Goal: Task Accomplishment & Management: Complete application form

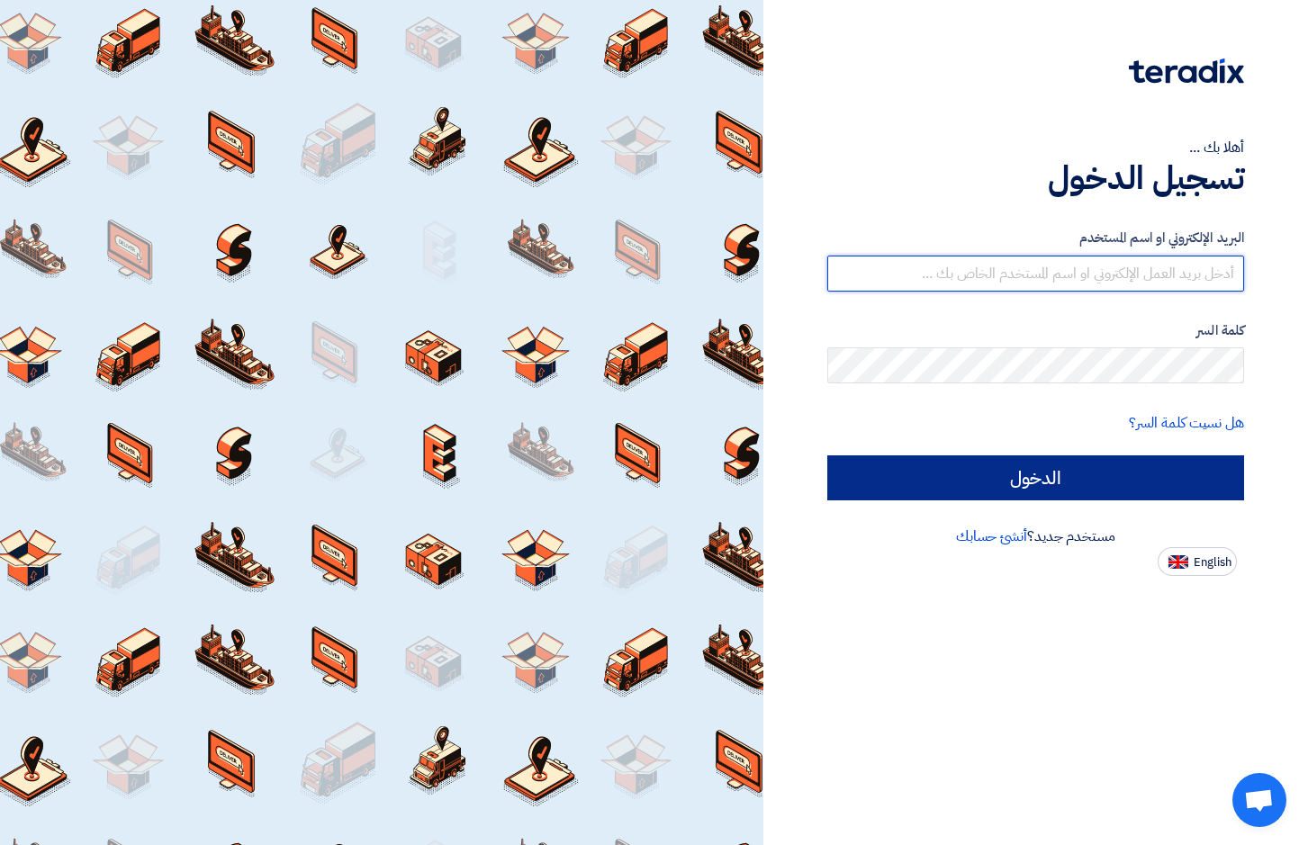
type input "[EMAIL_ADDRESS][DOMAIN_NAME]"
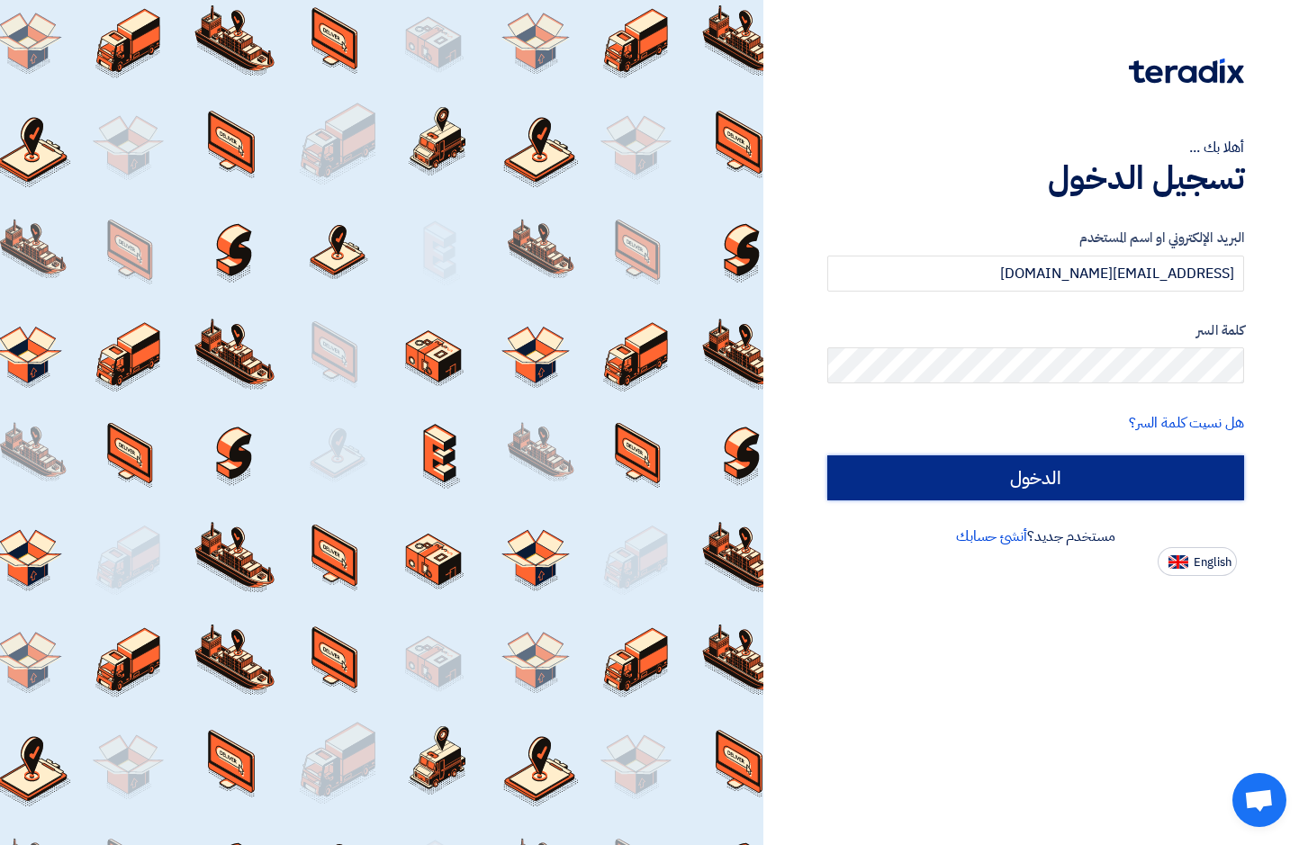
click at [1053, 462] on input "الدخول" at bounding box center [1035, 477] width 417 height 45
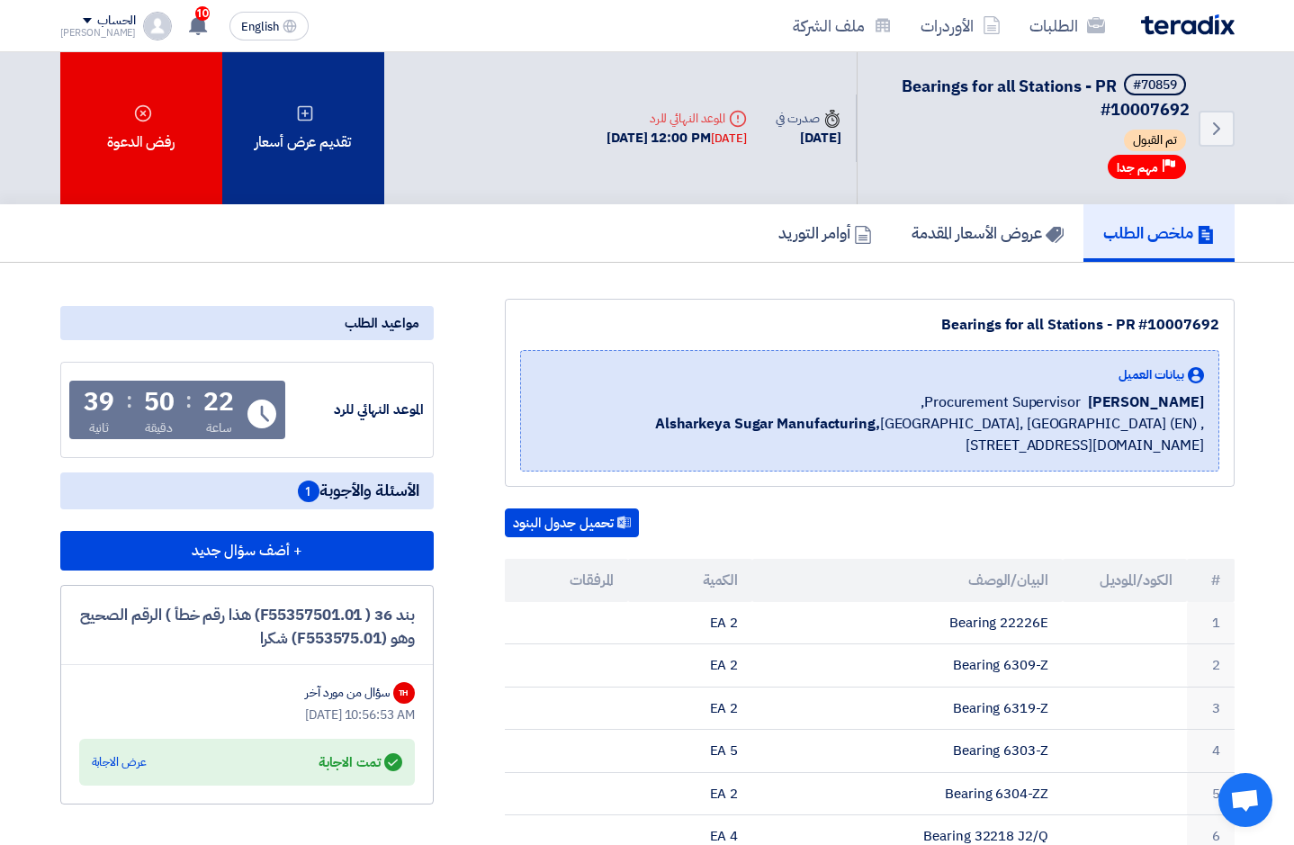
click at [291, 100] on div "تقديم عرض أسعار" at bounding box center [303, 128] width 162 height 152
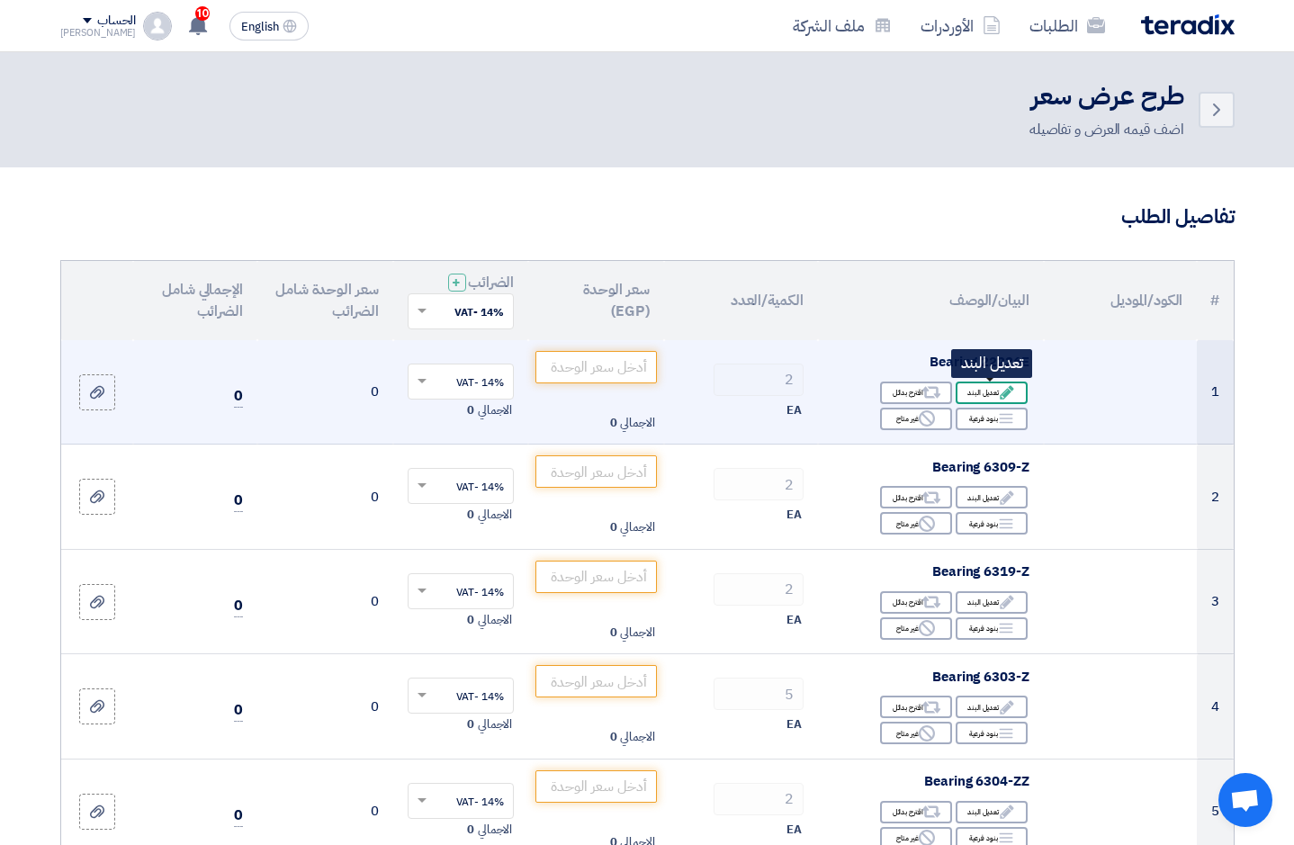
click at [986, 383] on div "Edit تعديل البند" at bounding box center [992, 393] width 72 height 23
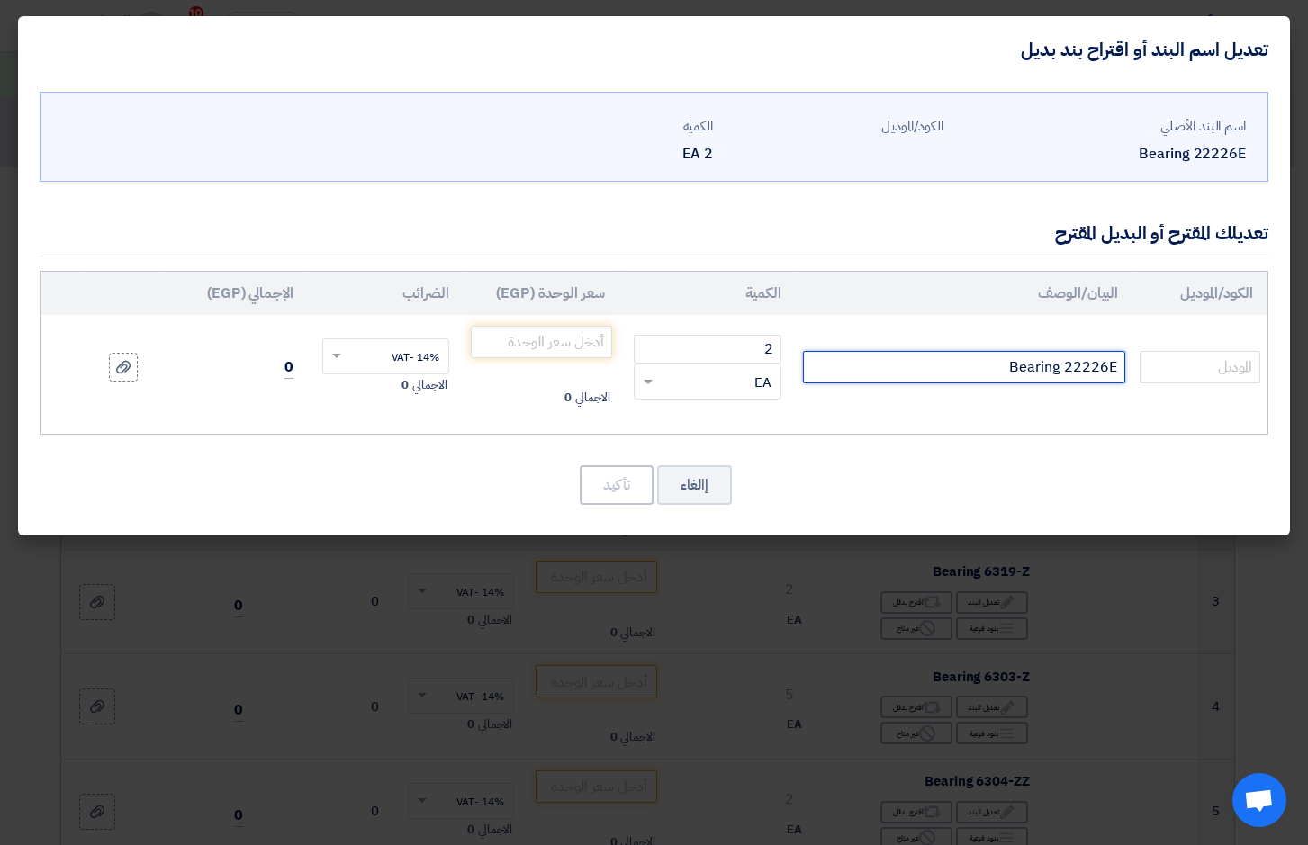
click at [1049, 374] on input "Bearing 22226E" at bounding box center [964, 367] width 323 height 32
type input "22226EAE4"
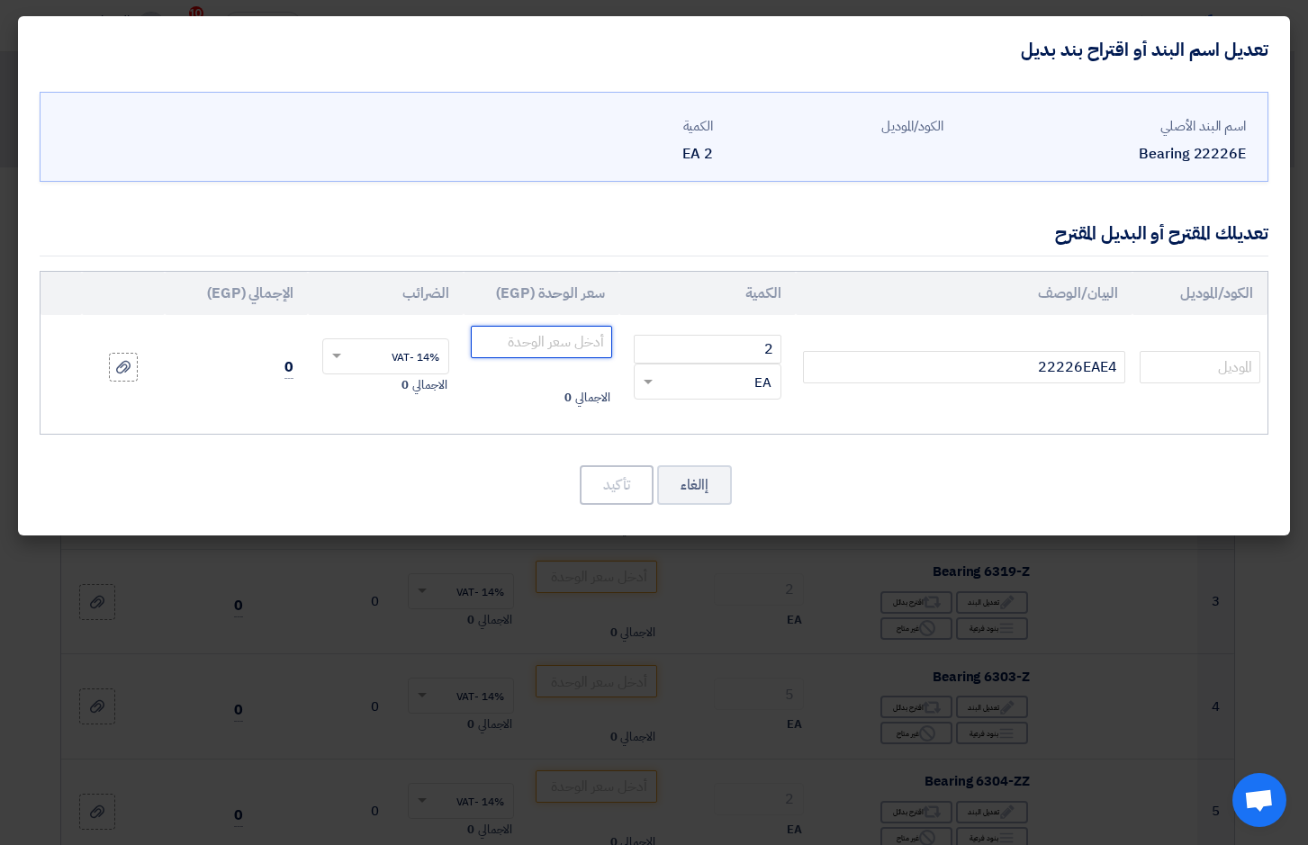
click at [554, 344] on input "number" at bounding box center [541, 342] width 141 height 32
type input "19612"
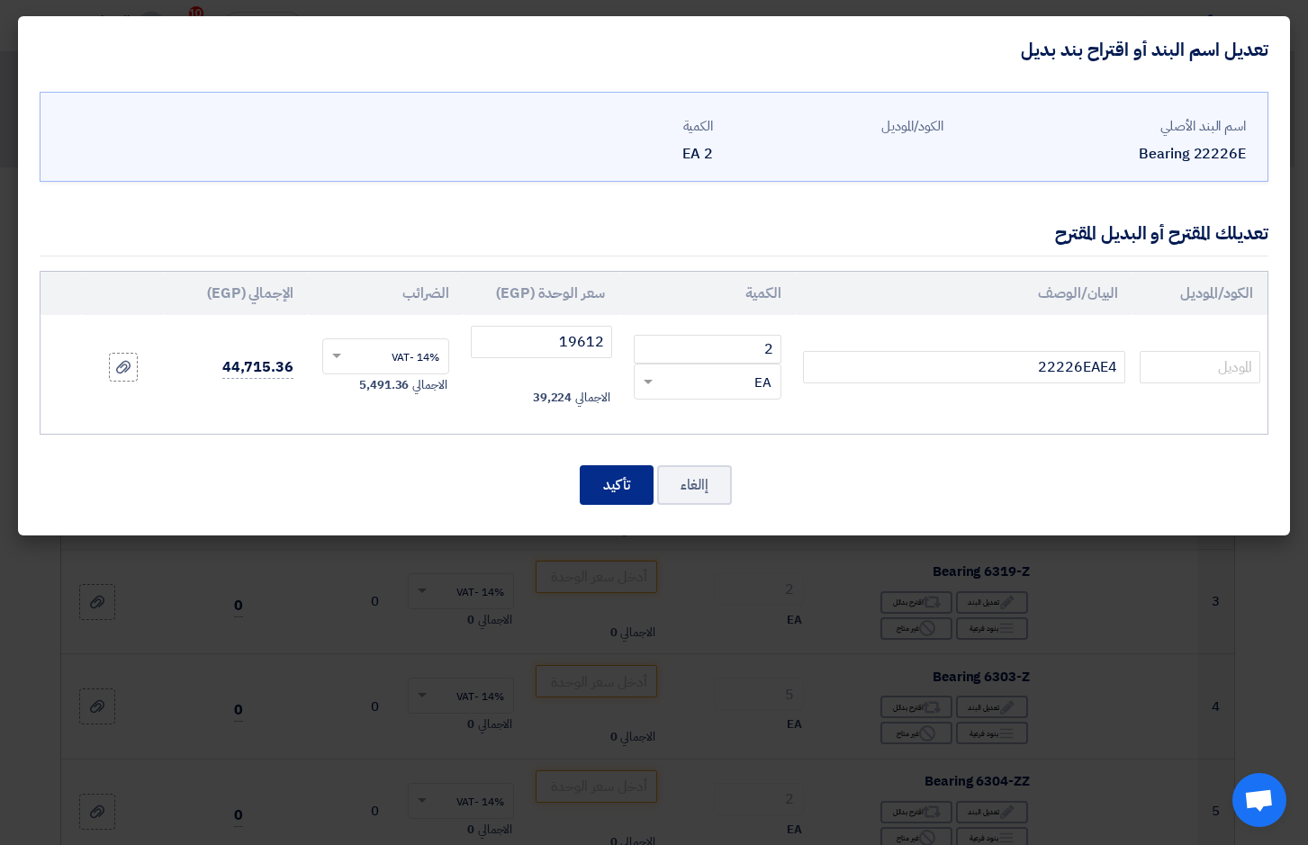
click at [618, 487] on button "تأكيد" at bounding box center [617, 485] width 74 height 40
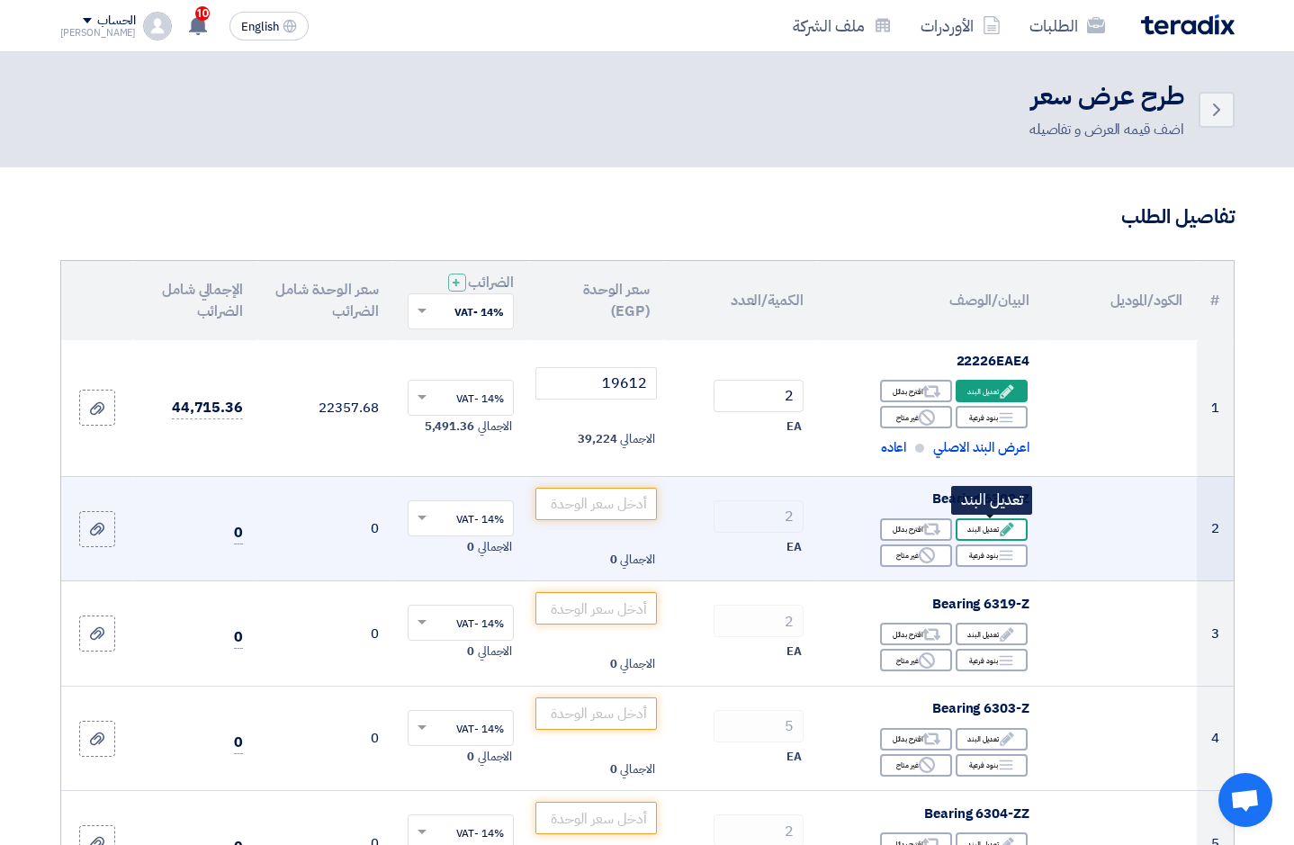
click at [978, 532] on div "Edit تعديل البند" at bounding box center [992, 529] width 72 height 23
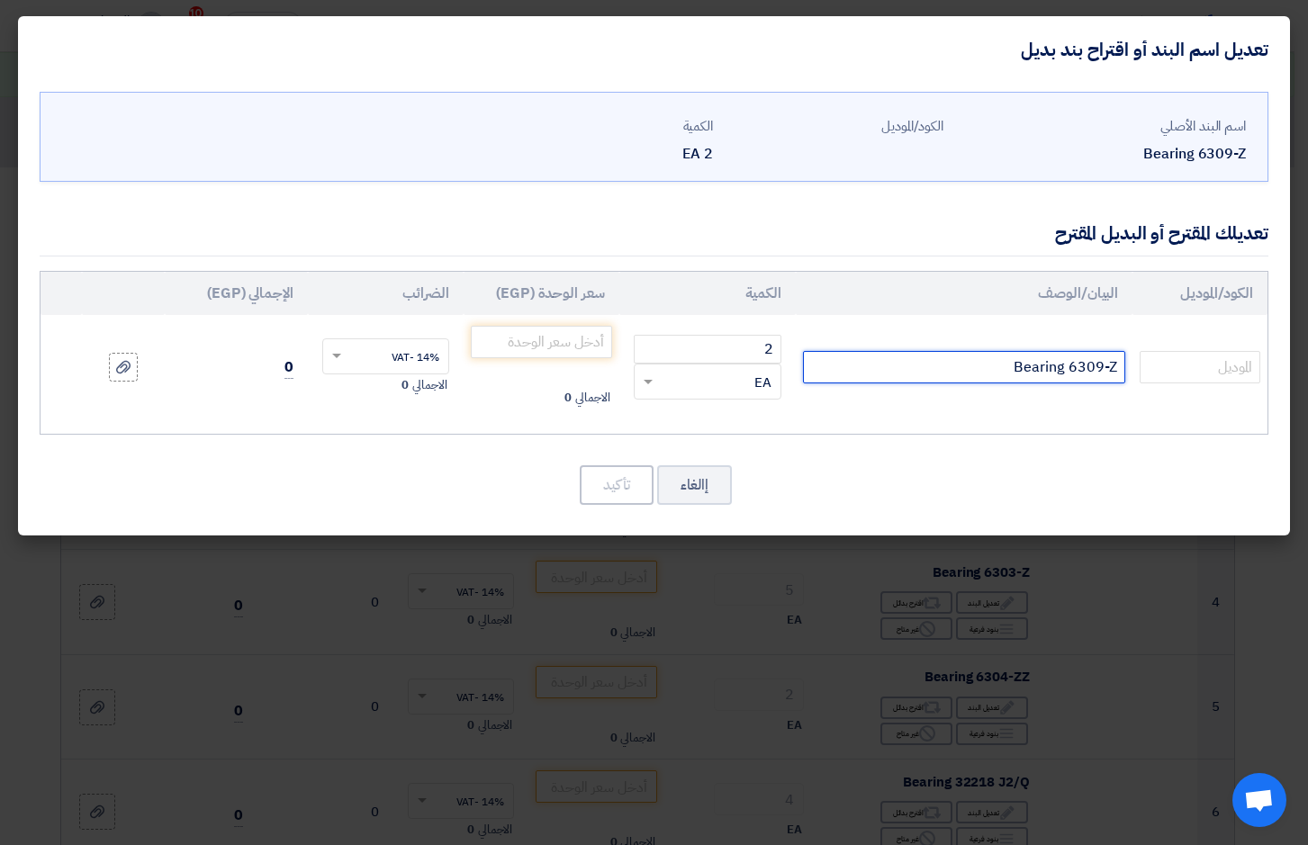
drag, startPoint x: 1002, startPoint y: 366, endPoint x: 1260, endPoint y: 365, distance: 258.3
click at [1260, 365] on tr "Bearing 6309-Z 2 RFQ_STEP1.ITEMS.2.TYPE_PLACEHOLDER ×" at bounding box center [654, 367] width 1227 height 104
type input "6309ZZCM"
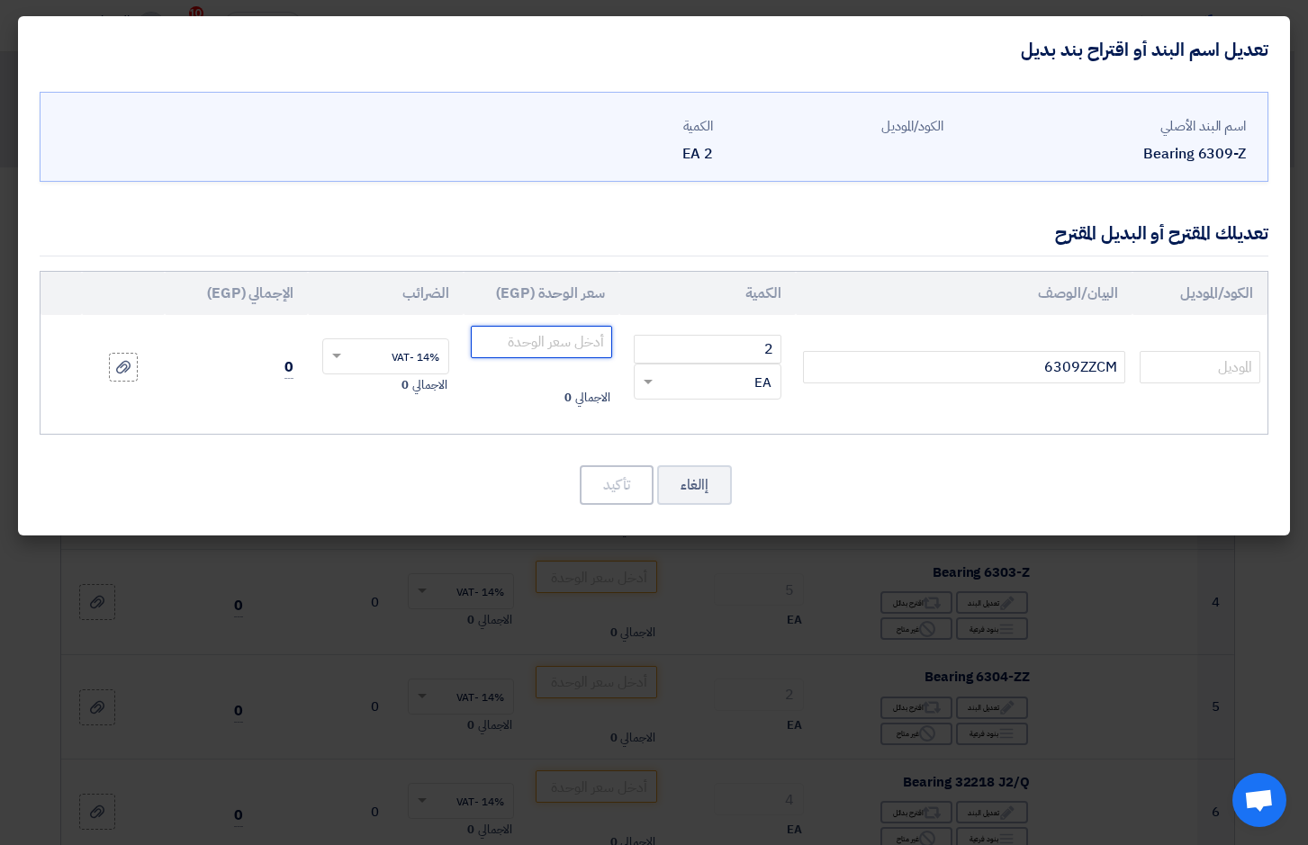
click at [546, 350] on input "number" at bounding box center [541, 342] width 141 height 32
type input "6"
type input "901.60"
click at [611, 495] on button "تأكيد" at bounding box center [617, 485] width 74 height 40
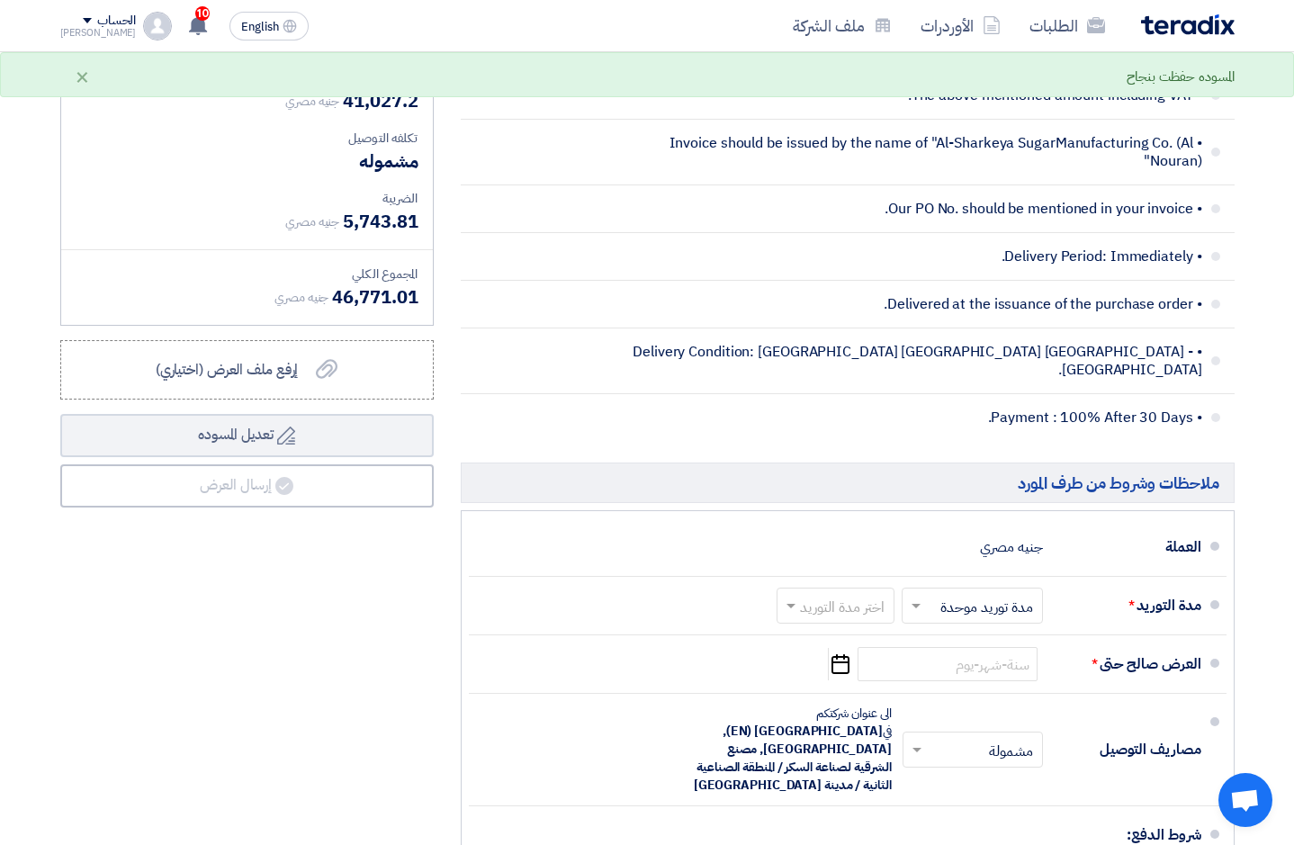
scroll to position [5177, 0]
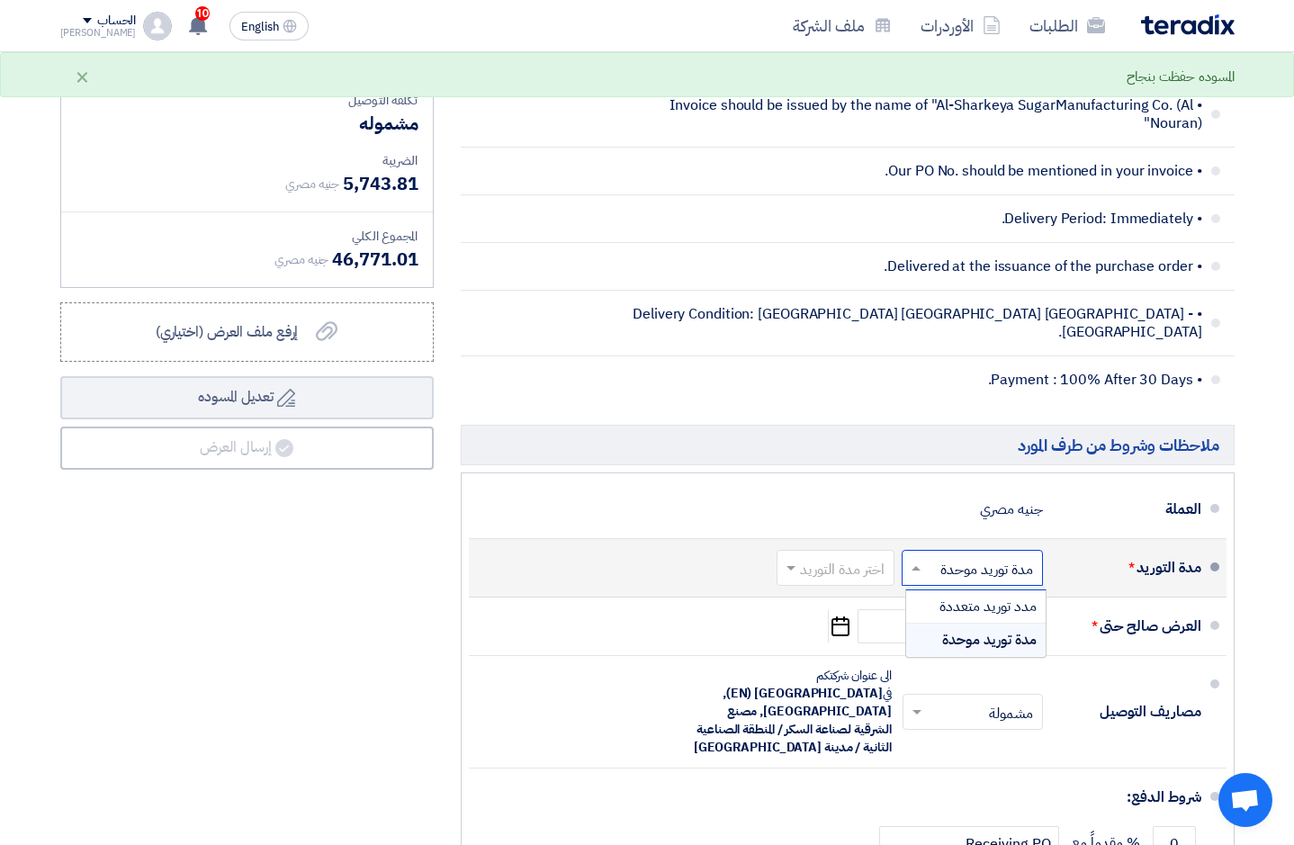
click at [913, 559] on span at bounding box center [914, 568] width 23 height 18
click at [956, 596] on span "مدد توريد متعددة" at bounding box center [988, 607] width 97 height 22
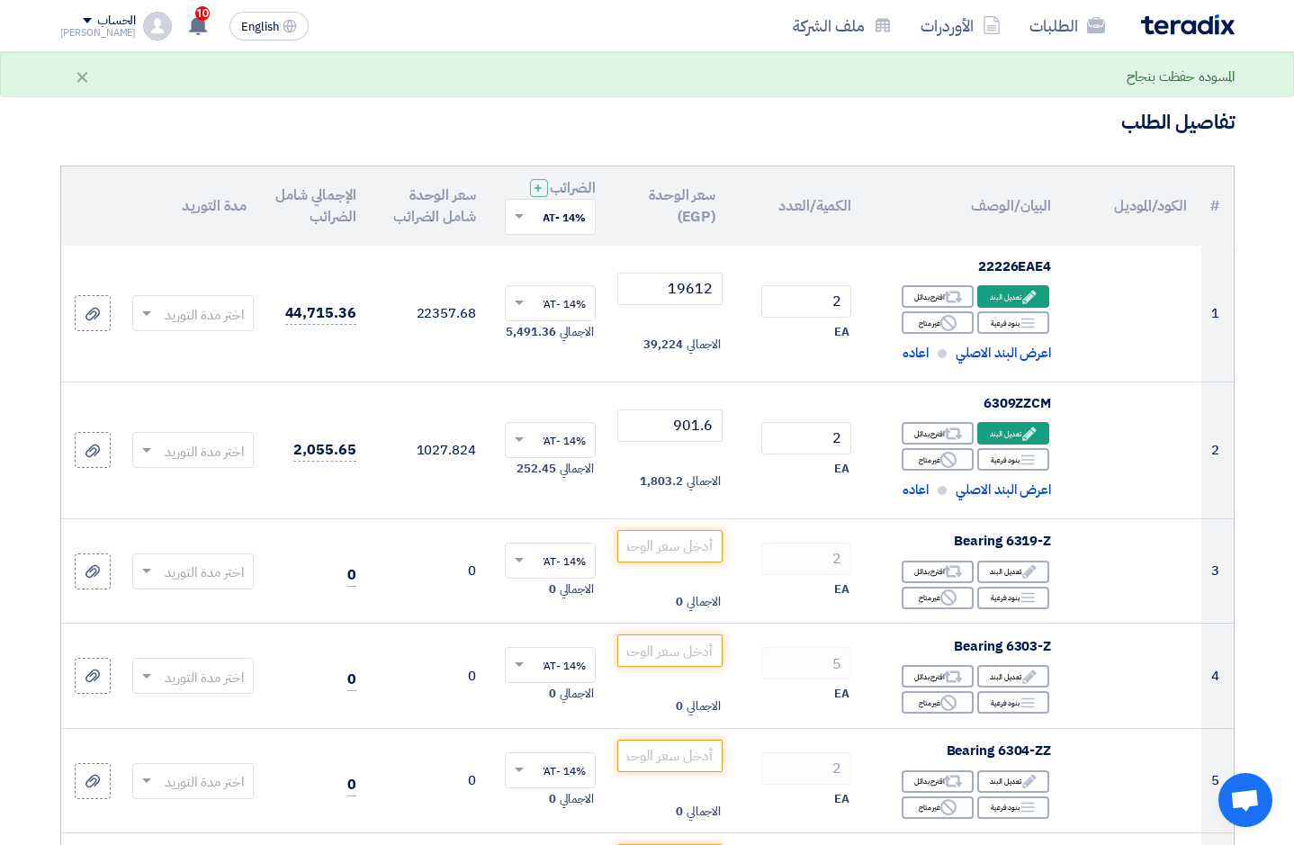
scroll to position [86, 0]
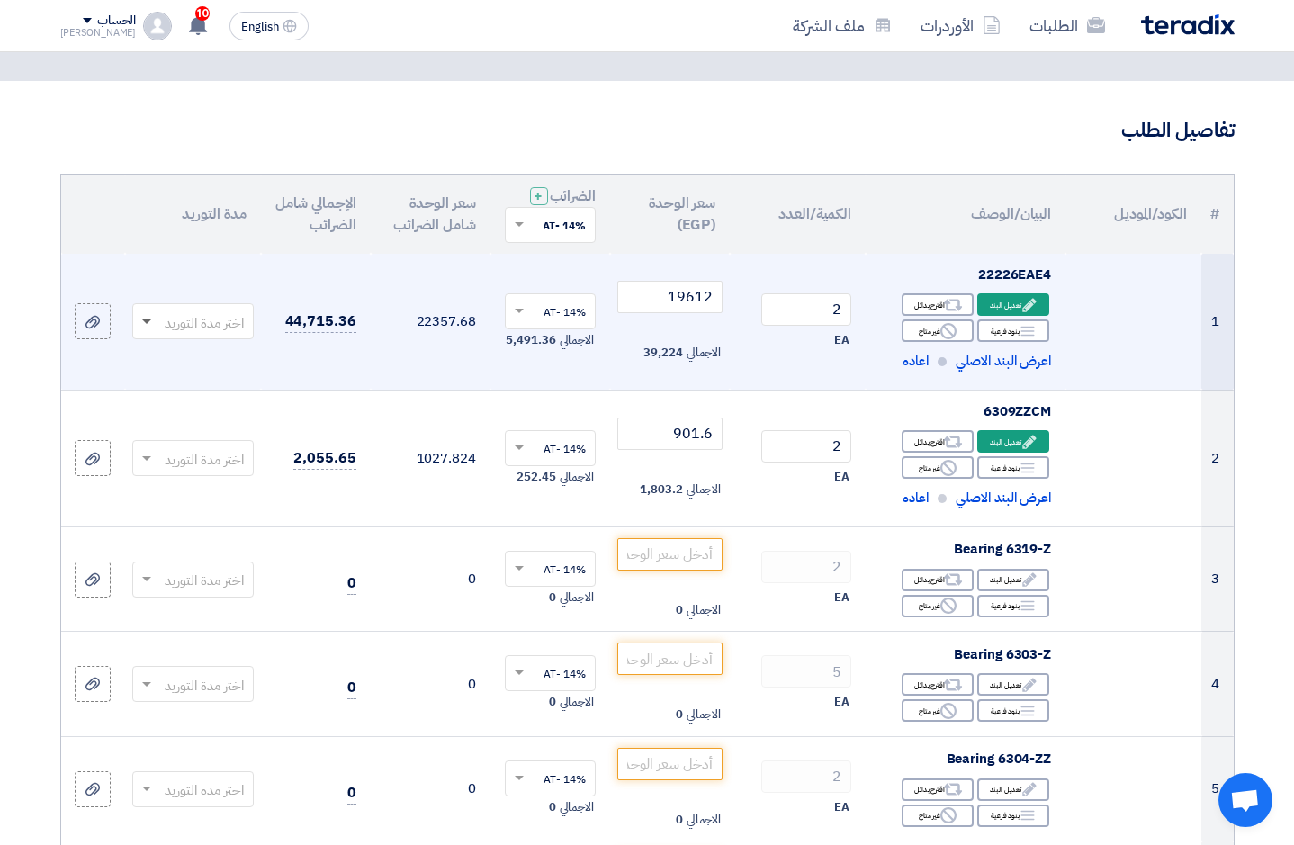
click at [149, 324] on span at bounding box center [146, 323] width 9 height 6
click at [238, 357] on span "(1-2) أيام" at bounding box center [218, 357] width 51 height 20
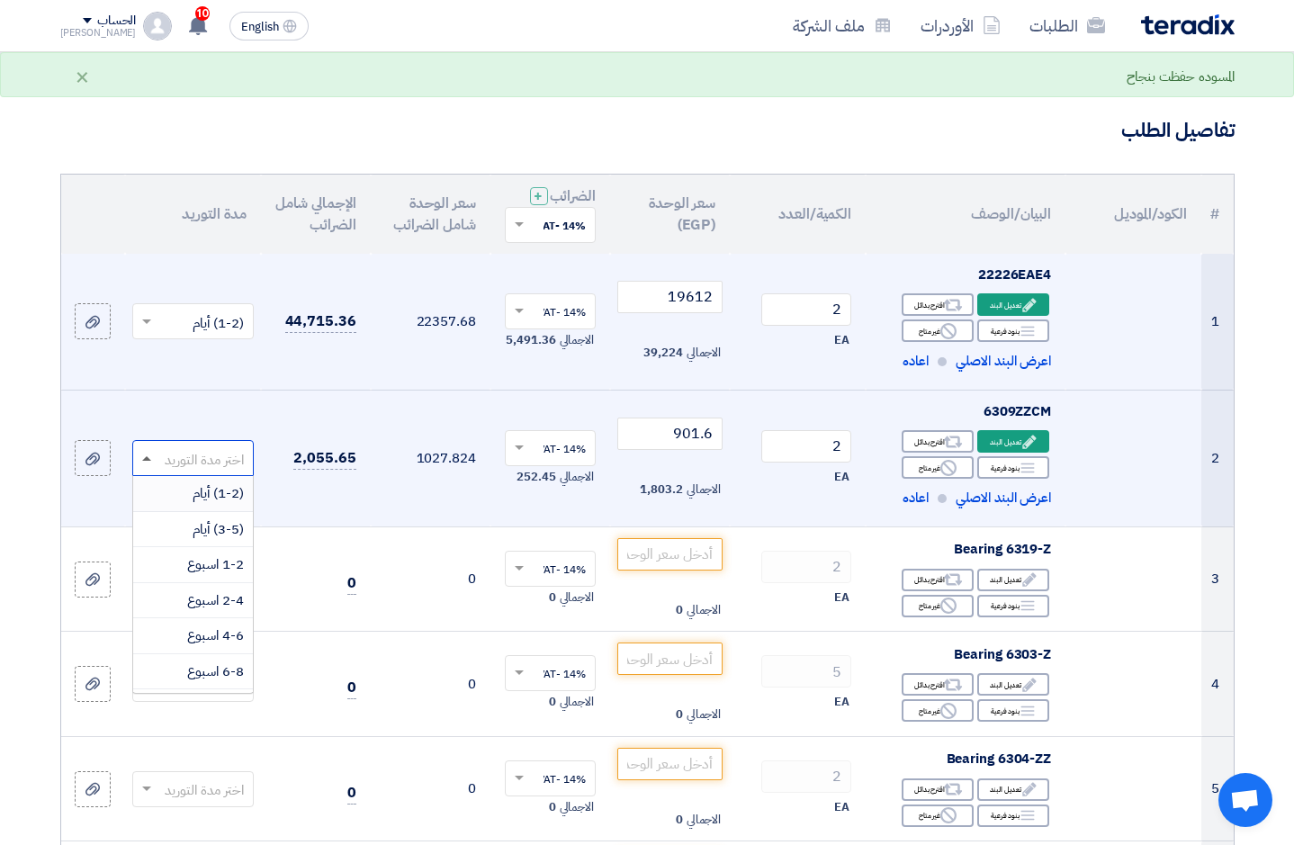
click at [145, 458] on span at bounding box center [146, 458] width 9 height 5
click at [200, 491] on span "(1-2) أيام" at bounding box center [218, 493] width 51 height 20
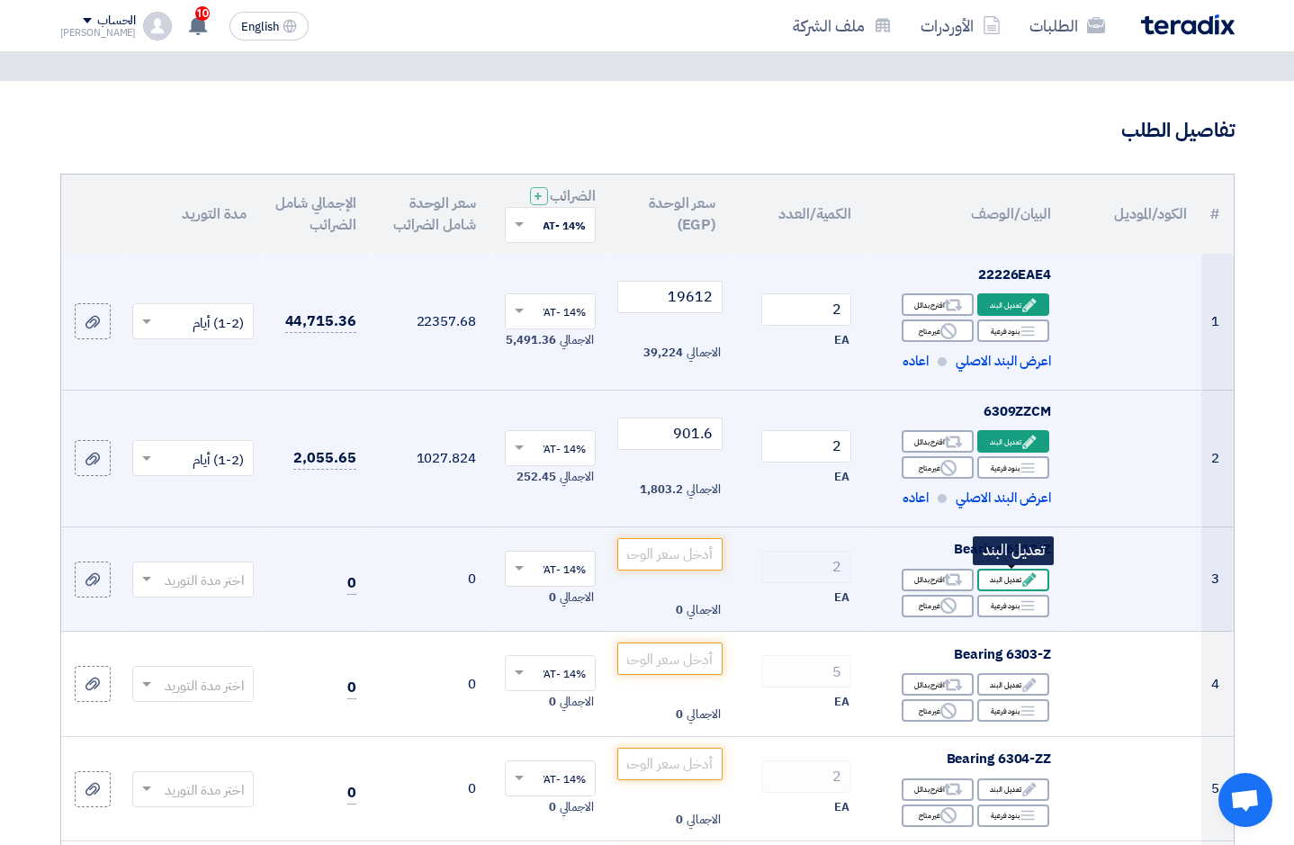
click at [1013, 577] on div "Edit تعديل البند" at bounding box center [1013, 580] width 72 height 23
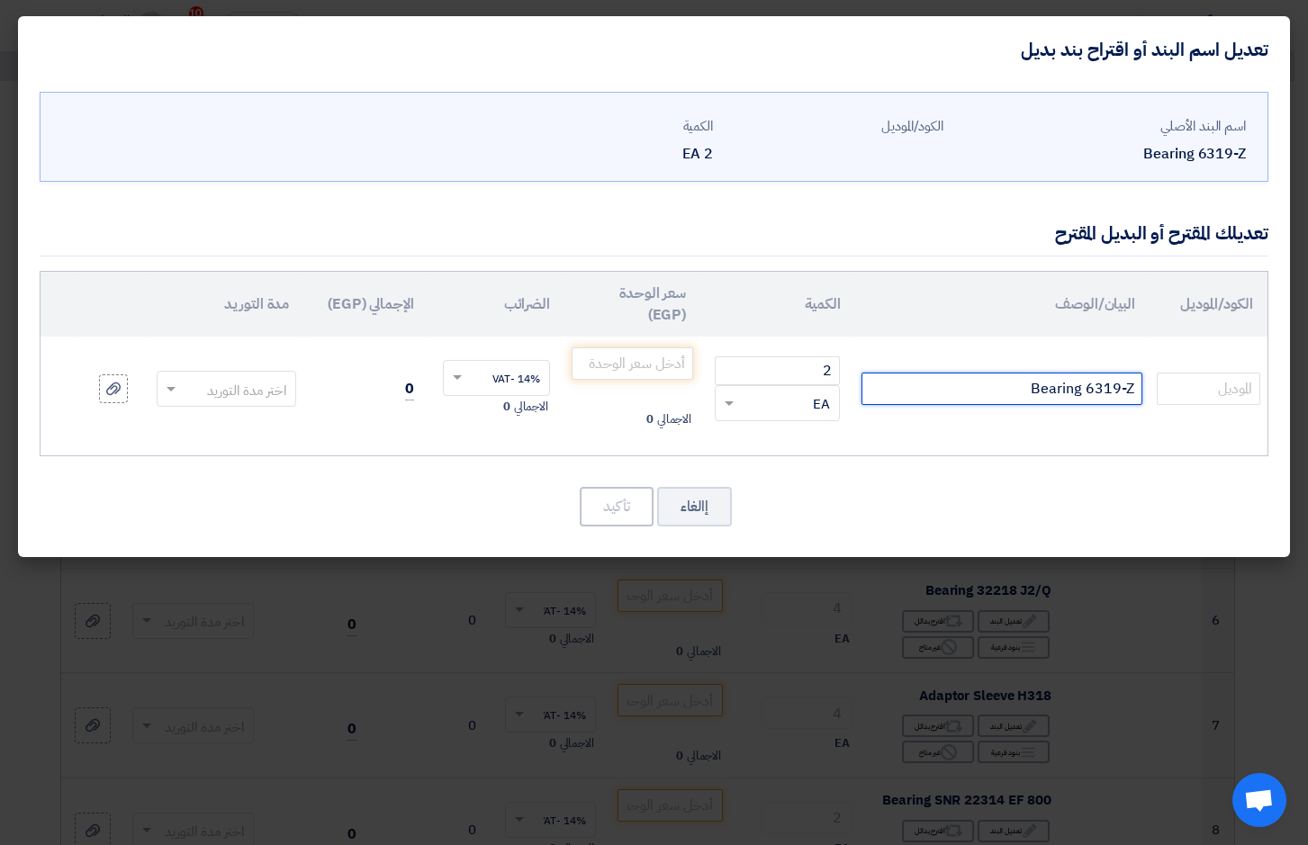
click at [1046, 396] on input "Bearing 6319-Z" at bounding box center [1001, 389] width 281 height 32
type input "6319ZZCM"
click at [663, 356] on input "number" at bounding box center [633, 363] width 122 height 32
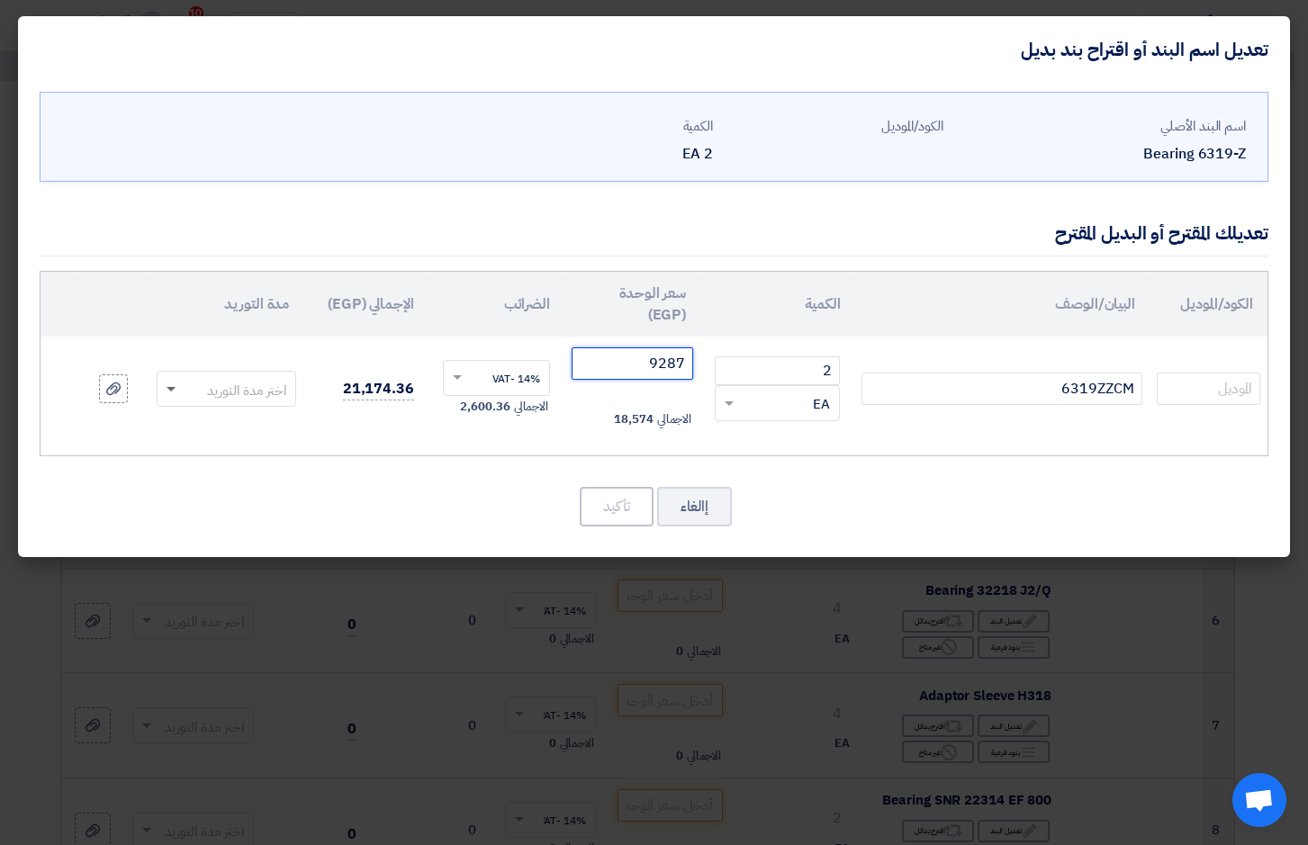
type input "9287"
click at [166, 392] on span at bounding box center [169, 389] width 23 height 21
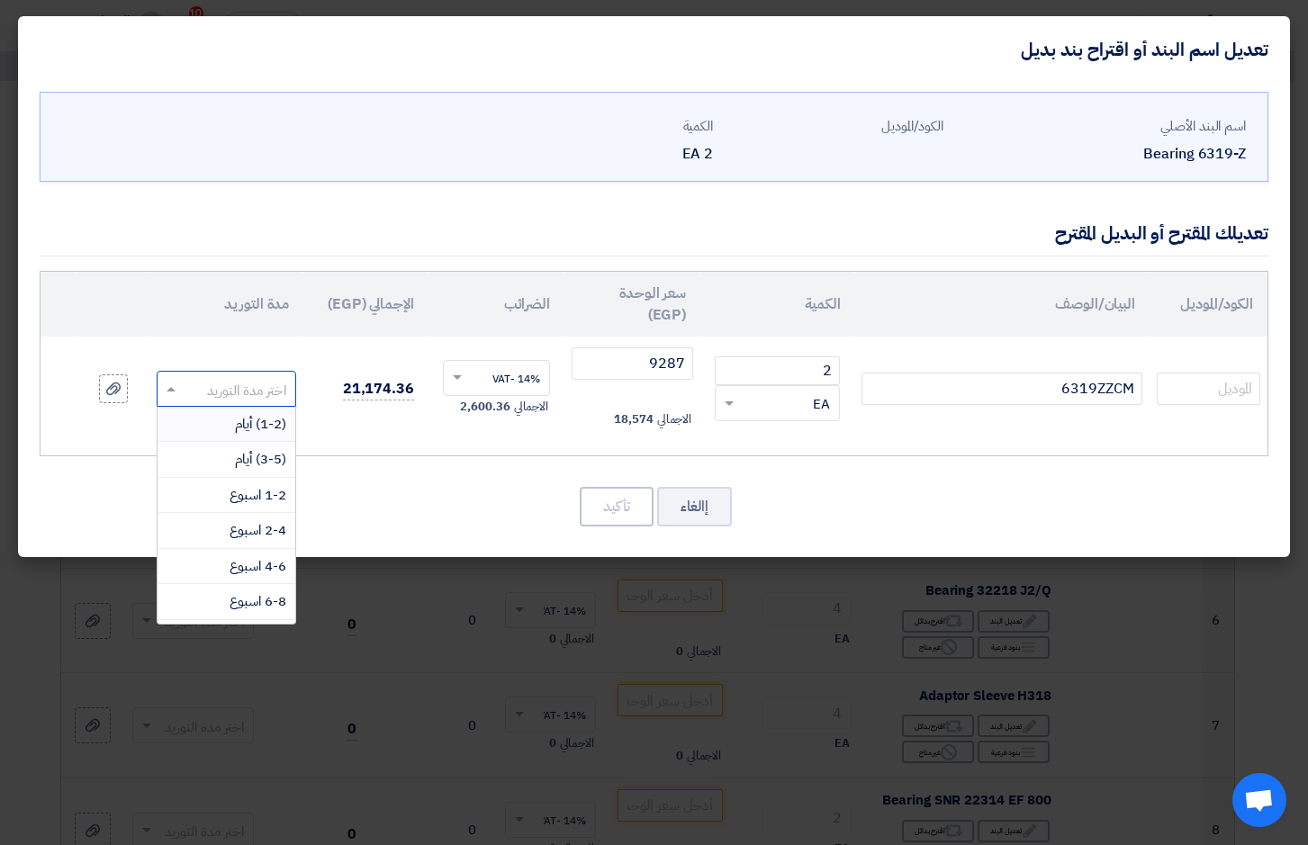
click at [226, 423] on div "(1-2) أيام" at bounding box center [227, 425] width 138 height 36
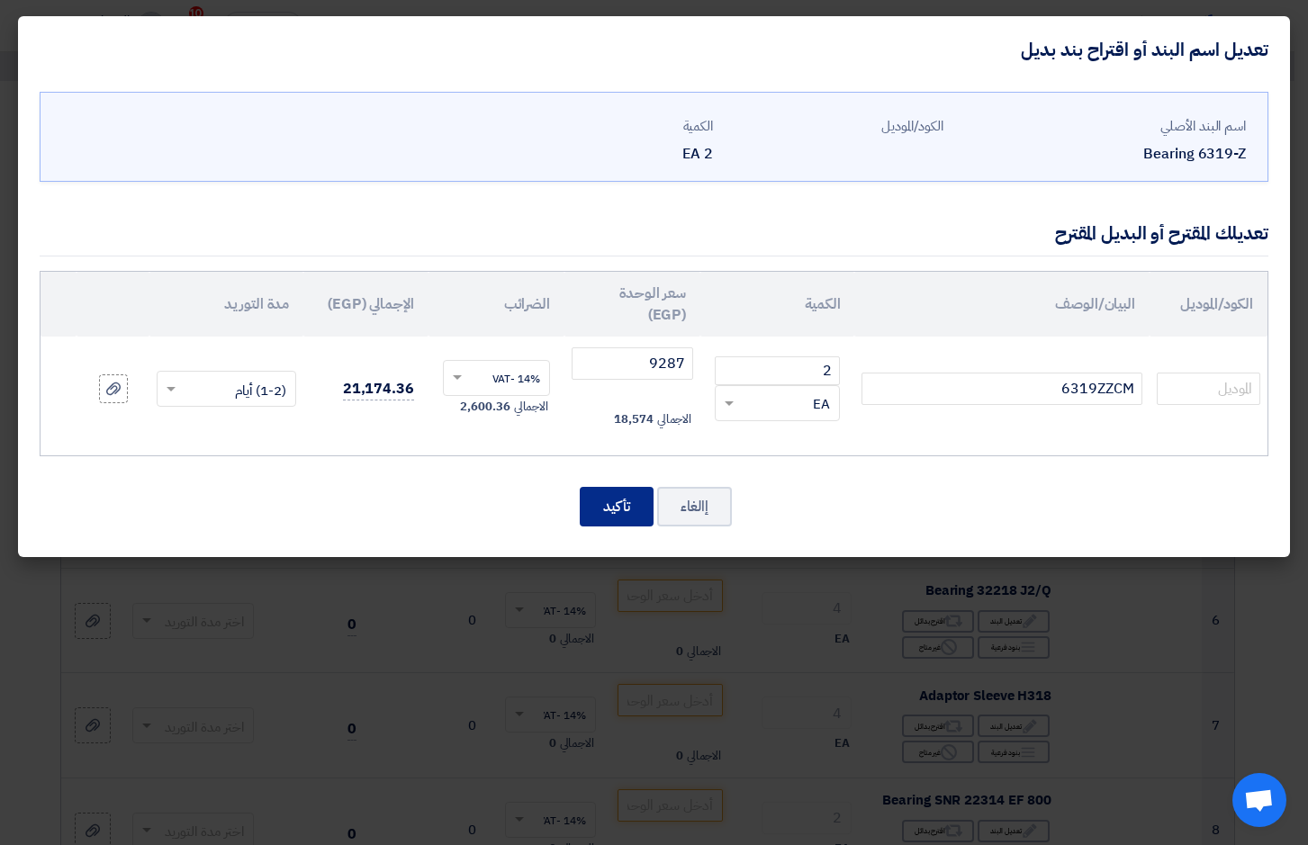
click at [616, 517] on button "تأكيد" at bounding box center [617, 507] width 74 height 40
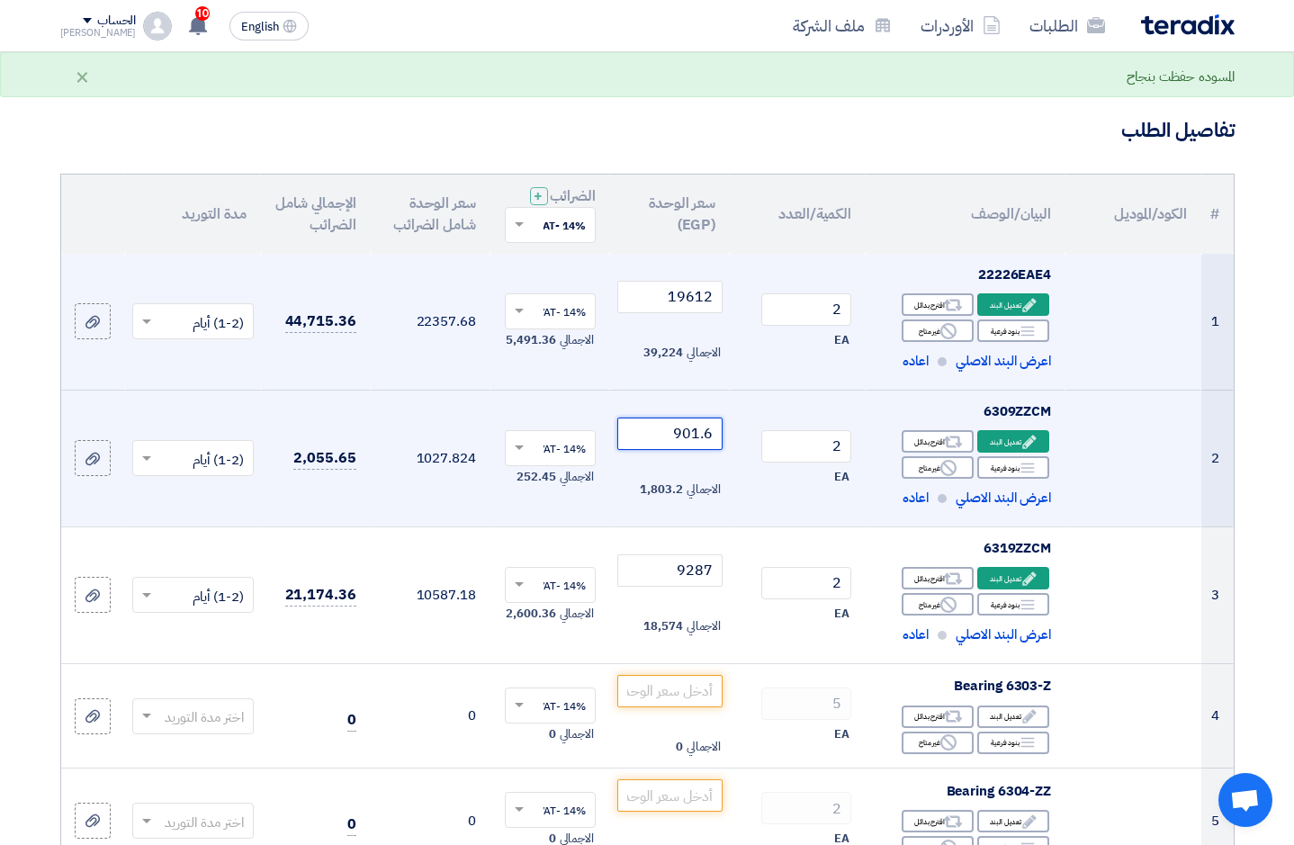
drag, startPoint x: 663, startPoint y: 434, endPoint x: 717, endPoint y: 426, distance: 54.6
click at [717, 426] on input "901.6" at bounding box center [669, 434] width 105 height 32
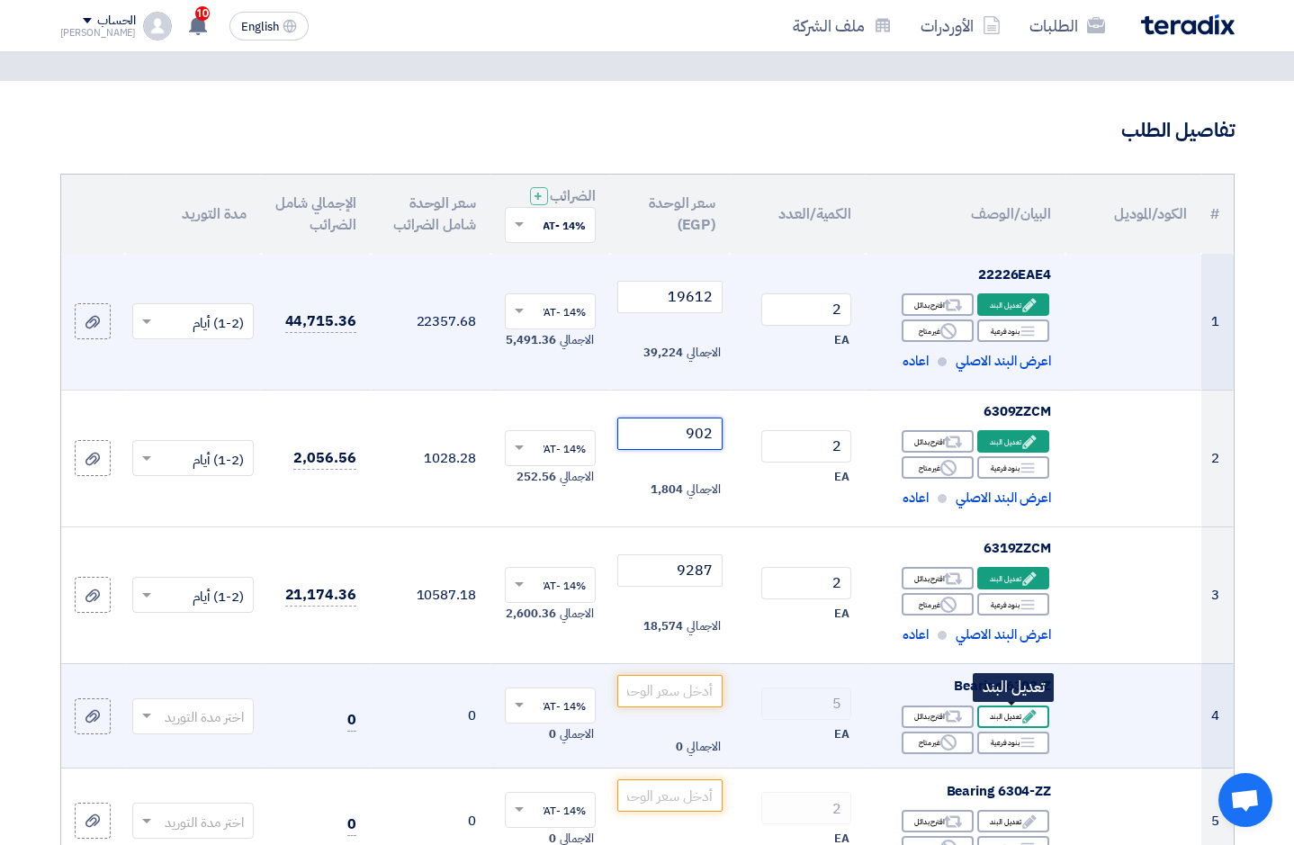
type input "902"
click at [1030, 714] on use at bounding box center [1029, 717] width 14 height 14
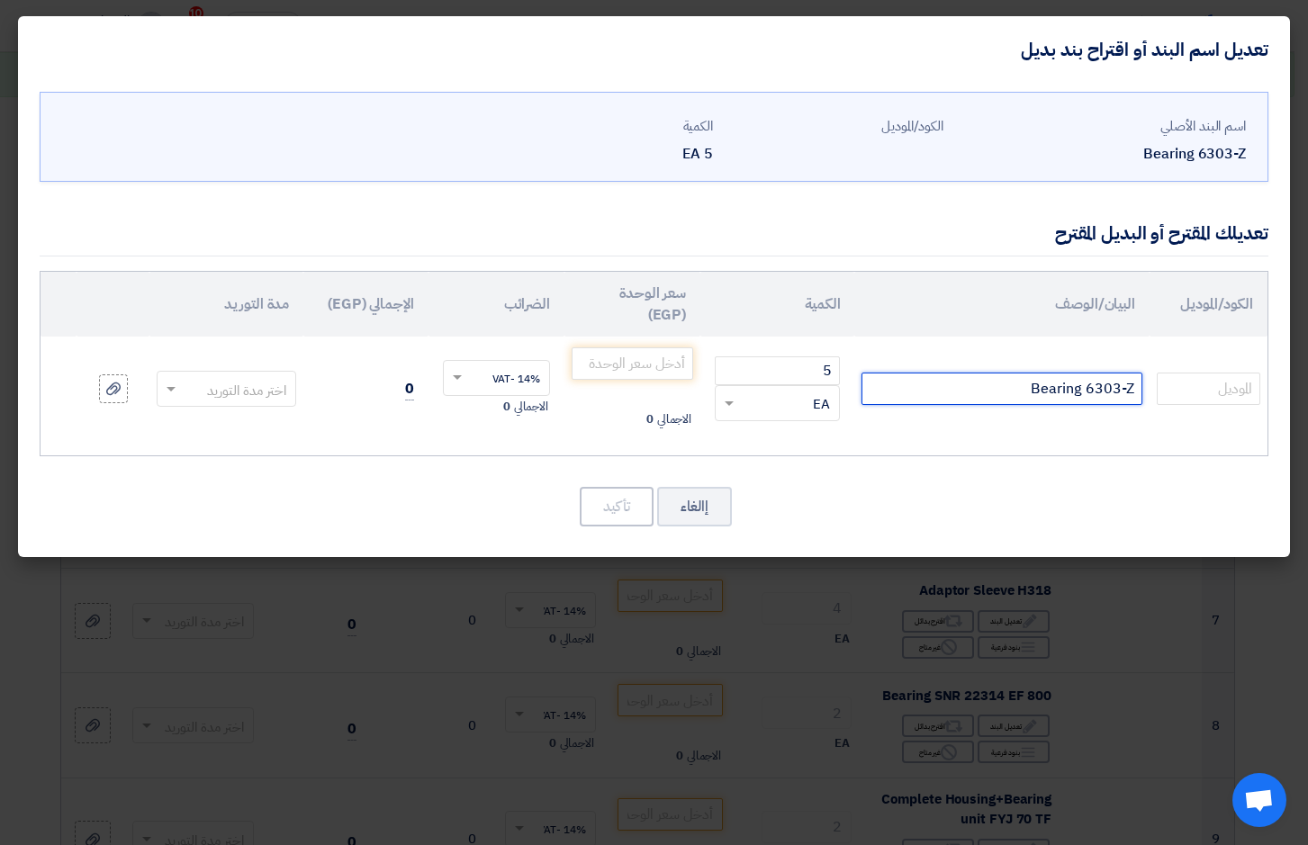
click at [1085, 392] on input "Bearing 6303-Z" at bounding box center [1001, 389] width 281 height 32
type input "6313ZZCM"
click at [650, 356] on input "number" at bounding box center [633, 363] width 122 height 32
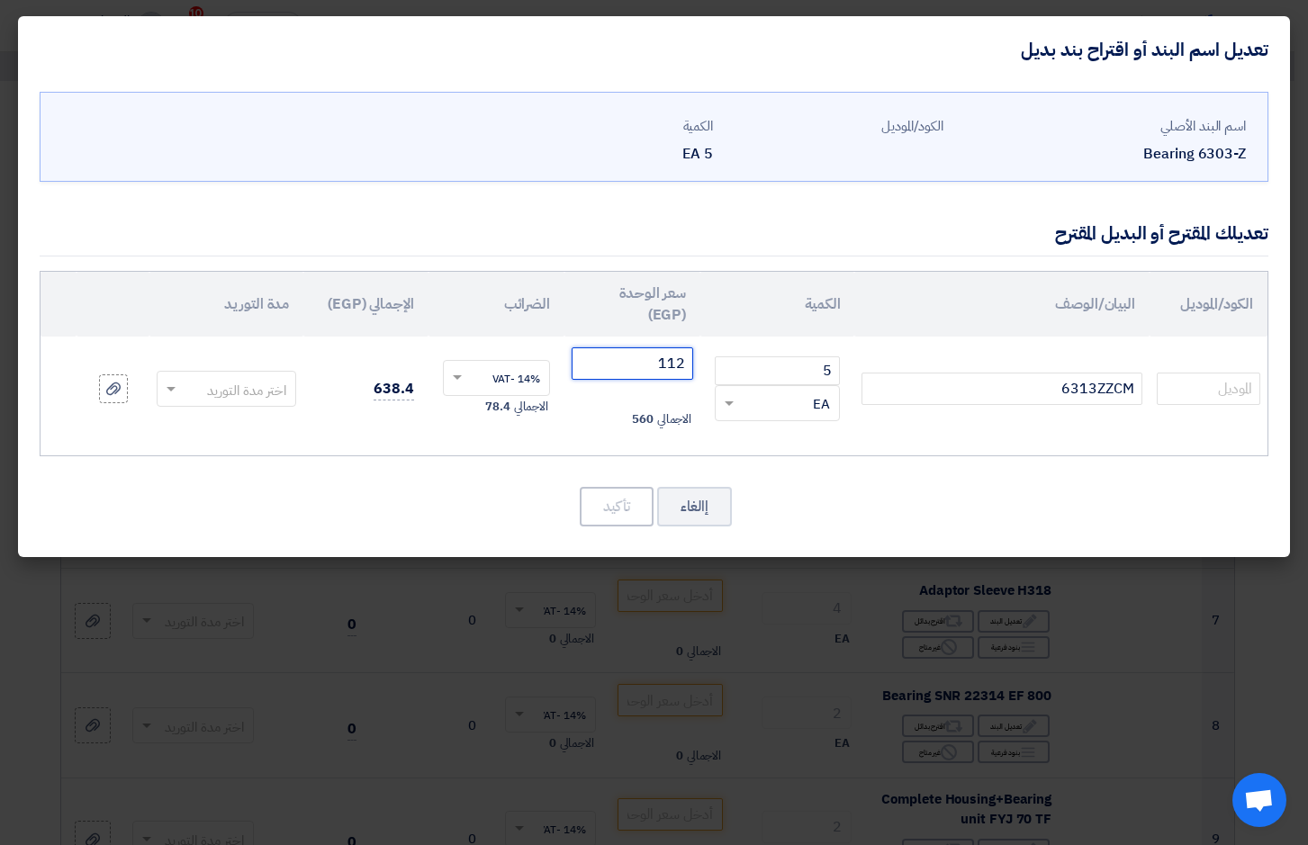
type input "112"
click at [174, 383] on span at bounding box center [169, 389] width 23 height 21
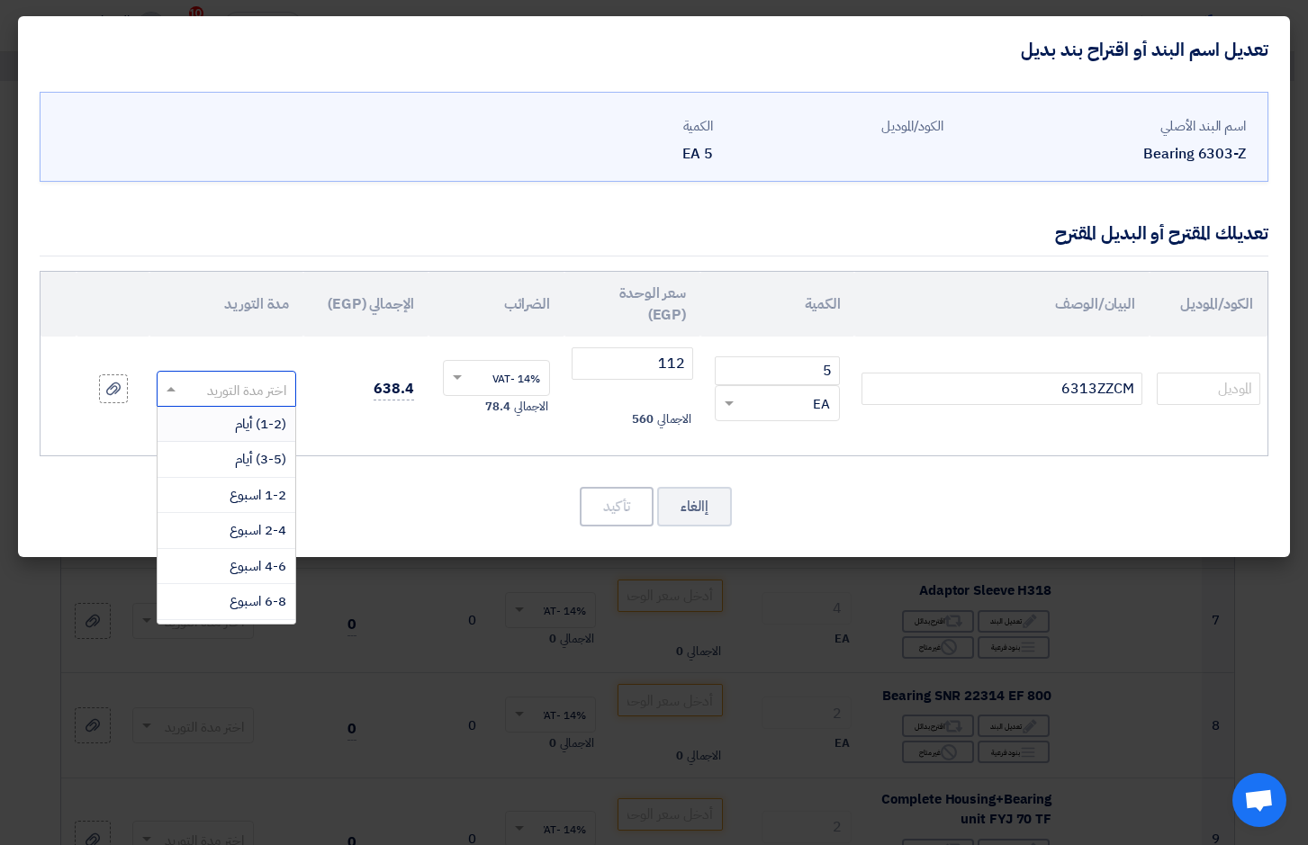
click at [266, 424] on span "(1-2) أيام" at bounding box center [260, 424] width 51 height 20
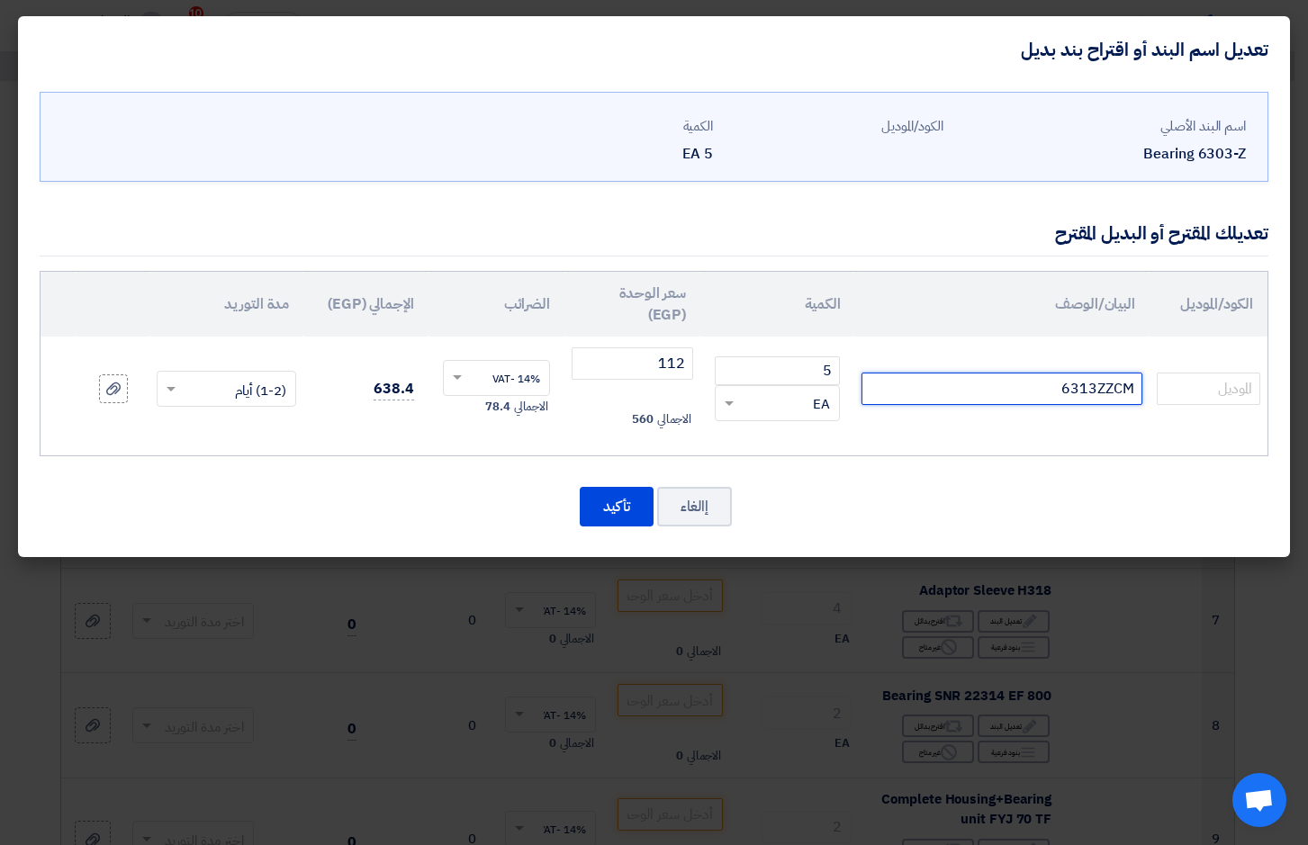
drag, startPoint x: 1078, startPoint y: 391, endPoint x: 1088, endPoint y: 391, distance: 9.9
click at [1088, 391] on input "6313ZZCM" at bounding box center [1001, 389] width 281 height 32
type input "6303ZZCM"
click at [616, 495] on button "تأكيد" at bounding box center [617, 507] width 74 height 40
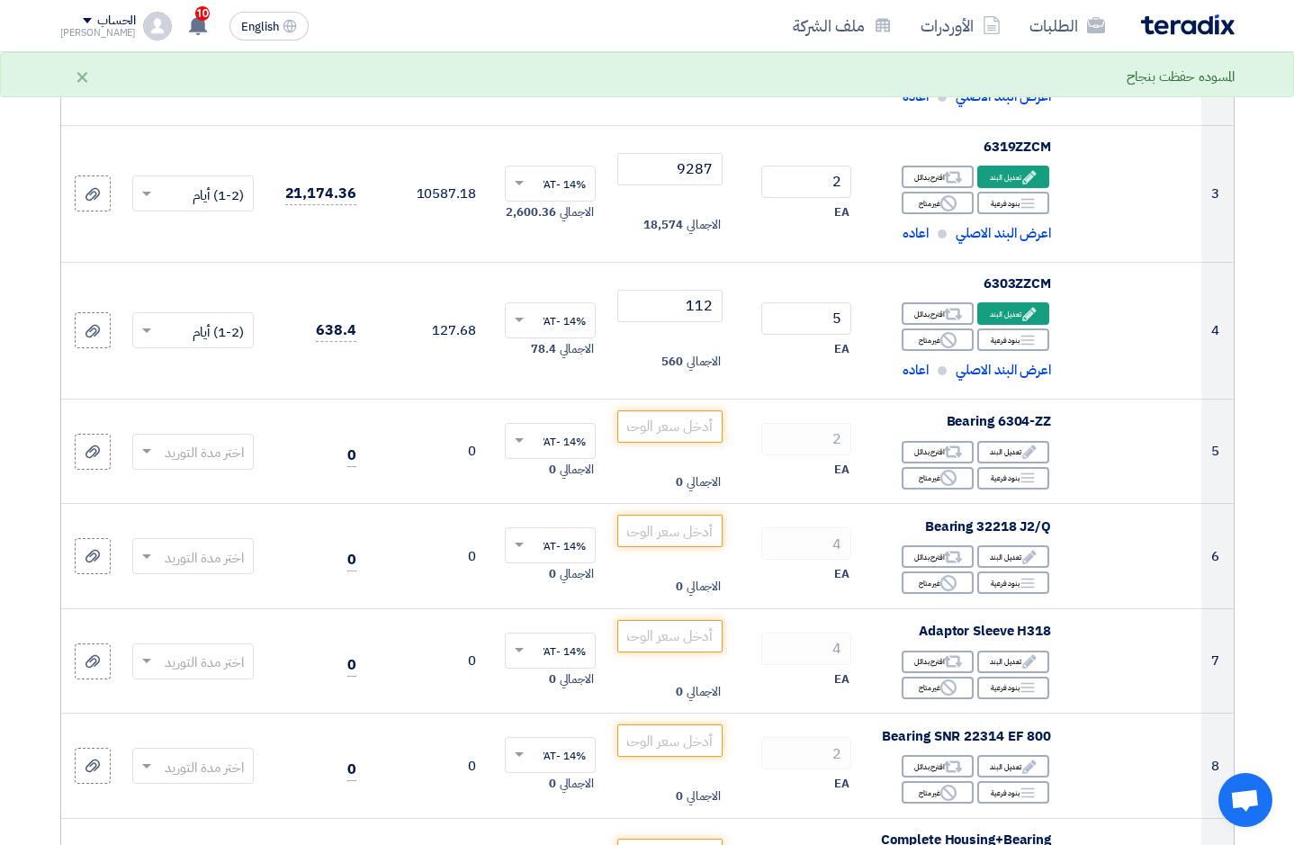
scroll to position [533, 0]
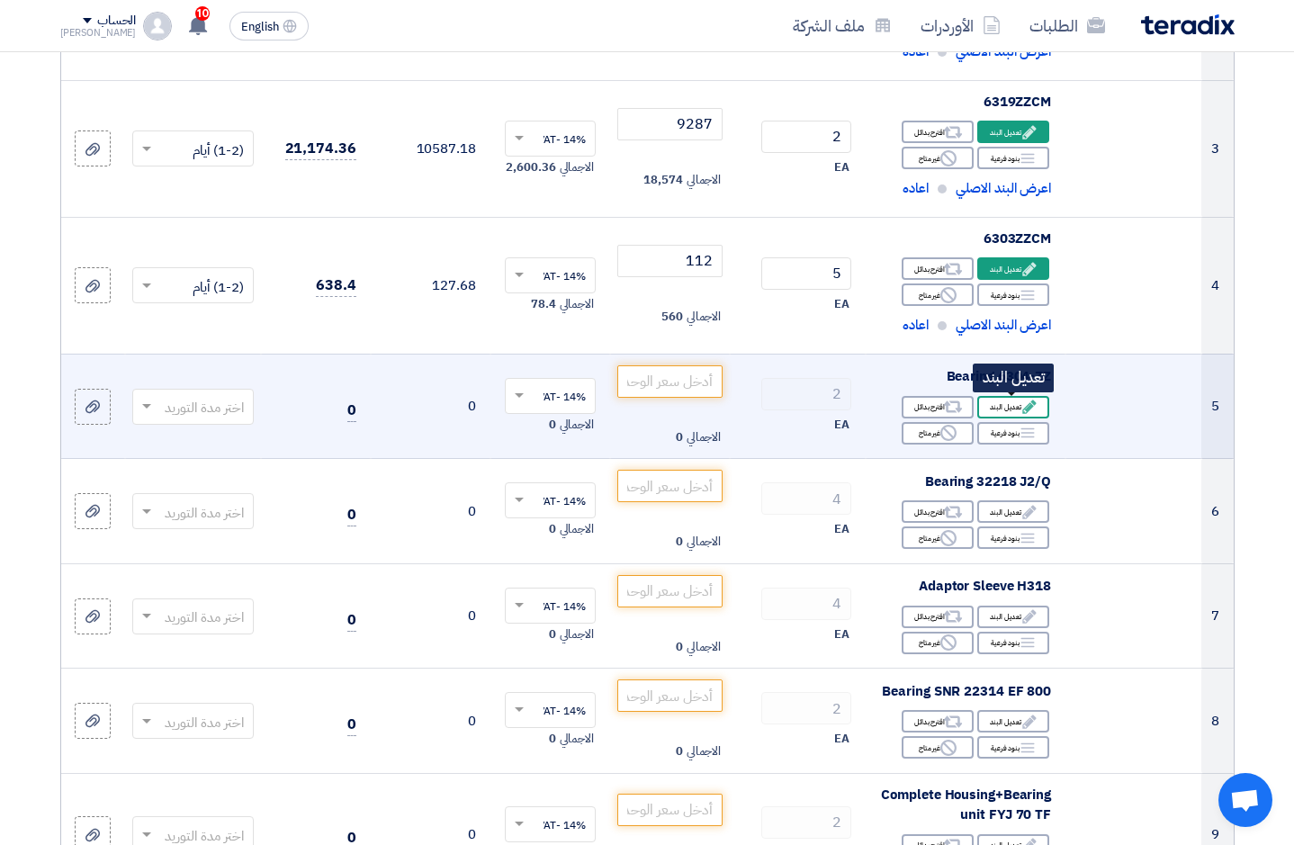
click at [1011, 407] on div "Edit تعديل البند" at bounding box center [1013, 407] width 72 height 23
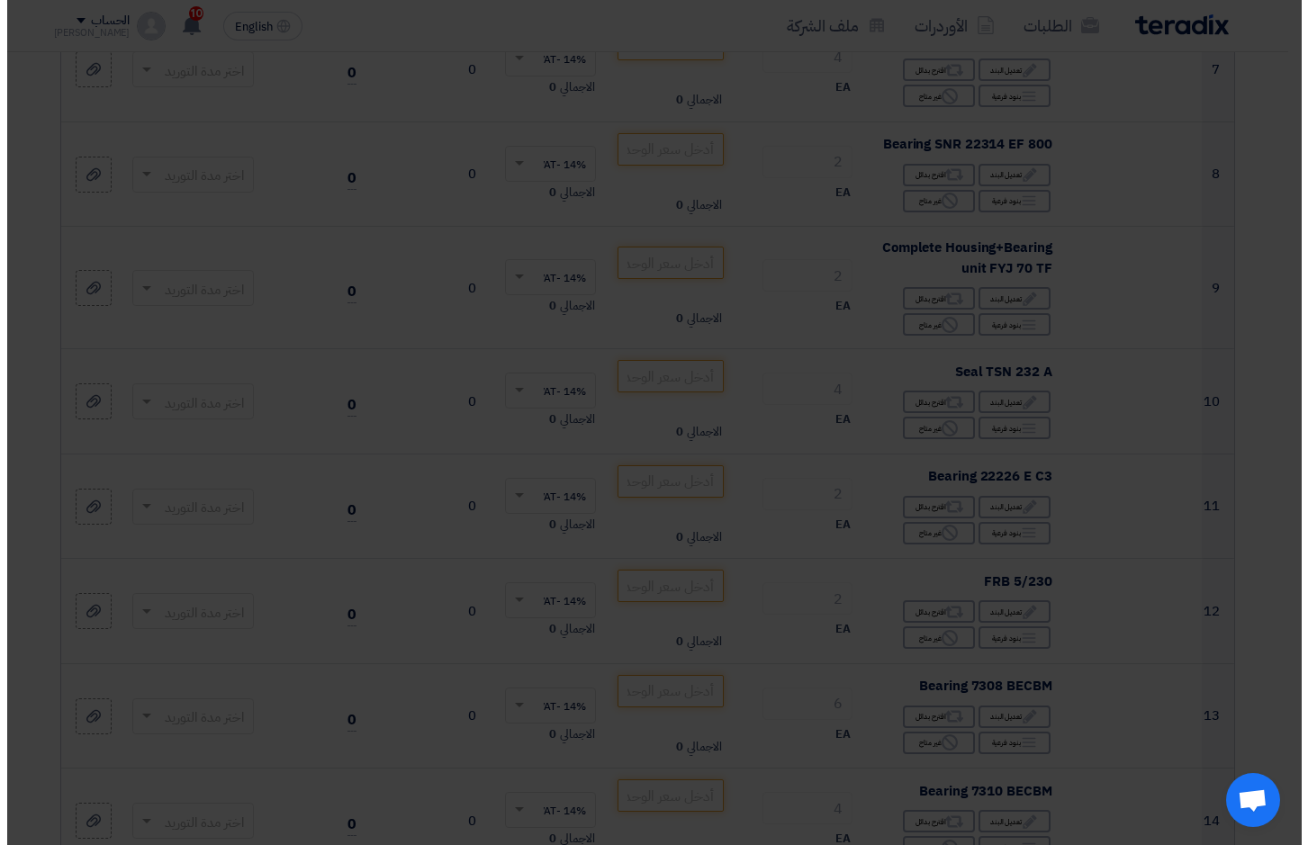
scroll to position [397, 0]
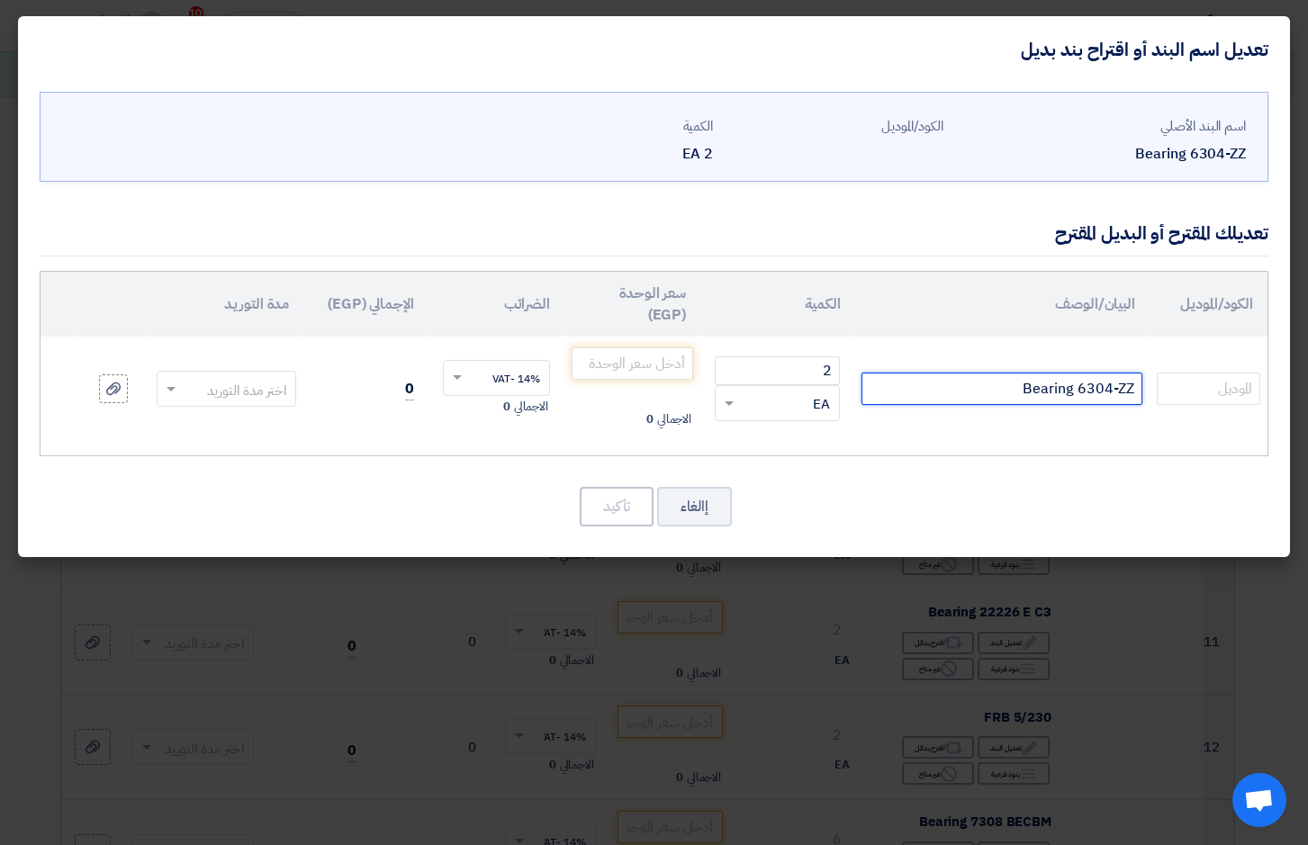
drag, startPoint x: 998, startPoint y: 382, endPoint x: 1311, endPoint y: 359, distance: 314.0
type input "6304ZZCM"
click at [641, 360] on input "number" at bounding box center [633, 363] width 122 height 32
type input "175"
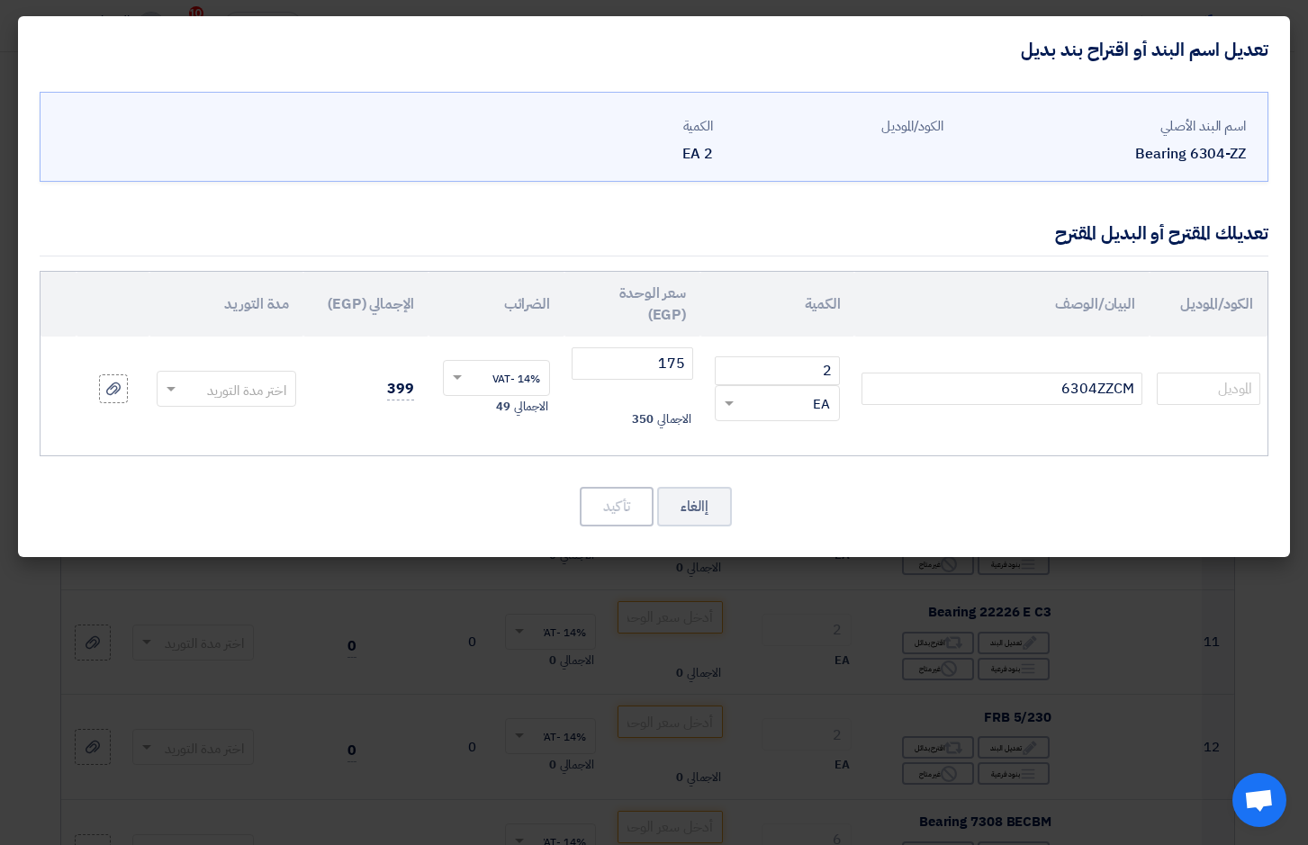
click at [167, 400] on div at bounding box center [227, 388] width 138 height 29
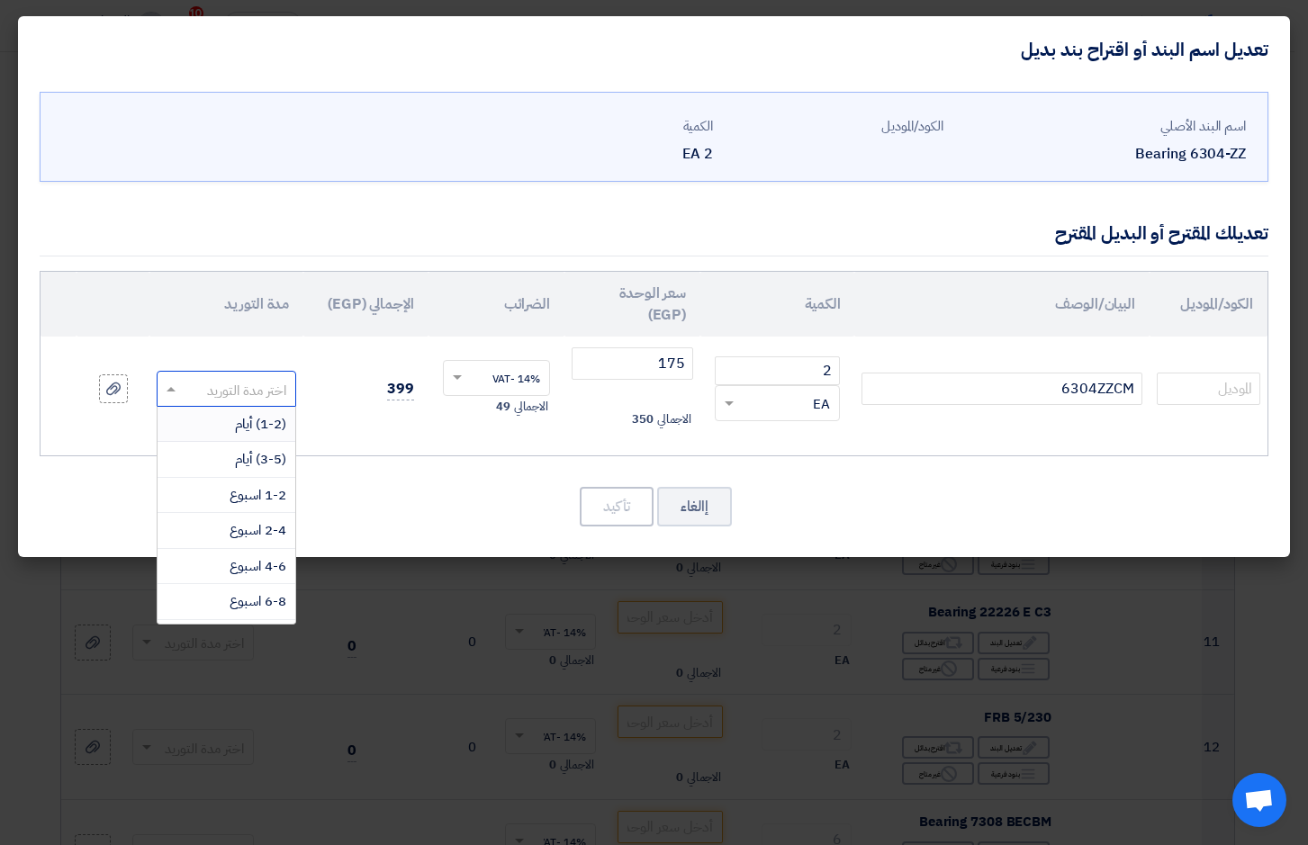
click at [237, 419] on span "(1-2) أيام" at bounding box center [260, 424] width 51 height 20
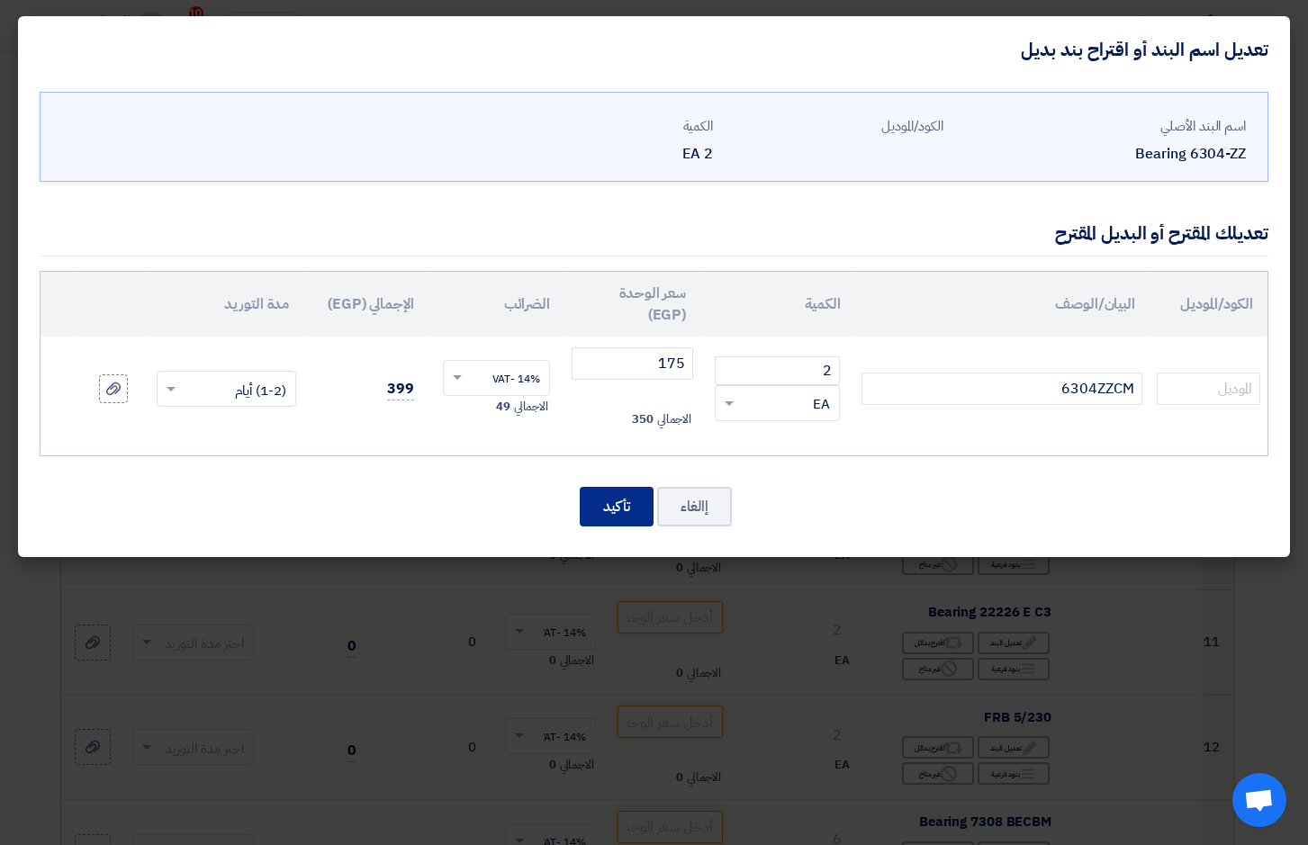
click at [613, 511] on button "تأكيد" at bounding box center [617, 507] width 74 height 40
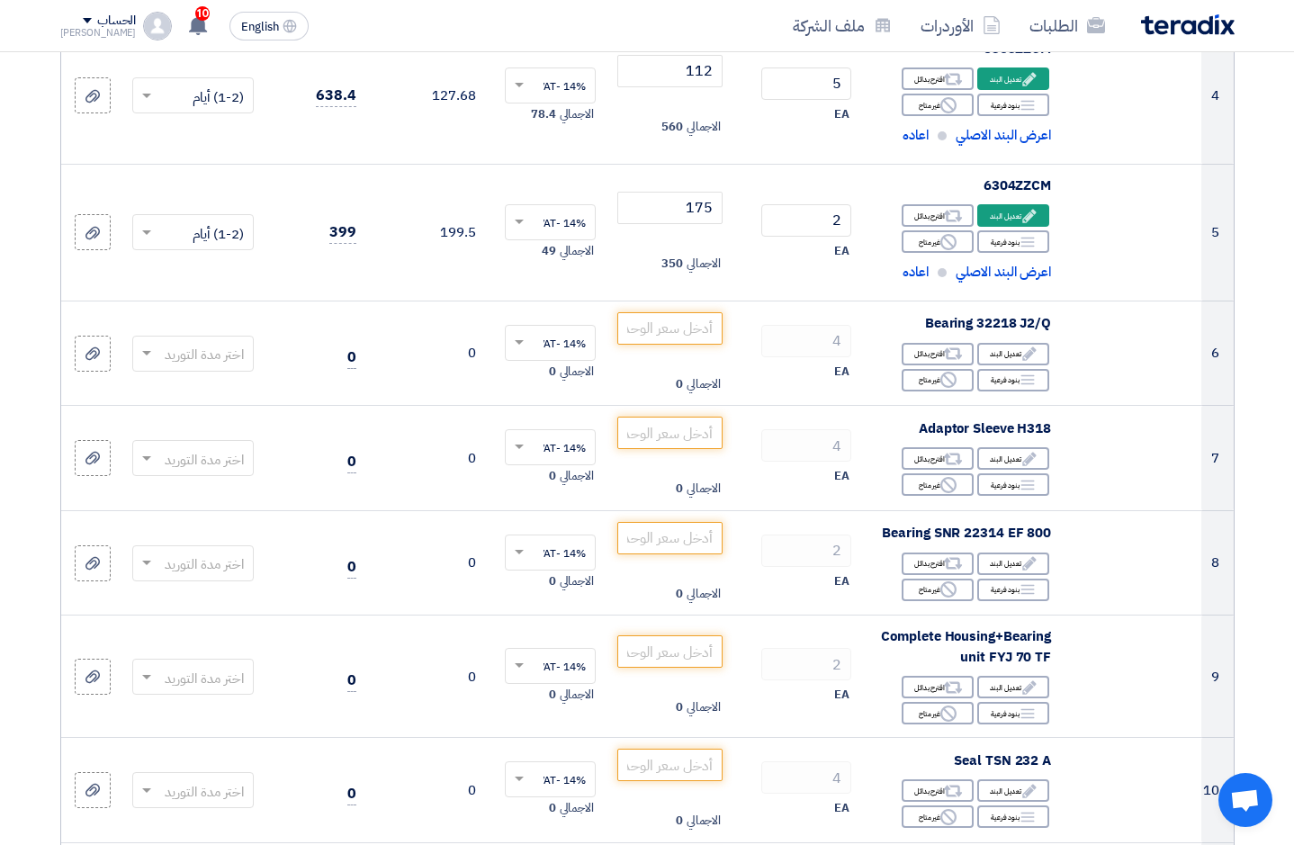
scroll to position [700, 0]
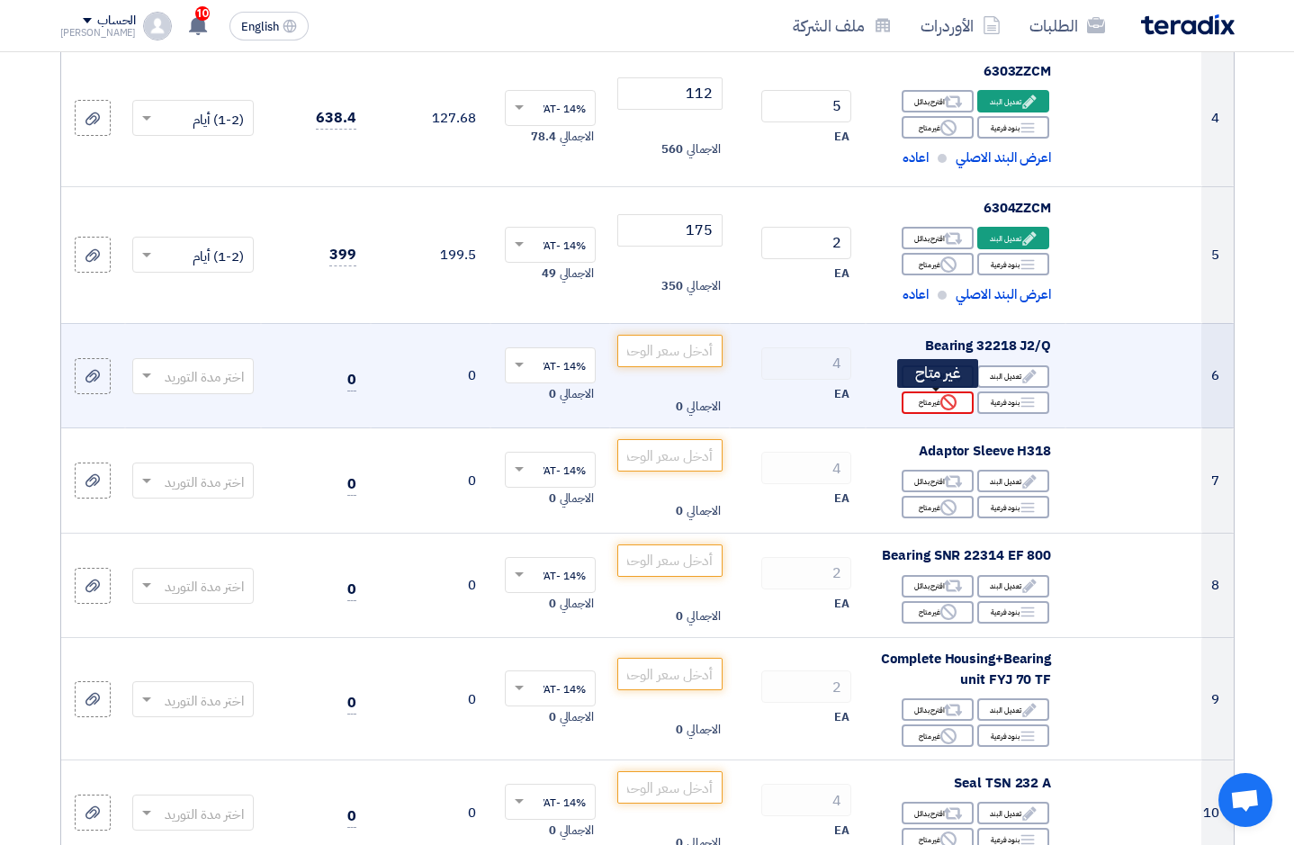
click at [936, 402] on div "Reject غير متاح" at bounding box center [938, 403] width 72 height 23
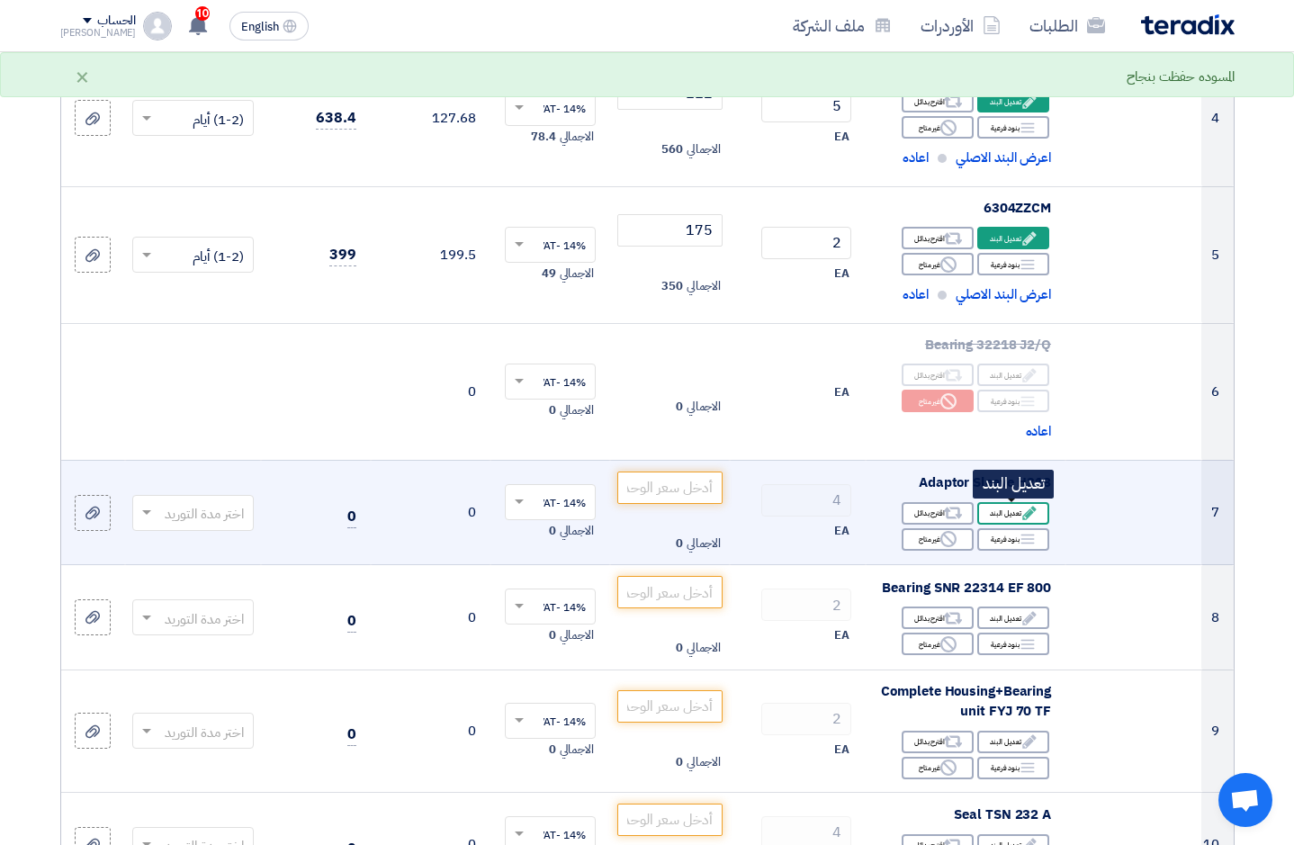
click at [1019, 511] on div "Edit تعديل البند" at bounding box center [1013, 513] width 72 height 23
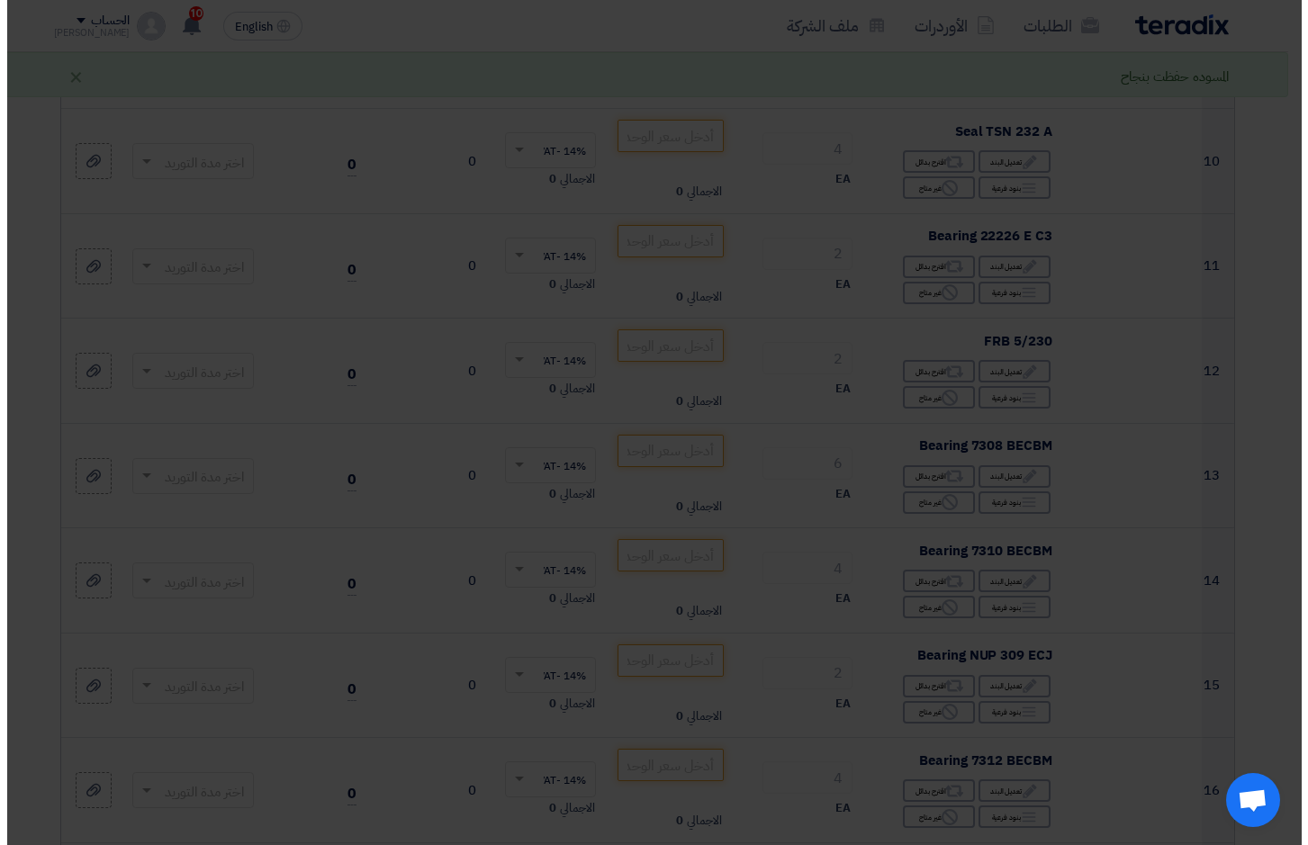
scroll to position [428, 0]
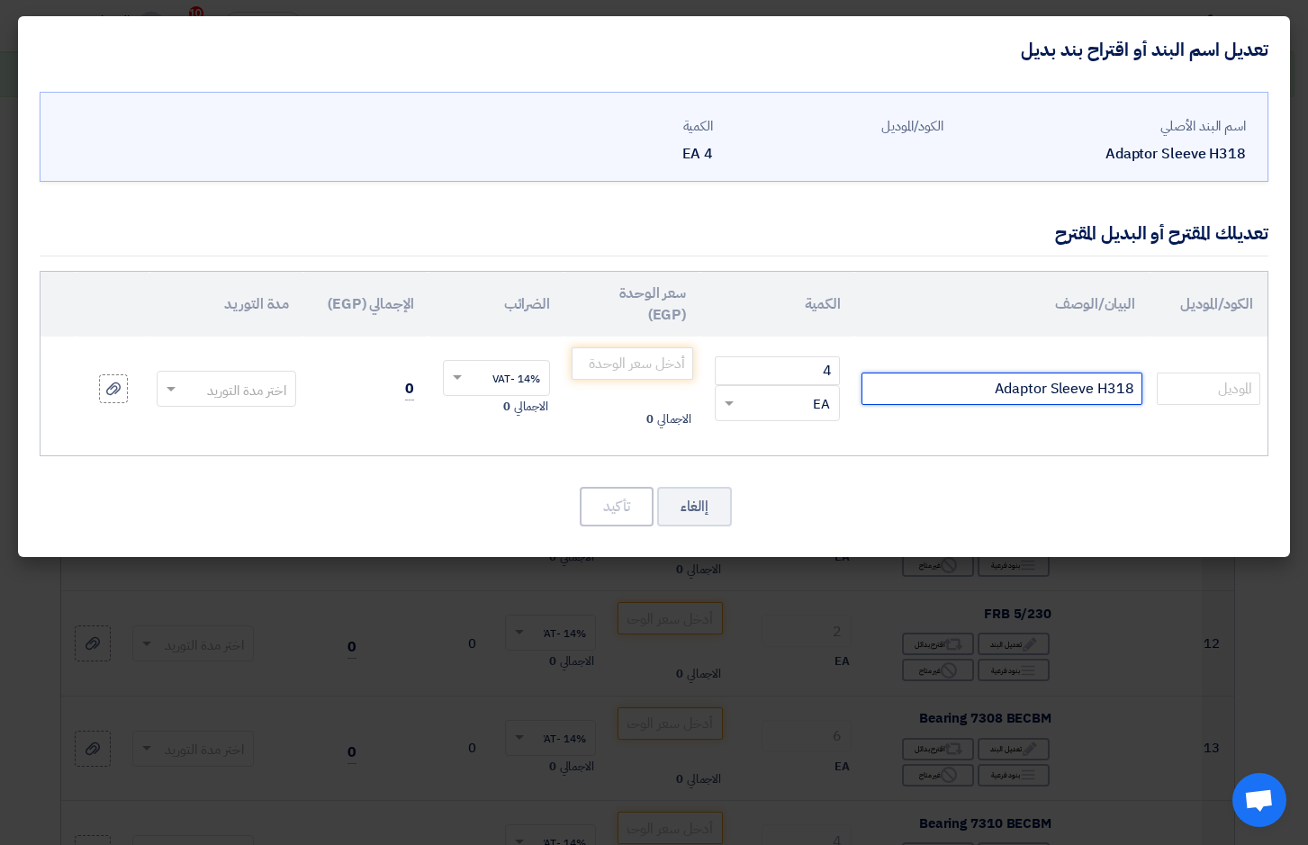
click at [1134, 383] on input "Adaptor Sleeve H318" at bounding box center [1001, 389] width 281 height 32
type input "A"
type input "H318+FS"
click at [644, 367] on input "number" at bounding box center [633, 363] width 122 height 32
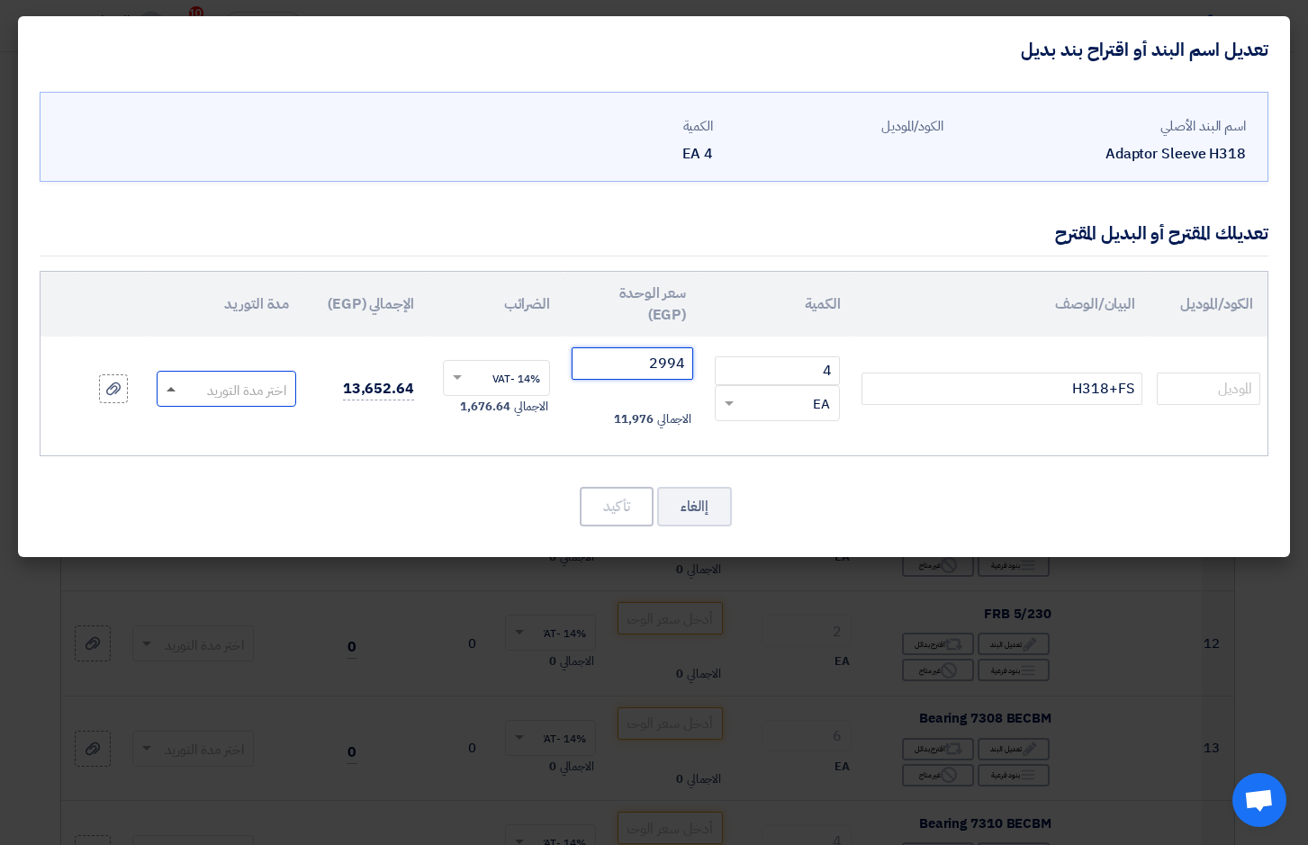
type input "2994"
click at [170, 392] on span at bounding box center [169, 389] width 23 height 21
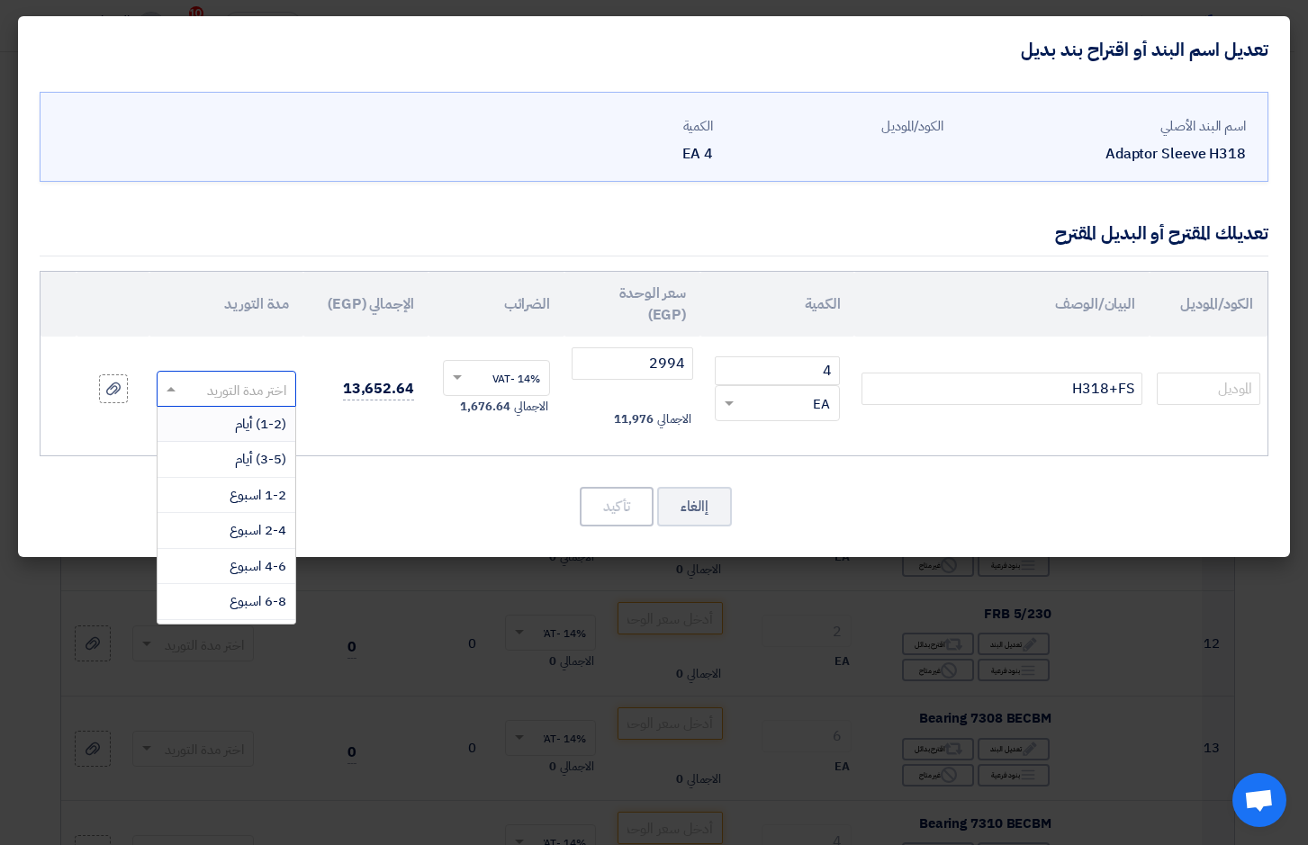
click at [224, 431] on div "(1-2) أيام" at bounding box center [227, 425] width 138 height 36
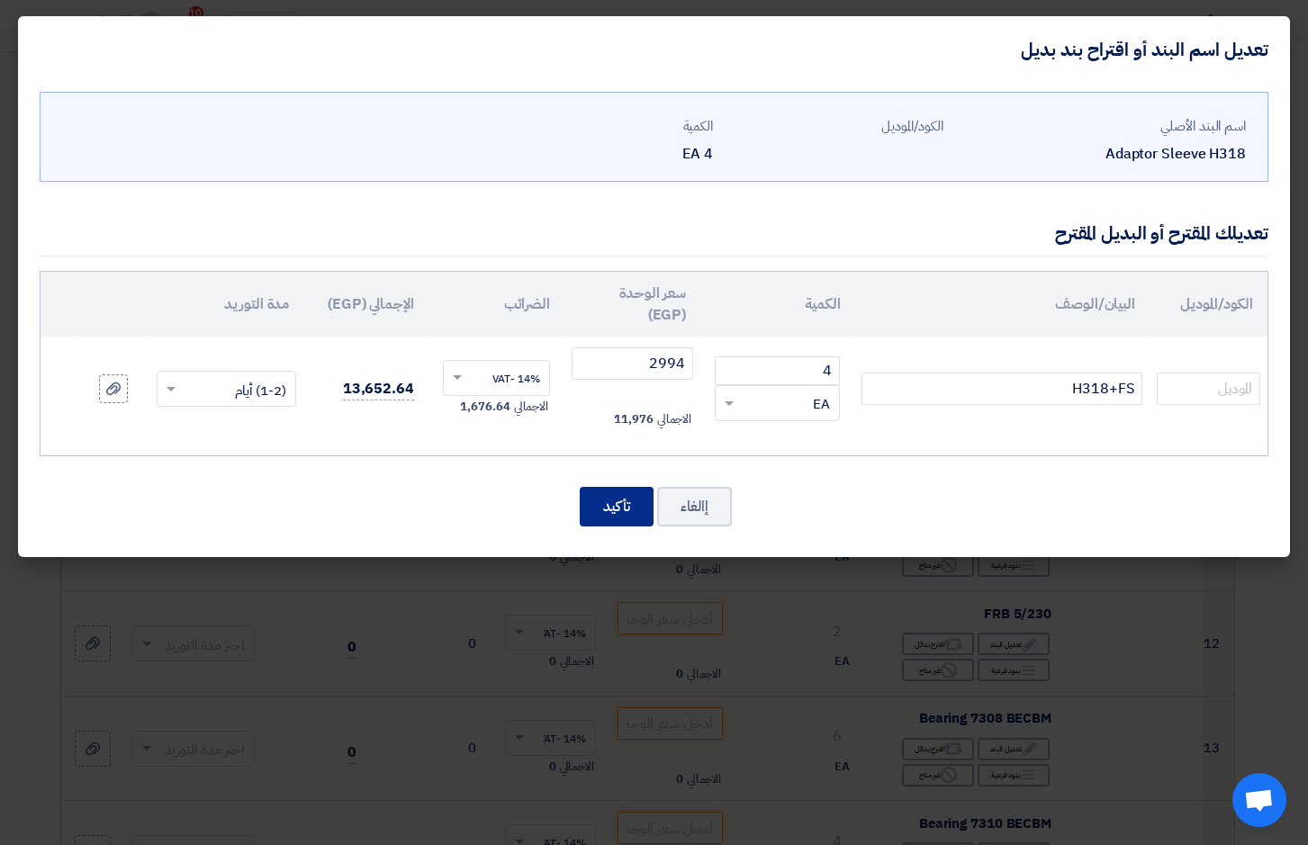
click at [621, 501] on button "تأكيد" at bounding box center [617, 507] width 74 height 40
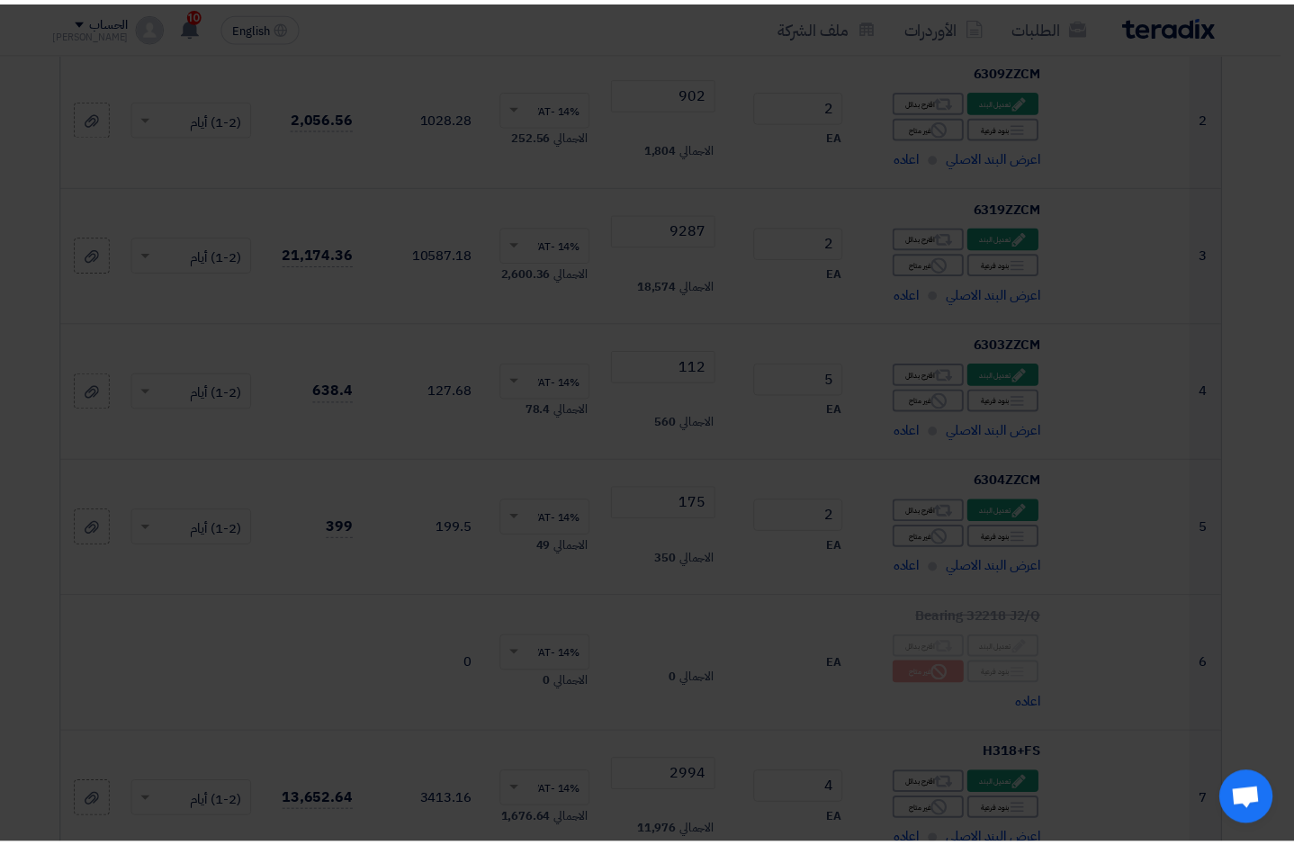
scroll to position [1111, 0]
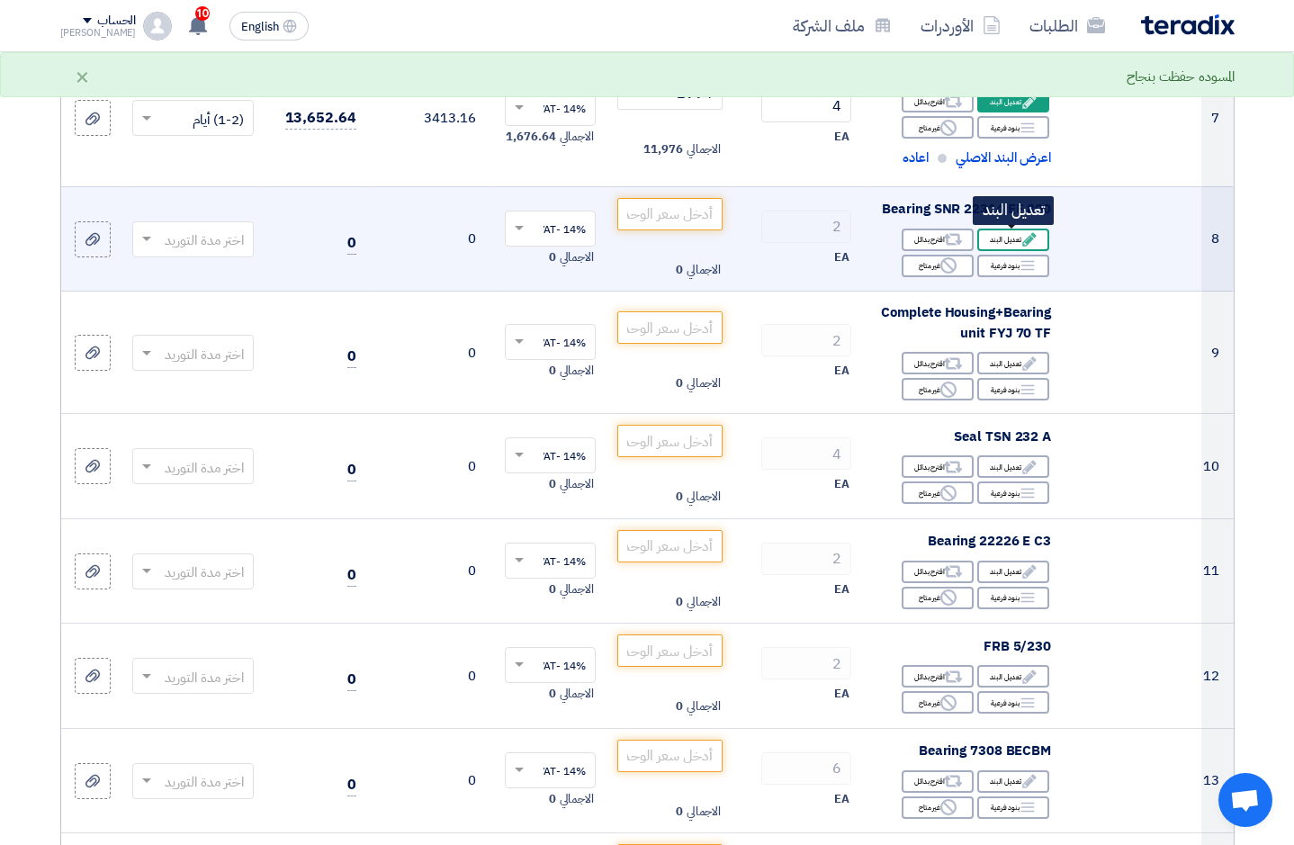
click at [1015, 239] on div "Edit تعديل البند" at bounding box center [1013, 240] width 72 height 23
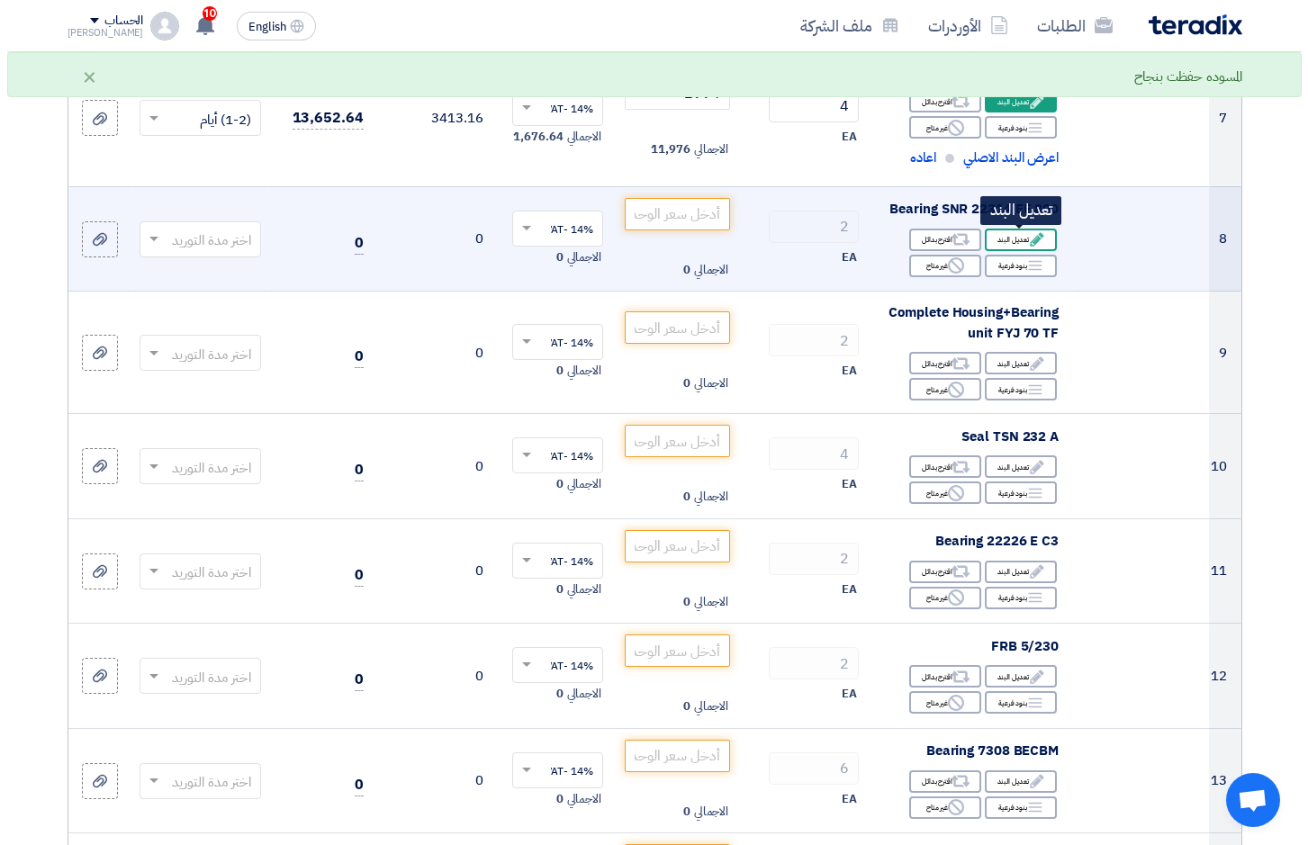
scroll to position [428, 0]
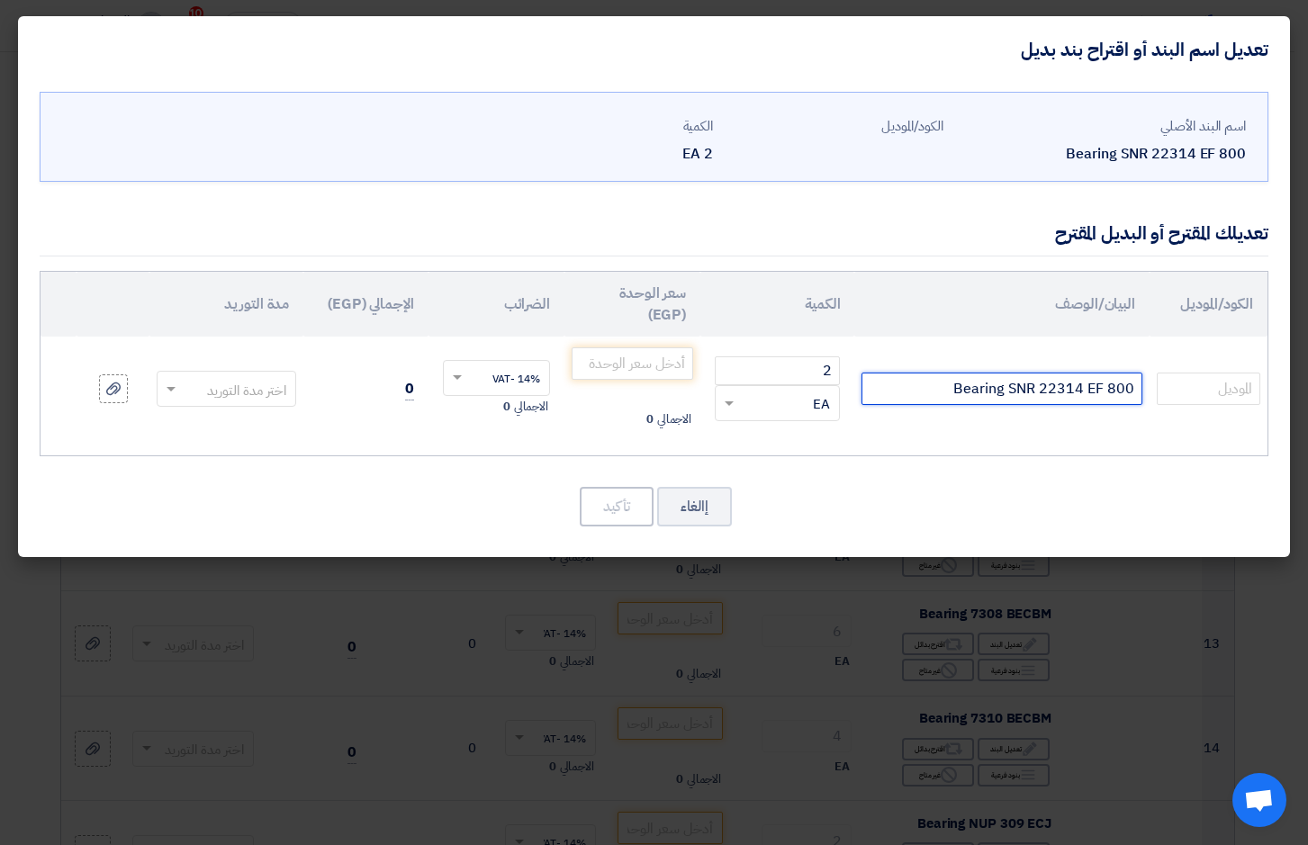
click at [932, 390] on input "Bearing SNR 22314 EF 800" at bounding box center [1001, 389] width 281 height 32
type input "22314EAE4"
drag, startPoint x: 806, startPoint y: 365, endPoint x: 843, endPoint y: 365, distance: 37.8
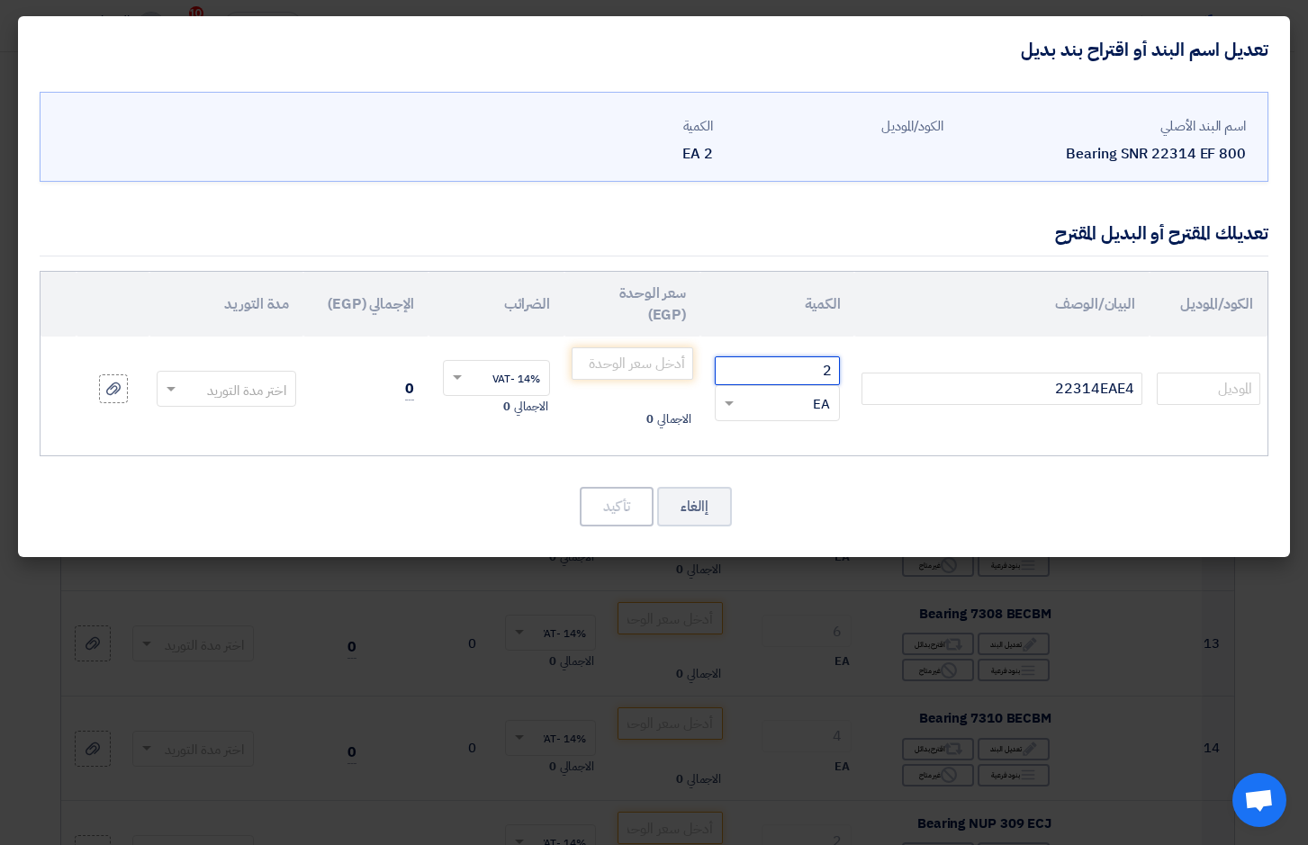
click at [843, 365] on td "2 RFQ_STEP1.ITEMS.2.TYPE_PLACEHOLDER × EA" at bounding box center [777, 389] width 154 height 104
type input "1"
click at [672, 366] on input "number" at bounding box center [633, 363] width 122 height 32
type input "8090"
click at [173, 391] on span at bounding box center [171, 390] width 9 height 6
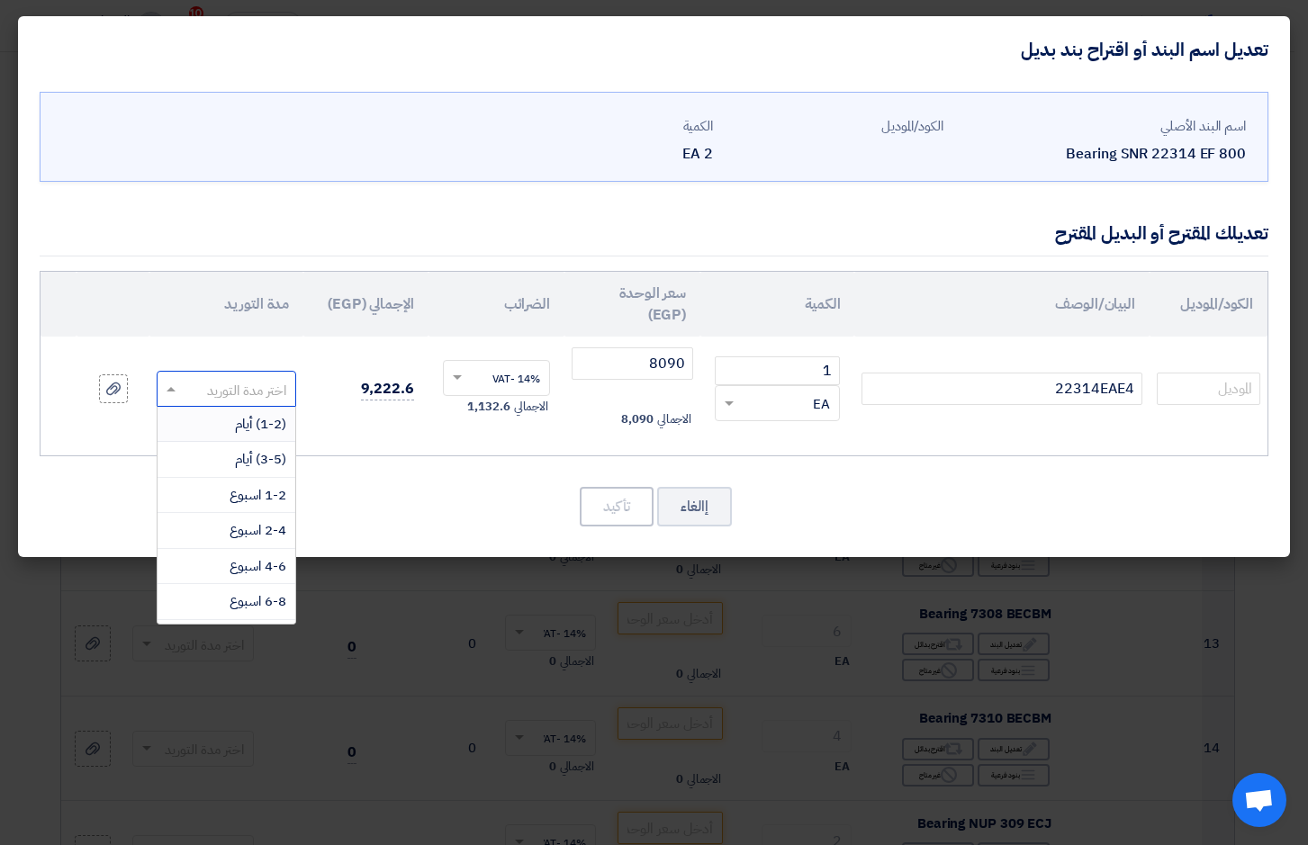
click at [214, 423] on div "(1-2) أيام" at bounding box center [227, 425] width 138 height 36
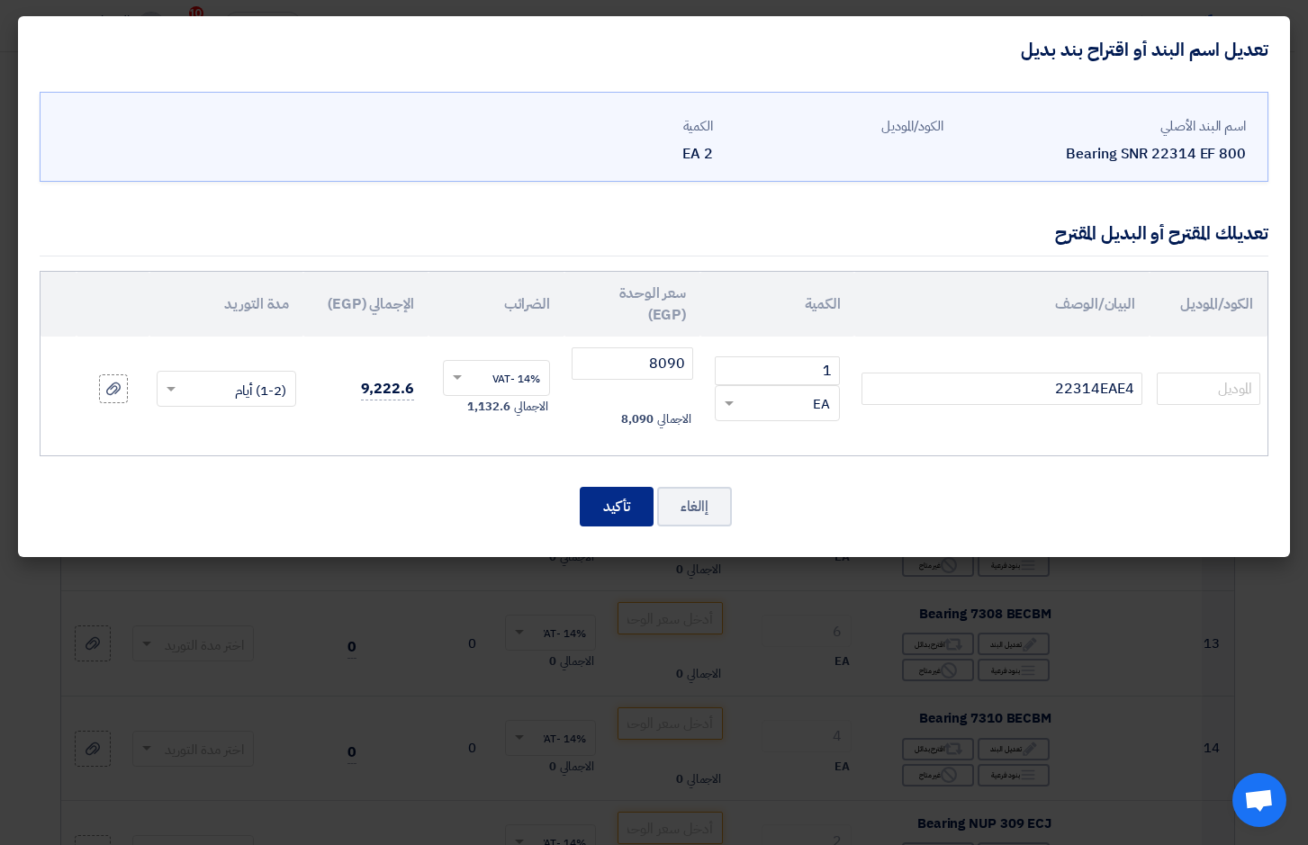
click at [615, 504] on button "تأكيد" at bounding box center [617, 507] width 74 height 40
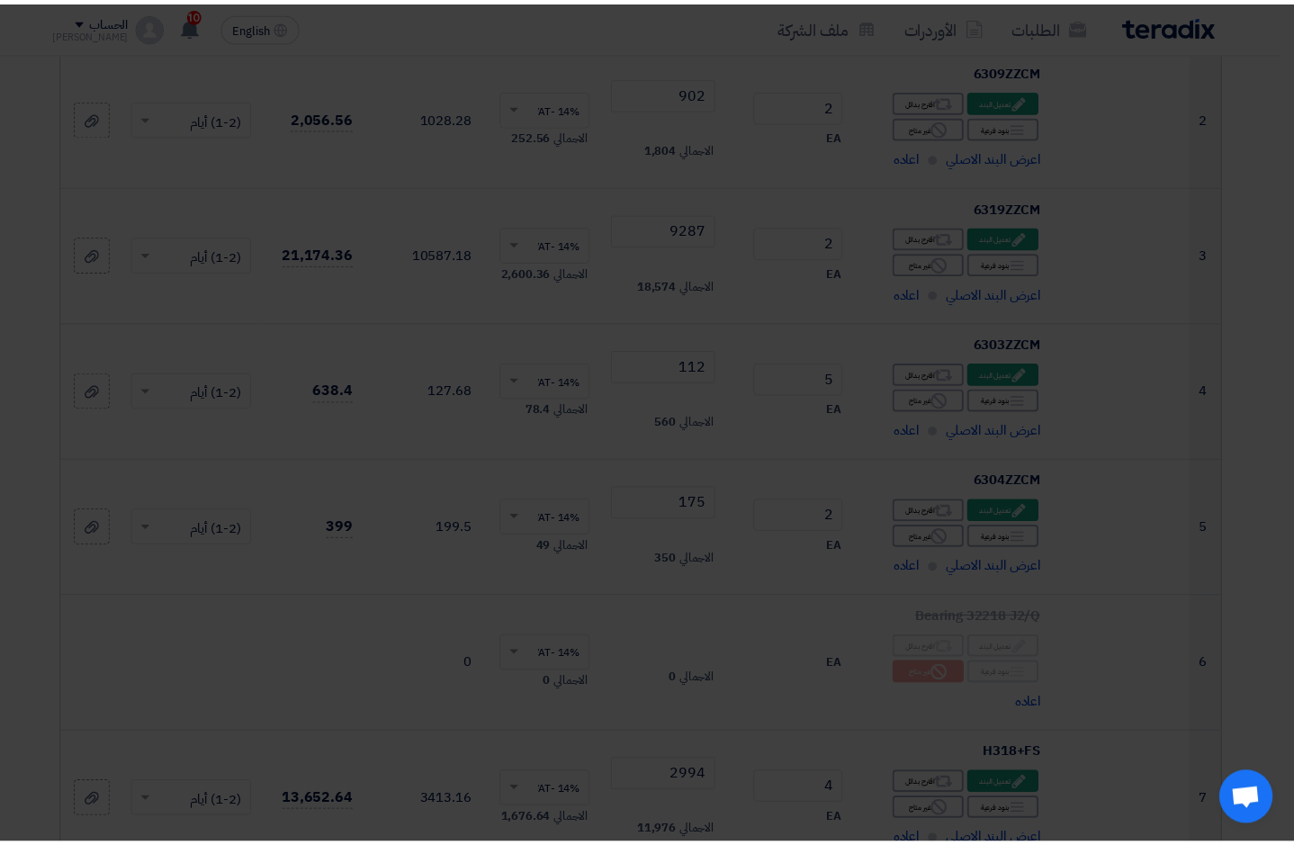
scroll to position [1111, 0]
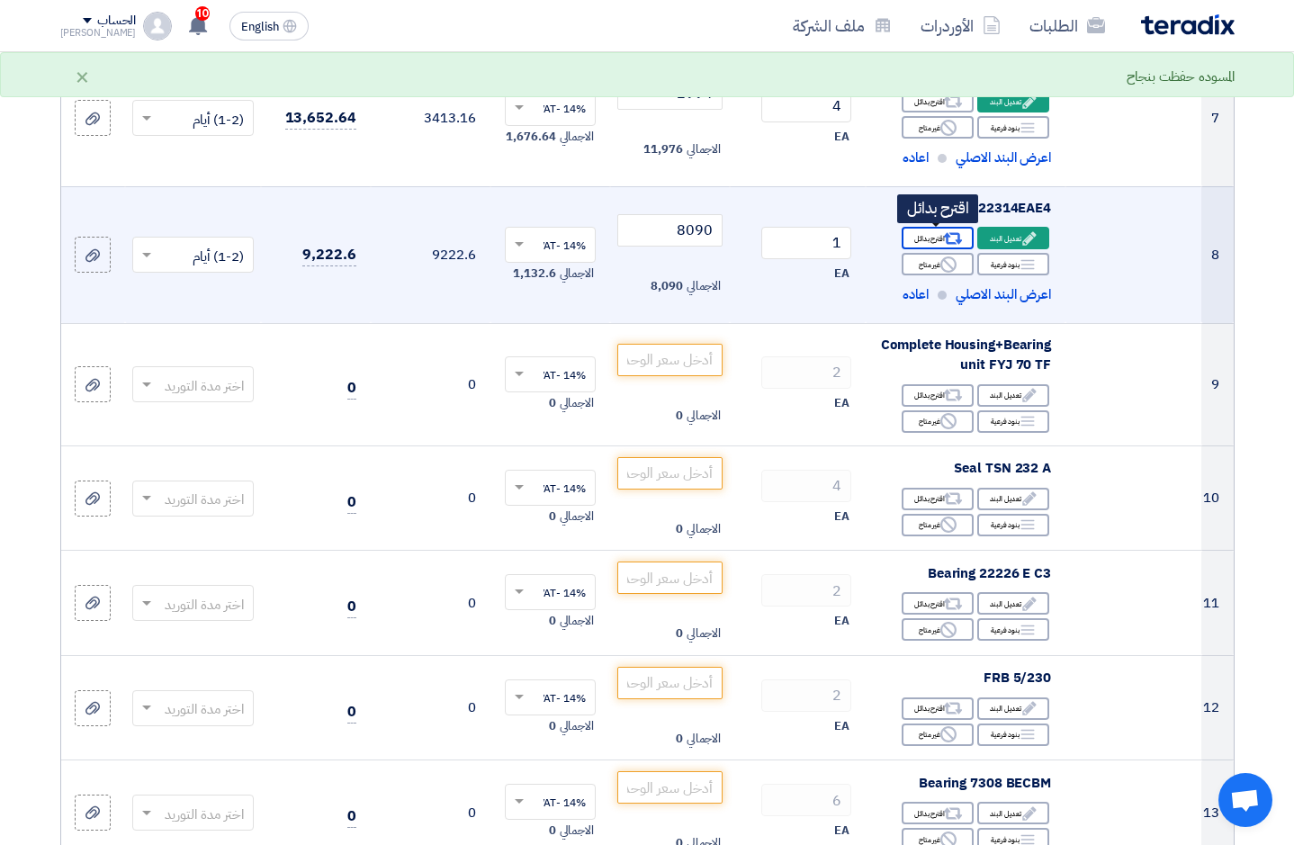
click at [938, 235] on div "Alternative اقترح بدائل" at bounding box center [938, 238] width 72 height 23
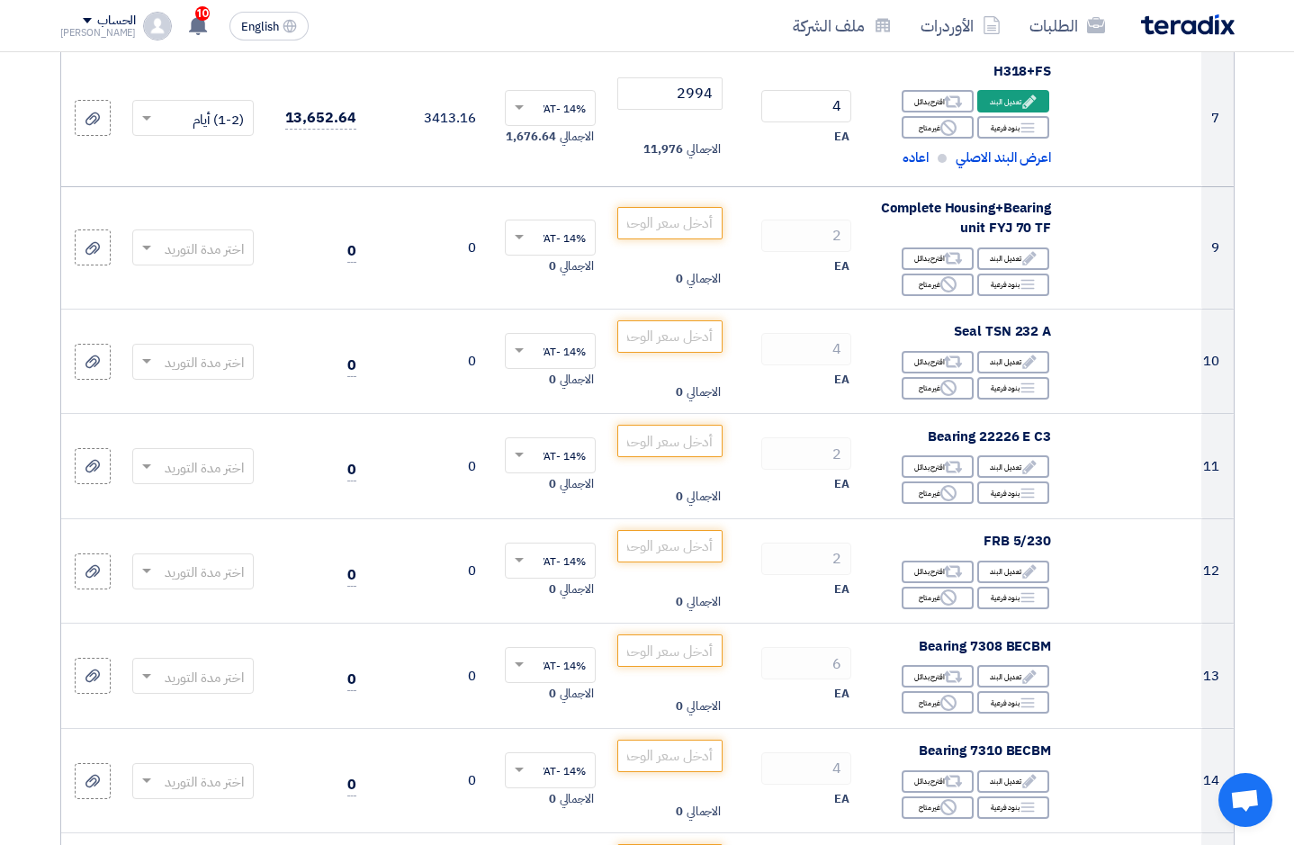
click at [1013, 289] on modal-container "ستقوم بحذف أي تعديلات تمت من طرفك مسبقا على هذا البند. هل تود الاستمرار؟ الغاء …" at bounding box center [647, 422] width 1294 height 845
click at [1033, 285] on modal-container "ستقوم بحذف أي تعديلات تمت من طرفك مسبقا على هذا البند. هل تود الاستمرار؟ الغاء …" at bounding box center [647, 422] width 1294 height 845
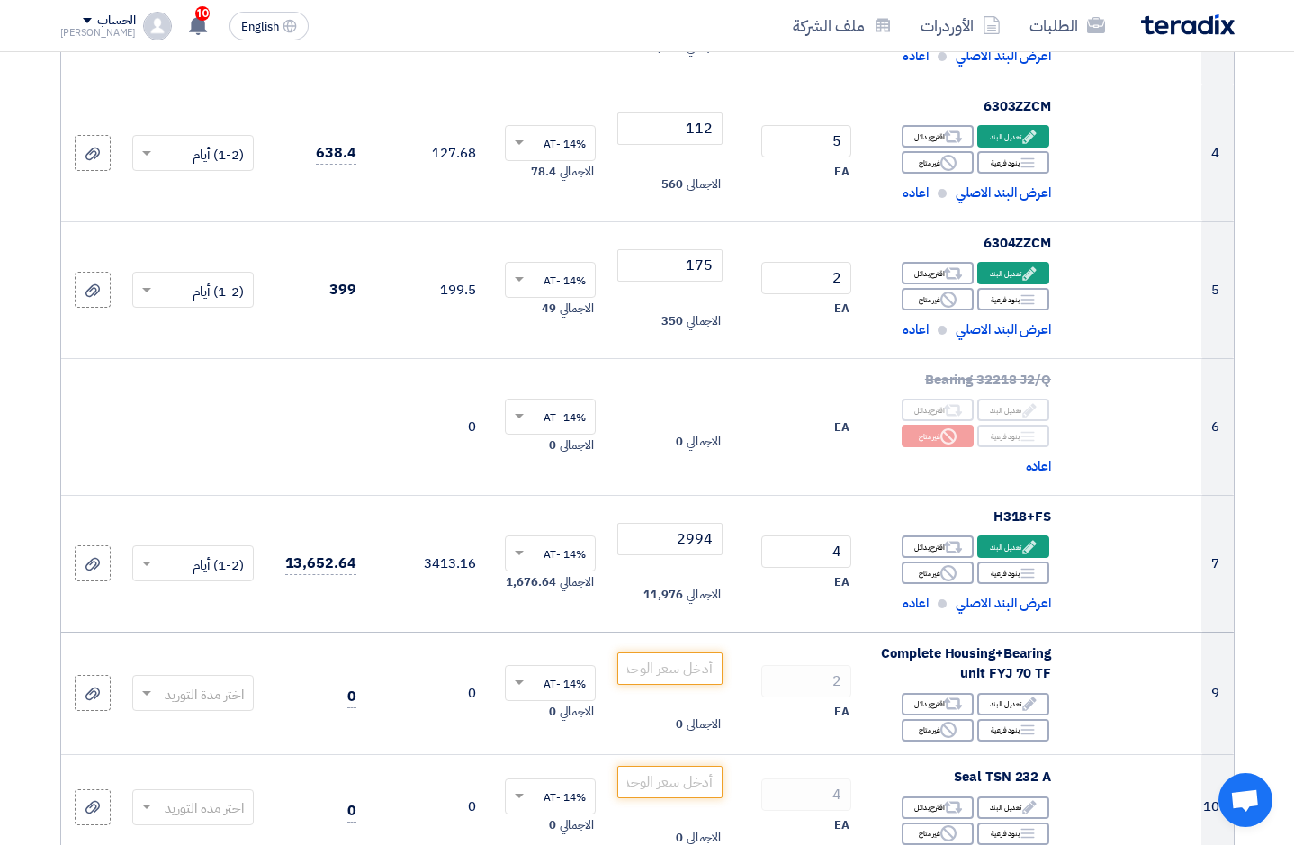
scroll to position [672, 0]
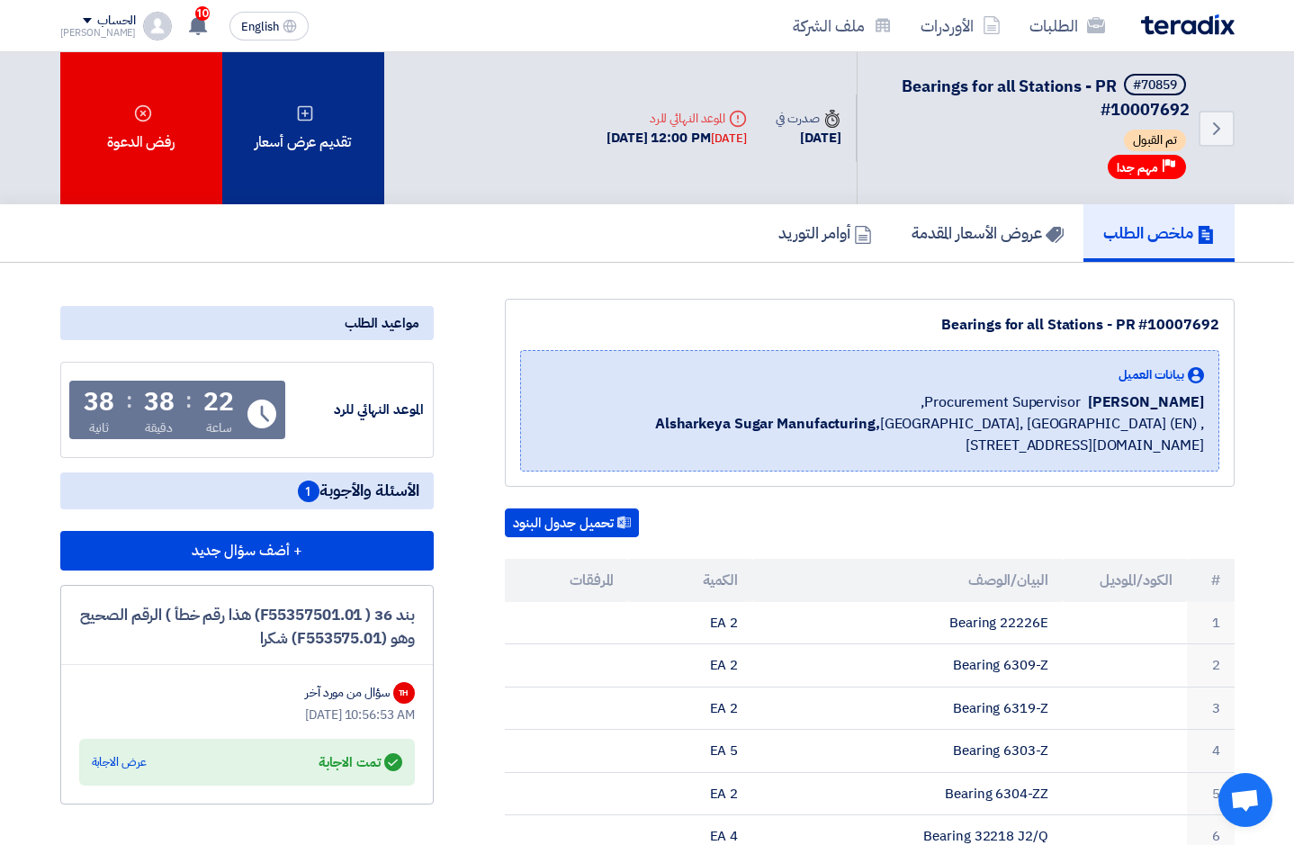
click at [298, 104] on icon at bounding box center [305, 113] width 18 height 18
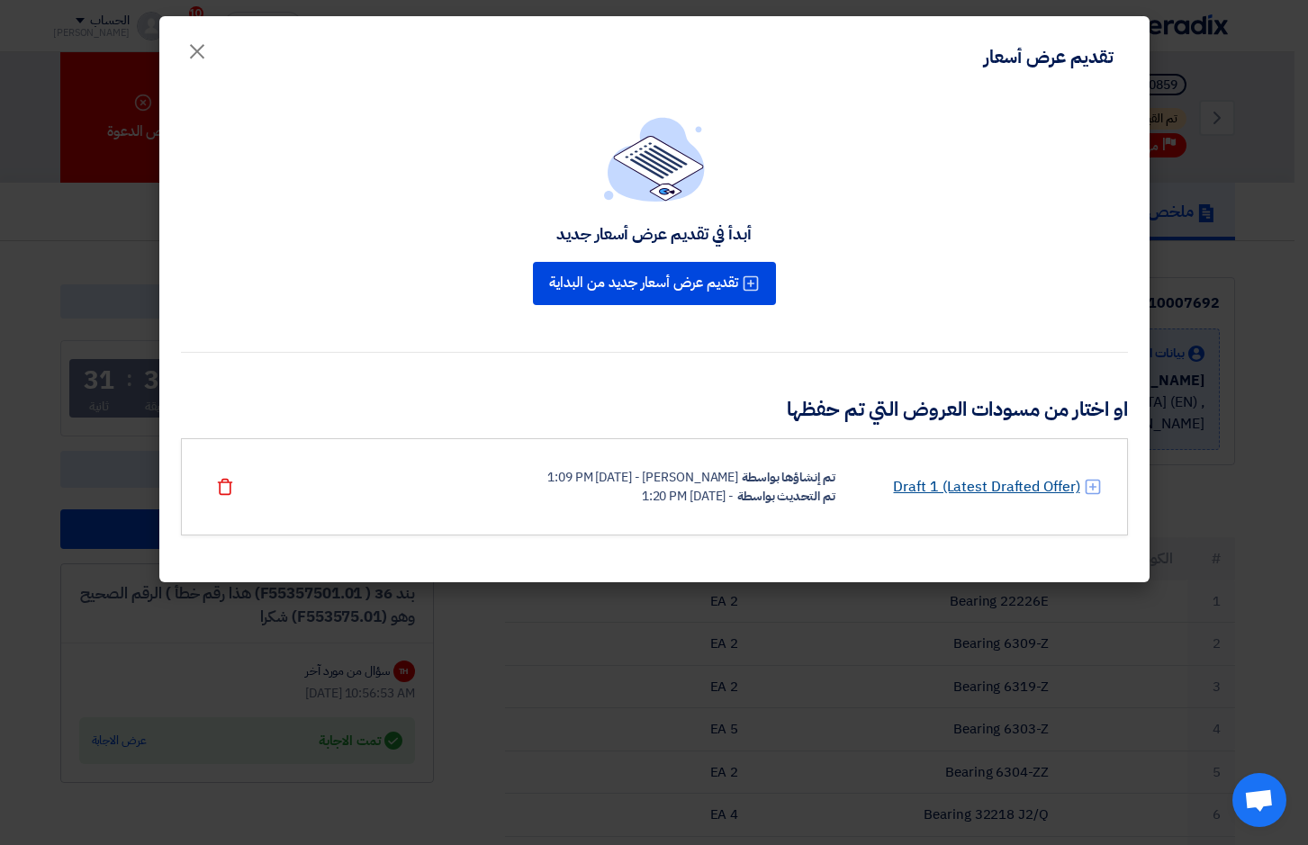
click at [974, 487] on link "Draft 1 (Latest Drafted Offer)" at bounding box center [986, 487] width 186 height 22
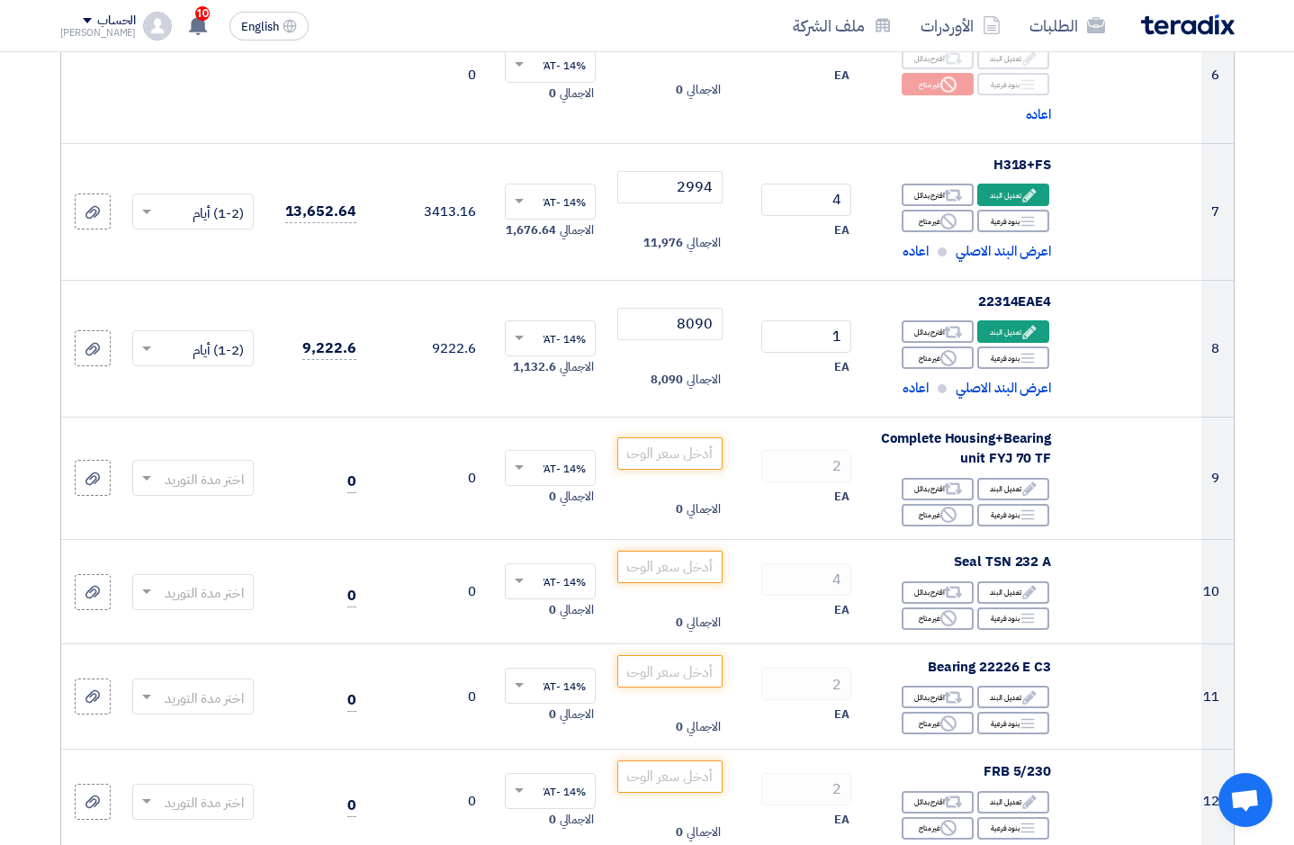
scroll to position [1025, 0]
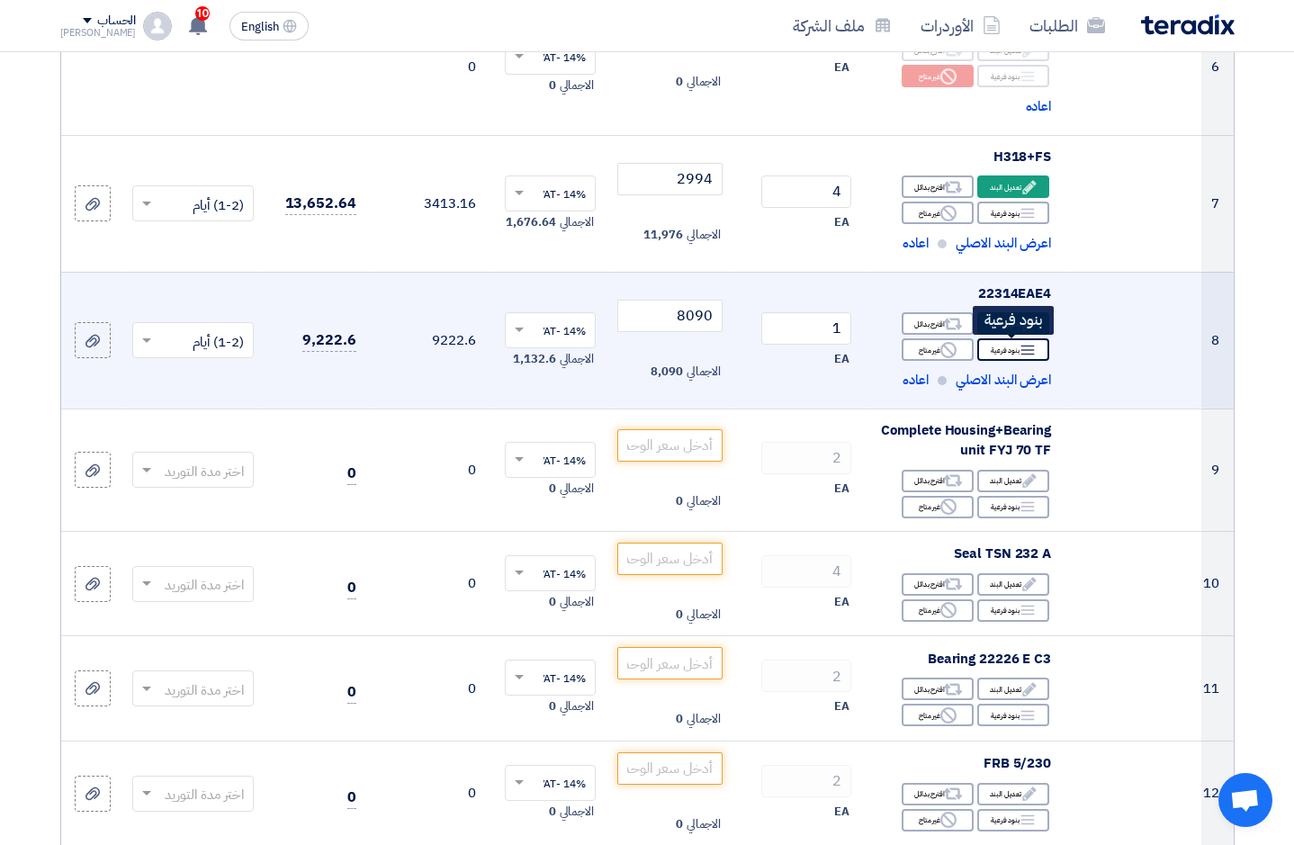
click at [1031, 350] on use at bounding box center [1029, 351] width 14 height 10
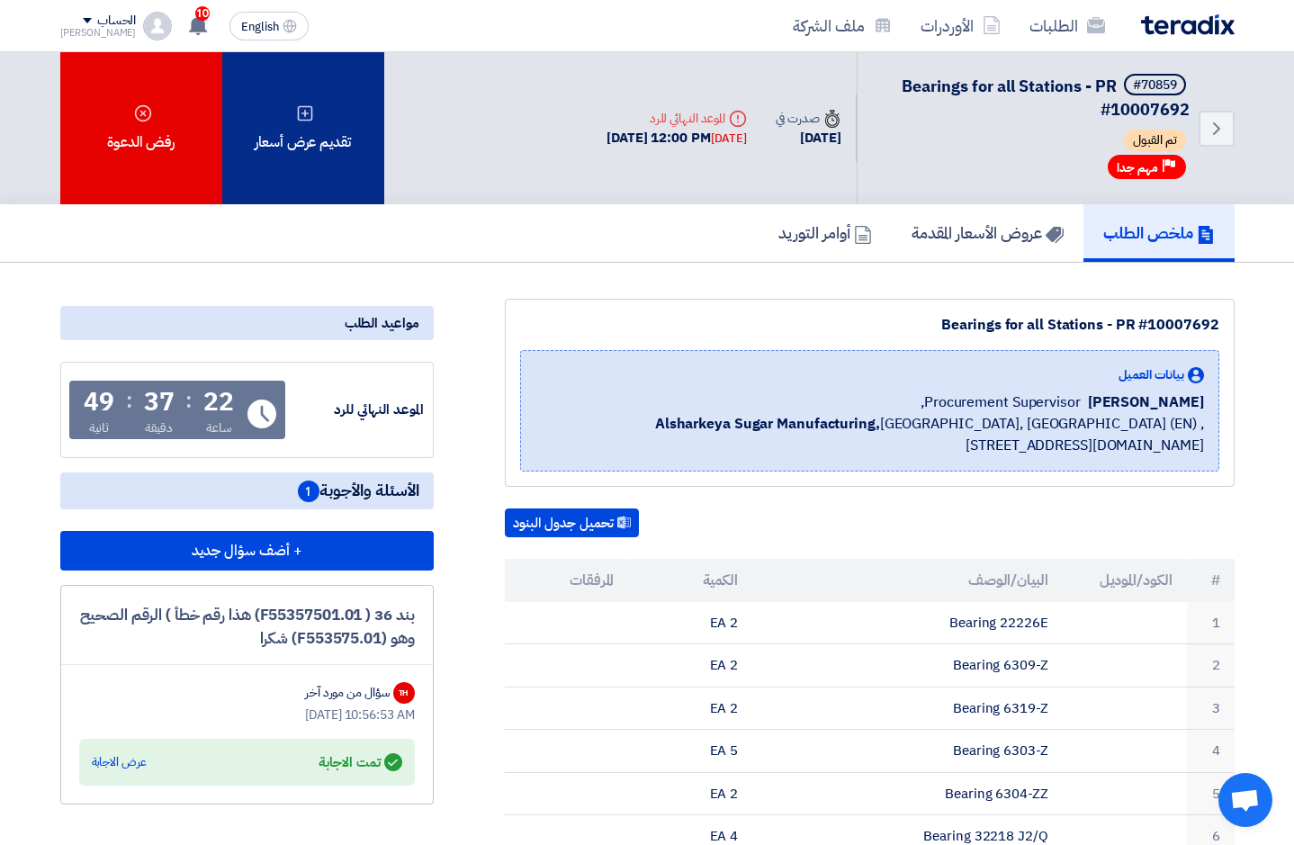
click at [320, 115] on div "تقديم عرض أسعار" at bounding box center [303, 128] width 162 height 152
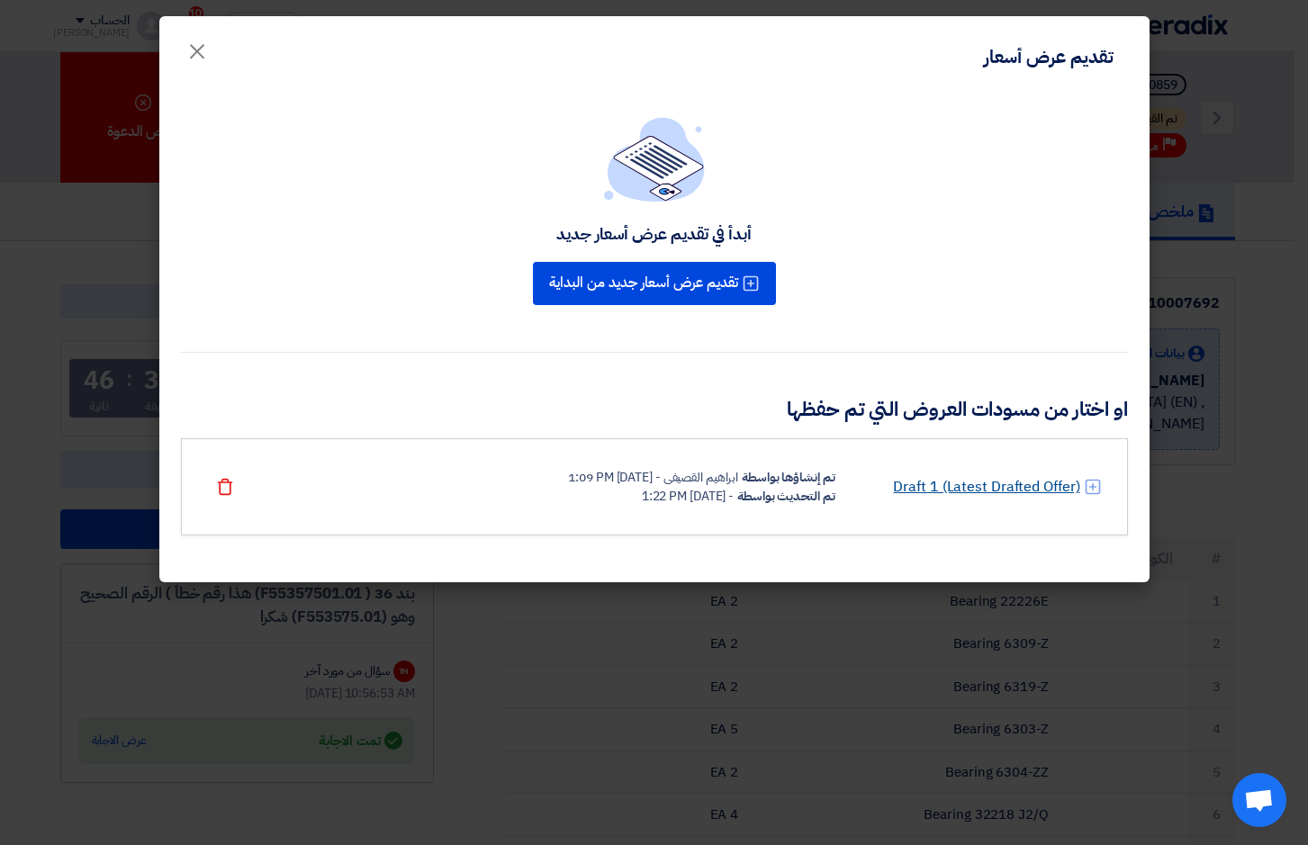
click at [1017, 491] on link "Draft 1 (Latest Drafted Offer)" at bounding box center [986, 487] width 186 height 22
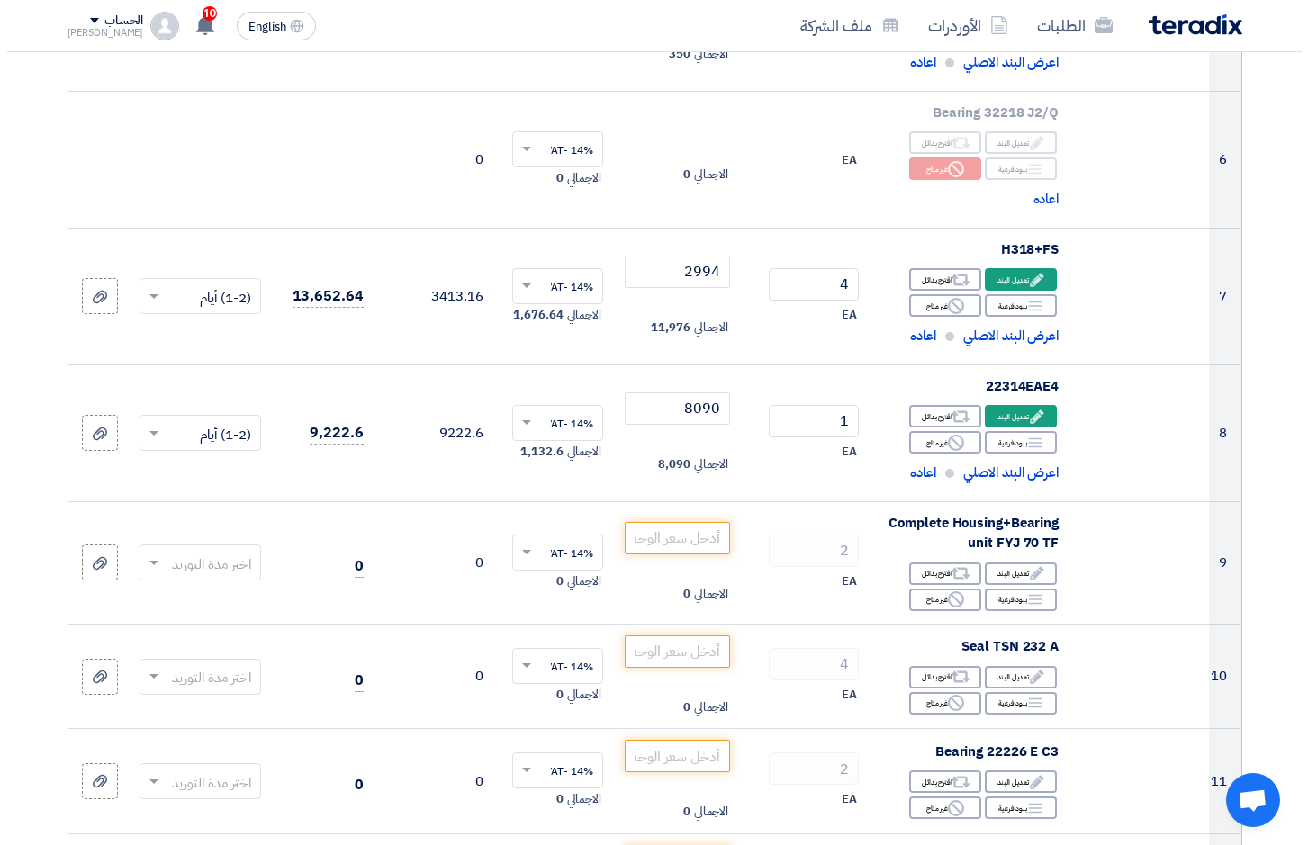
scroll to position [941, 0]
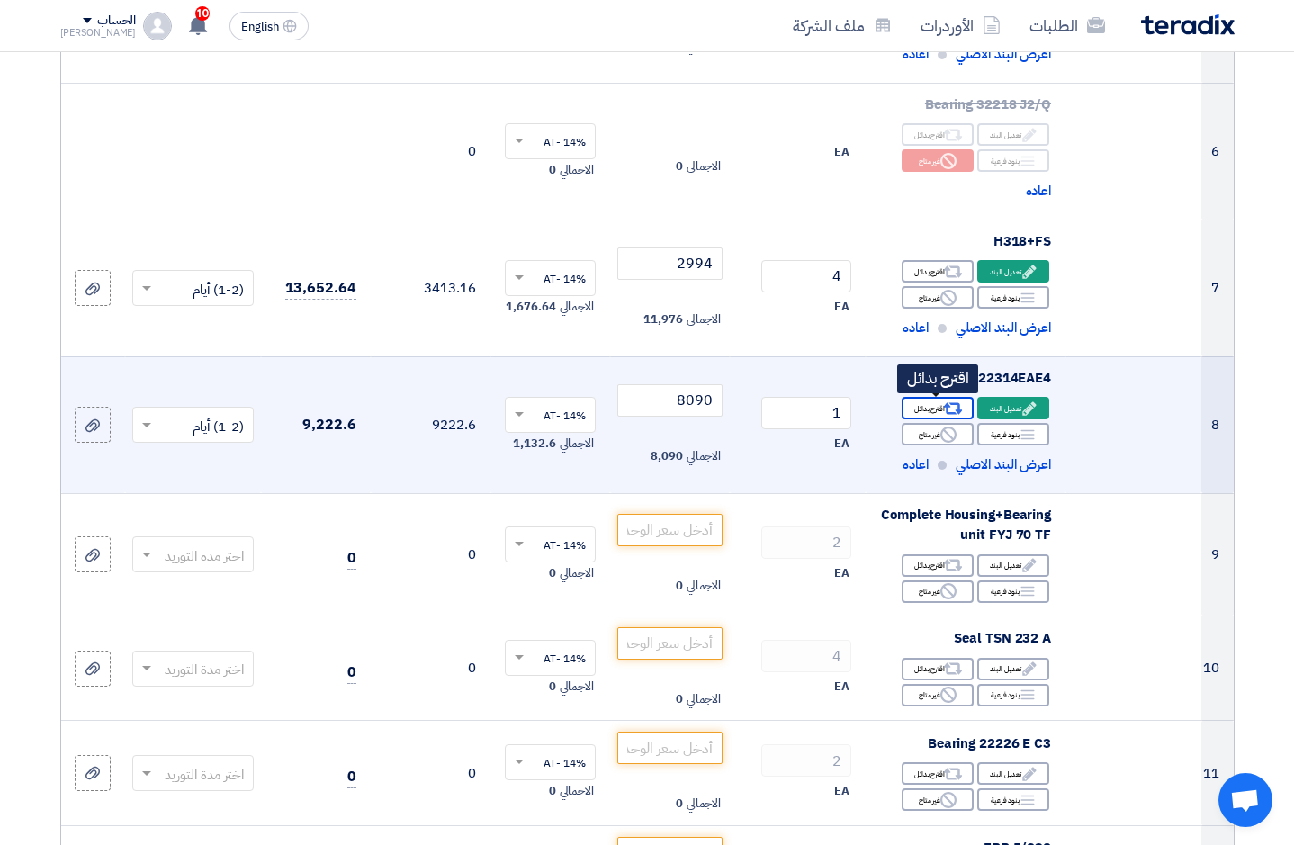
click at [949, 406] on use at bounding box center [953, 409] width 19 height 12
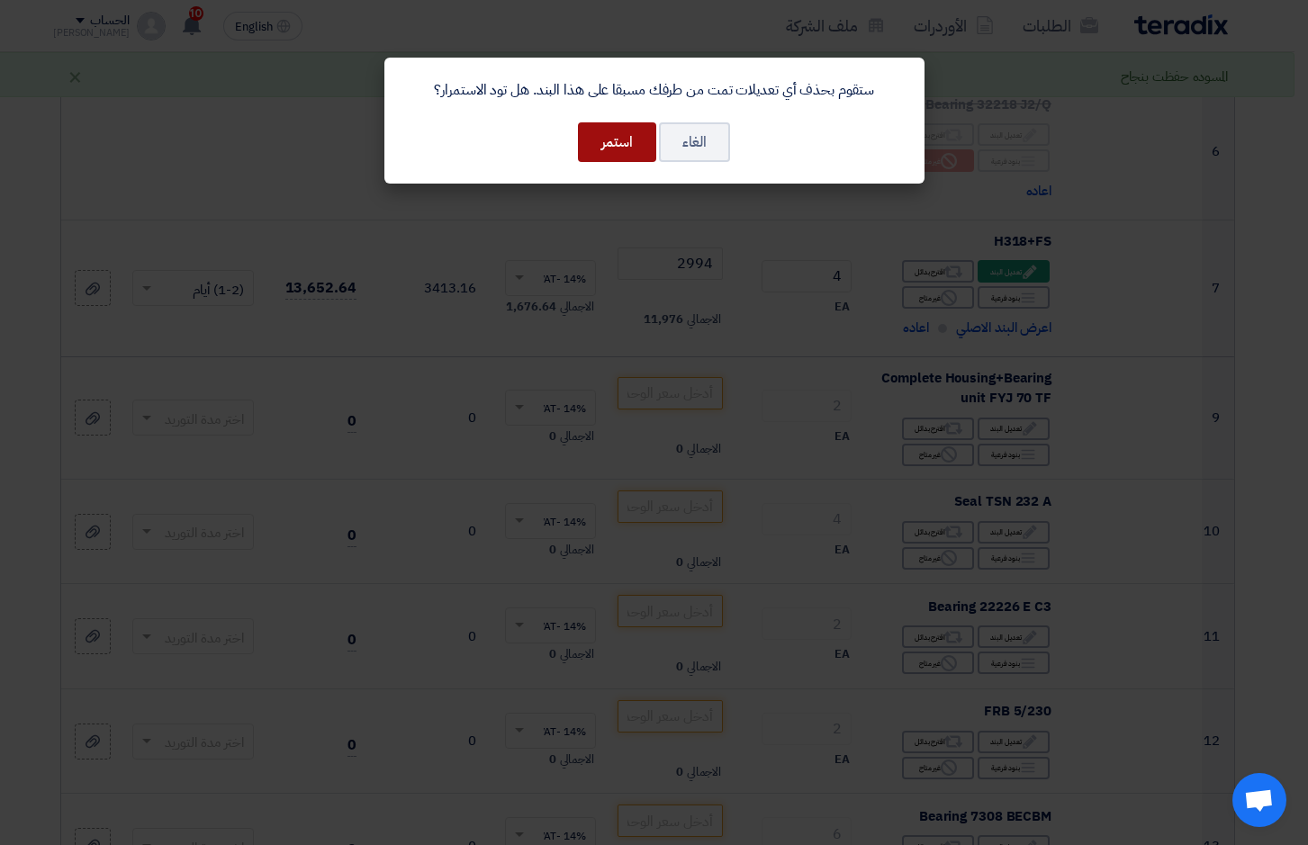
click at [616, 141] on button "استمر" at bounding box center [617, 142] width 78 height 40
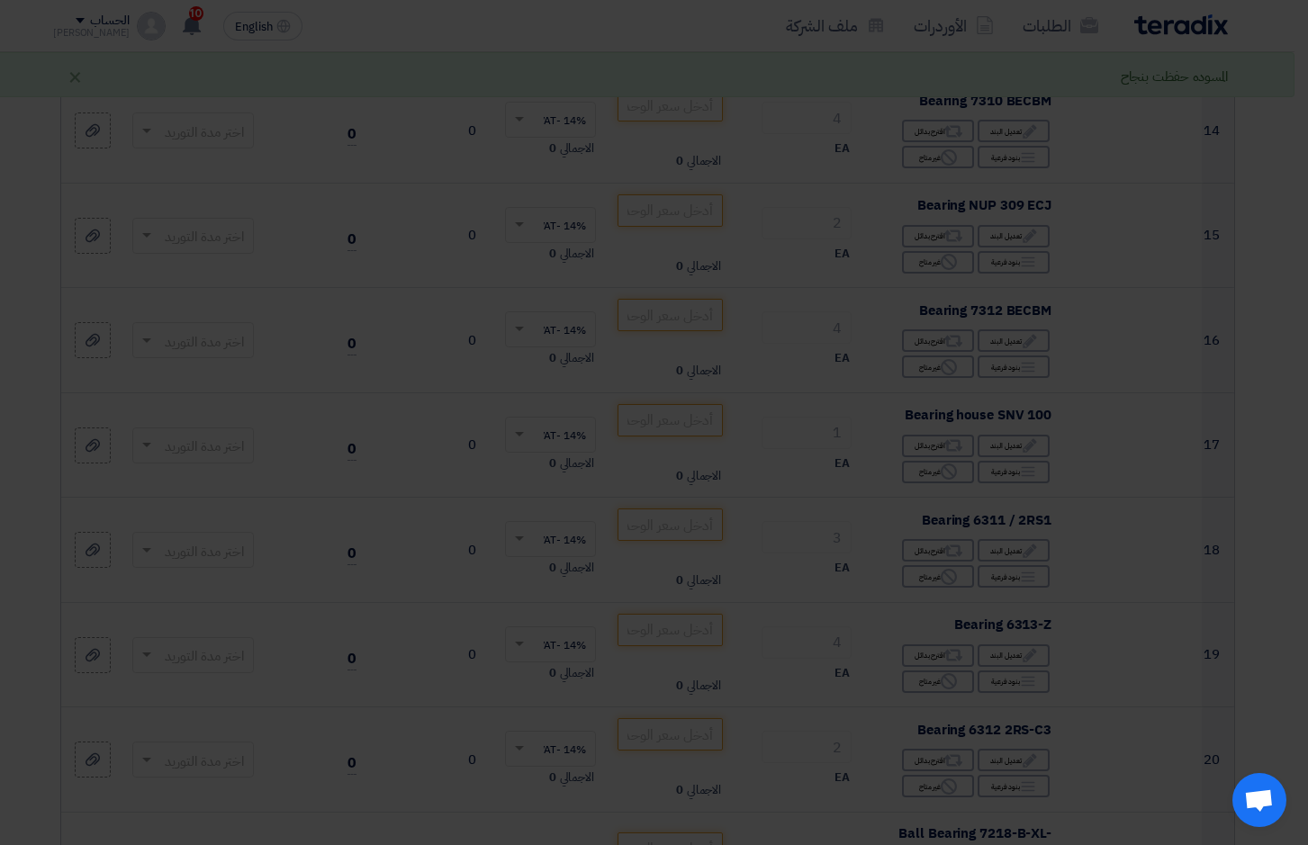
scroll to position [394, 0]
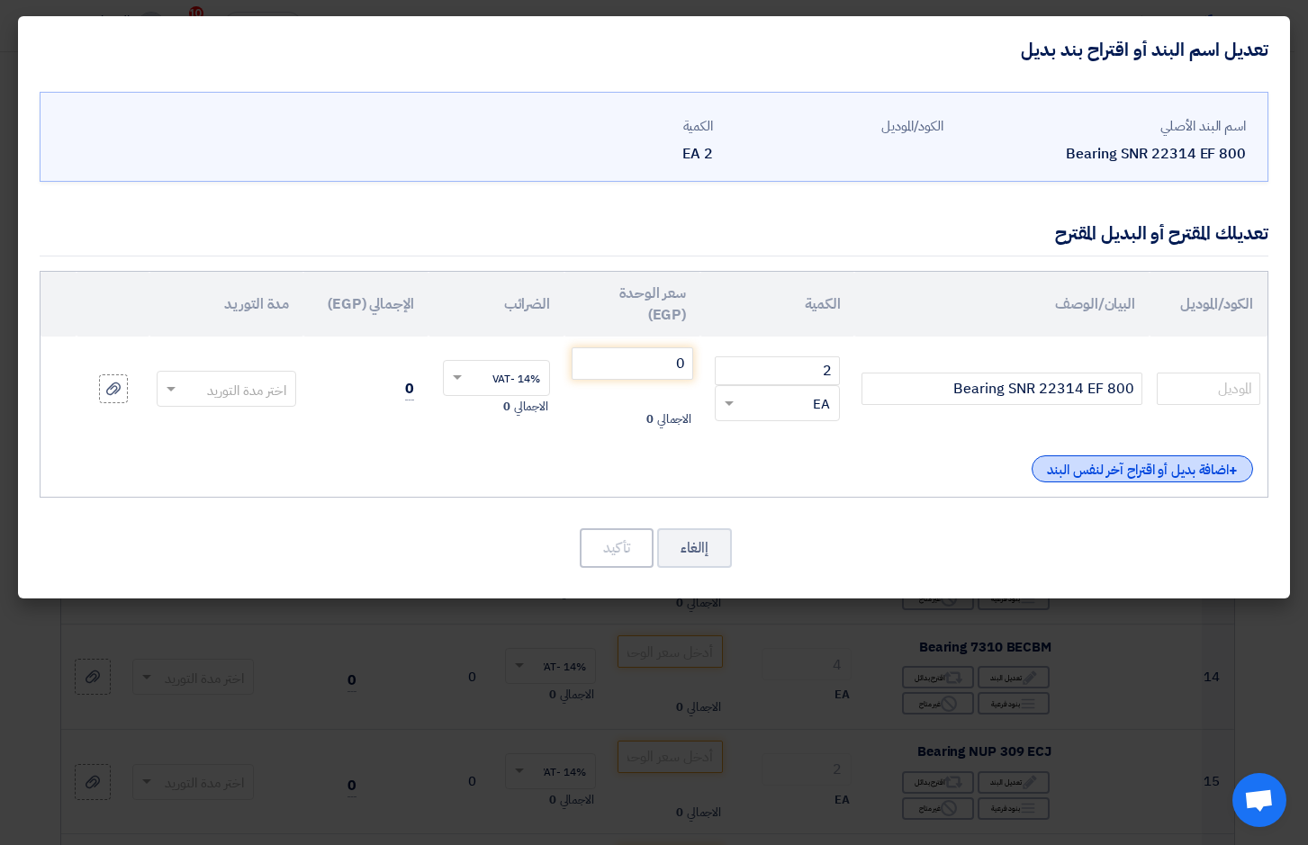
click at [1230, 472] on span "+" at bounding box center [1233, 471] width 9 height 22
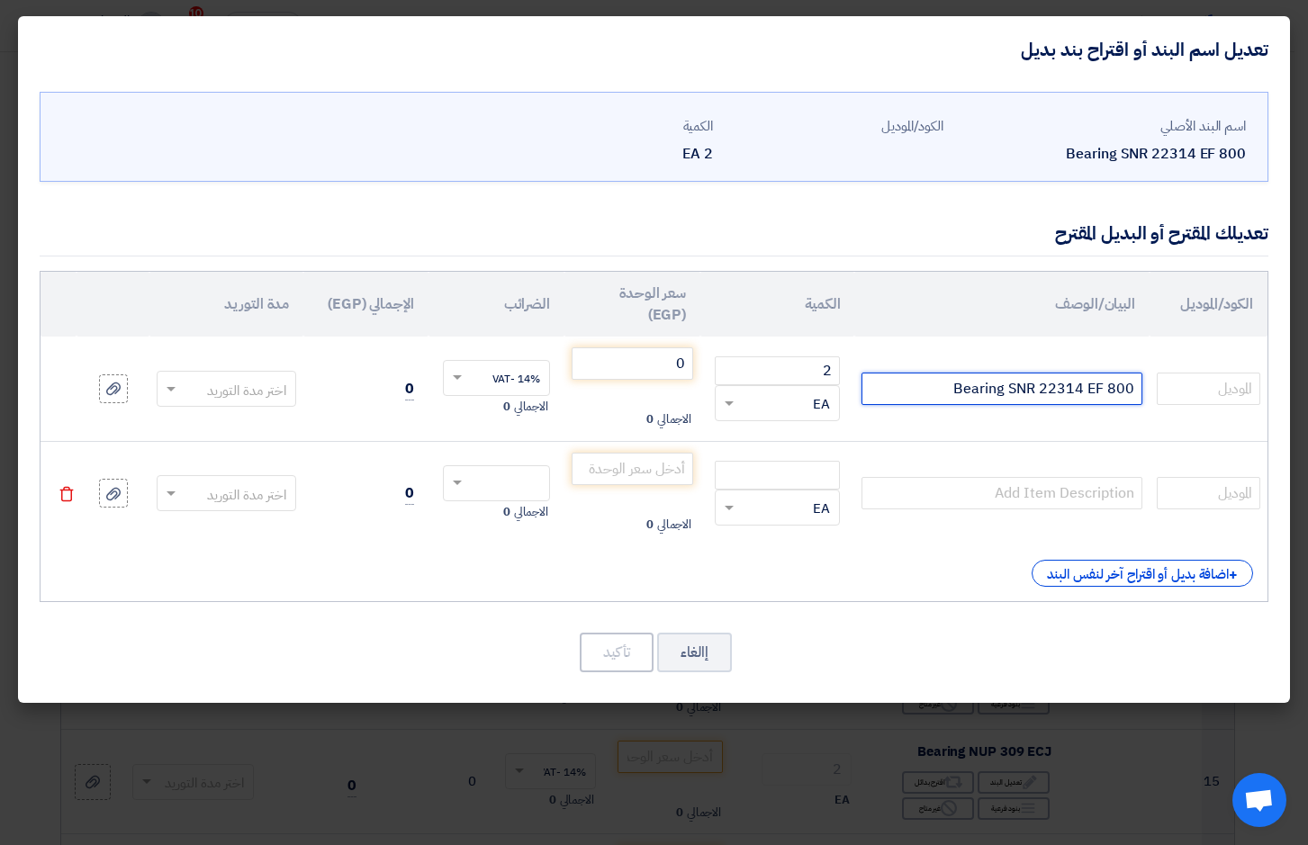
click at [1064, 393] on input "Bearing SNR 22314 EF 800" at bounding box center [1001, 389] width 281 height 32
type input "22314EAE4"
drag, startPoint x: 809, startPoint y: 373, endPoint x: 840, endPoint y: 372, distance: 30.6
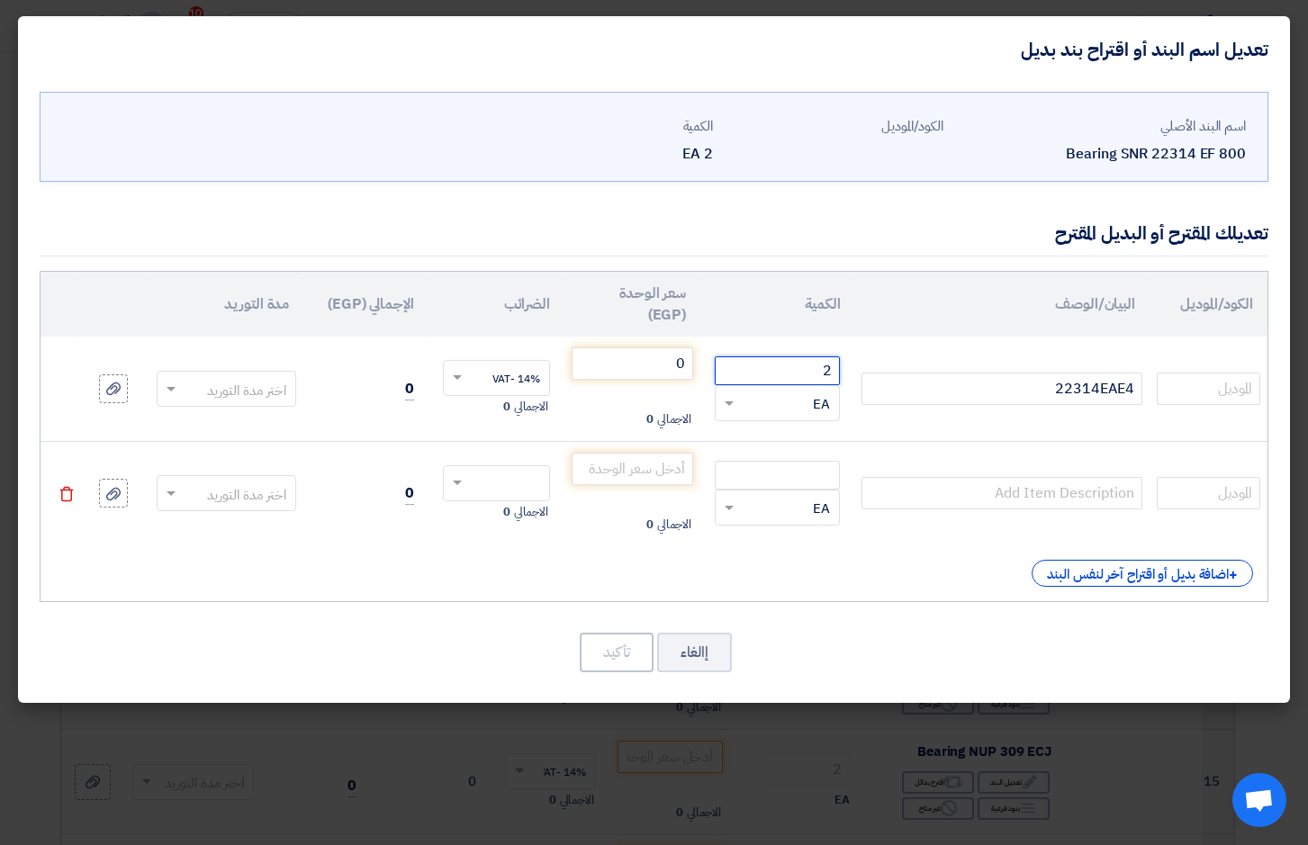
click at [840, 372] on input "2" at bounding box center [777, 370] width 125 height 29
type input "1"
drag, startPoint x: 653, startPoint y: 368, endPoint x: 776, endPoint y: 366, distance: 123.3
click at [769, 367] on tr "22314EAE4 1 RFQ_STEP1.ITEMS.2.TYPE_PLACEHOLDER × EA" at bounding box center [654, 389] width 1227 height 104
type input "80"
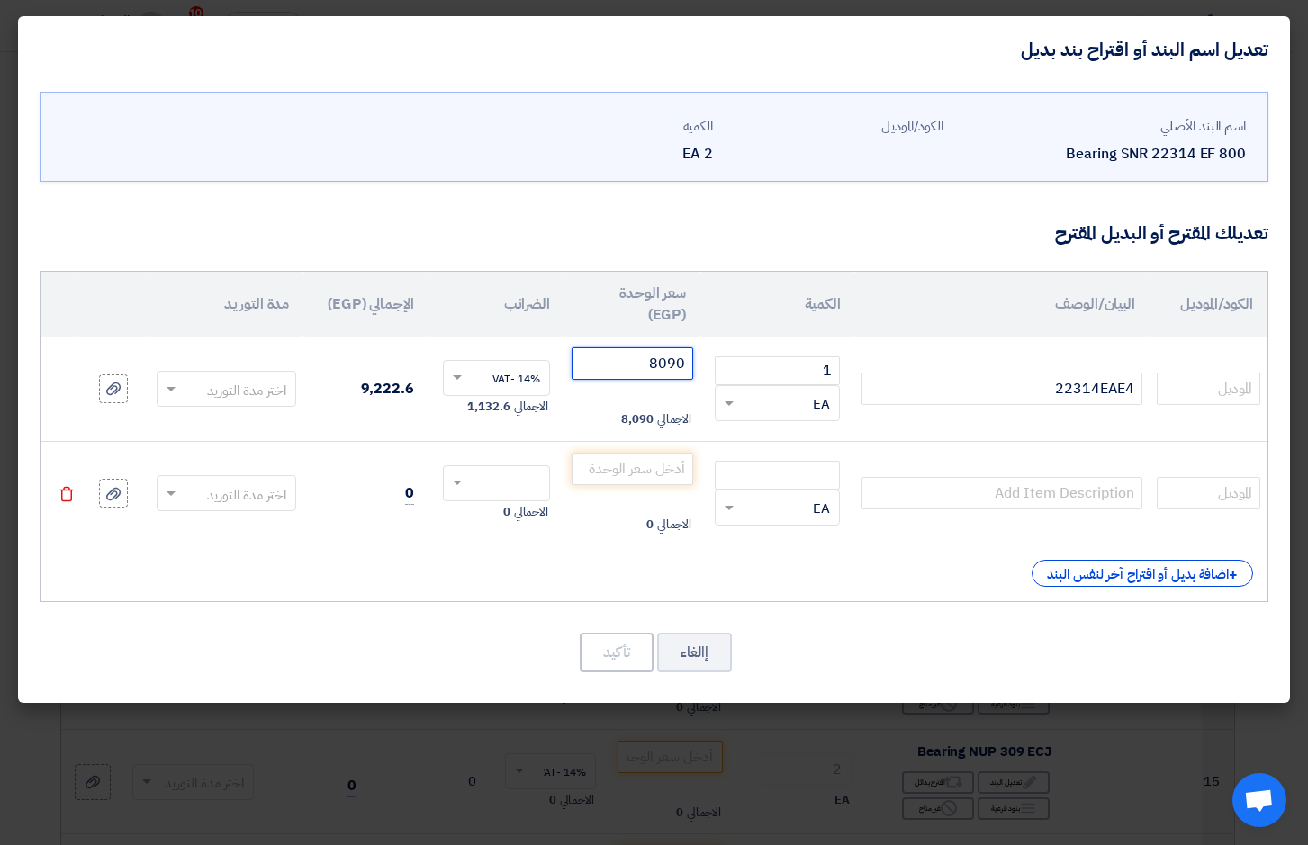
type input "8090"
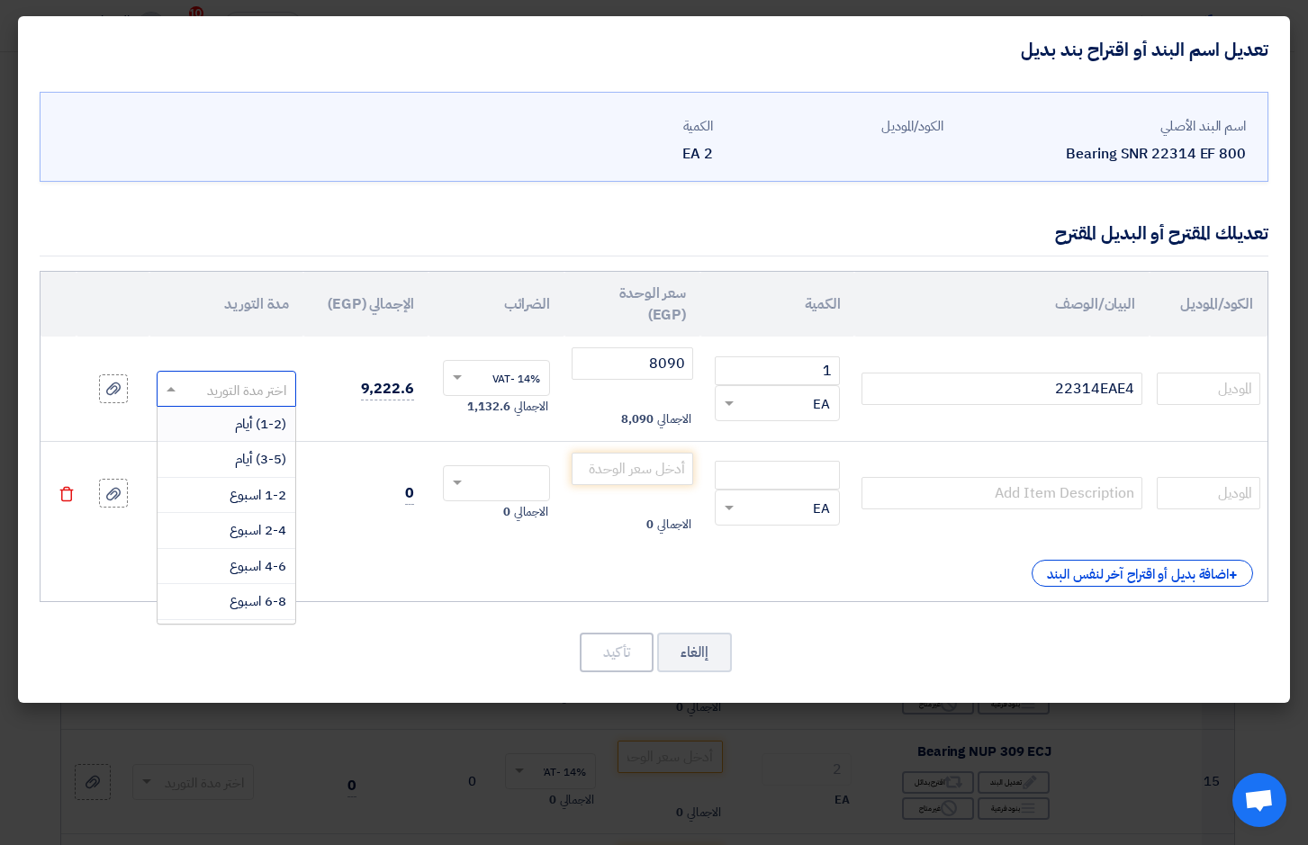
click at [169, 385] on span at bounding box center [169, 389] width 23 height 21
click at [238, 421] on span "(1-2) أيام" at bounding box center [260, 424] width 51 height 20
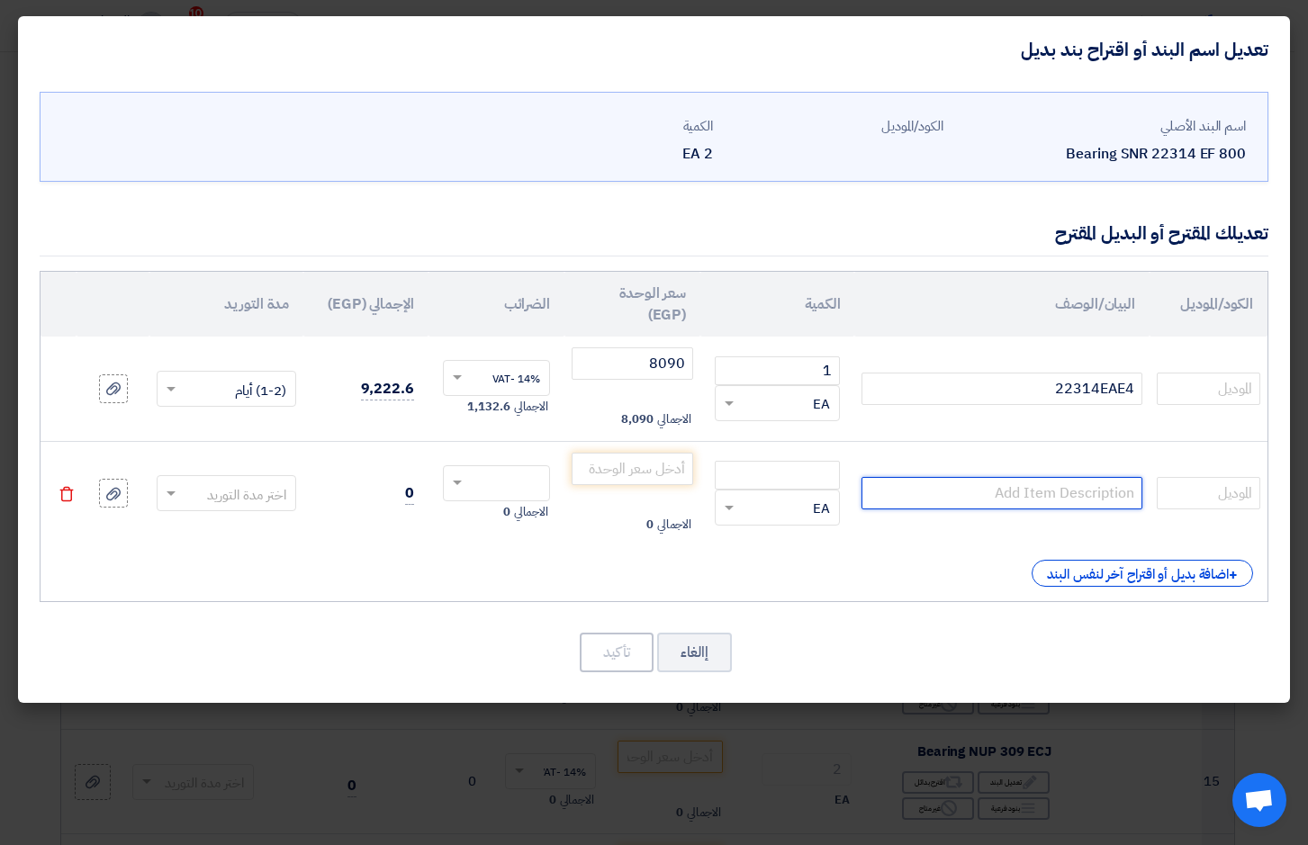
click at [1048, 497] on input "text" at bounding box center [1001, 493] width 281 height 32
type input "22314EAE4C3"
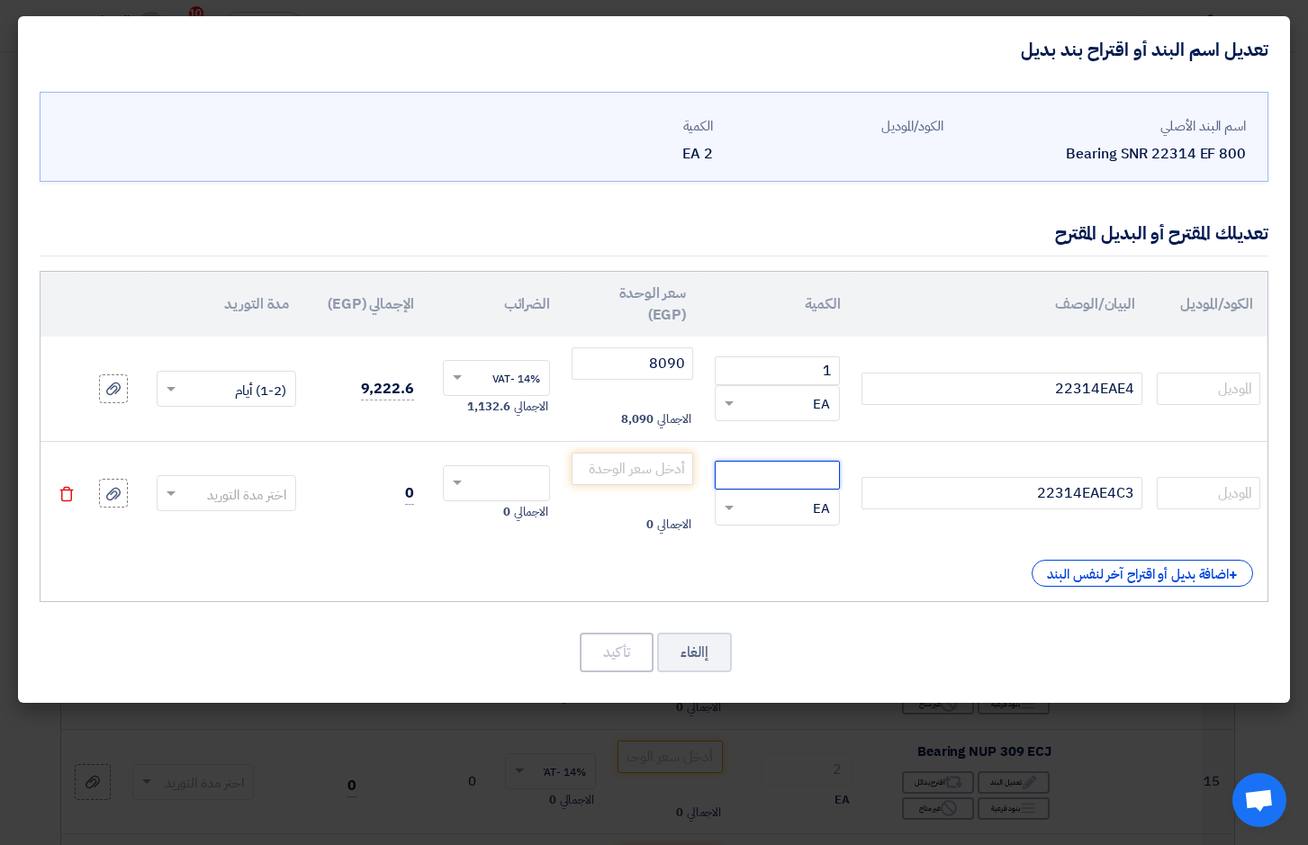
click at [825, 482] on input "number" at bounding box center [777, 475] width 125 height 29
type input "2"
click at [616, 474] on input "number" at bounding box center [633, 469] width 122 height 32
type input "8090"
click at [170, 496] on span at bounding box center [169, 493] width 23 height 21
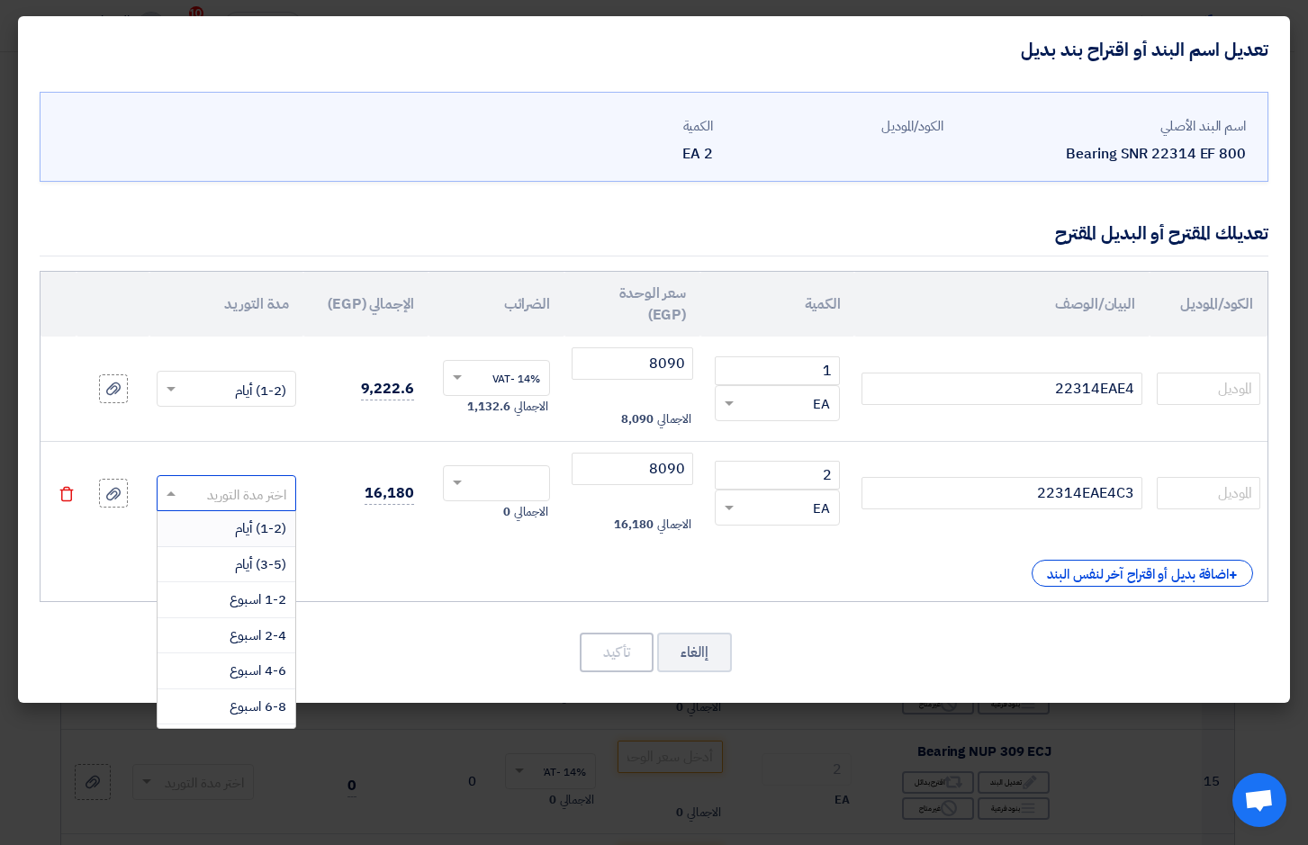
click at [220, 531] on div "(1-2) أيام" at bounding box center [227, 529] width 138 height 36
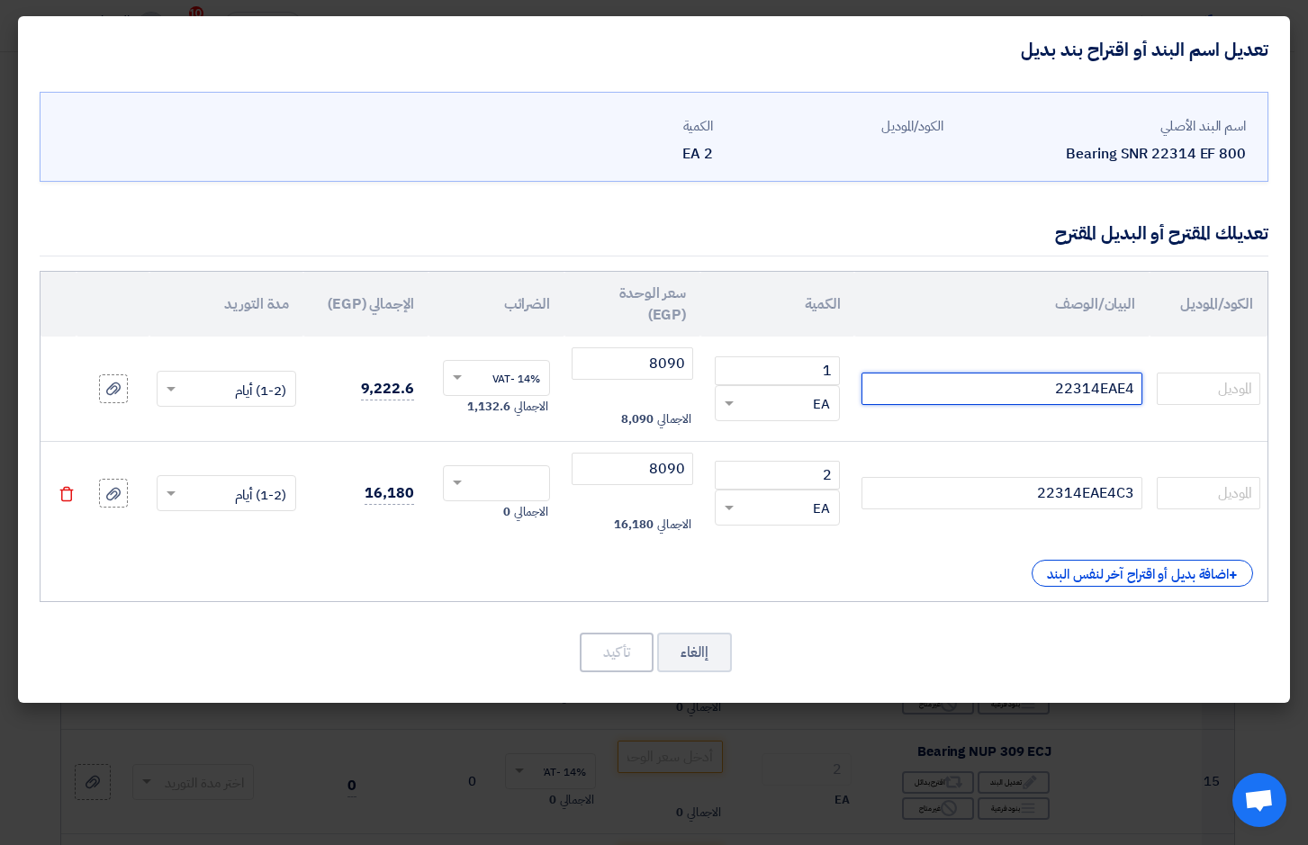
click at [1109, 389] on input "22314EAE4" at bounding box center [1001, 389] width 281 height 32
click at [700, 662] on button "إالغاء" at bounding box center [694, 653] width 75 height 40
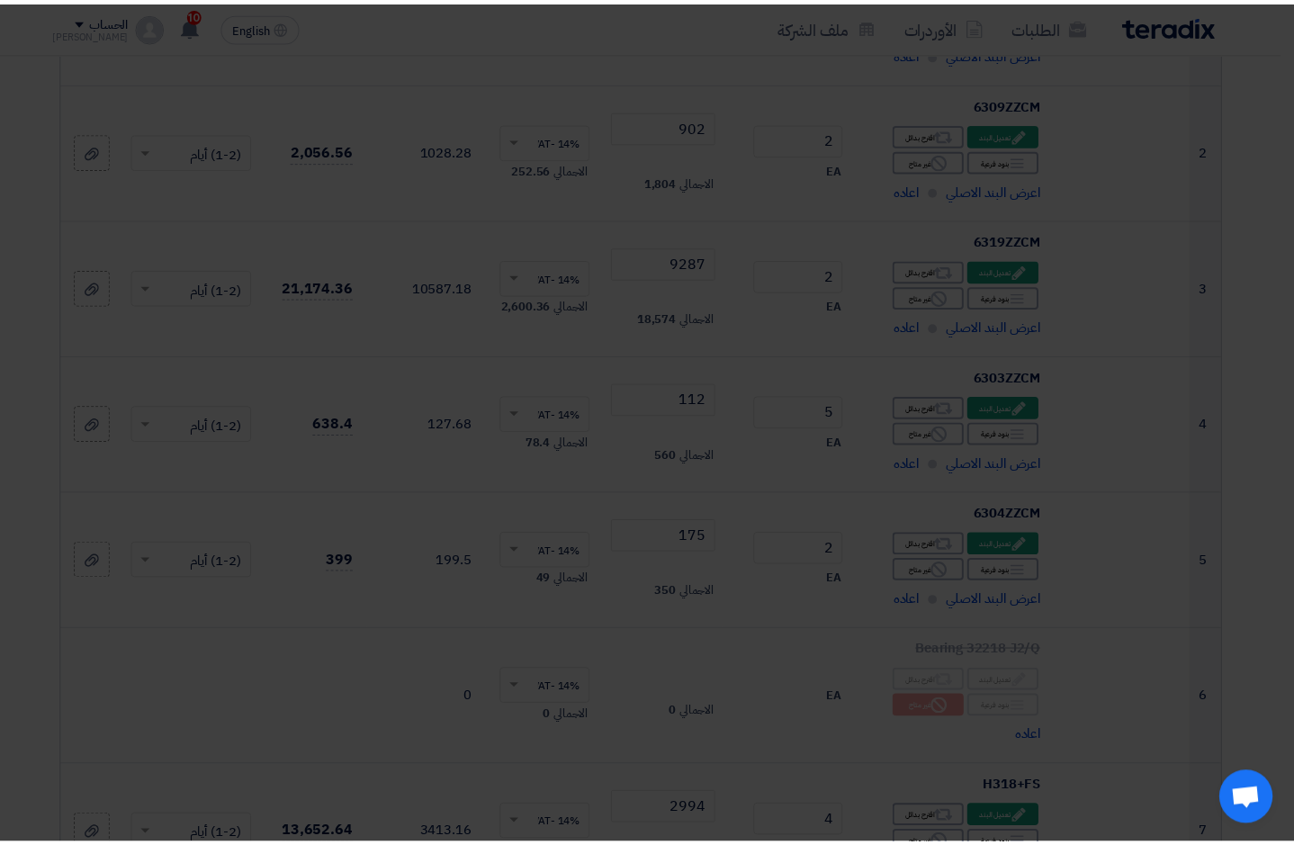
scroll to position [1077, 0]
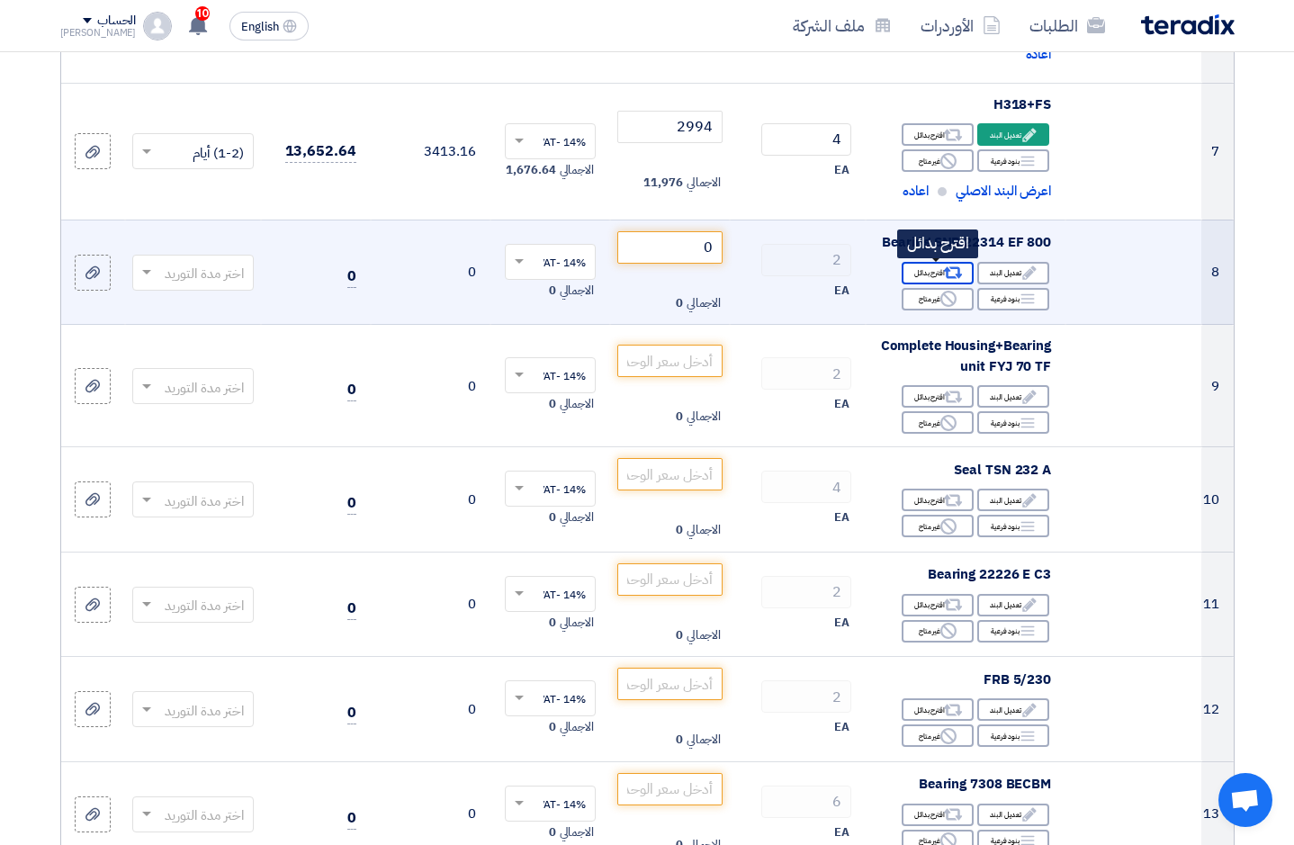
click at [939, 270] on div "Alternative اقترح بدائل" at bounding box center [938, 273] width 72 height 23
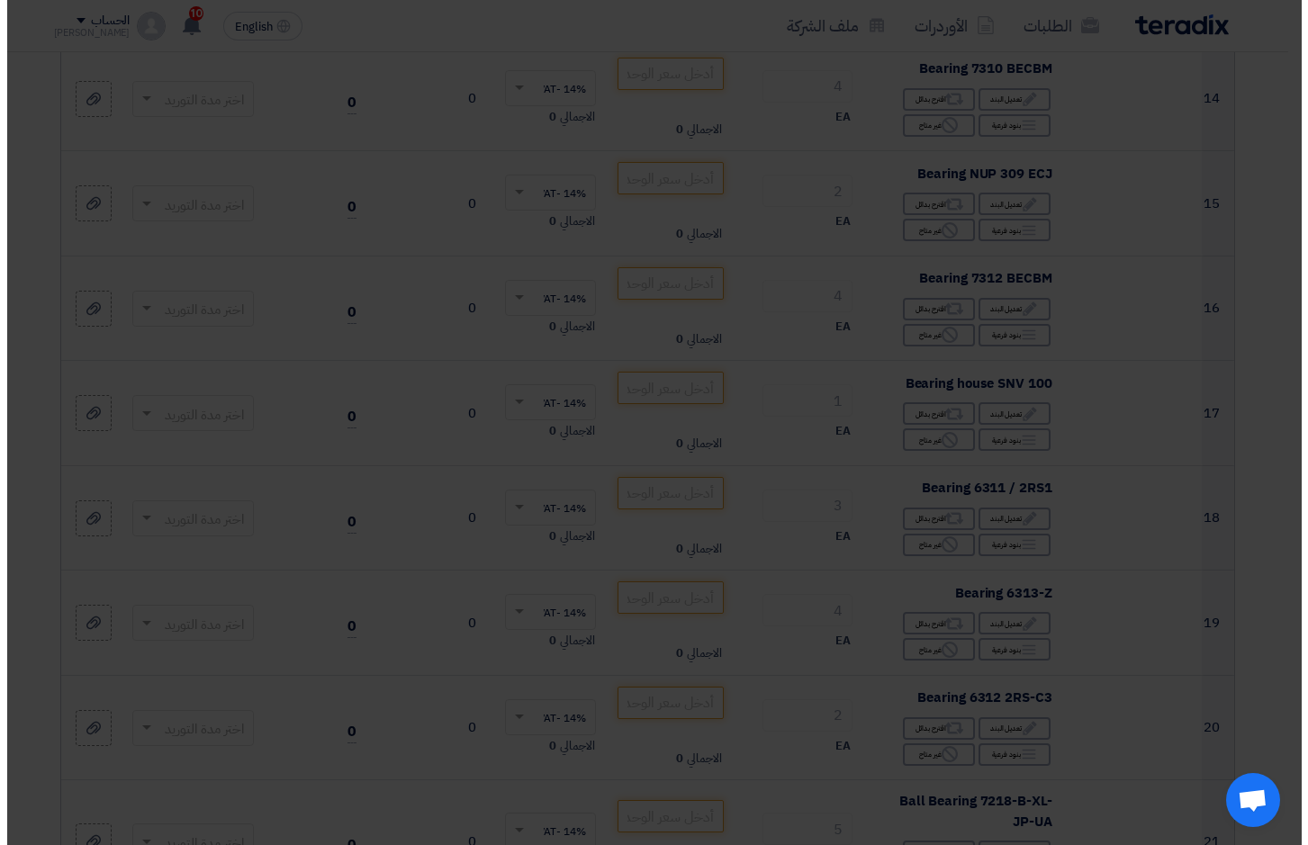
scroll to position [394, 0]
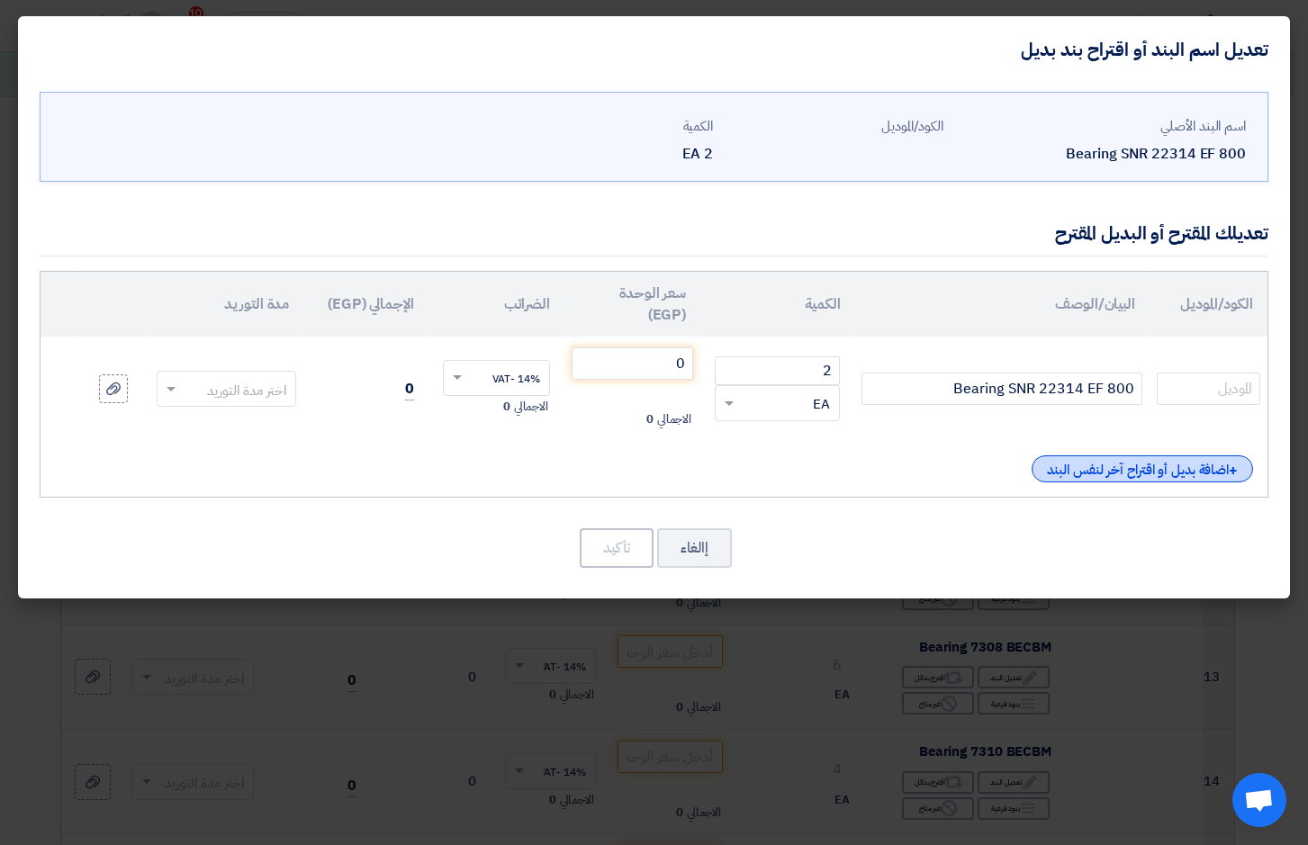
click at [1119, 467] on div "+ اضافة بديل أو اقتراح آخر لنفس البند" at bounding box center [1141, 468] width 221 height 27
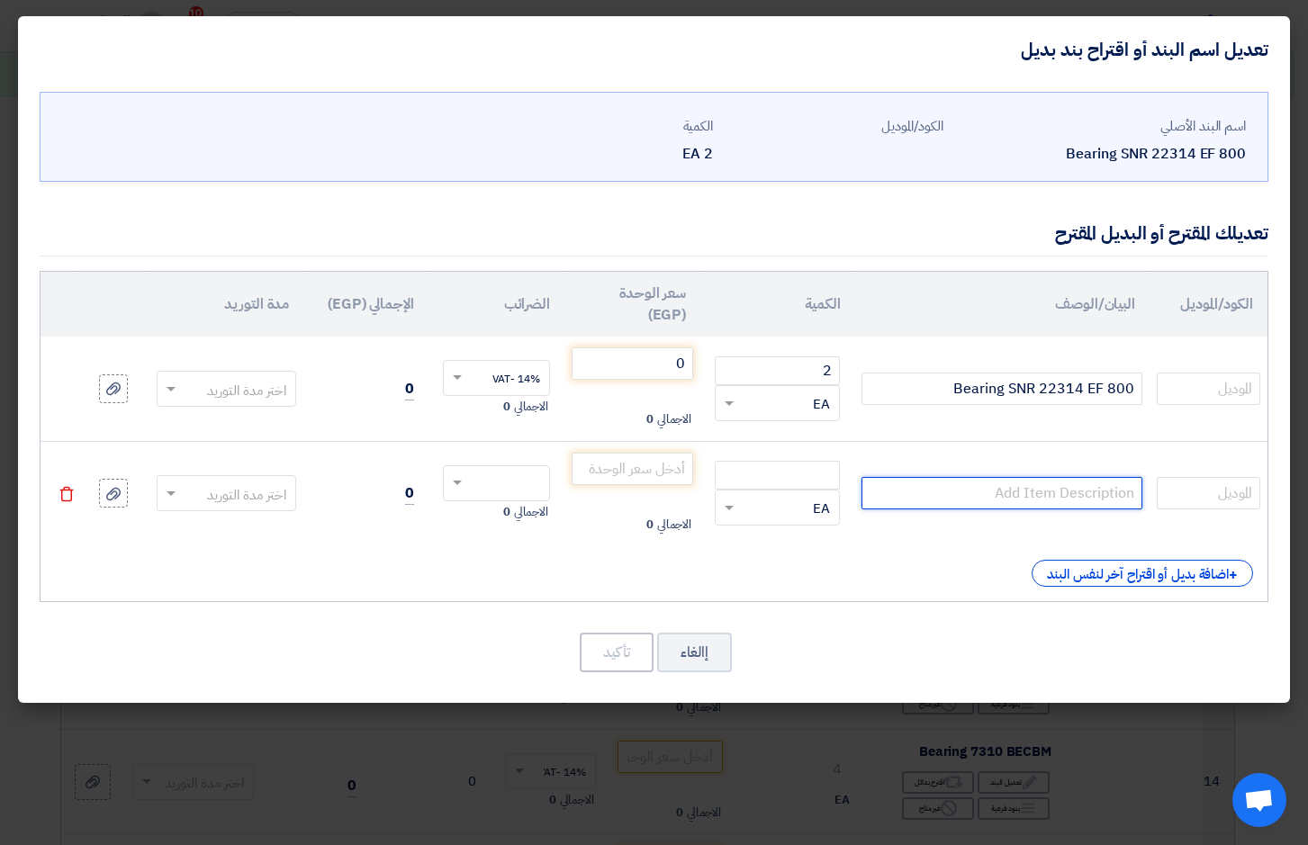
click at [1065, 500] on input "text" at bounding box center [1001, 493] width 281 height 32
click at [698, 657] on button "إالغاء" at bounding box center [694, 653] width 75 height 40
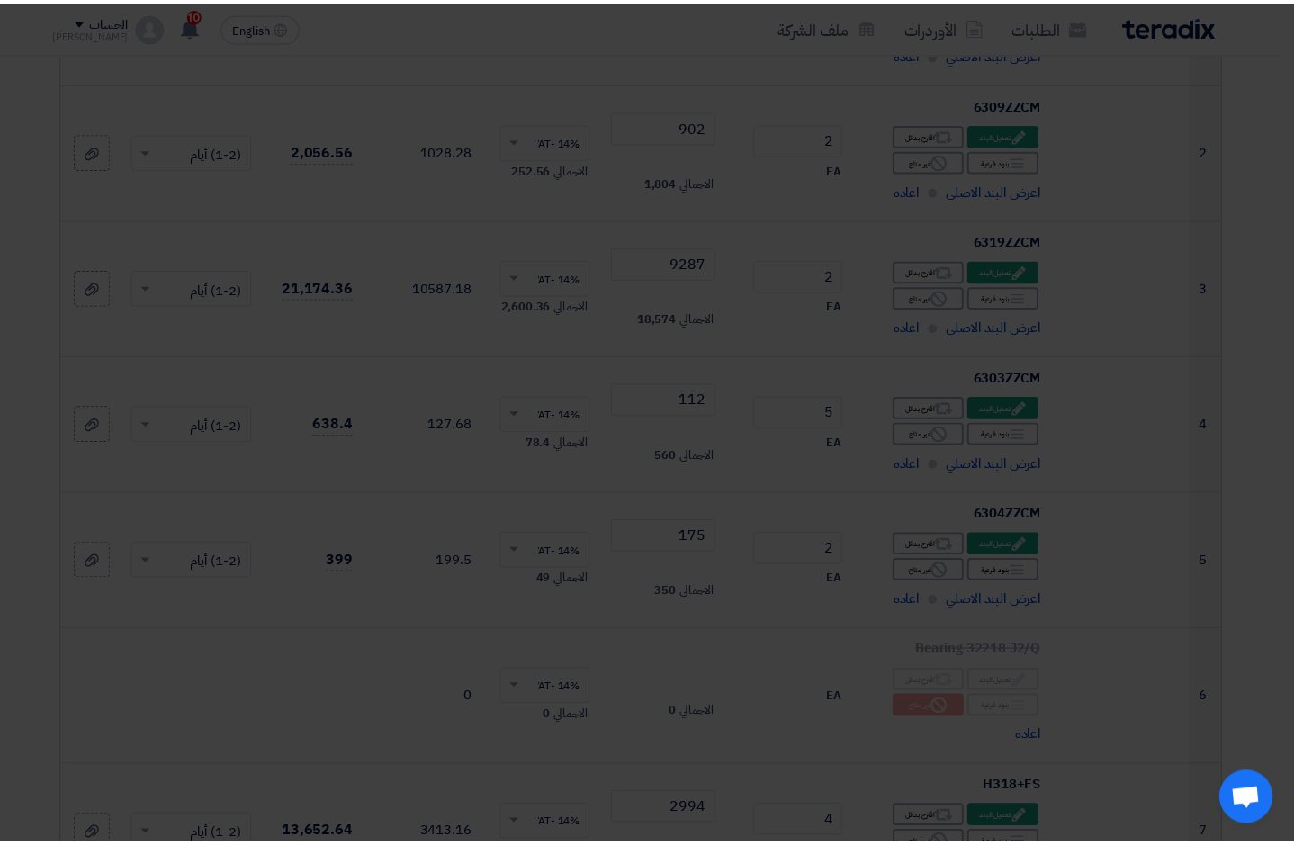
scroll to position [1077, 0]
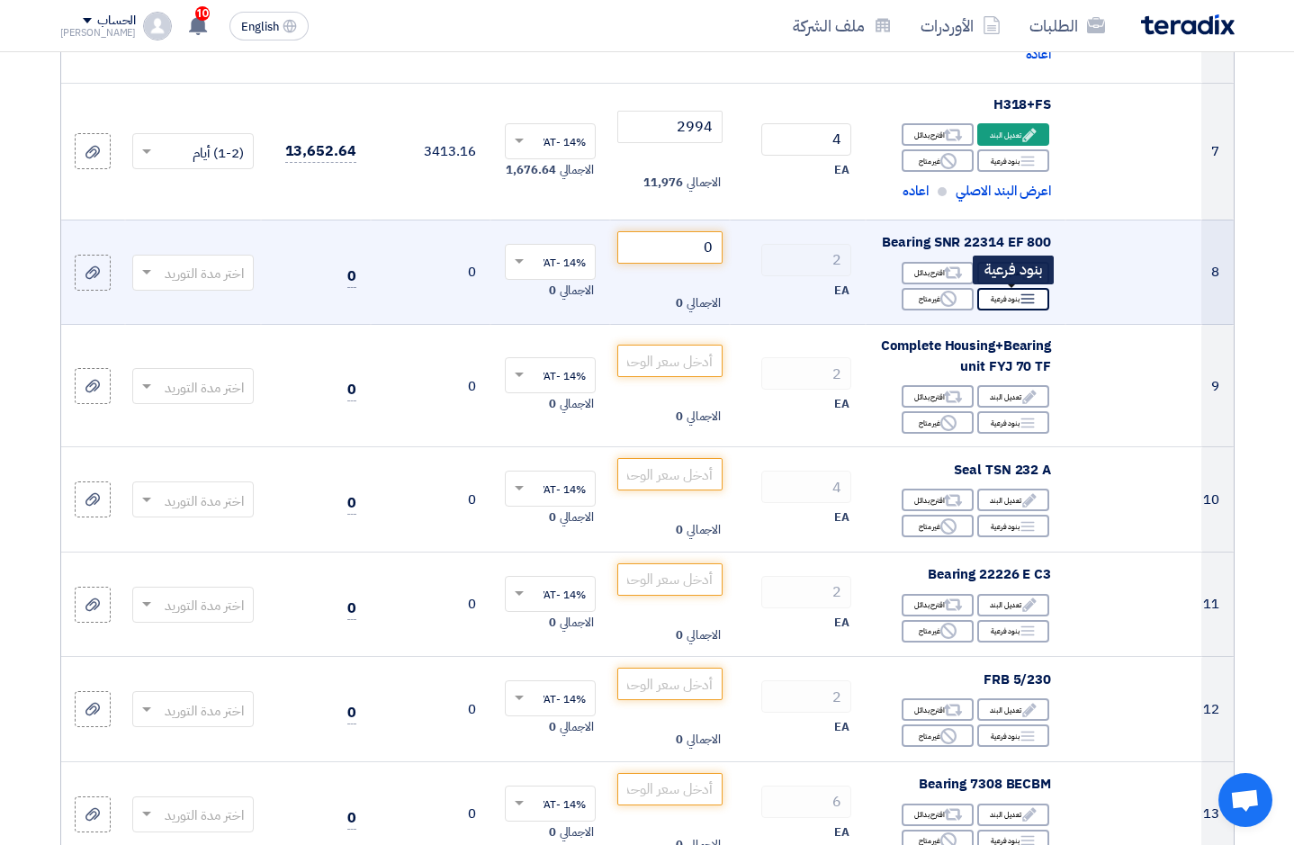
click at [1025, 302] on icon "Breakdown" at bounding box center [1028, 299] width 16 height 16
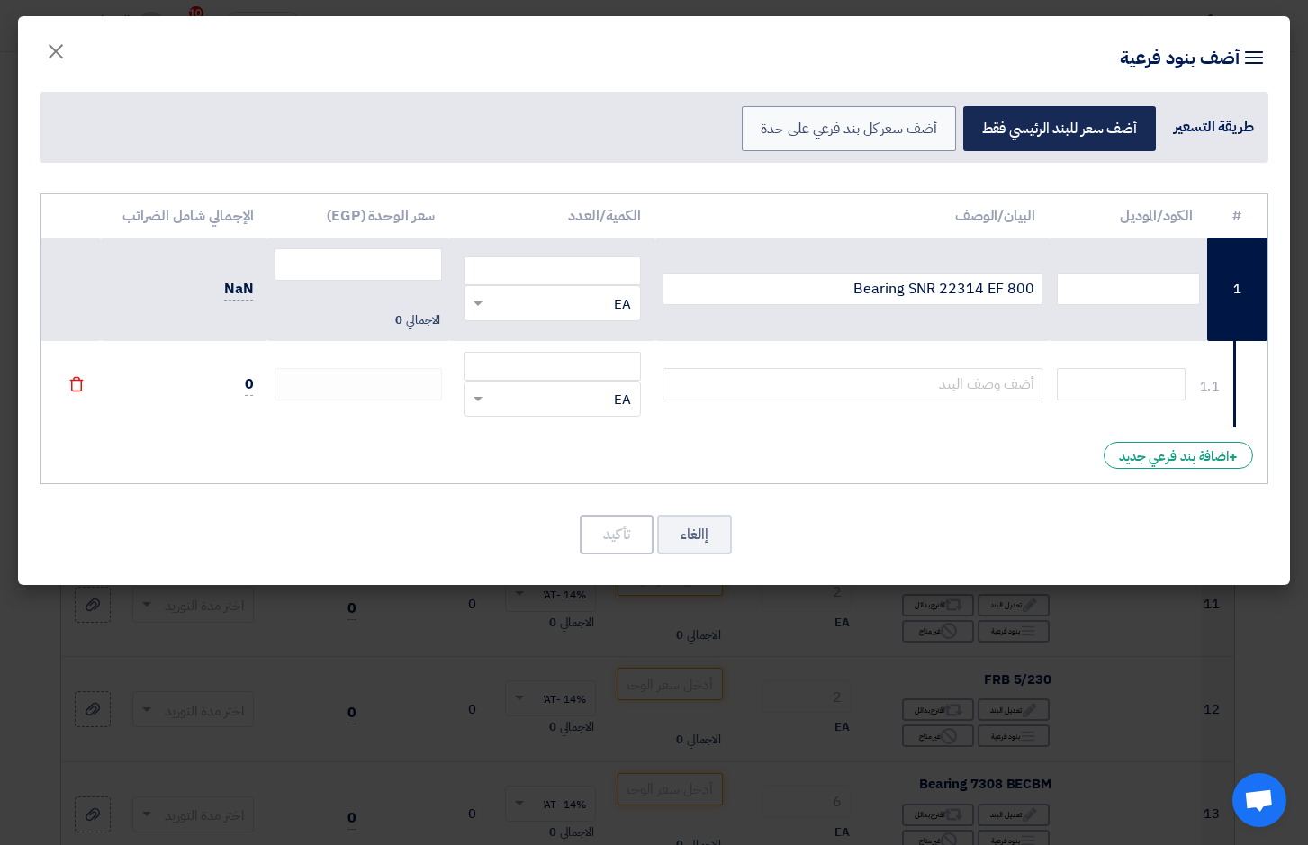
drag, startPoint x: 1020, startPoint y: 41, endPoint x: 1017, endPoint y: 131, distance: 90.0
click at [987, 163] on div "Item breakdown أضف بنود فرعية طريقة التسعير أضف سعر للبند الرئيسي فقط أضف سعر ك…" at bounding box center [654, 100] width 1272 height 168
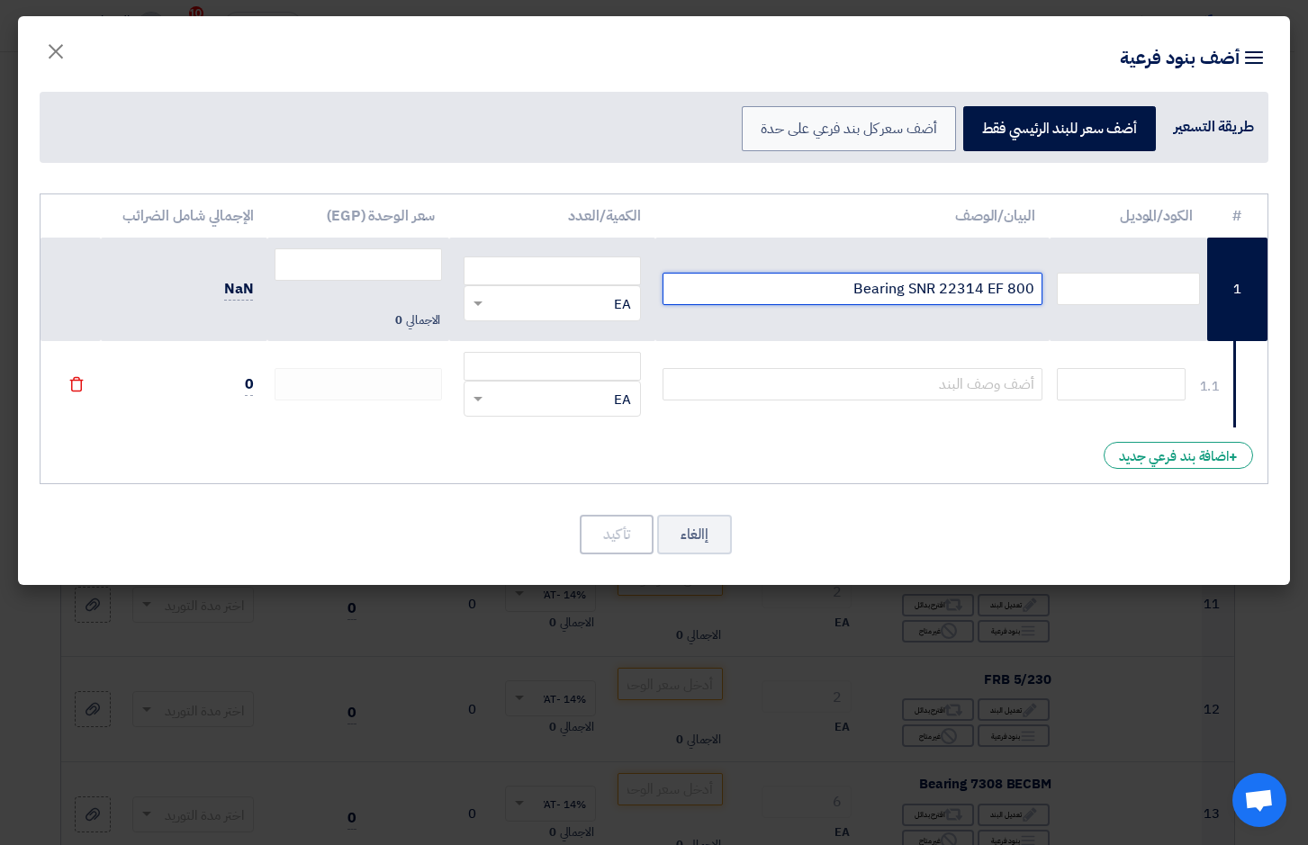
click at [995, 289] on input "Bearing SNR 22314 EF 800" at bounding box center [852, 289] width 380 height 32
type input "22314EAE4"
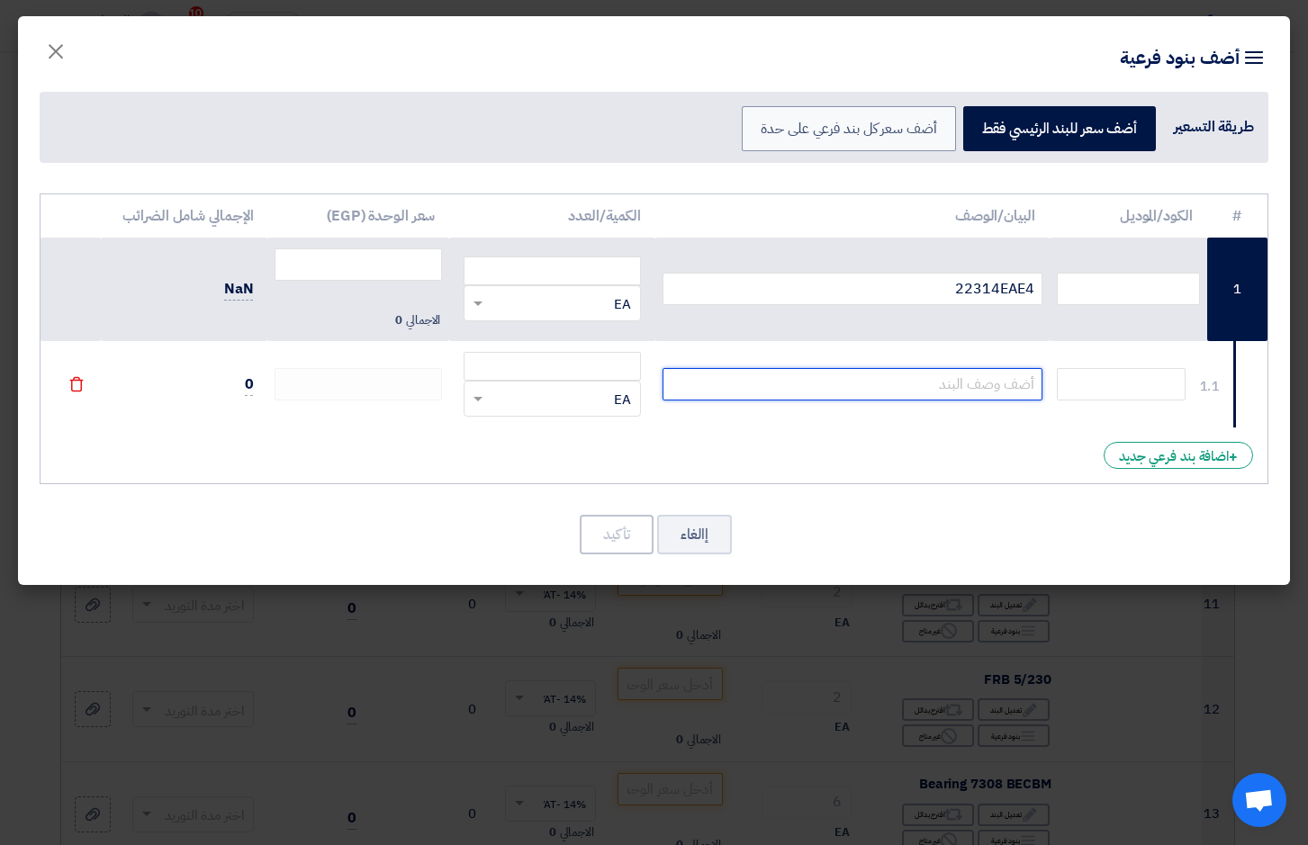
click at [985, 383] on input "text" at bounding box center [852, 384] width 380 height 32
type input "22314EAE4C3"
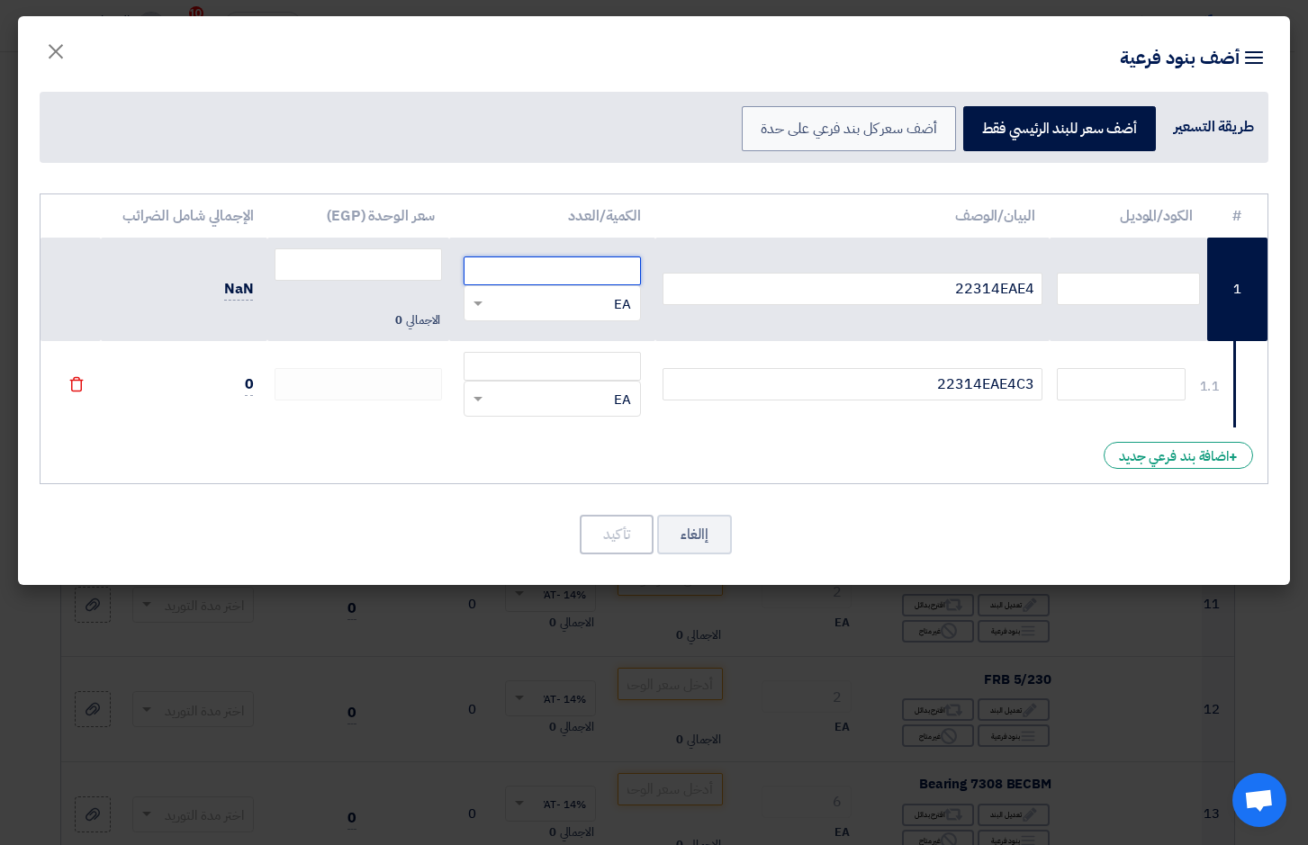
click at [595, 284] on input "number" at bounding box center [552, 271] width 177 height 29
type input "1"
click at [621, 366] on input "number" at bounding box center [552, 366] width 177 height 29
type input "2"
click at [360, 261] on input "number" at bounding box center [358, 264] width 167 height 32
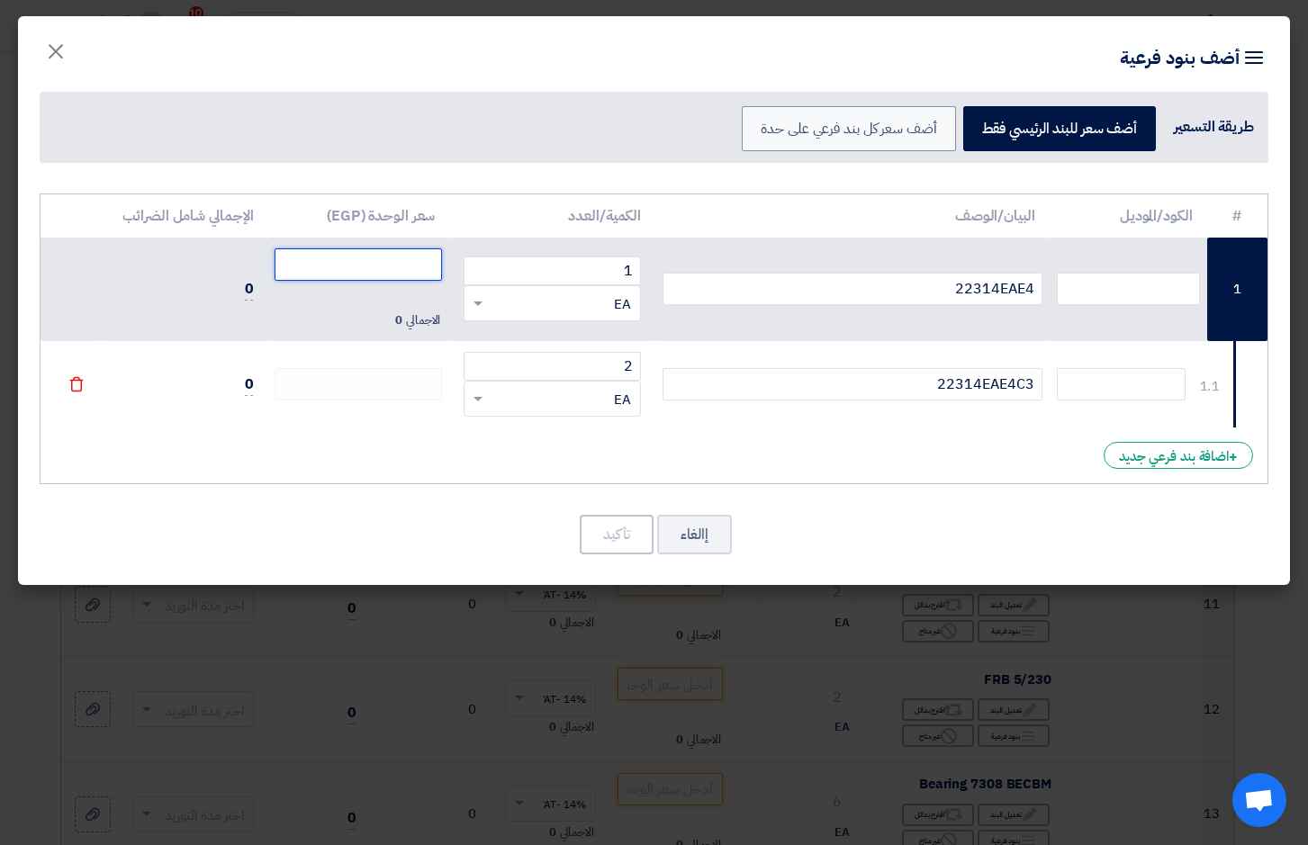
click at [399, 257] on input "number" at bounding box center [358, 264] width 167 height 32
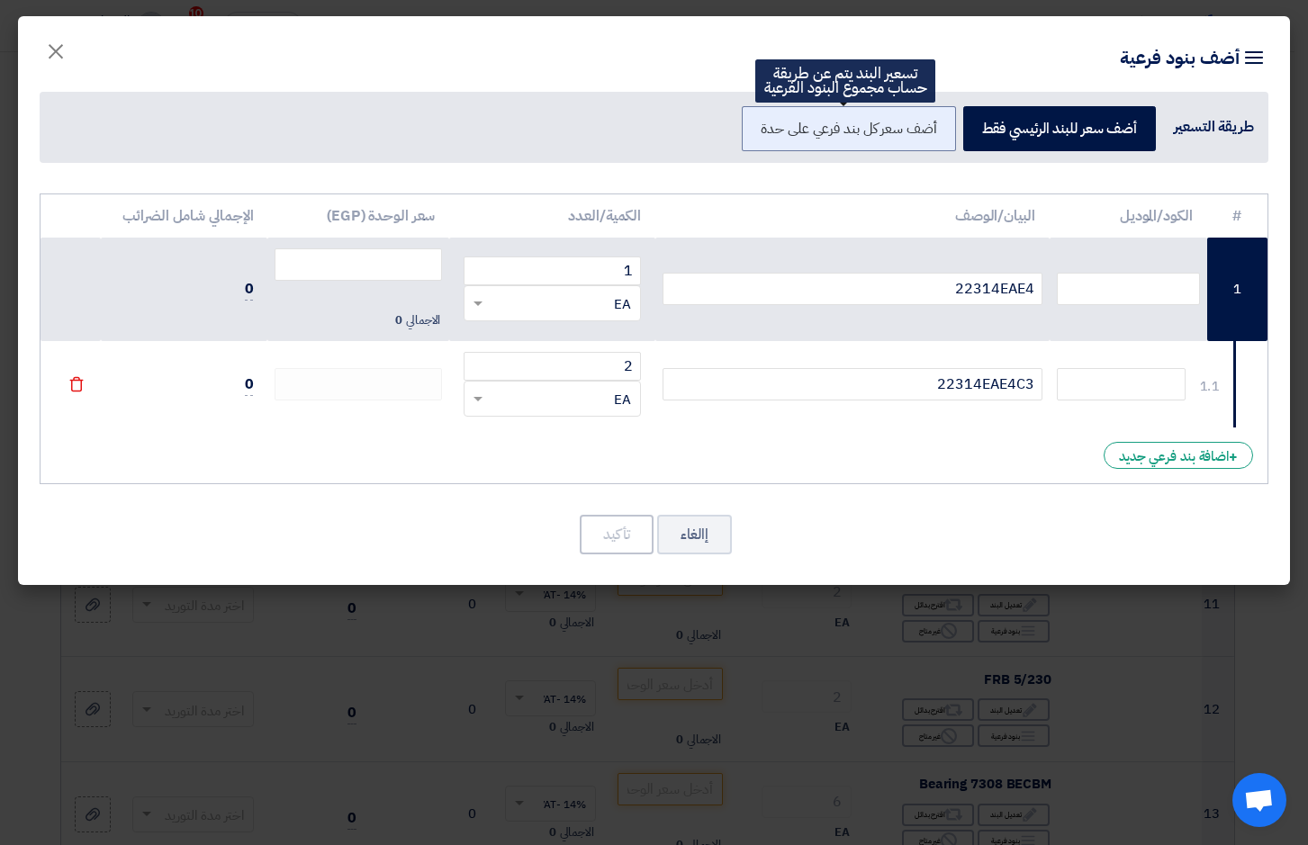
click at [863, 134] on label "أضف سعر كل بند فرعي على حدة" at bounding box center [848, 128] width 213 height 45
click at [925, 133] on input "أضف سعر كل بند فرعي على حدة" at bounding box center [931, 128] width 12 height 12
radio input "true"
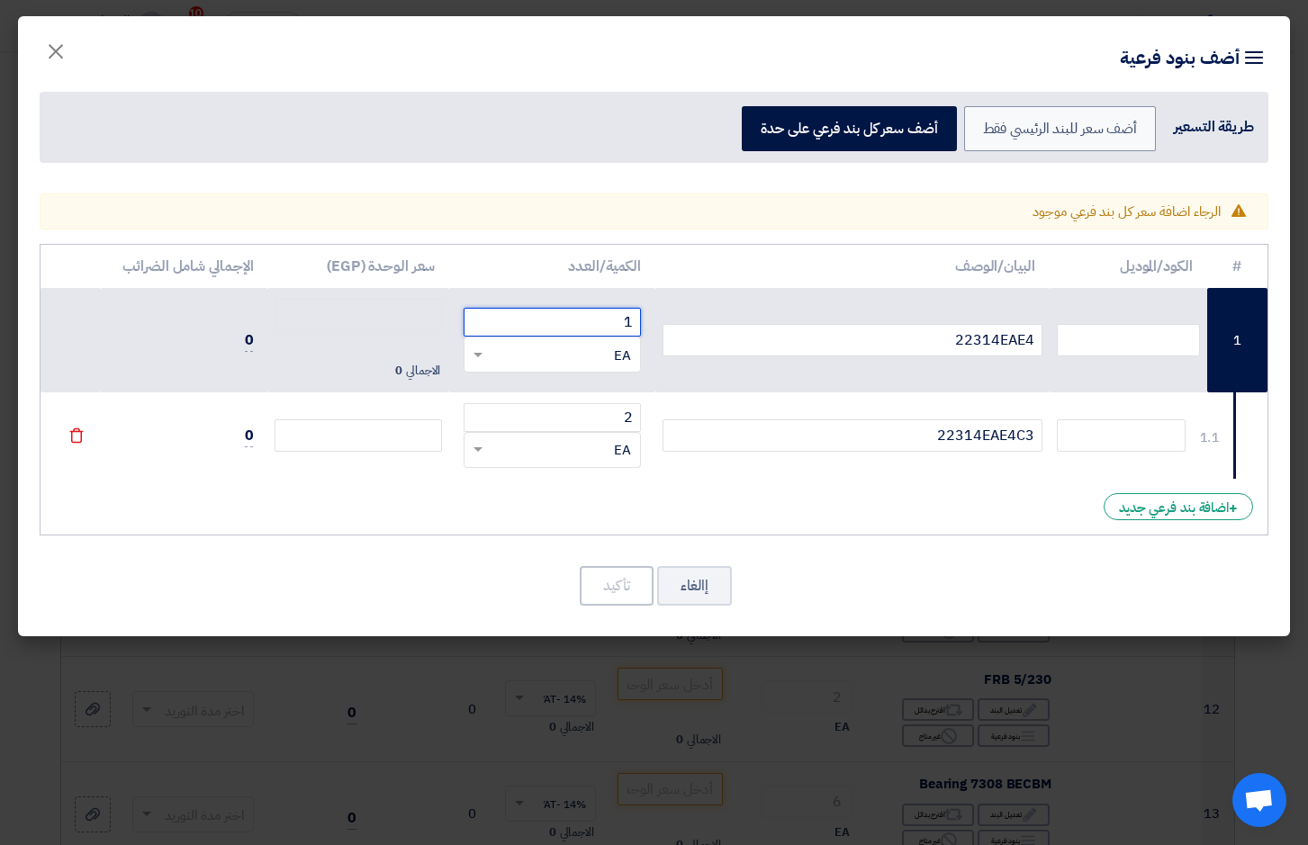
click at [558, 319] on input "1" at bounding box center [552, 322] width 177 height 29
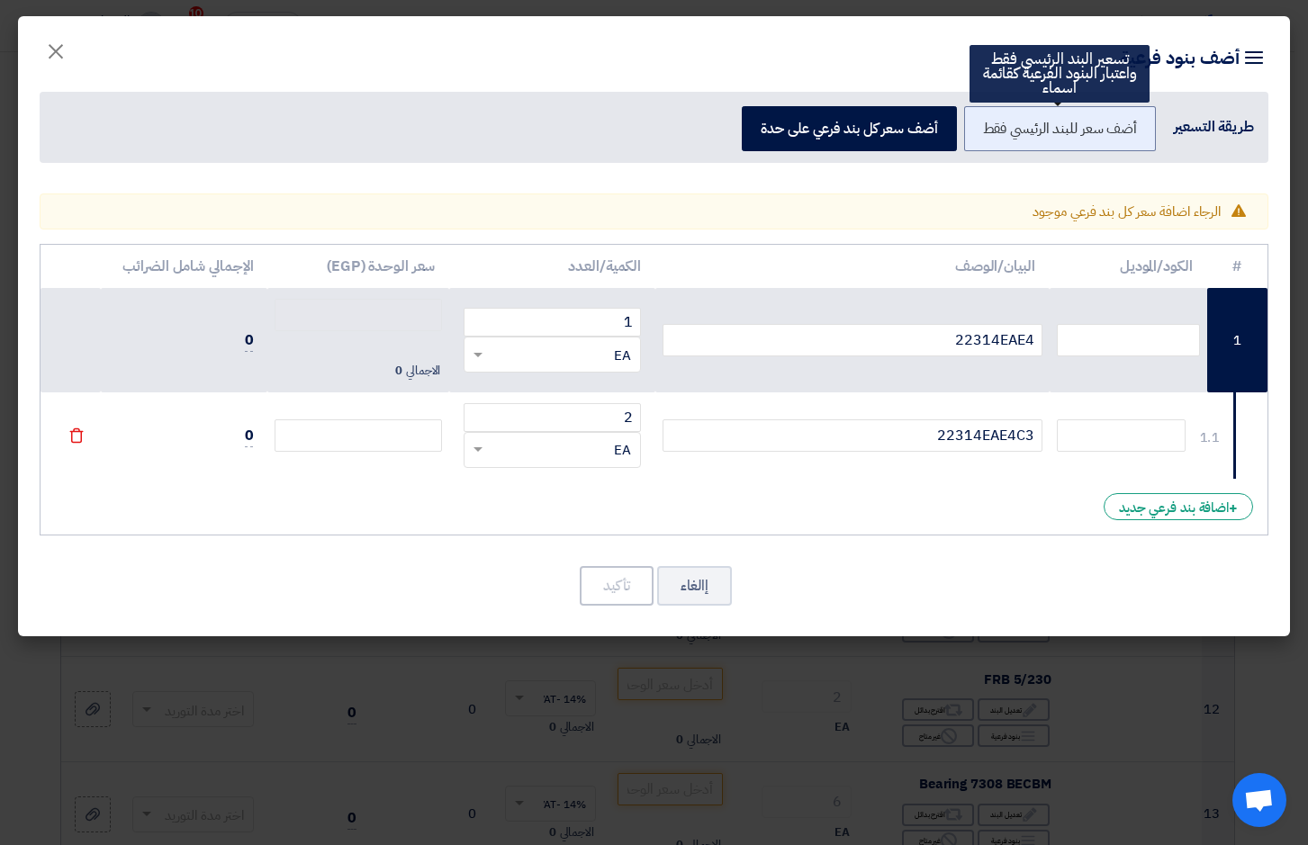
click at [1029, 133] on label "أضف سعر للبند الرئيسي فقط" at bounding box center [1060, 128] width 193 height 45
click at [1125, 133] on input "أضف سعر للبند الرئيسي فقط" at bounding box center [1131, 128] width 12 height 12
radio input "true"
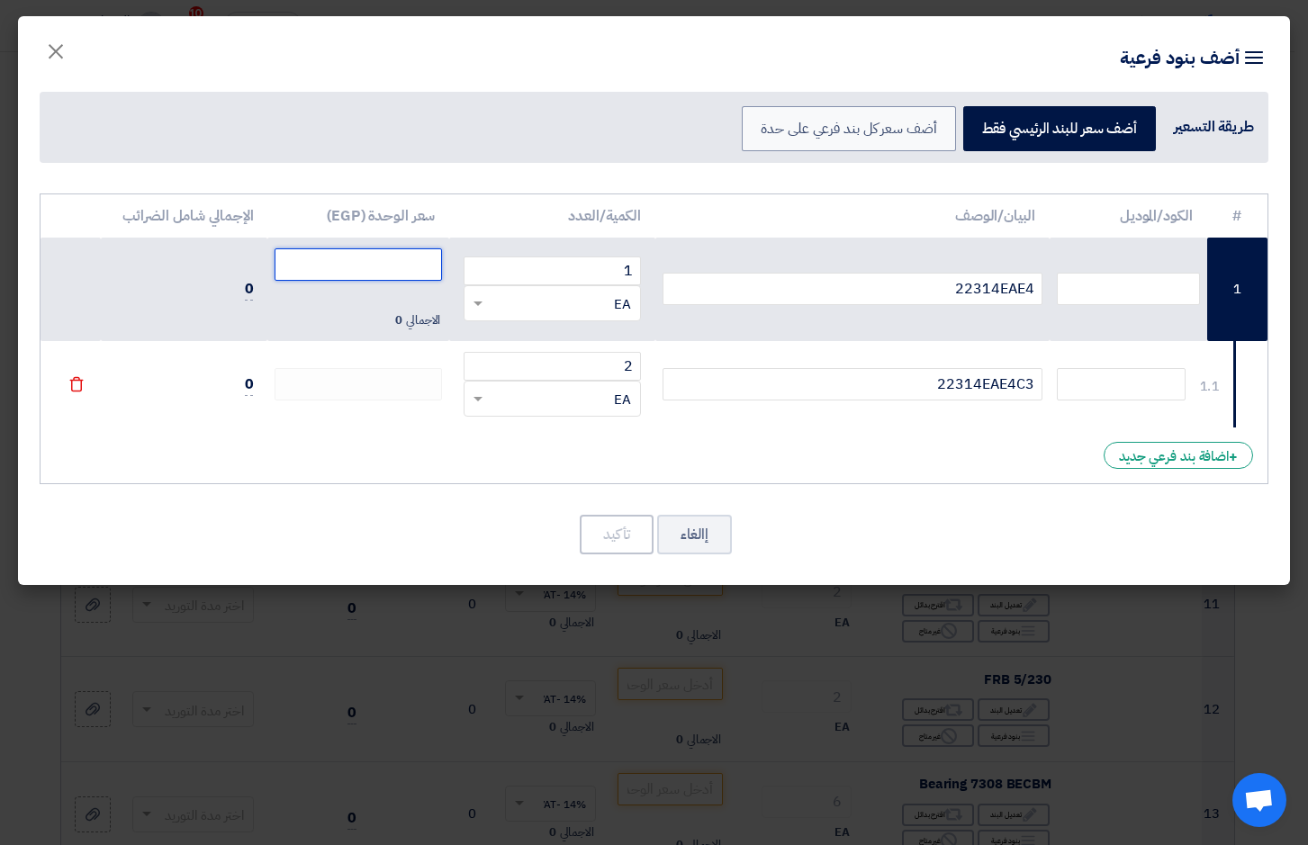
click at [407, 265] on input "number" at bounding box center [358, 264] width 167 height 32
type input "8090"
click at [74, 387] on icon "File" at bounding box center [76, 384] width 16 height 16
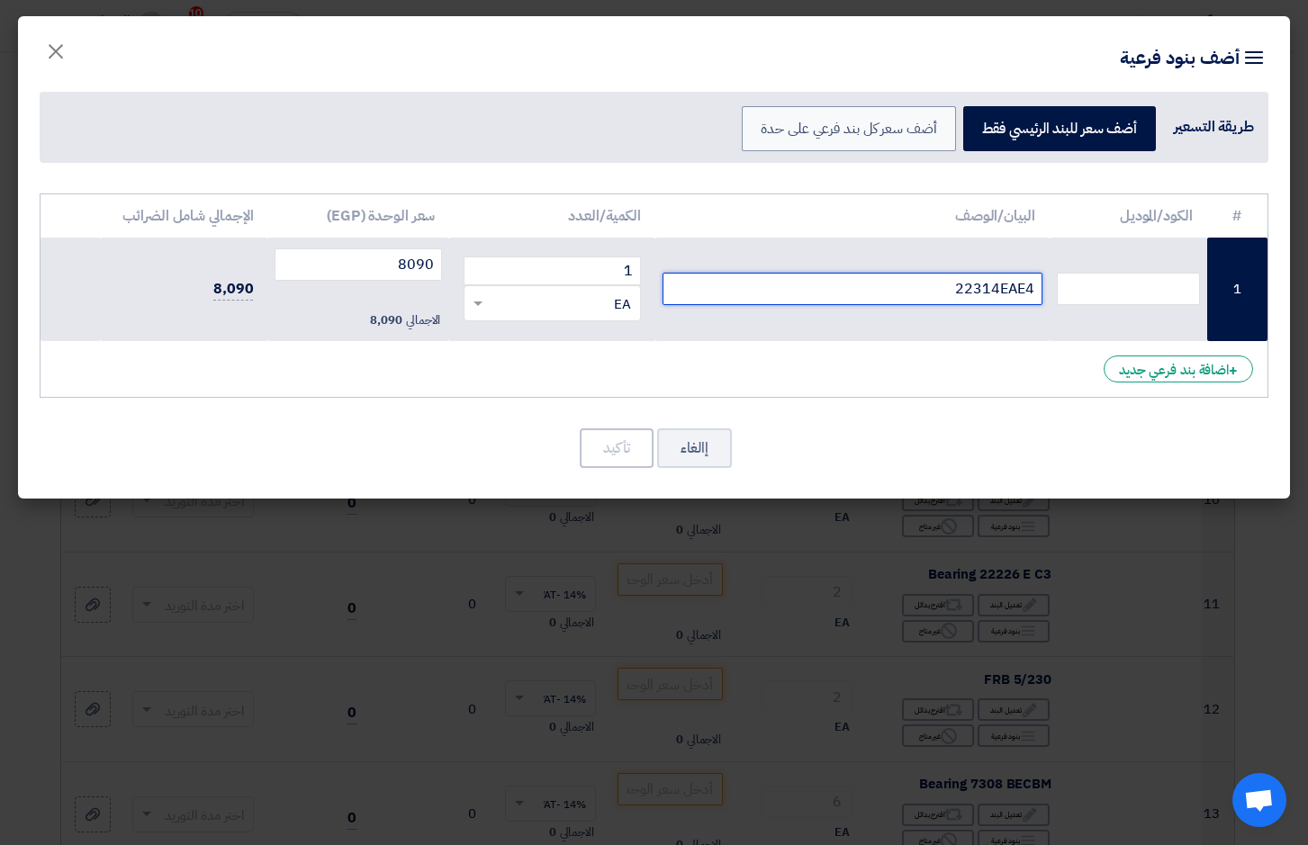
click at [968, 278] on input "22314EAE4" at bounding box center [852, 289] width 380 height 32
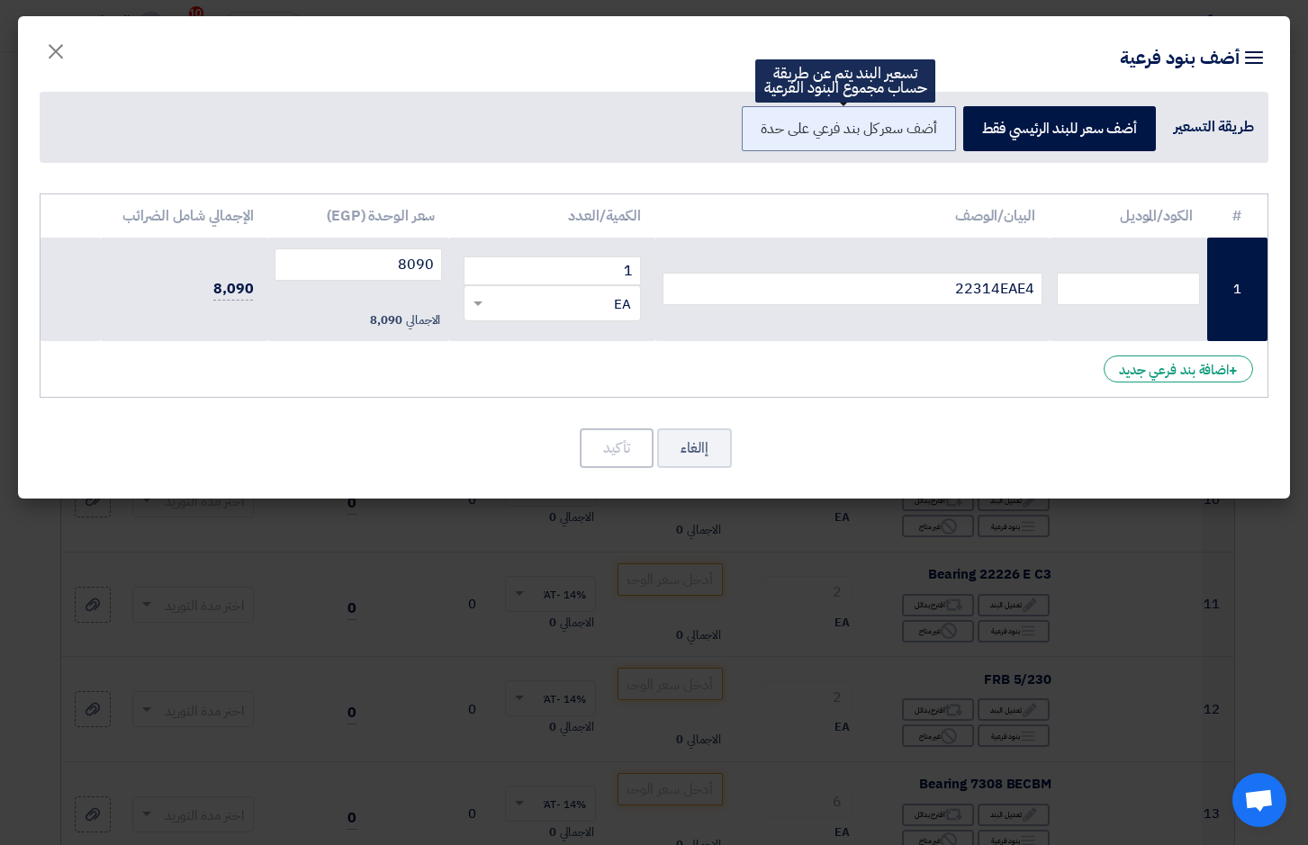
click at [896, 124] on label "أضف سعر كل بند فرعي على حدة" at bounding box center [848, 128] width 213 height 45
click at [925, 124] on input "أضف سعر كل بند فرعي على حدة" at bounding box center [931, 128] width 12 height 12
radio input "true"
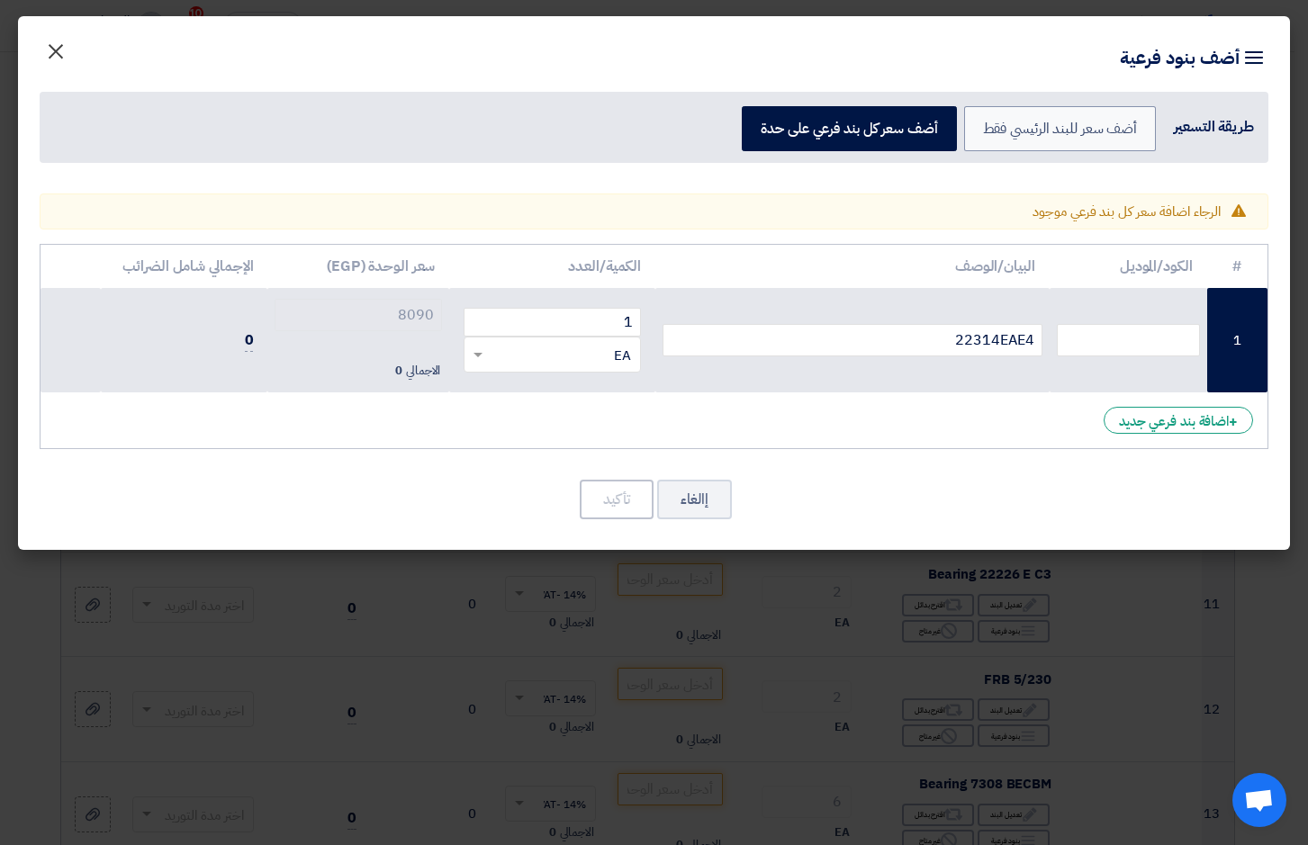
click at [56, 54] on span "×" at bounding box center [56, 50] width 22 height 54
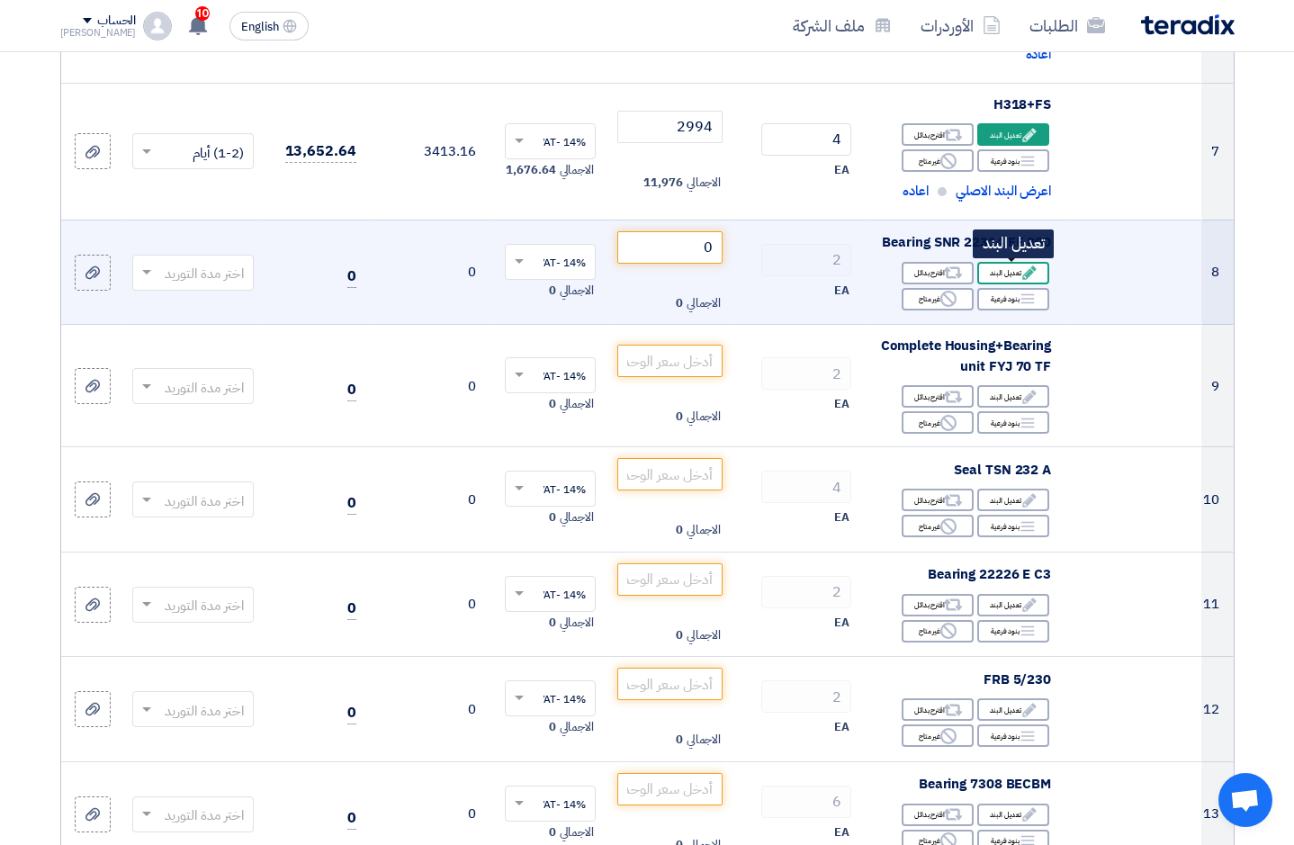
click at [1017, 270] on div "Edit تعديل البند" at bounding box center [1013, 273] width 72 height 23
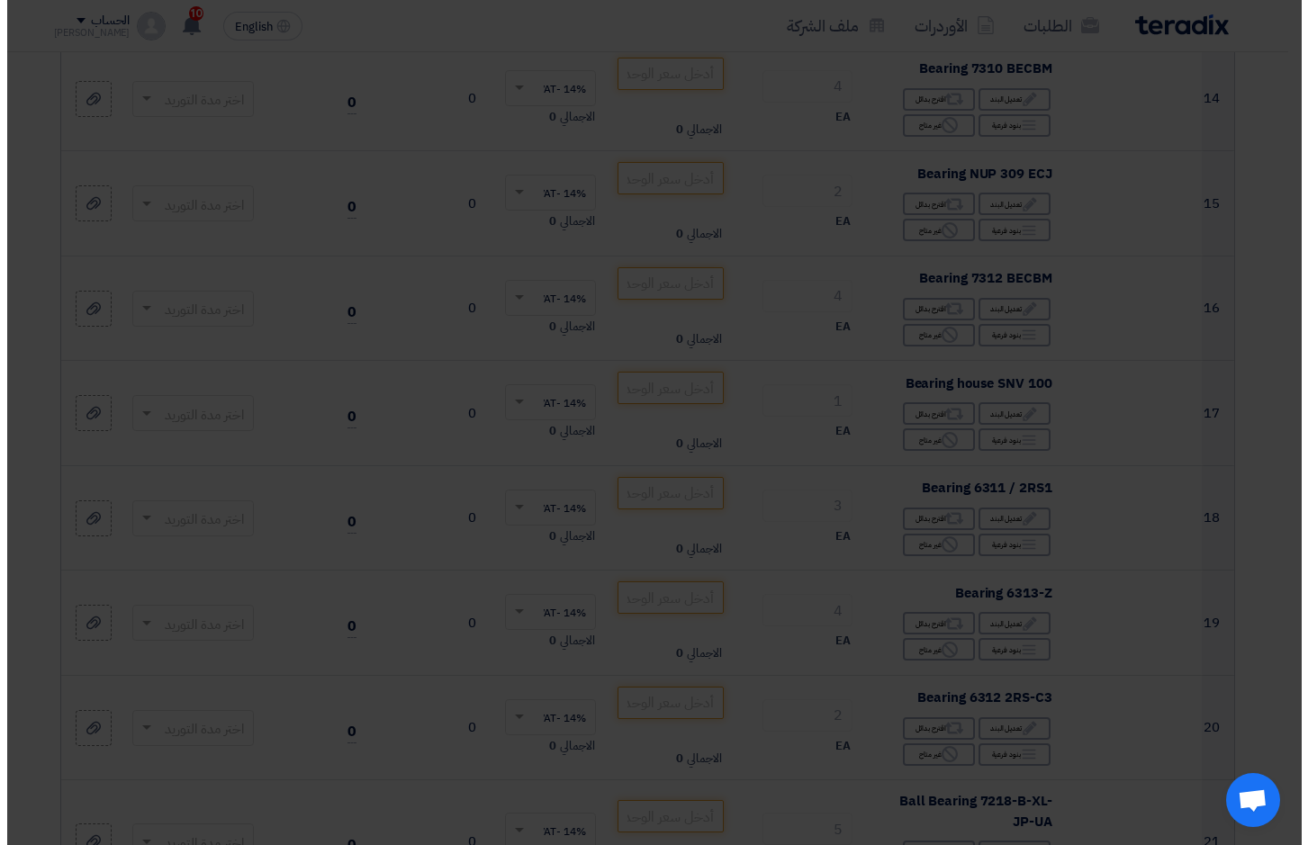
scroll to position [394, 0]
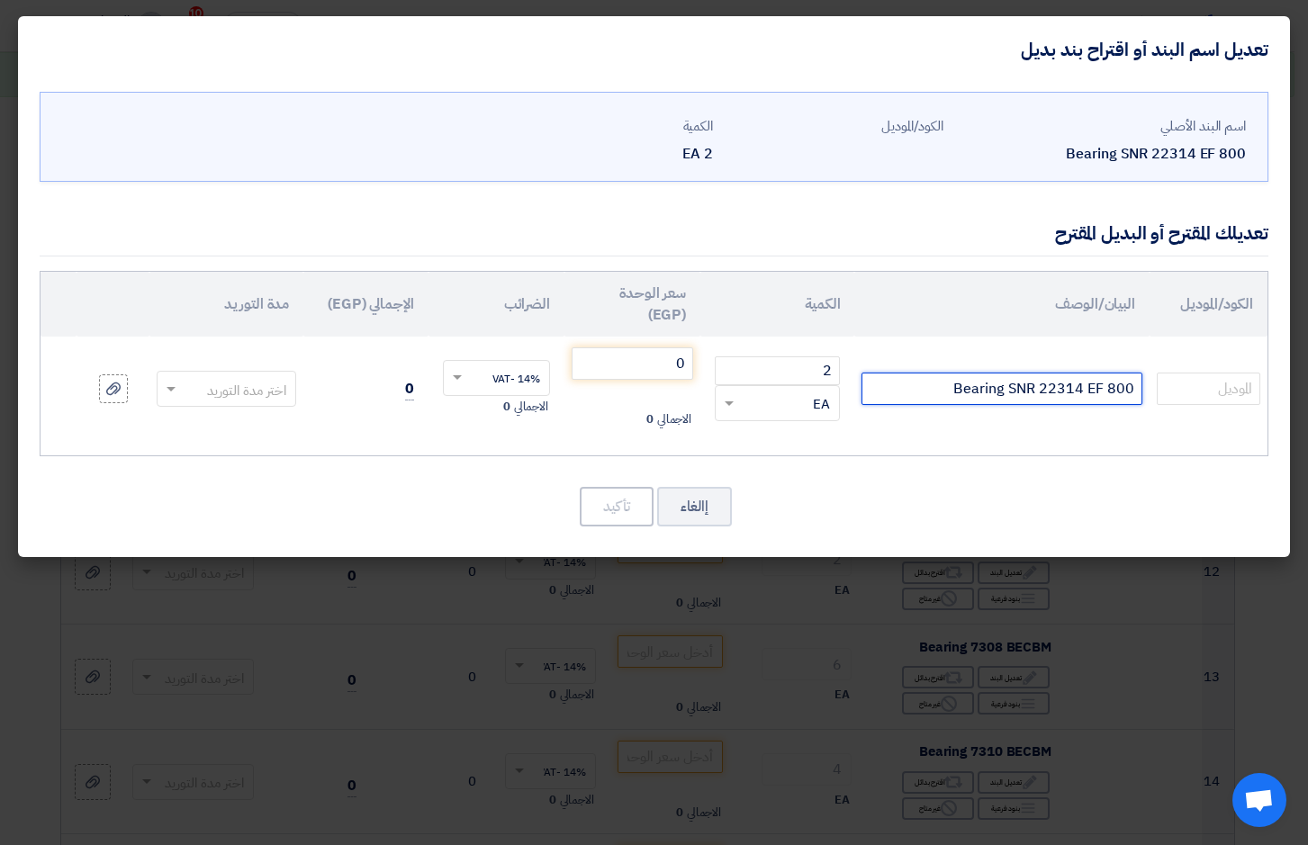
click at [1001, 383] on input "Bearing SNR 22314 EF 800" at bounding box center [1001, 389] width 281 height 32
type input "22314EAE4"
drag, startPoint x: 810, startPoint y: 366, endPoint x: 846, endPoint y: 366, distance: 36.0
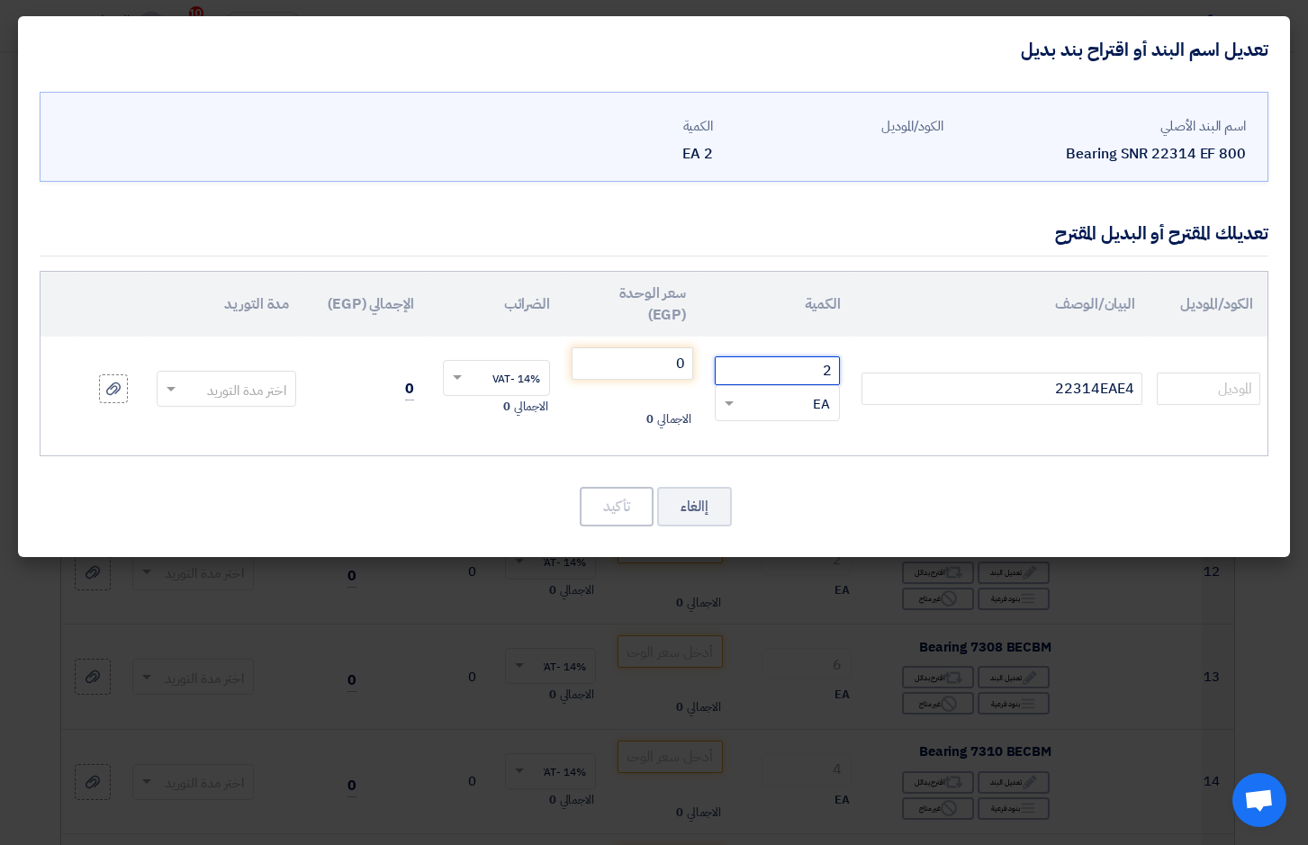
click at [846, 366] on td "2 RFQ_STEP1.ITEMS.2.TYPE_PLACEHOLDER × EA" at bounding box center [777, 389] width 154 height 104
type input "1"
drag, startPoint x: 652, startPoint y: 366, endPoint x: 712, endPoint y: 358, distance: 60.8
click at [712, 358] on tr "22314EAE4 1 RFQ_STEP1.ITEMS.2.TYPE_PLACEHOLDER × EA" at bounding box center [654, 389] width 1227 height 104
type input "8090"
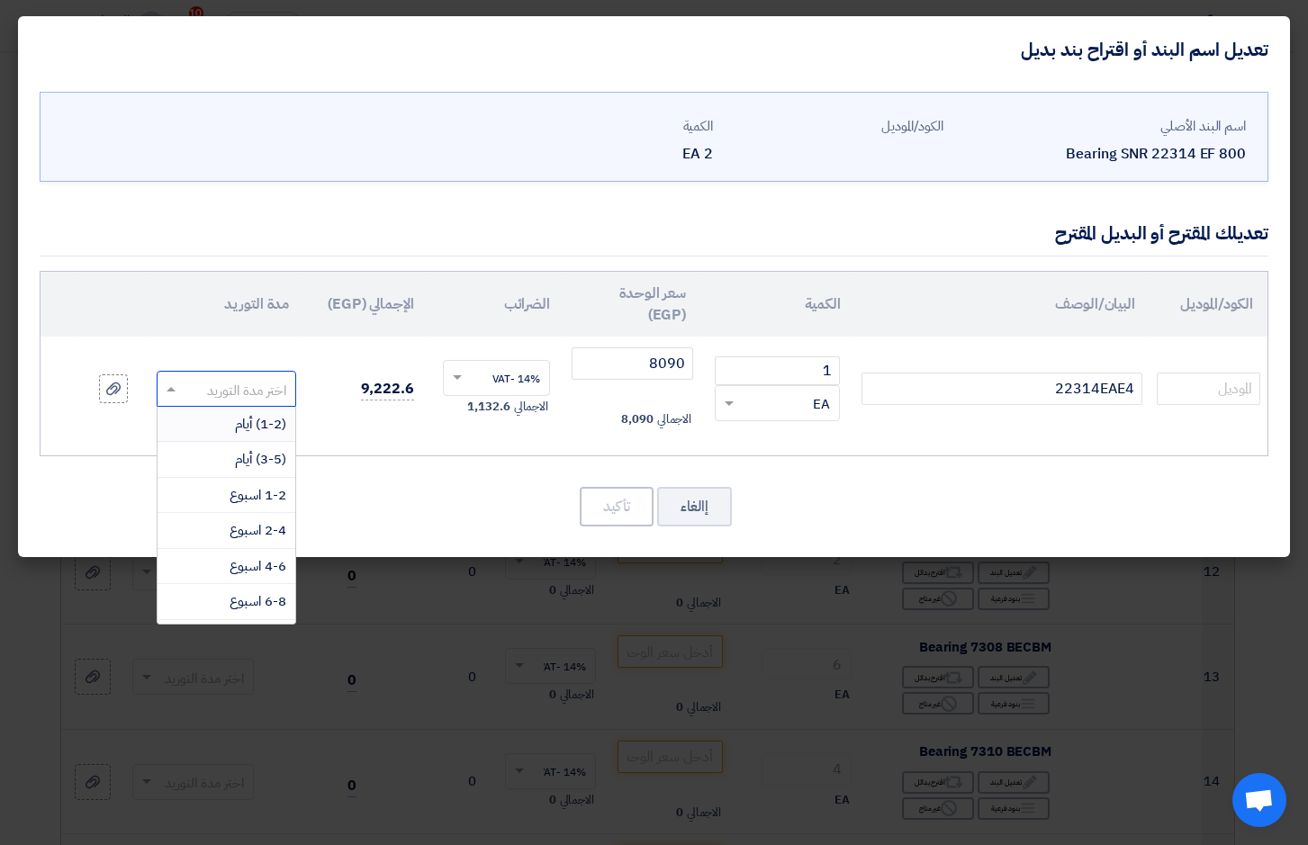
click at [176, 389] on span at bounding box center [169, 389] width 23 height 21
click at [269, 427] on span "(1-2) أيام" at bounding box center [260, 424] width 51 height 20
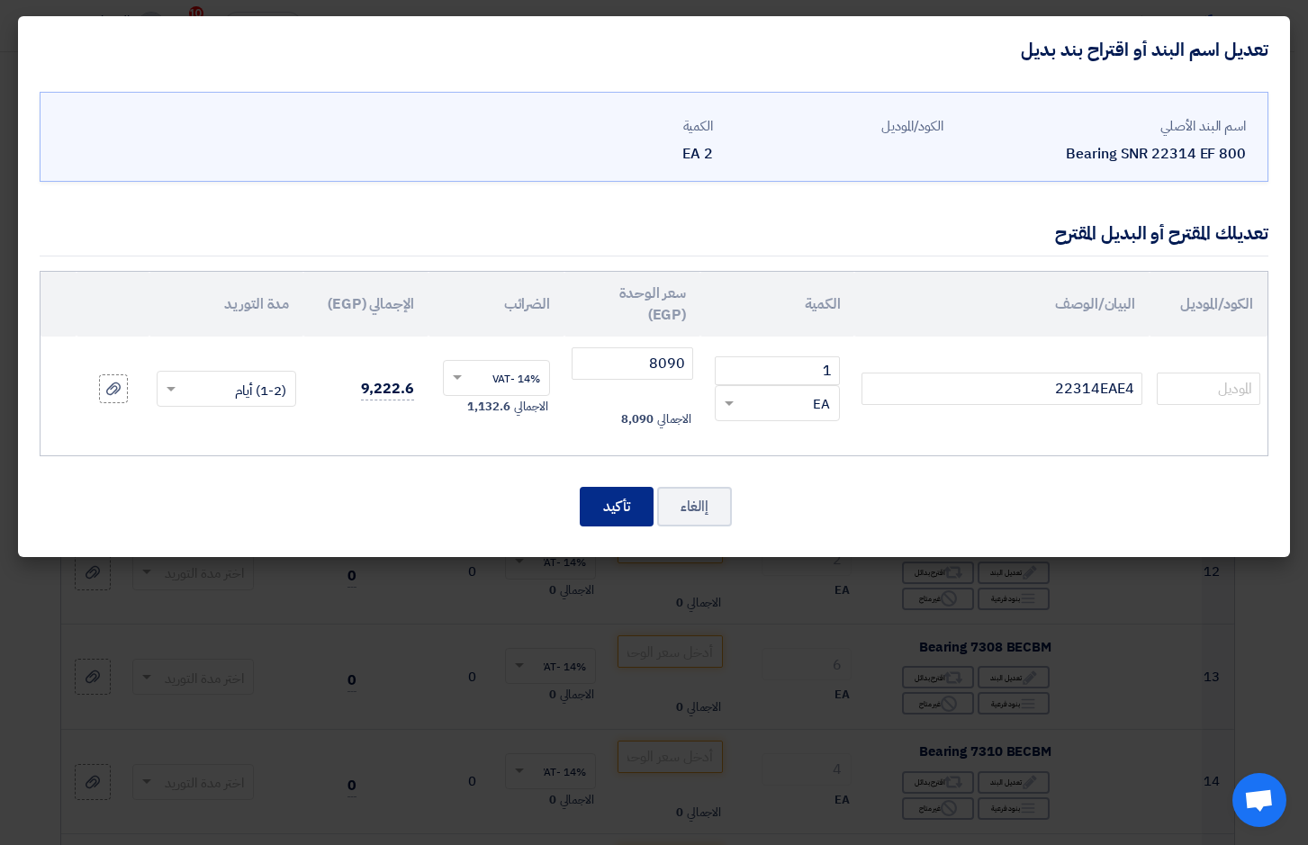
click at [626, 502] on button "تأكيد" at bounding box center [617, 507] width 74 height 40
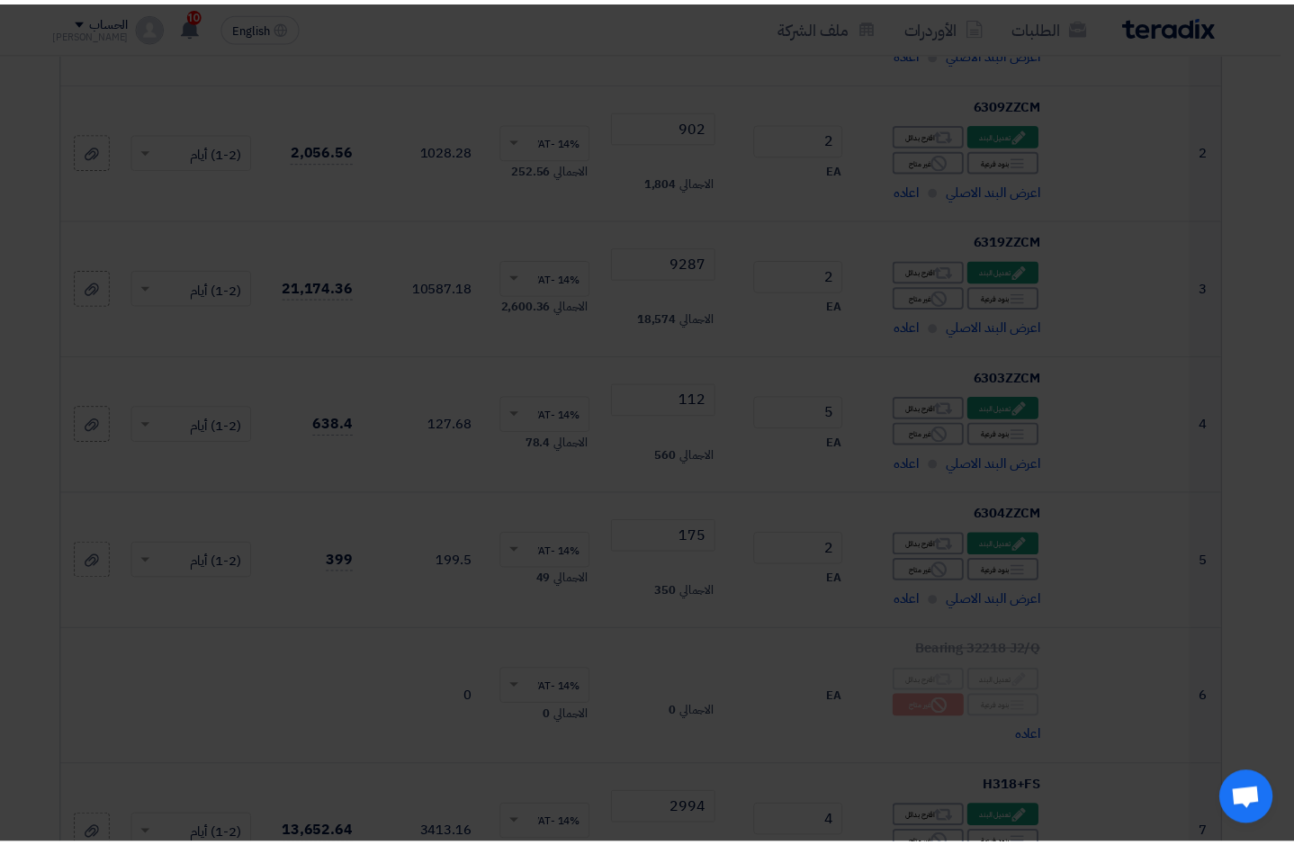
scroll to position [1077, 0]
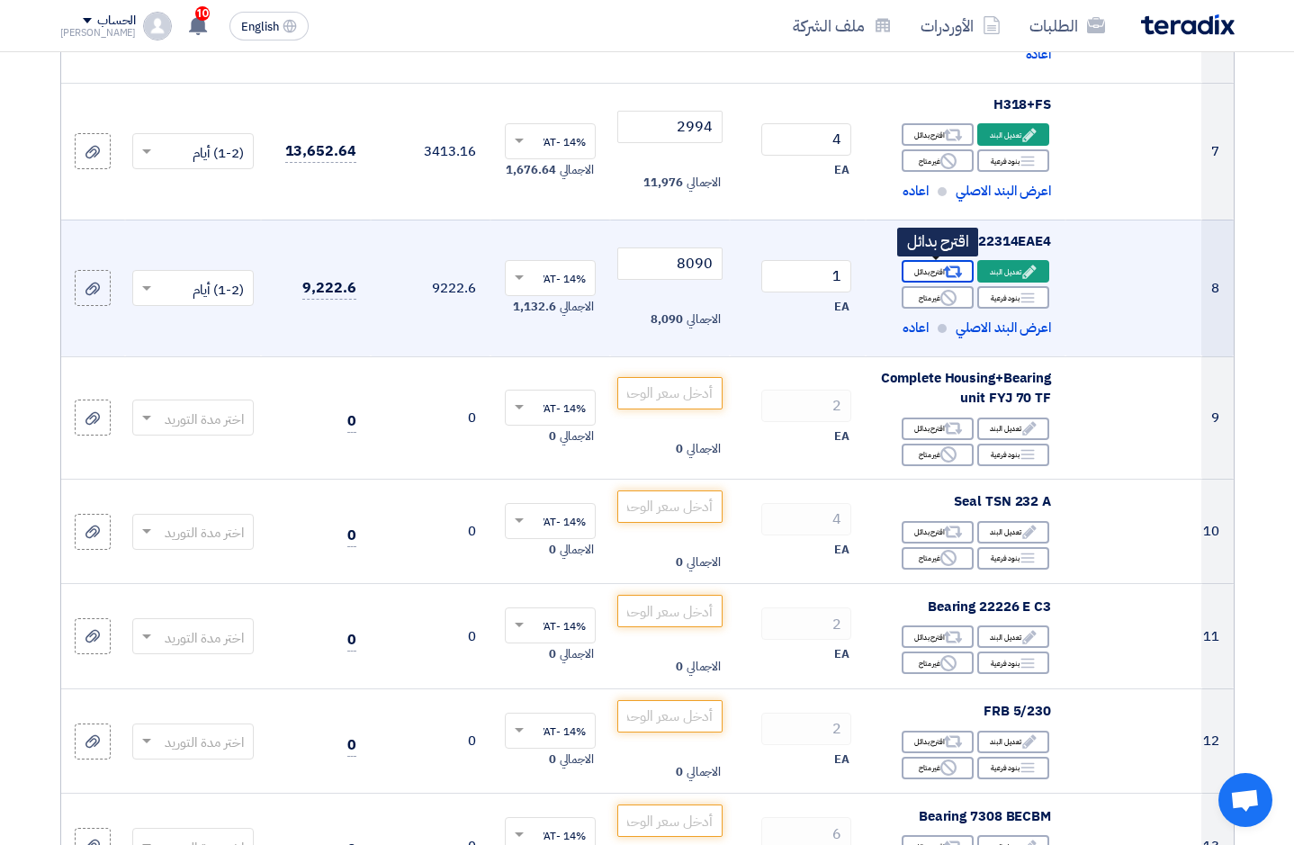
click at [932, 267] on div "Alternative اقترح بدائل" at bounding box center [938, 271] width 72 height 23
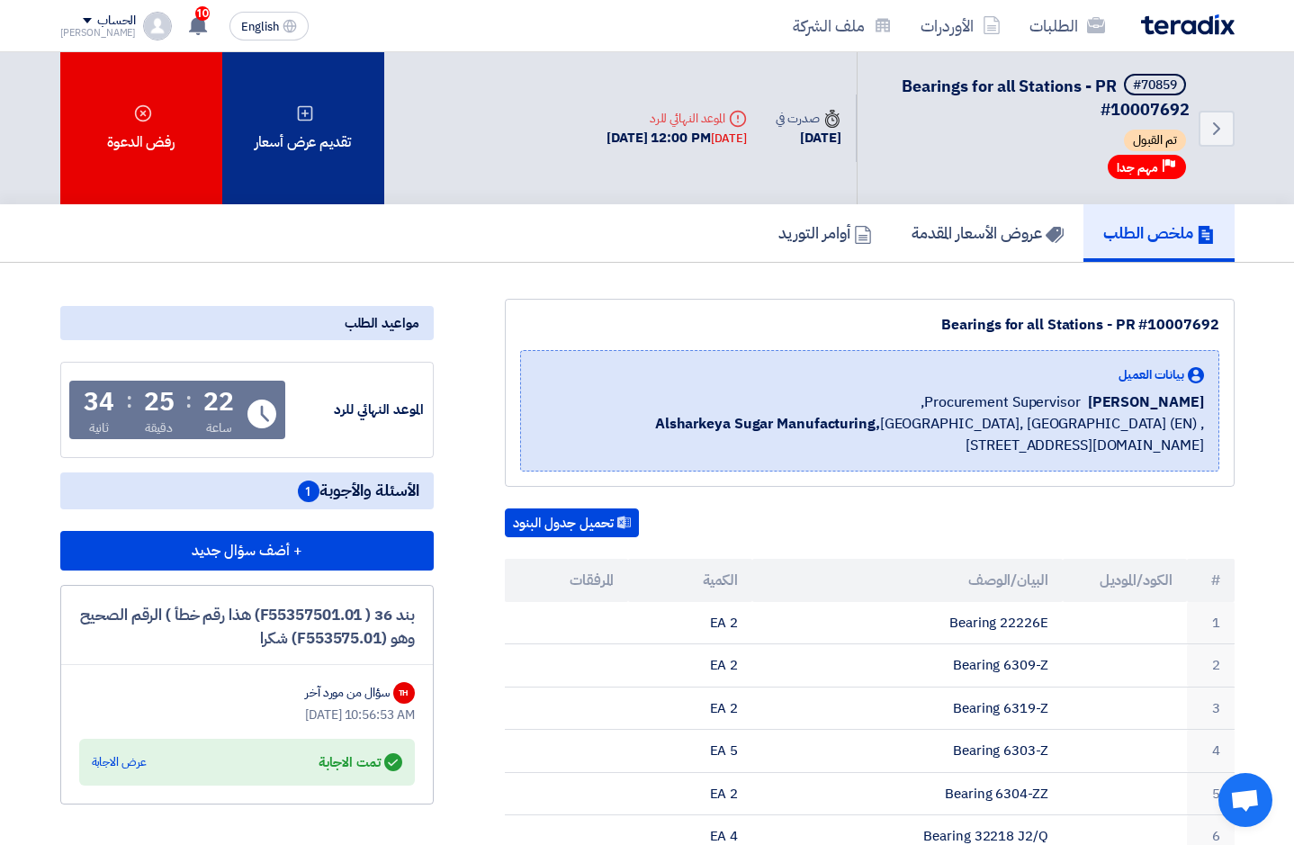
click at [301, 110] on icon at bounding box center [305, 113] width 18 height 18
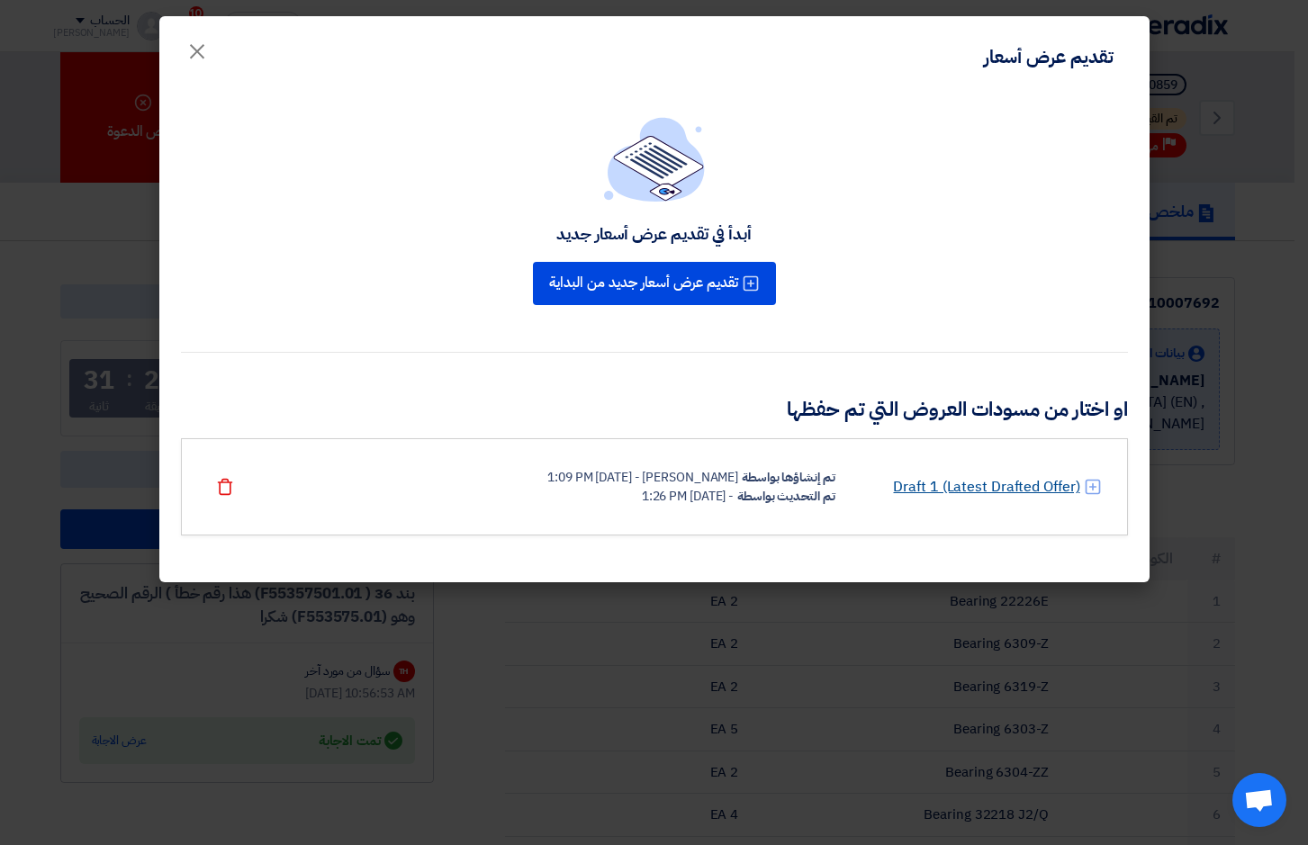
click at [1033, 479] on link "Draft 1 (Latest Drafted Offer)" at bounding box center [986, 487] width 186 height 22
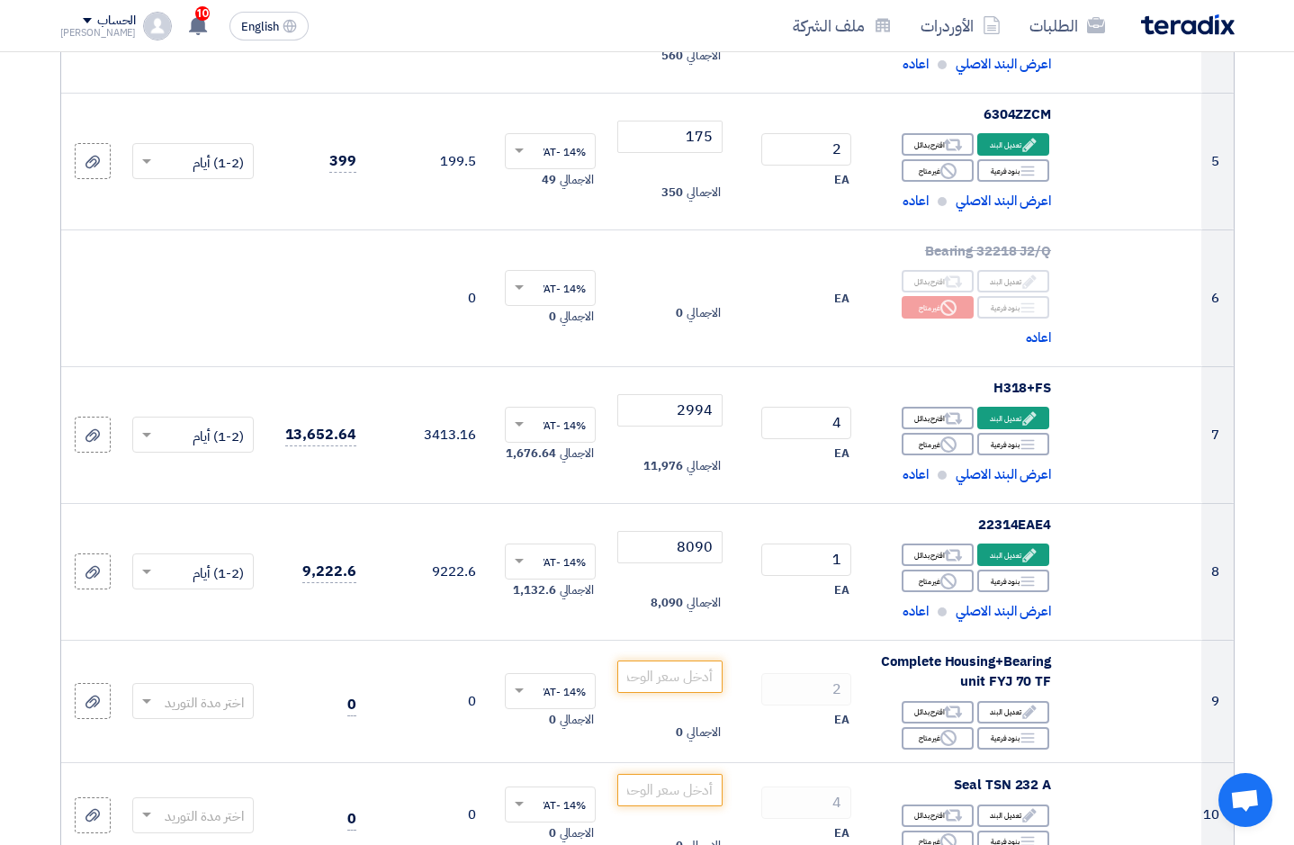
scroll to position [986, 0]
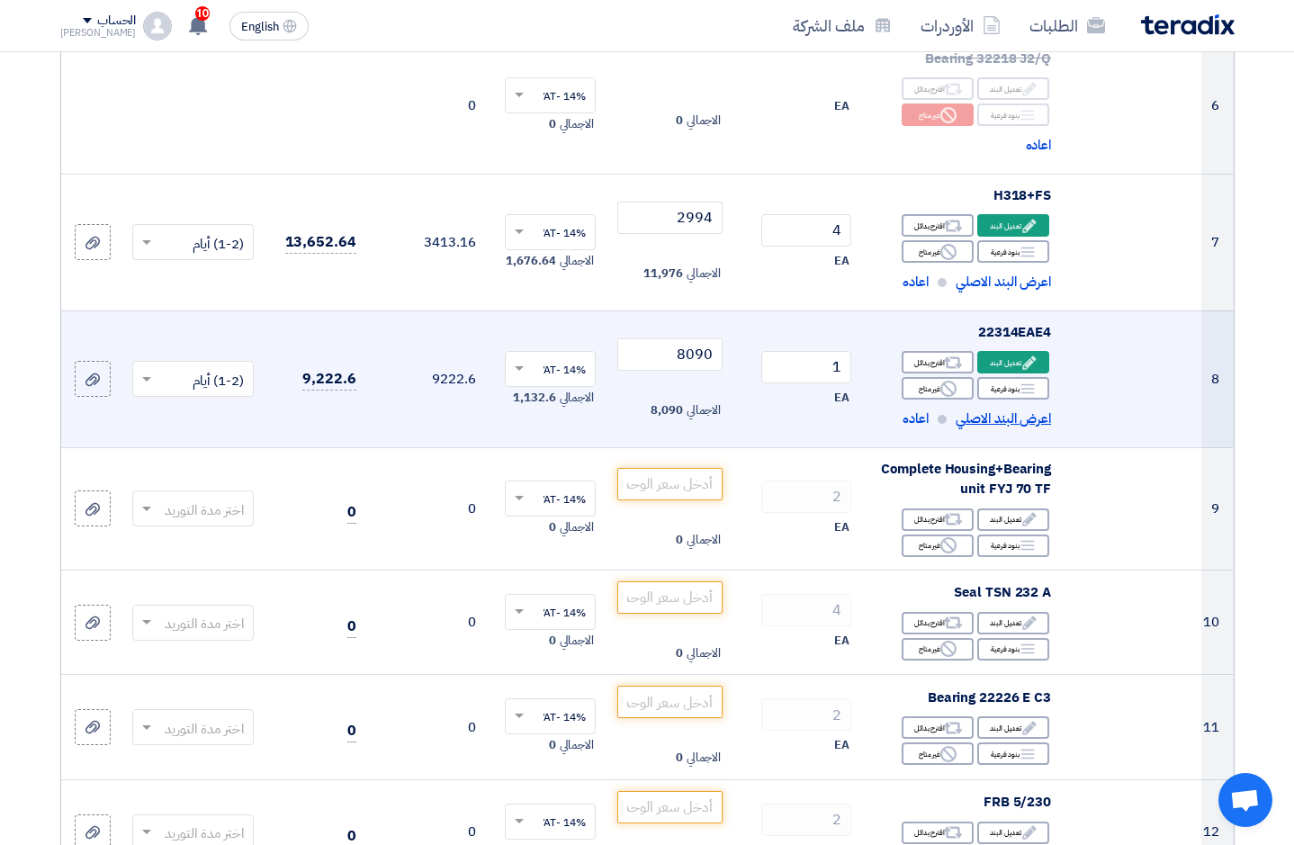
click at [994, 421] on span "اعرض البند الاصلي" at bounding box center [1003, 419] width 95 height 21
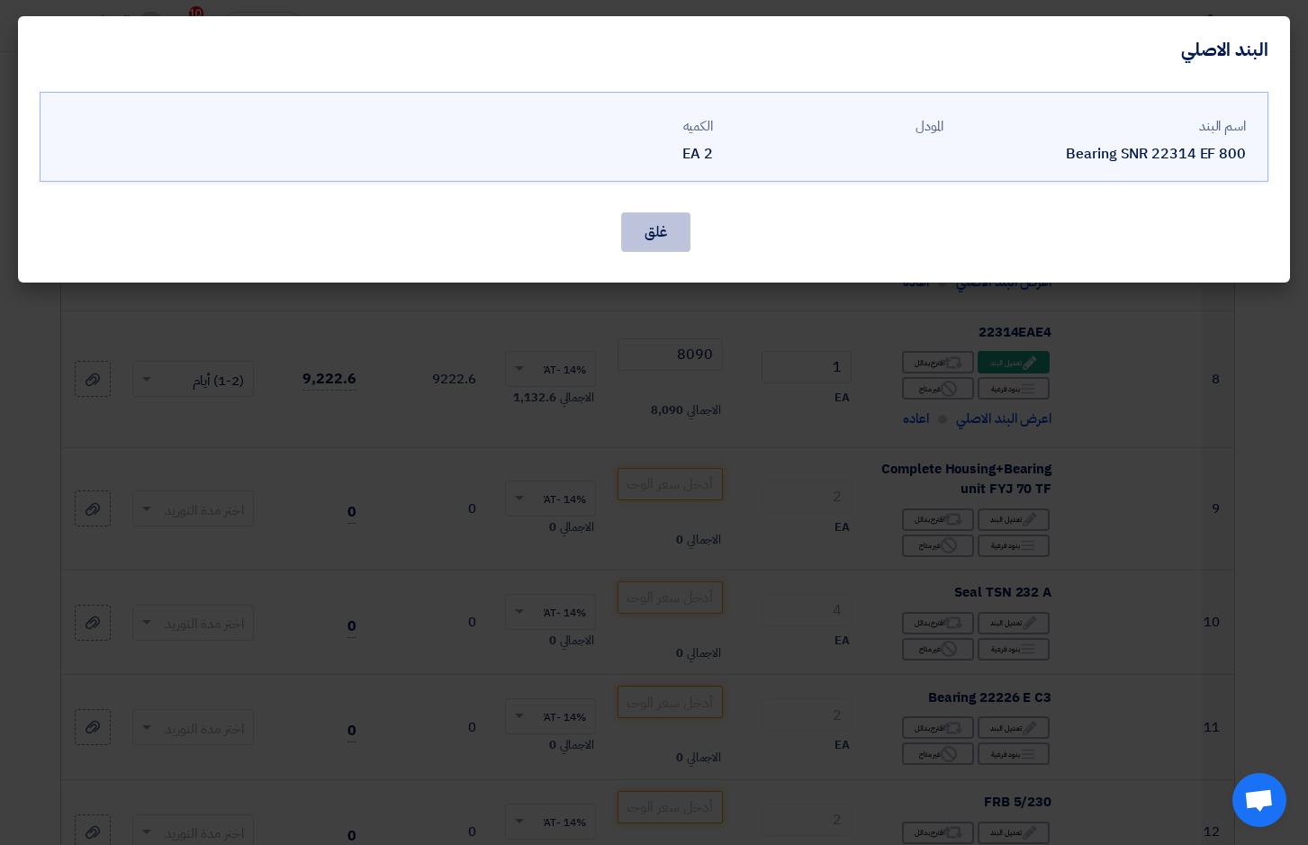
click at [666, 232] on button "غلق" at bounding box center [655, 232] width 69 height 40
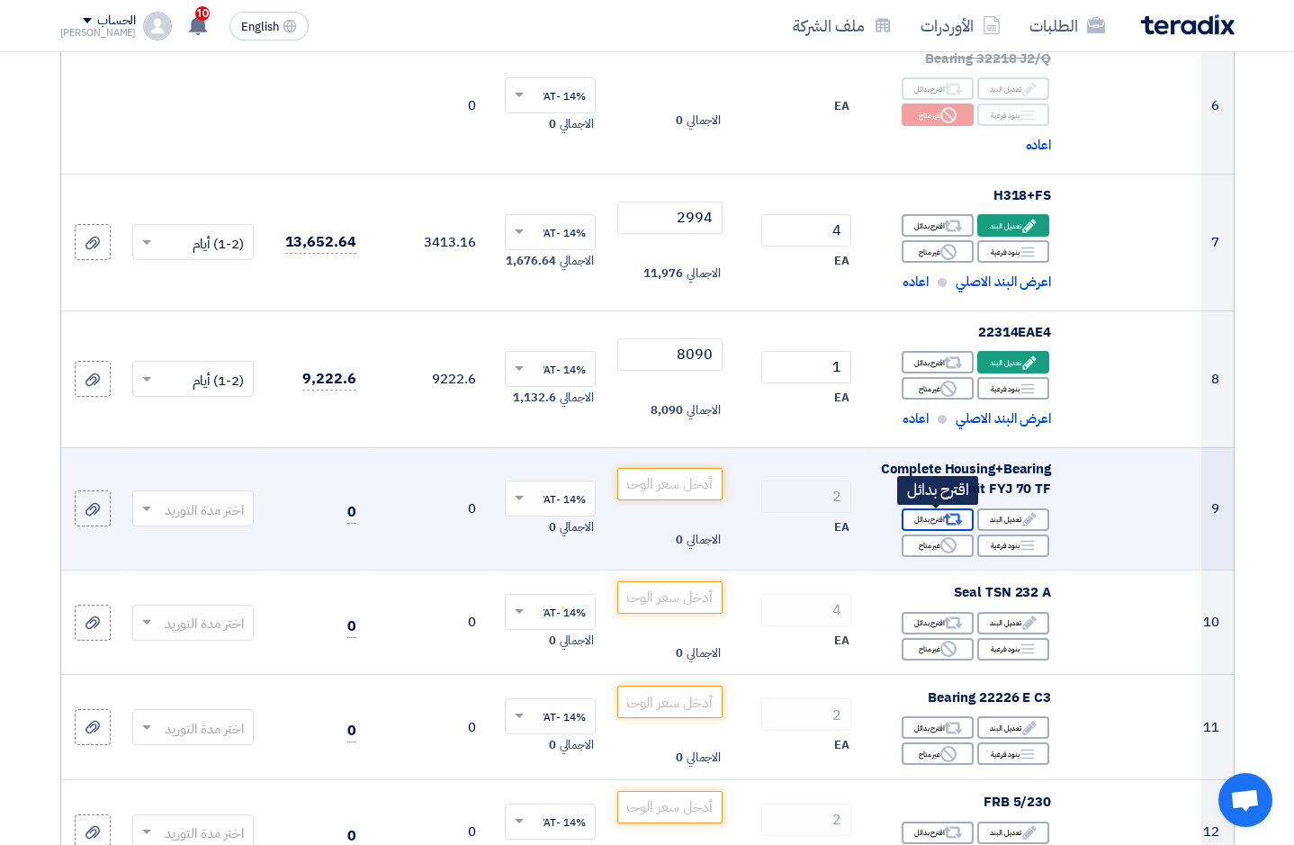
click at [949, 526] on icon "Alternative" at bounding box center [953, 519] width 19 height 19
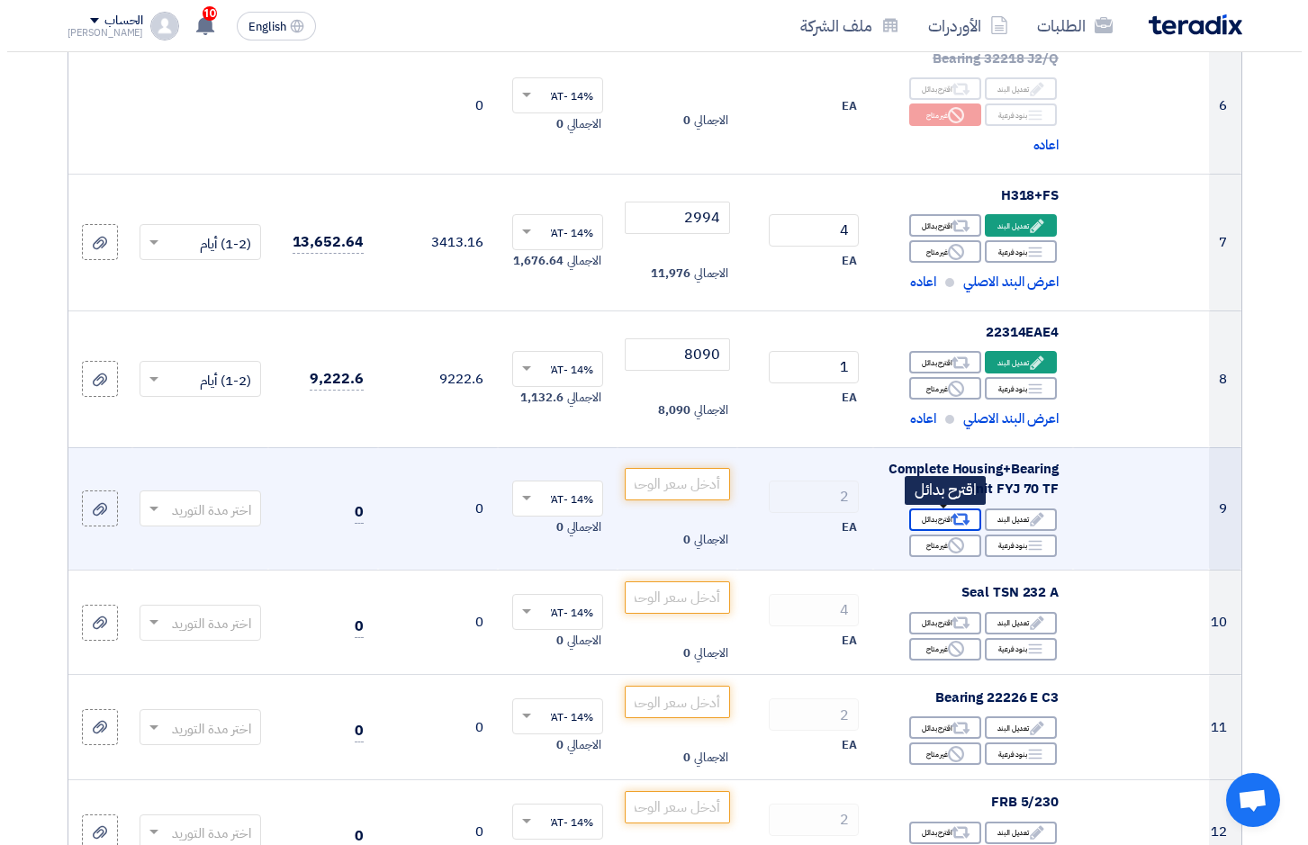
scroll to position [440, 0]
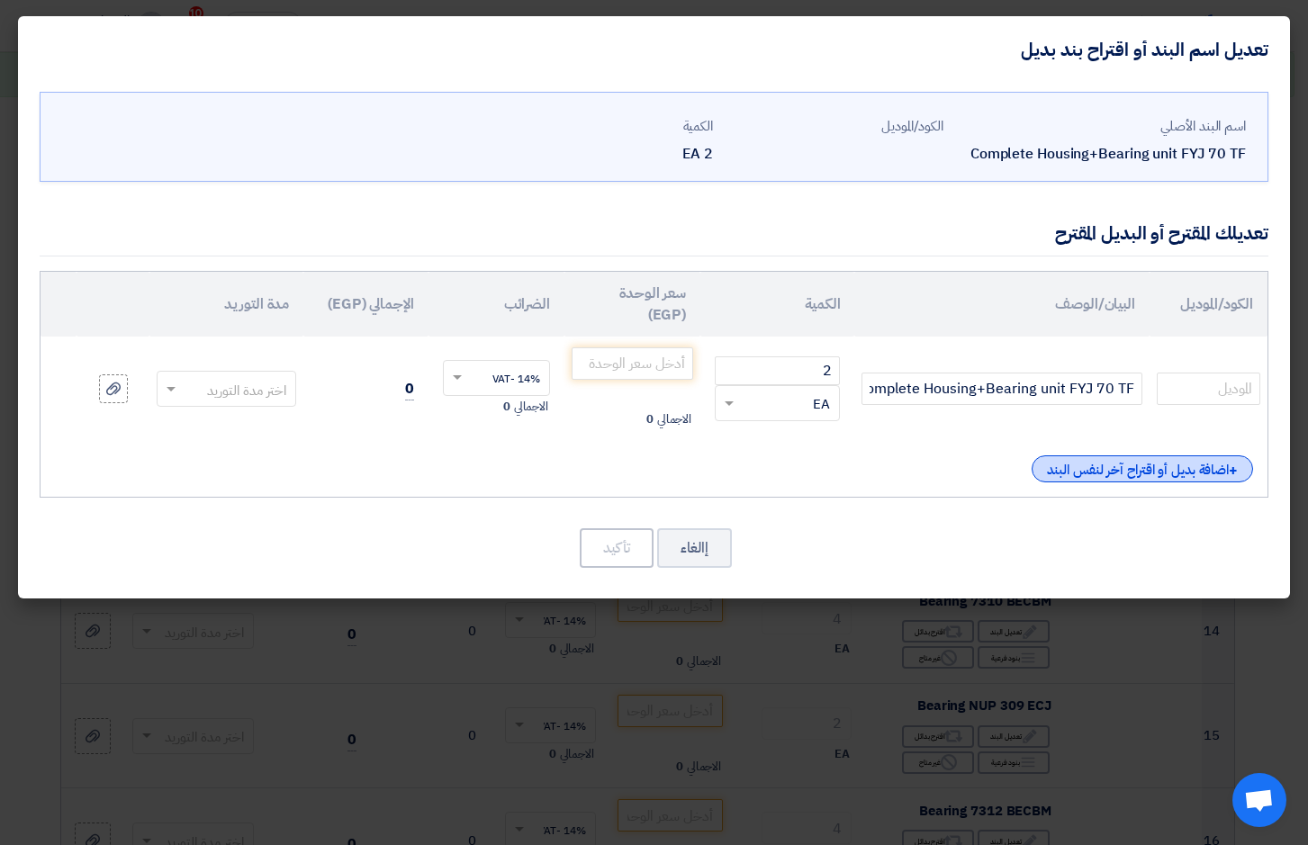
click at [1187, 473] on div "+ اضافة بديل أو اقتراح آخر لنفس البند" at bounding box center [1141, 468] width 221 height 27
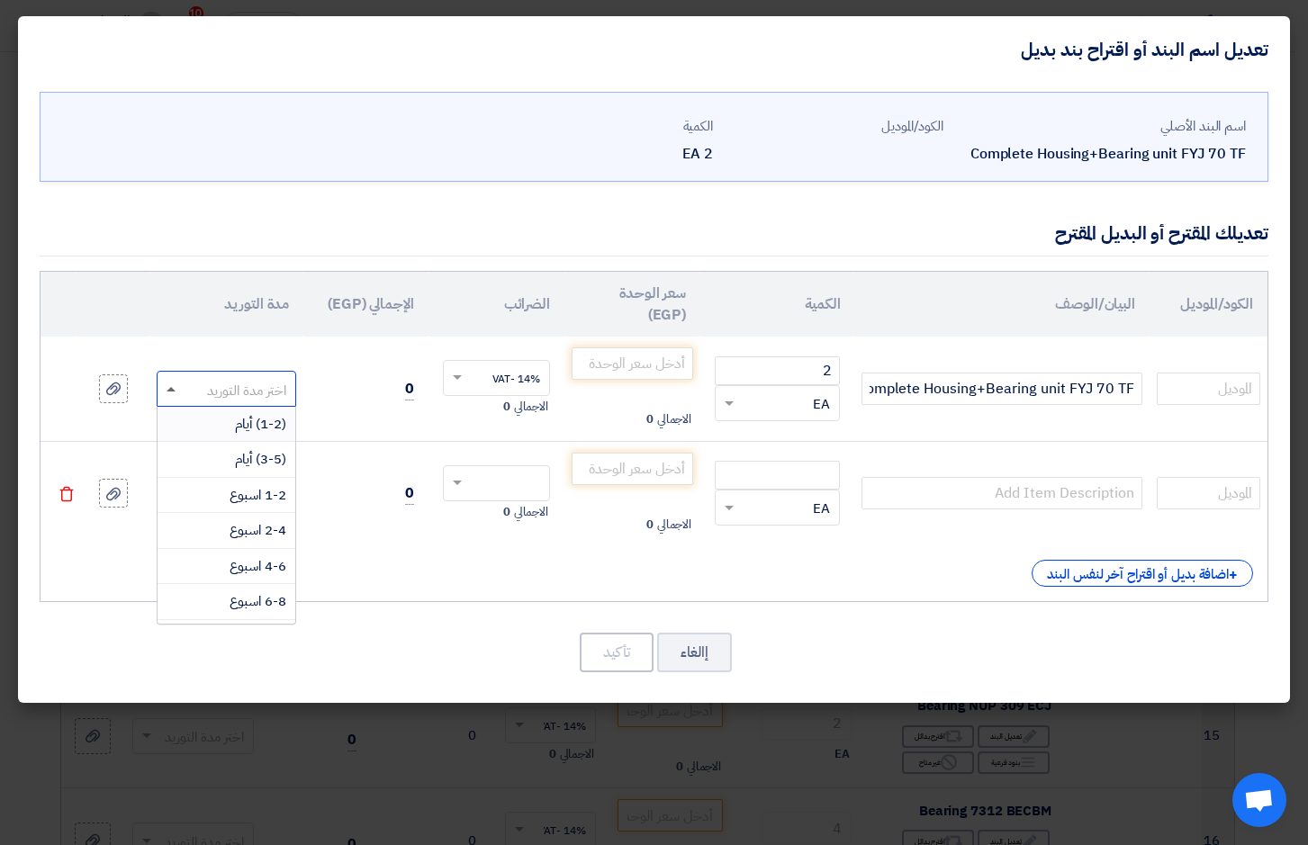
click at [166, 392] on span at bounding box center [169, 389] width 23 height 21
click at [208, 419] on div "(1-2) أيام" at bounding box center [227, 425] width 138 height 36
click at [160, 494] on span at bounding box center [169, 493] width 23 height 21
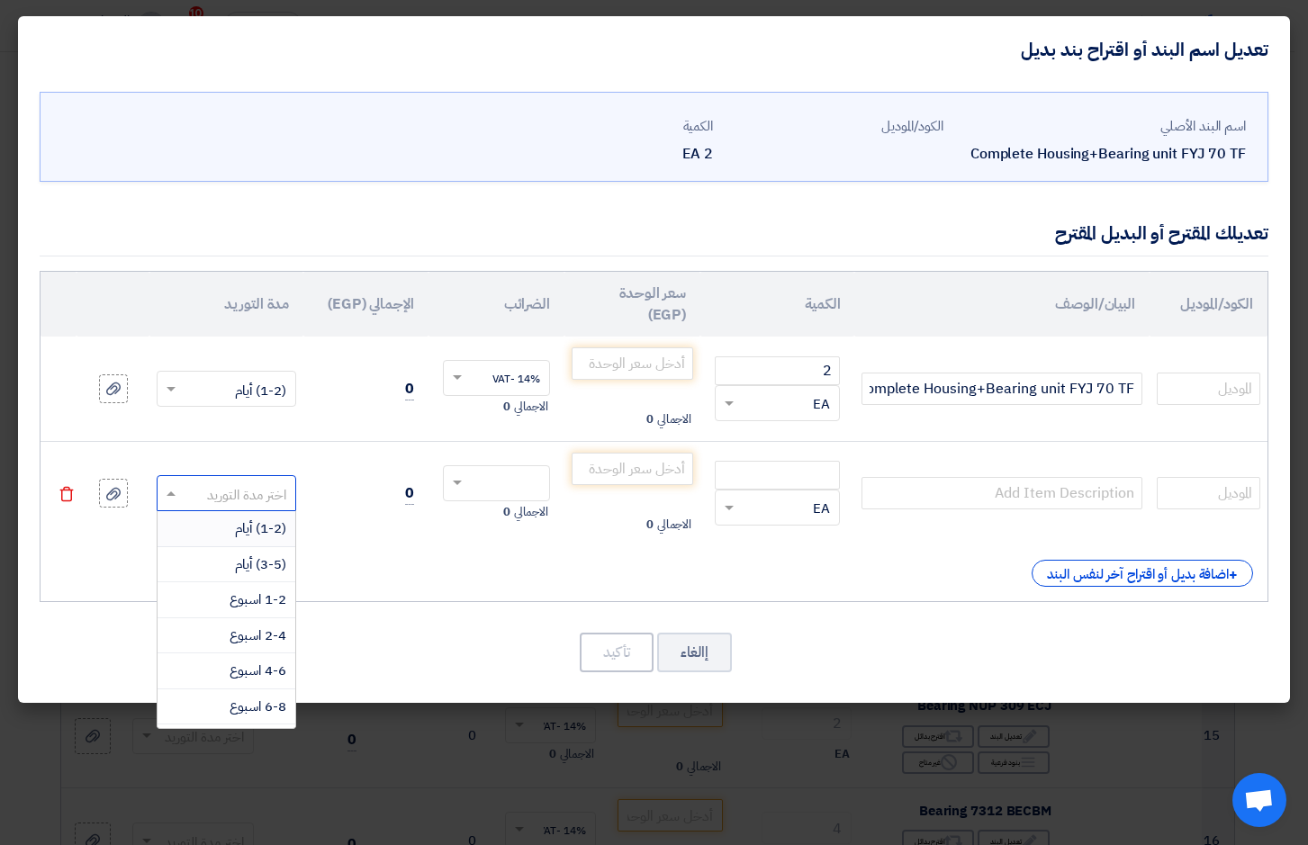
click at [225, 528] on div "(1-2) أيام" at bounding box center [227, 529] width 138 height 36
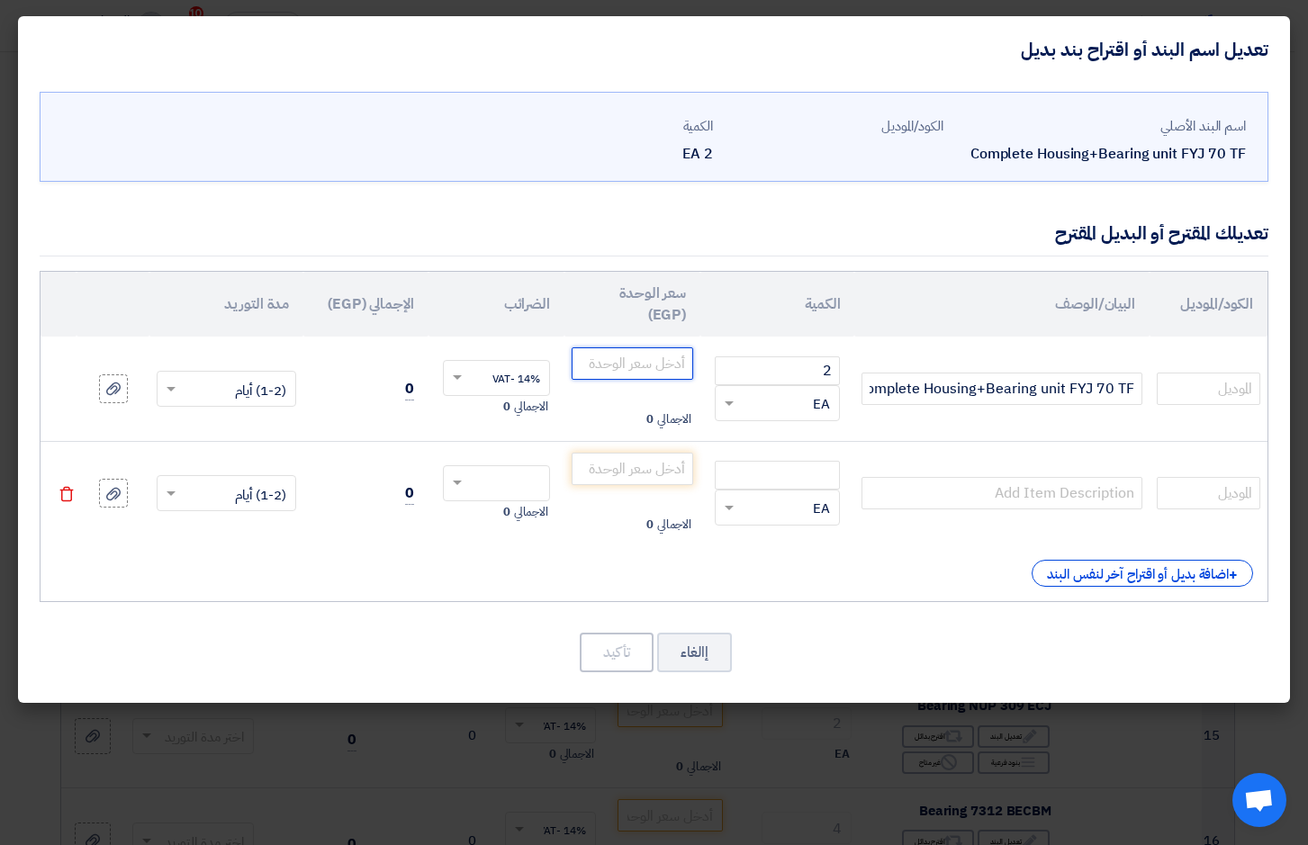
click at [640, 370] on input "number" at bounding box center [633, 363] width 122 height 32
type input "8090"
click at [630, 467] on input "number" at bounding box center [633, 469] width 122 height 32
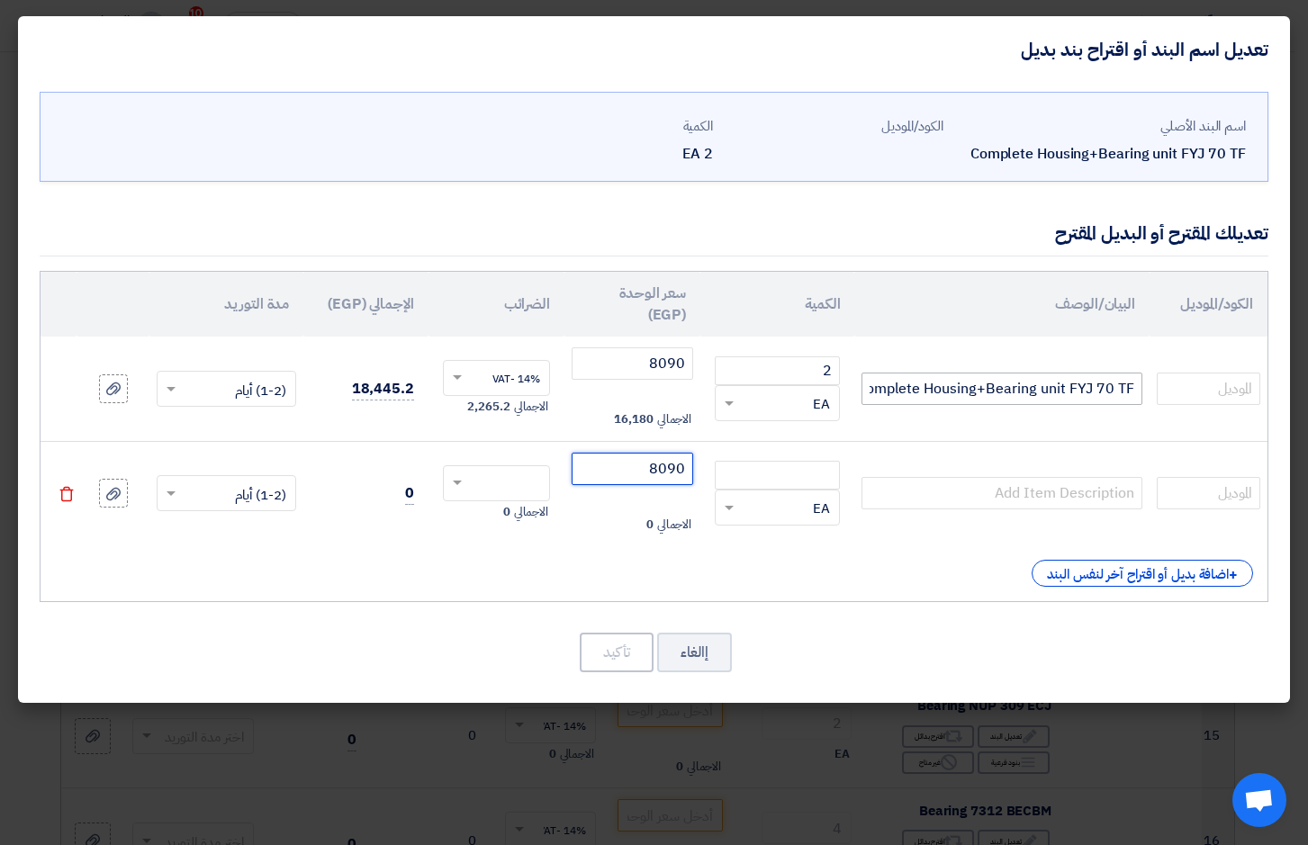
type input "8090"
click at [1080, 395] on input "Complete Housing+Bearing unit FYJ 70 TF" at bounding box center [1001, 389] width 281 height 32
drag, startPoint x: 1128, startPoint y: 385, endPoint x: 1195, endPoint y: 385, distance: 67.5
click at [1195, 385] on tr "Complete Housing+Bearing unit FYJ 70 TF 2 RFQ_STEP1.ITEMS.2.TYPE_PLACEHOLDER" at bounding box center [654, 389] width 1227 height 104
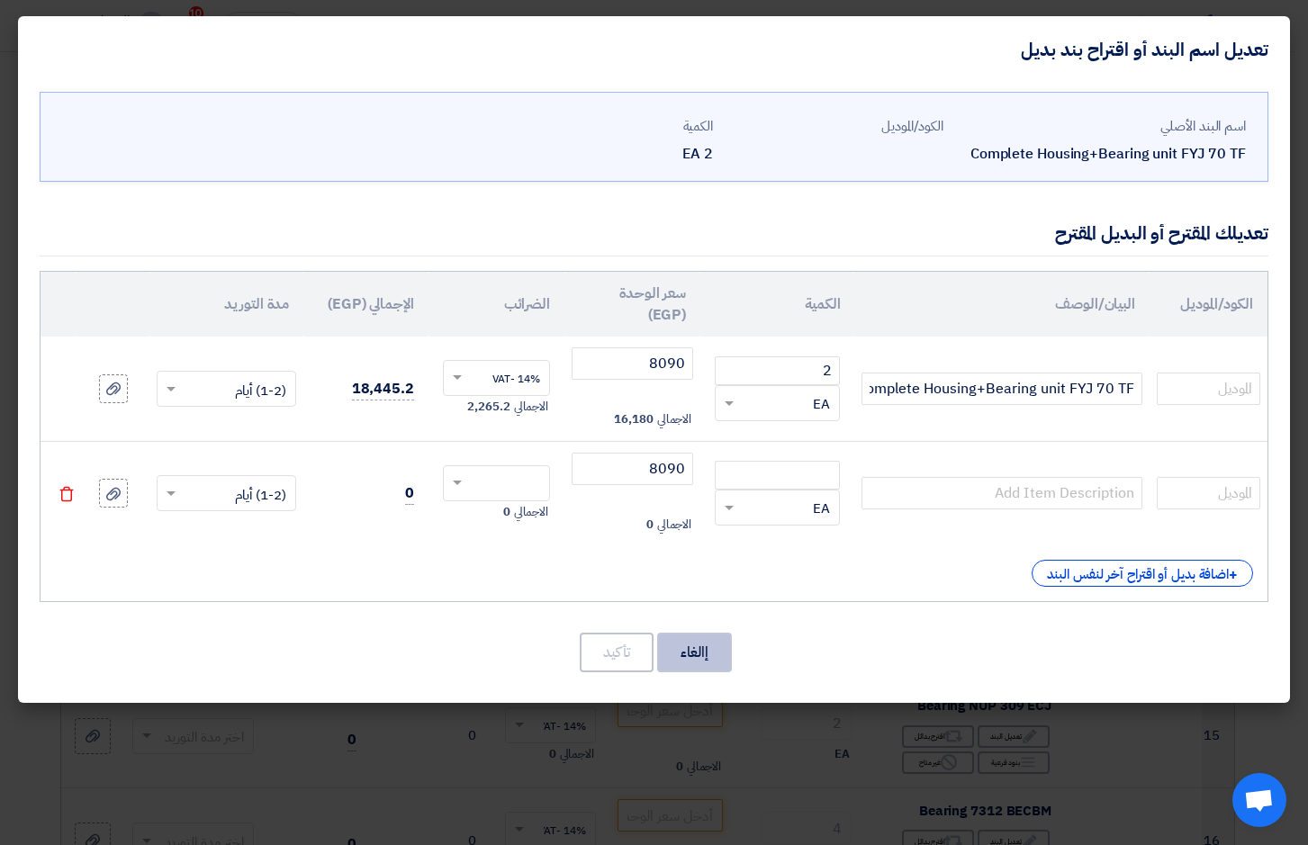
click at [719, 645] on button "إالغاء" at bounding box center [694, 653] width 75 height 40
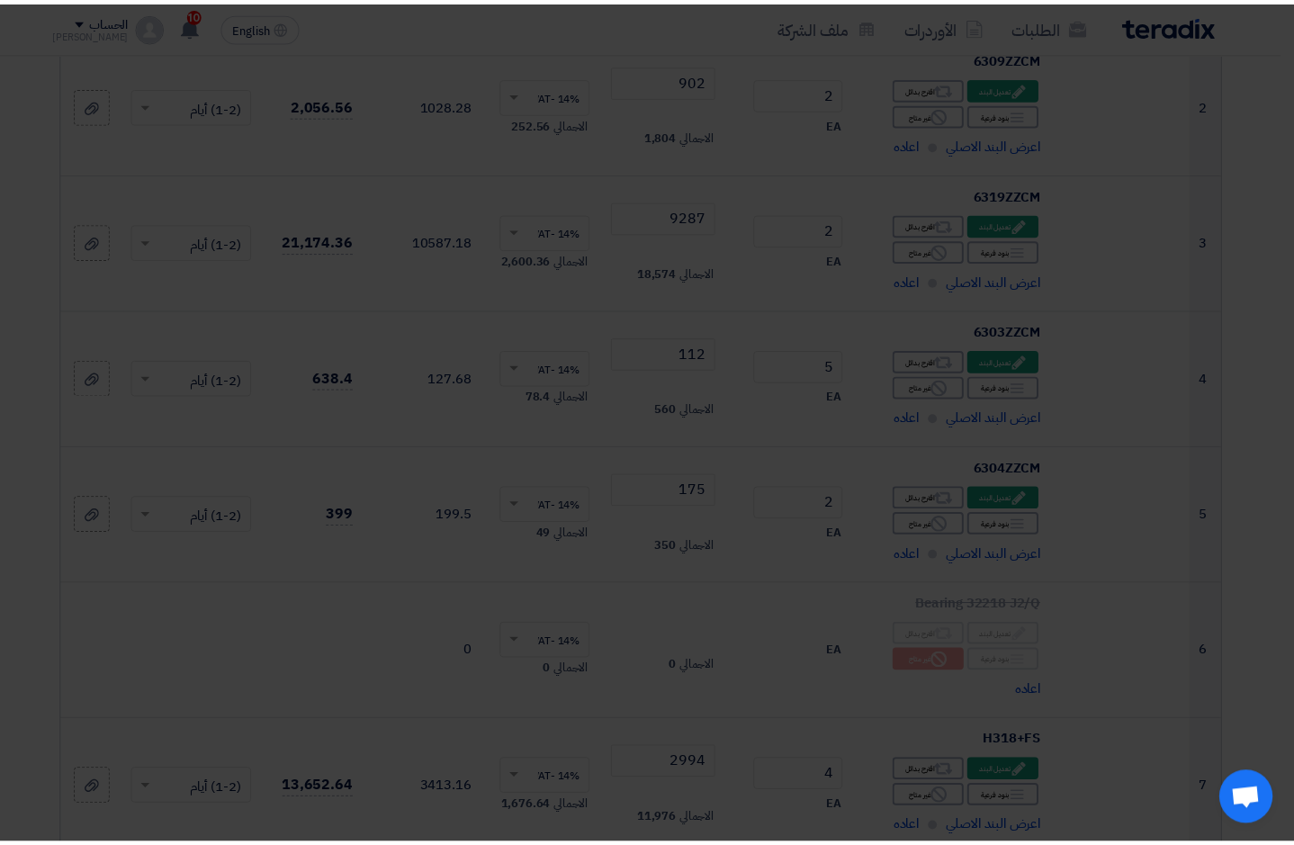
scroll to position [1123, 0]
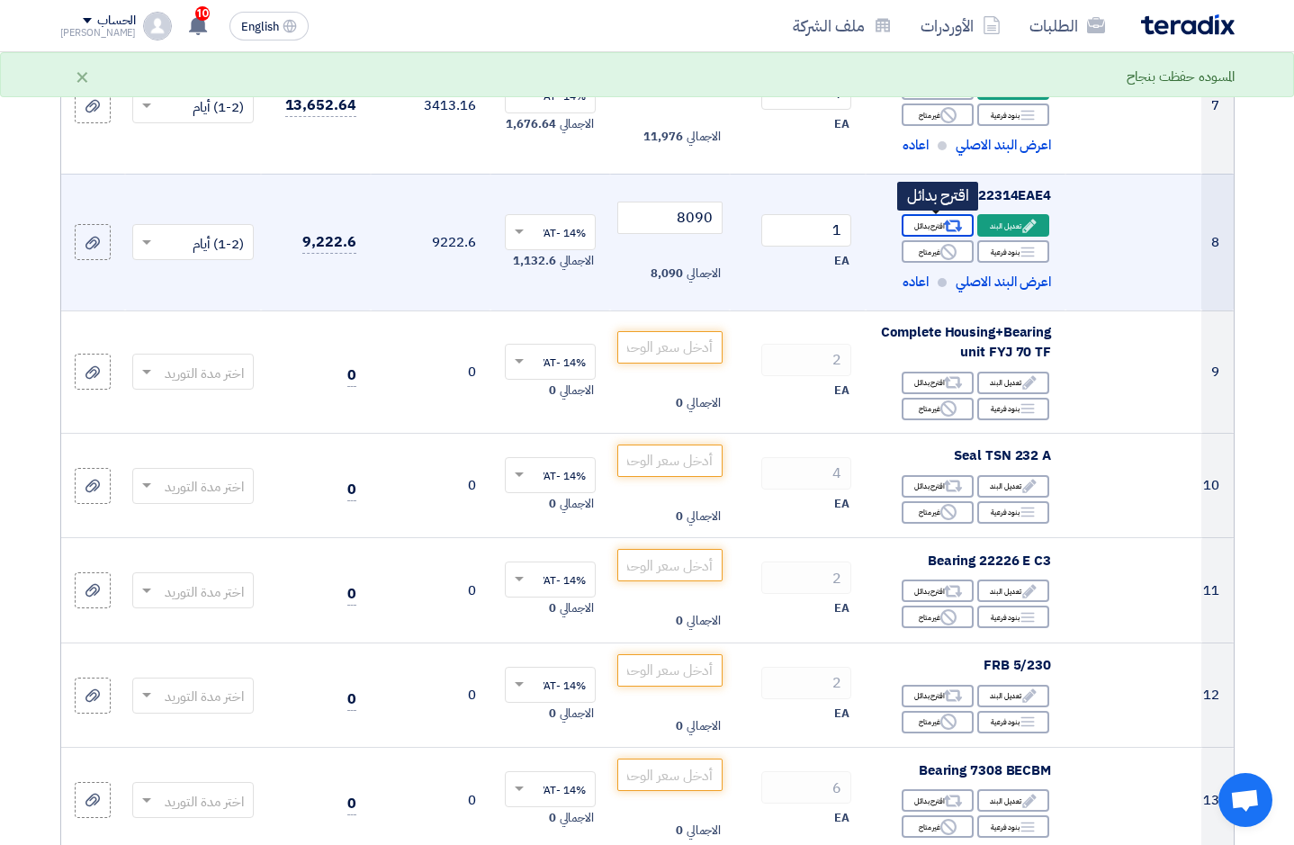
click at [941, 221] on div "Alternative اقترح بدائل" at bounding box center [938, 225] width 72 height 23
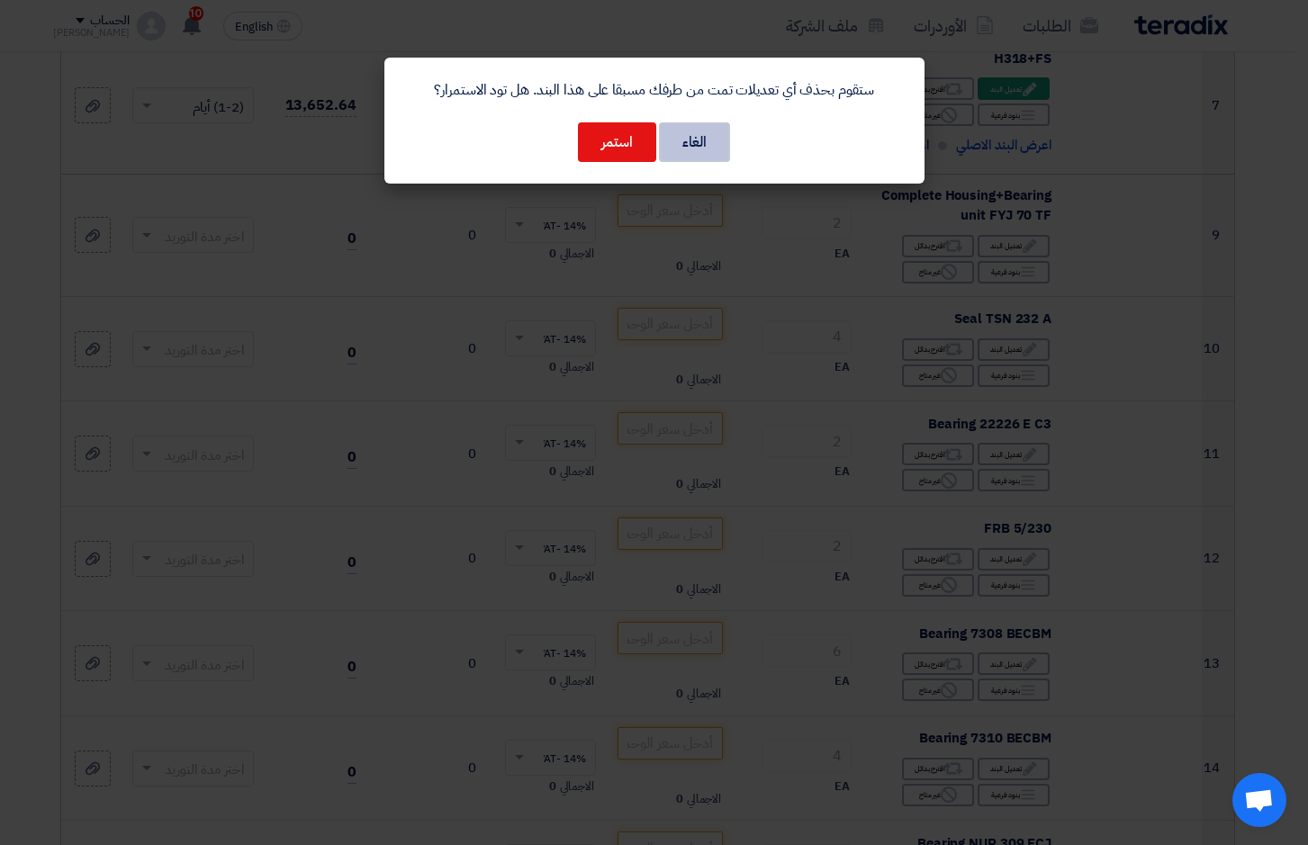
click at [698, 138] on button "الغاء" at bounding box center [694, 142] width 71 height 40
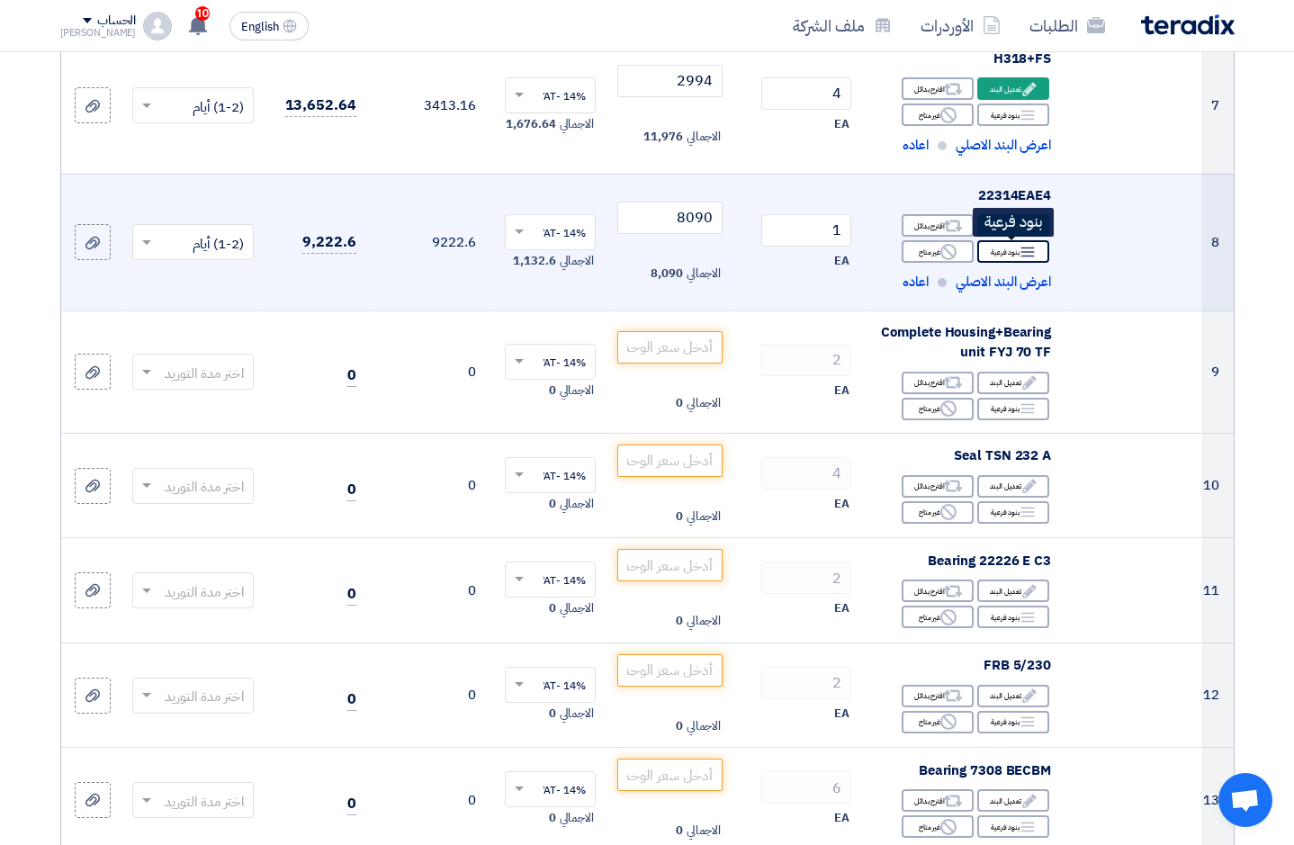
click at [1029, 253] on icon "Breakdown" at bounding box center [1028, 252] width 16 height 16
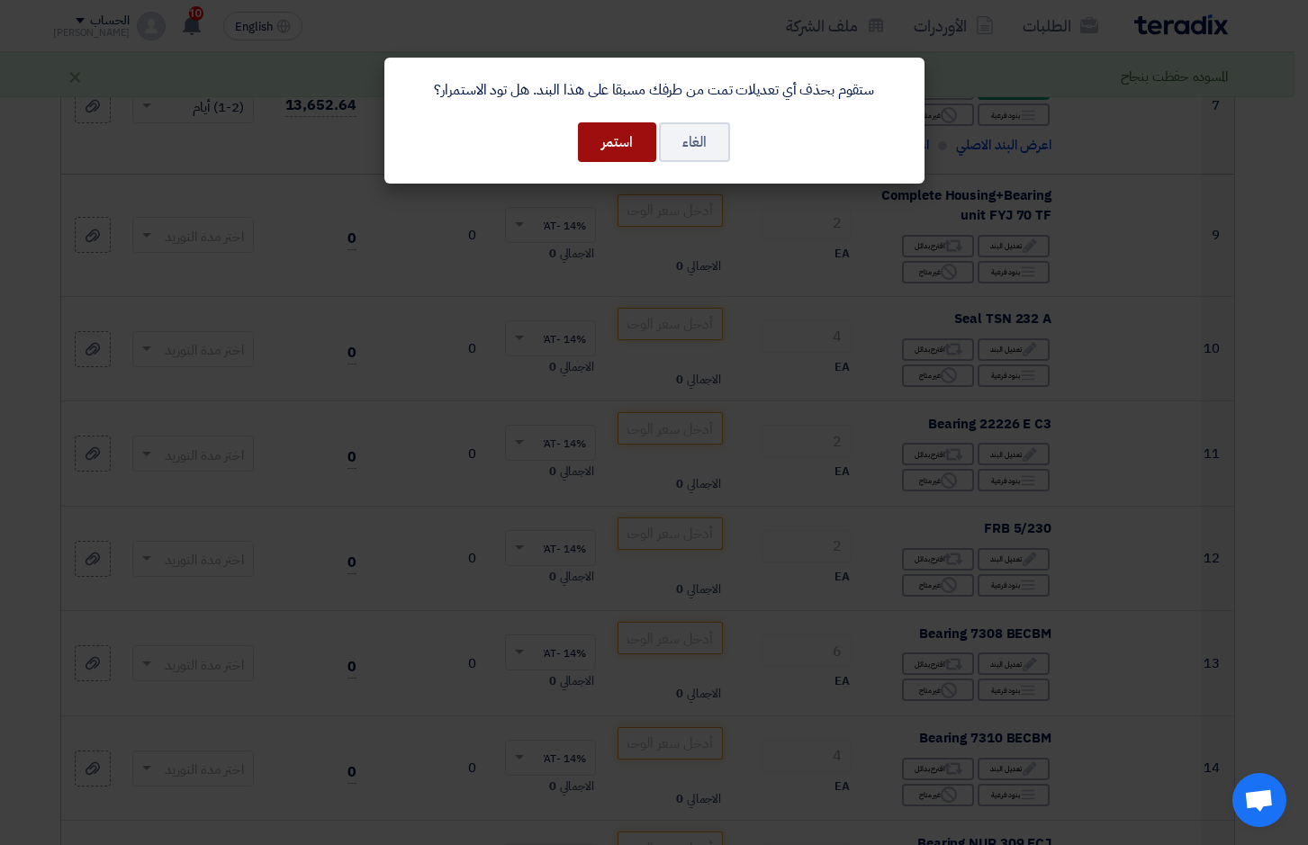
click at [625, 140] on button "استمر" at bounding box center [617, 142] width 78 height 40
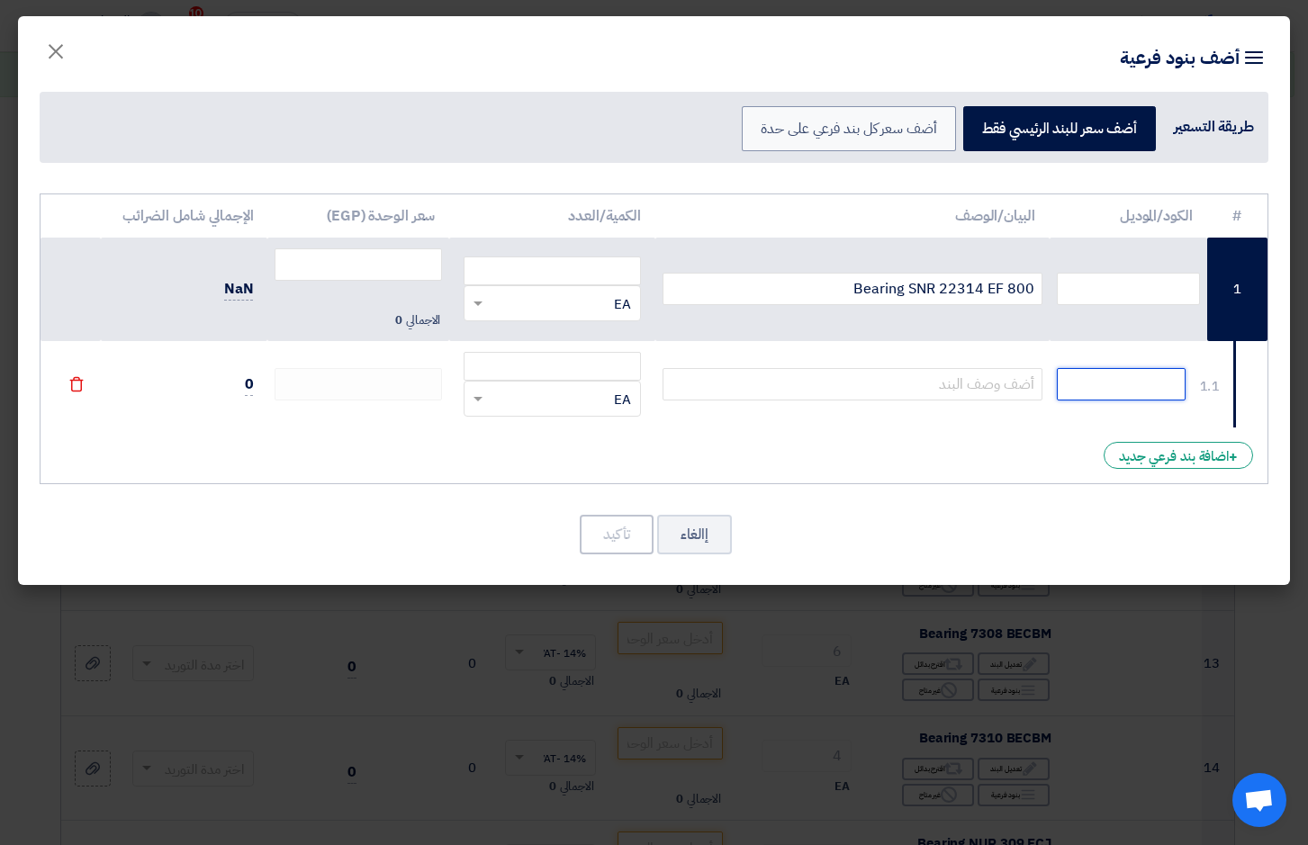
click at [1133, 386] on input "text" at bounding box center [1121, 384] width 129 height 32
click at [1144, 302] on input "text" at bounding box center [1128, 289] width 143 height 32
click at [1185, 457] on div "+ اضافة بند فرعي جديد" at bounding box center [1177, 455] width 149 height 27
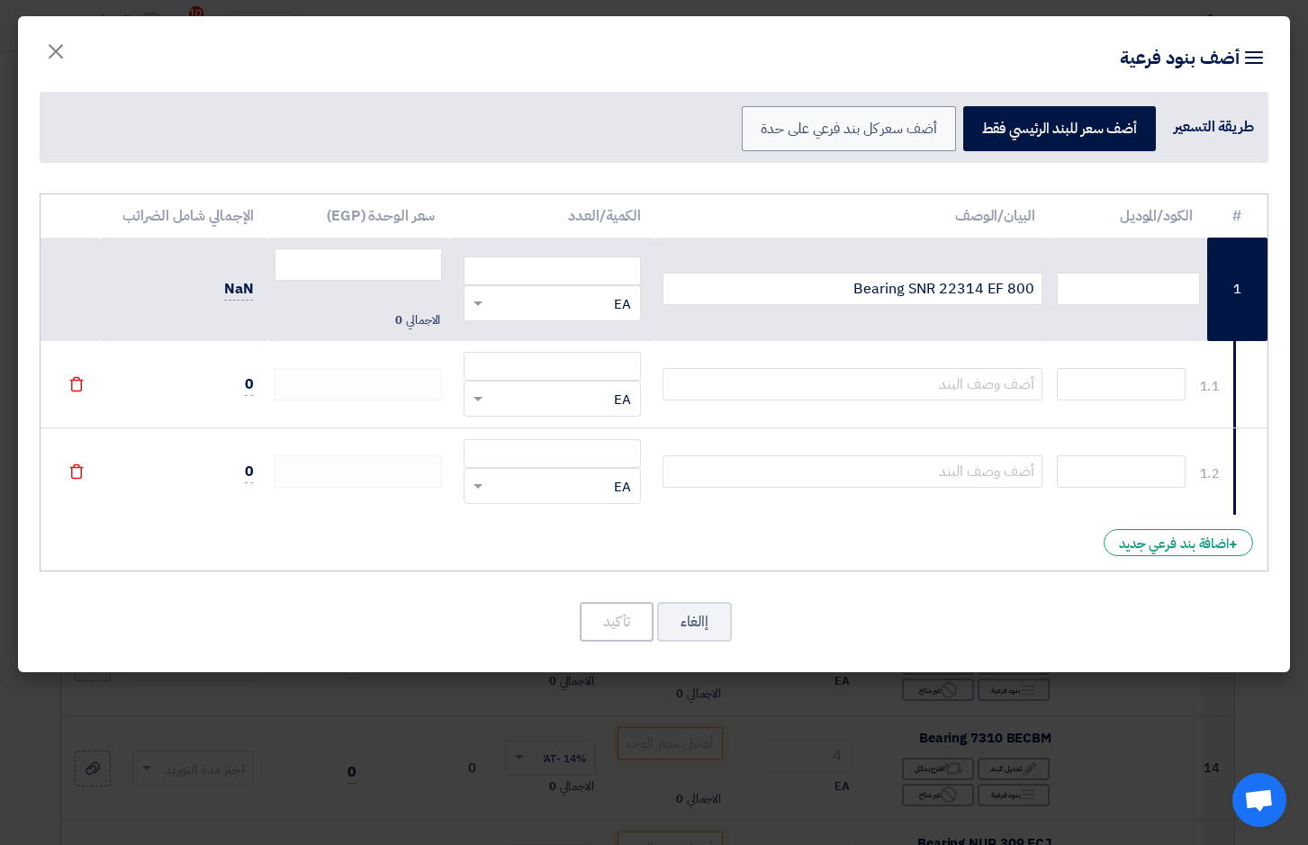
click at [71, 473] on icon "File" at bounding box center [76, 472] width 16 height 16
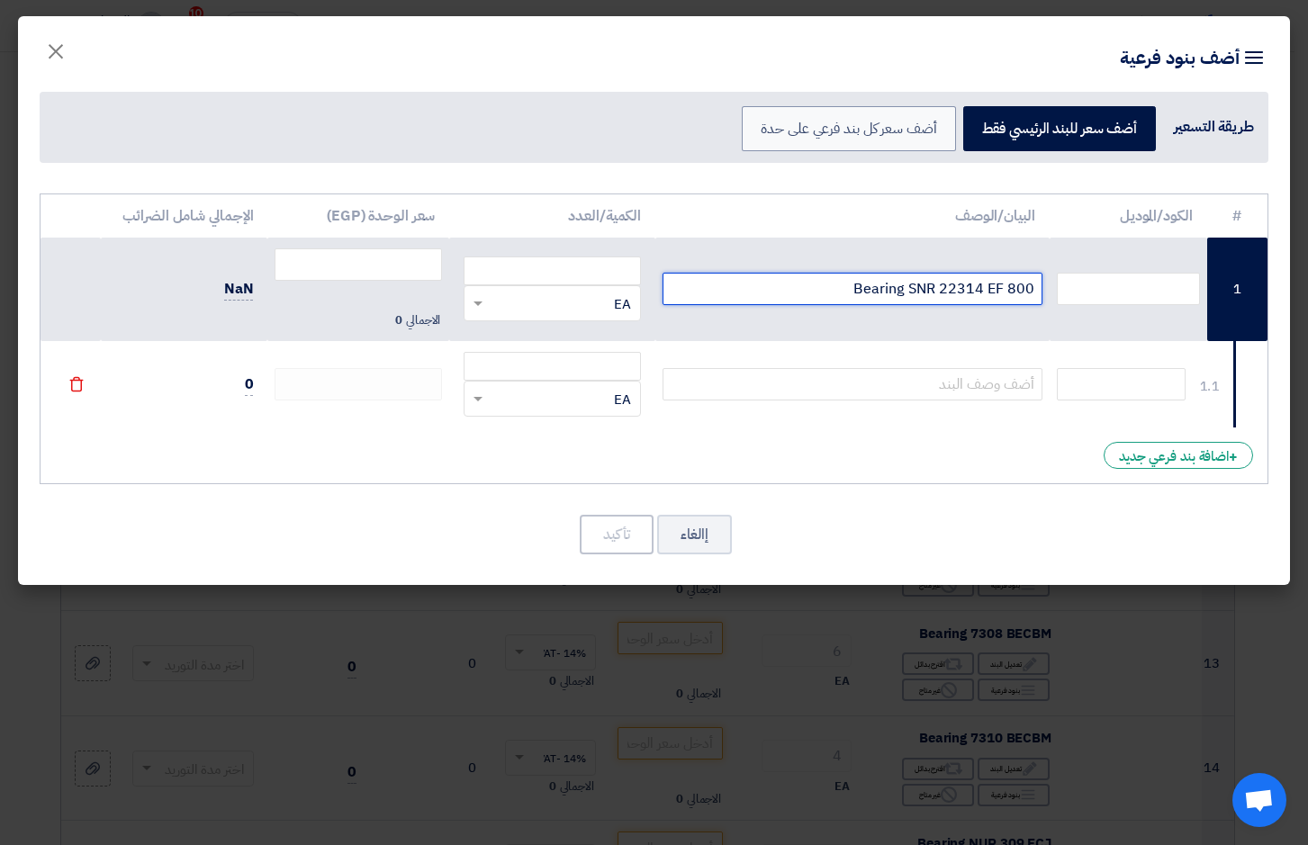
click at [980, 278] on input "Bearing SNR 22314 EF 800" at bounding box center [852, 289] width 380 height 32
type input "B"
type input "22314EAE4"
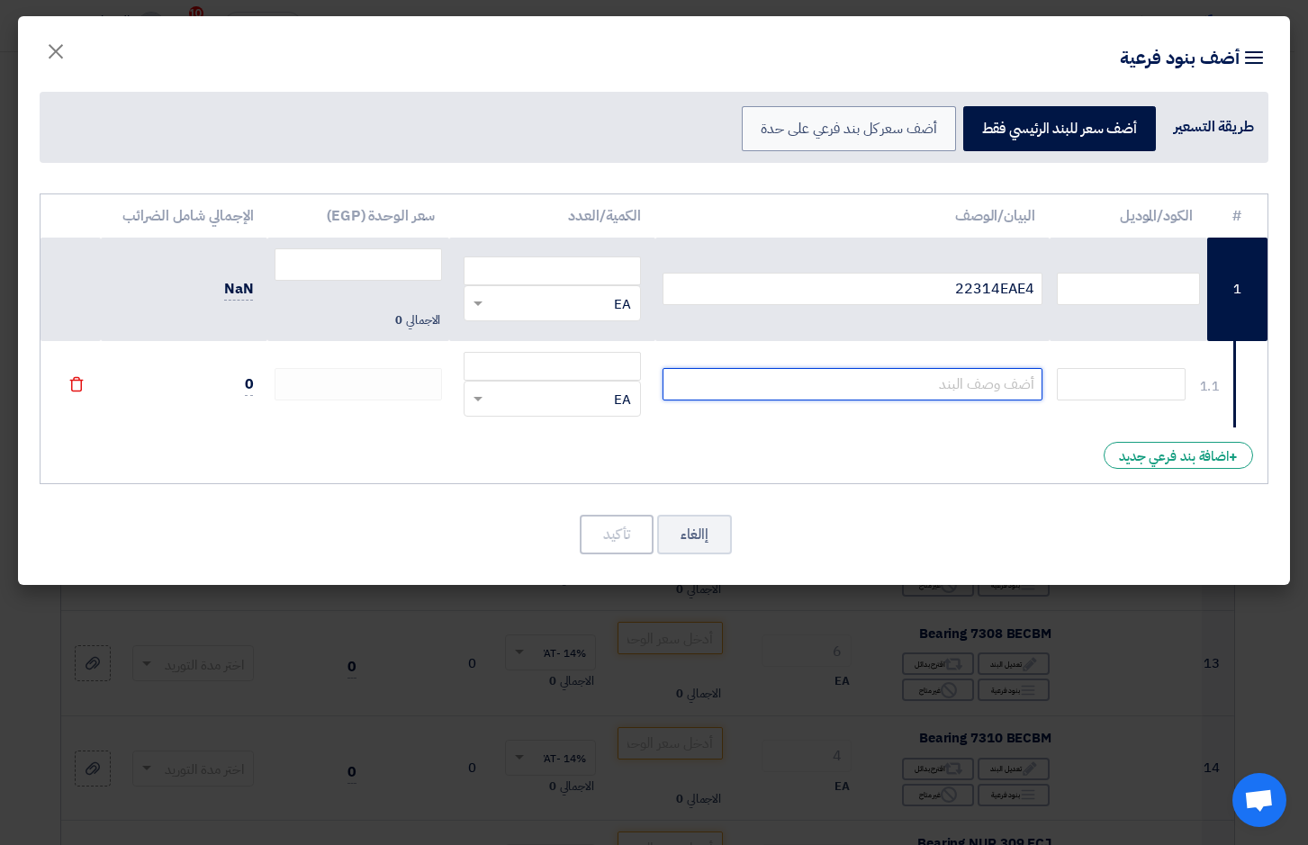
click at [1018, 392] on input "text" at bounding box center [852, 384] width 380 height 32
type input "22314EAE4C3"
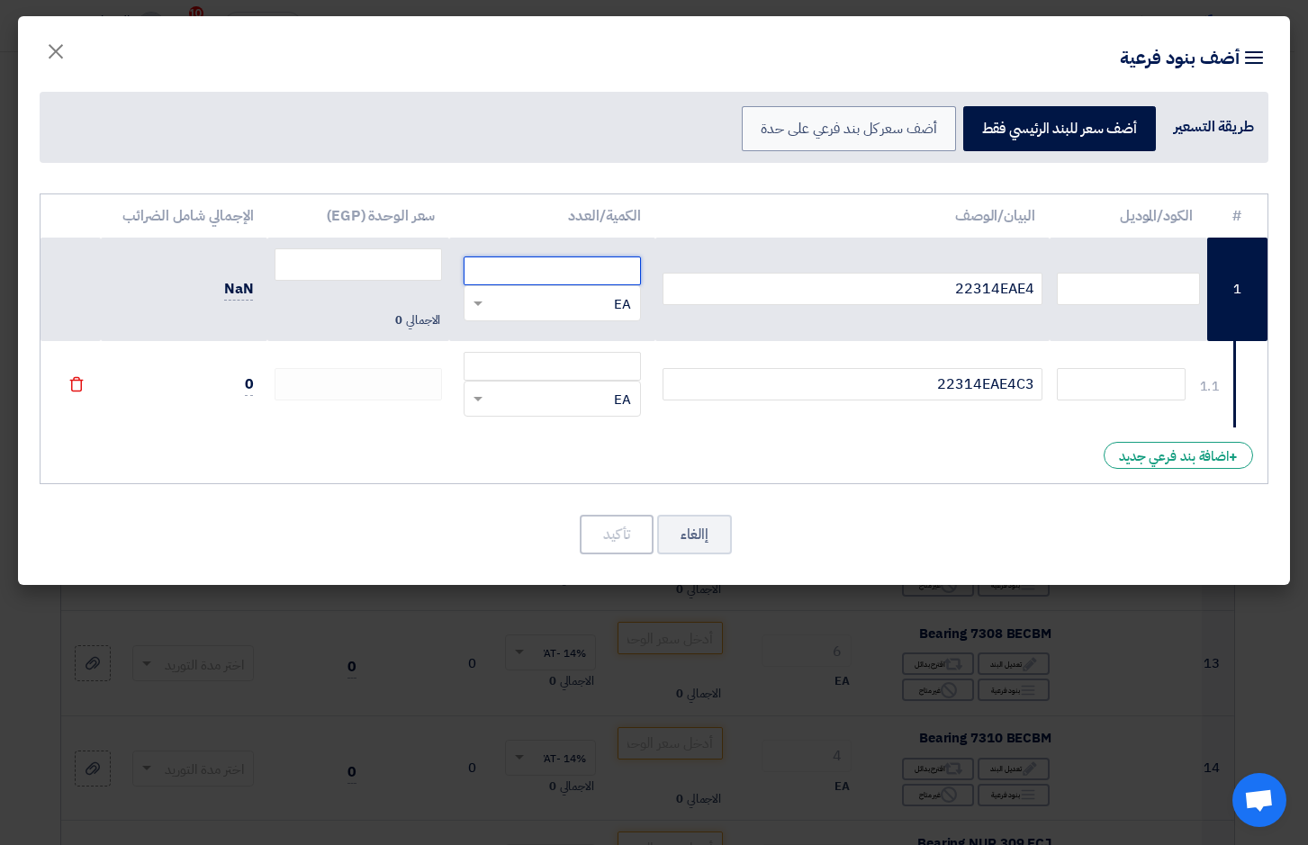
click at [608, 278] on input "number" at bounding box center [552, 271] width 177 height 29
type input "2"
click at [590, 365] on input "number" at bounding box center [552, 366] width 177 height 29
type input "2"
click at [392, 272] on input "number" at bounding box center [358, 264] width 167 height 32
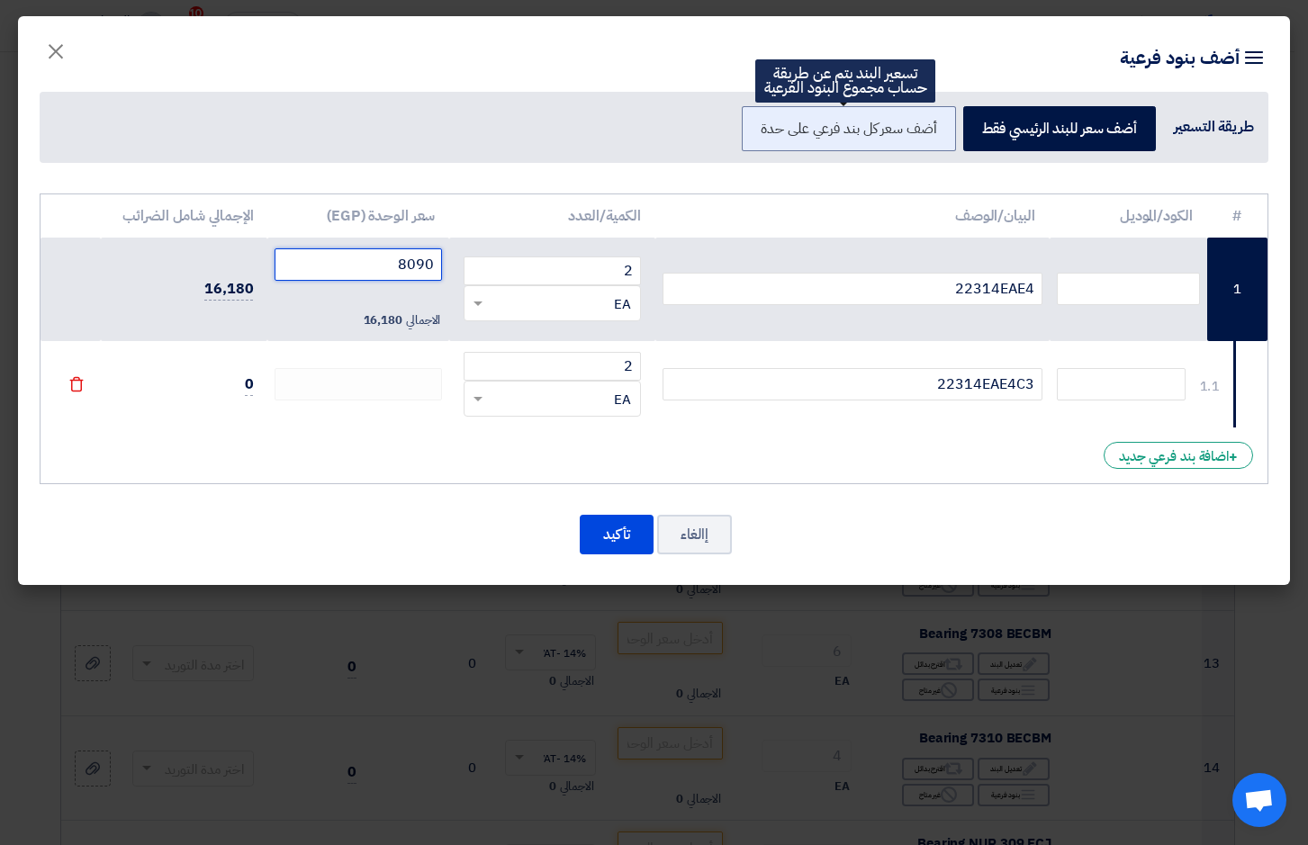
type input "8090"
click at [828, 133] on label "أضف سعر كل بند فرعي على حدة" at bounding box center [848, 128] width 213 height 45
click at [925, 133] on input "أضف سعر كل بند فرعي على حدة" at bounding box center [931, 128] width 12 height 12
radio input "true"
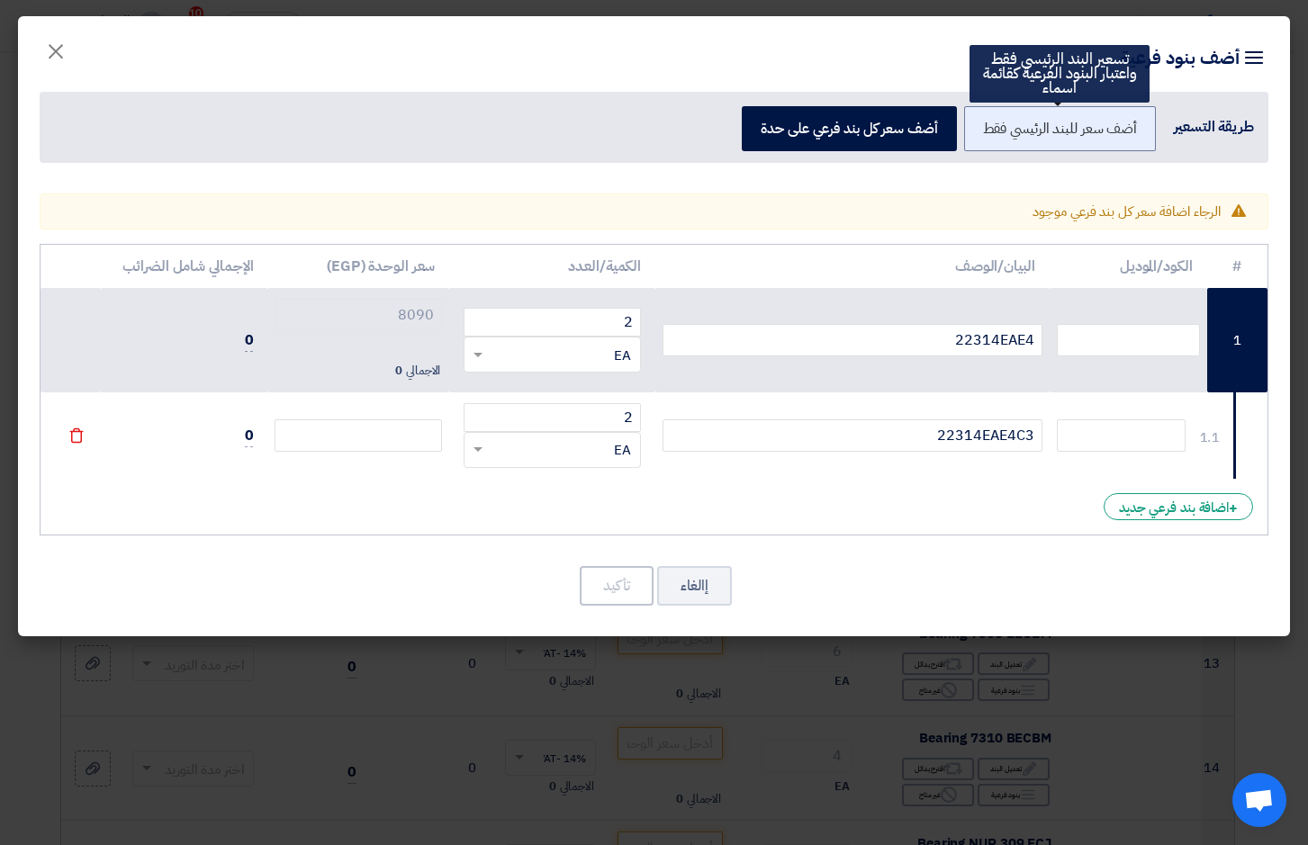
click at [1004, 129] on label "أضف سعر للبند الرئيسي فقط" at bounding box center [1060, 128] width 193 height 45
click at [1125, 129] on input "أضف سعر للبند الرئيسي فقط" at bounding box center [1131, 128] width 12 height 12
radio input "true"
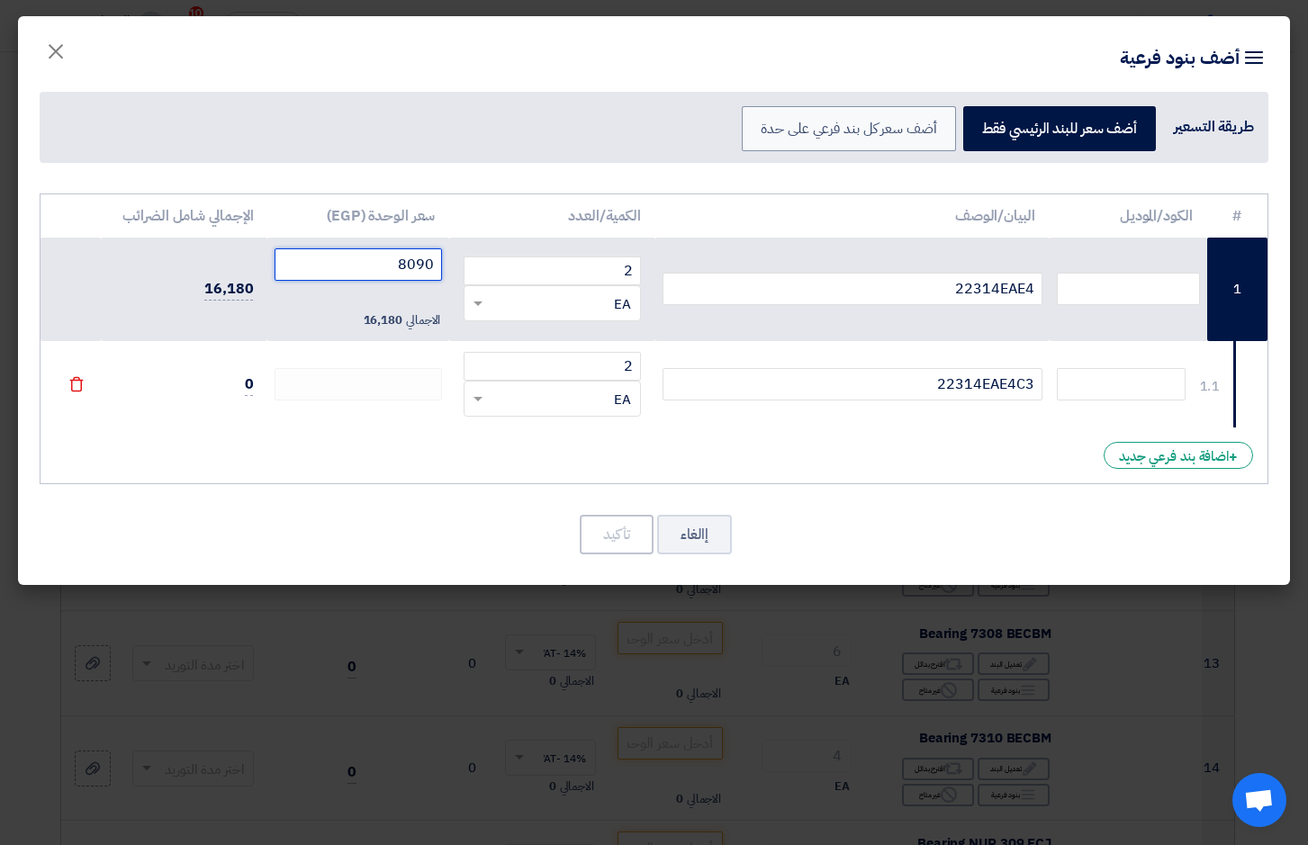
click at [427, 263] on input "8090" at bounding box center [358, 264] width 167 height 32
click at [414, 267] on input "8090" at bounding box center [358, 264] width 167 height 32
type input "8090"
click at [1157, 295] on input "text" at bounding box center [1128, 289] width 143 height 32
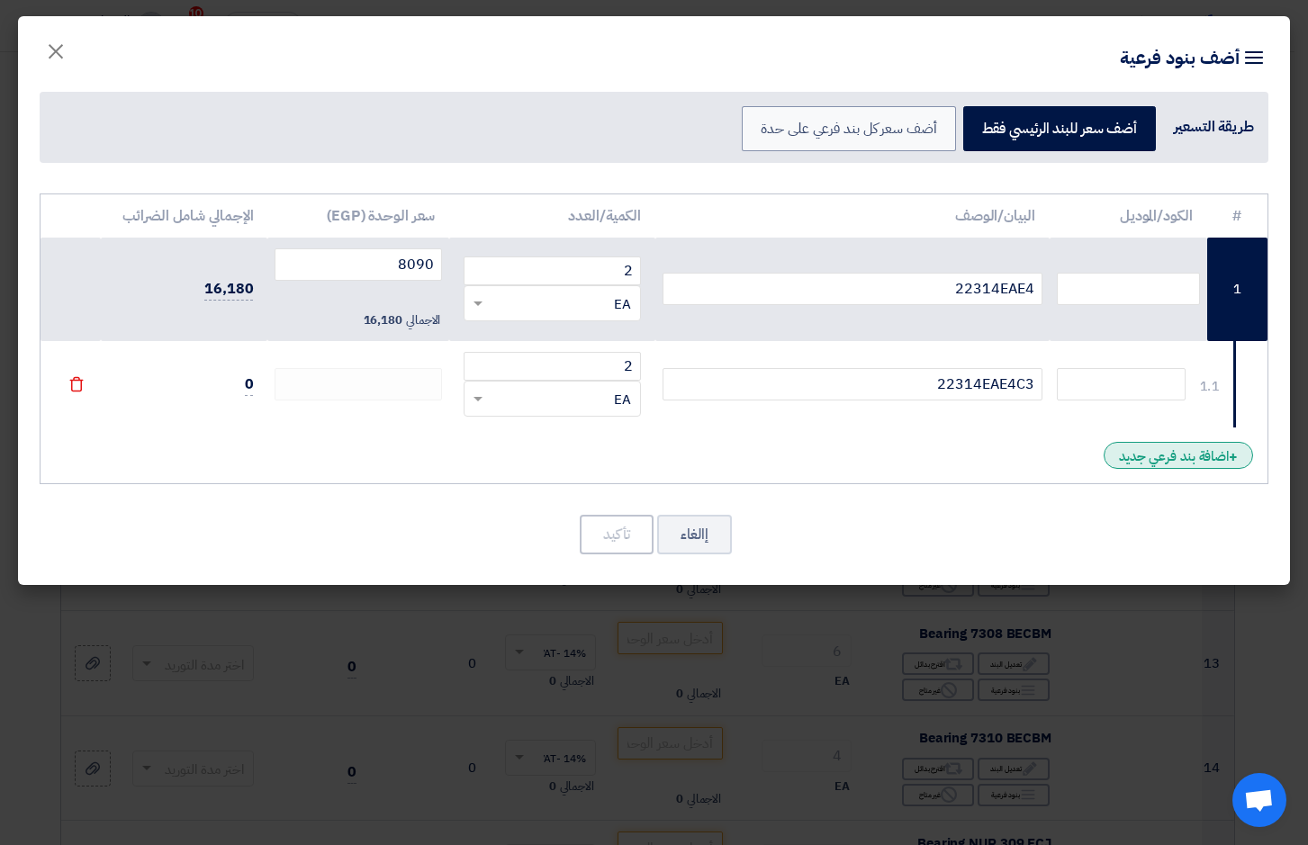
click at [1202, 458] on div "+ اضافة بند فرعي جديد" at bounding box center [1177, 455] width 149 height 27
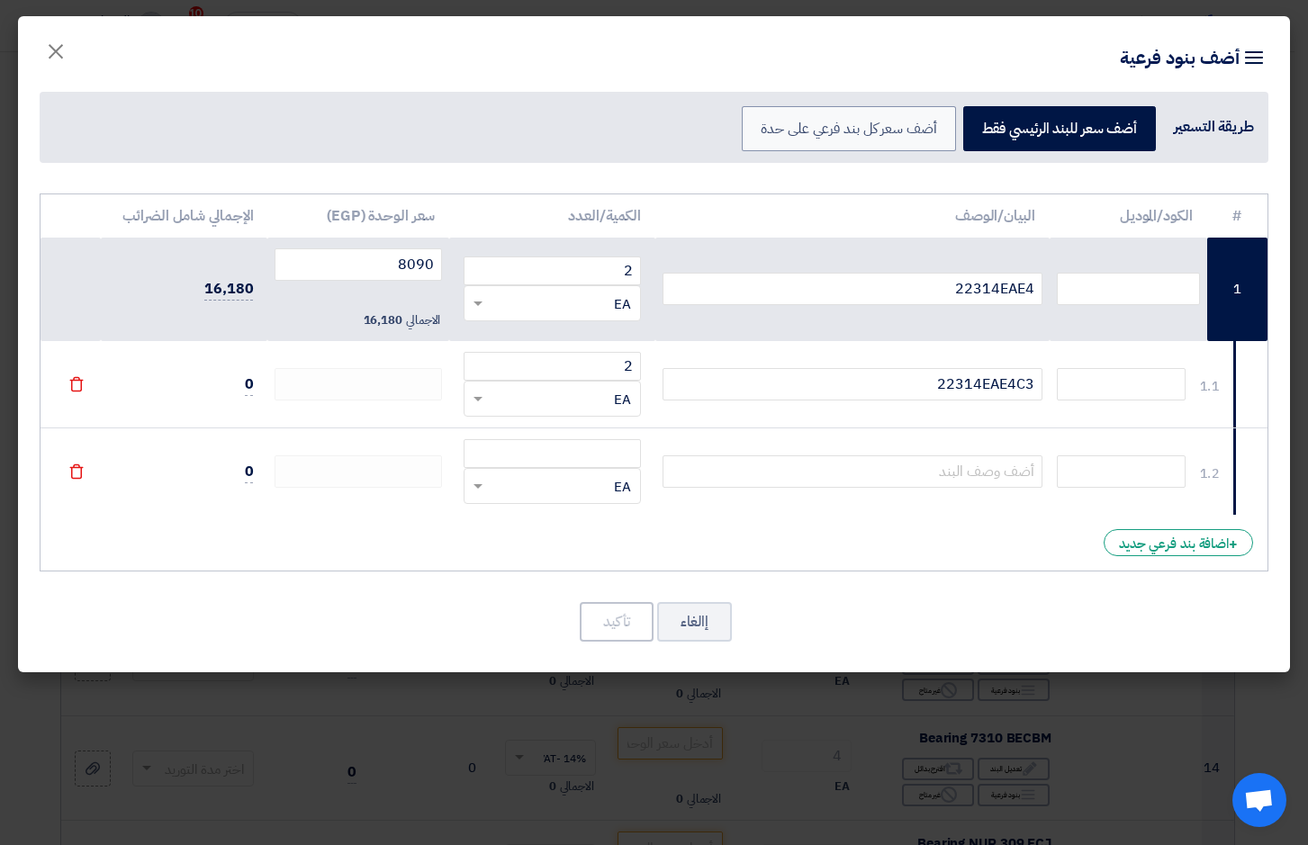
click at [77, 481] on div "File" at bounding box center [71, 472] width 32 height 21
click at [77, 472] on icon "File" at bounding box center [76, 472] width 16 height 16
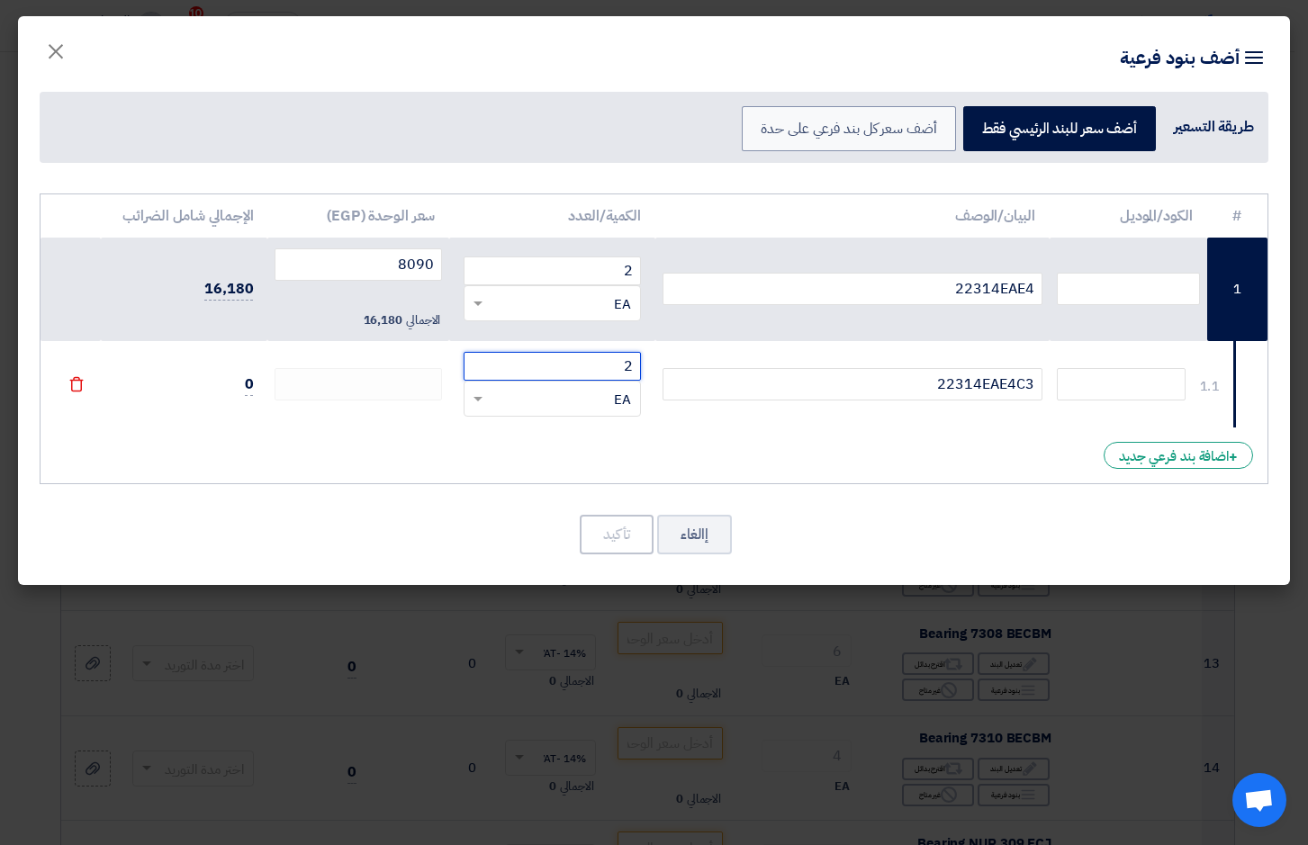
click at [626, 369] on input "2" at bounding box center [552, 366] width 177 height 29
drag, startPoint x: 629, startPoint y: 267, endPoint x: 610, endPoint y: 267, distance: 18.9
click at [610, 267] on input "2" at bounding box center [552, 271] width 177 height 29
click at [689, 525] on button "إالغاء" at bounding box center [694, 535] width 75 height 40
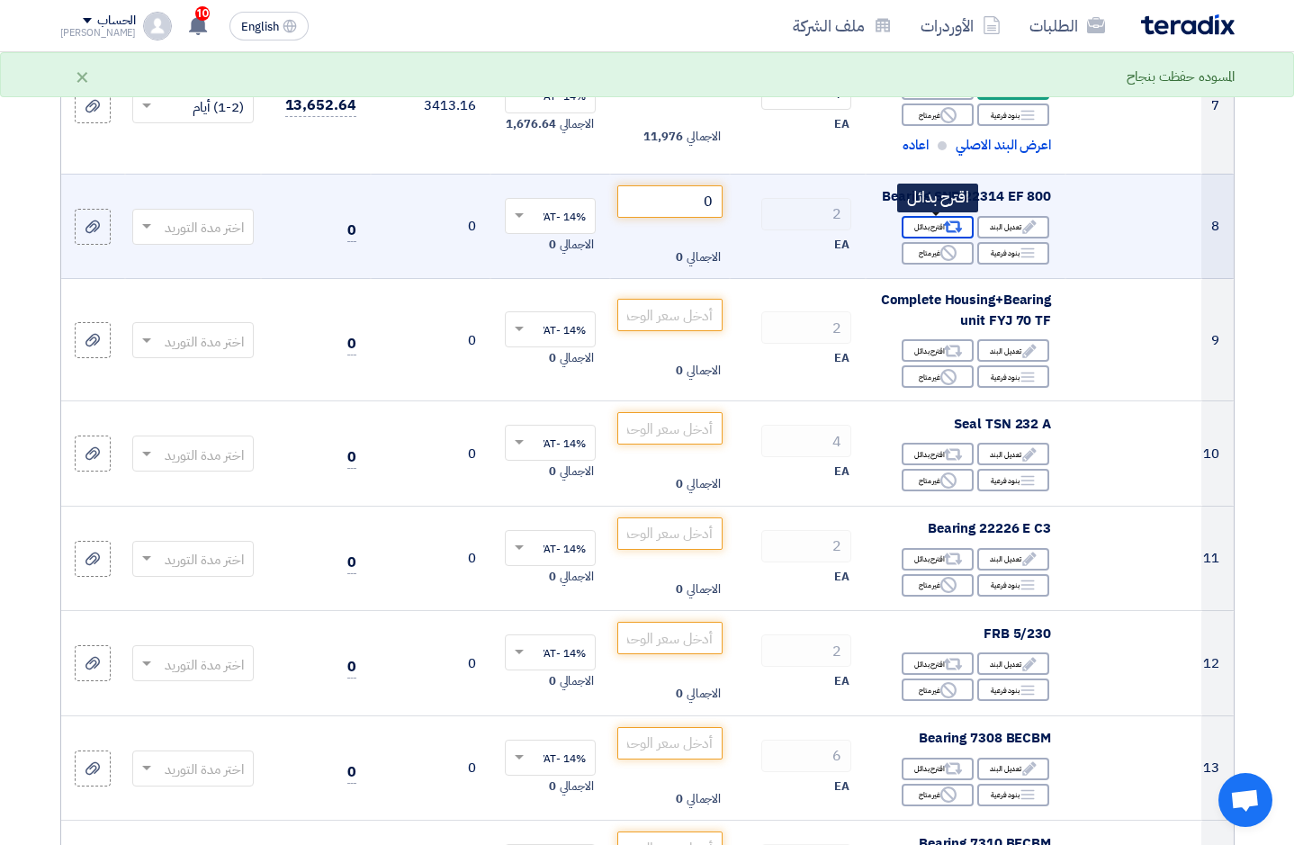
click at [945, 226] on icon "Alternative" at bounding box center [953, 227] width 19 height 19
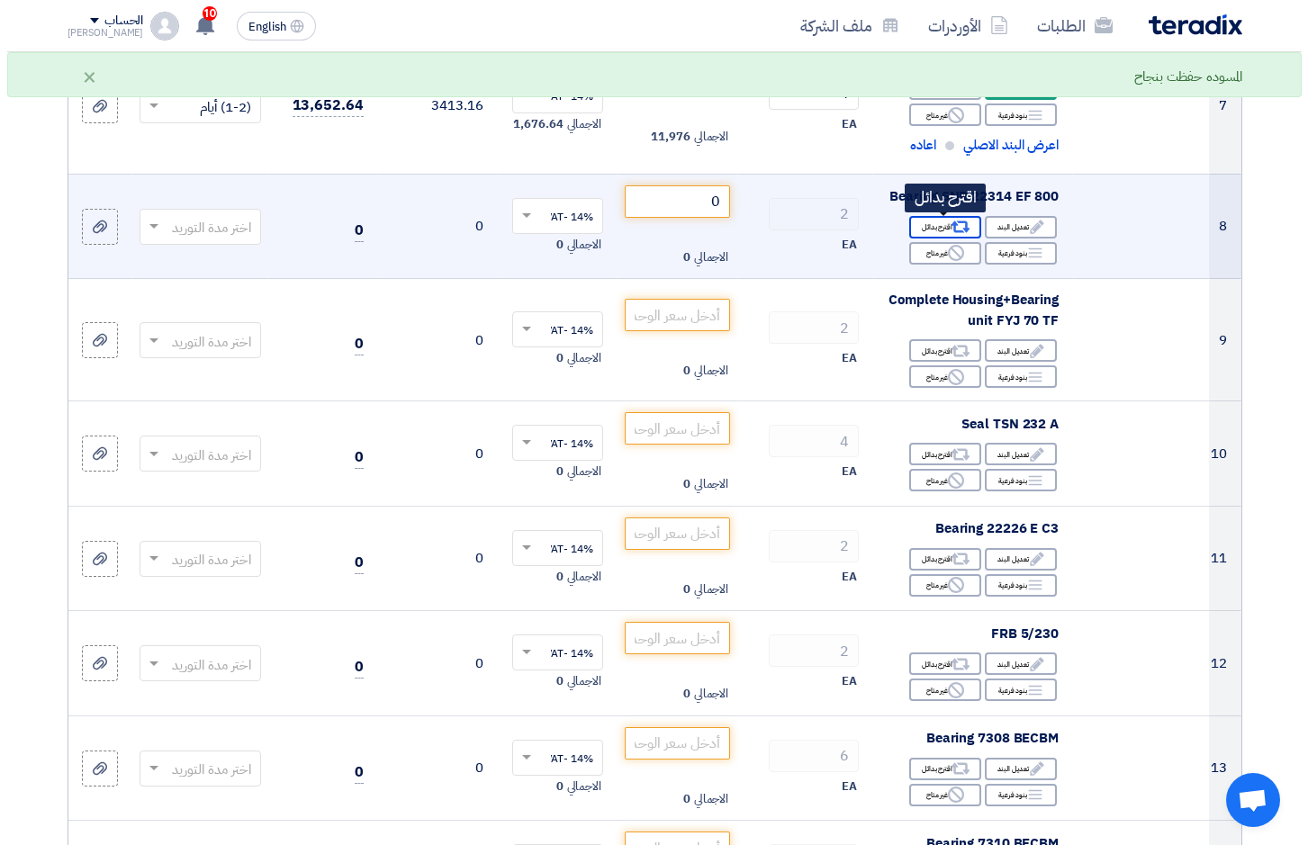
scroll to position [440, 0]
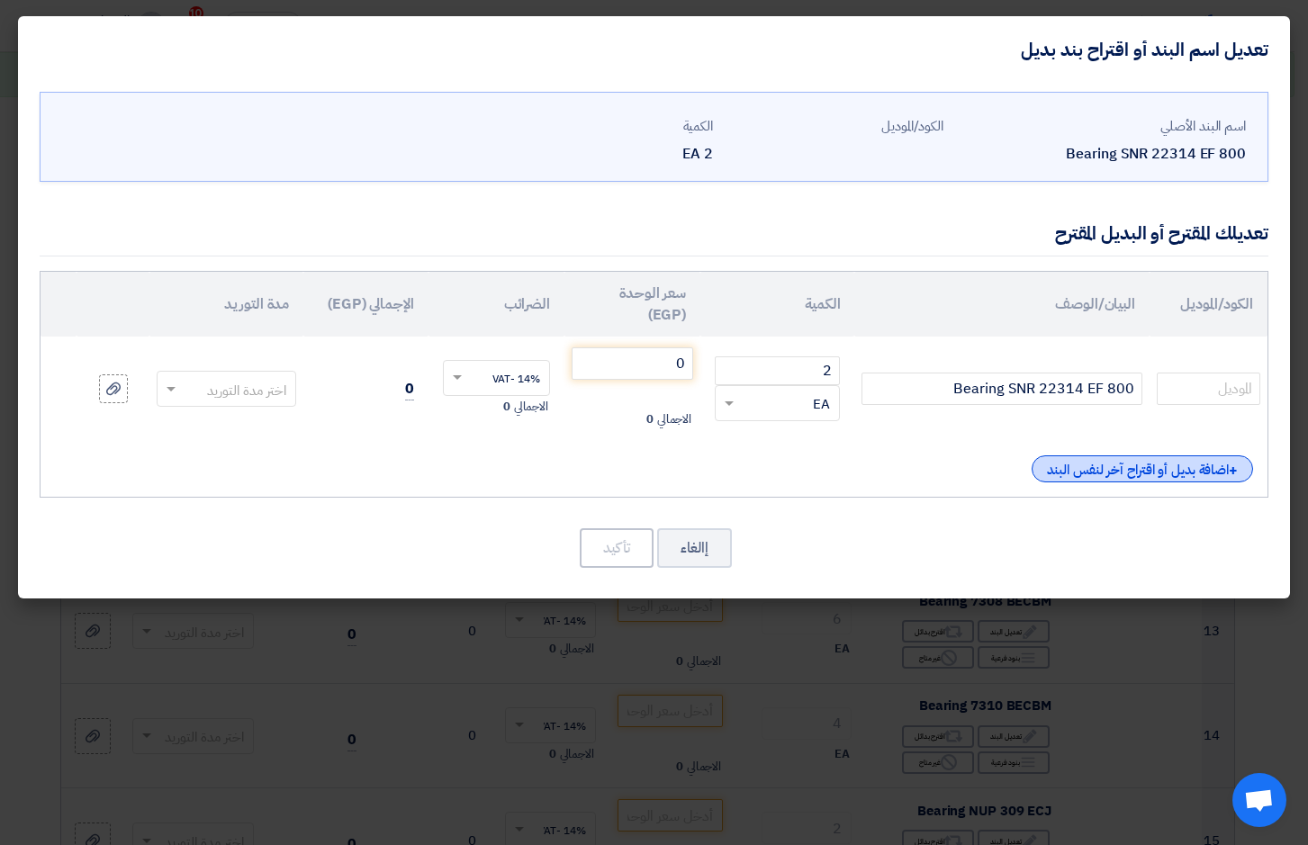
click at [1111, 468] on div "+ اضافة بديل أو اقتراح آخر لنفس البند" at bounding box center [1141, 468] width 221 height 27
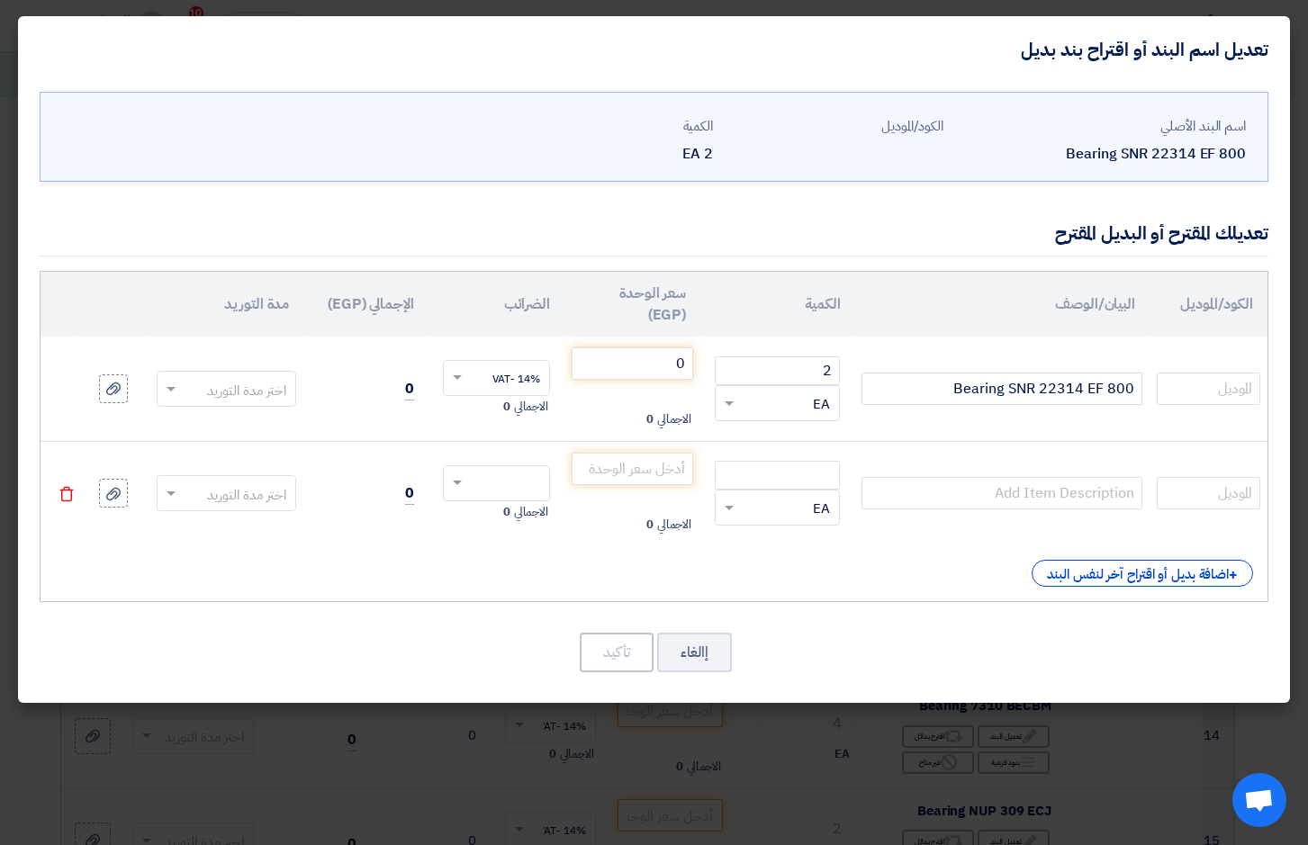
click at [163, 392] on span at bounding box center [169, 389] width 23 height 21
click at [215, 418] on div "(1-2) أيام" at bounding box center [227, 425] width 138 height 36
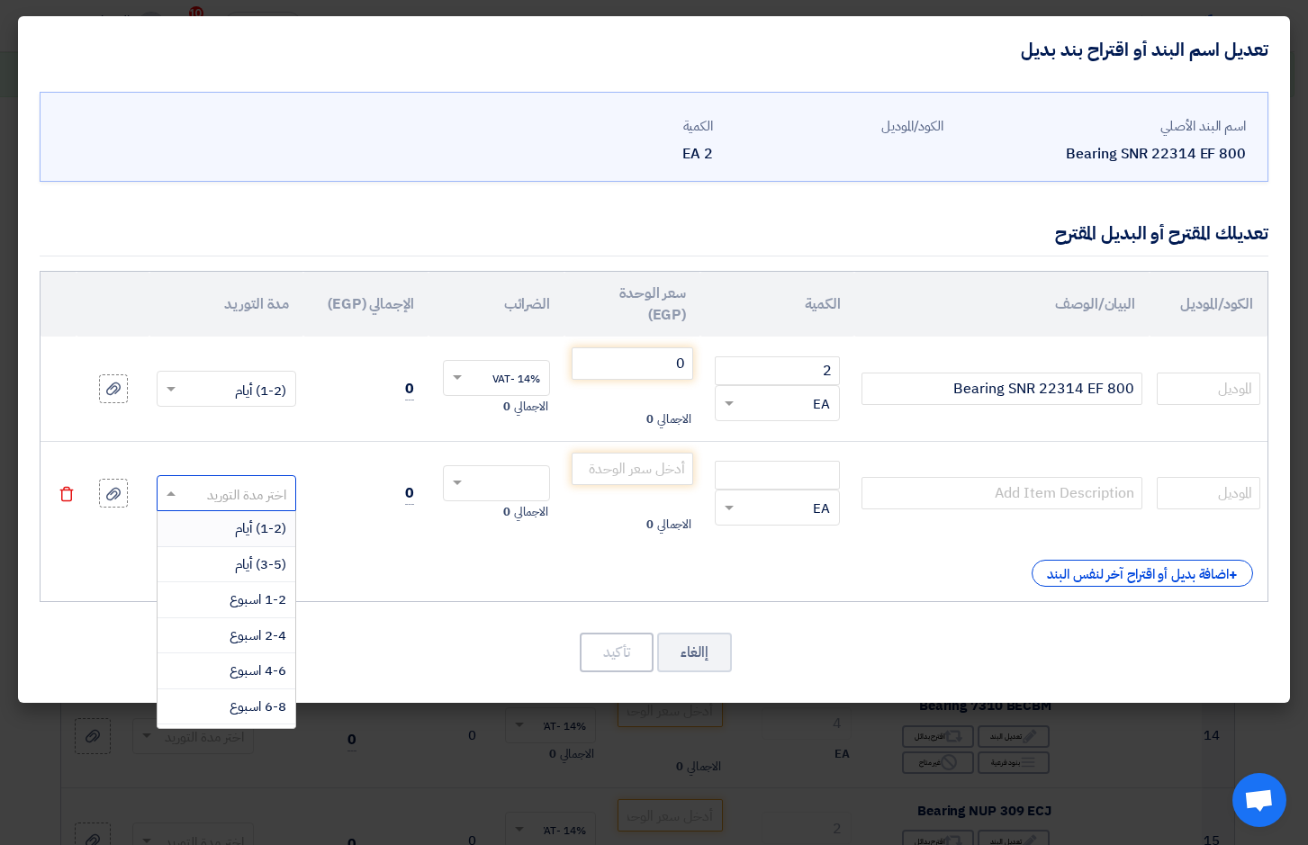
click at [163, 497] on span at bounding box center [169, 493] width 23 height 21
click at [221, 527] on div "(1-2) أيام" at bounding box center [227, 529] width 138 height 36
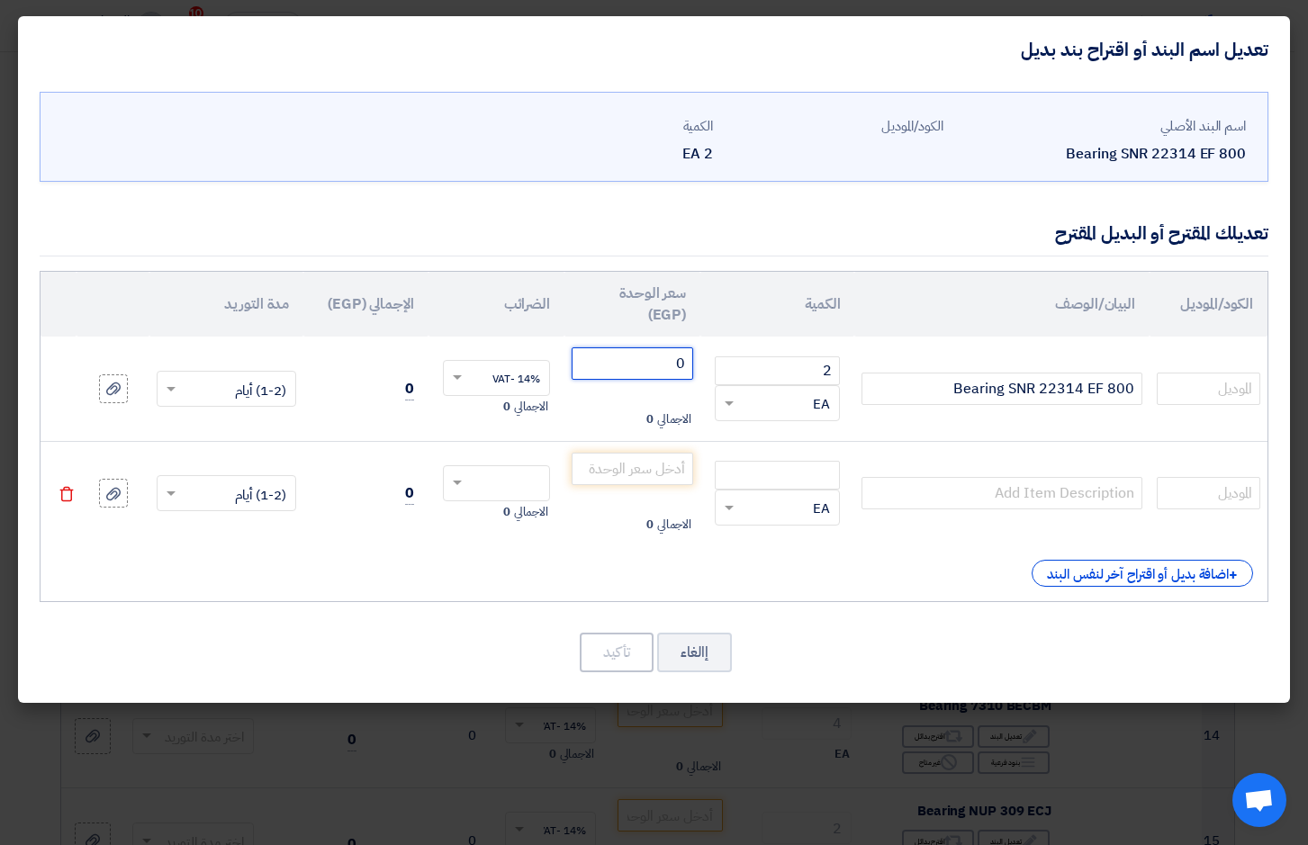
click at [635, 364] on input "0" at bounding box center [633, 363] width 122 height 32
drag, startPoint x: 821, startPoint y: 379, endPoint x: 839, endPoint y: 380, distance: 18.0
click at [839, 380] on input "2" at bounding box center [777, 370] width 125 height 29
type input "1"
click at [977, 392] on input "Bearing SNR 22314 EF 800" at bounding box center [1001, 389] width 281 height 32
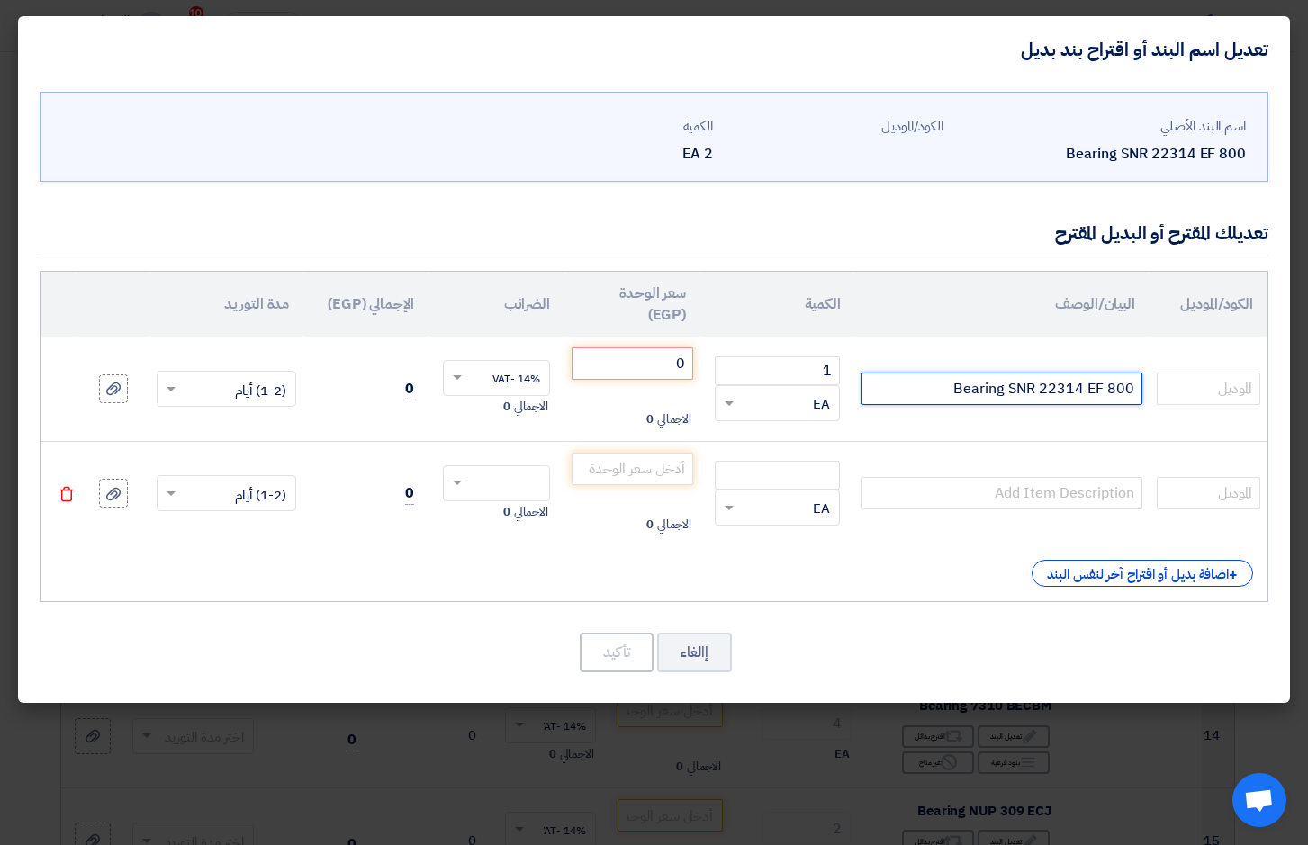
click at [977, 392] on input "Bearing SNR 22314 EF 800" at bounding box center [1001, 389] width 281 height 32
type input "22314EAE4"
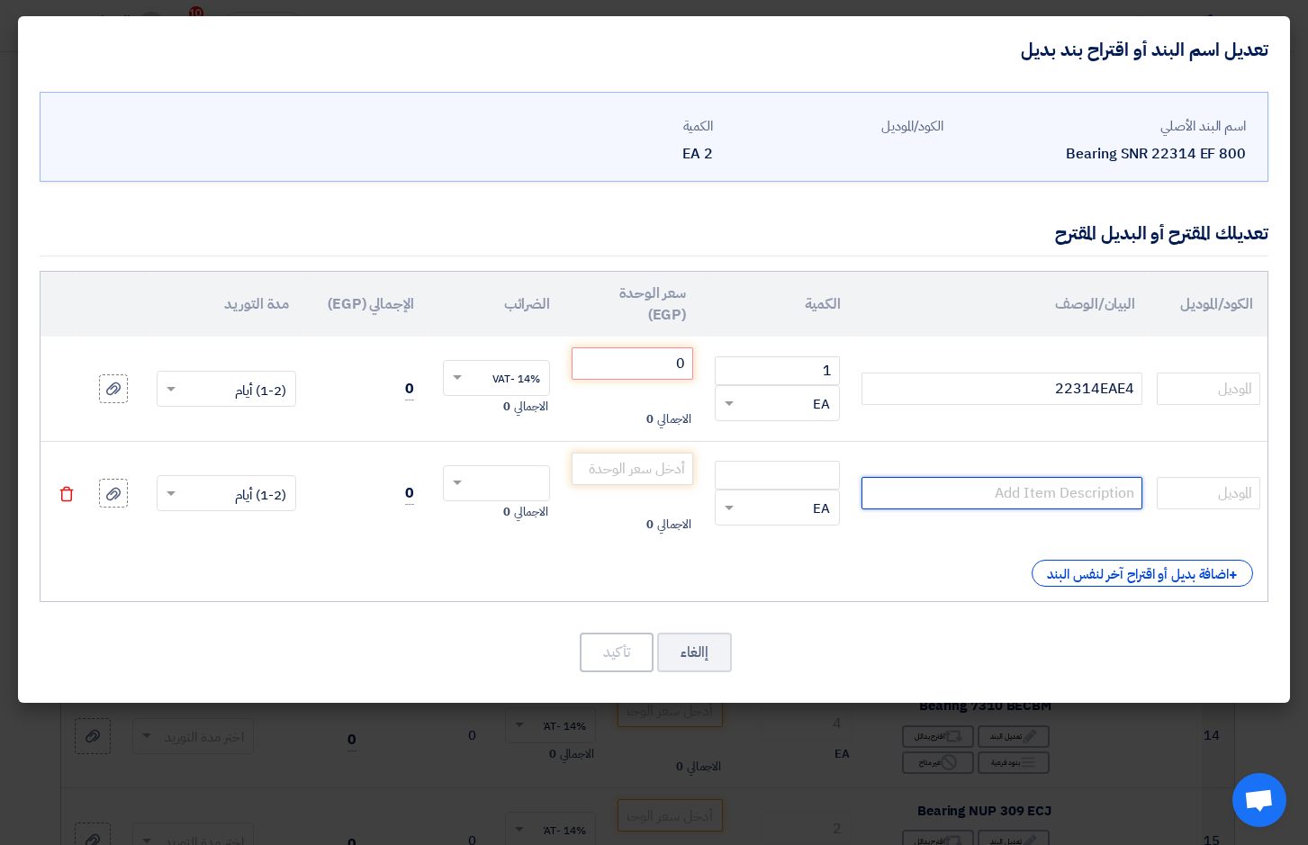
click at [1056, 495] on input "text" at bounding box center [1001, 493] width 281 height 32
type input "22314EAE4C3"
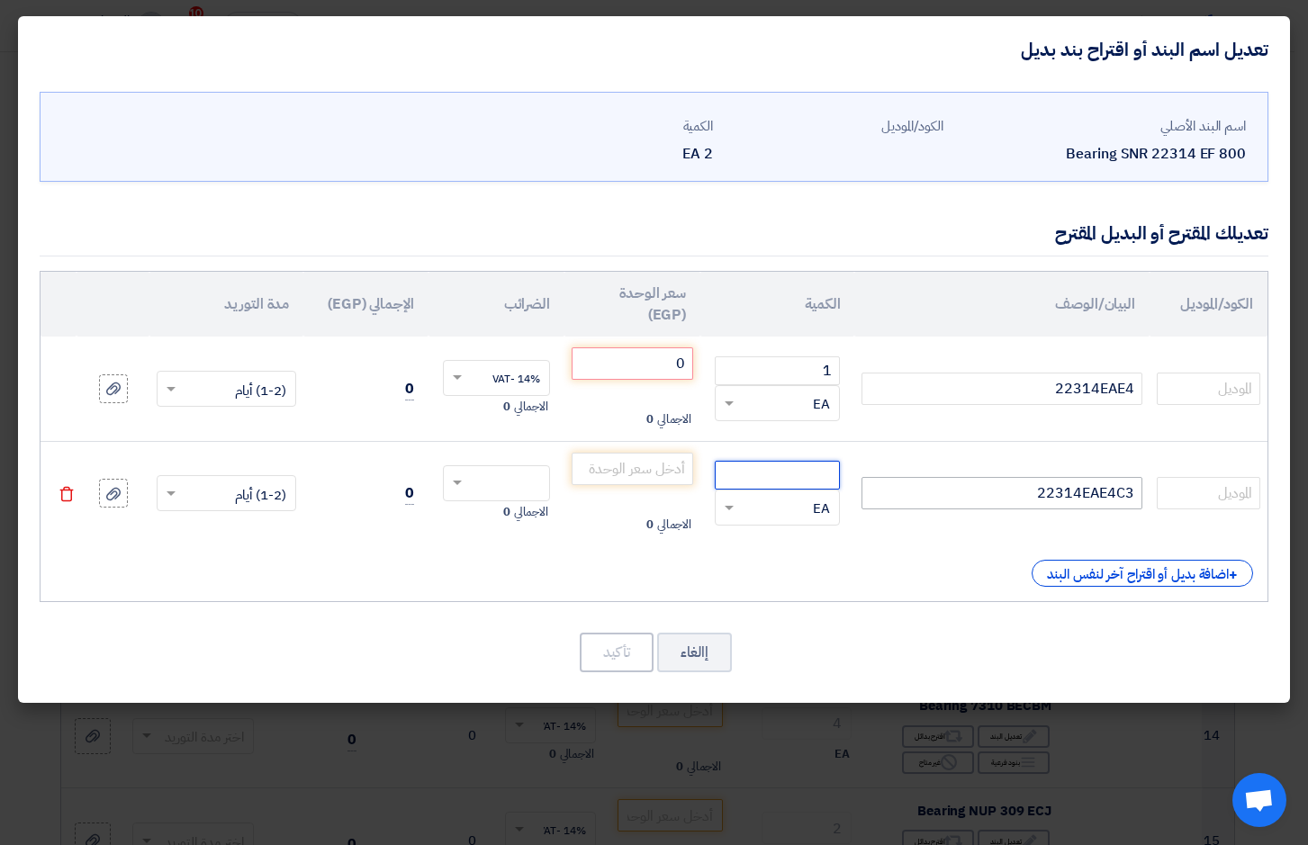
drag, startPoint x: 806, startPoint y: 478, endPoint x: 892, endPoint y: 478, distance: 86.4
click at [825, 478] on input "number" at bounding box center [777, 475] width 125 height 29
type input "2"
click at [622, 366] on input "0" at bounding box center [633, 363] width 122 height 32
type input "8090"
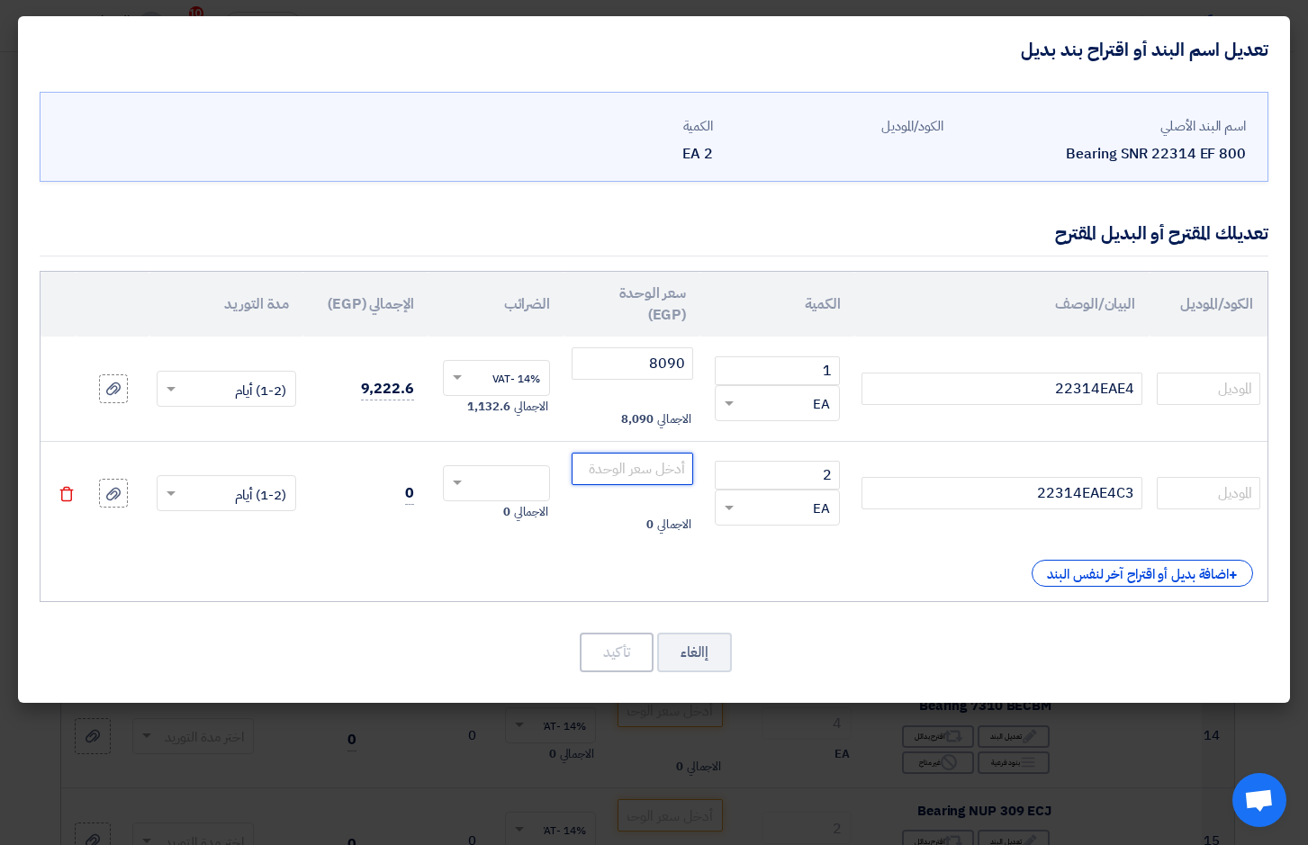
click at [649, 456] on input "number" at bounding box center [633, 469] width 122 height 32
type input "8090"
click at [984, 574] on div "+ اضافة بديل أو اقتراح آخر لنفس البند" at bounding box center [654, 573] width 1198 height 27
click at [455, 481] on span at bounding box center [457, 484] width 9 height 6
click at [521, 518] on span "14% -VAT" at bounding box center [516, 517] width 48 height 16
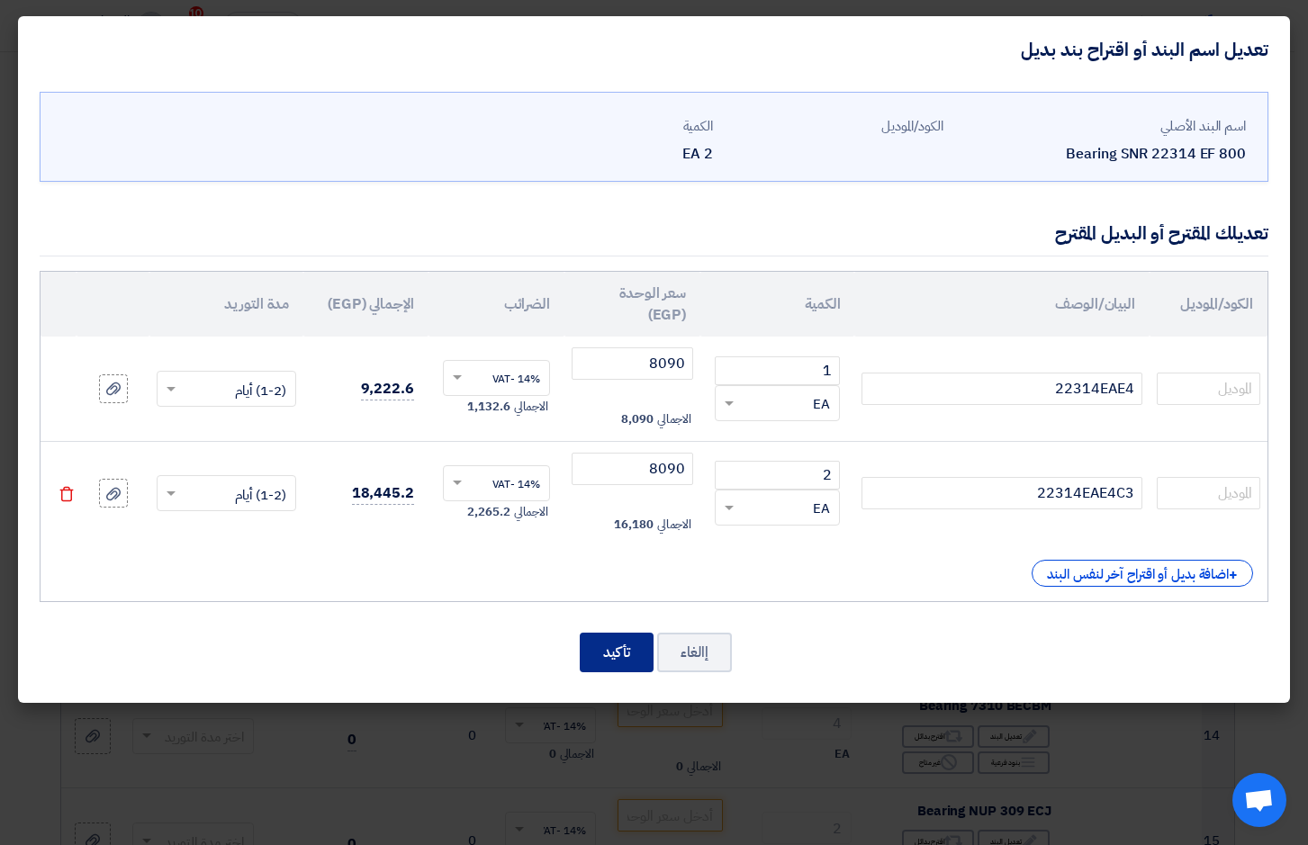
click at [612, 648] on button "تأكيد" at bounding box center [617, 653] width 74 height 40
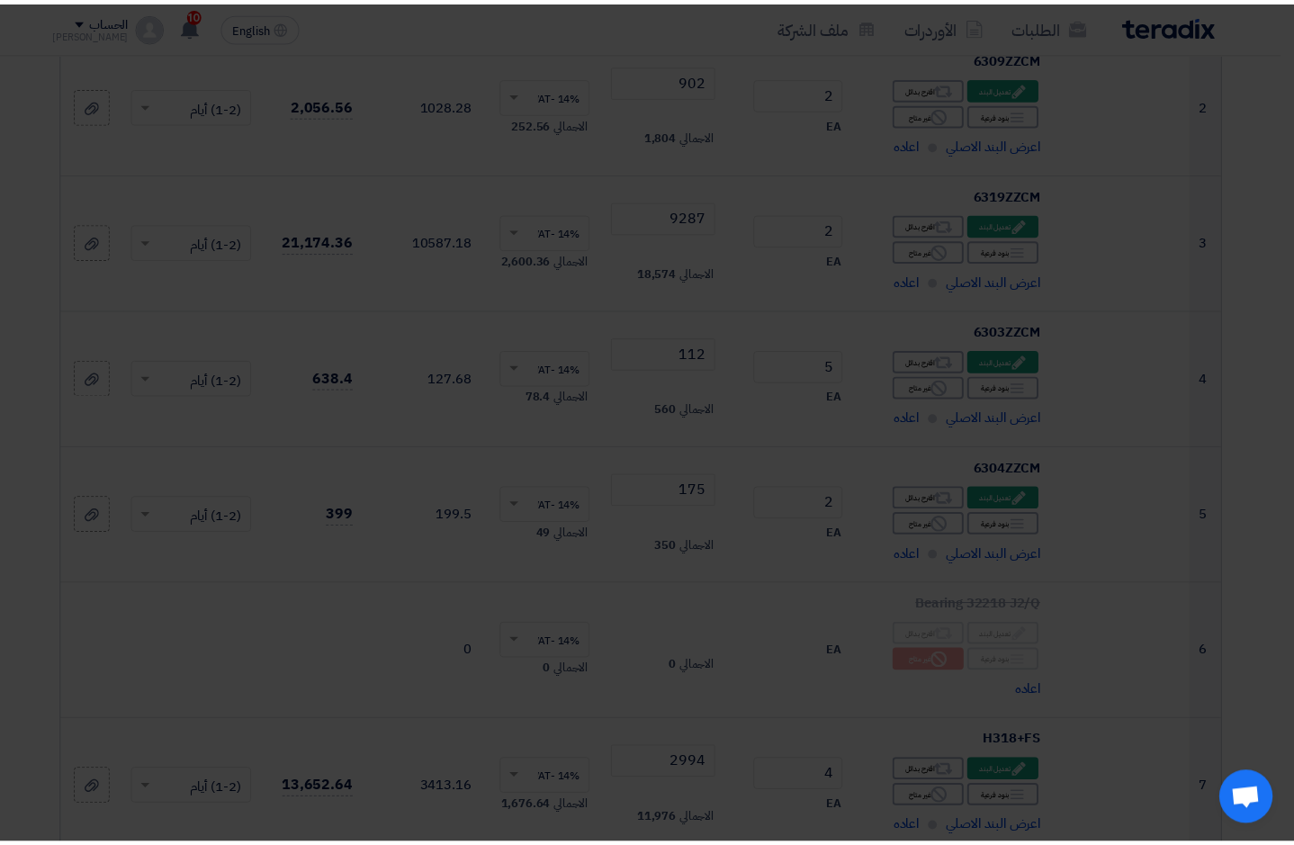
scroll to position [1123, 0]
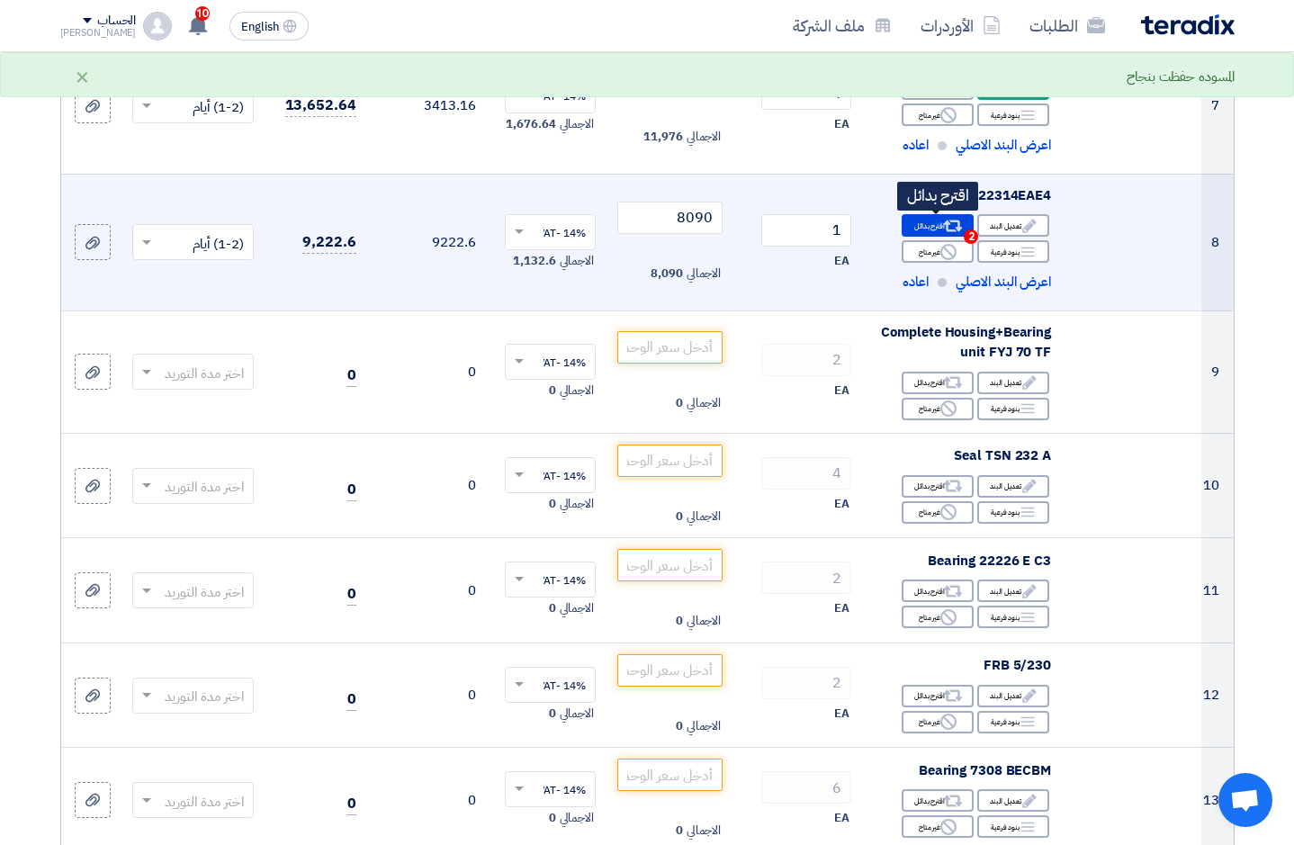
click at [969, 226] on div "Alternative اقترح بدائل 2" at bounding box center [938, 225] width 72 height 23
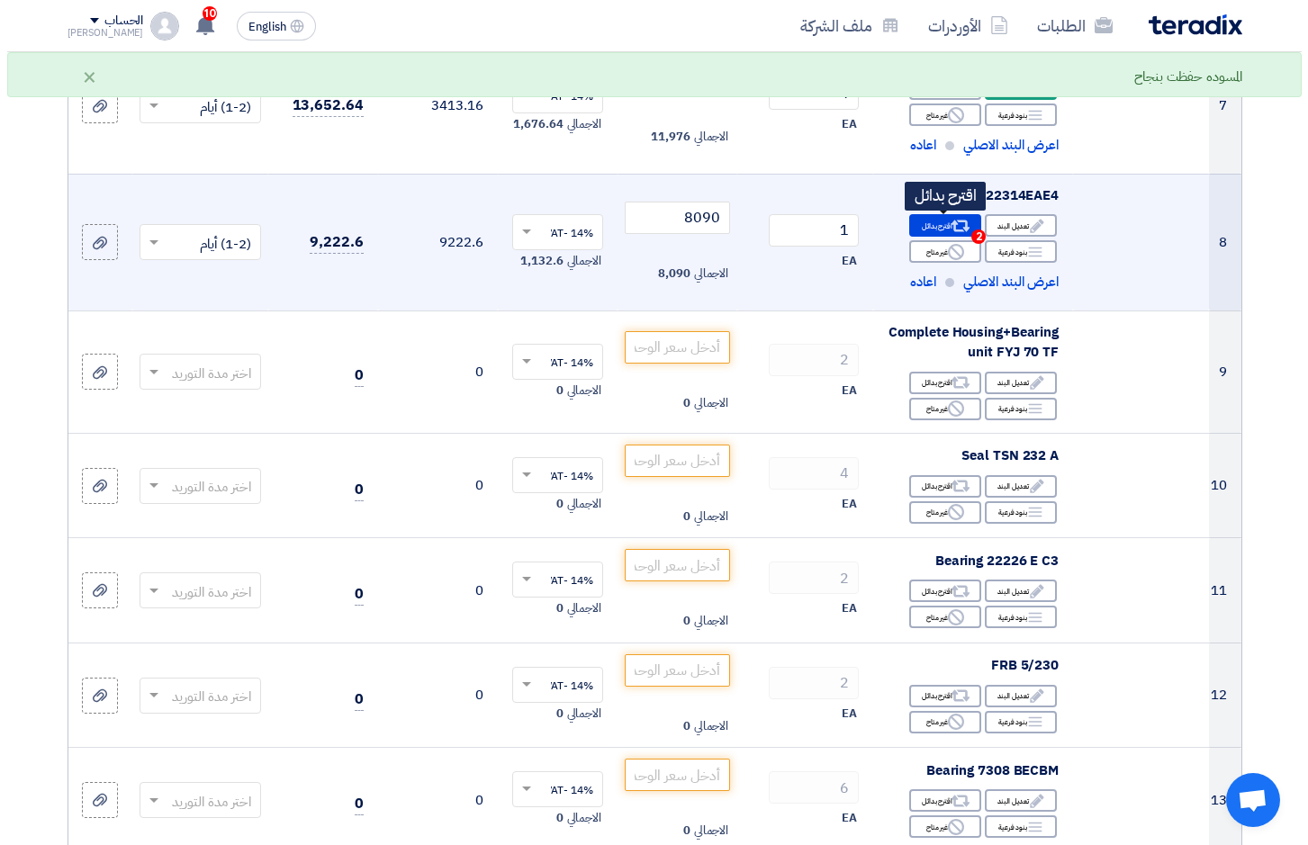
scroll to position [440, 0]
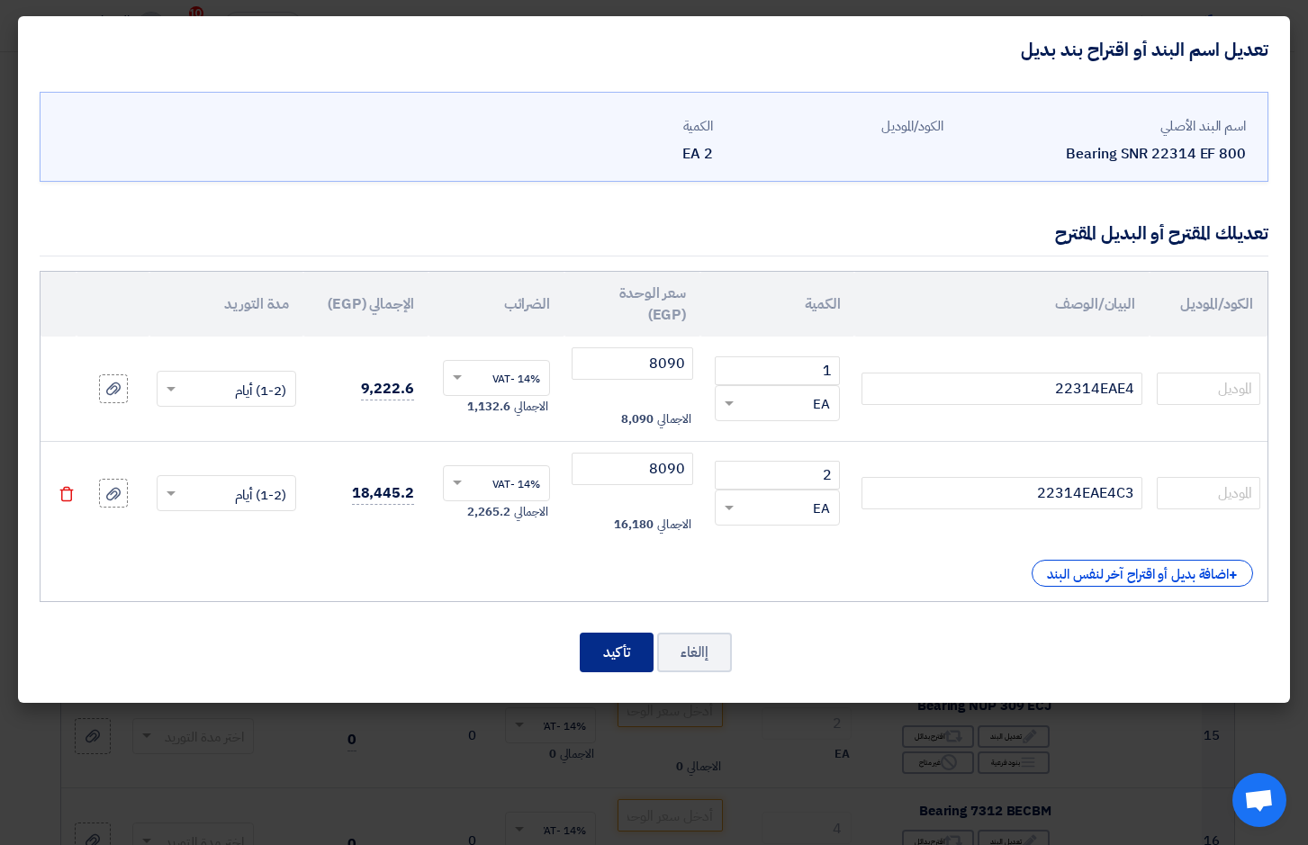
click at [620, 649] on button "تأكيد" at bounding box center [617, 653] width 74 height 40
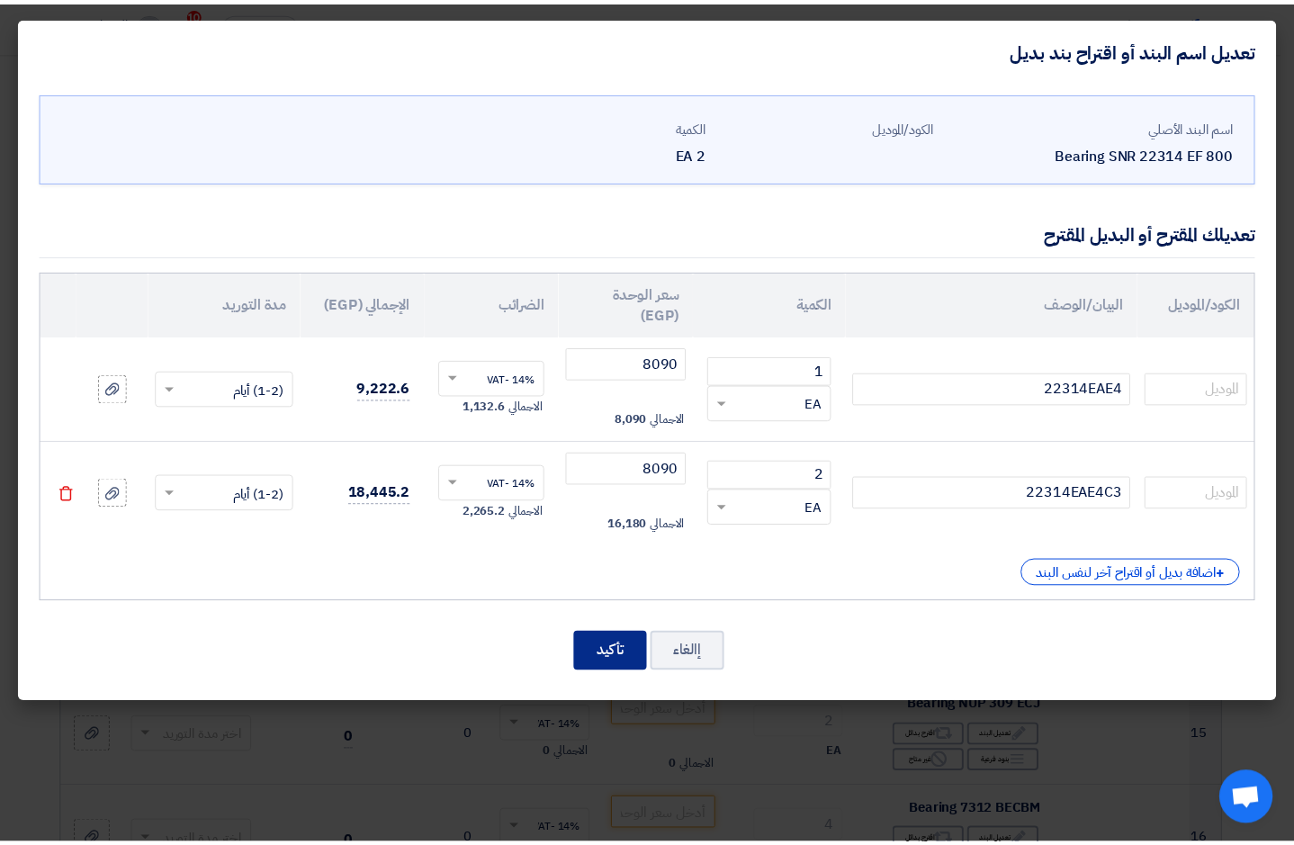
scroll to position [1123, 0]
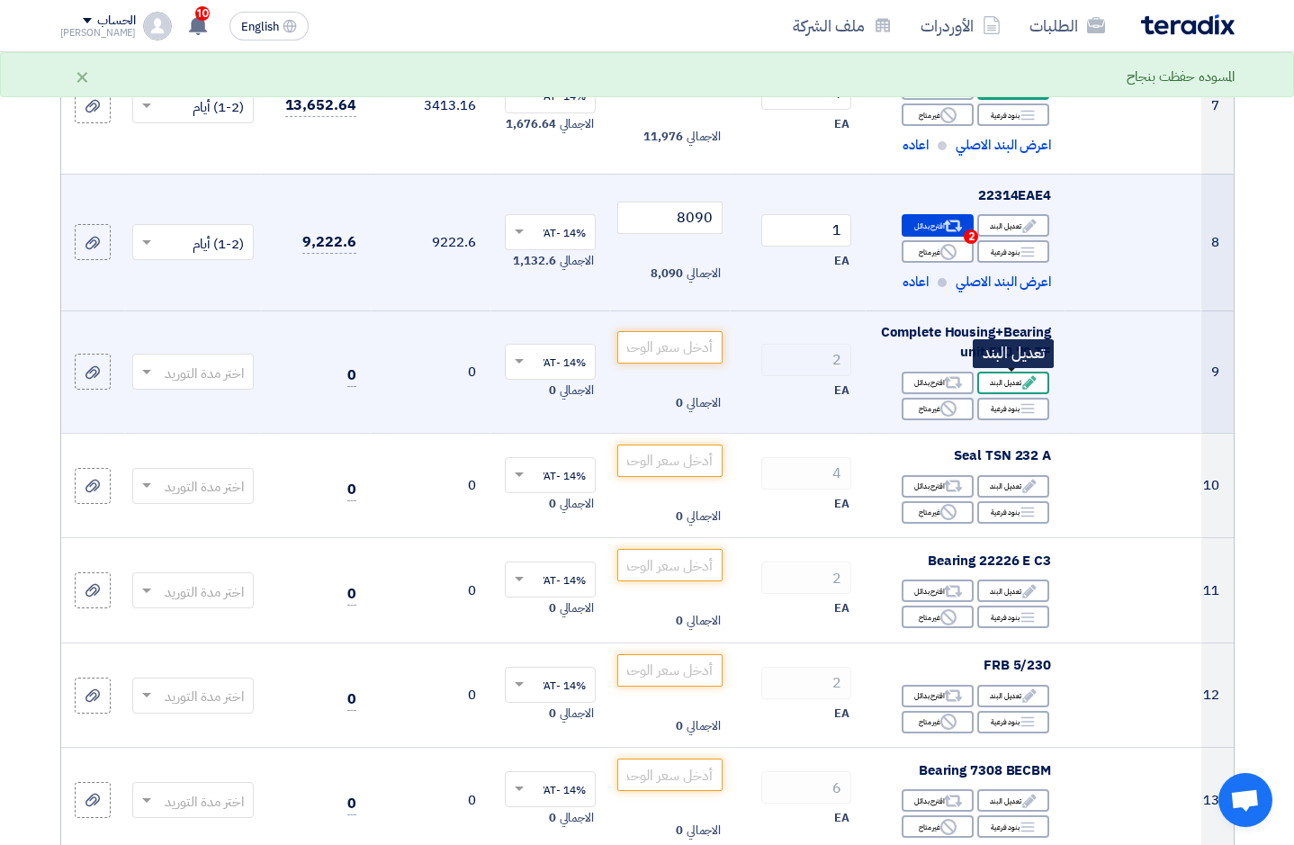
click at [1019, 384] on div "Edit تعديل البند" at bounding box center [1013, 383] width 72 height 23
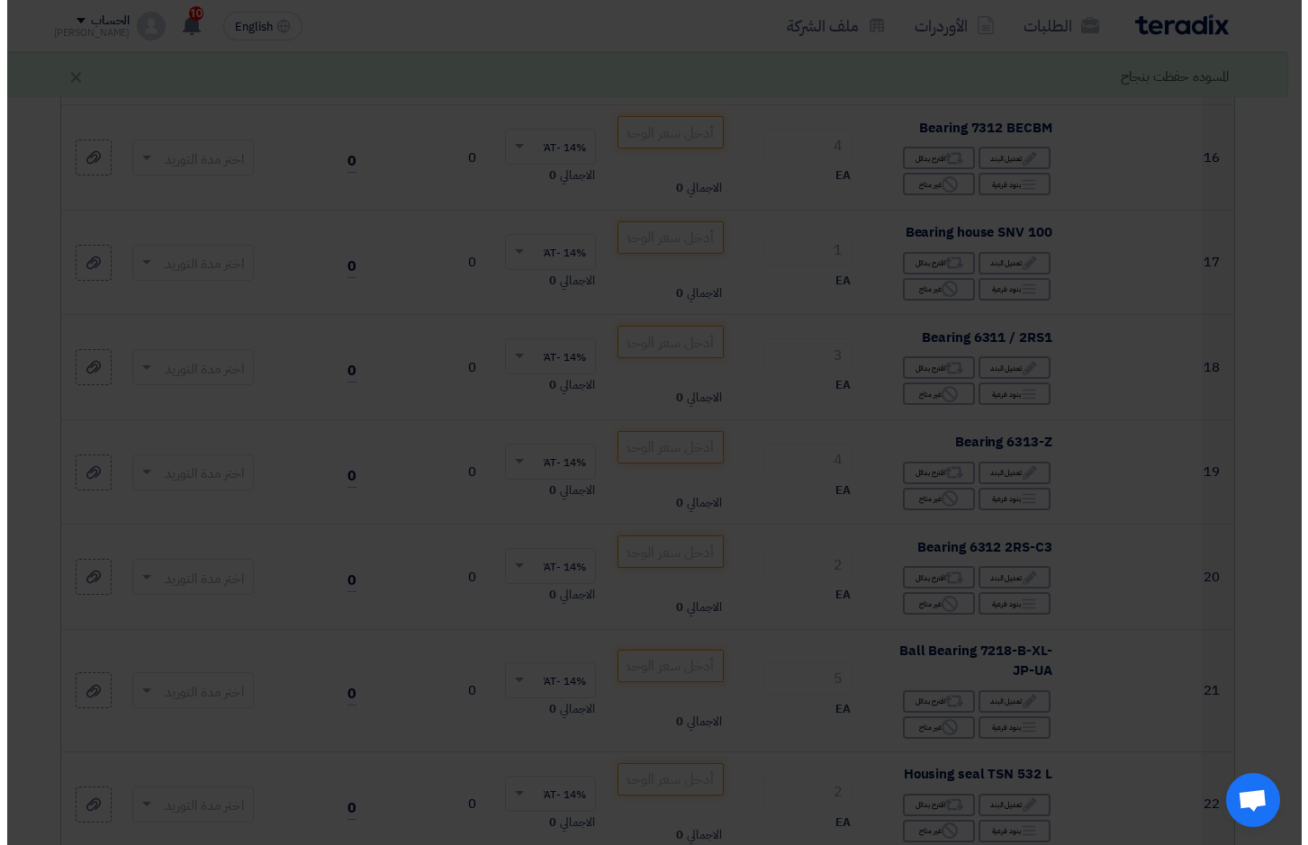
scroll to position [440, 0]
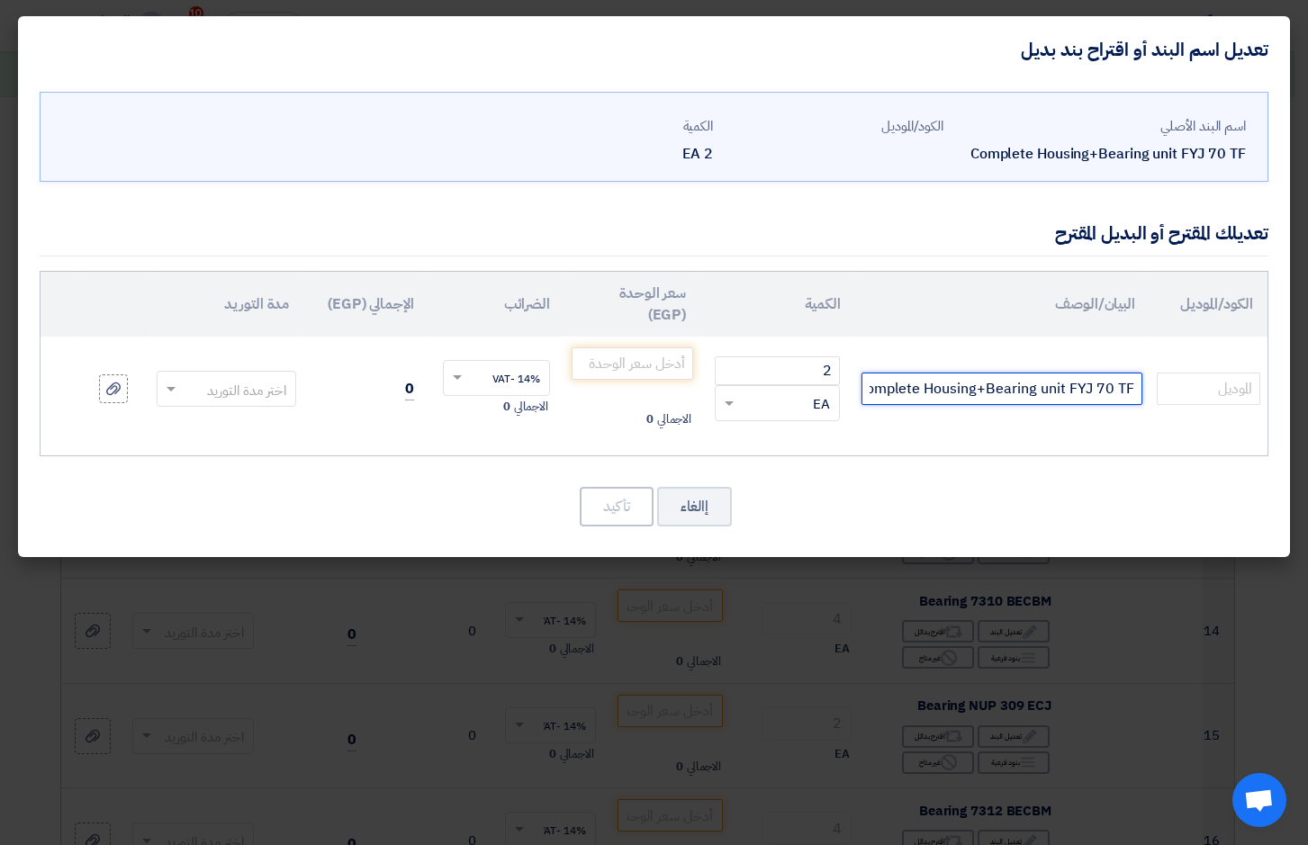
click at [1105, 387] on input "Complete Housing+Bearing unit FYJ 70 TF" at bounding box center [1001, 389] width 281 height 32
type input "UCF214D1"
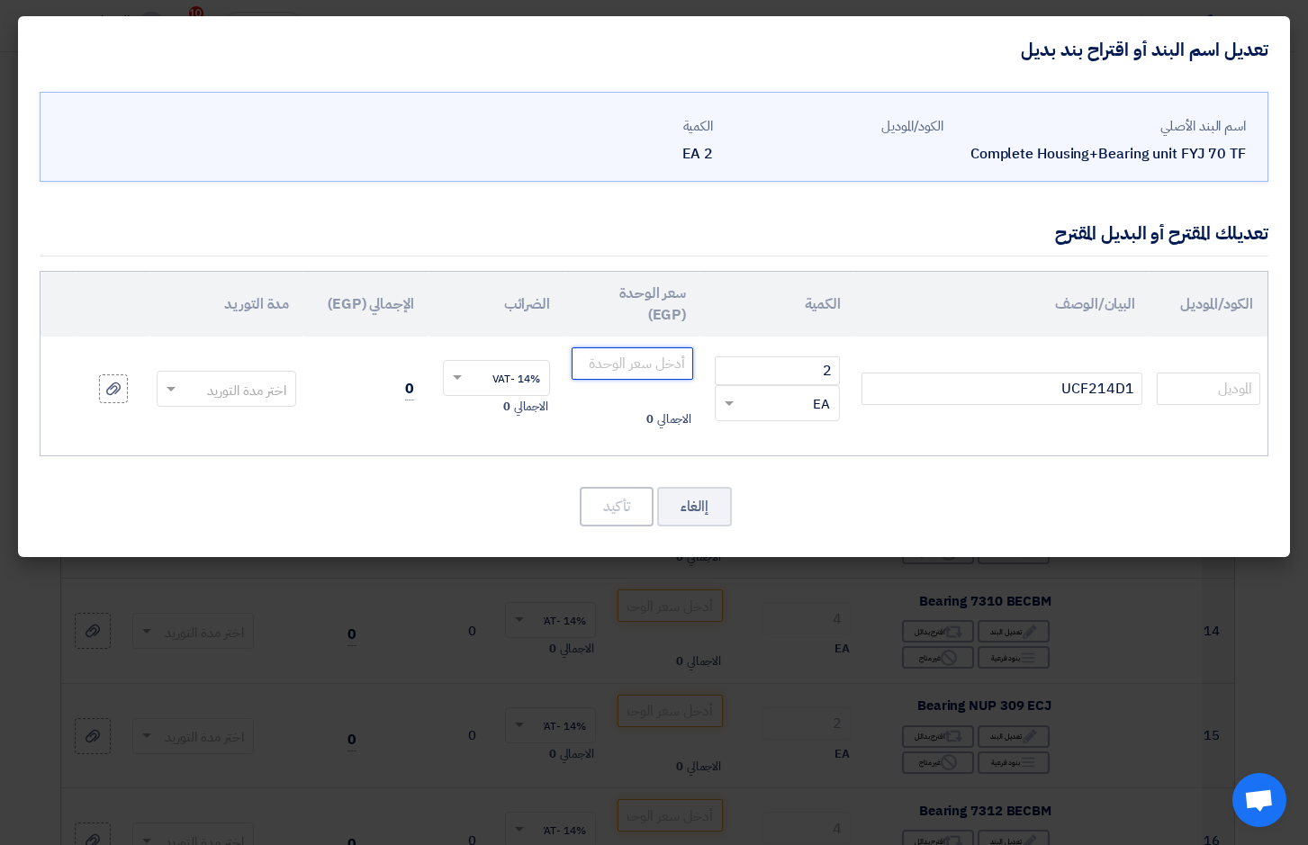
click at [671, 362] on input "number" at bounding box center [633, 363] width 122 height 32
type input "5415"
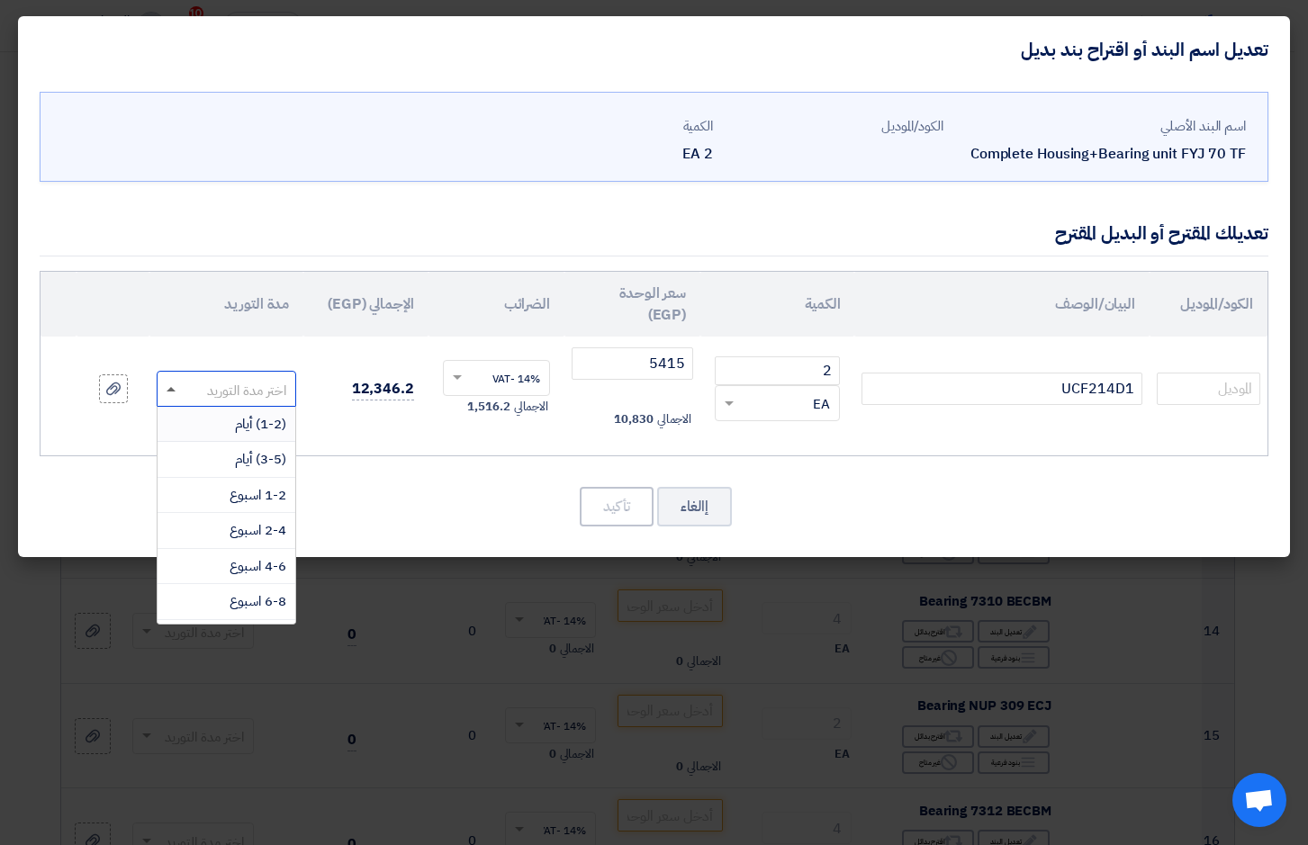
click at [170, 391] on span at bounding box center [171, 389] width 9 height 5
click at [232, 425] on div "(1-2) أيام" at bounding box center [227, 425] width 138 height 36
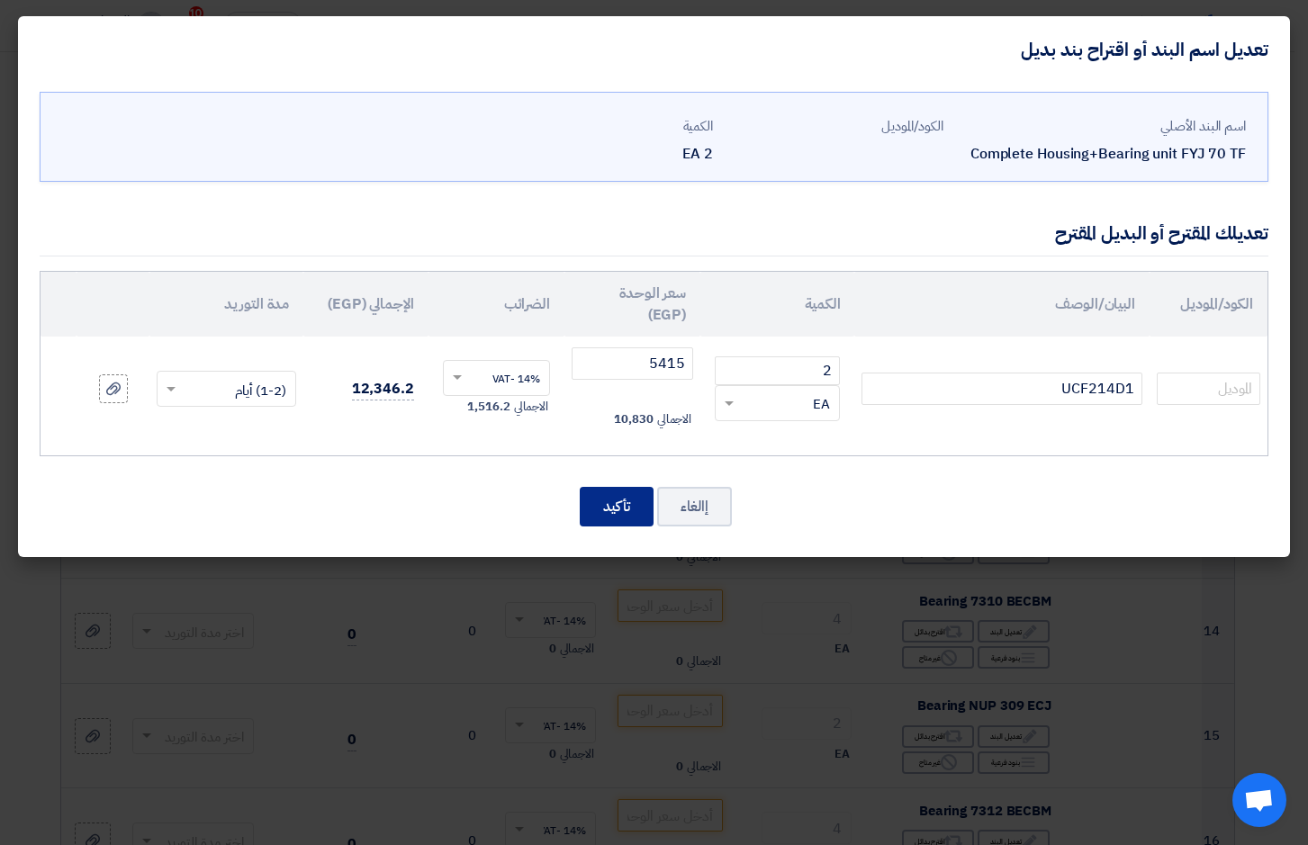
click at [633, 505] on button "تأكيد" at bounding box center [617, 507] width 74 height 40
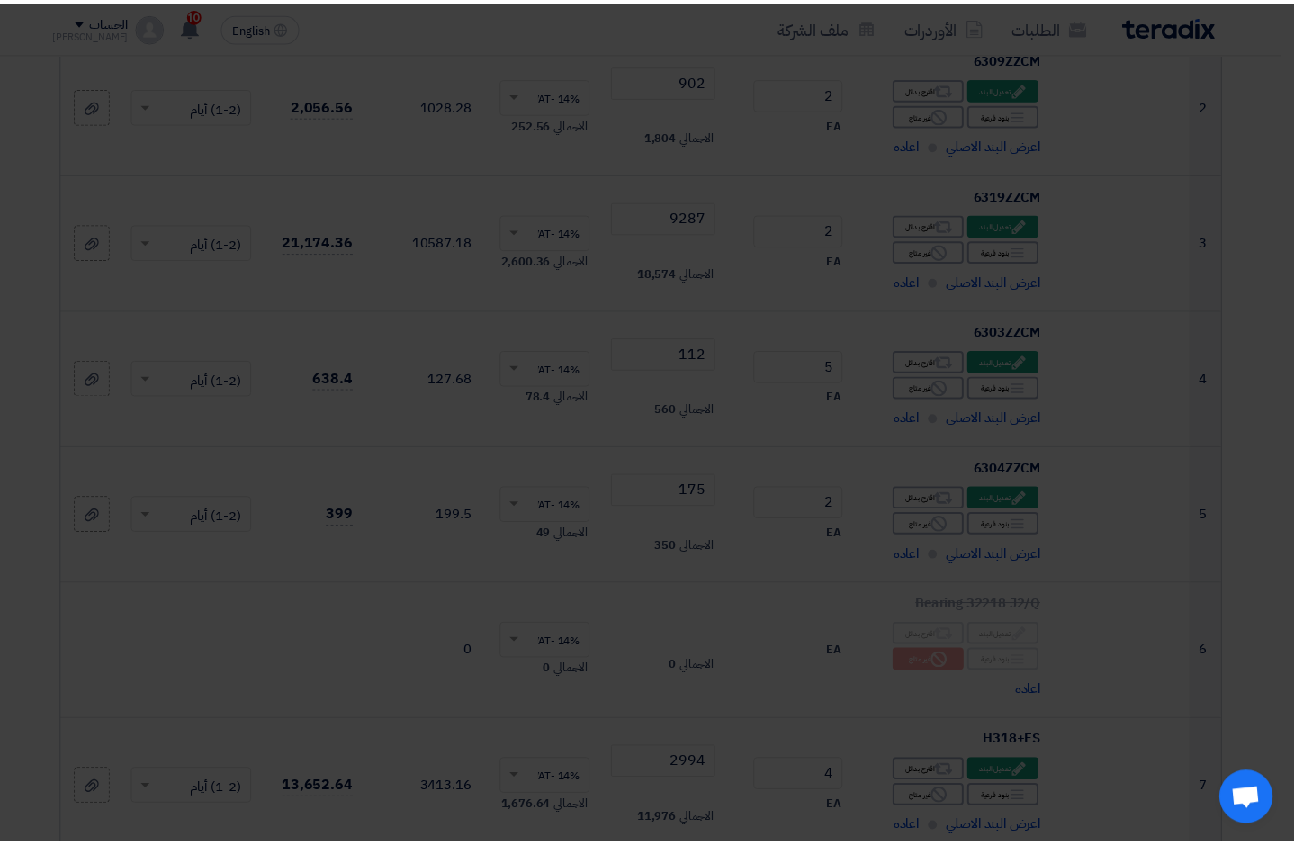
scroll to position [1123, 0]
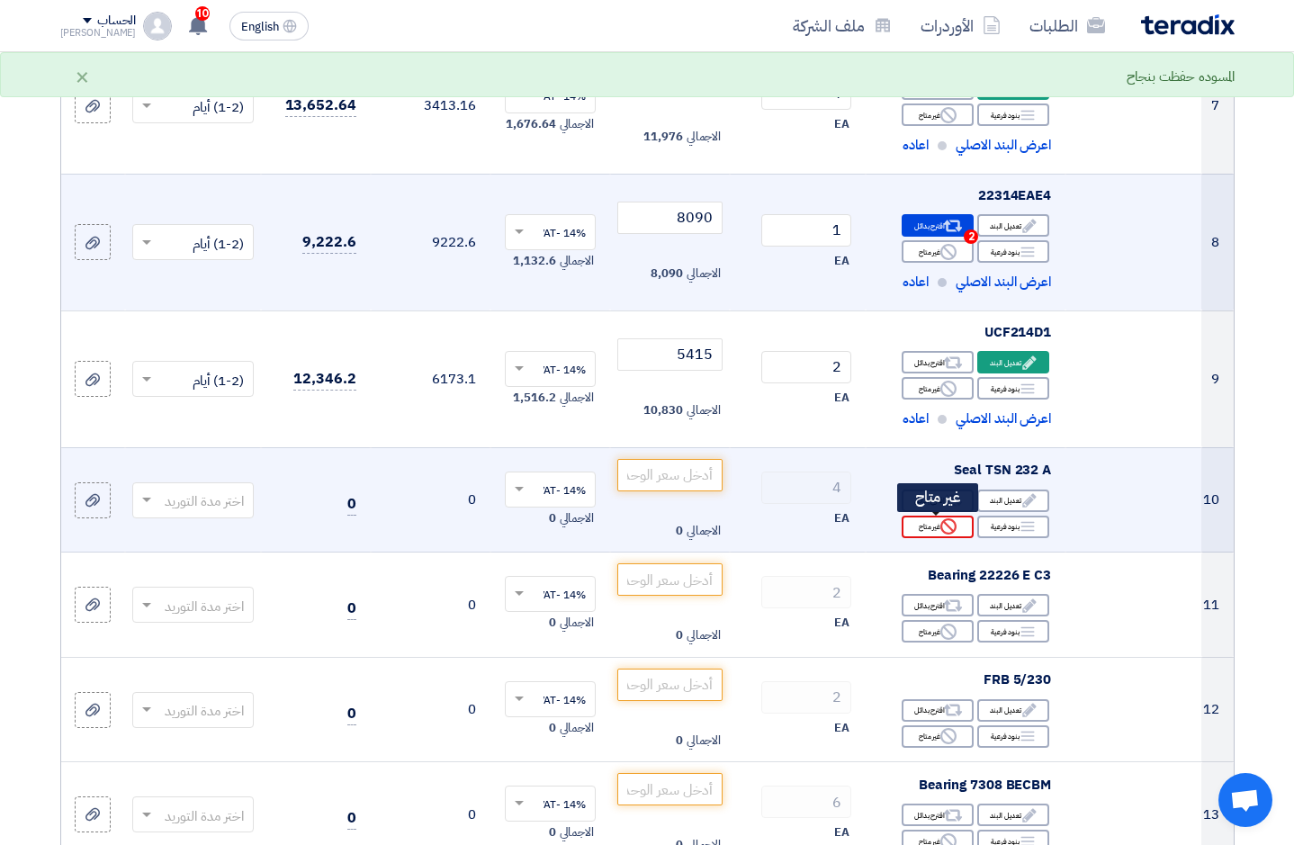
click at [932, 531] on div "Reject غير متاح" at bounding box center [938, 527] width 72 height 23
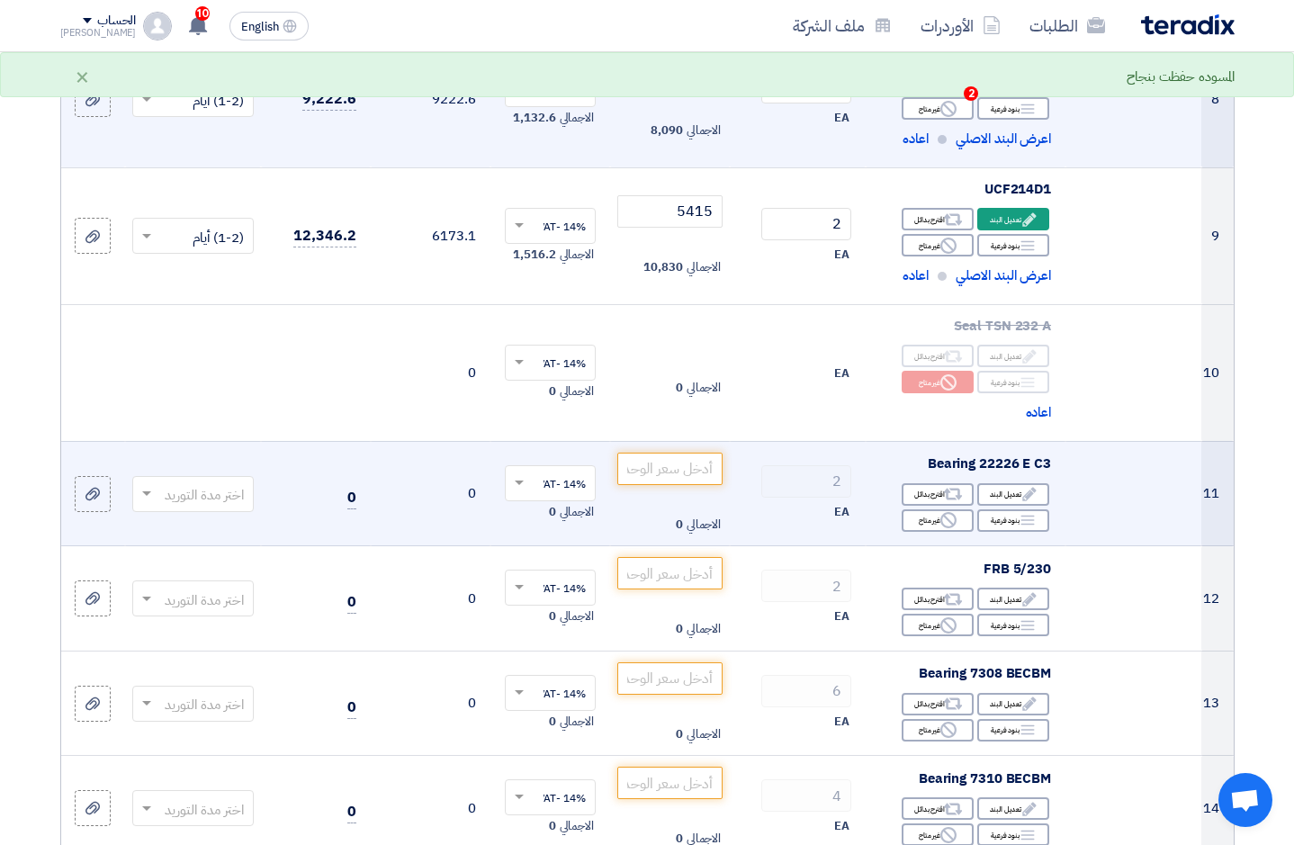
scroll to position [1267, 0]
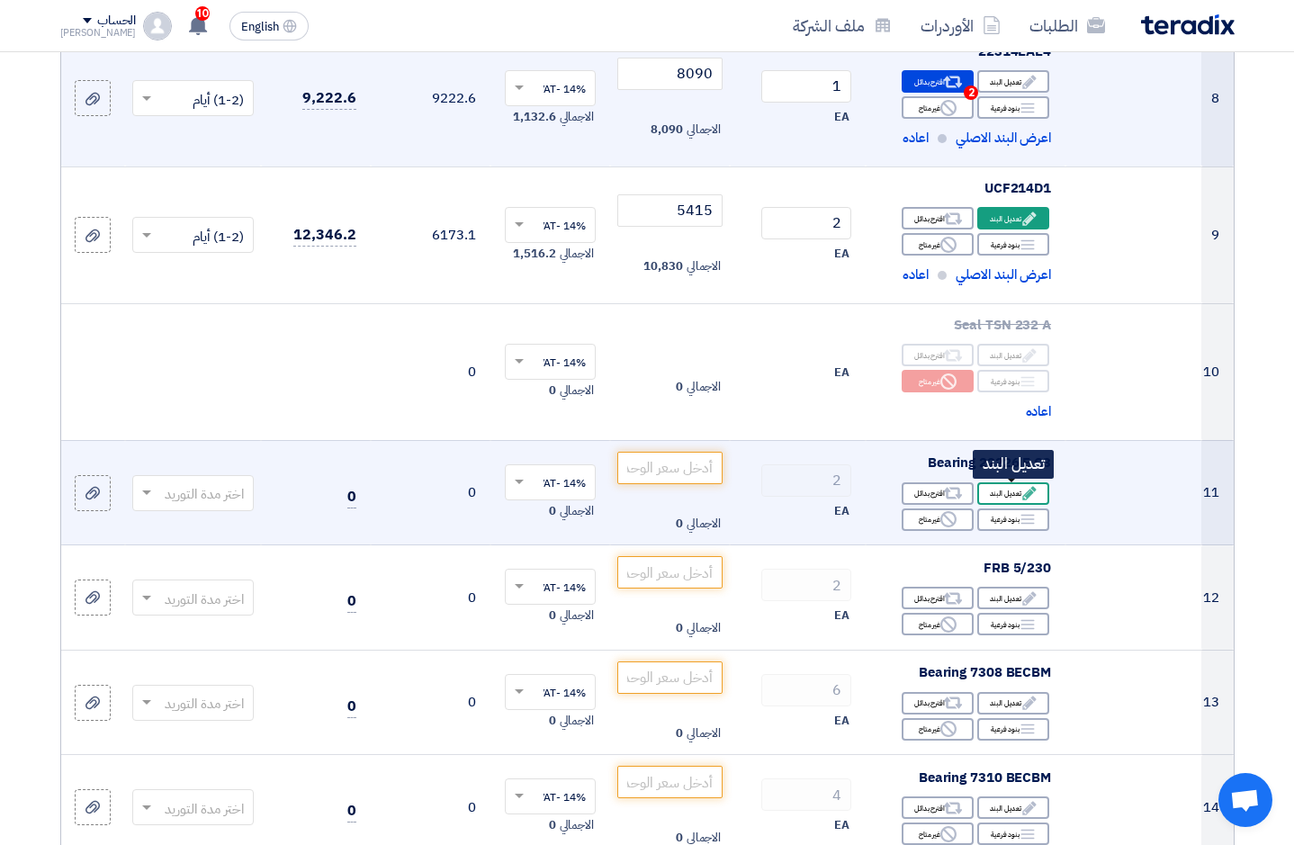
click at [1003, 491] on div "Edit تعديل البند" at bounding box center [1013, 493] width 72 height 23
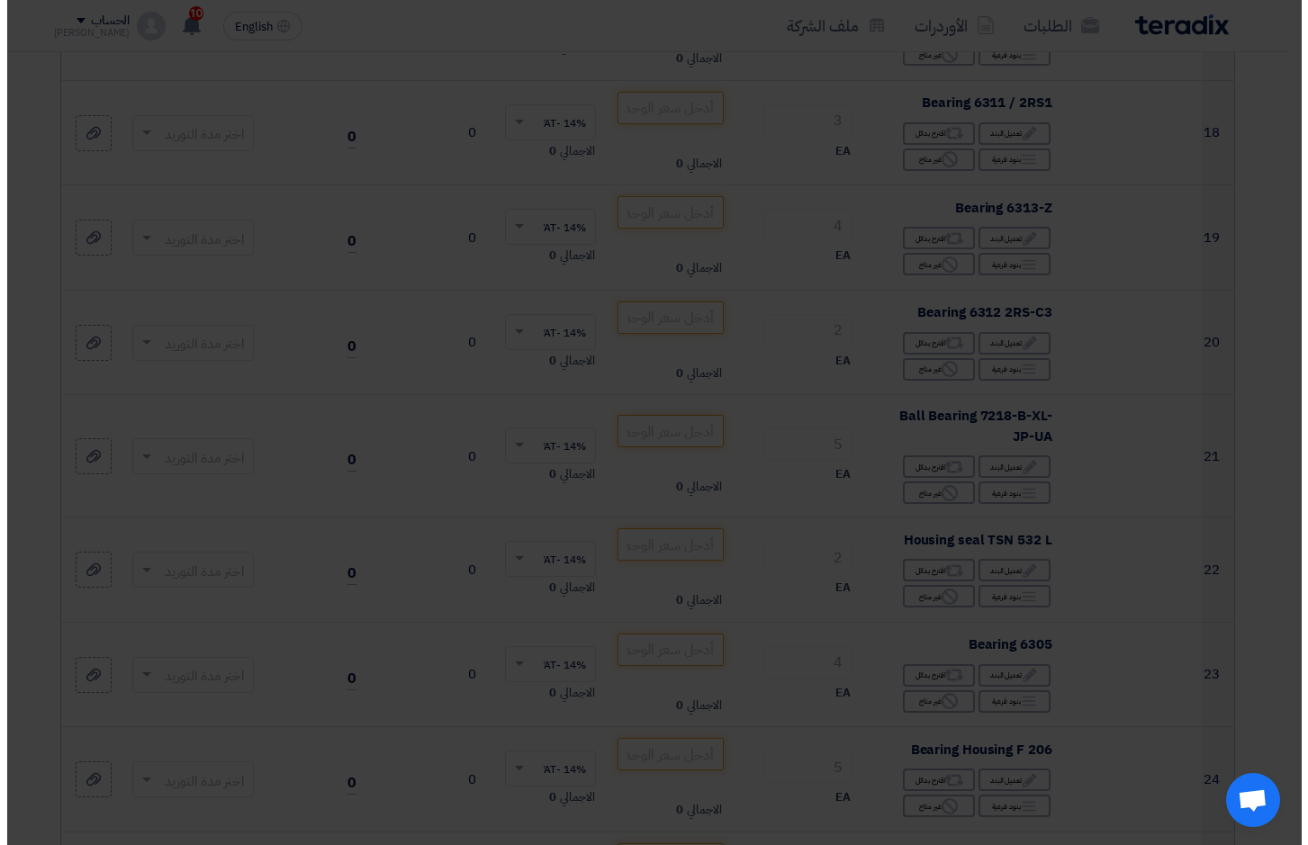
scroll to position [584, 0]
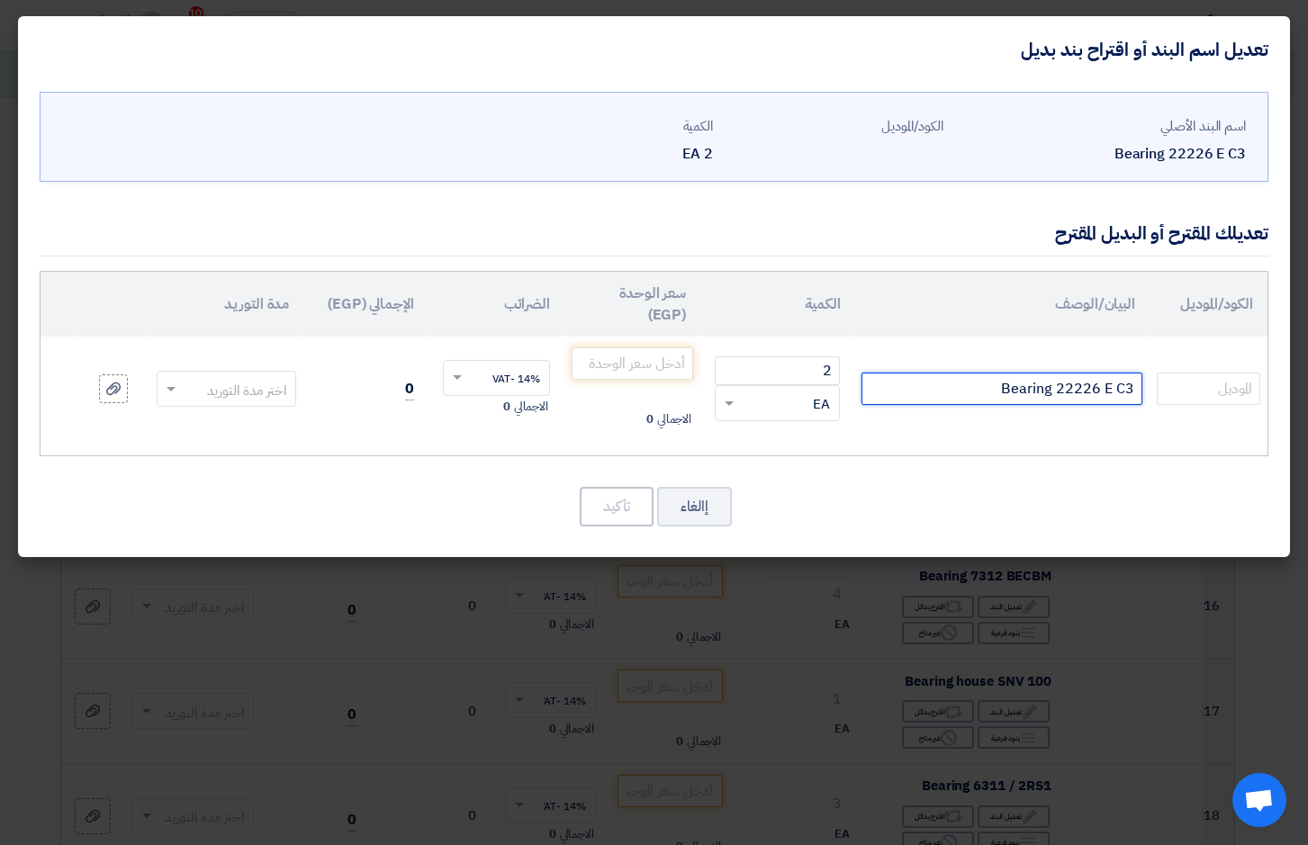
click at [1087, 392] on input "Bearing 22226 E C3" at bounding box center [1001, 389] width 281 height 32
type input "22226EAE4C3"
click at [663, 360] on input "number" at bounding box center [633, 363] width 122 height 32
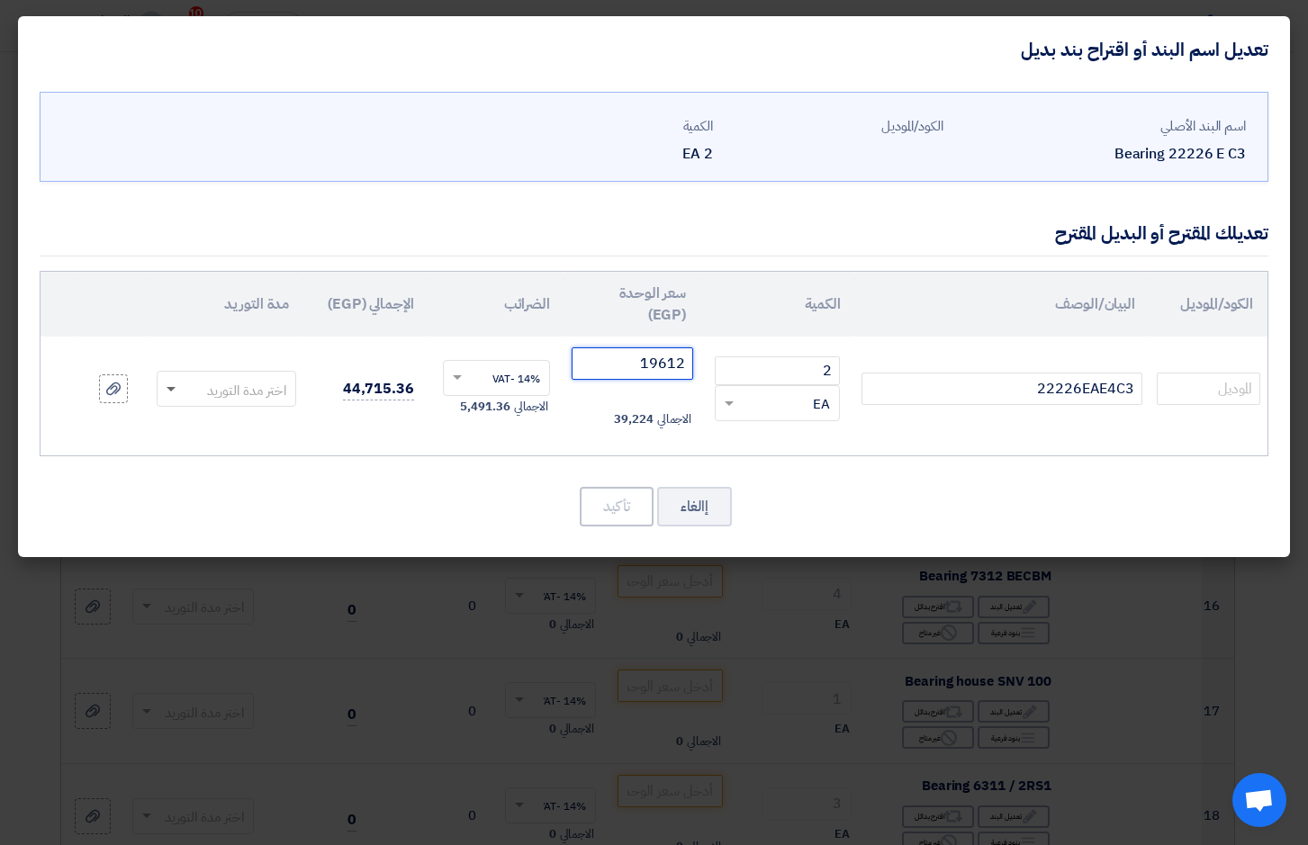
type input "19612"
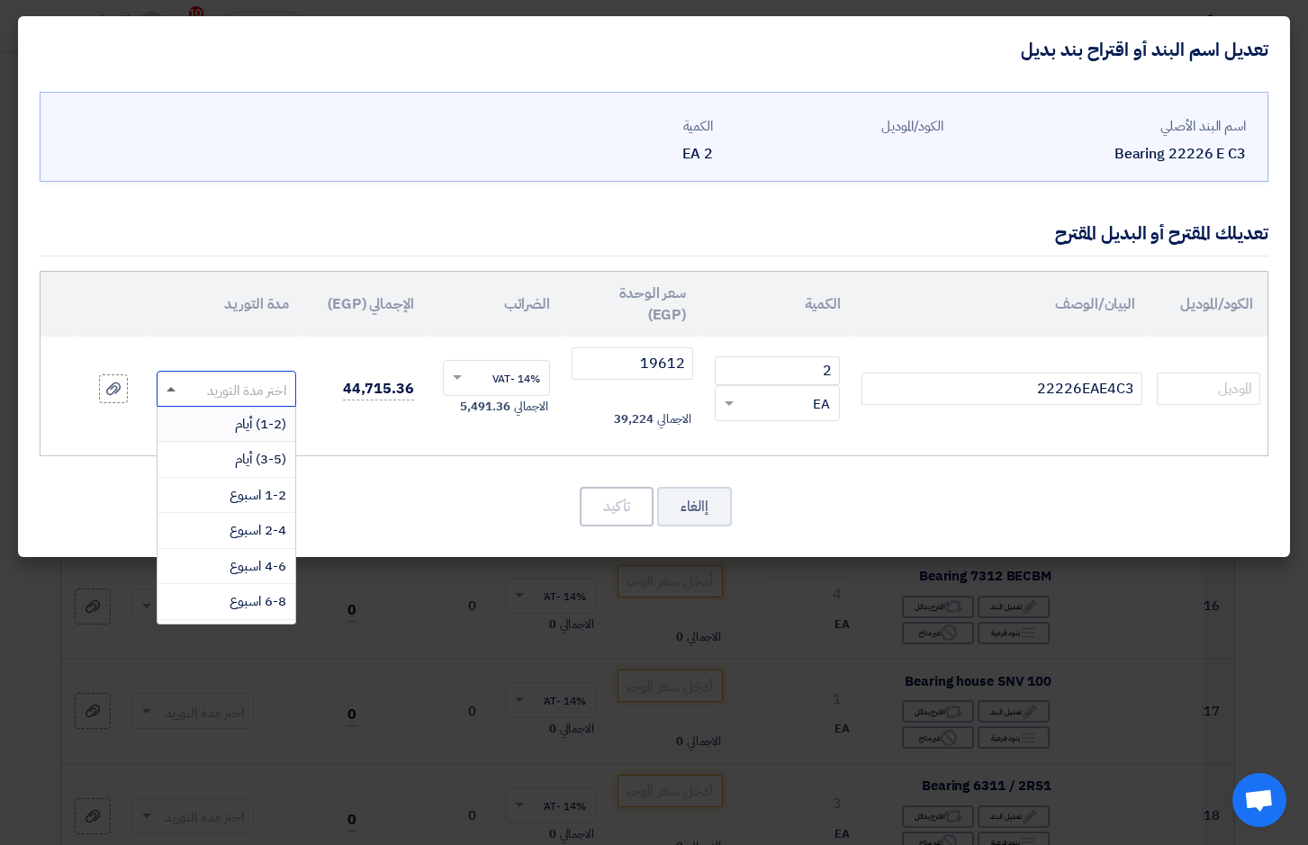
click at [167, 387] on span at bounding box center [171, 389] width 9 height 5
click at [232, 419] on div "(1-2) أيام" at bounding box center [227, 425] width 138 height 36
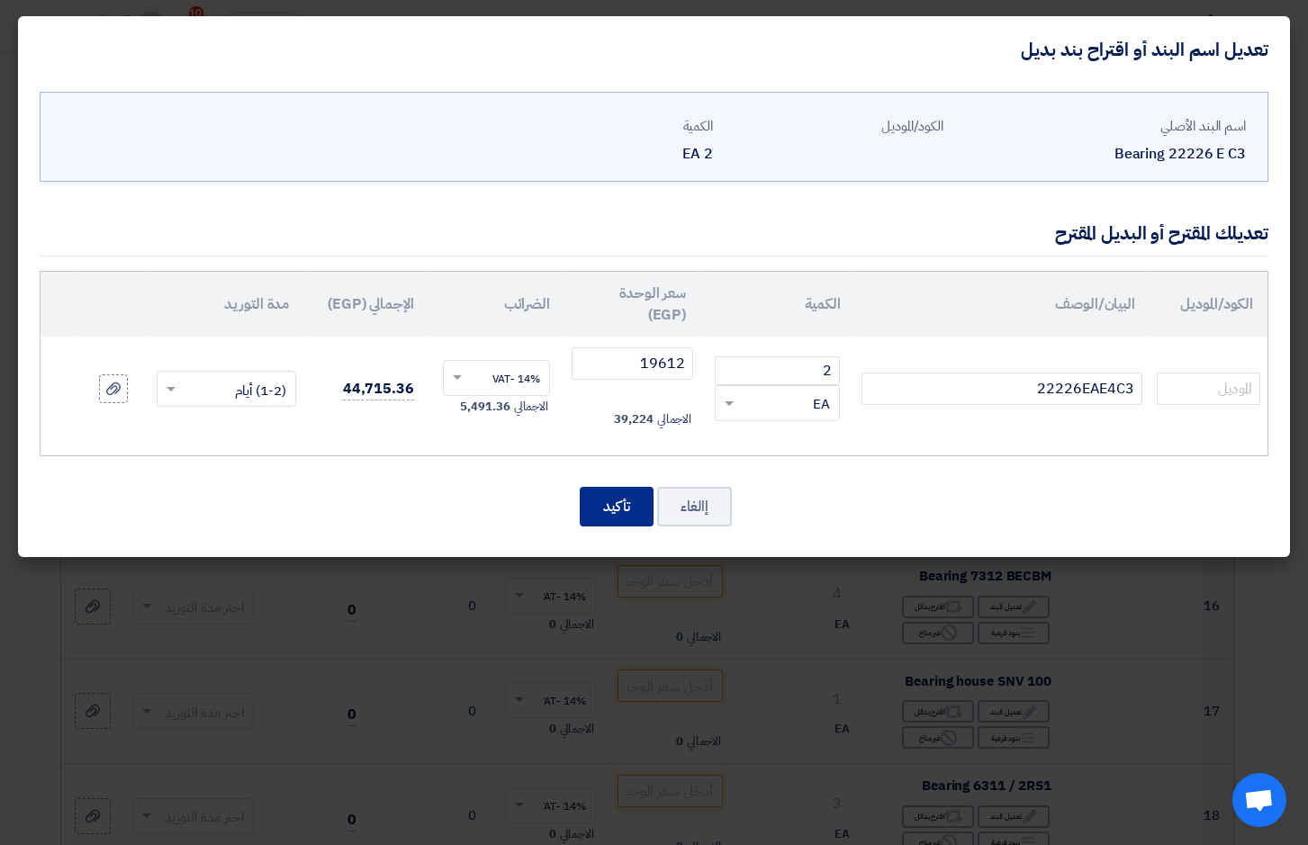
click at [614, 501] on button "تأكيد" at bounding box center [617, 507] width 74 height 40
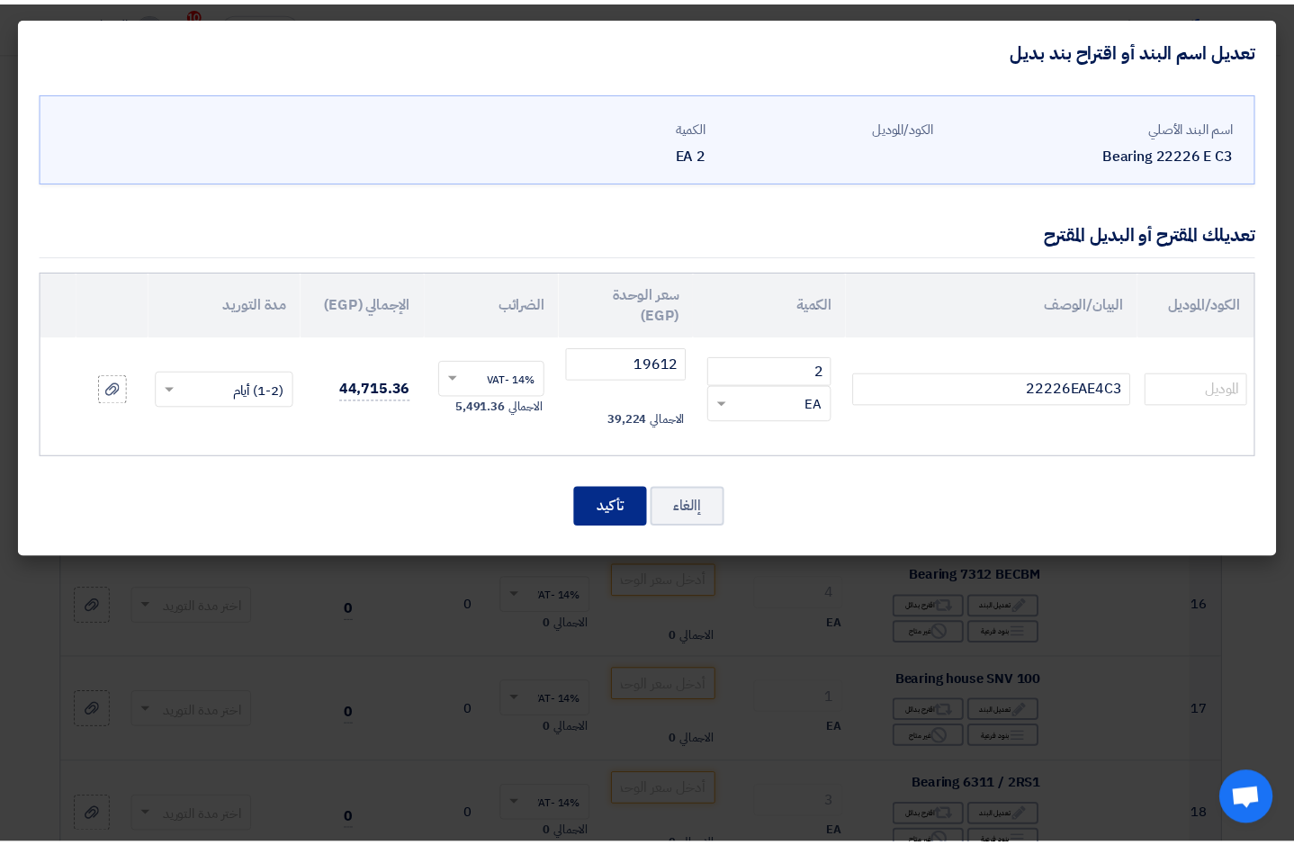
scroll to position [1678, 0]
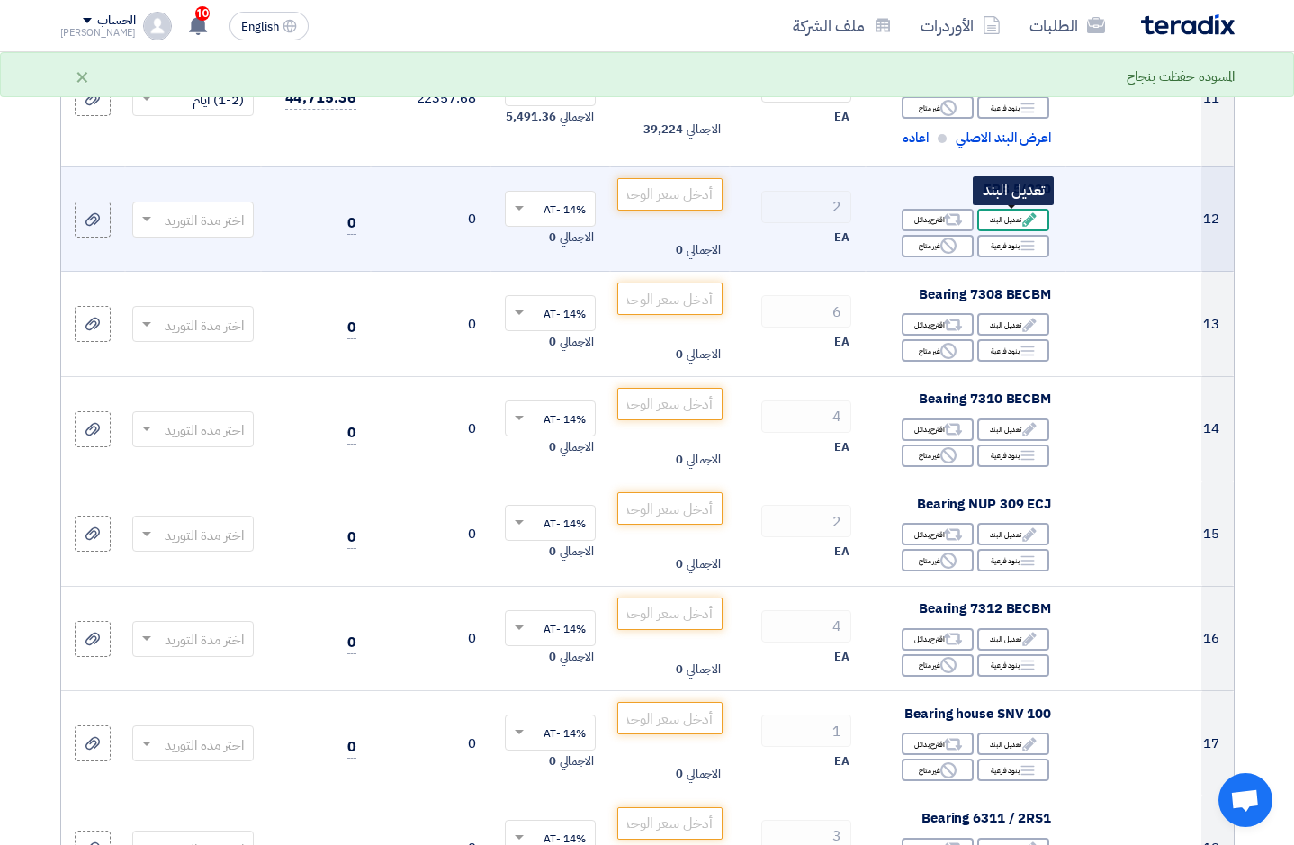
click at [1009, 214] on div "Edit تعديل البند" at bounding box center [1013, 220] width 72 height 23
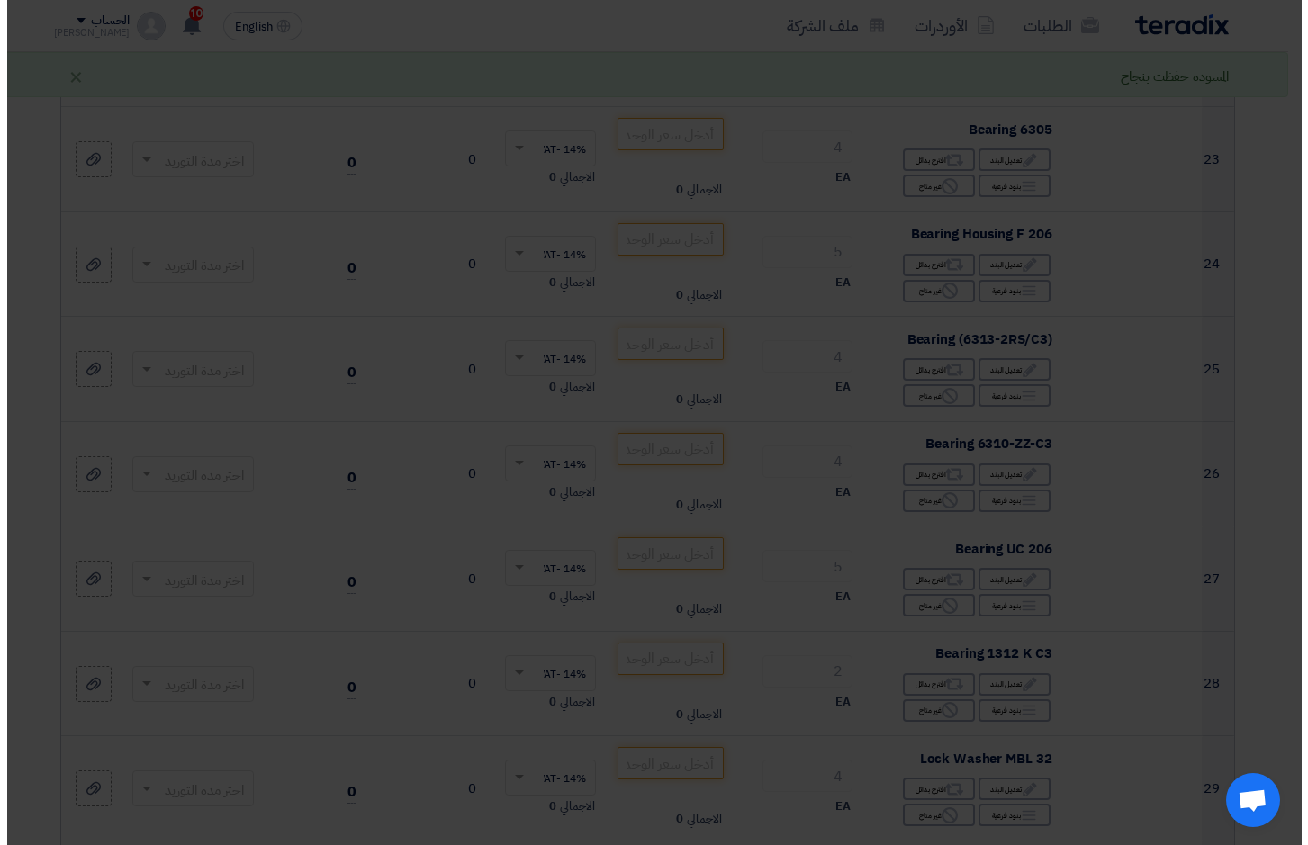
scroll to position [584, 0]
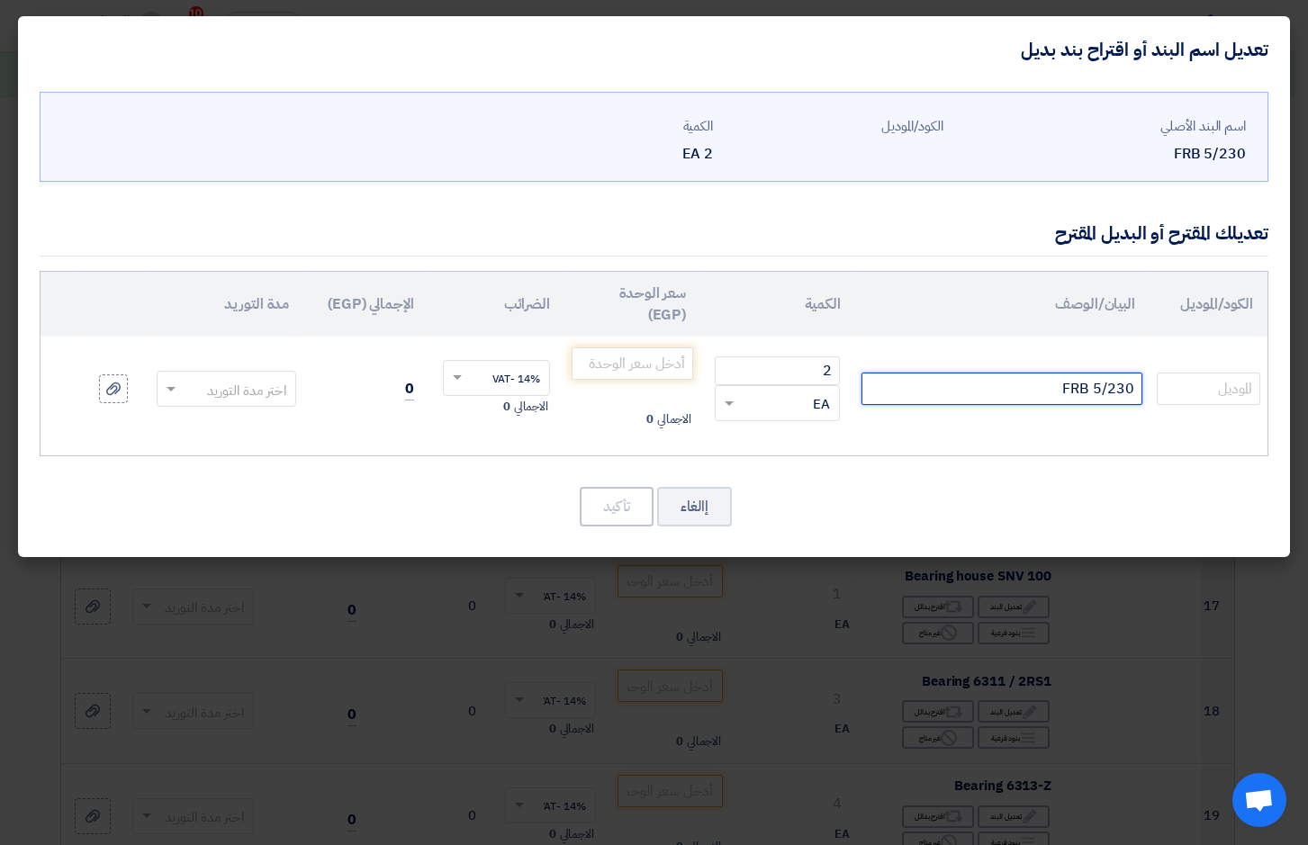
drag, startPoint x: 1026, startPoint y: 392, endPoint x: 1274, endPoint y: 378, distance: 247.9
click at [1274, 378] on div "اسم البند الأصلي FRB 5/230 الكود/الموديل الكمية 2 EA FRB 5/230 2 ×" at bounding box center [654, 320] width 1272 height 474
type input "SR230/10-KIT+FS"
drag, startPoint x: 820, startPoint y: 369, endPoint x: 849, endPoint y: 366, distance: 28.9
click at [849, 366] on td "2 RFQ_STEP1.ITEMS.2.TYPE_PLACEHOLDER × EA" at bounding box center [777, 389] width 154 height 104
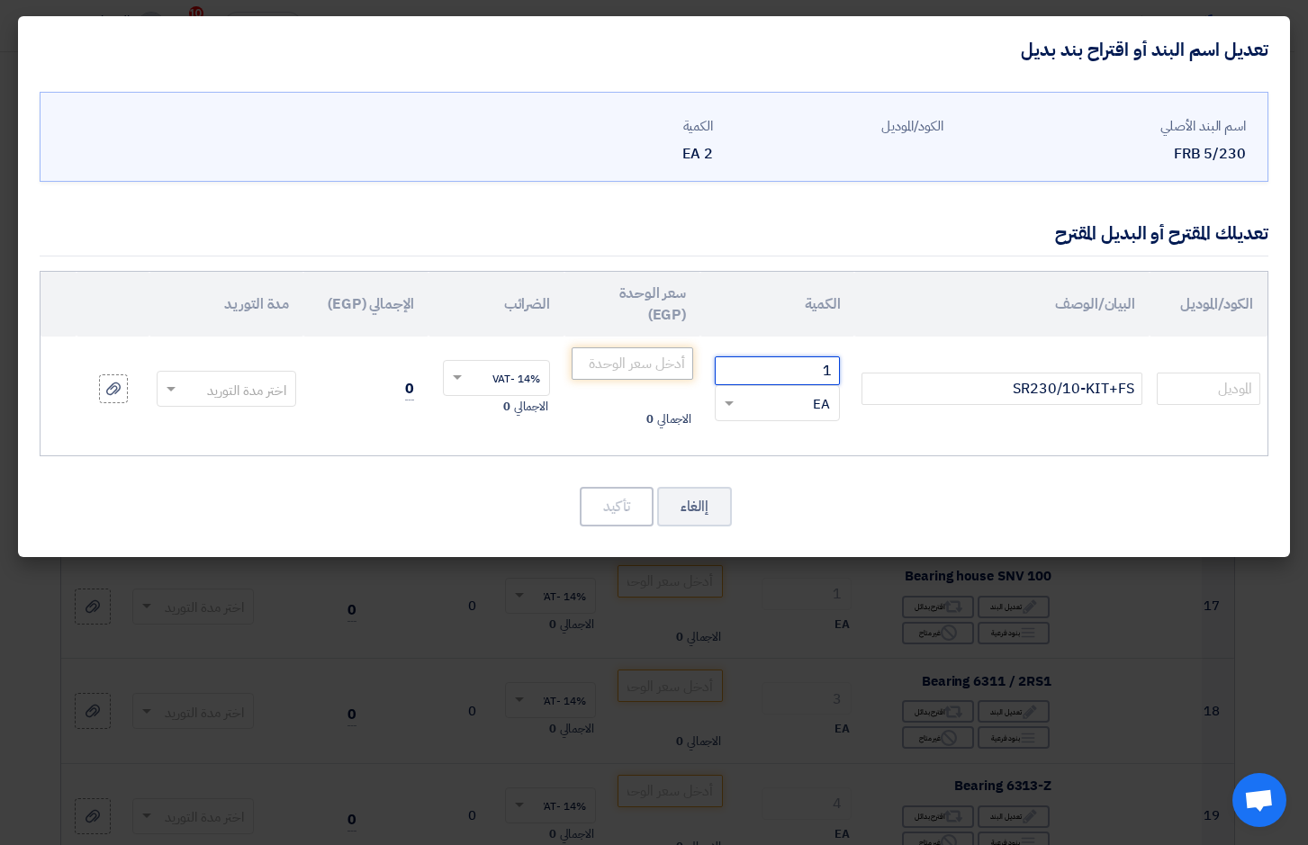
type input "1"
click at [626, 369] on input "number" at bounding box center [633, 363] width 122 height 32
type input "485"
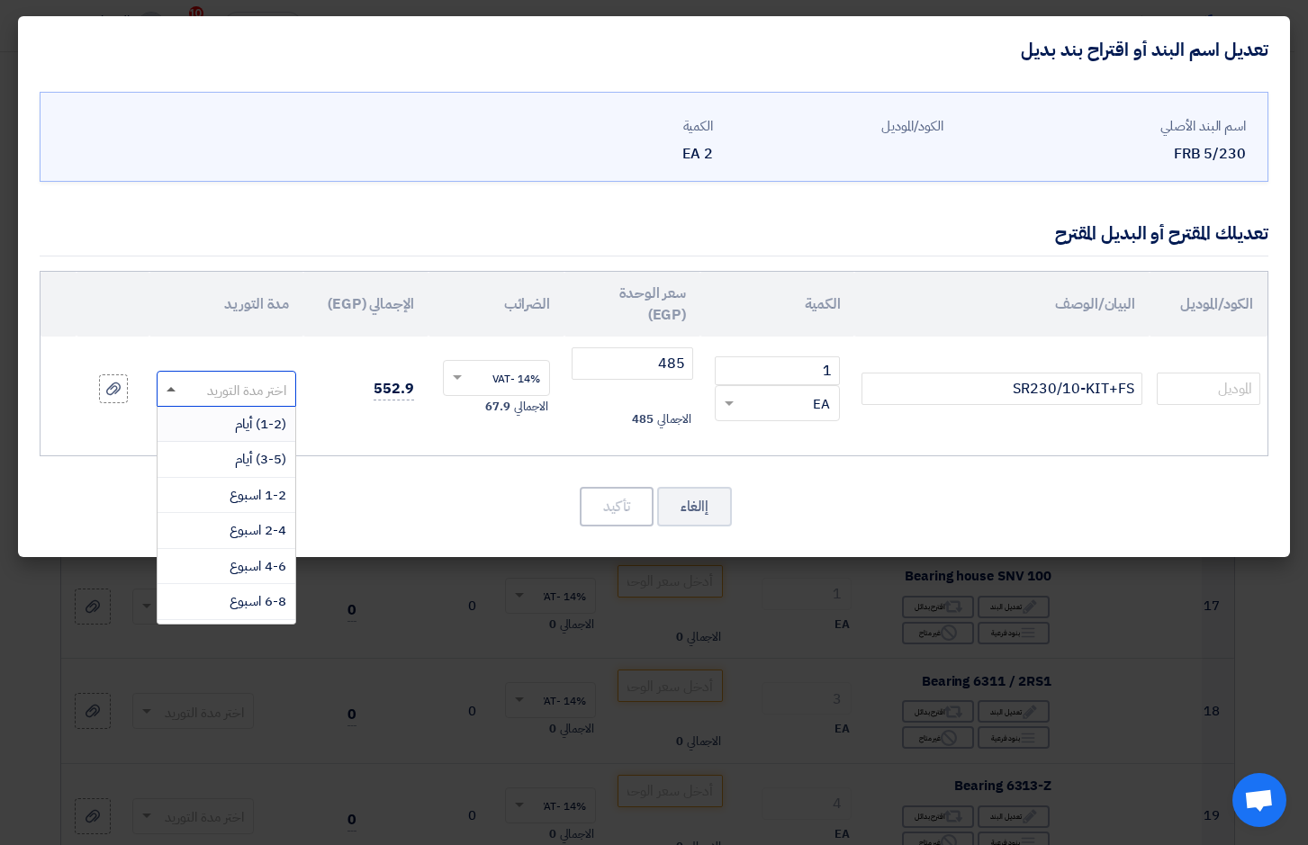
click at [168, 388] on span at bounding box center [171, 389] width 9 height 5
click at [204, 421] on div "(1-2) أيام" at bounding box center [227, 425] width 138 height 36
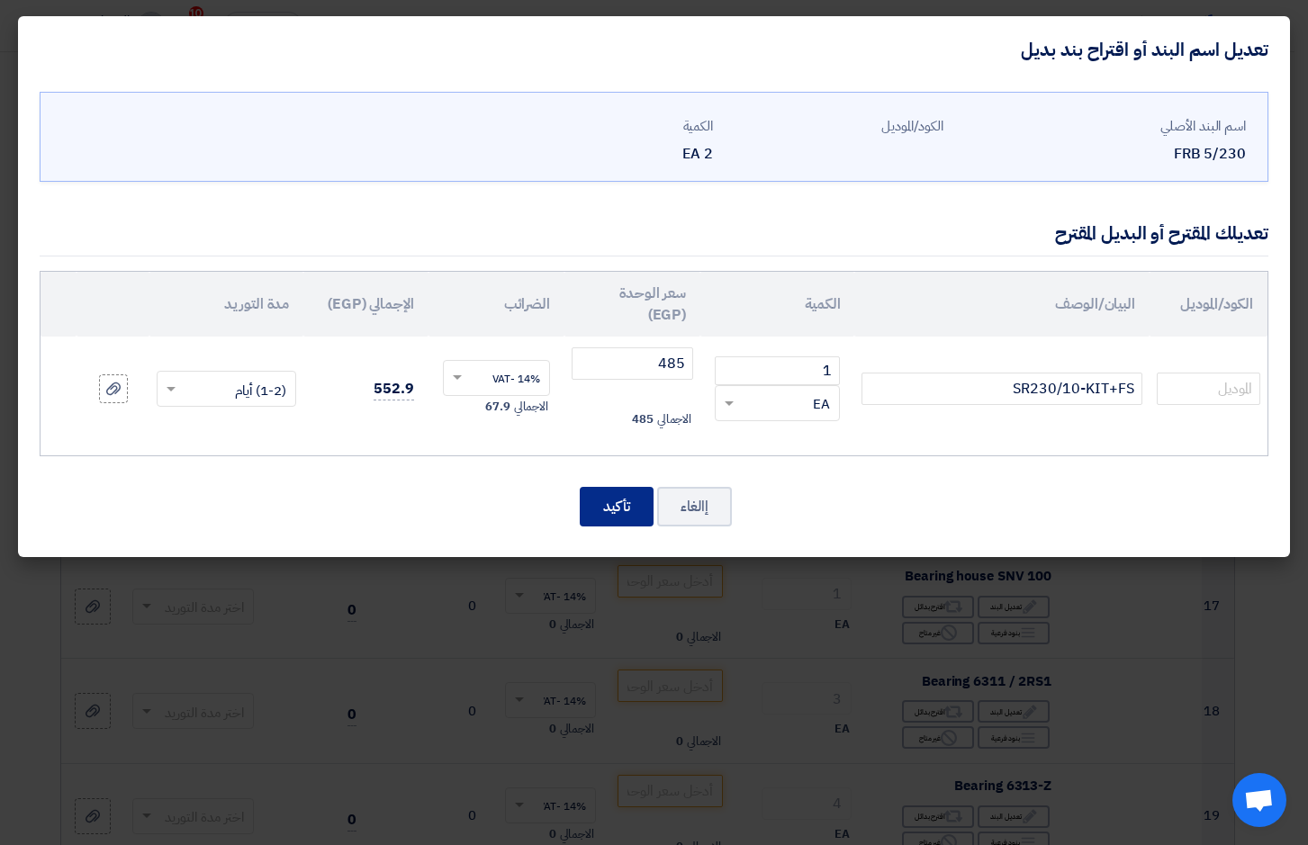
click at [610, 503] on button "تأكيد" at bounding box center [617, 507] width 74 height 40
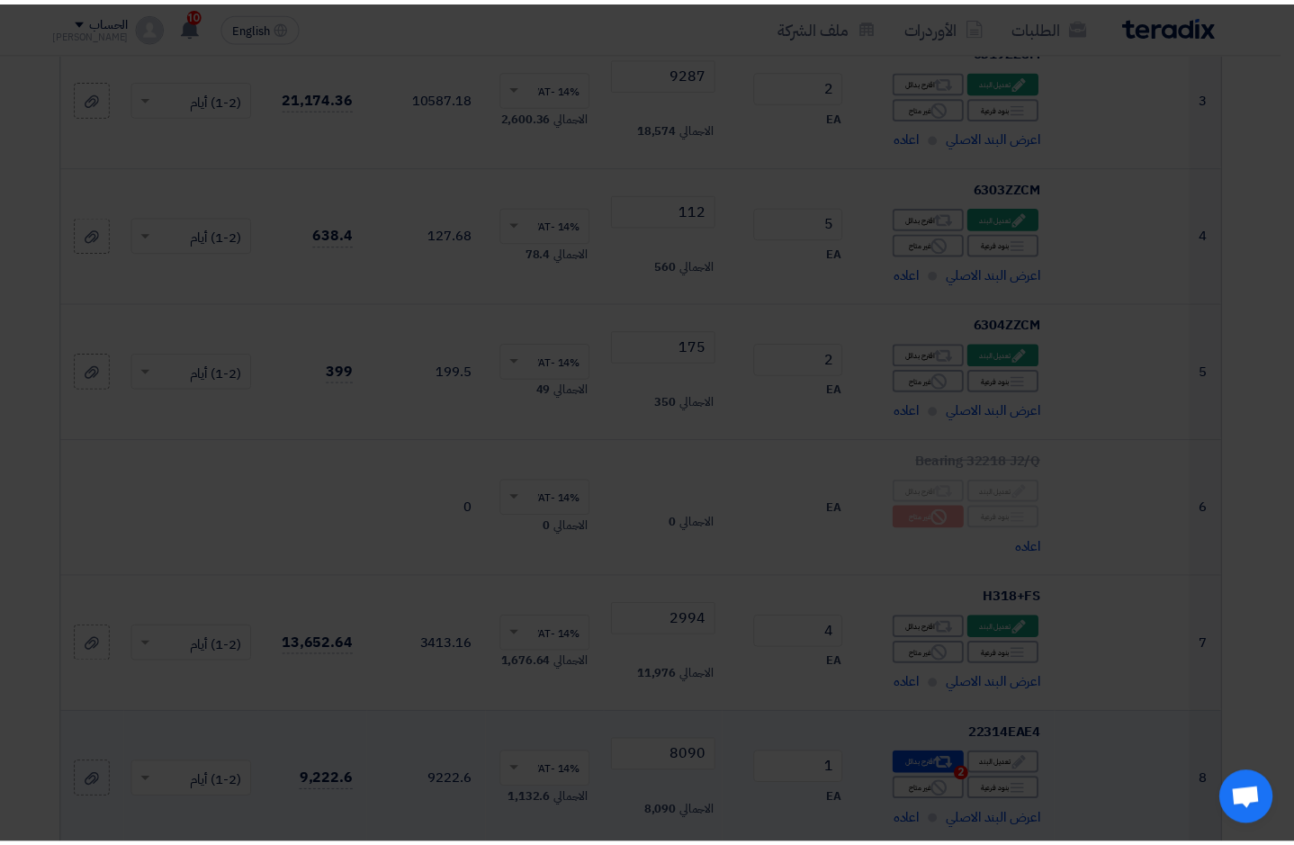
scroll to position [1678, 0]
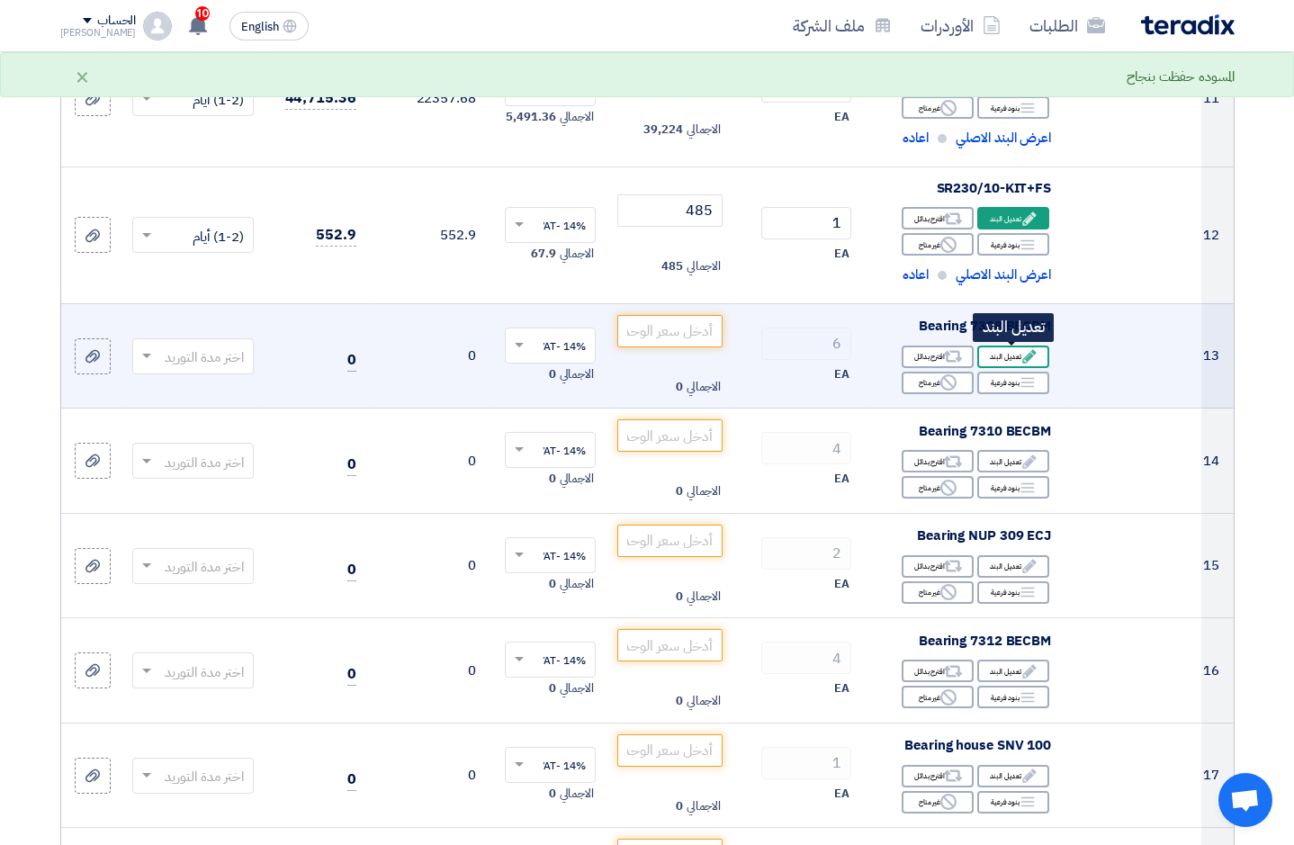
click at [1013, 361] on div "Edit تعديل البند" at bounding box center [1013, 357] width 72 height 23
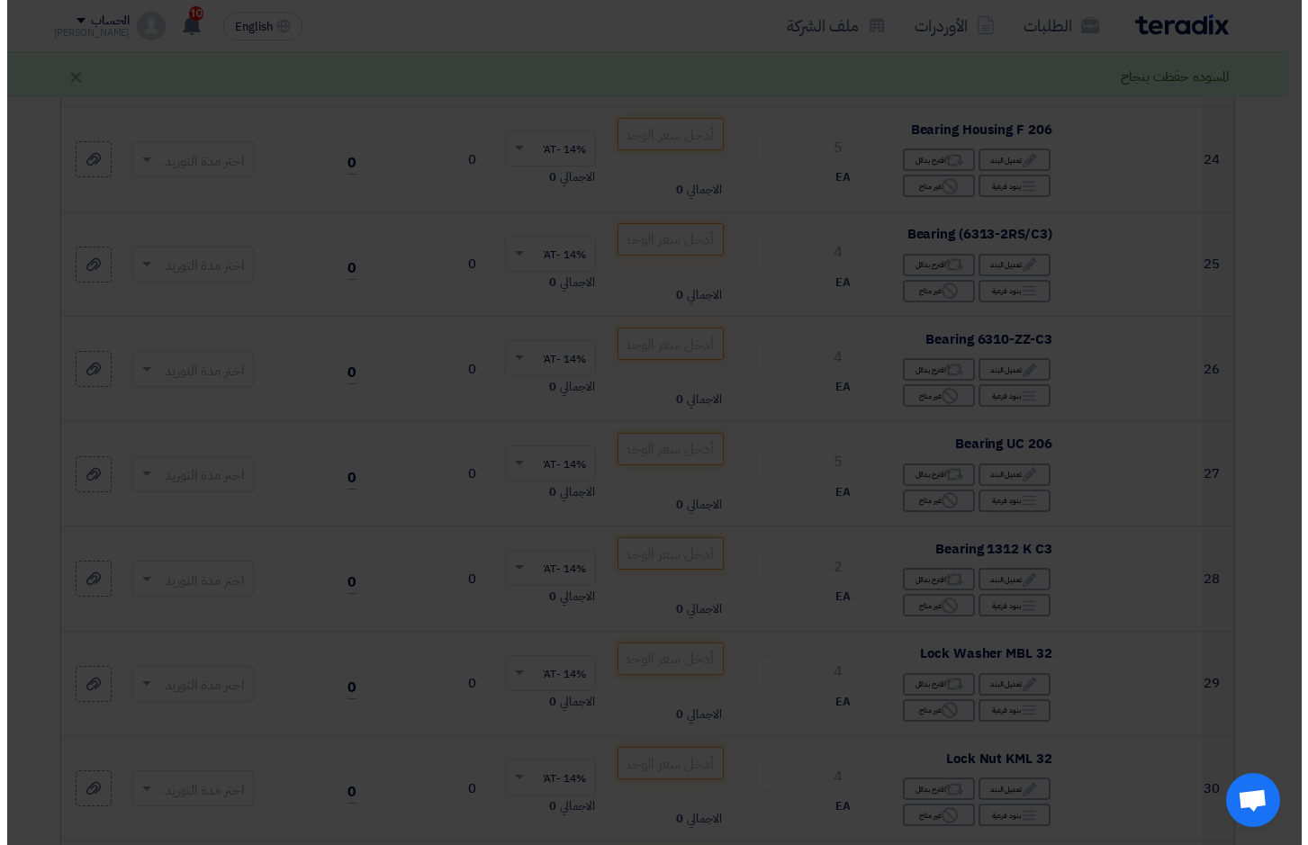
scroll to position [584, 0]
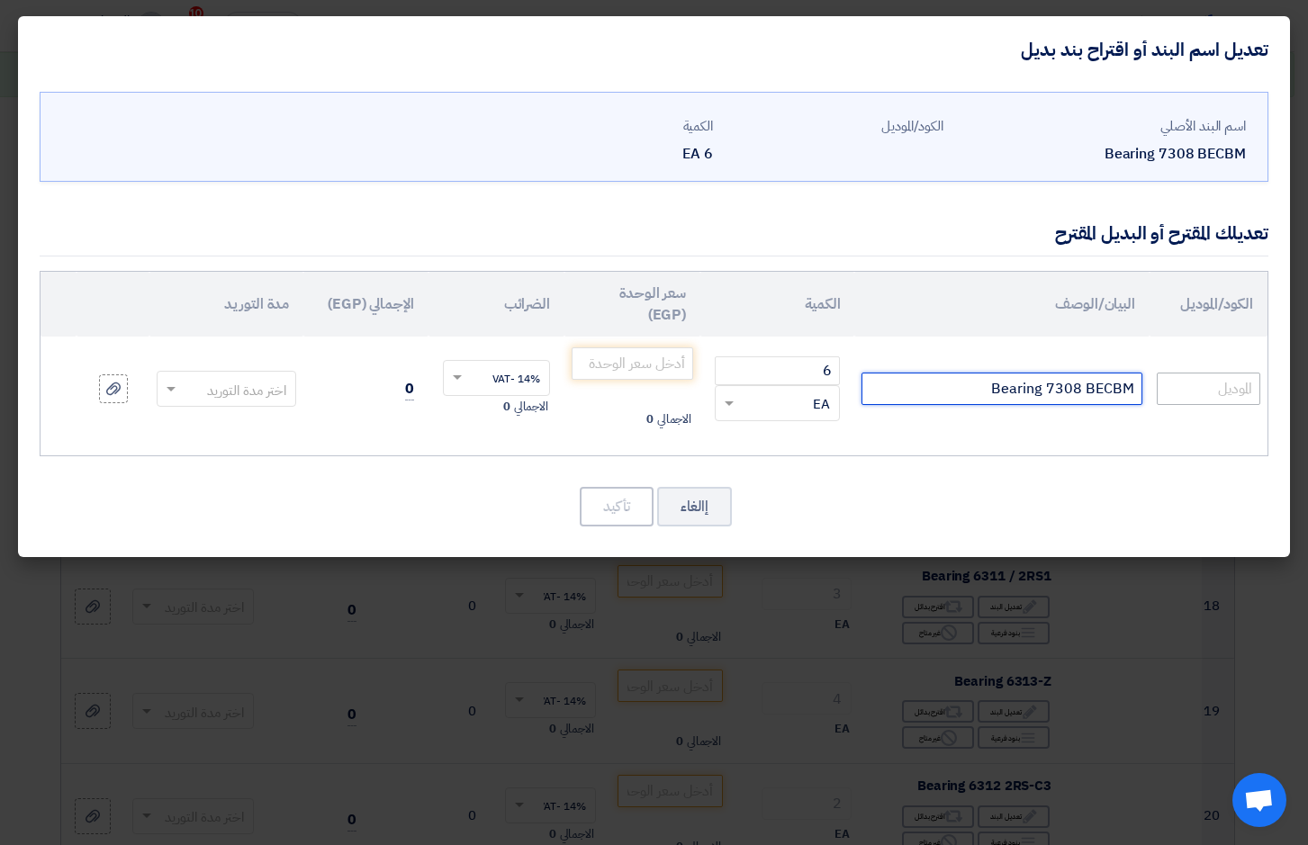
drag, startPoint x: 981, startPoint y: 394, endPoint x: 1252, endPoint y: 392, distance: 270.9
click at [1252, 392] on tr "Bearing 7308 BECBM 6 RFQ_STEP1.ITEMS.2.TYPE_PLACEHOLDER" at bounding box center [654, 389] width 1227 height 104
type input "7308BW"
click at [662, 366] on input "number" at bounding box center [633, 363] width 122 height 32
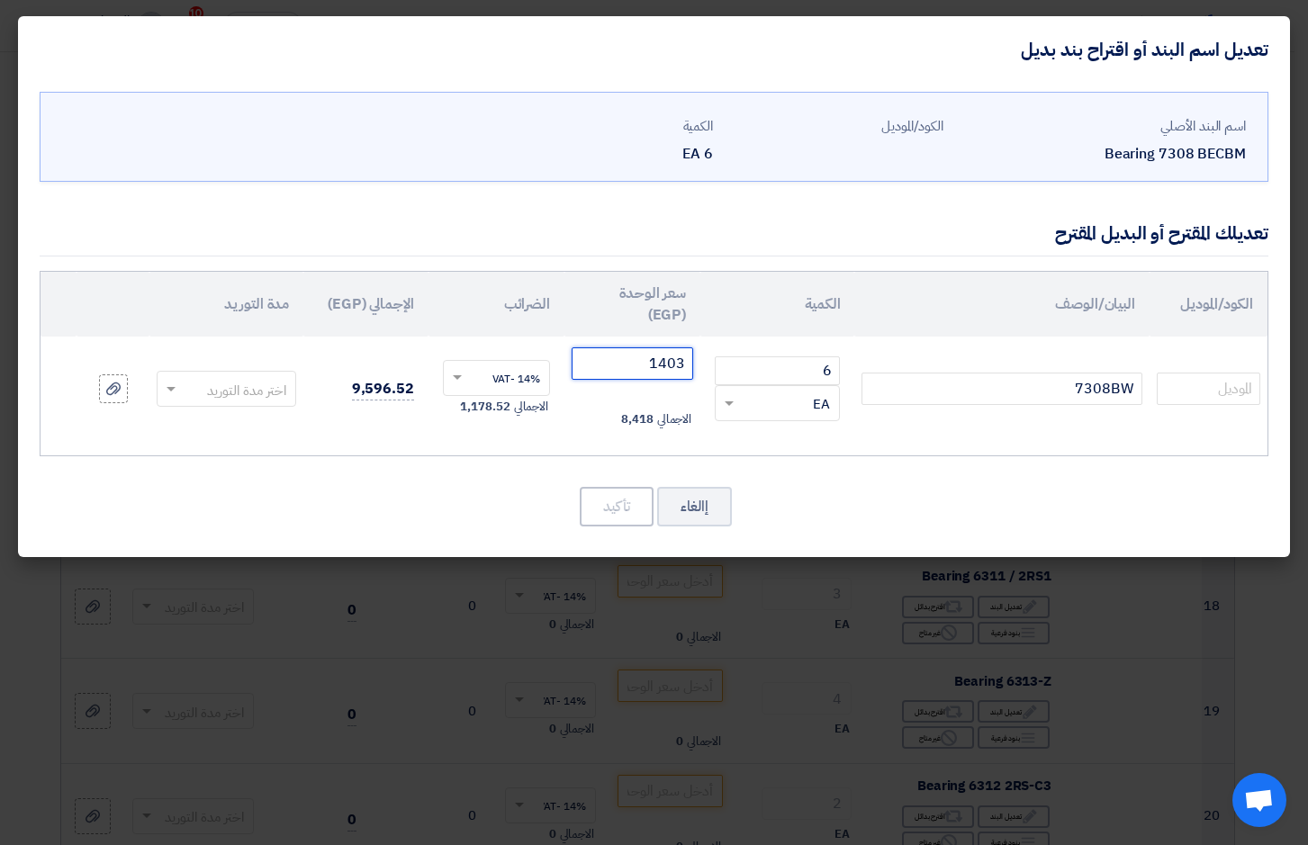
type input "1403"
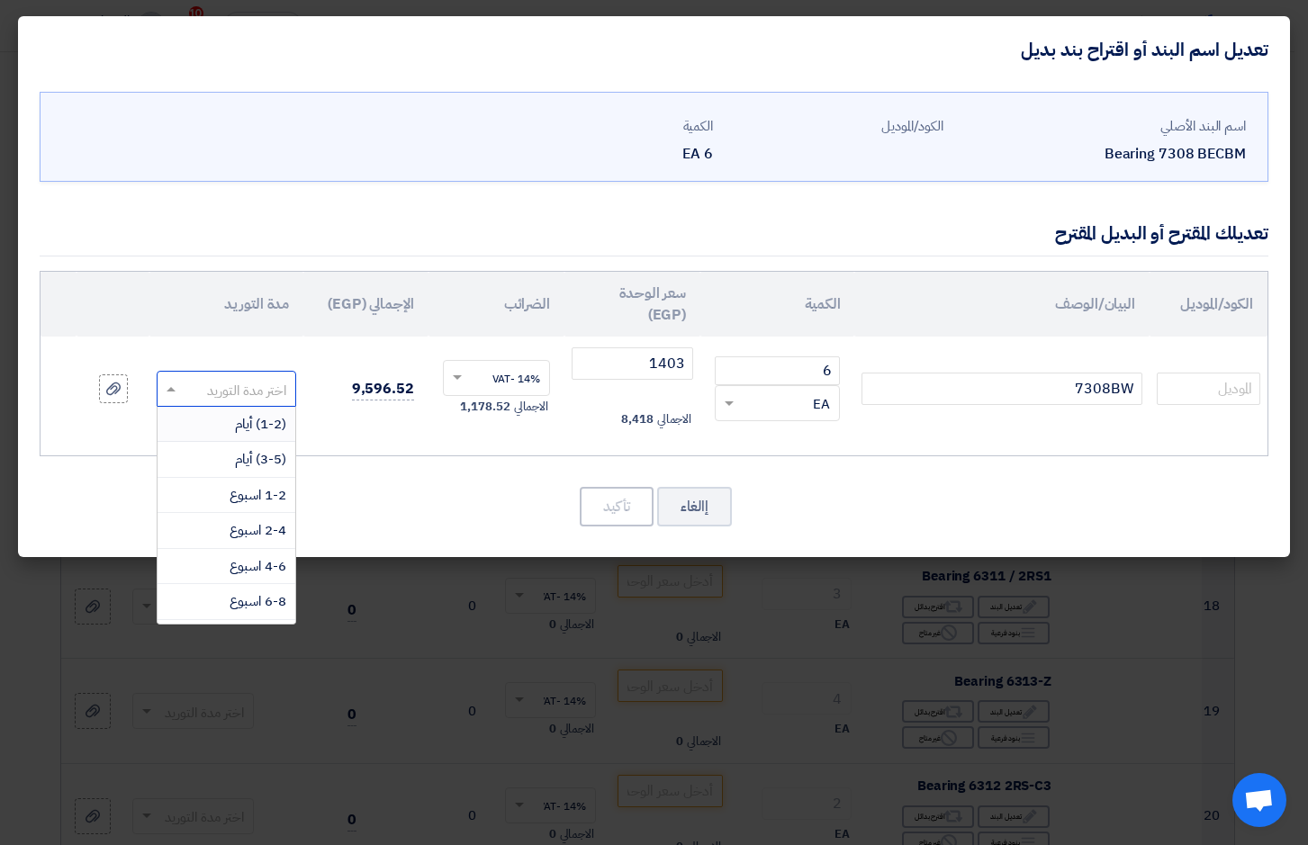
click at [170, 385] on span at bounding box center [169, 389] width 23 height 21
click at [221, 422] on div "(1-2) أيام" at bounding box center [227, 425] width 138 height 36
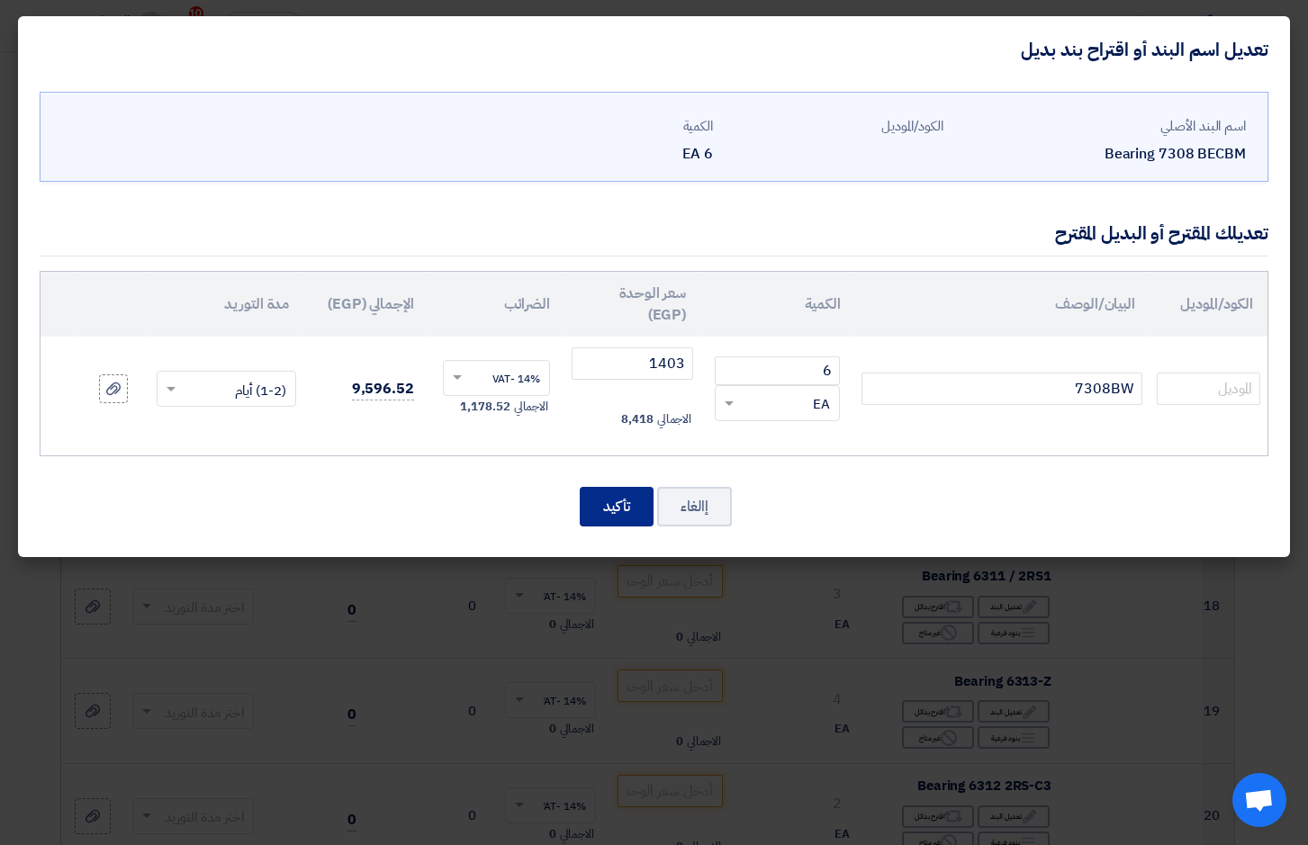
click at [608, 512] on button "تأكيد" at bounding box center [617, 507] width 74 height 40
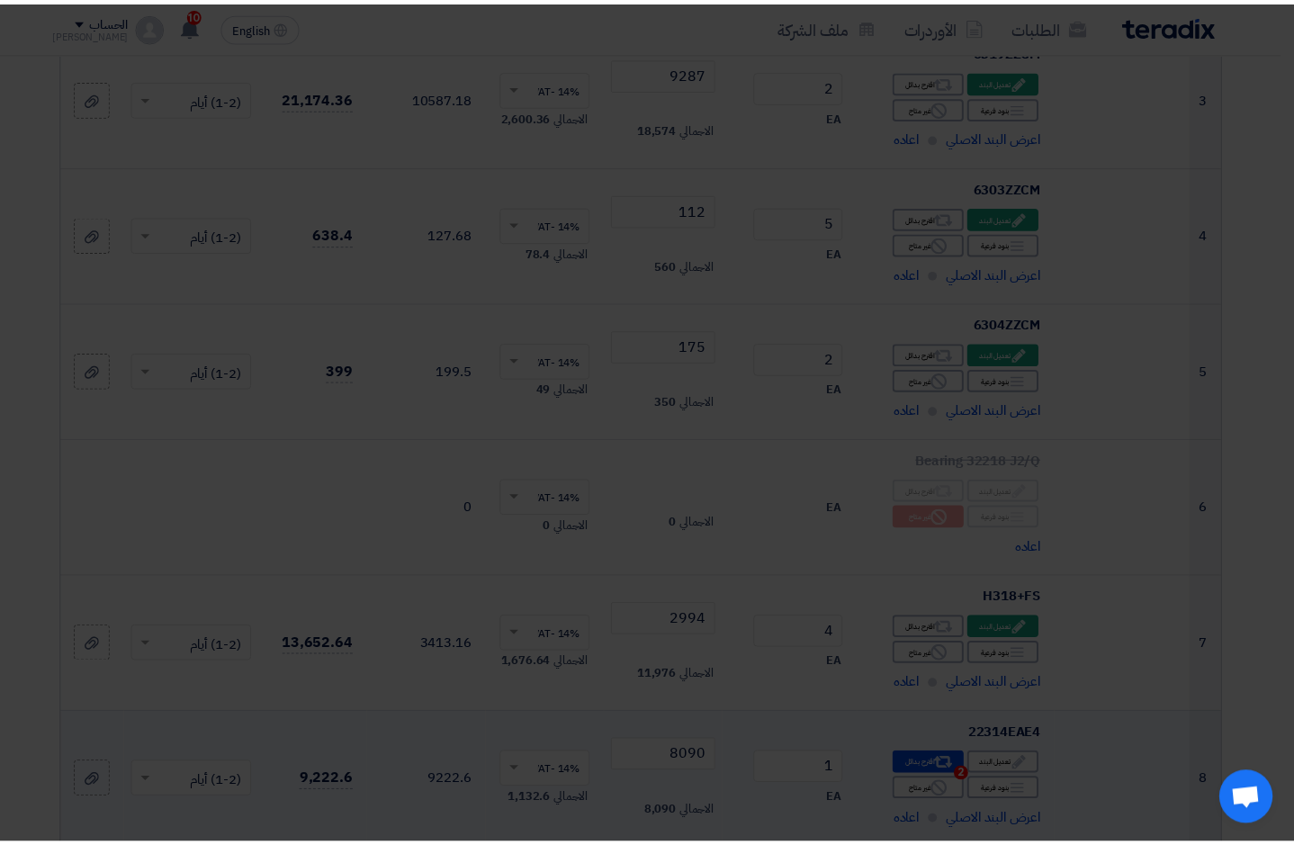
scroll to position [1678, 0]
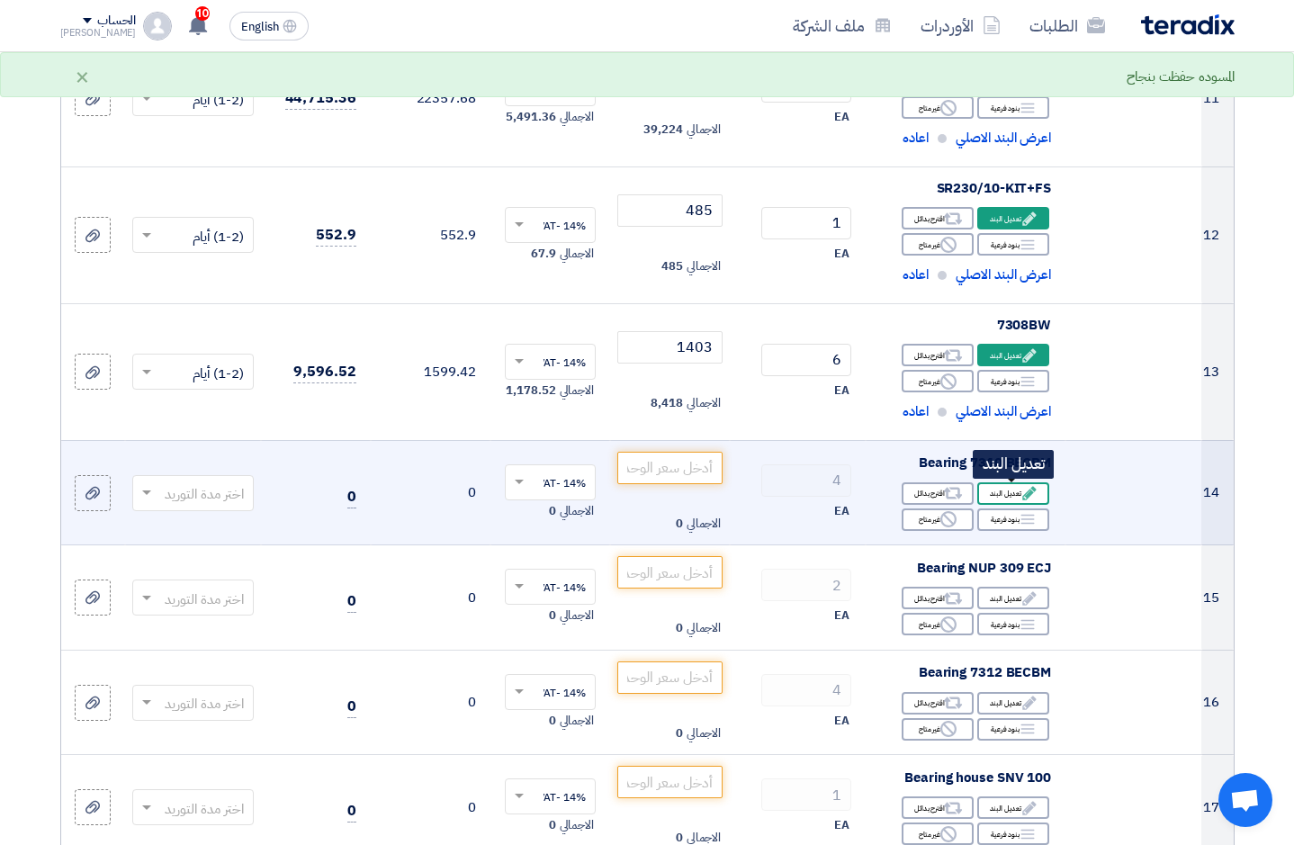
click at [1012, 489] on div "Edit تعديل البند" at bounding box center [1013, 493] width 72 height 23
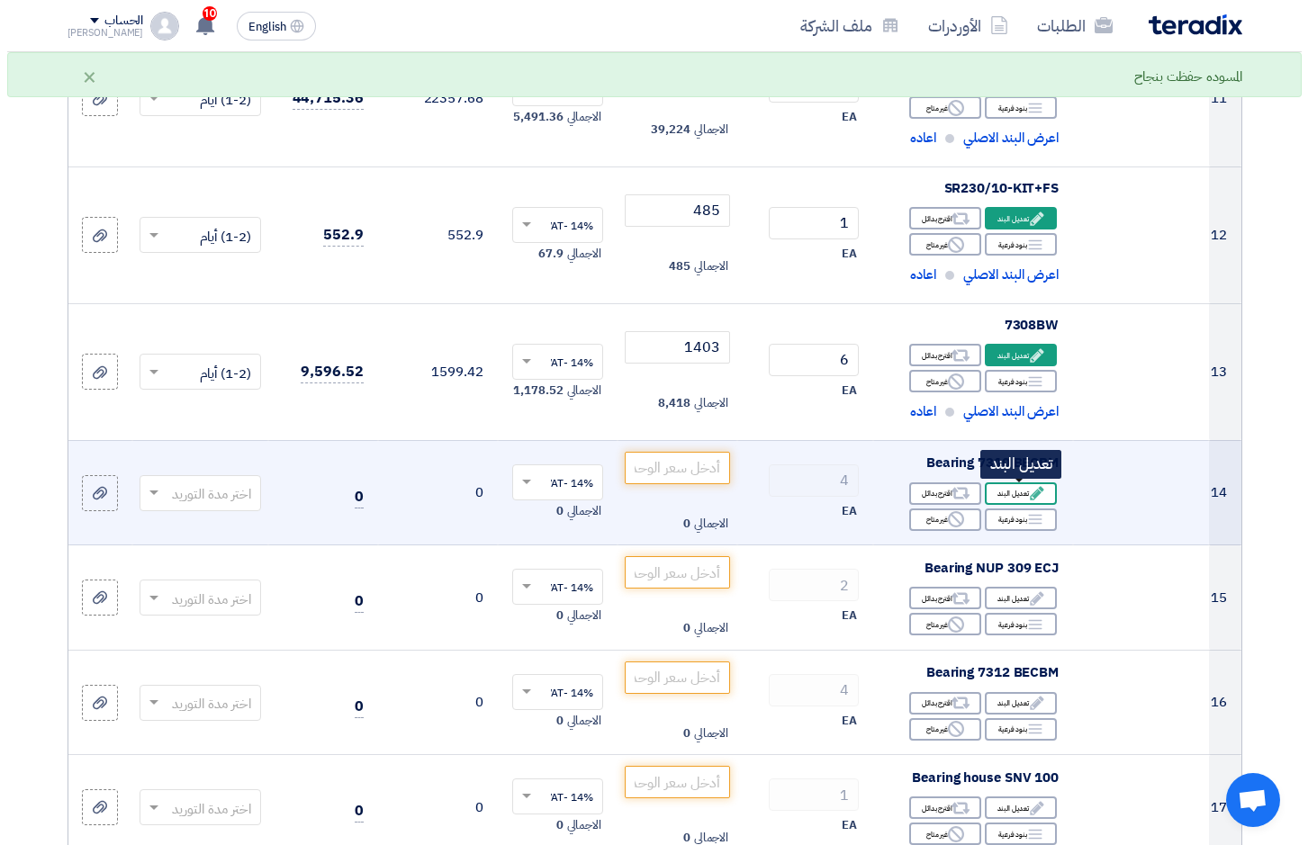
scroll to position [584, 0]
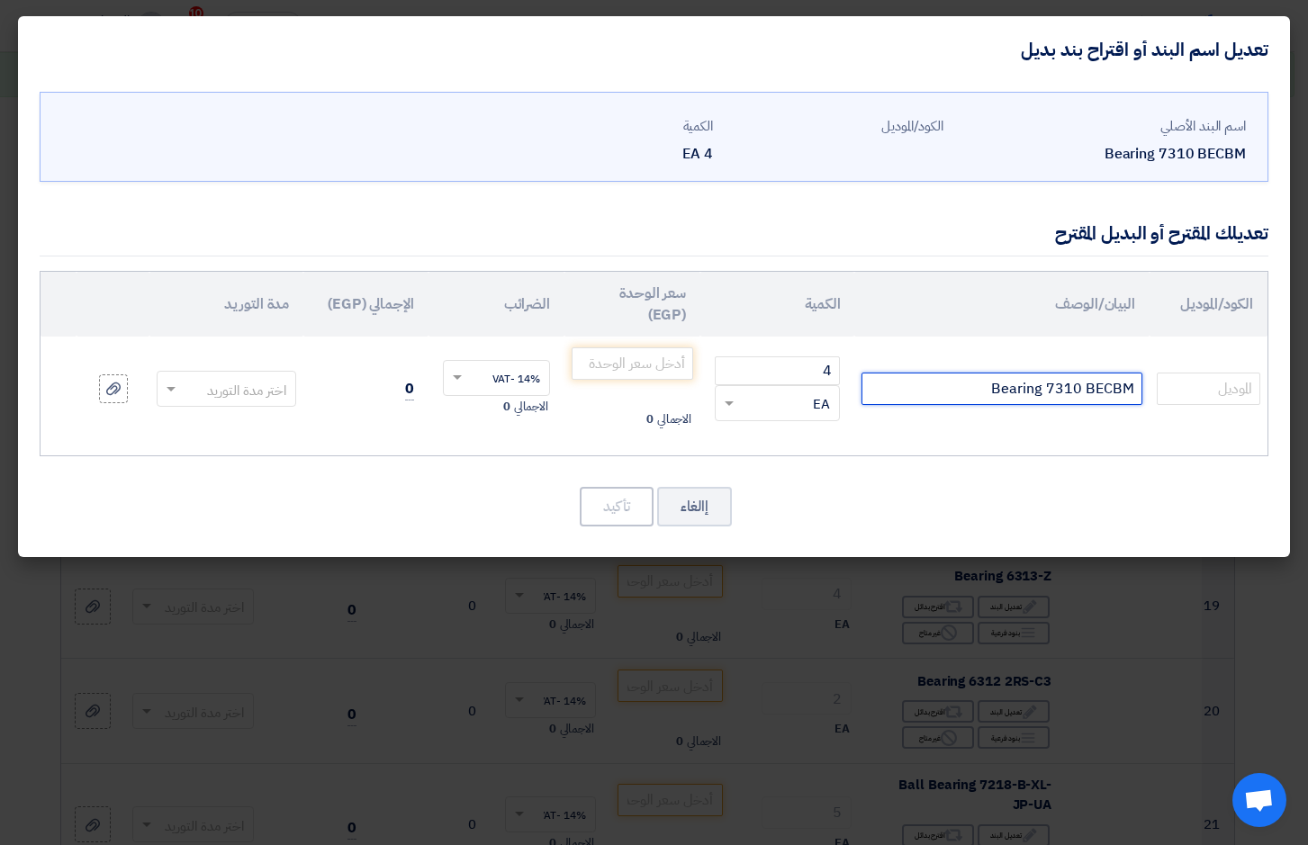
drag, startPoint x: 992, startPoint y: 390, endPoint x: 1285, endPoint y: 393, distance: 293.4
click at [1283, 393] on div "اسم البند الأصلي Bearing 7310 BECBM الكود/الموديل الكمية 4 EA 4" at bounding box center [654, 320] width 1272 height 474
type input "7310BW"
click at [642, 374] on input "number" at bounding box center [633, 363] width 122 height 32
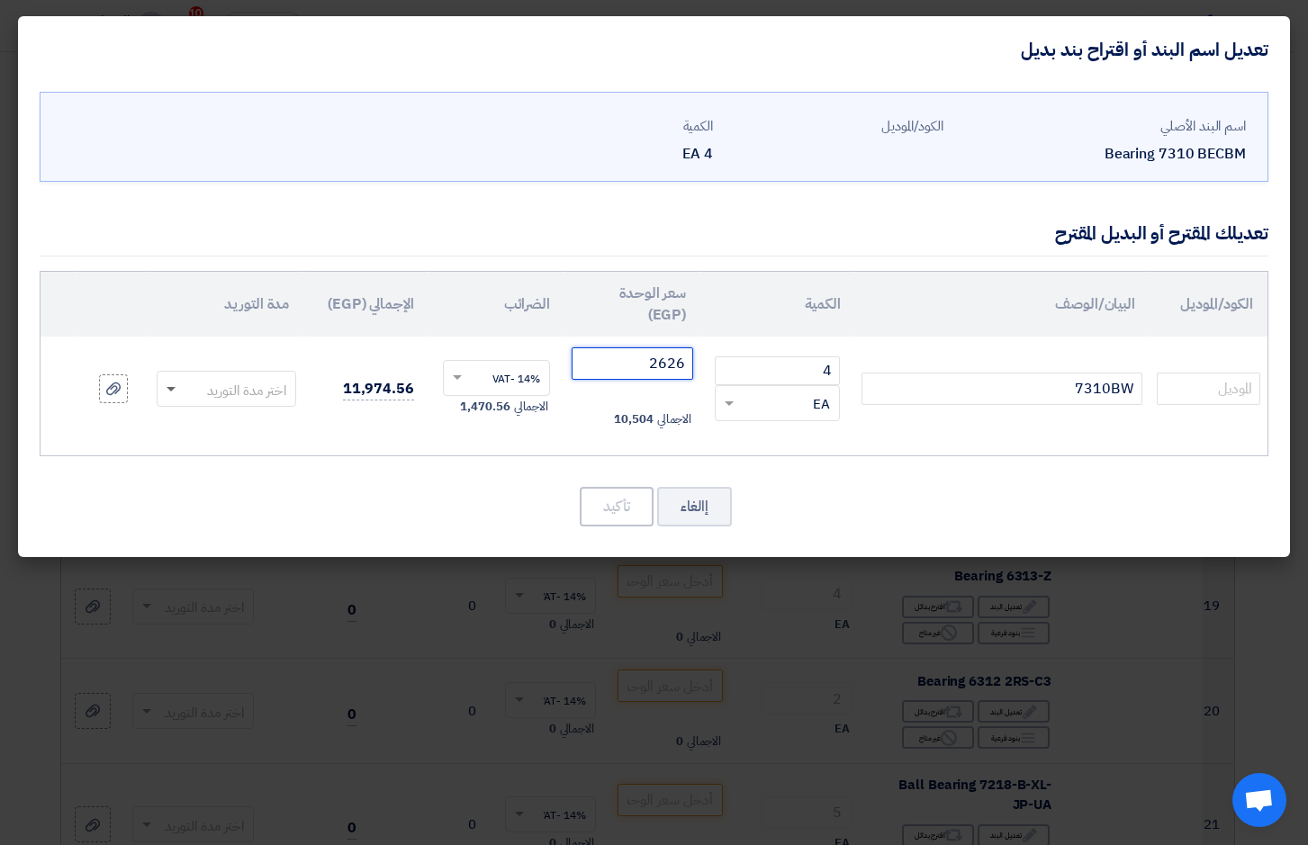
type input "2626"
click at [167, 390] on span at bounding box center [171, 390] width 9 height 6
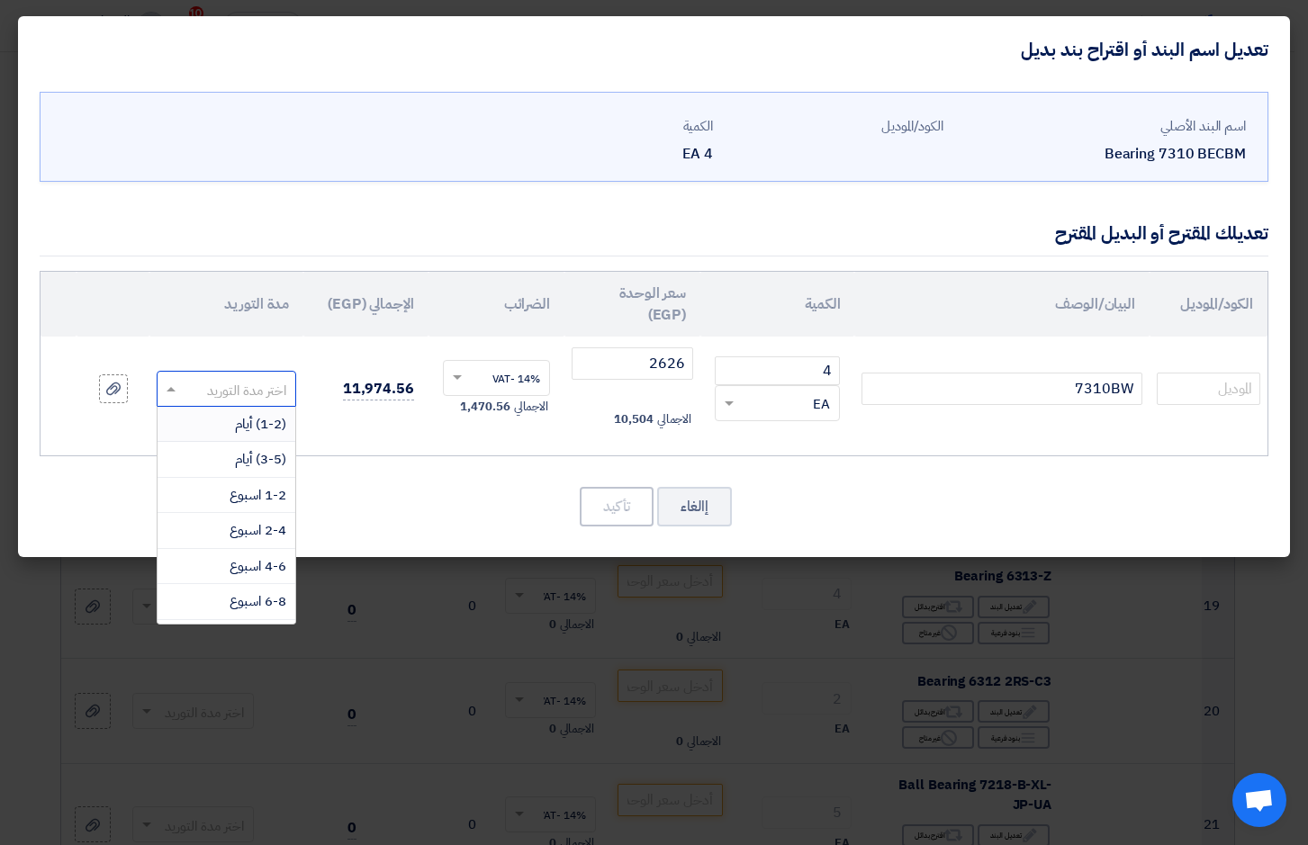
click at [206, 424] on div "(1-2) أيام" at bounding box center [227, 425] width 138 height 36
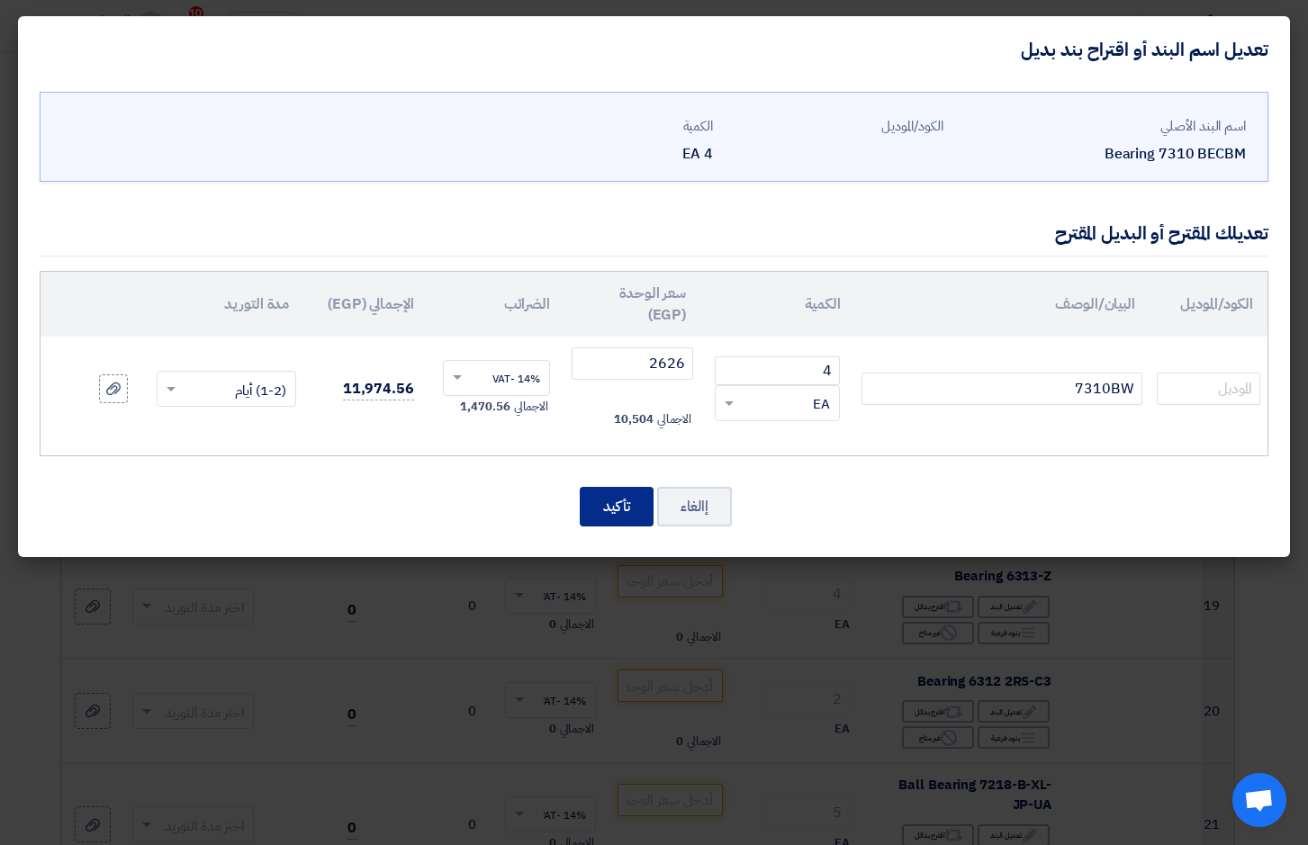
click at [608, 509] on button "تأكيد" at bounding box center [617, 507] width 74 height 40
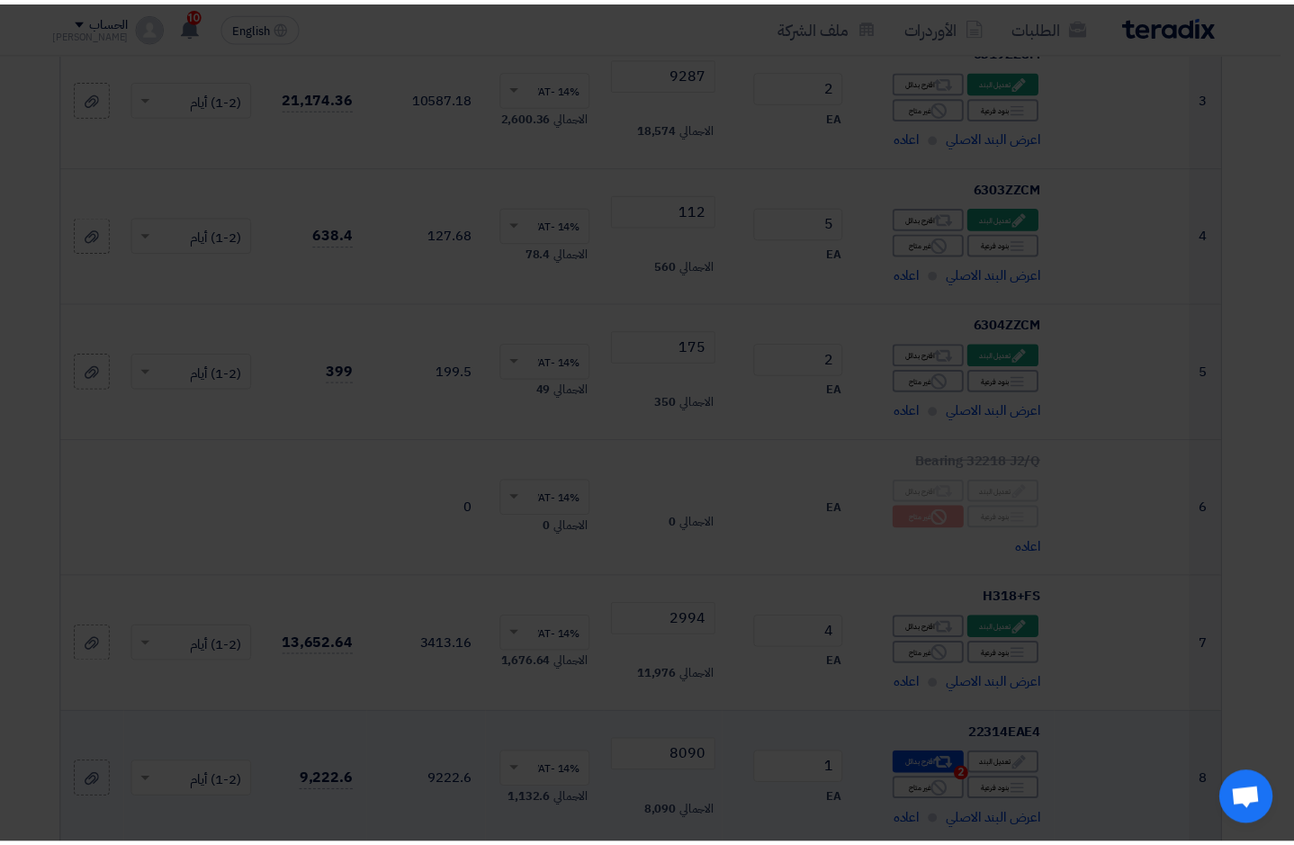
scroll to position [1678, 0]
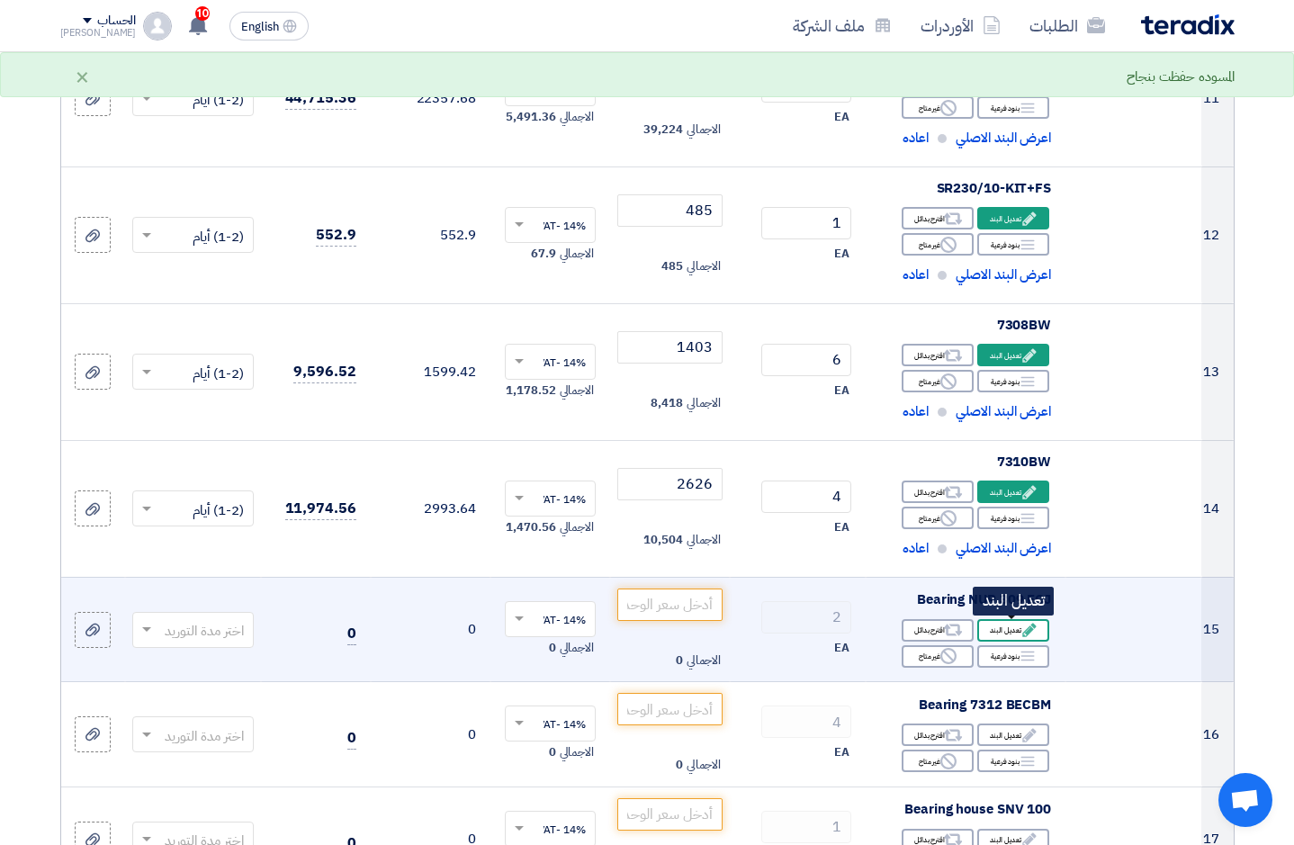
click at [1005, 634] on div "Edit تعديل البند" at bounding box center [1013, 630] width 72 height 23
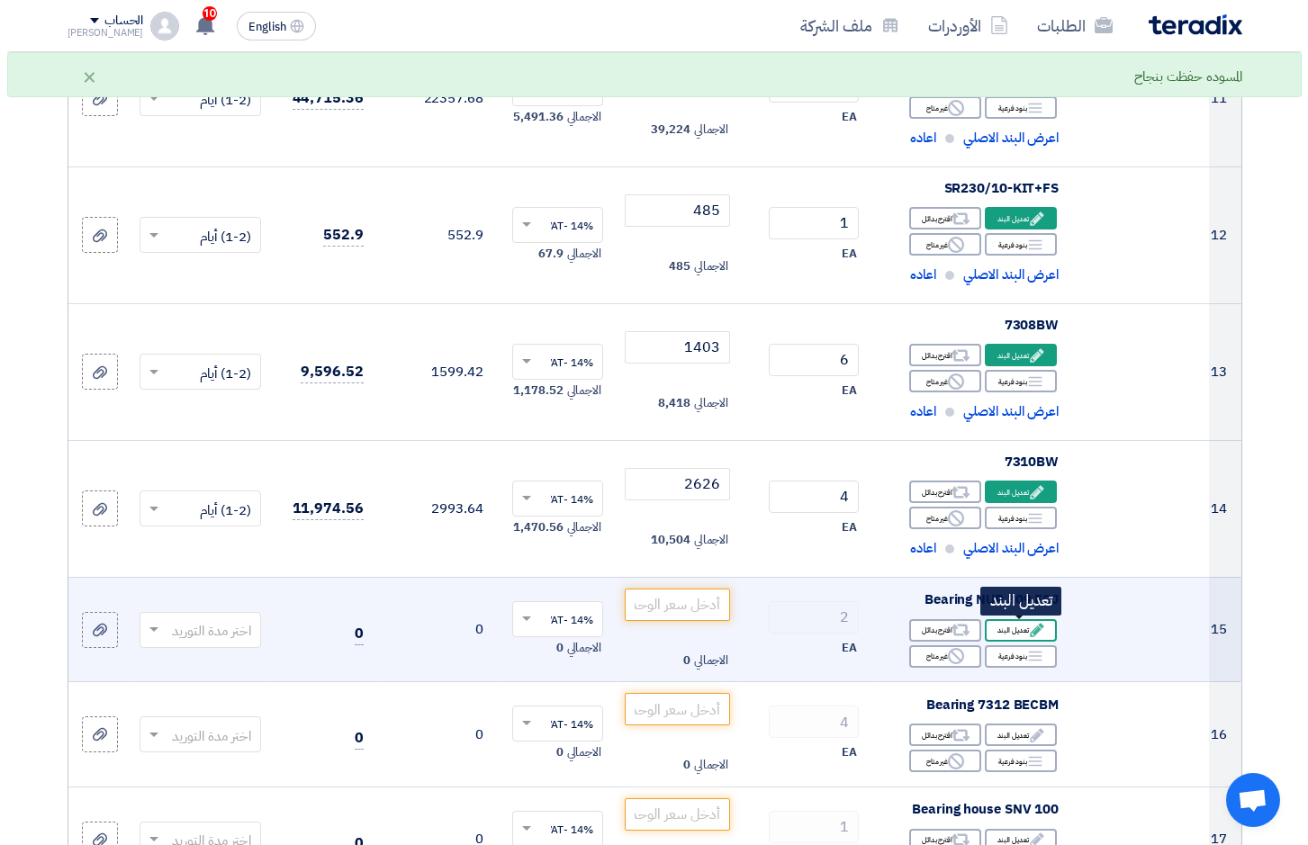
scroll to position [584, 0]
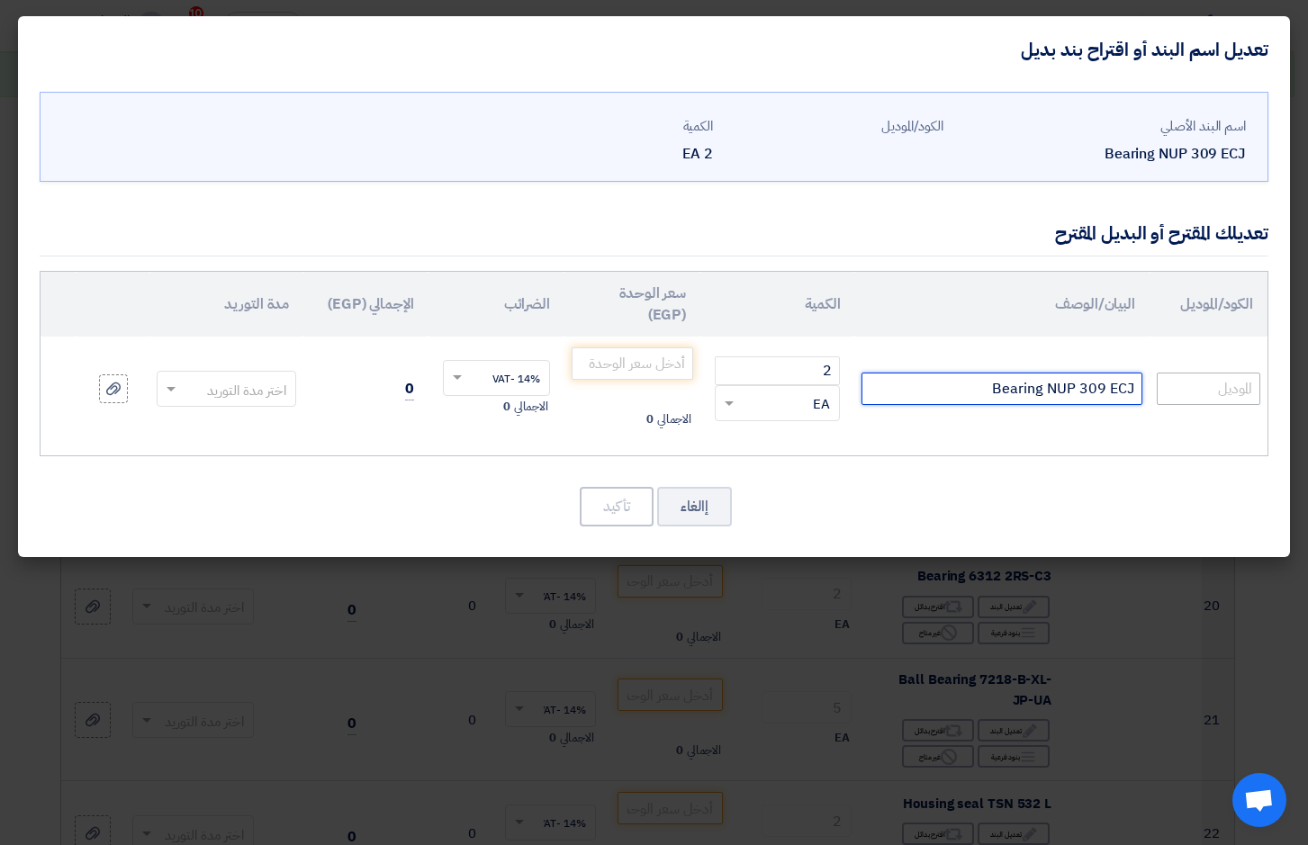
drag, startPoint x: 960, startPoint y: 392, endPoint x: 1258, endPoint y: 381, distance: 298.1
click at [1250, 381] on tr "Bearing NUP 309 ECJ 2 RFQ_STEP1.ITEMS.2.TYPE_PLACEHOLDER" at bounding box center [654, 389] width 1227 height 104
type input "NUP309EW"
click at [624, 356] on input "number" at bounding box center [633, 363] width 122 height 32
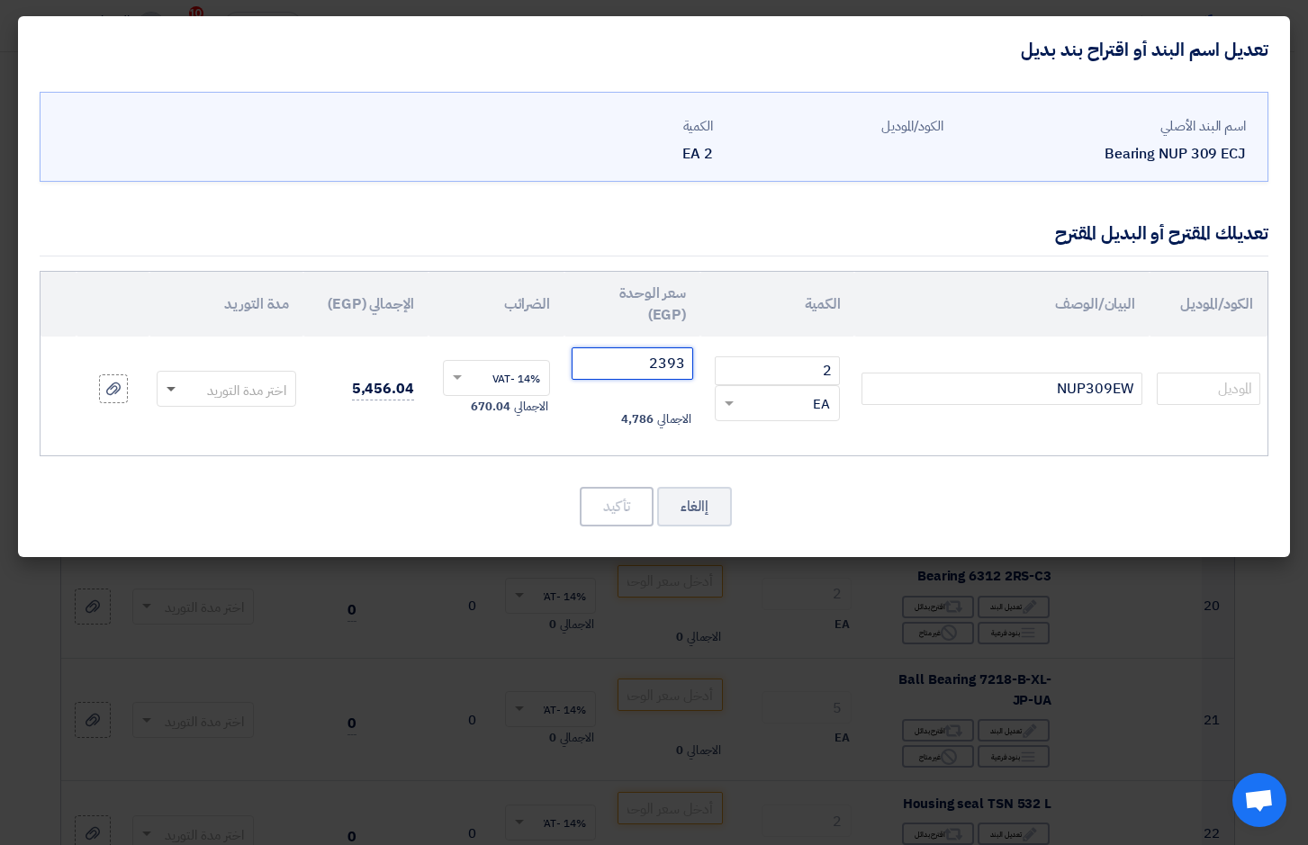
type input "2393"
click at [171, 392] on span at bounding box center [169, 389] width 23 height 21
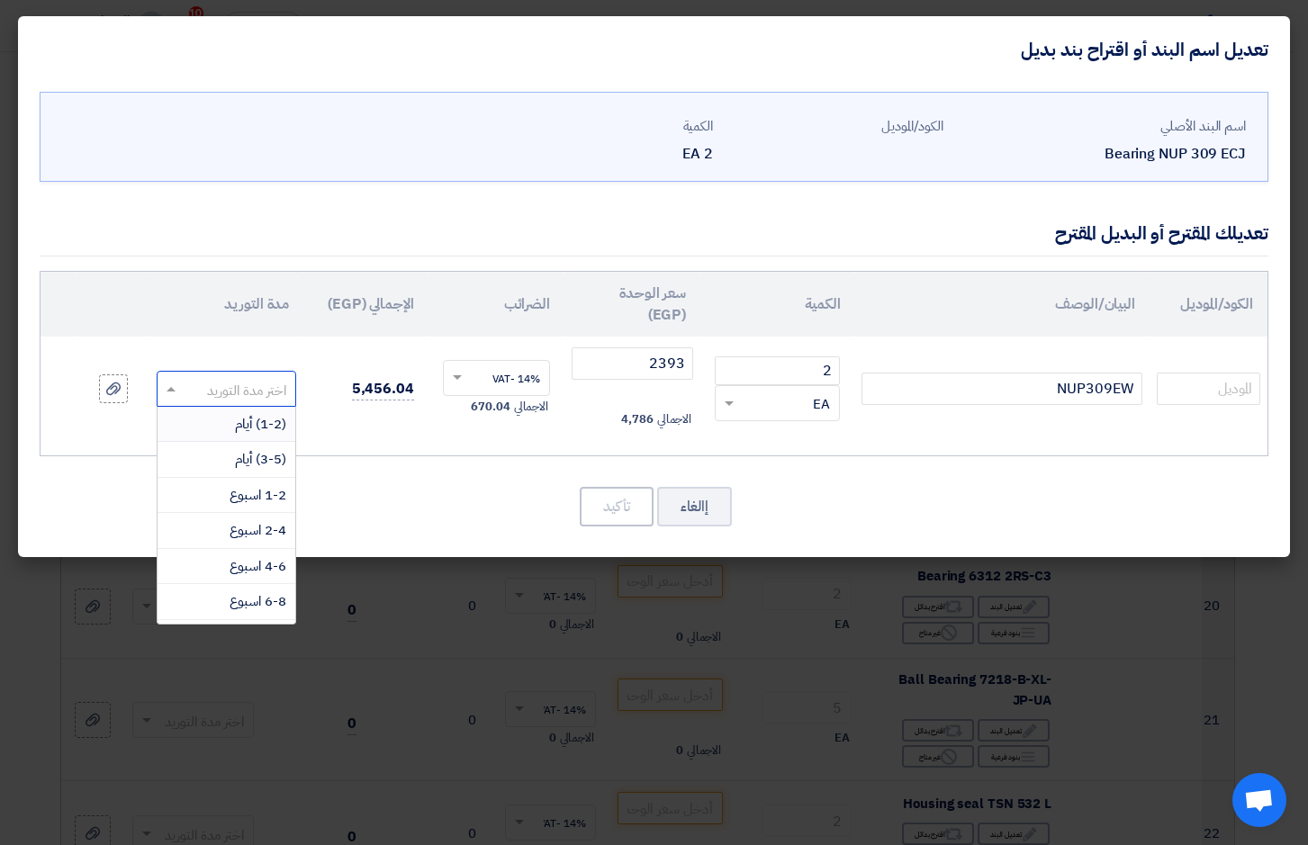
click at [236, 420] on span "(1-2) أيام" at bounding box center [260, 424] width 51 height 20
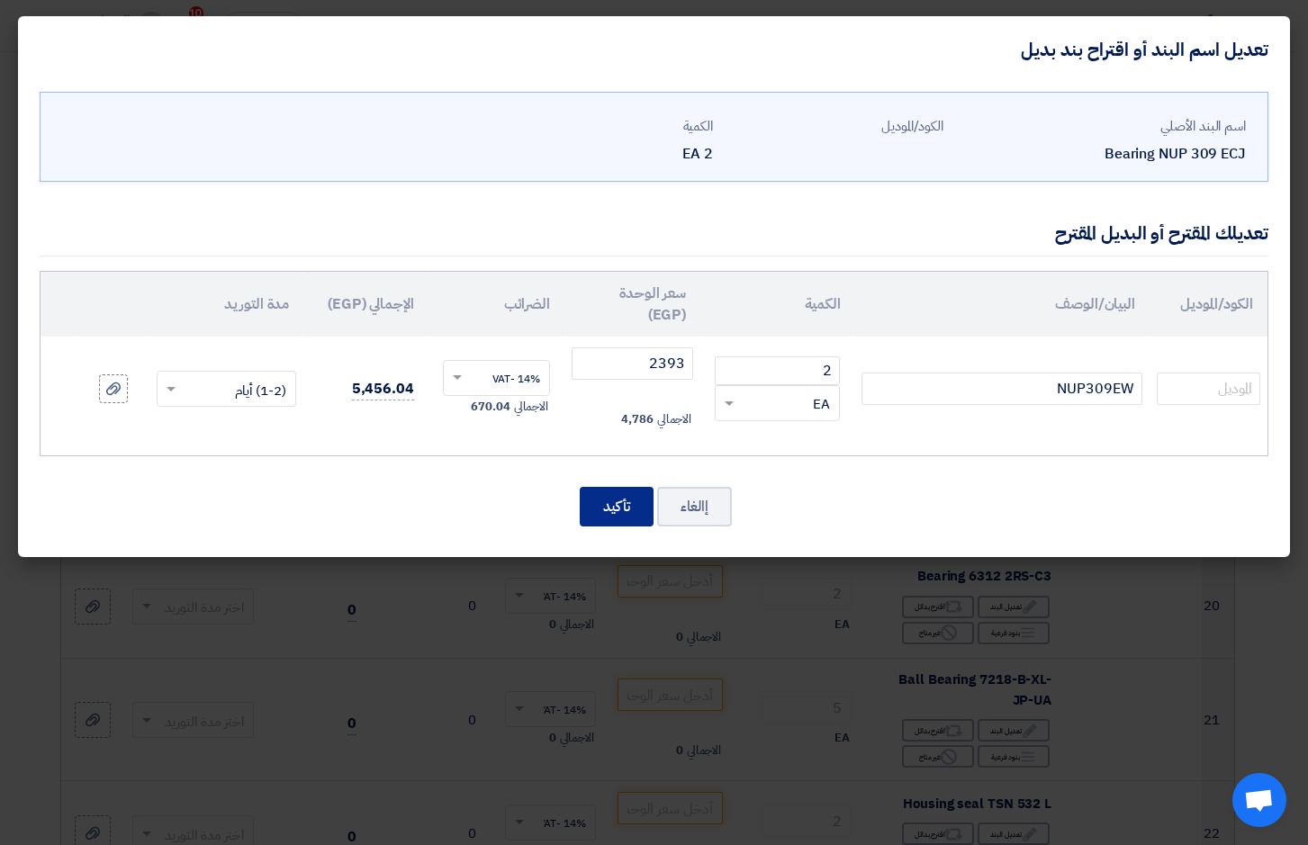
click at [632, 511] on button "تأكيد" at bounding box center [617, 507] width 74 height 40
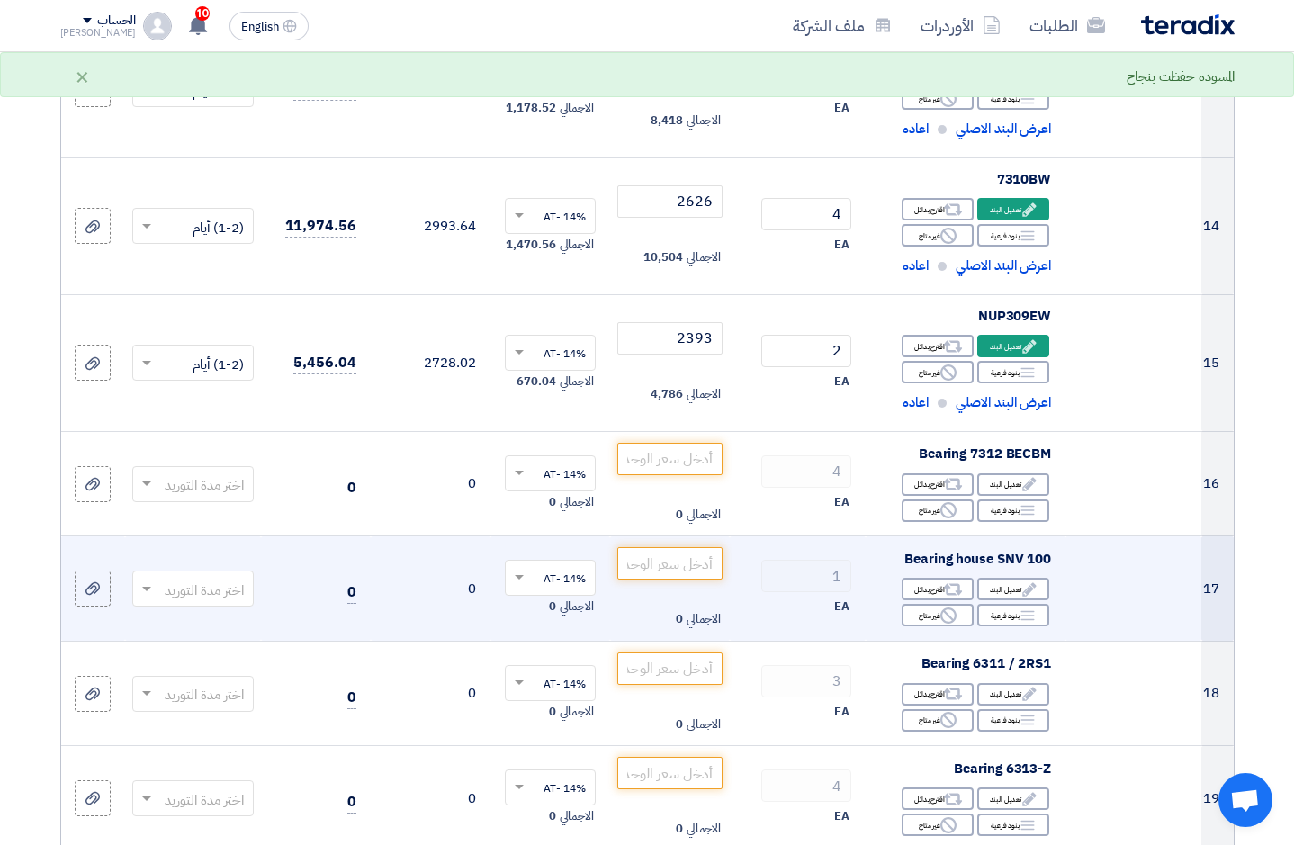
scroll to position [1966, 0]
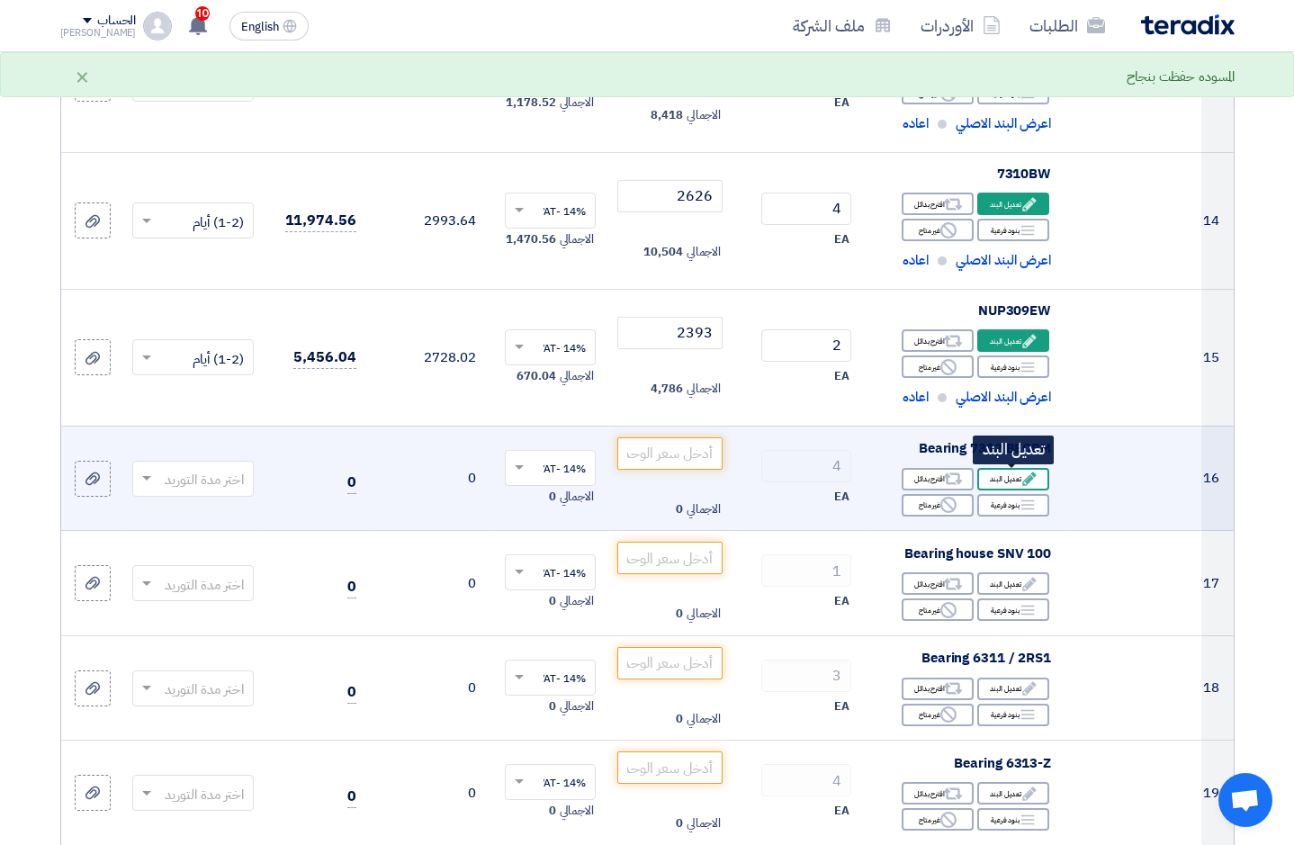
click at [997, 482] on div "Edit تعديل البند" at bounding box center [1013, 479] width 72 height 23
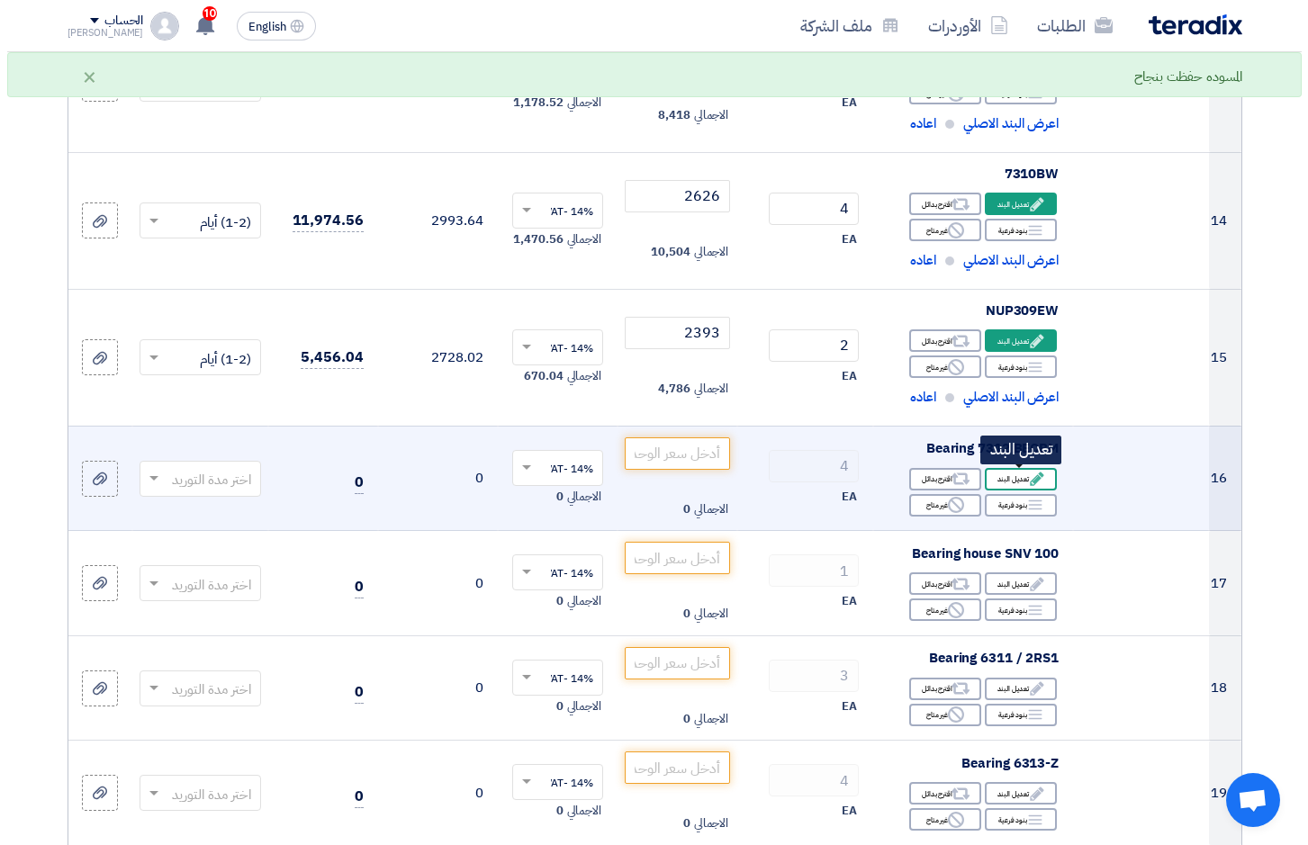
scroll to position [735, 0]
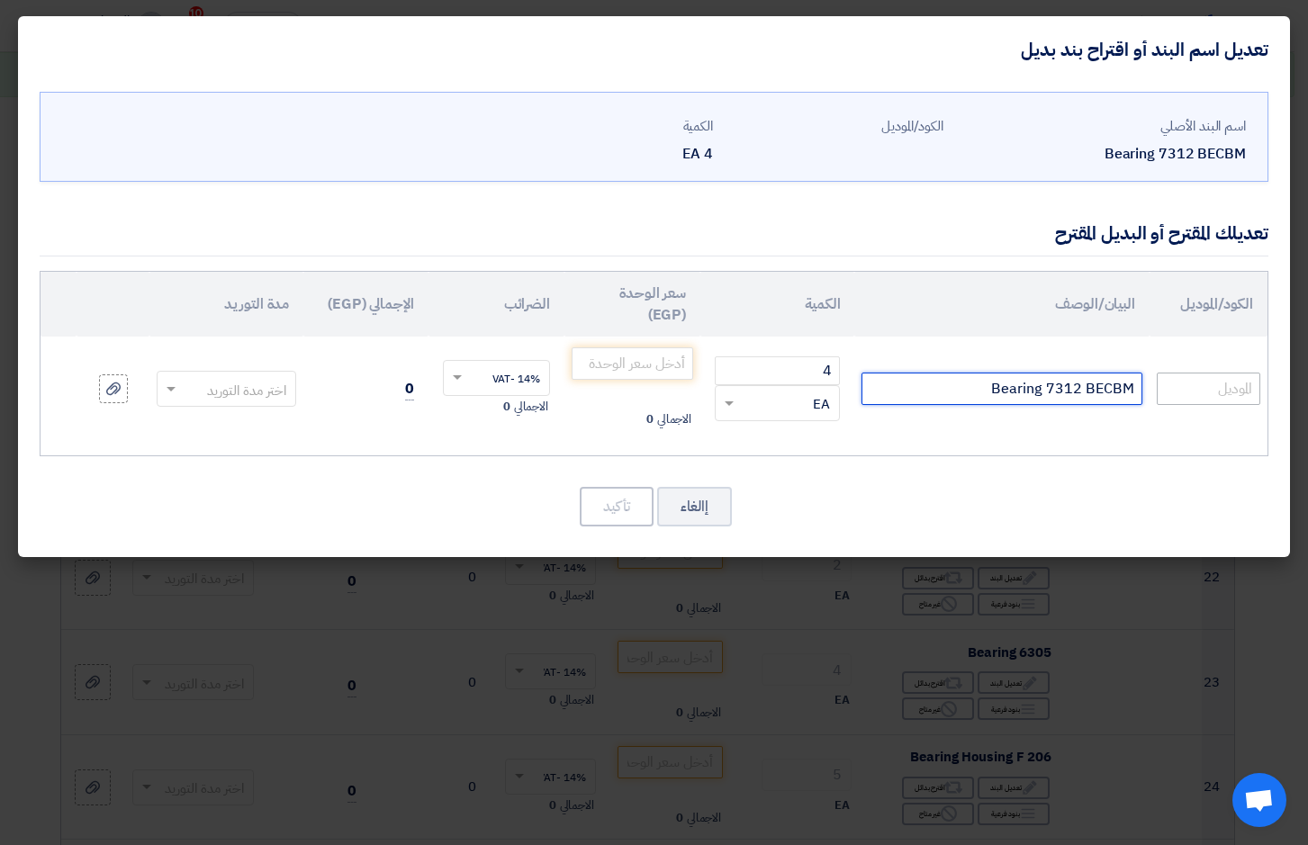
drag, startPoint x: 986, startPoint y: 392, endPoint x: 1238, endPoint y: 383, distance: 253.0
click at [1238, 383] on tr "Bearing 7312 BECBM 4 RFQ_STEP1.ITEMS.2.TYPE_PLACEHOLDER" at bounding box center [654, 389] width 1227 height 104
type input "7312BEAW"
click at [620, 356] on input "number" at bounding box center [633, 363] width 122 height 32
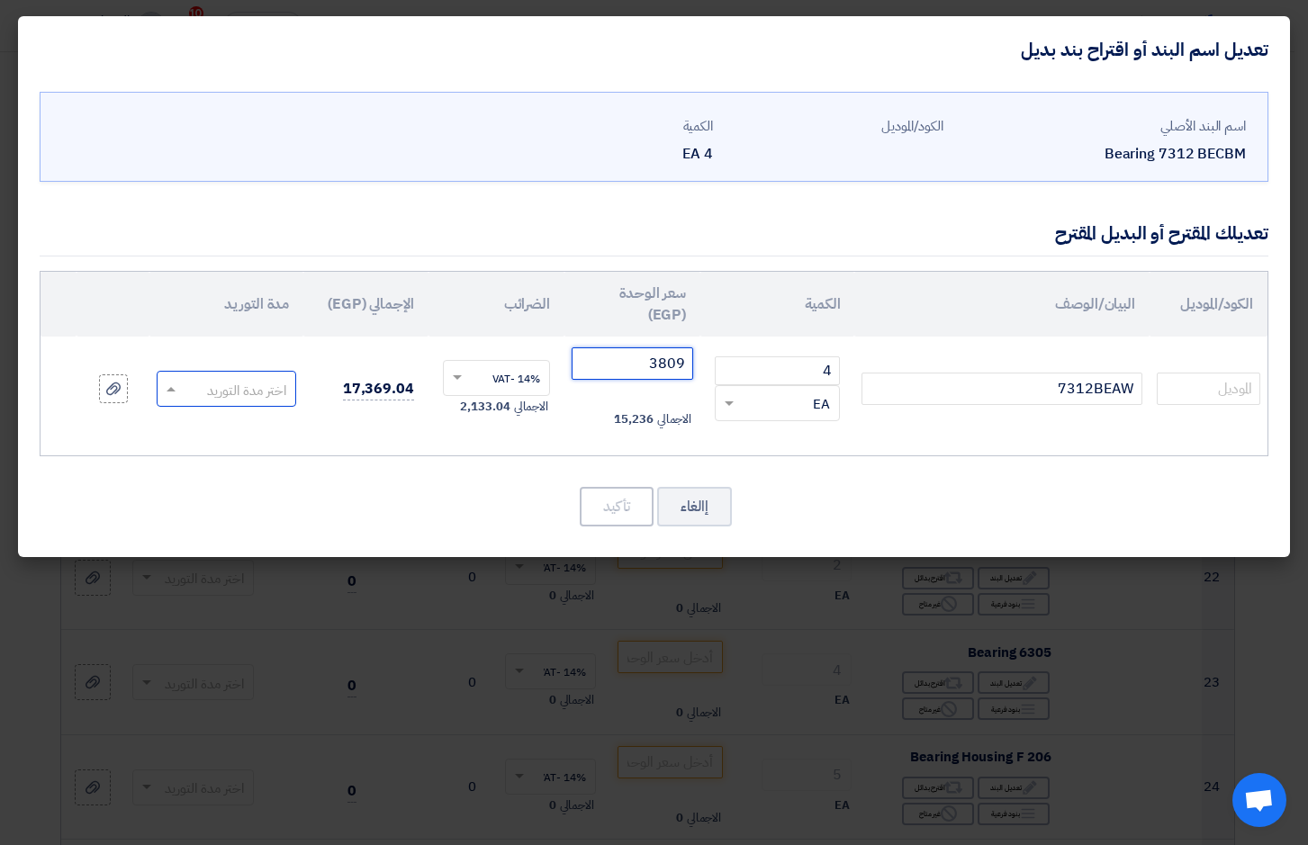
type input "3809"
click at [167, 384] on span at bounding box center [169, 389] width 23 height 21
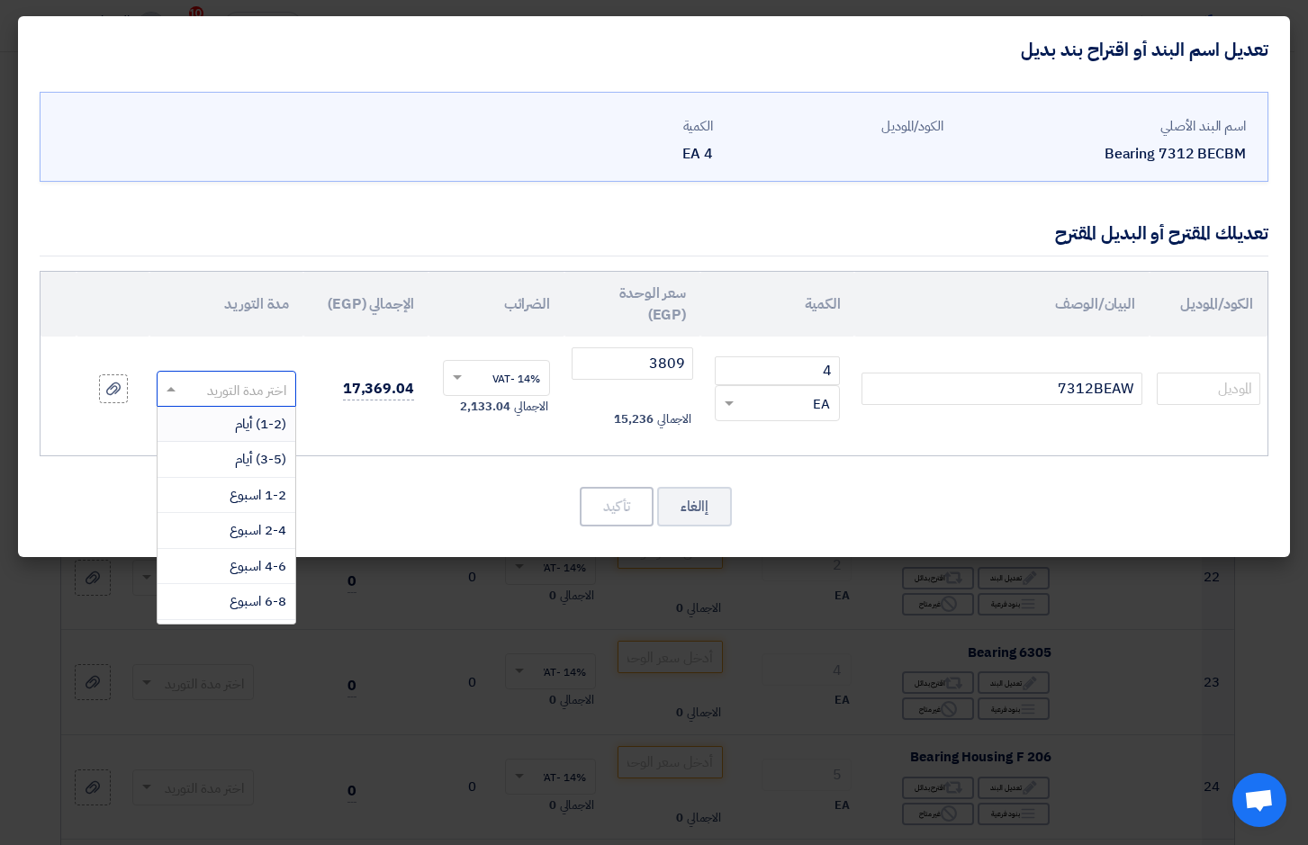
click at [232, 419] on div "(1-2) أيام" at bounding box center [227, 425] width 138 height 36
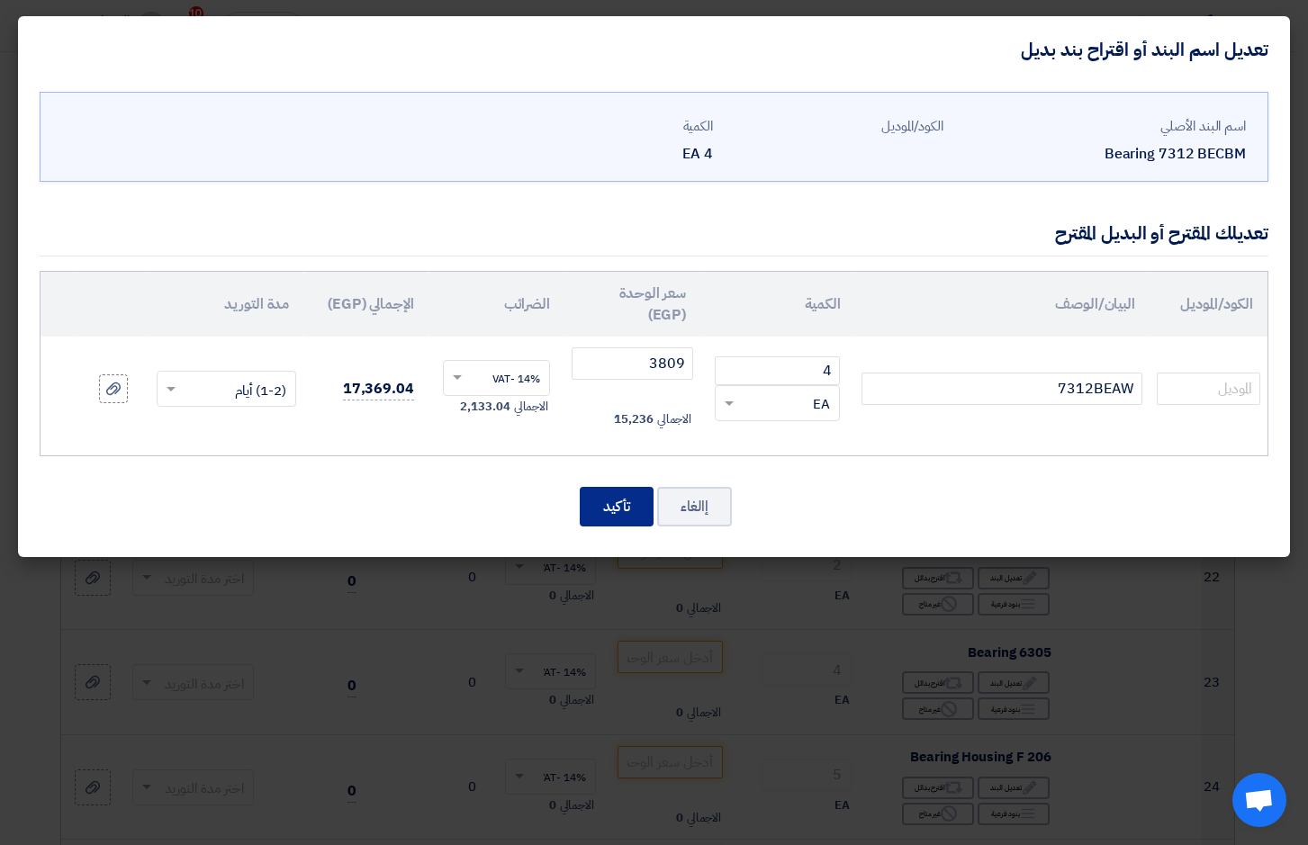
click at [625, 502] on button "تأكيد" at bounding box center [617, 507] width 74 height 40
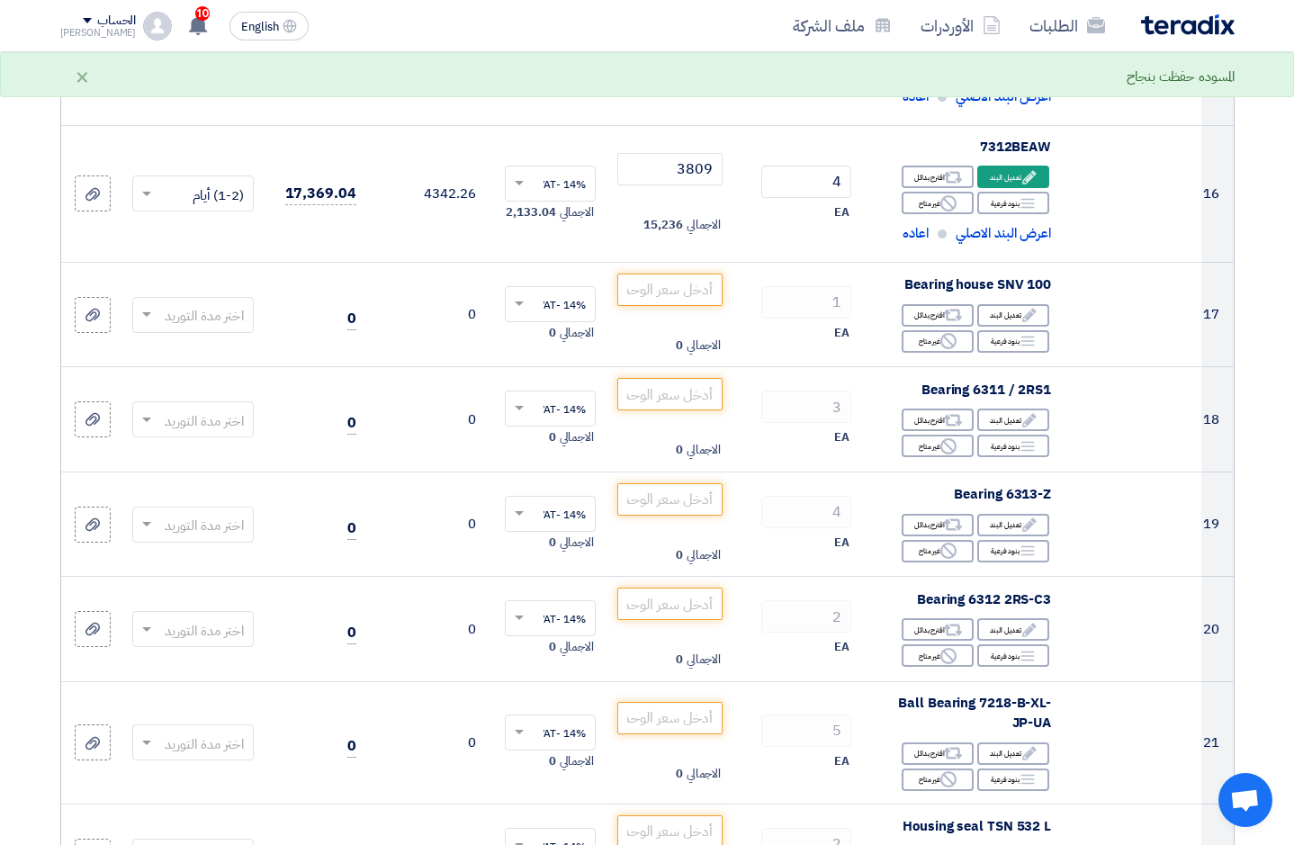
scroll to position [2250, 0]
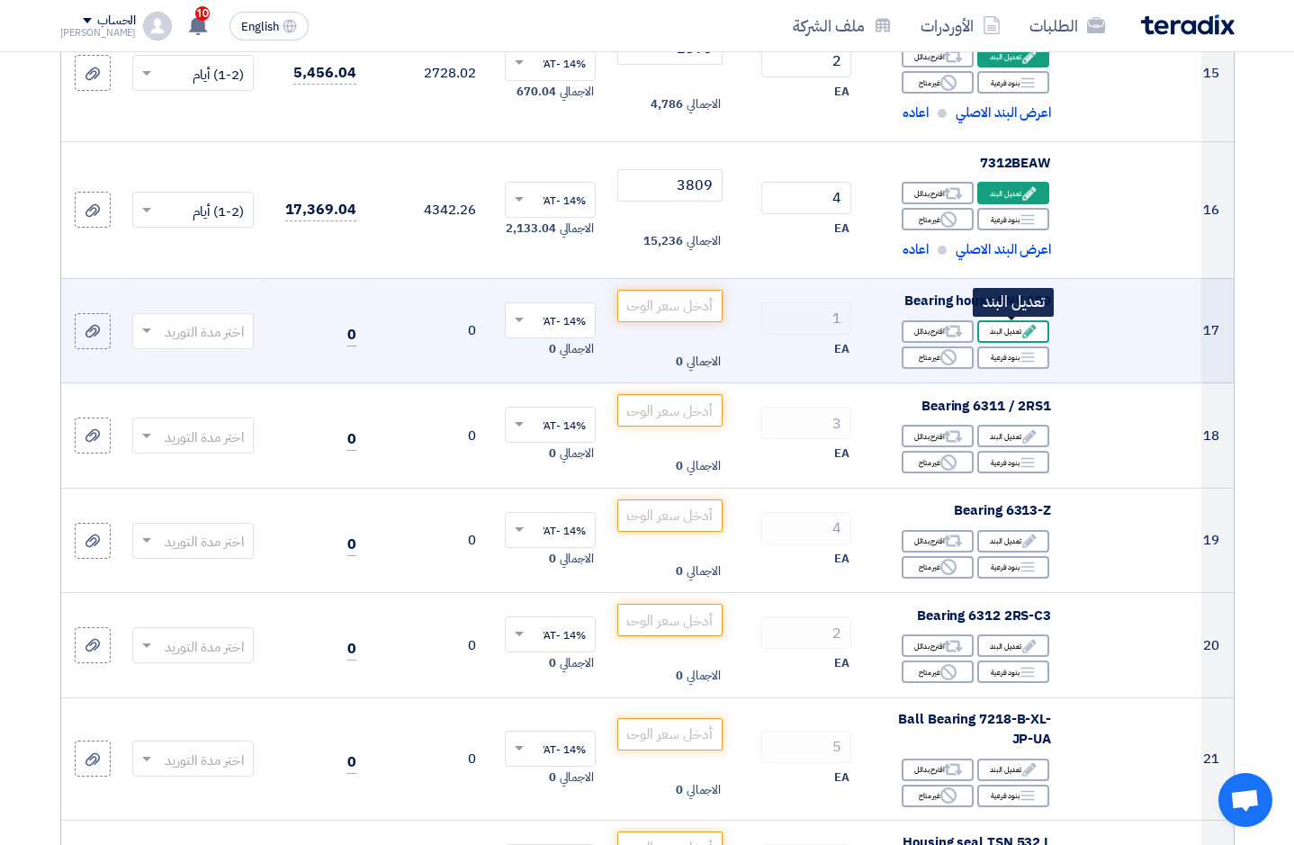
click at [1017, 328] on div "Edit تعديل البند" at bounding box center [1013, 331] width 72 height 23
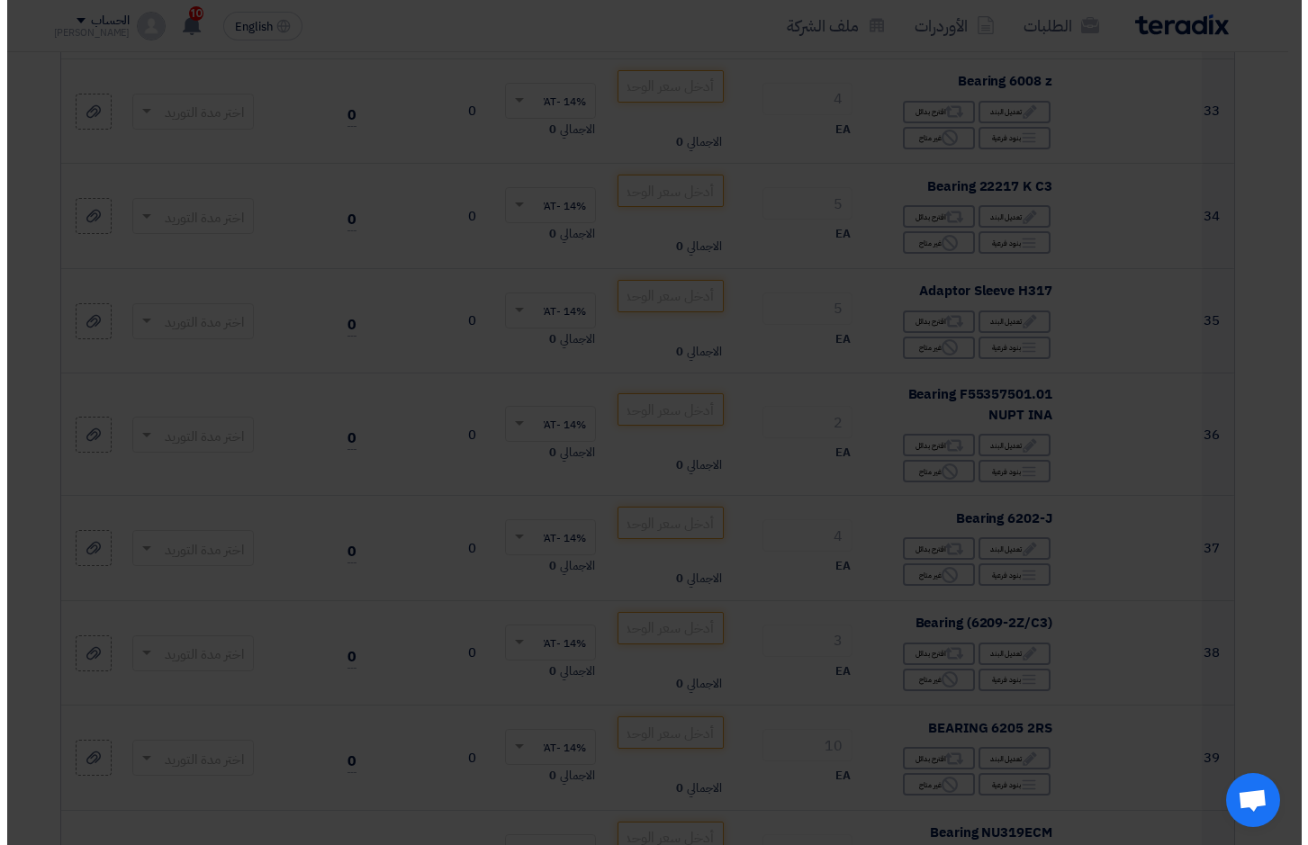
scroll to position [746, 0]
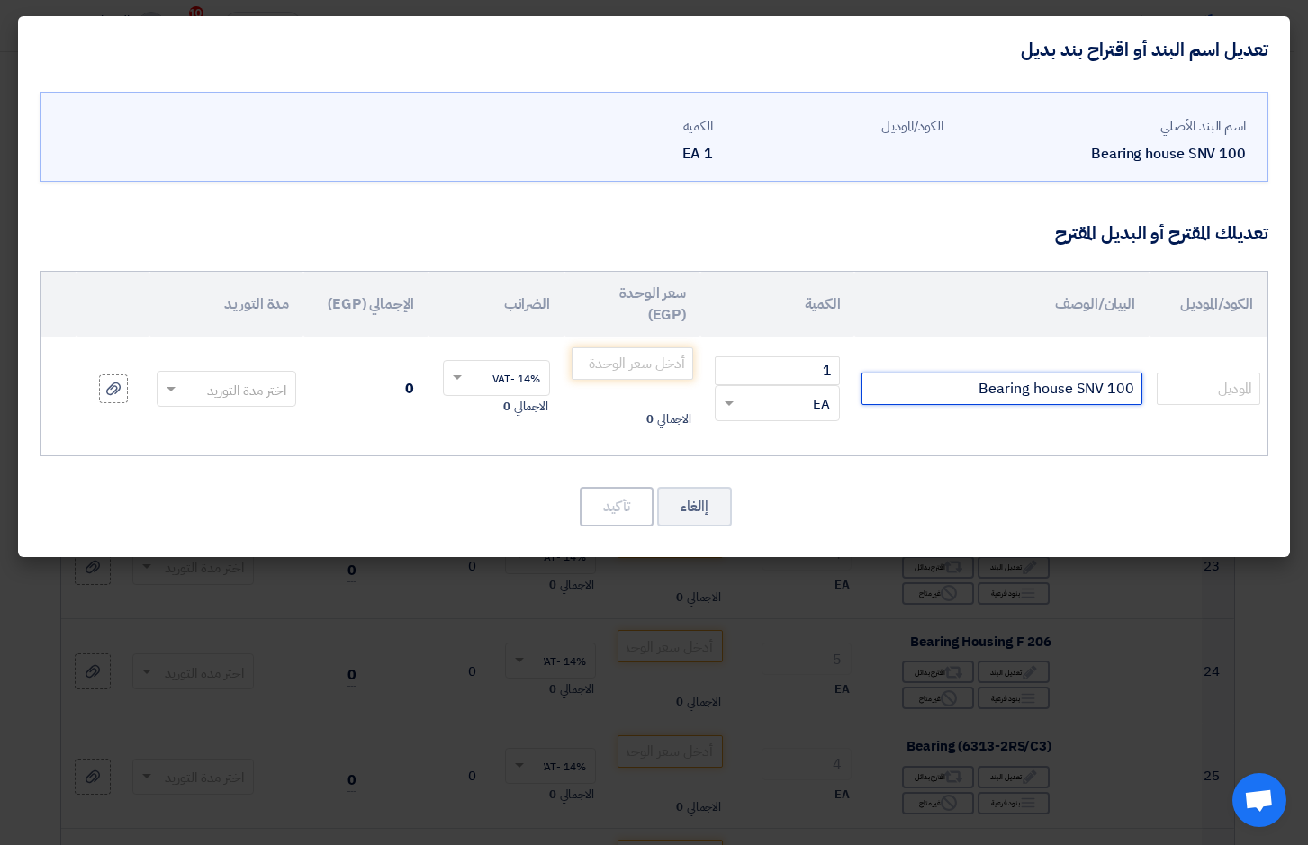
drag, startPoint x: 947, startPoint y: 395, endPoint x: 1276, endPoint y: 369, distance: 330.4
click at [1267, 373] on div "الكود/الموديل البيان/الوصف الكمية سعر الوحدة (EGP) الضرائب الإجمالي (EGP) مدة ا…" at bounding box center [654, 363] width 1229 height 185
type input "SNN511-609+FS"
click at [612, 361] on input "number" at bounding box center [633, 363] width 122 height 32
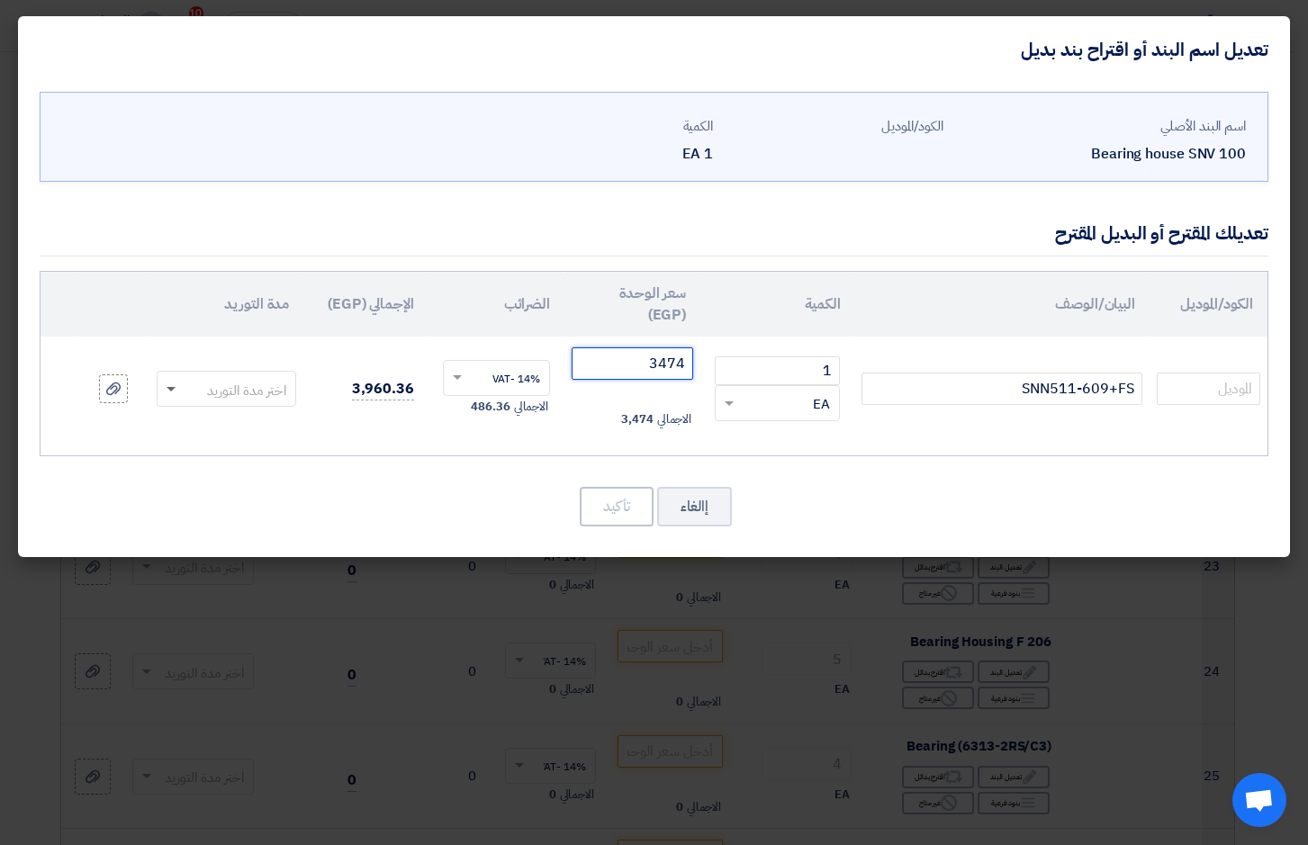
type input "3474"
click at [171, 392] on span at bounding box center [169, 389] width 23 height 21
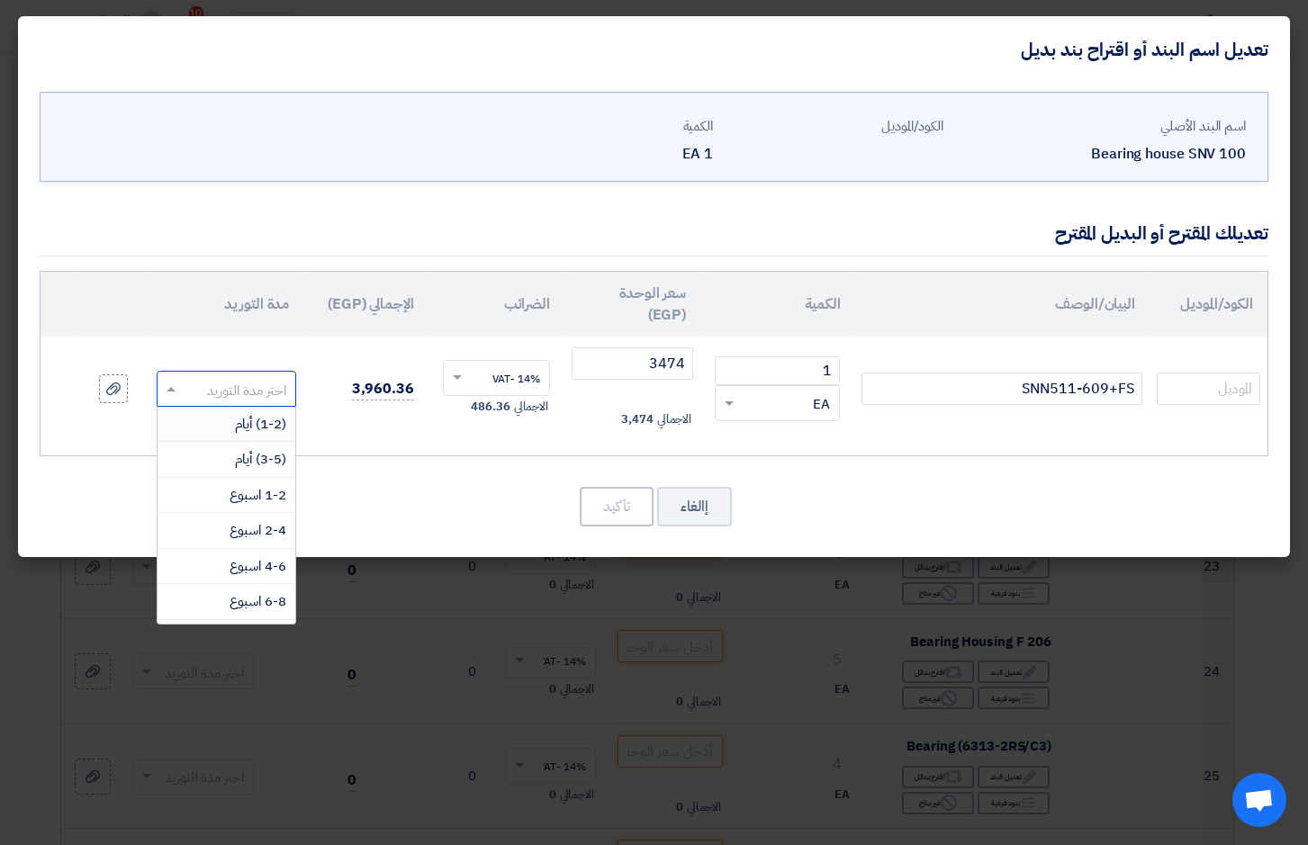
click at [230, 423] on div "(1-2) أيام" at bounding box center [227, 425] width 138 height 36
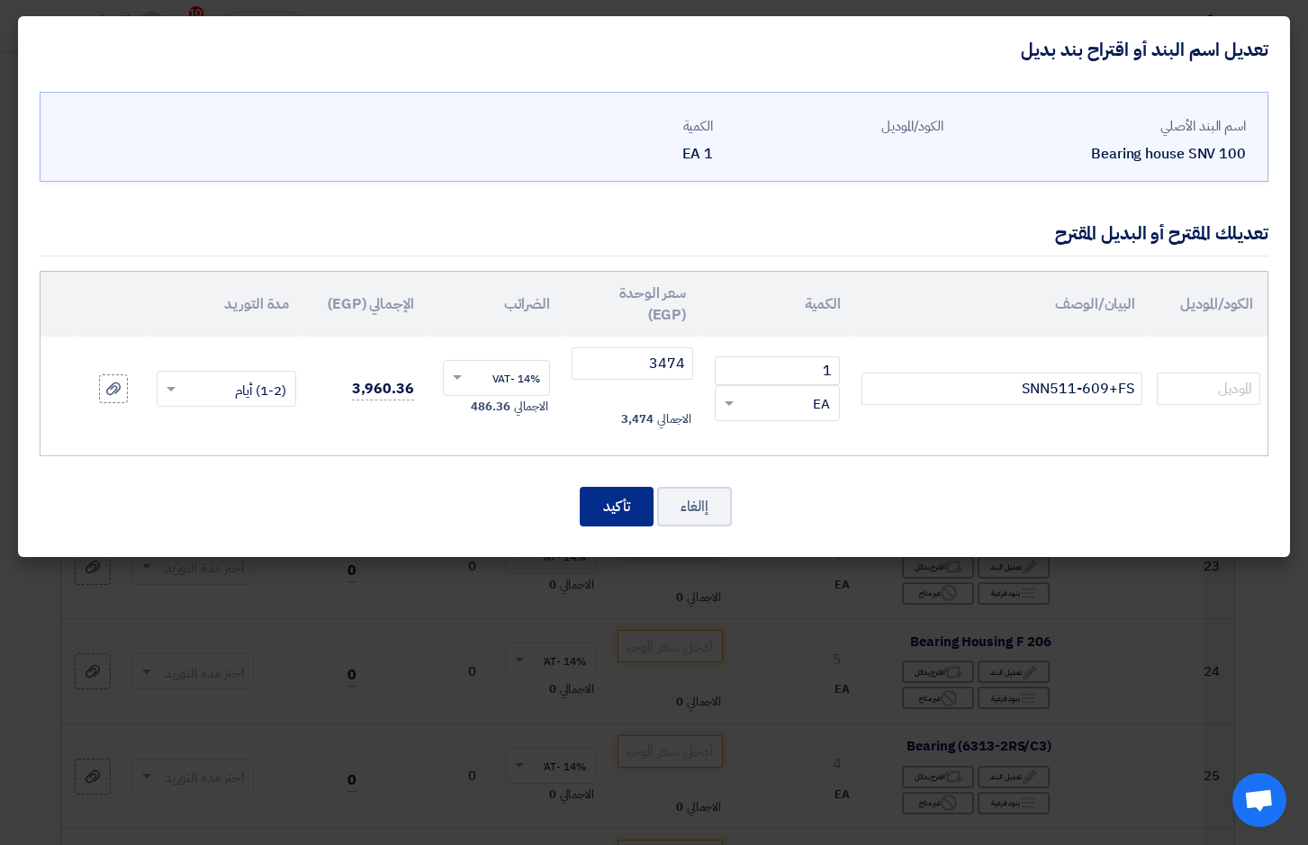
click at [605, 500] on button "تأكيد" at bounding box center [617, 507] width 74 height 40
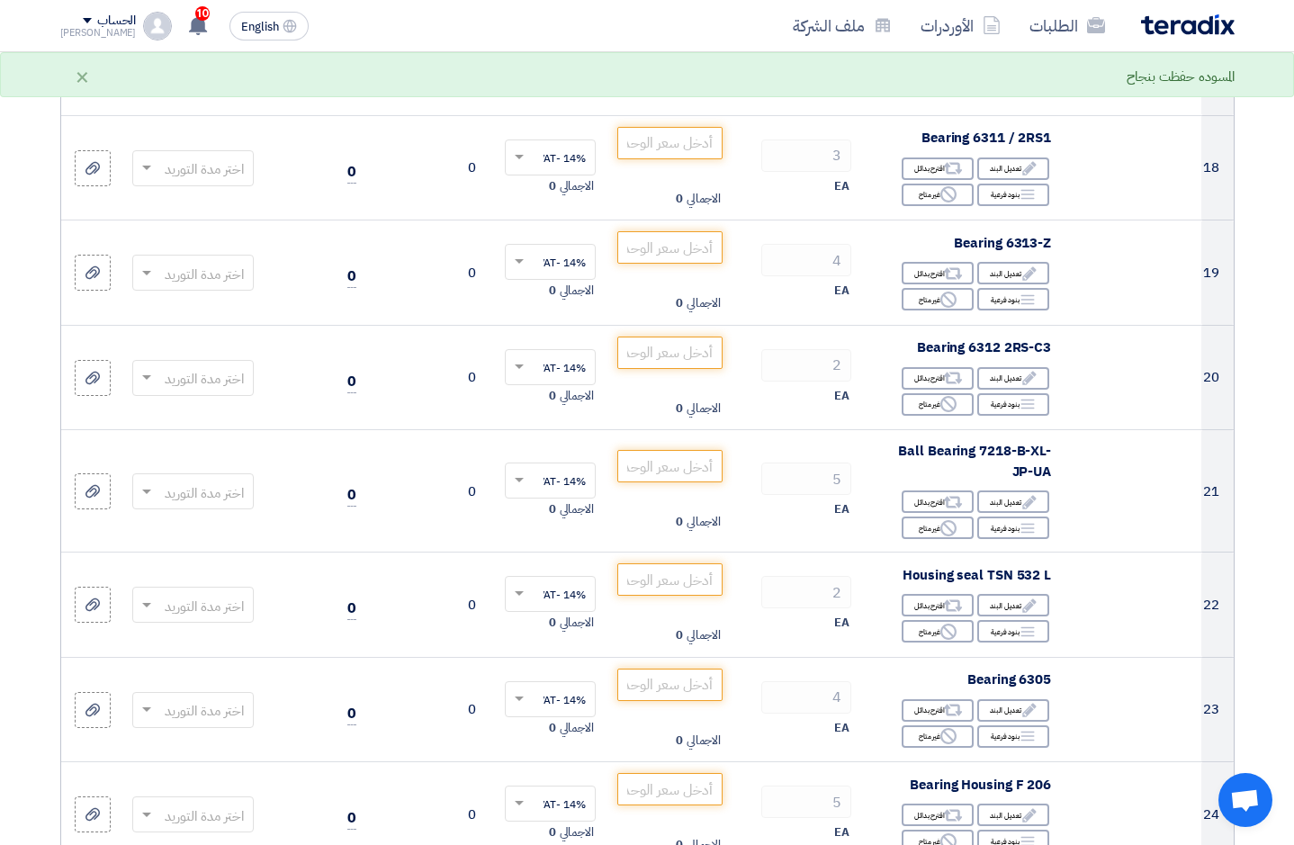
scroll to position [2549, 0]
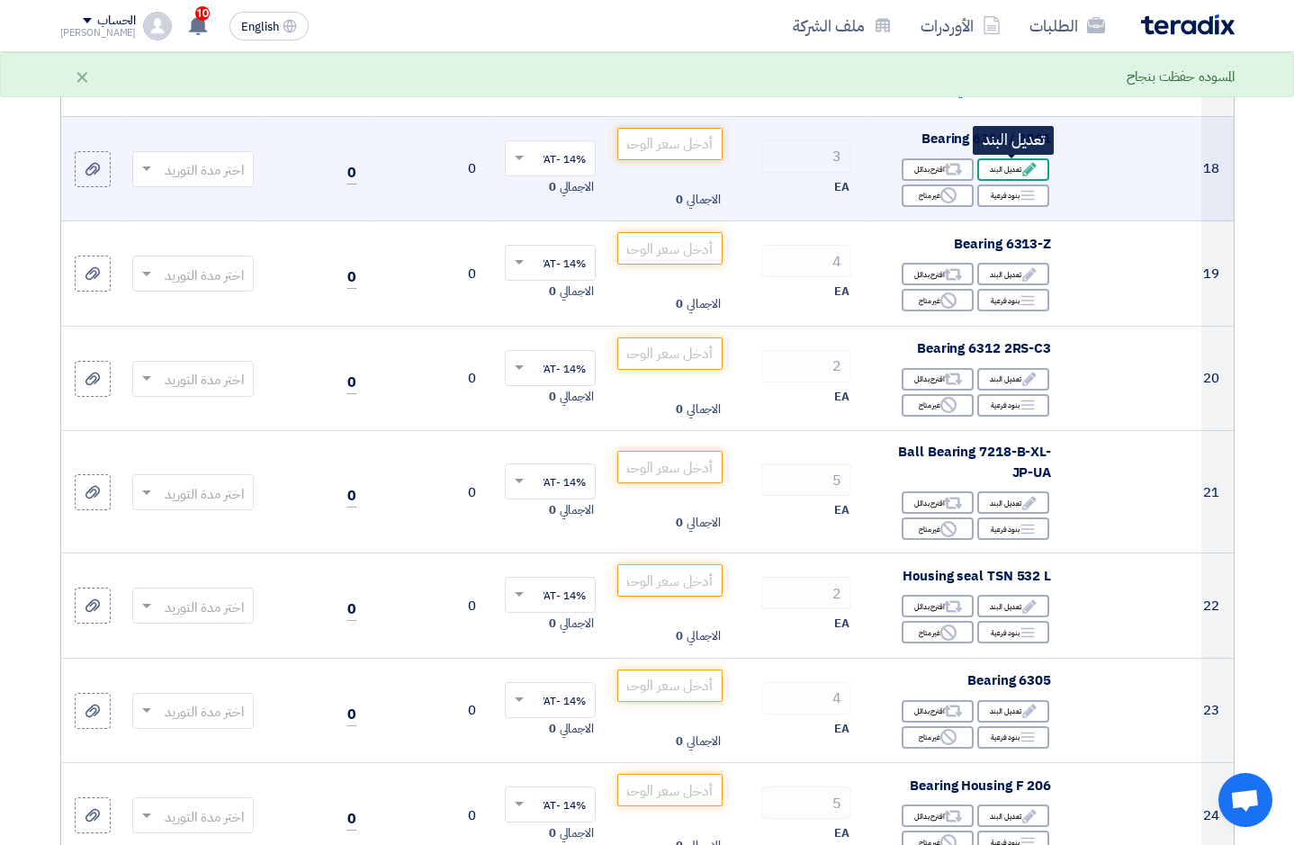
click at [1014, 170] on div "Edit تعديل البند" at bounding box center [1013, 169] width 72 height 23
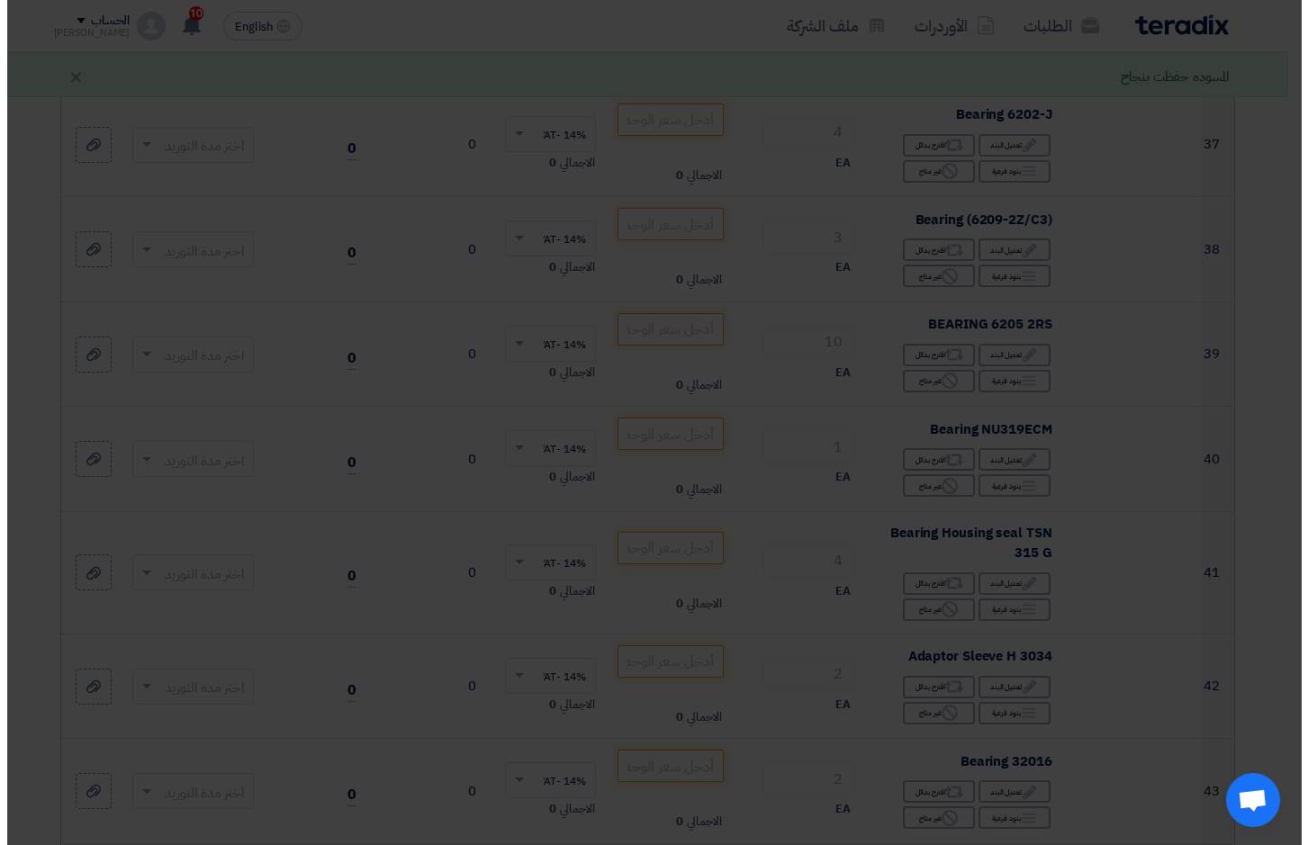
scroll to position [635, 0]
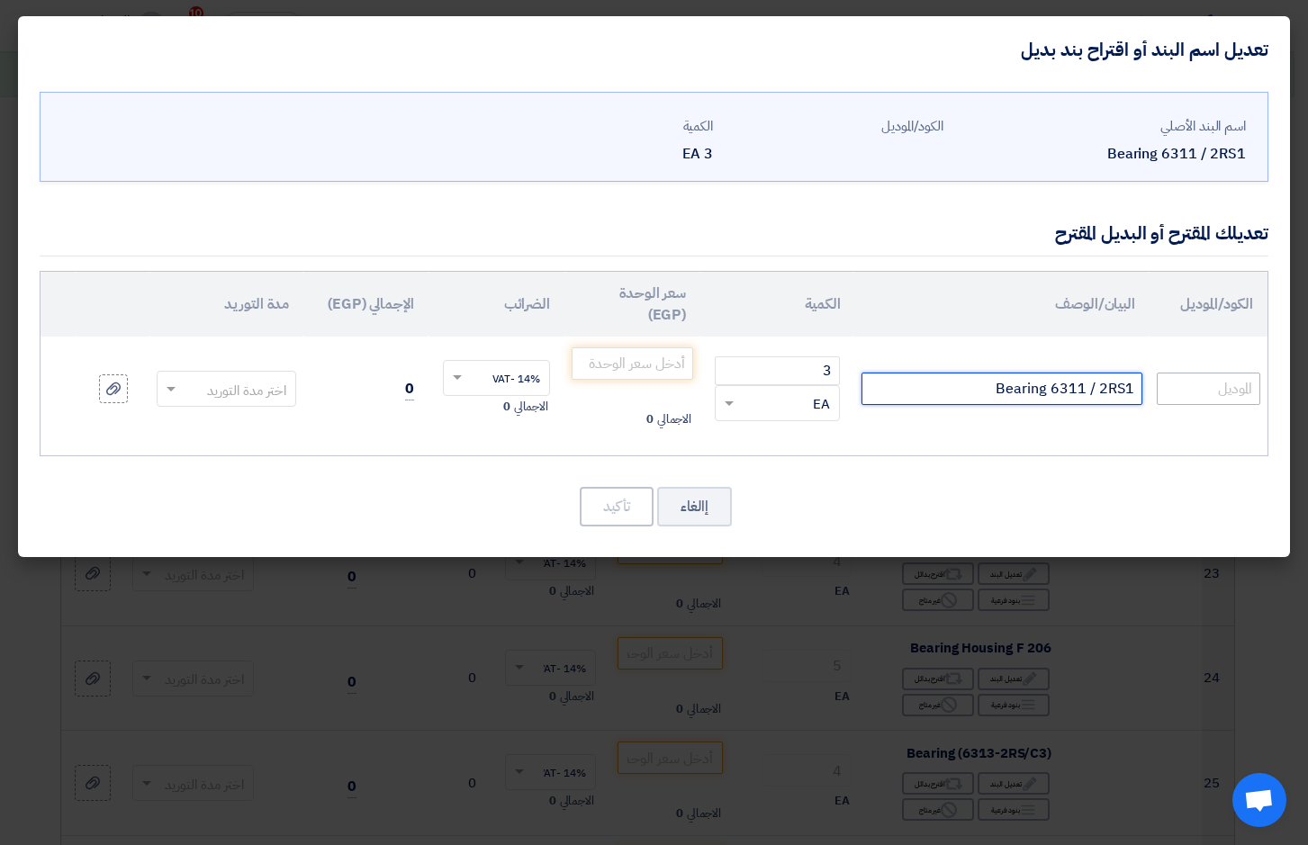
drag, startPoint x: 986, startPoint y: 395, endPoint x: 1242, endPoint y: 374, distance: 256.4
click at [1241, 374] on tr "Bearing 6311 / 2RS1 3 RFQ_STEP1.ITEMS.2.TYPE_PLACEHOLDER" at bounding box center [654, 389] width 1227 height 104
type input "6311DDUCM"
click at [661, 367] on input "number" at bounding box center [633, 363] width 122 height 32
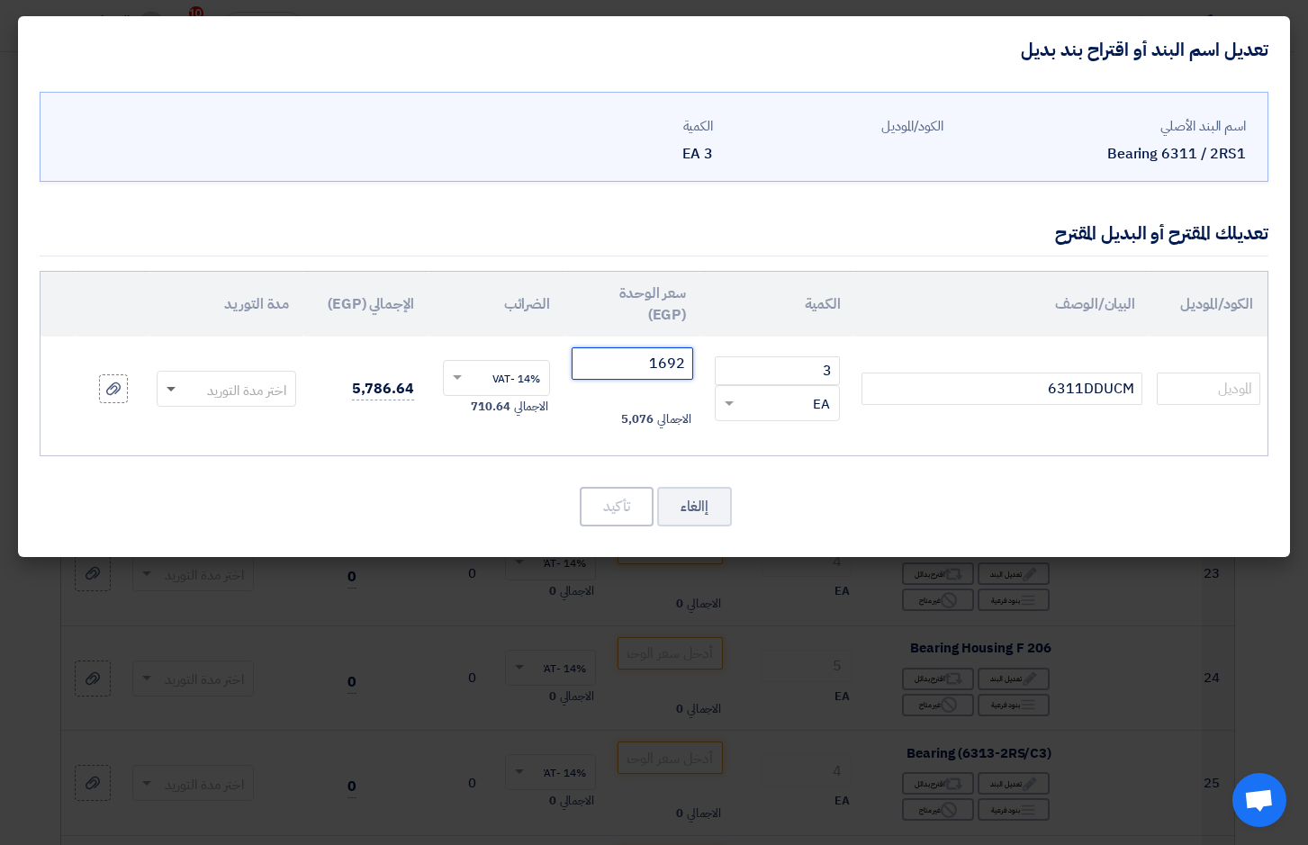
type input "1692"
click at [174, 392] on span at bounding box center [169, 389] width 23 height 21
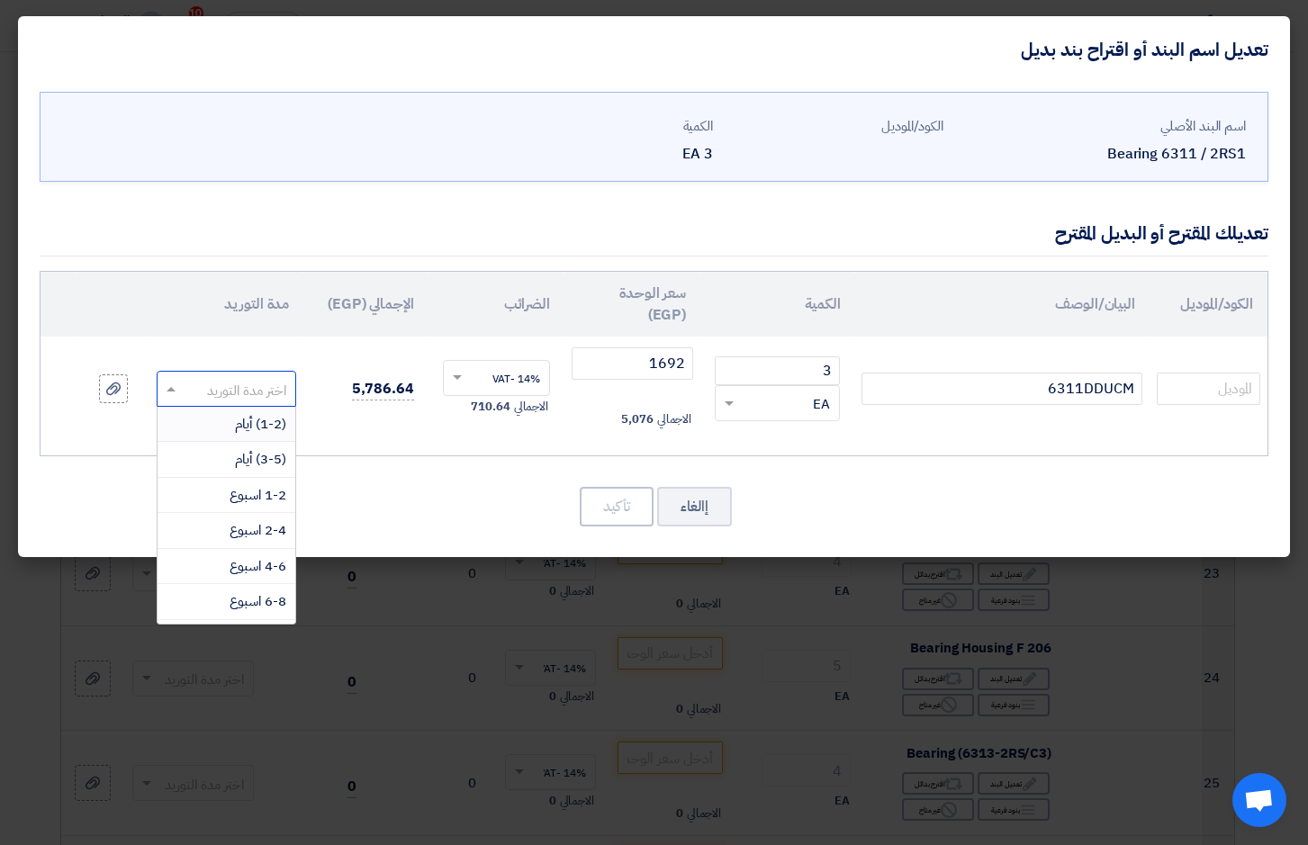
click at [222, 422] on div "(1-2) أيام" at bounding box center [227, 425] width 138 height 36
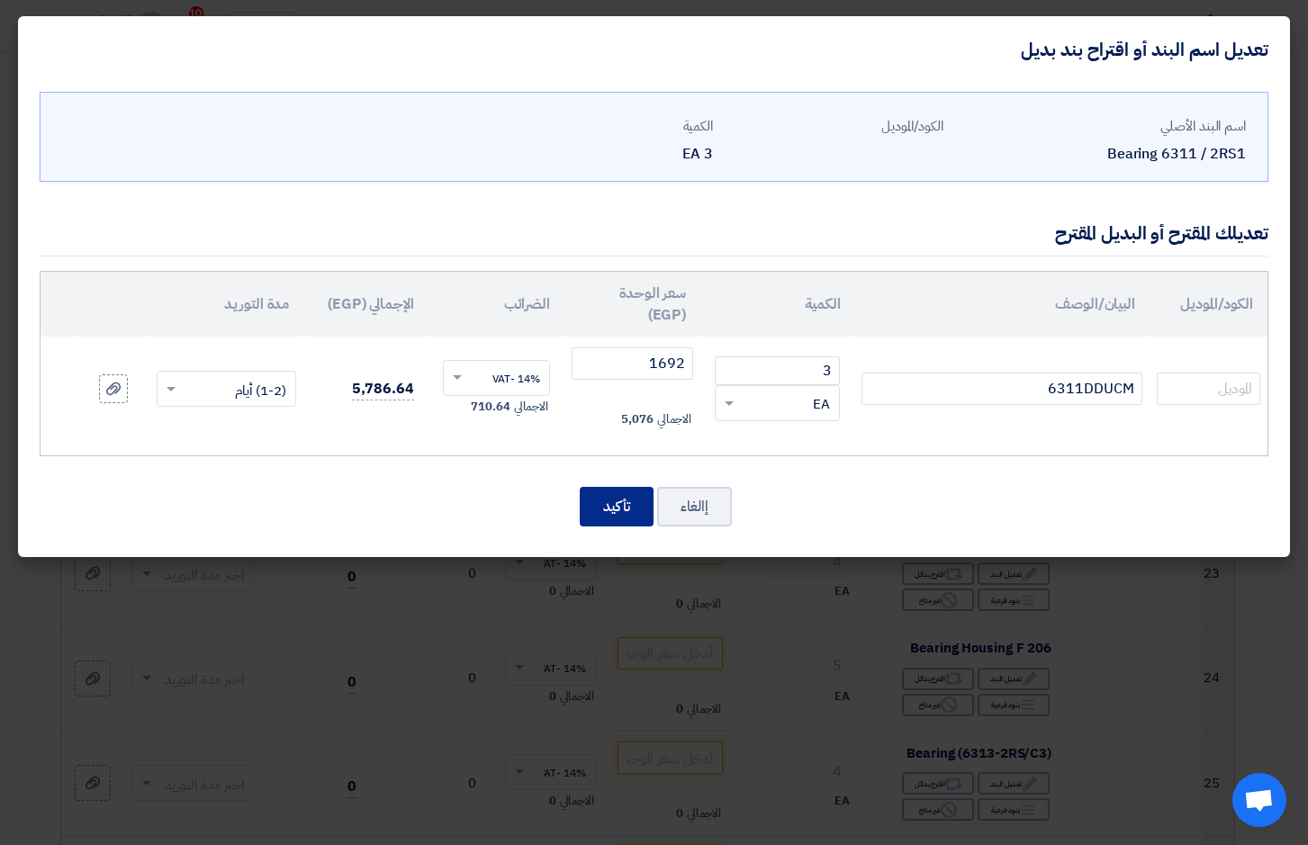
click at [612, 509] on button "تأكيد" at bounding box center [617, 507] width 74 height 40
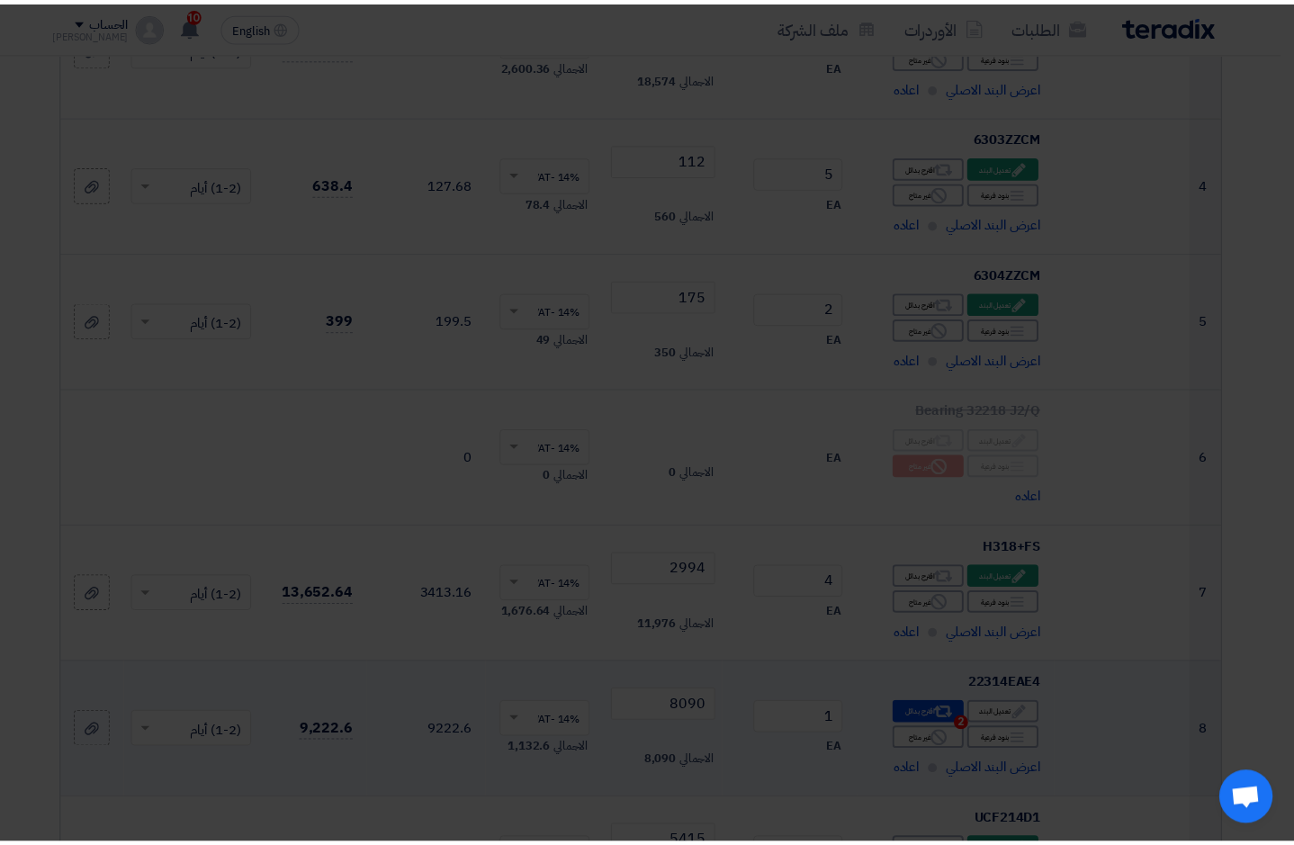
scroll to position [2686, 0]
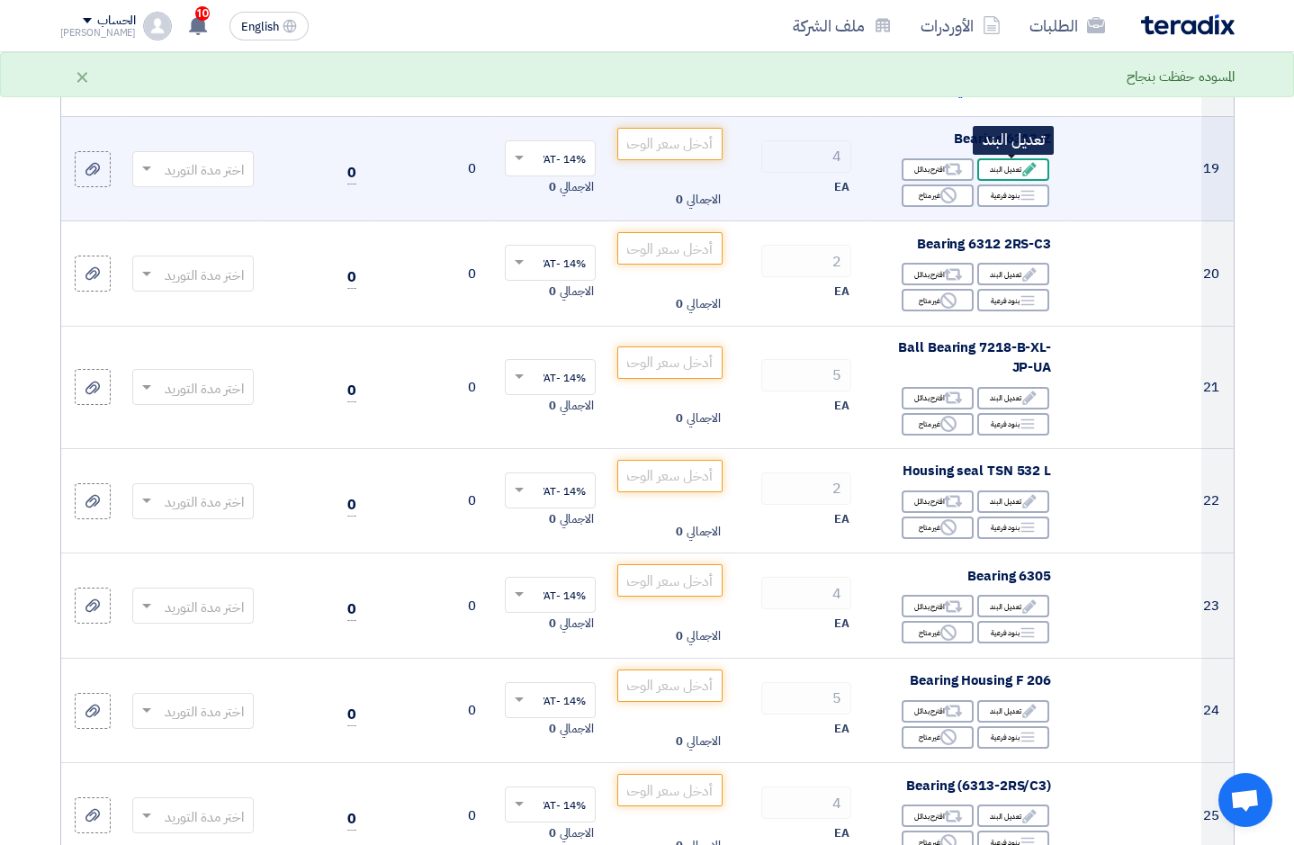
click at [1022, 168] on icon "Edit" at bounding box center [1030, 169] width 16 height 16
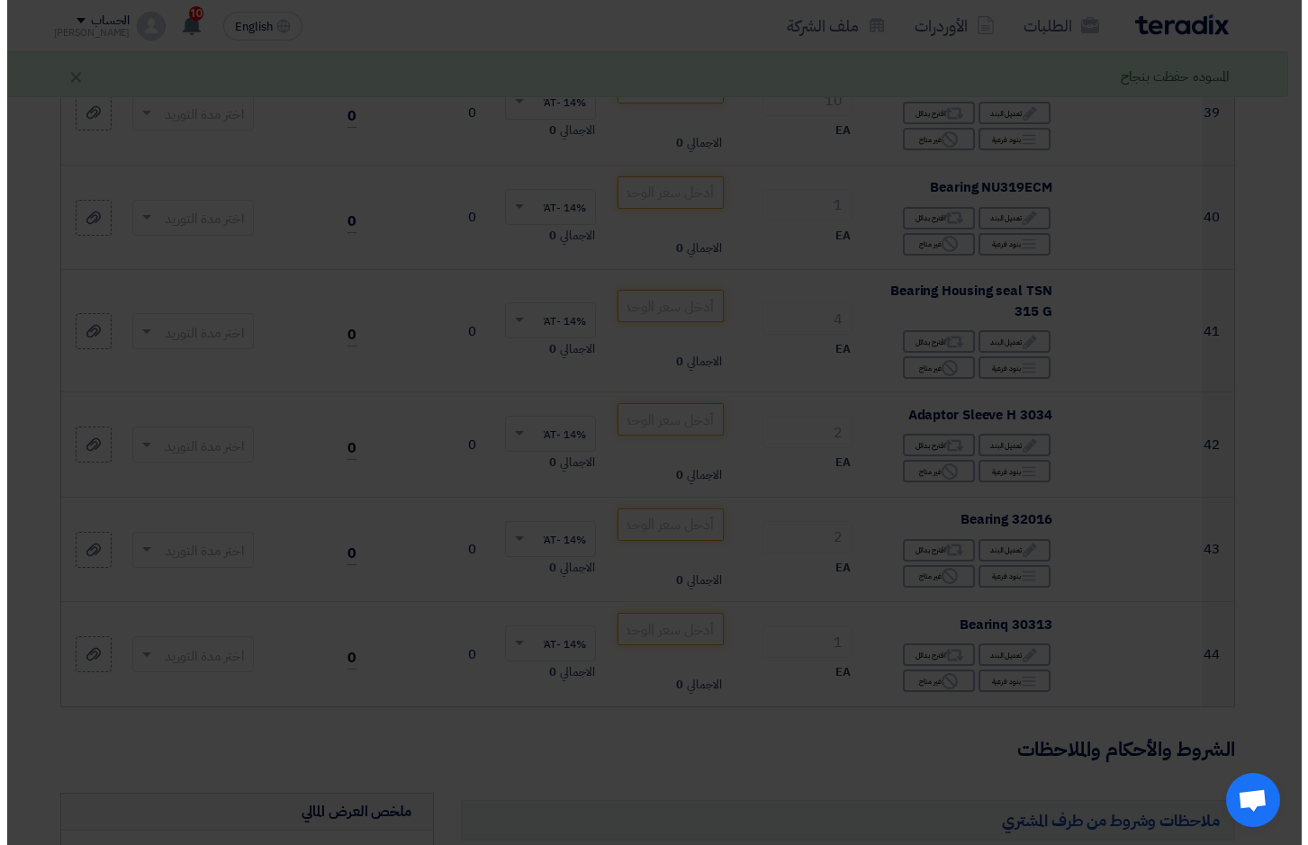
scroll to position [635, 0]
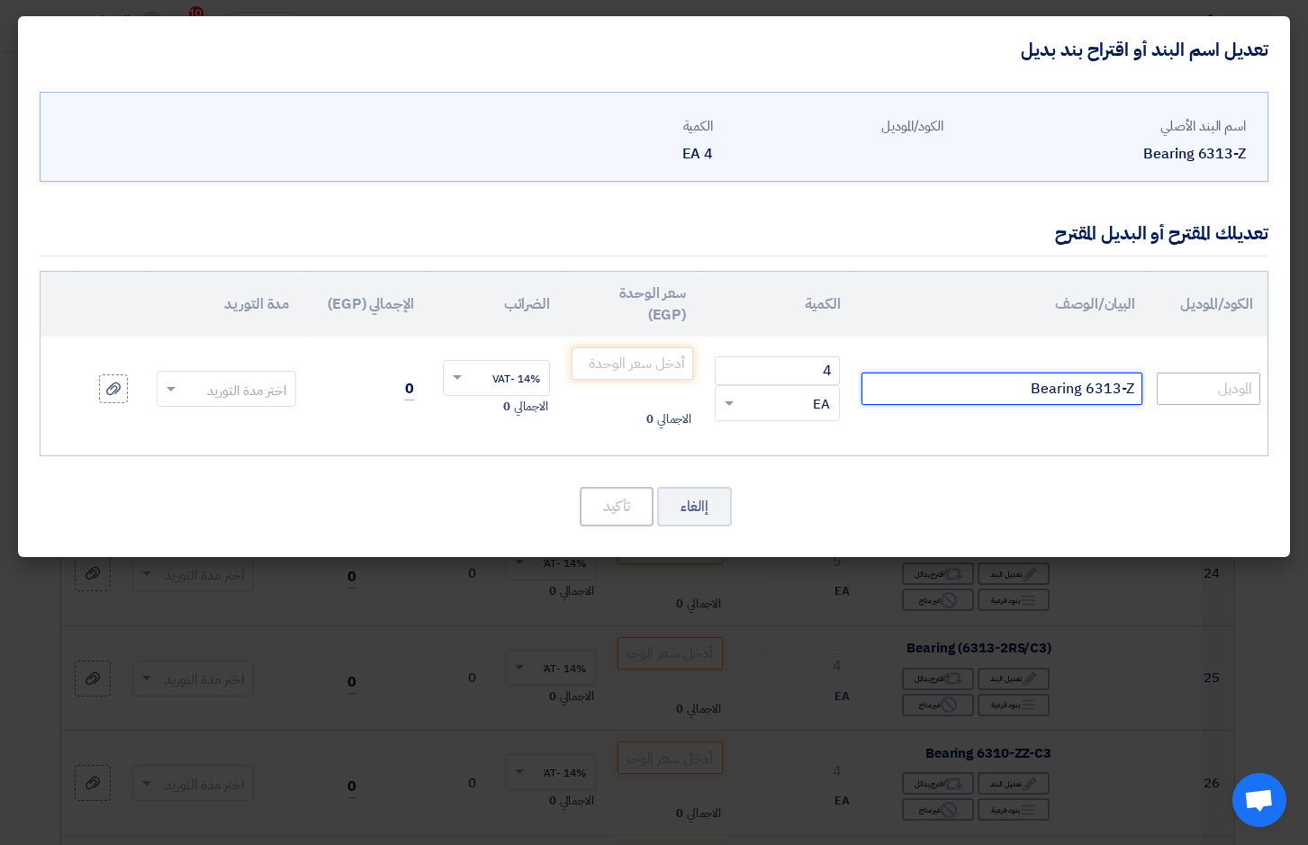
drag, startPoint x: 999, startPoint y: 388, endPoint x: 1211, endPoint y: 385, distance: 211.5
click at [1211, 385] on tr "Bearing 6313-Z 4 RFQ_STEP1.ITEMS.2.TYPE_PLACEHOLDER ×" at bounding box center [654, 389] width 1227 height 104
type input "6313ZZCM"
click at [671, 363] on input "number" at bounding box center [633, 363] width 122 height 32
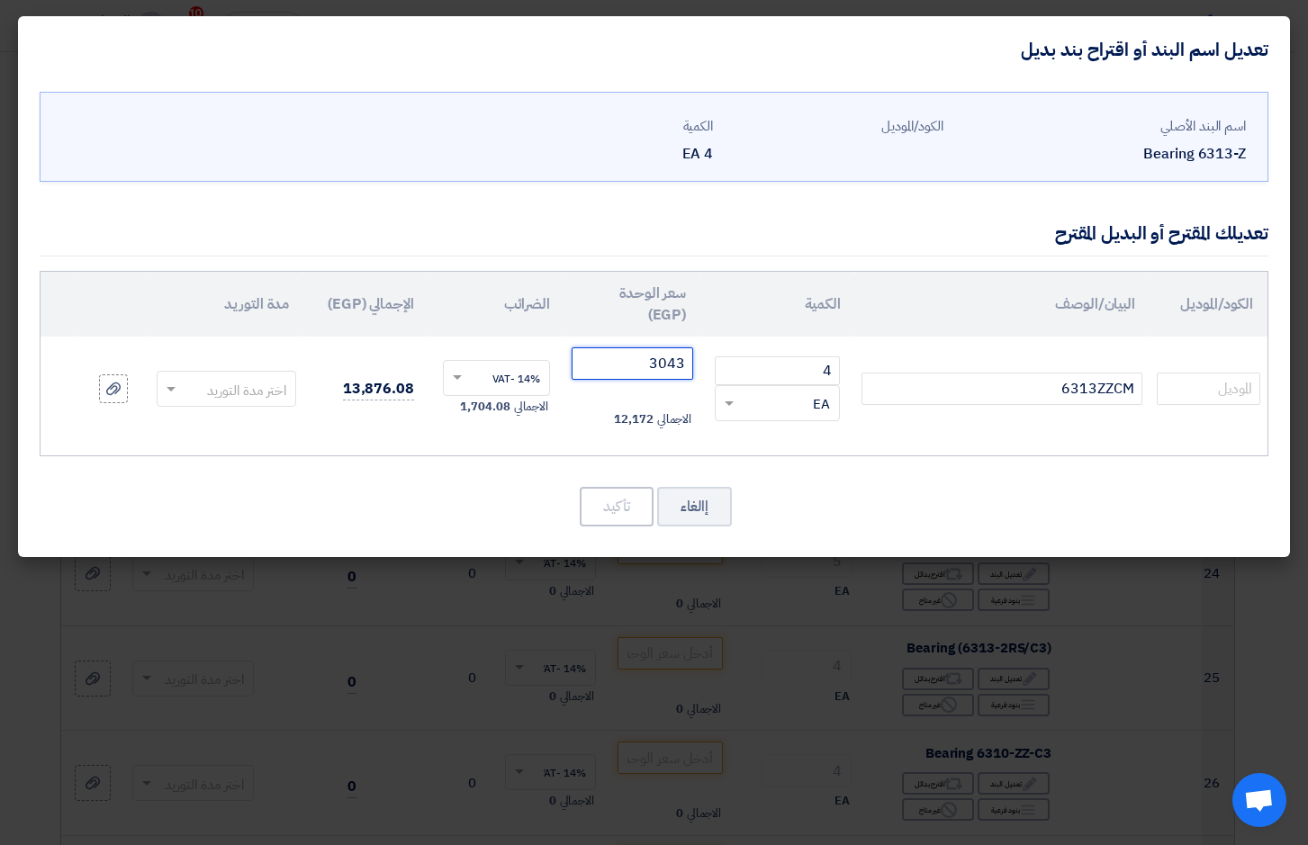
type input "3043"
click at [163, 390] on span at bounding box center [169, 389] width 23 height 21
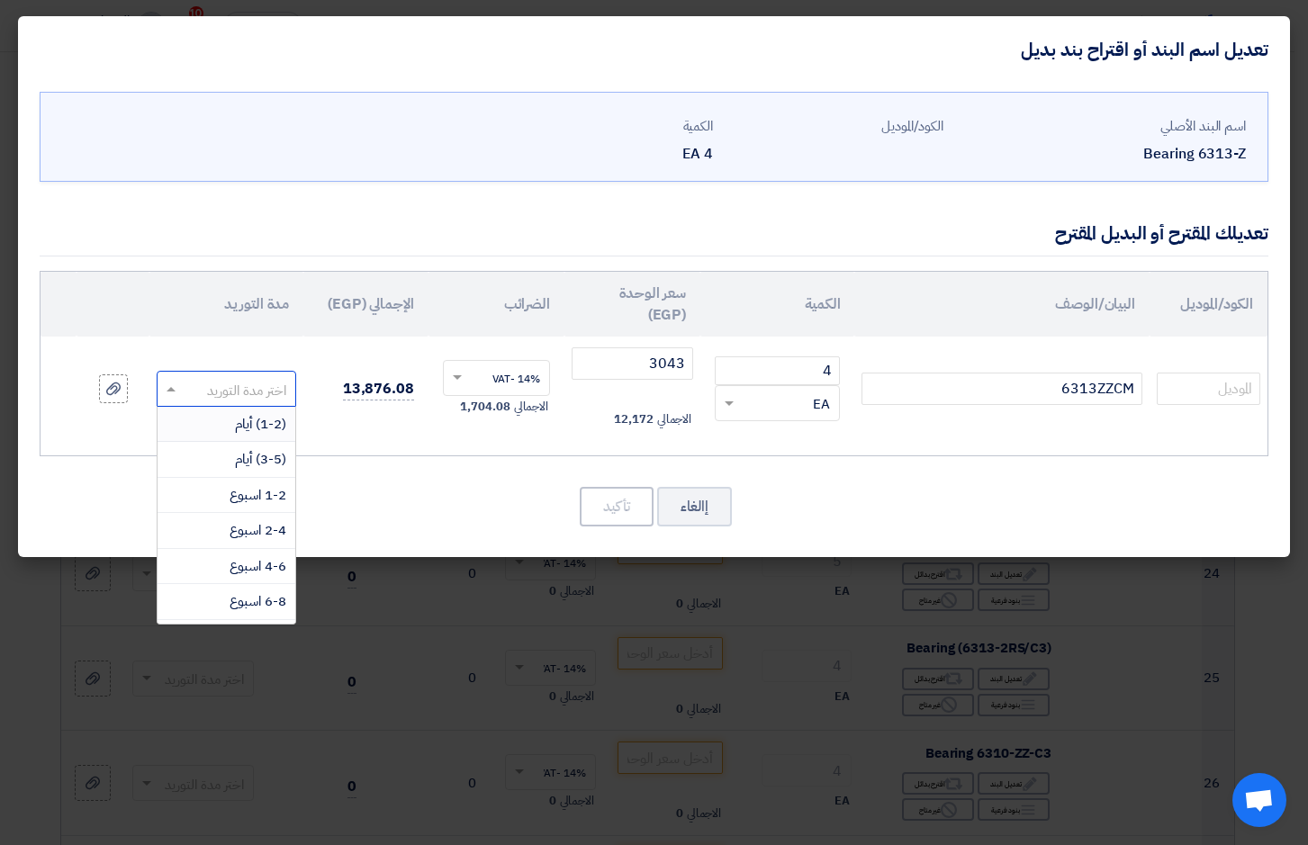
click at [189, 421] on div "(1-2) أيام" at bounding box center [227, 425] width 138 height 36
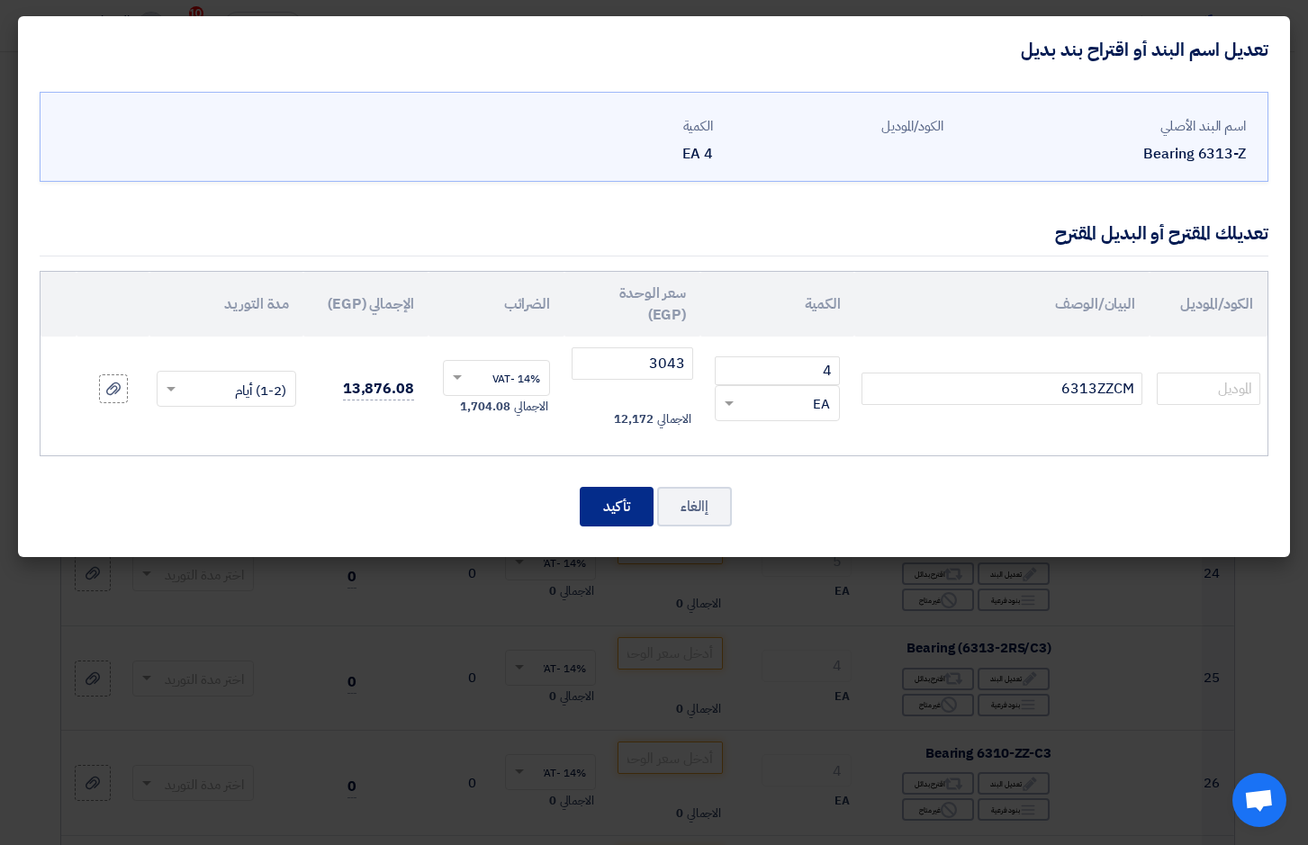
click at [617, 509] on button "تأكيد" at bounding box center [617, 507] width 74 height 40
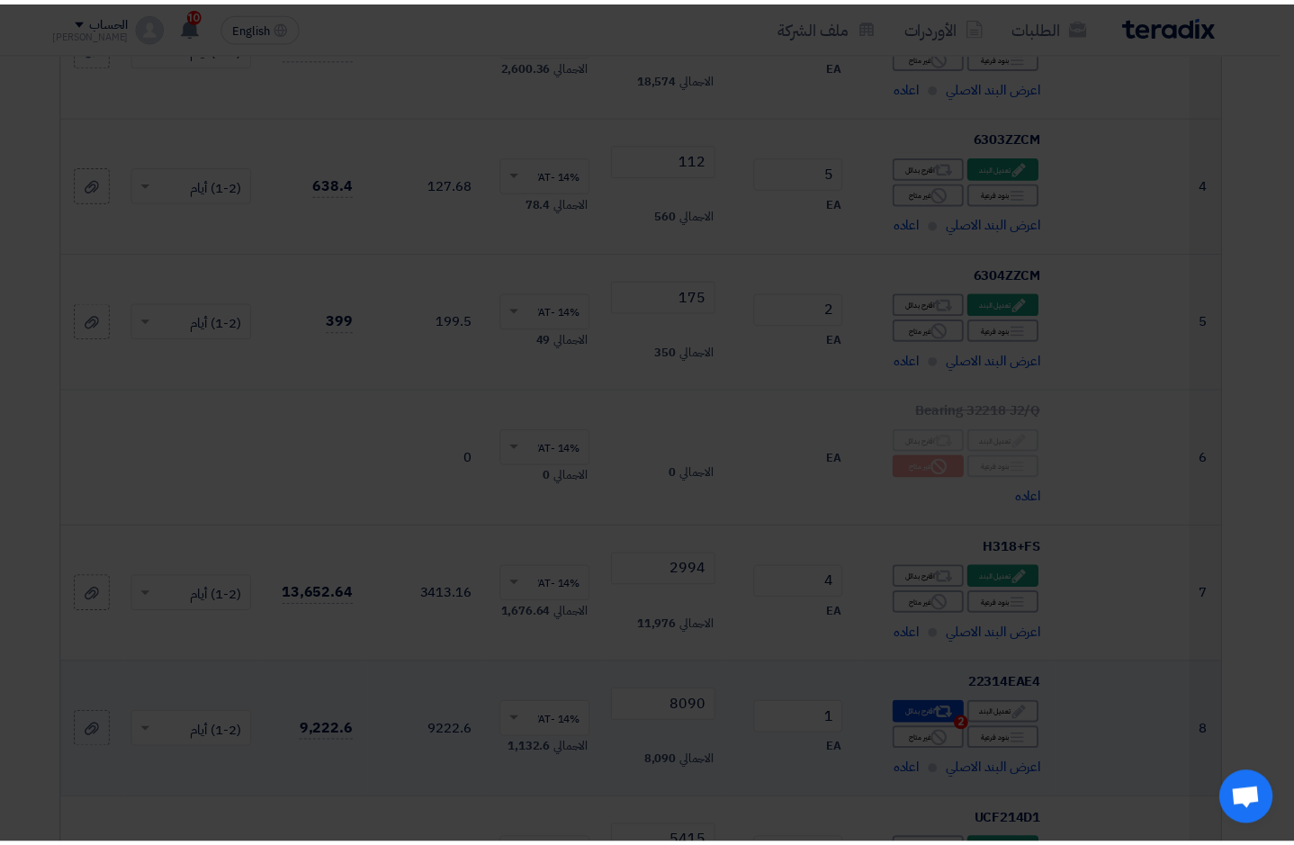
scroll to position [2822, 0]
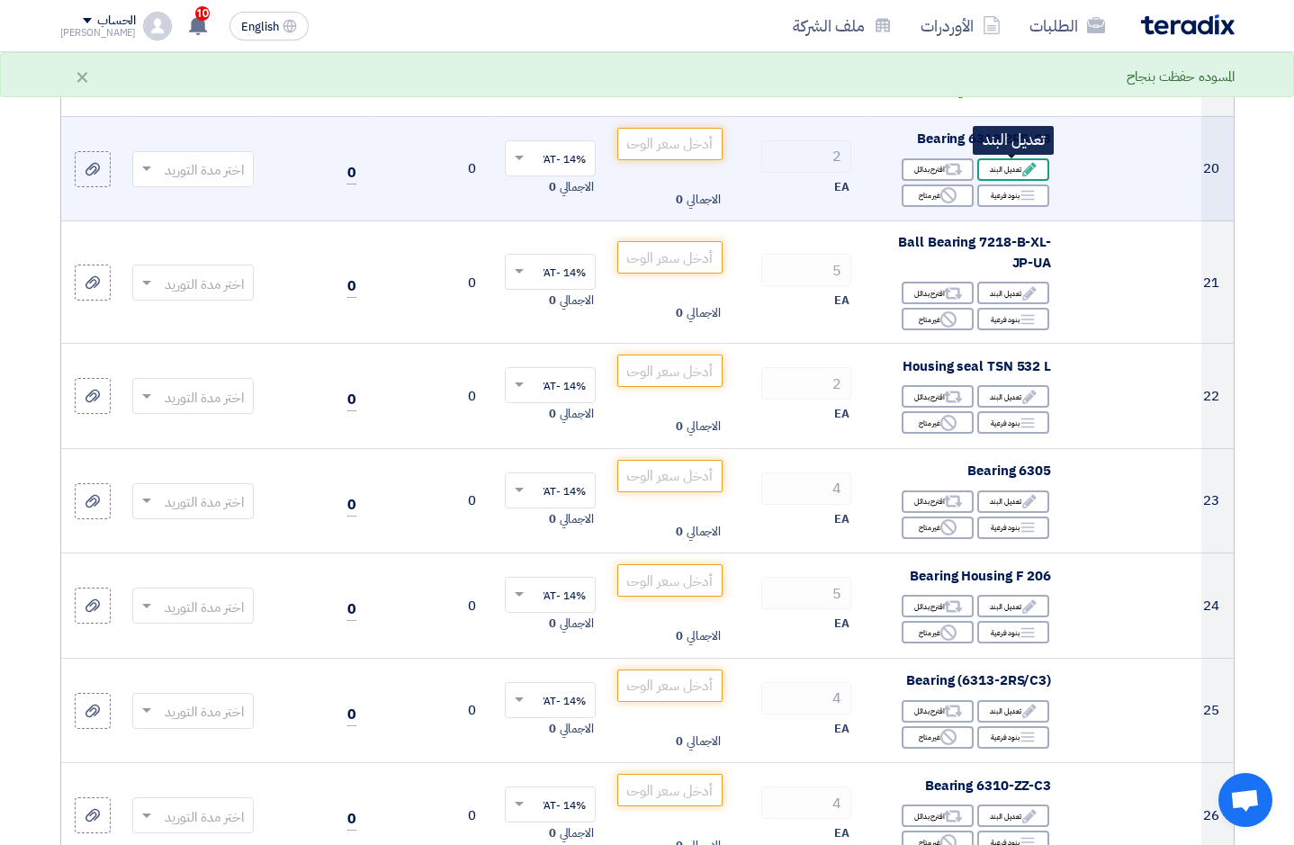
click at [1015, 170] on div "Edit تعديل البند" at bounding box center [1013, 169] width 72 height 23
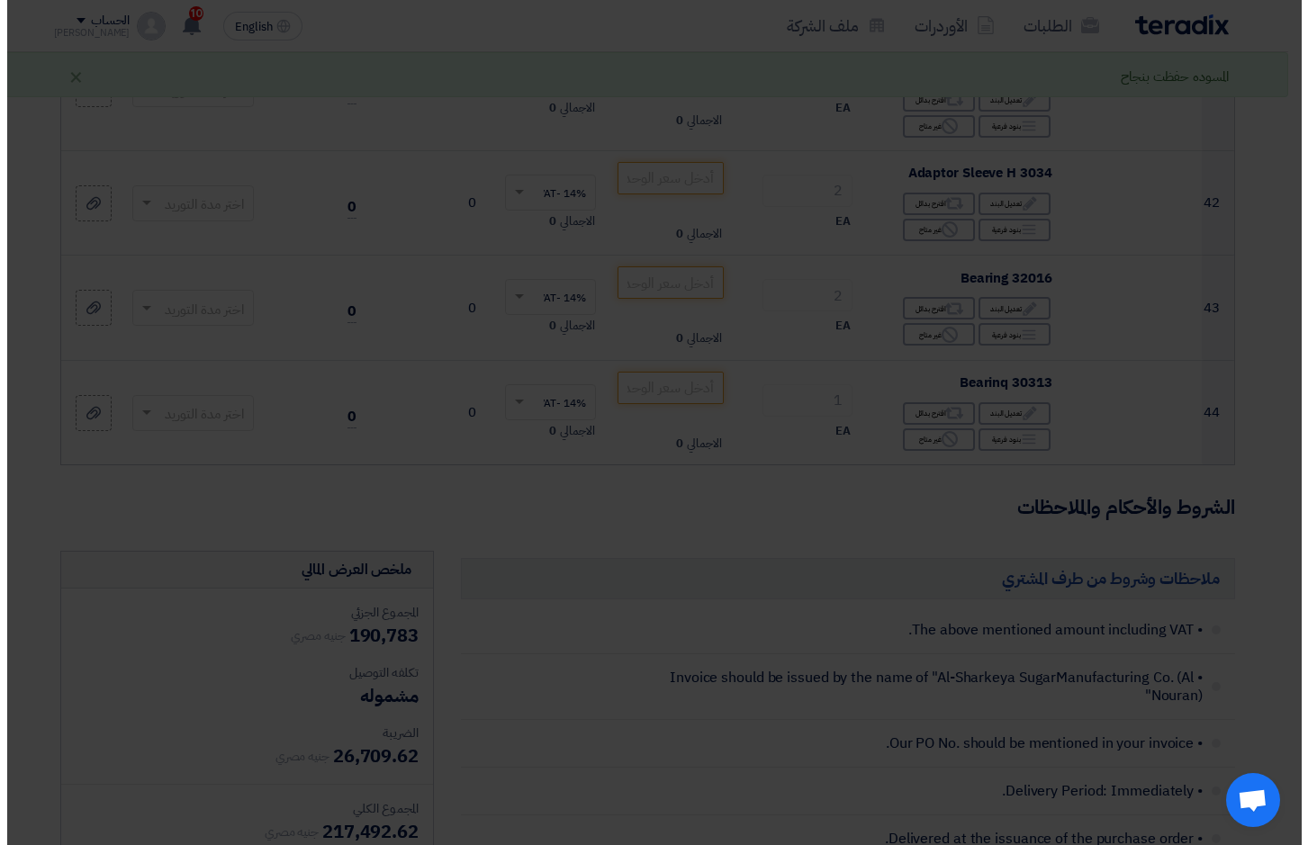
scroll to position [635, 0]
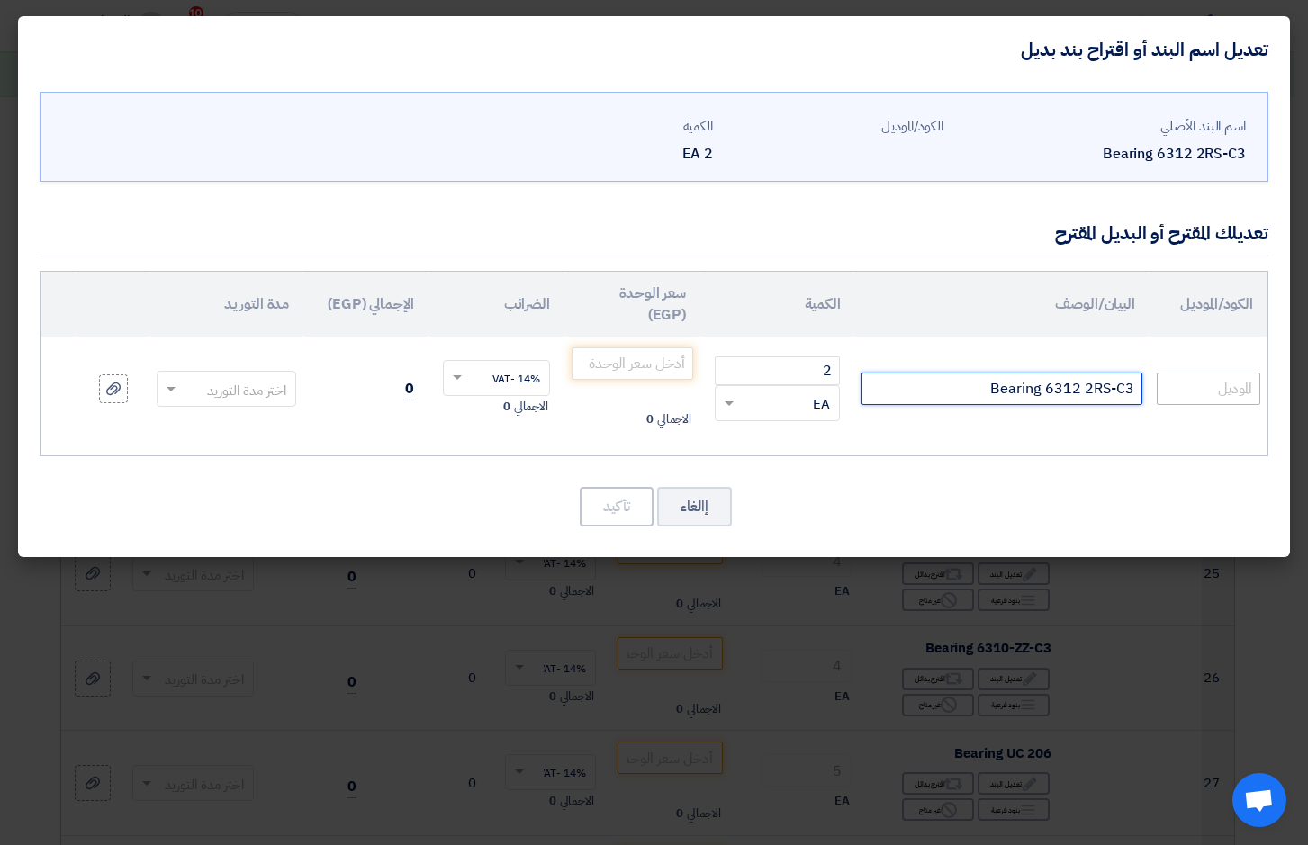
drag, startPoint x: 979, startPoint y: 391, endPoint x: 1211, endPoint y: 392, distance: 231.3
click at [1211, 392] on tr "Bearing 6312 2RS-C3 2 RFQ_STEP1.ITEMS.2.TYPE_PLACEHOLDER" at bounding box center [654, 389] width 1227 height 104
type input "6312DDUC3E"
click at [597, 367] on input "number" at bounding box center [633, 363] width 122 height 32
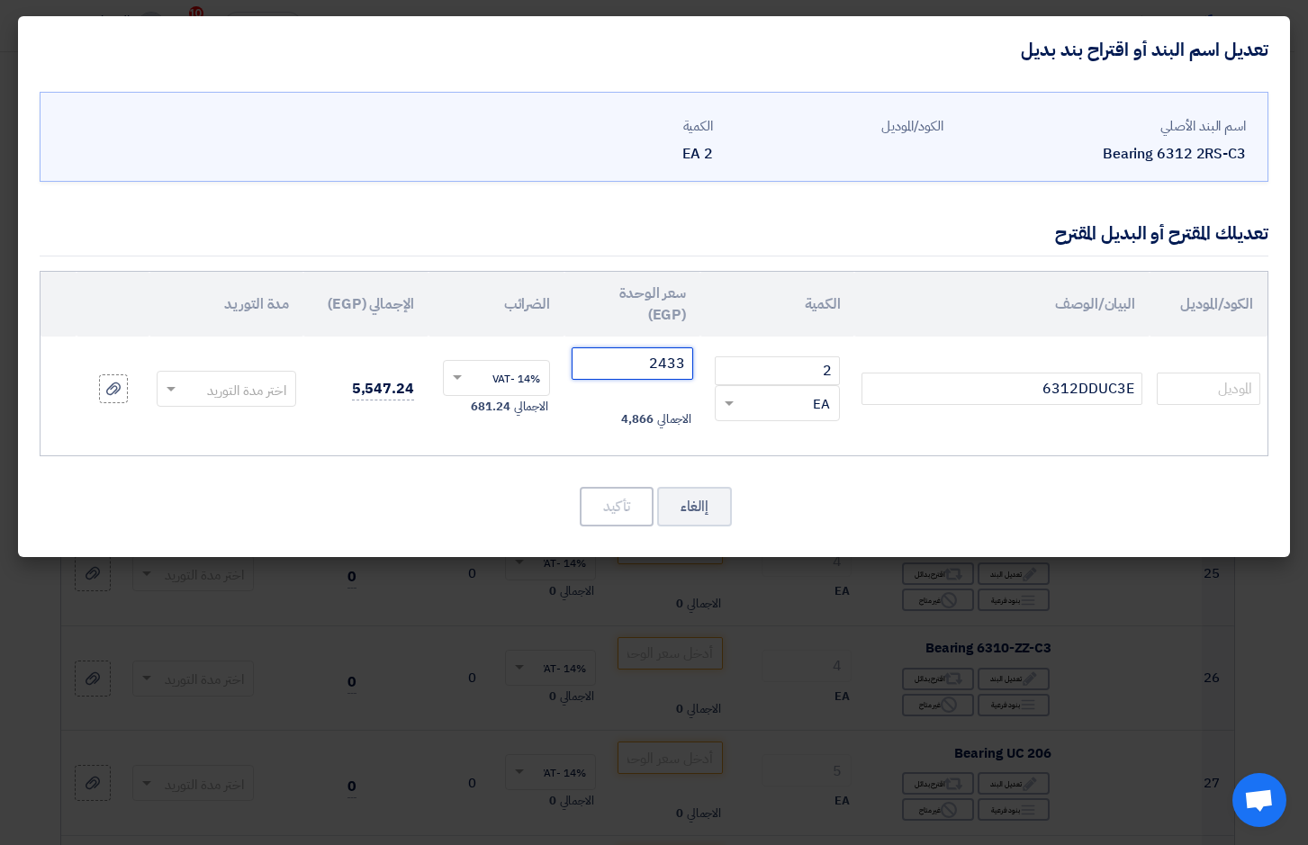
type input "2433"
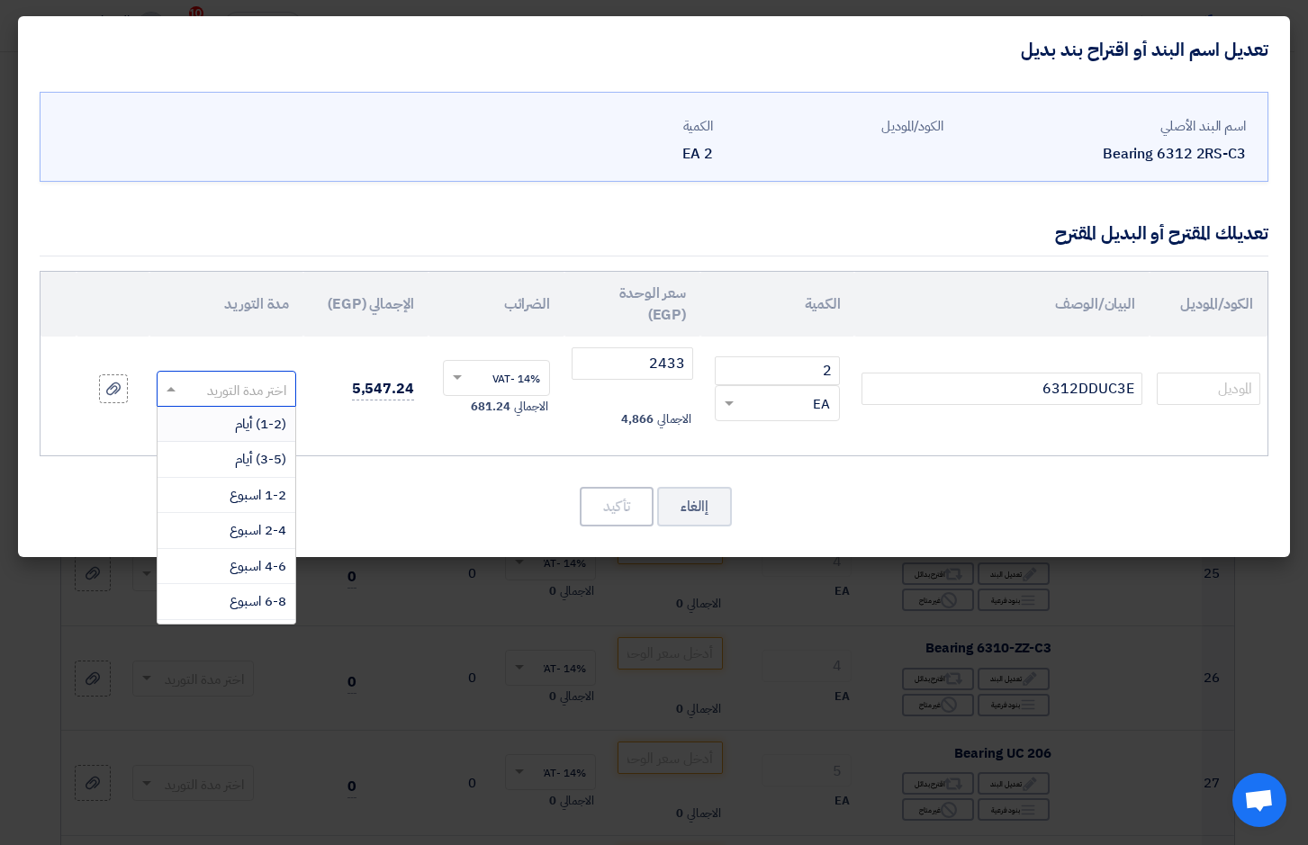
click at [173, 380] on span at bounding box center [169, 389] width 23 height 21
click at [255, 419] on span "(1-2) أيام" at bounding box center [260, 424] width 51 height 20
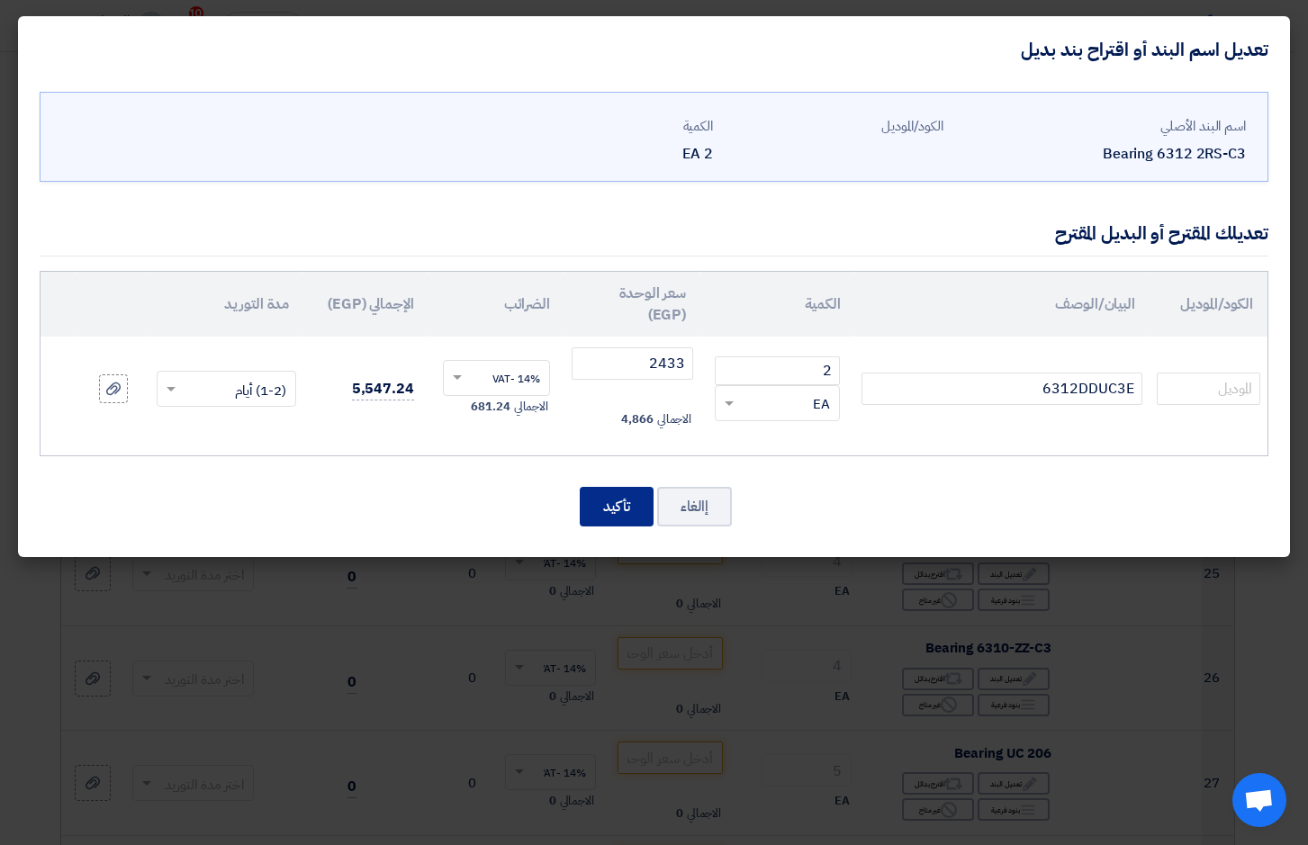
click at [626, 503] on button "تأكيد" at bounding box center [617, 507] width 74 height 40
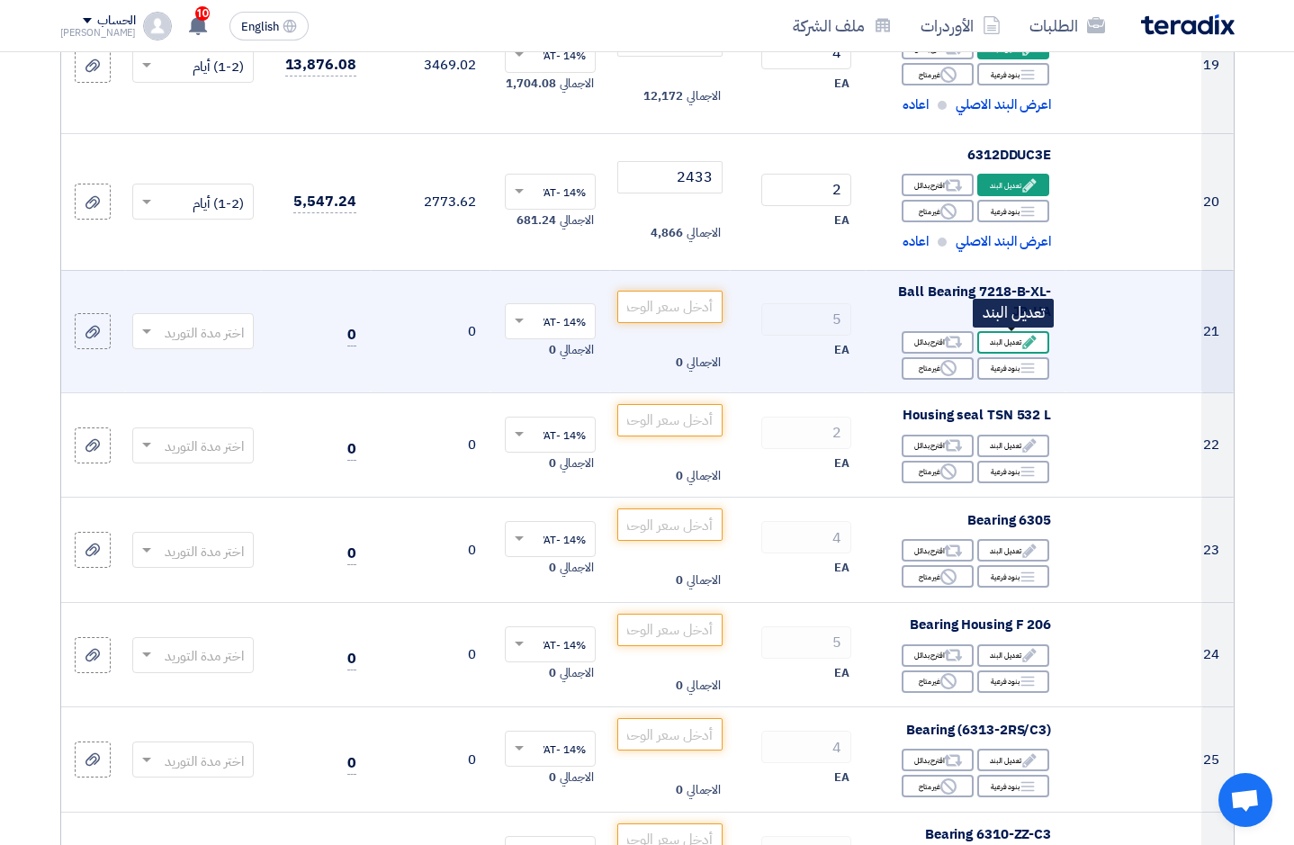
scroll to position [2804, 0]
click at [1012, 344] on div "Edit تعديل البند" at bounding box center [1013, 343] width 72 height 23
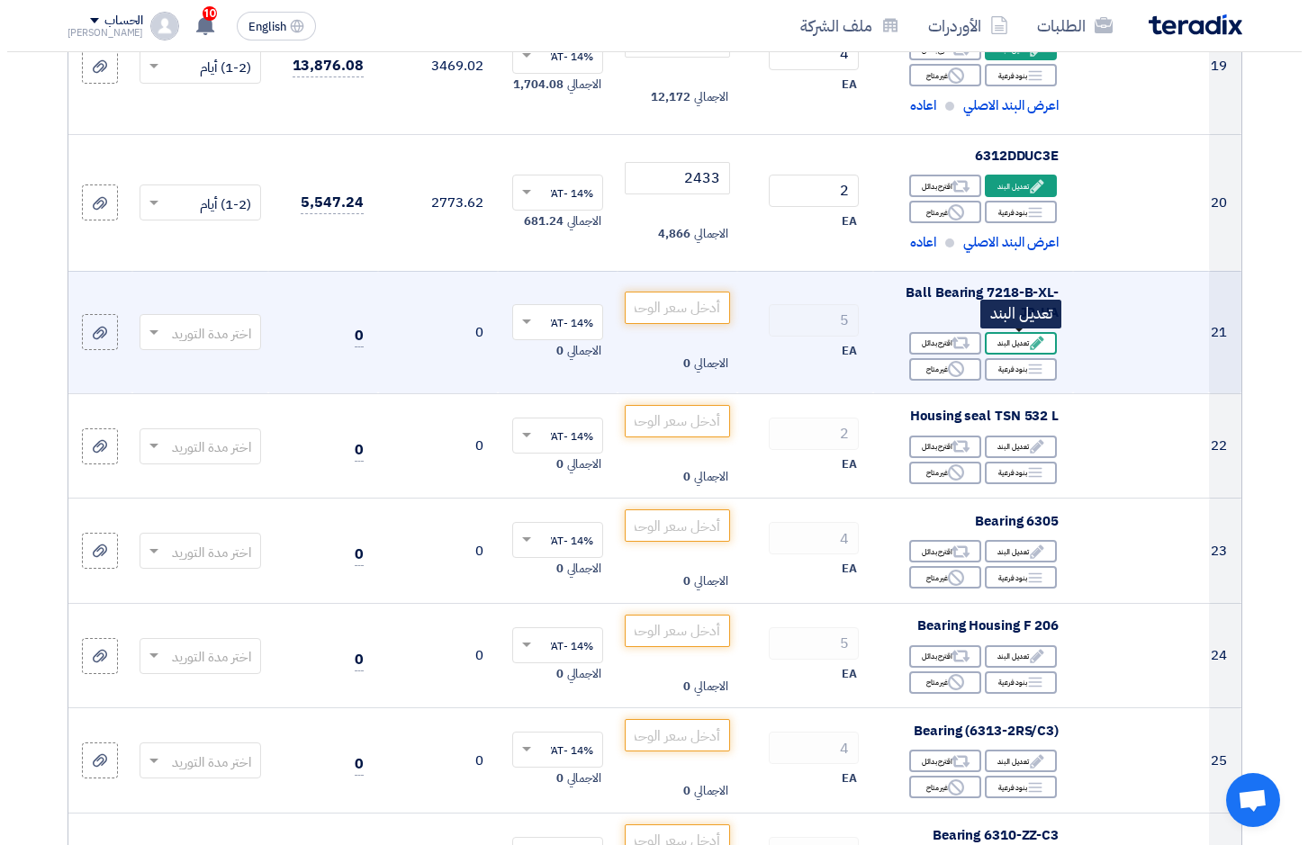
scroll to position [617, 0]
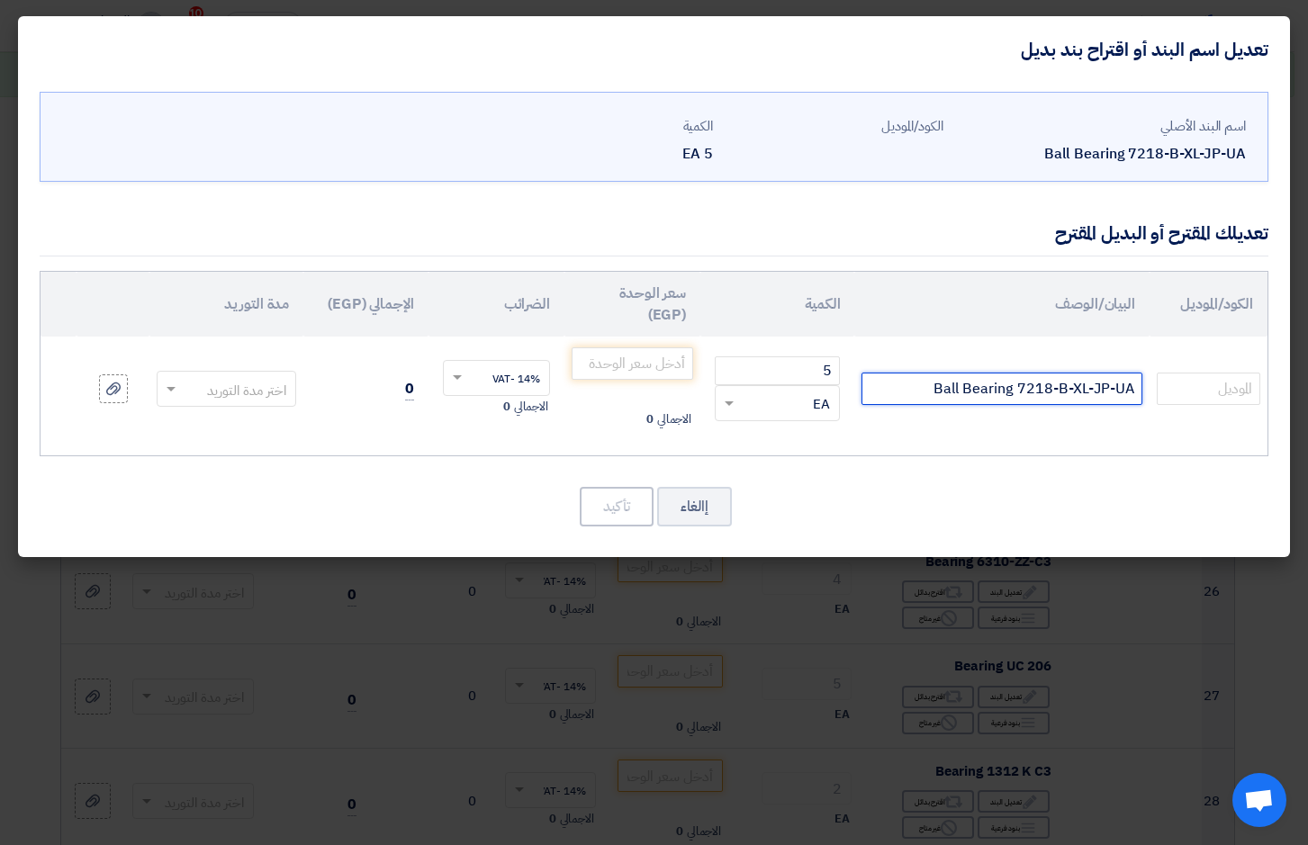
drag, startPoint x: 971, startPoint y: 395, endPoint x: 1271, endPoint y: 395, distance: 299.7
click at [1264, 395] on tr "Ball Bearing 7218-B-XL-JP-UA 5 RFQ_STEP1.ITEMS.2.TYPE_PLACEHOLDER × EA" at bounding box center [654, 389] width 1227 height 104
type input "7218BWG"
click at [637, 365] on input "number" at bounding box center [633, 363] width 122 height 32
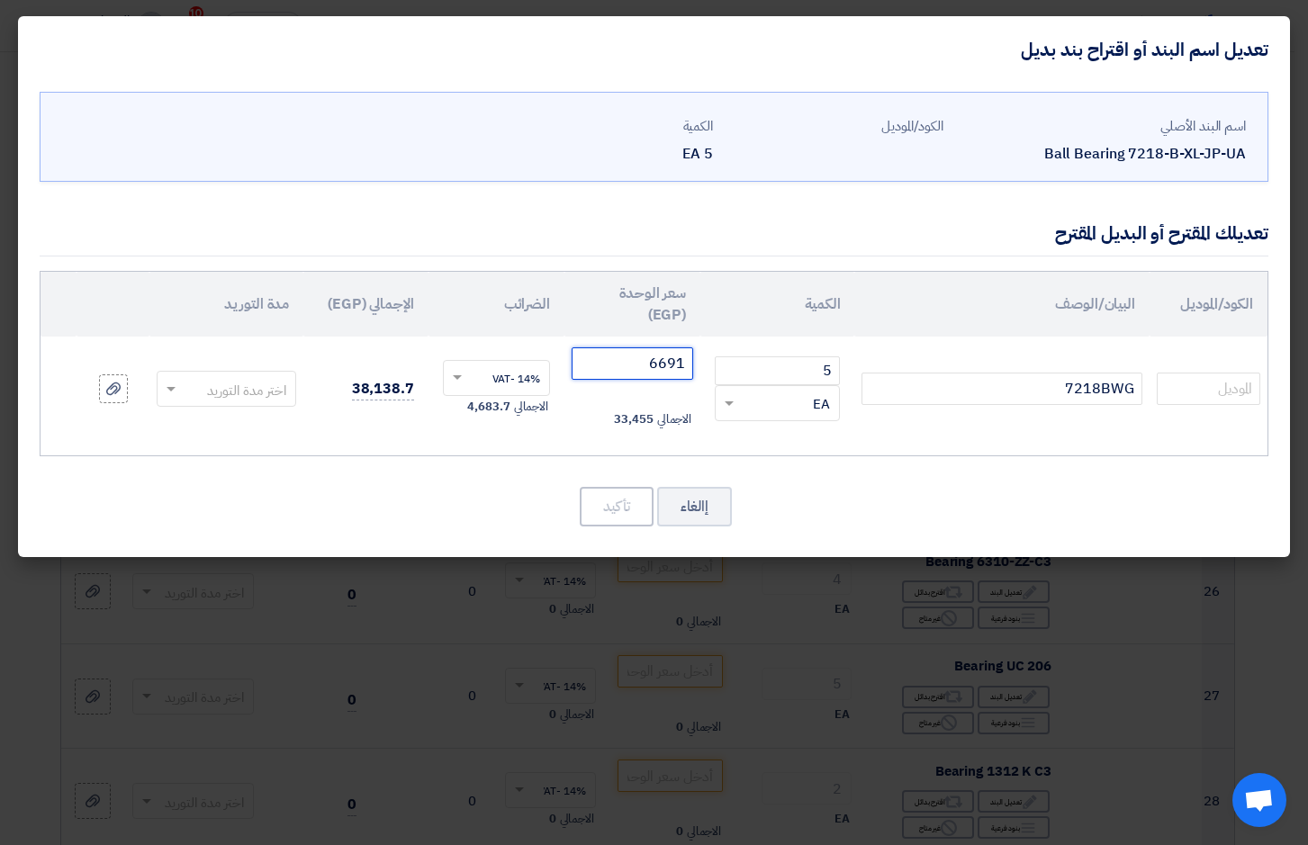
type input "6691"
click at [175, 397] on span at bounding box center [169, 389] width 23 height 21
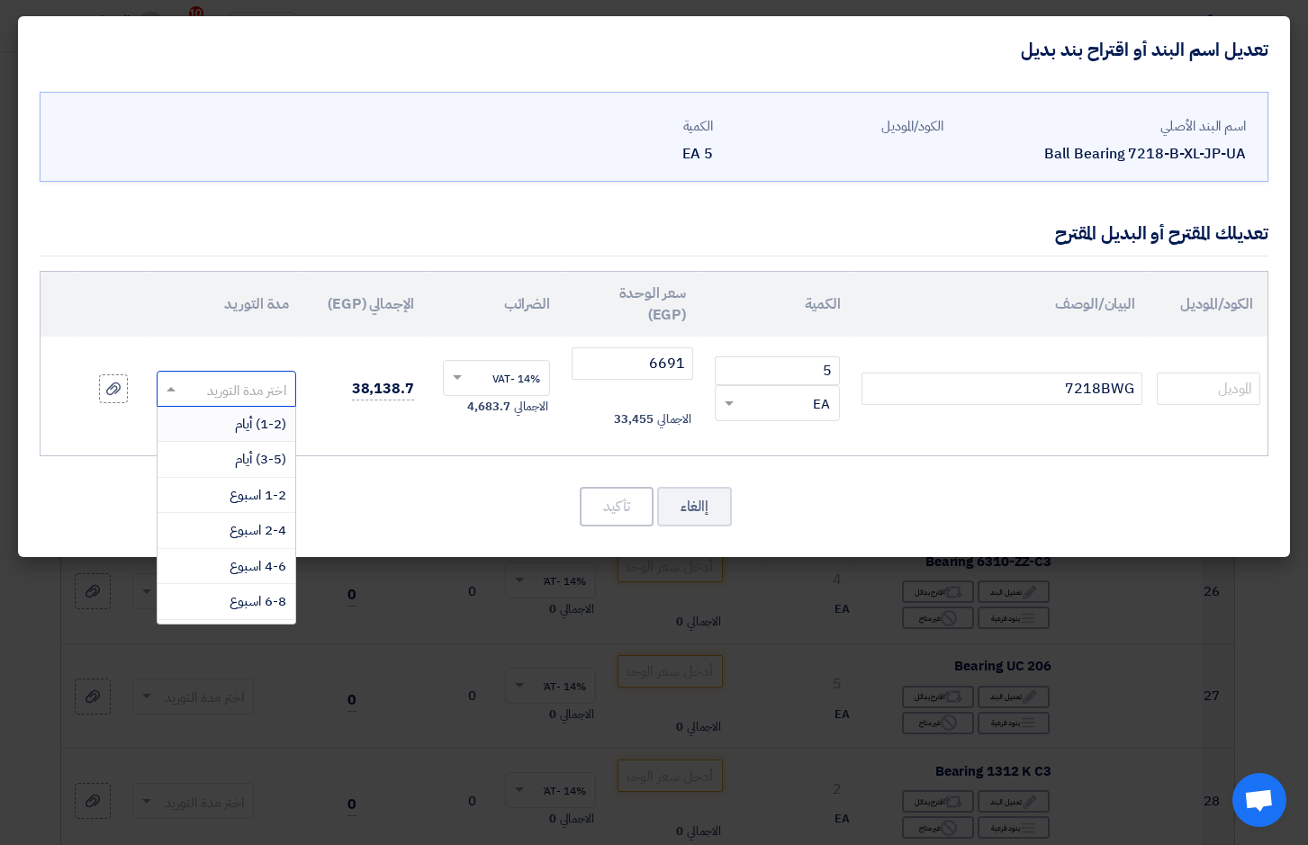
click at [230, 422] on div "(1-2) أيام" at bounding box center [227, 425] width 138 height 36
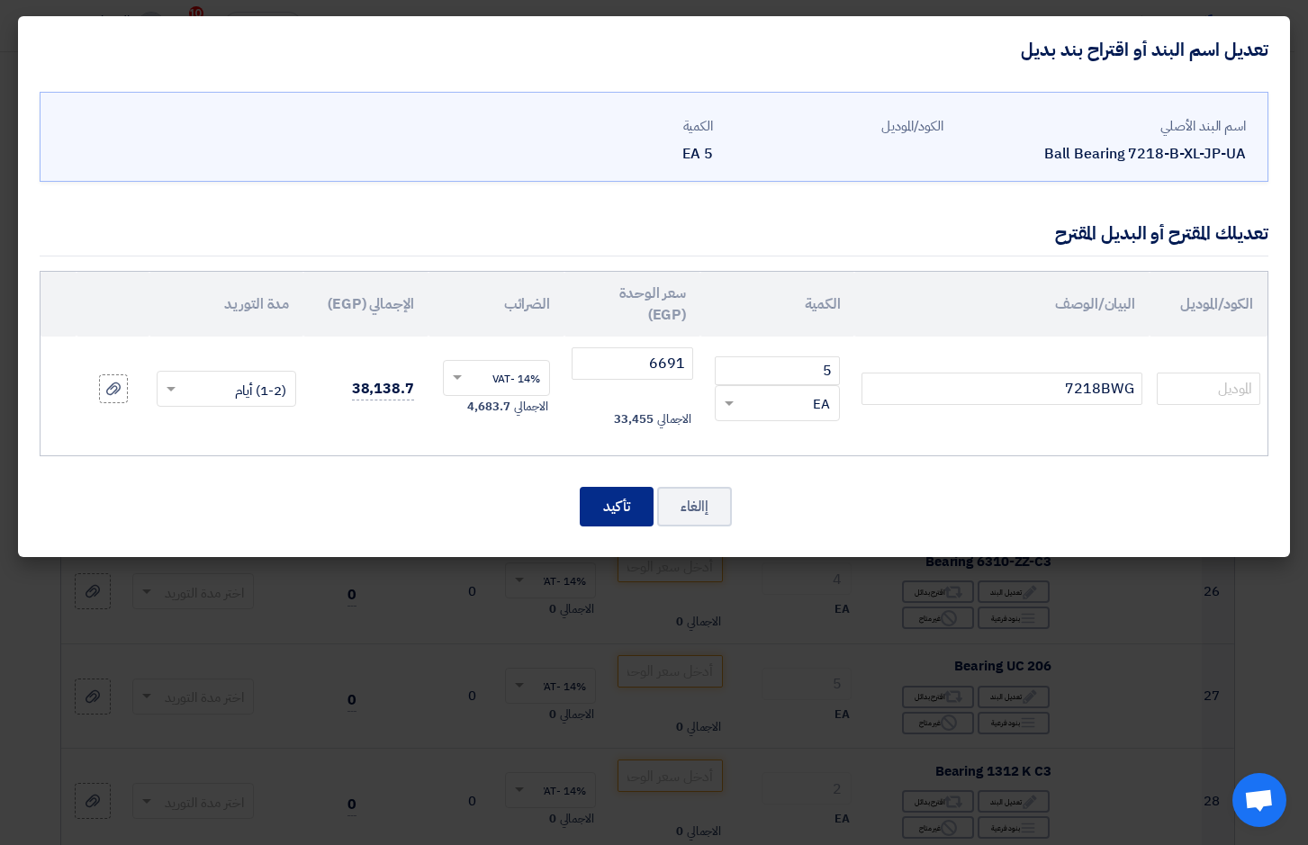
click at [621, 510] on button "تأكيد" at bounding box center [617, 507] width 74 height 40
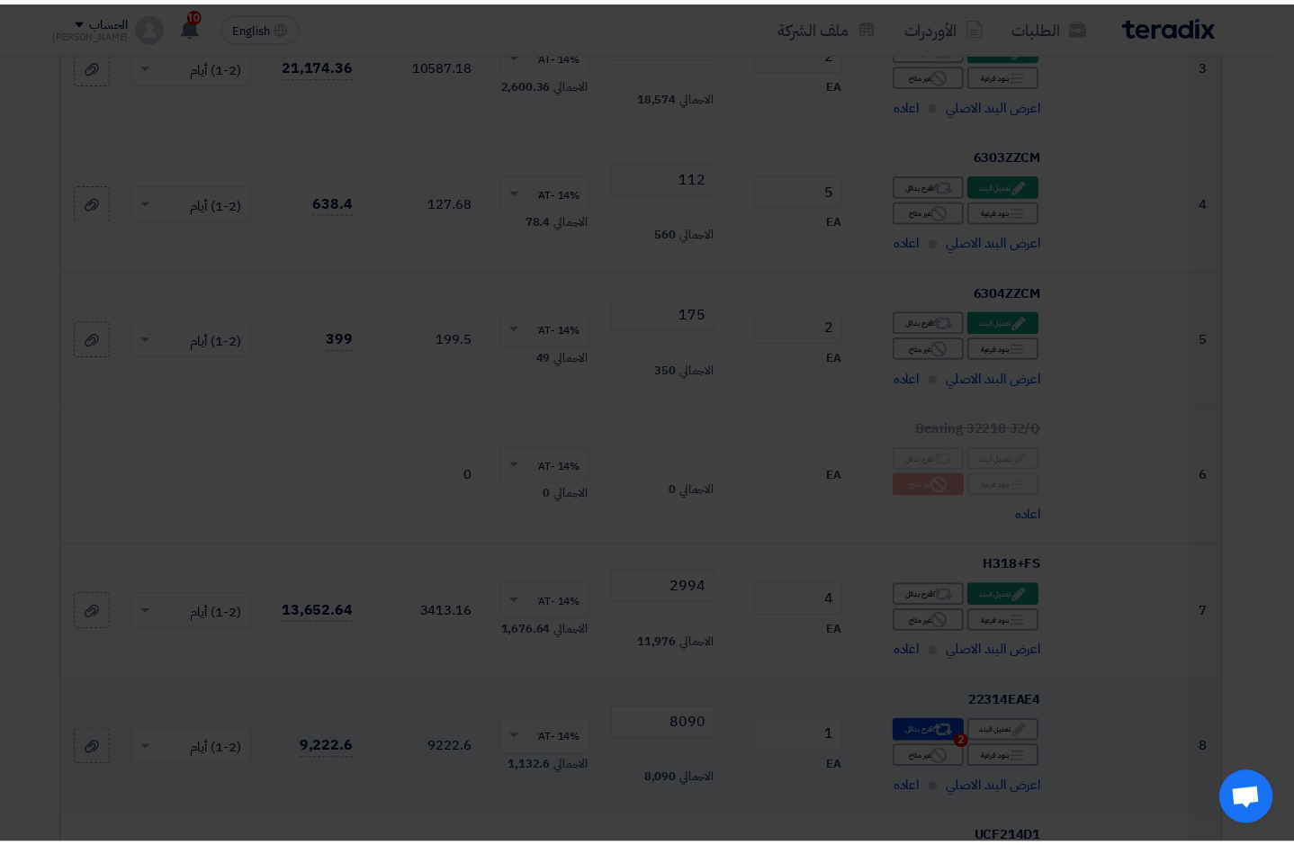
scroll to position [3078, 0]
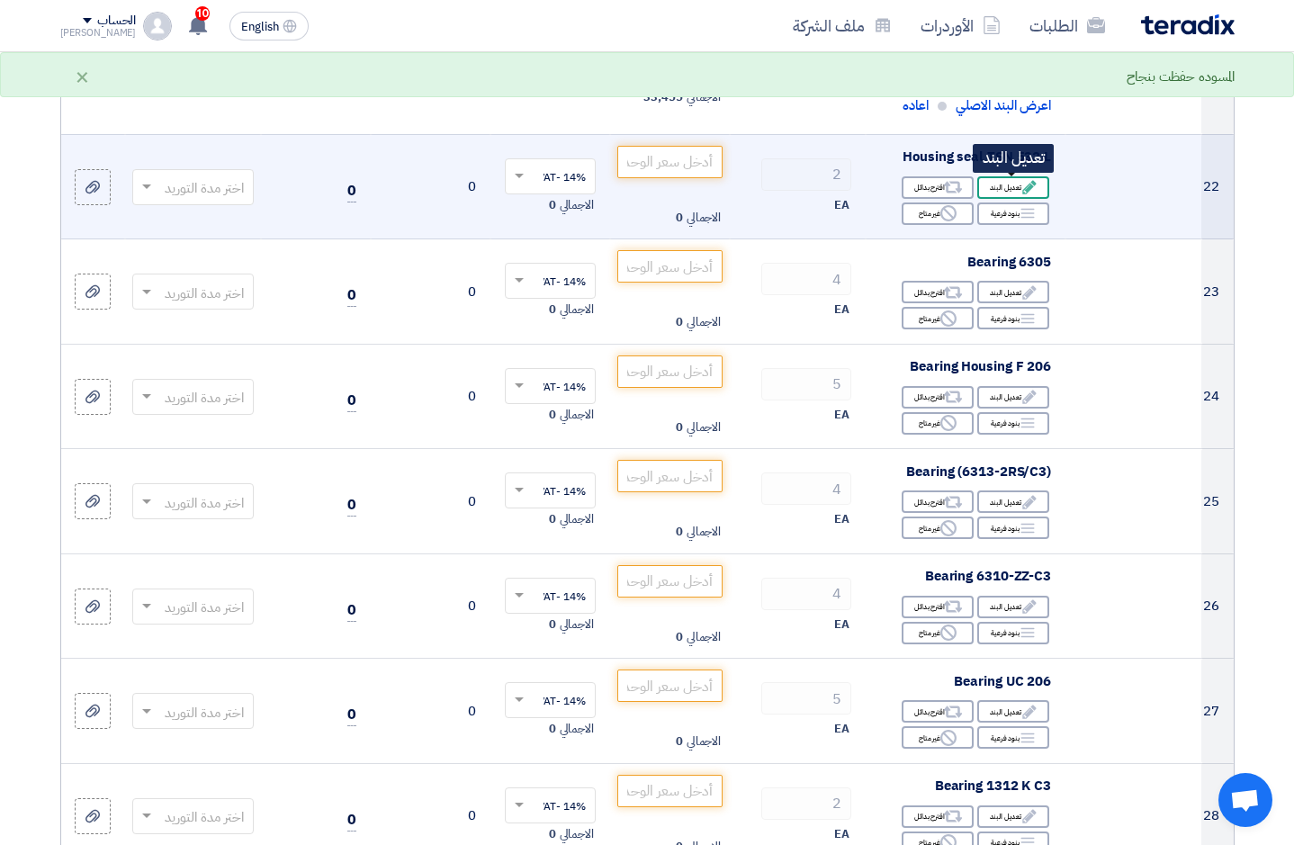
click at [1018, 182] on div "Edit تعديل البند" at bounding box center [1013, 187] width 72 height 23
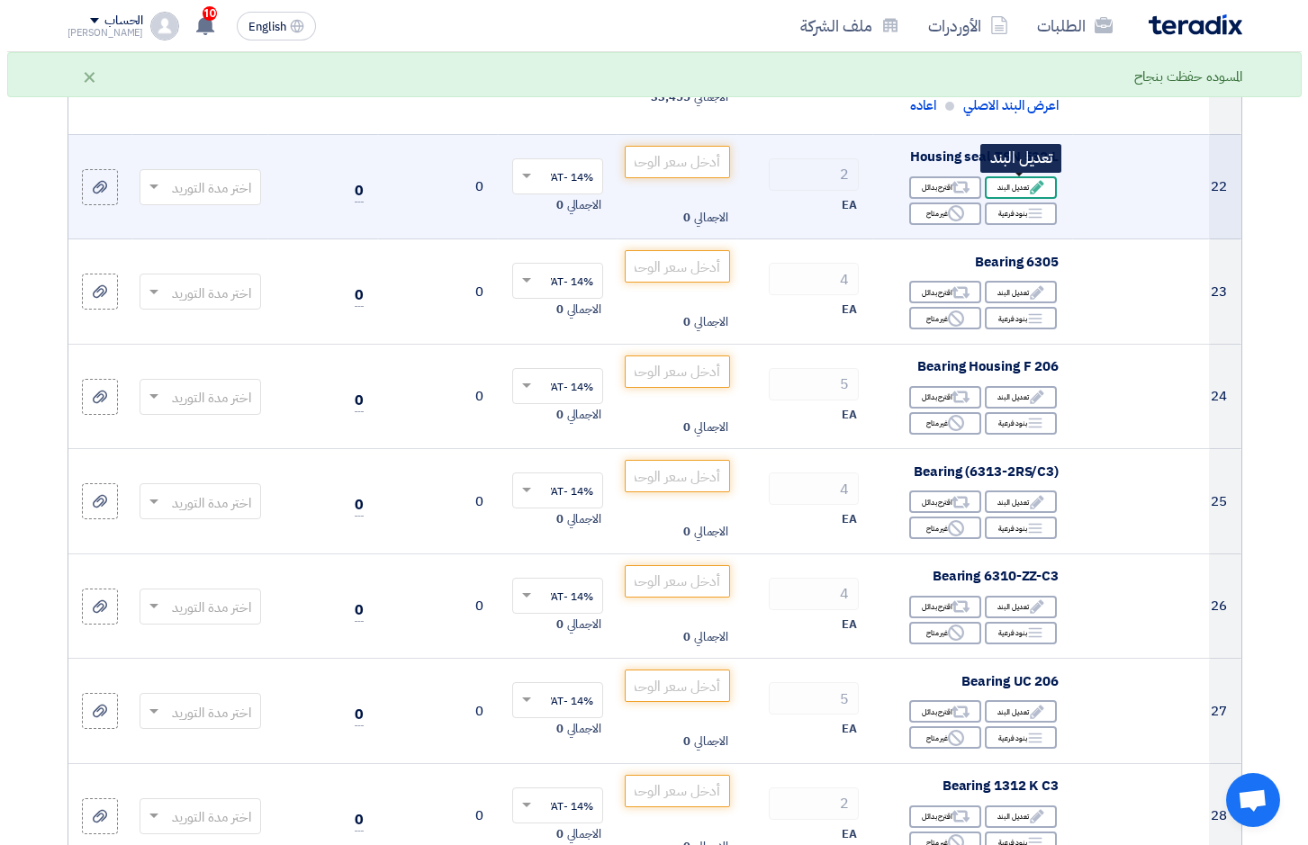
scroll to position [617, 0]
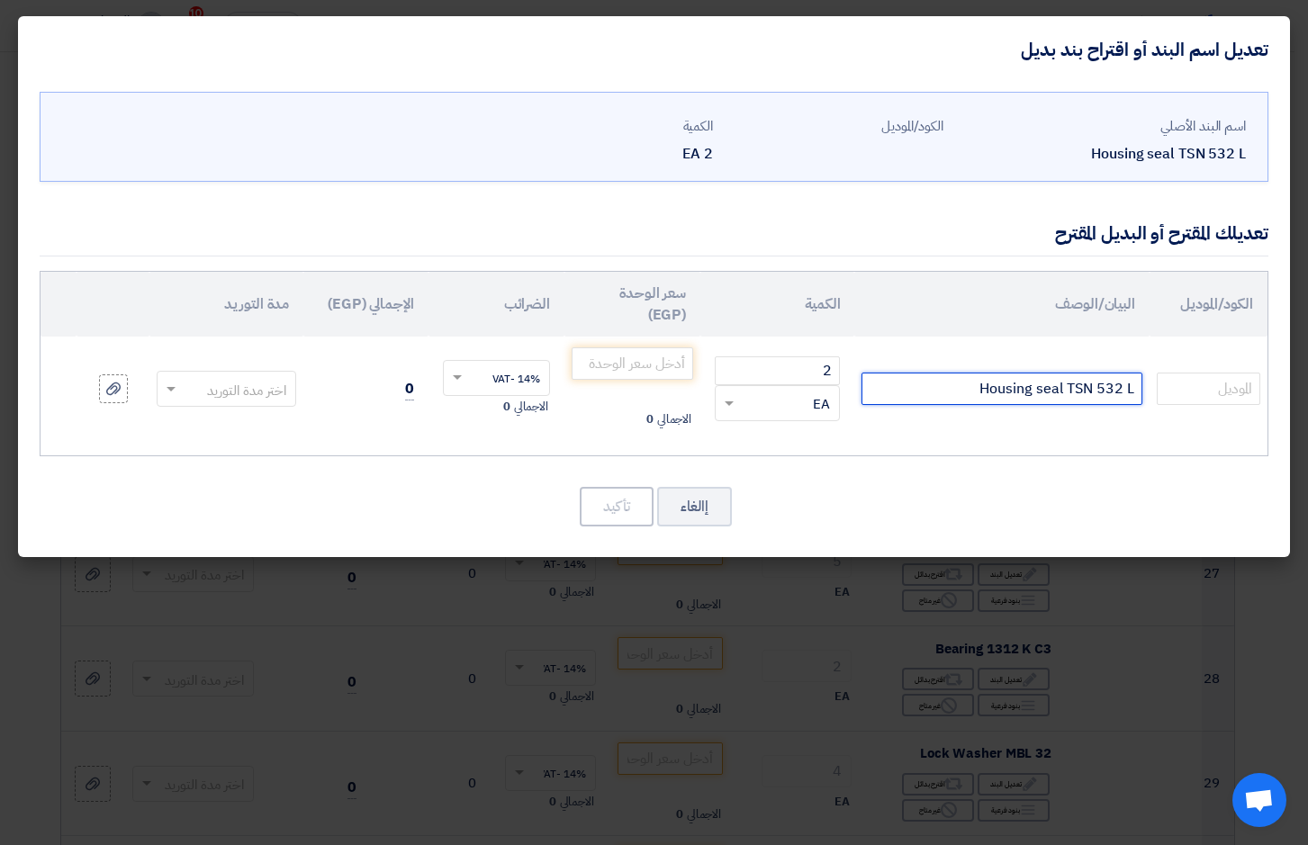
drag, startPoint x: 947, startPoint y: 393, endPoint x: 1365, endPoint y: 392, distance: 418.5
type input "G532-KIT+FS"
click at [634, 362] on input "number" at bounding box center [633, 363] width 122 height 32
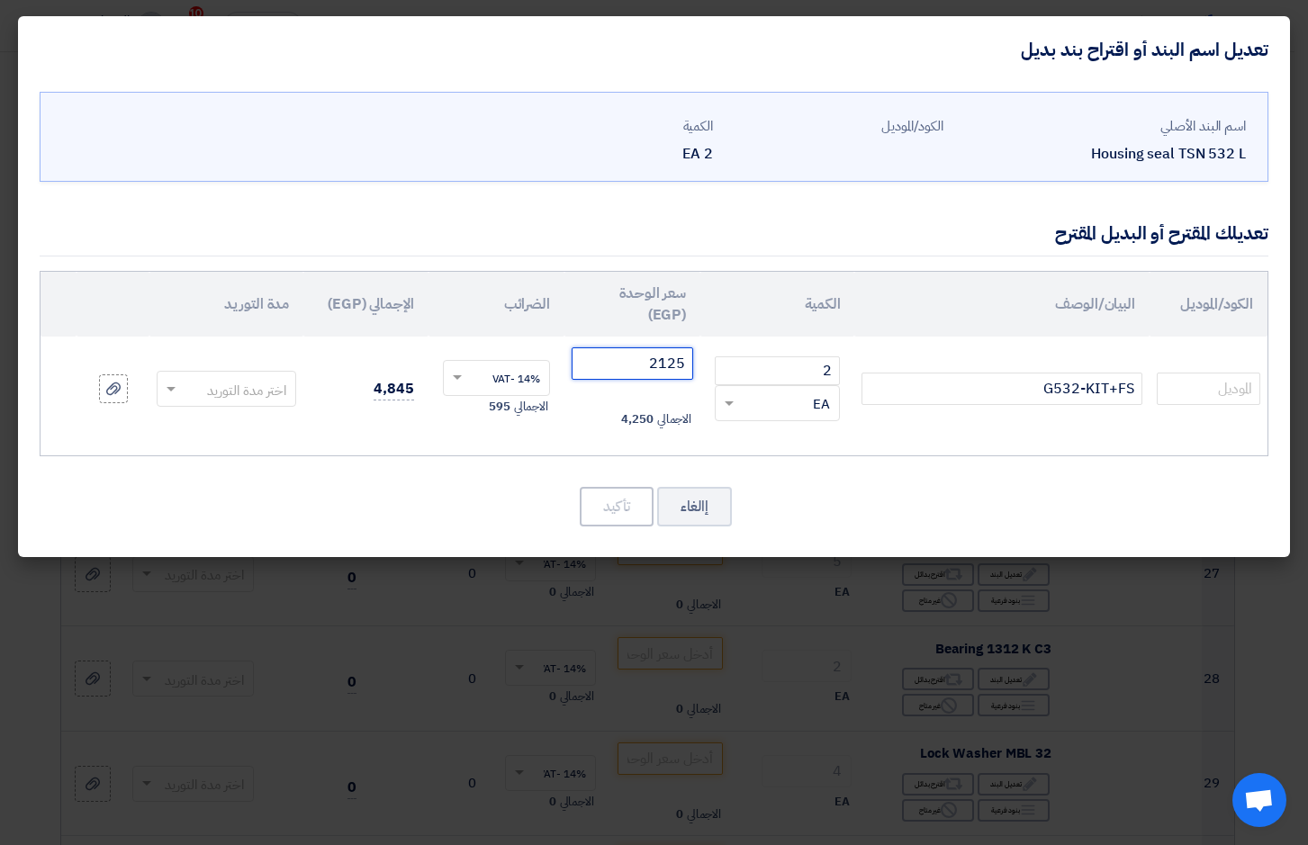
type input "2125"
click at [170, 383] on span at bounding box center [169, 389] width 23 height 21
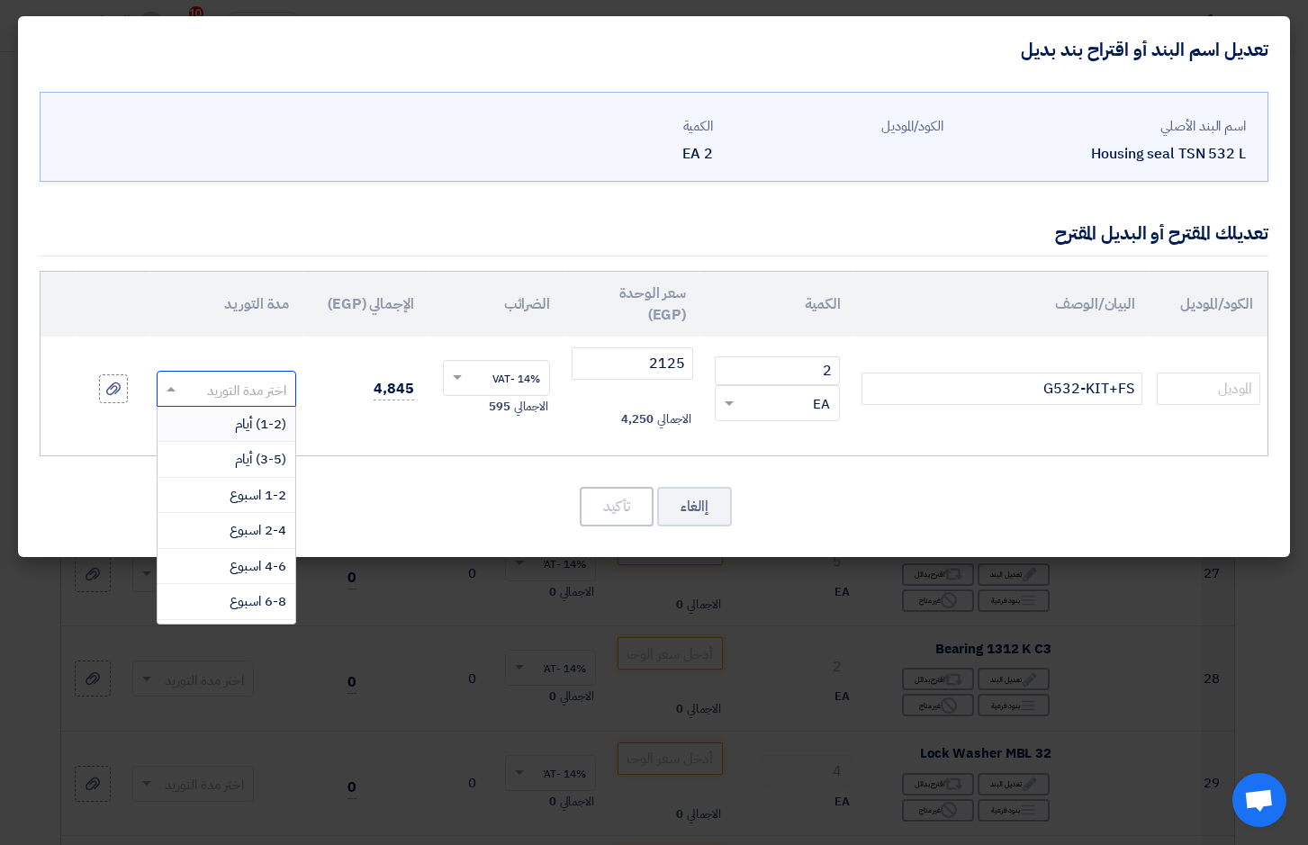
click at [214, 419] on div "(1-2) أيام" at bounding box center [227, 425] width 138 height 36
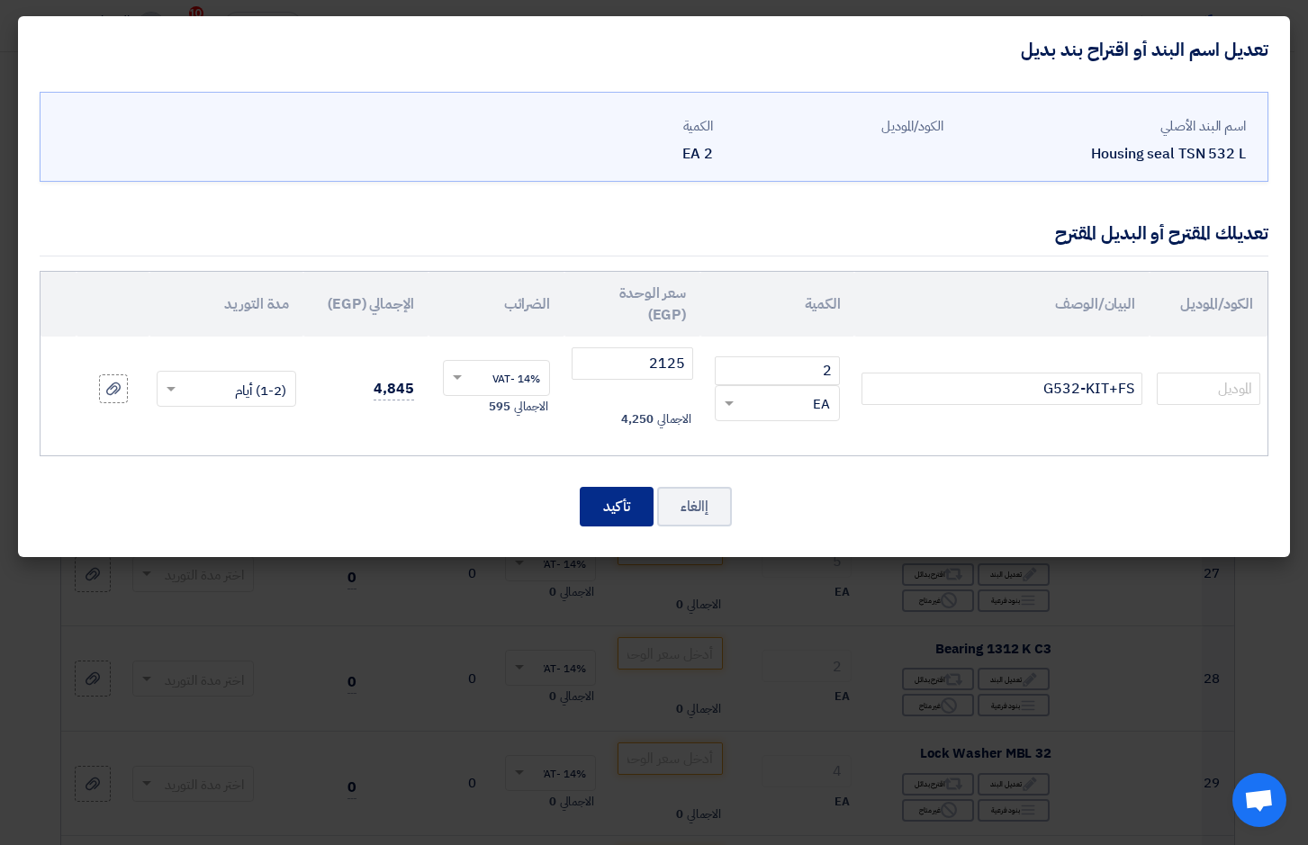
click at [617, 509] on button "تأكيد" at bounding box center [617, 507] width 74 height 40
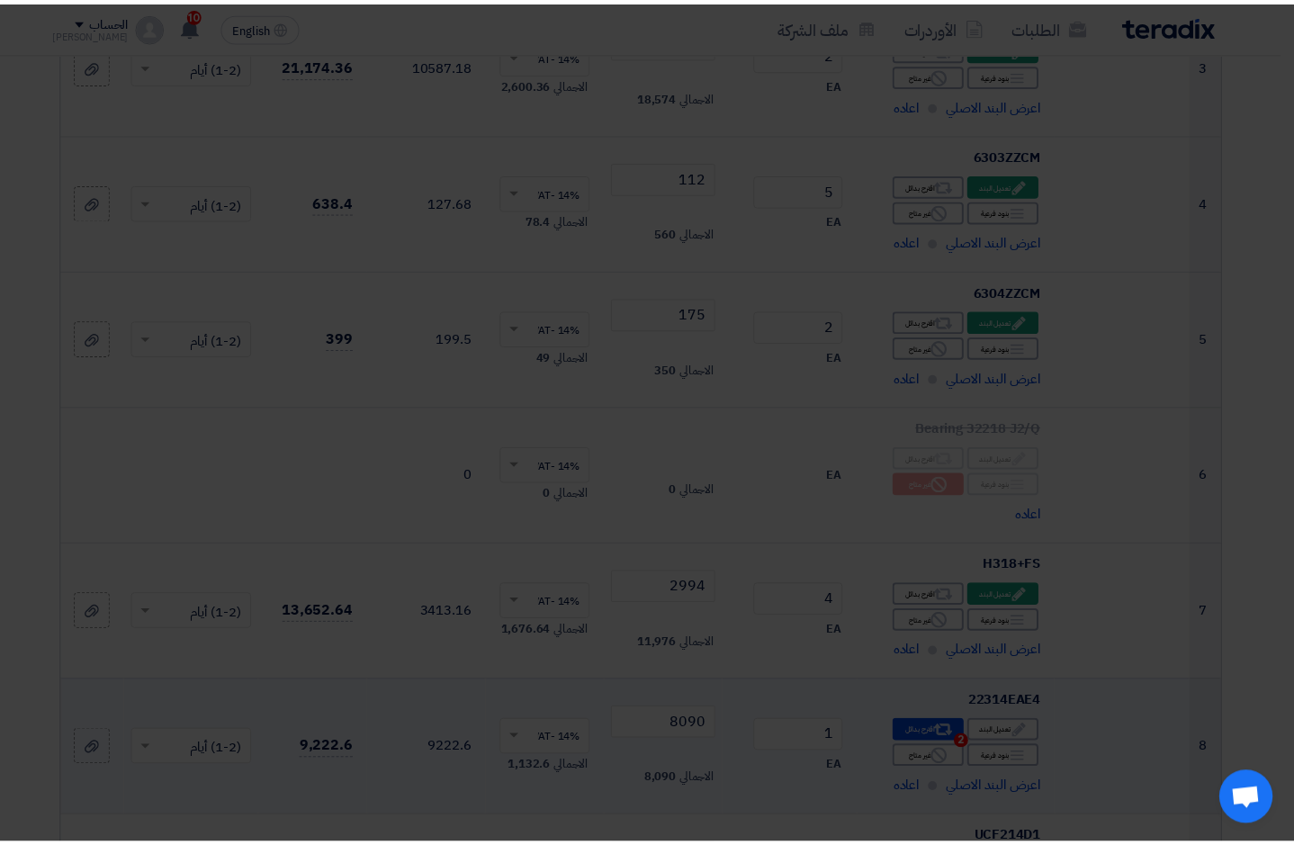
scroll to position [3215, 0]
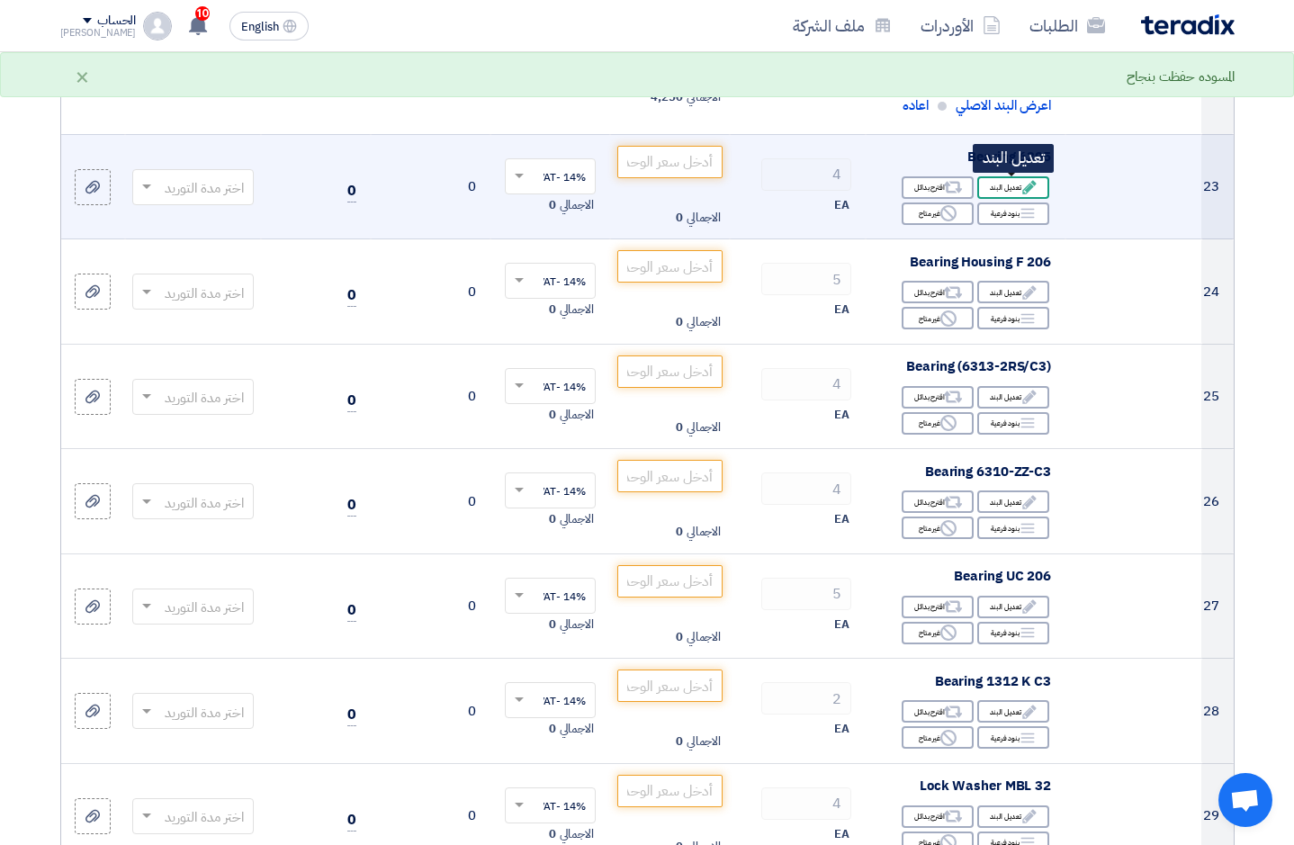
click at [1005, 185] on div "Edit تعديل البند" at bounding box center [1013, 187] width 72 height 23
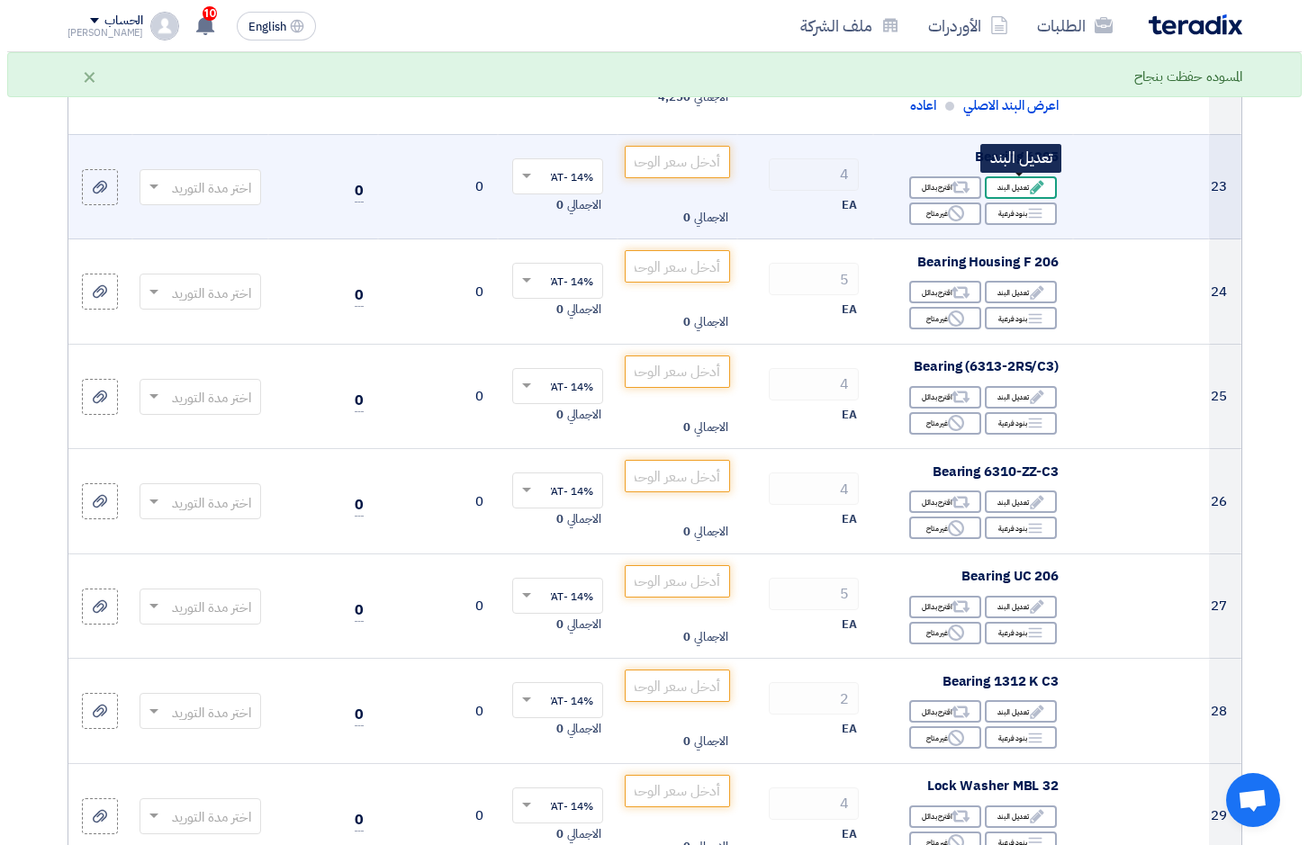
scroll to position [617, 0]
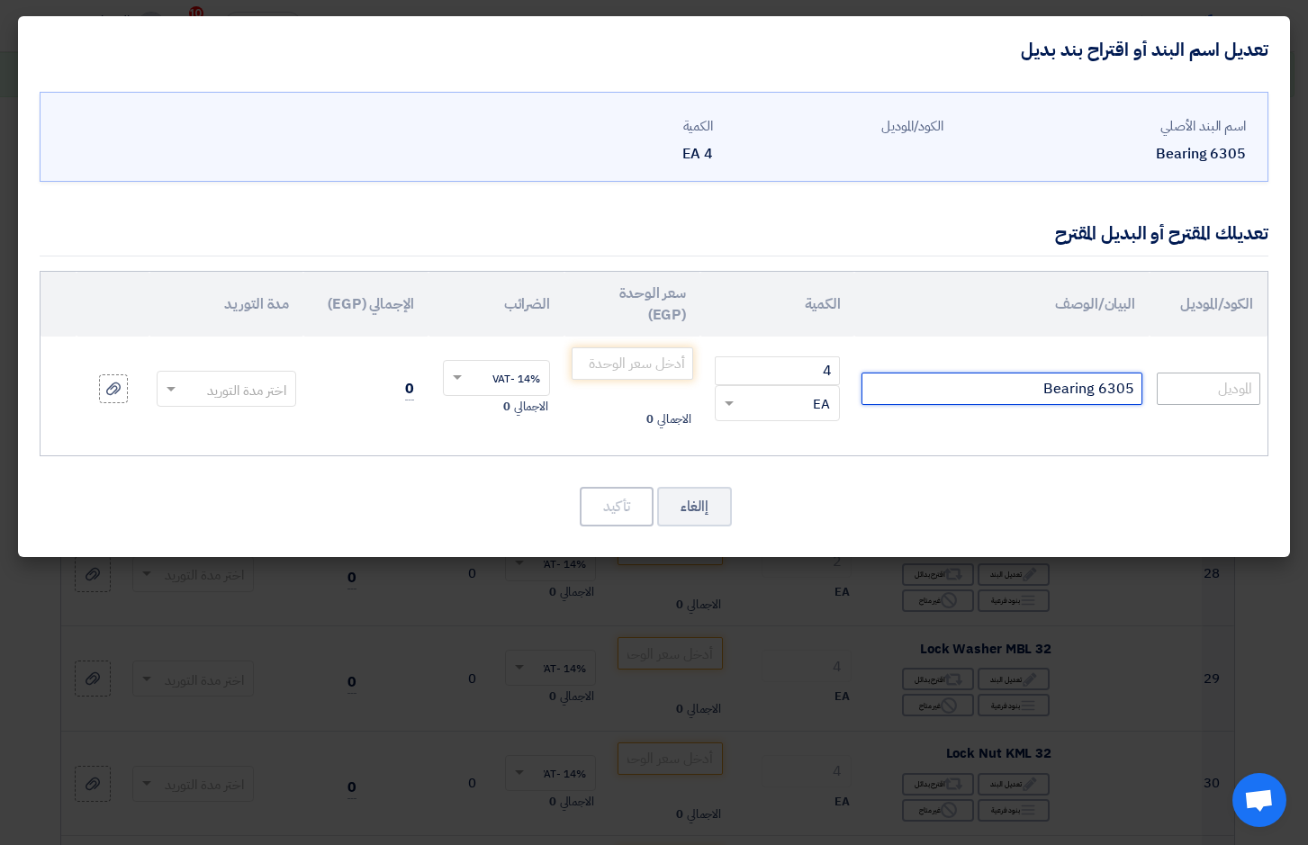
drag, startPoint x: 1025, startPoint y: 388, endPoint x: 1256, endPoint y: 381, distance: 230.5
click at [1251, 382] on tr "Bearing 6305 4 RFQ_STEP1.ITEMS.2.TYPE_PLACEHOLDER × EA" at bounding box center [654, 389] width 1227 height 104
type input "6305CM"
click at [676, 368] on input "number" at bounding box center [633, 363] width 122 height 32
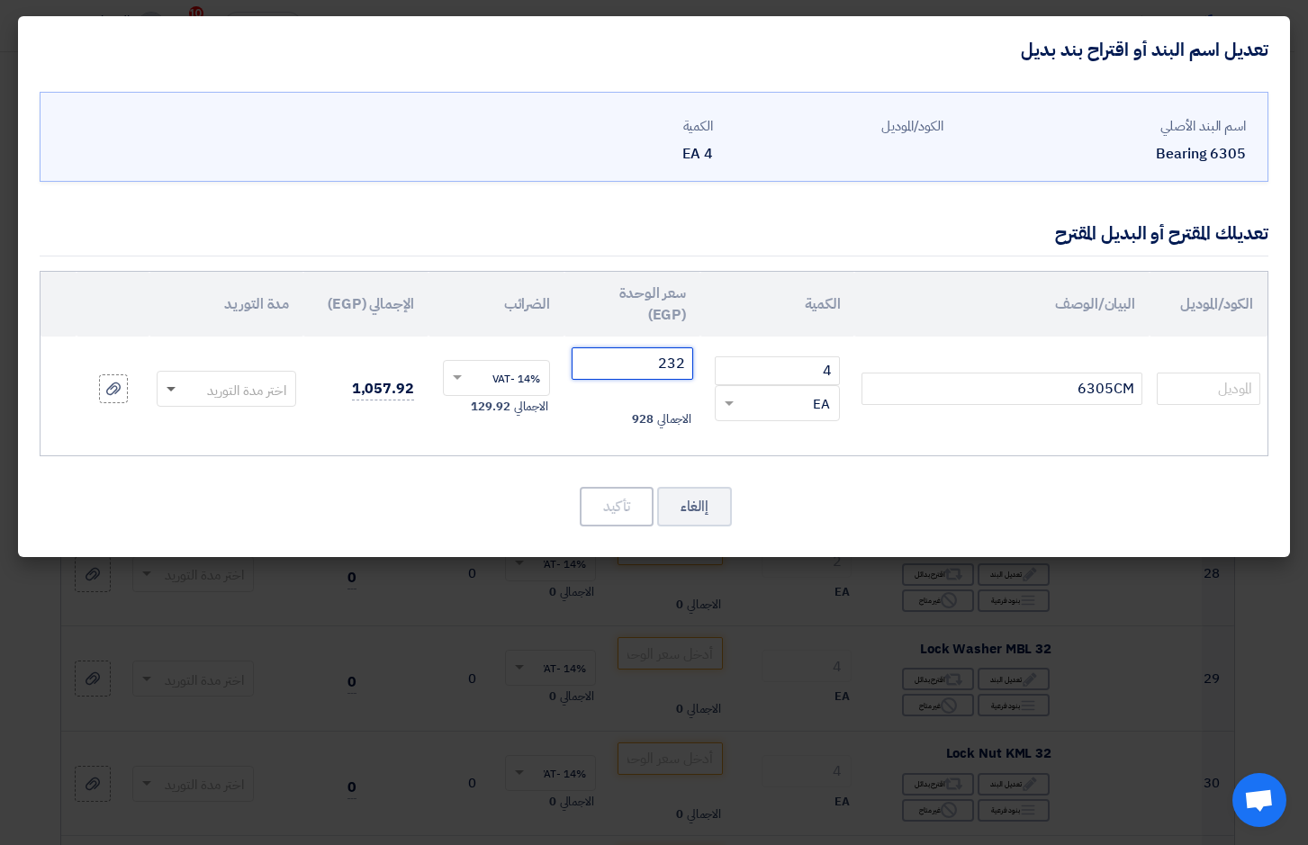
type input "232"
click at [170, 392] on span at bounding box center [169, 389] width 23 height 21
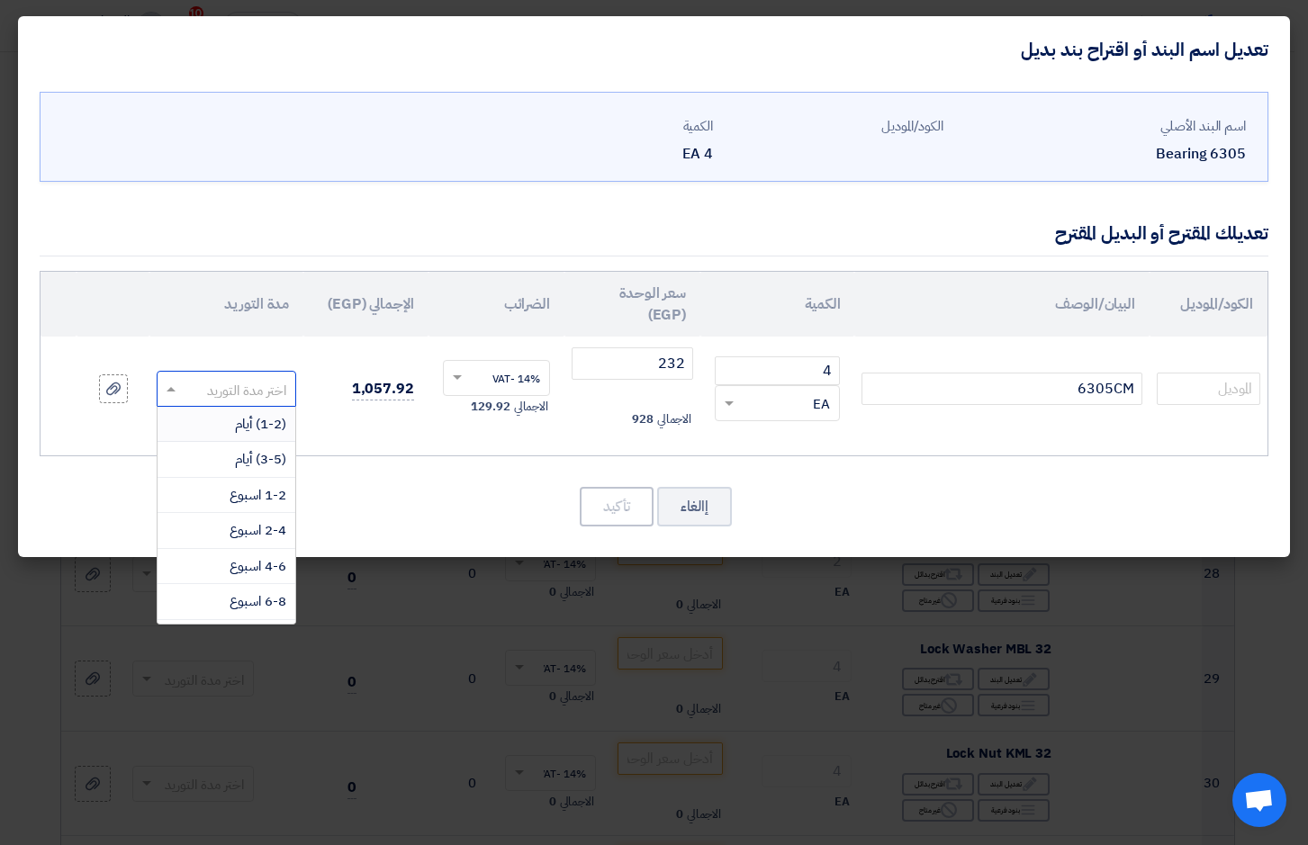
click at [265, 425] on span "(1-2) أيام" at bounding box center [260, 424] width 51 height 20
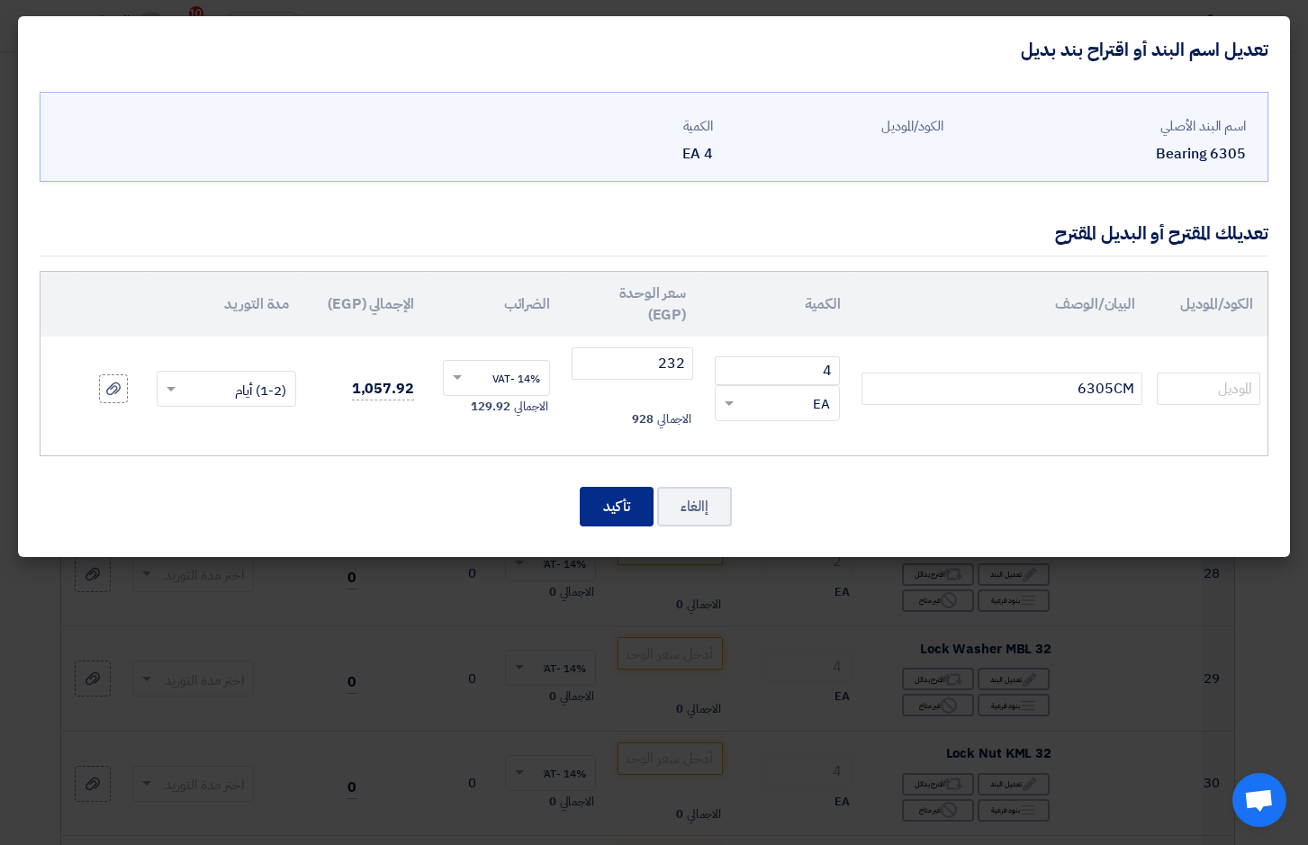
click at [618, 497] on button "تأكيد" at bounding box center [617, 507] width 74 height 40
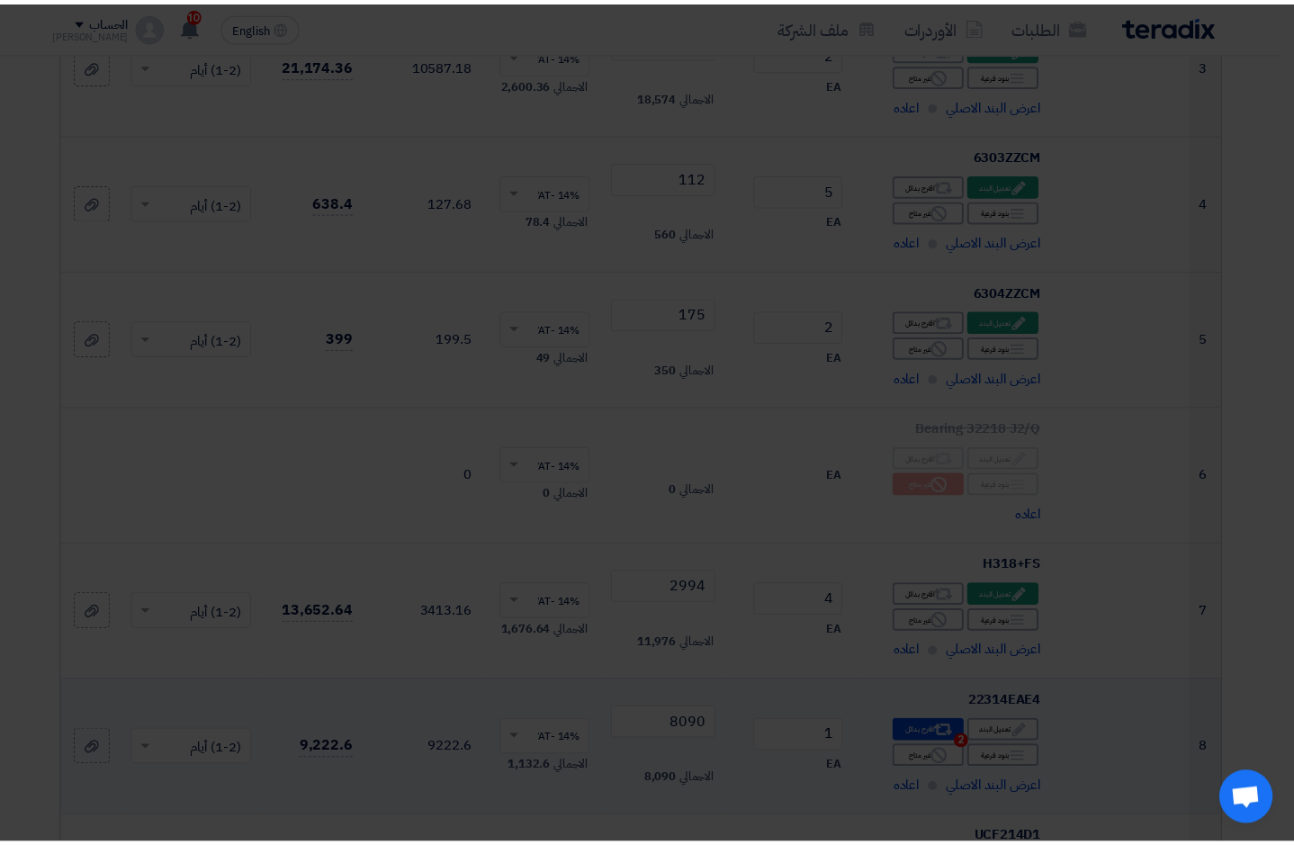
scroll to position [3352, 0]
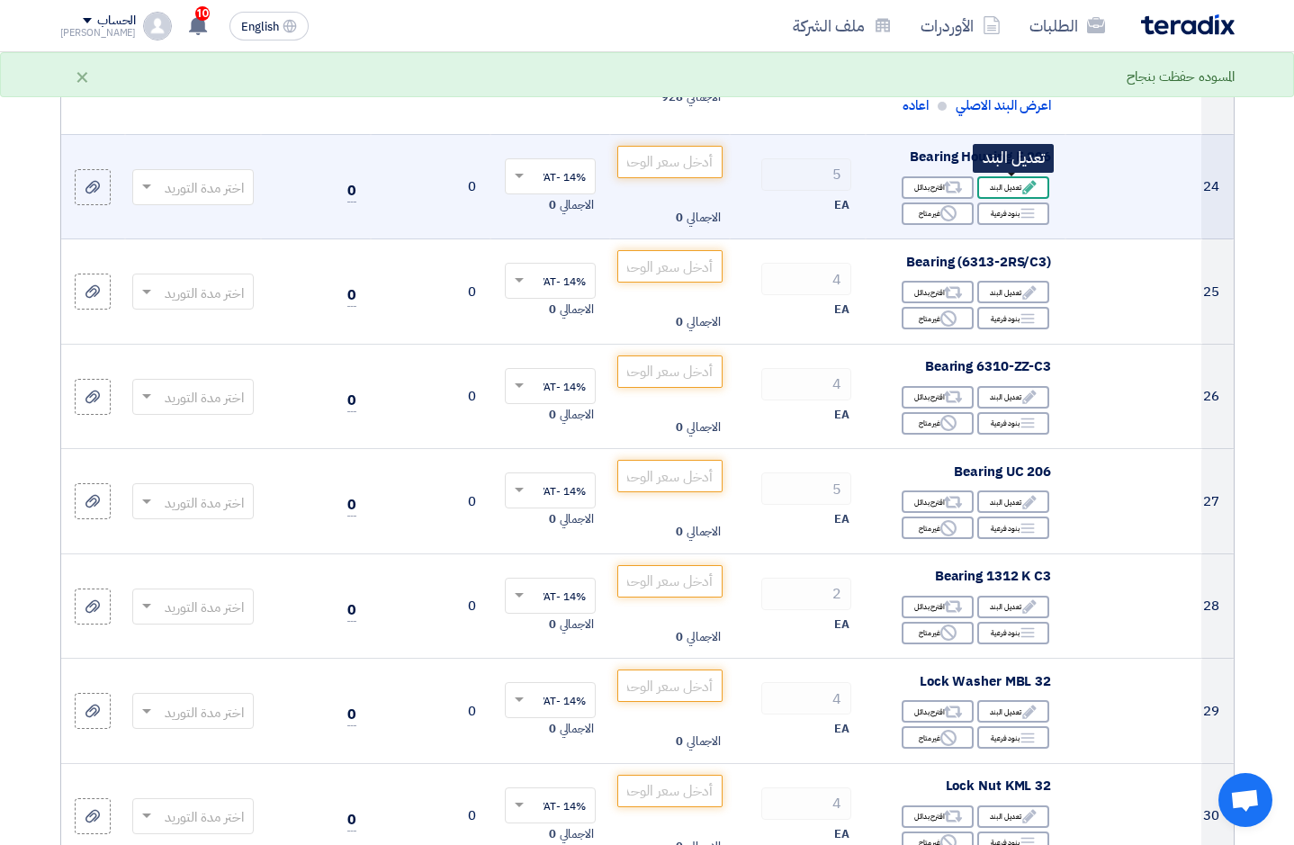
click at [1009, 185] on div "Edit تعديل البند" at bounding box center [1013, 187] width 72 height 23
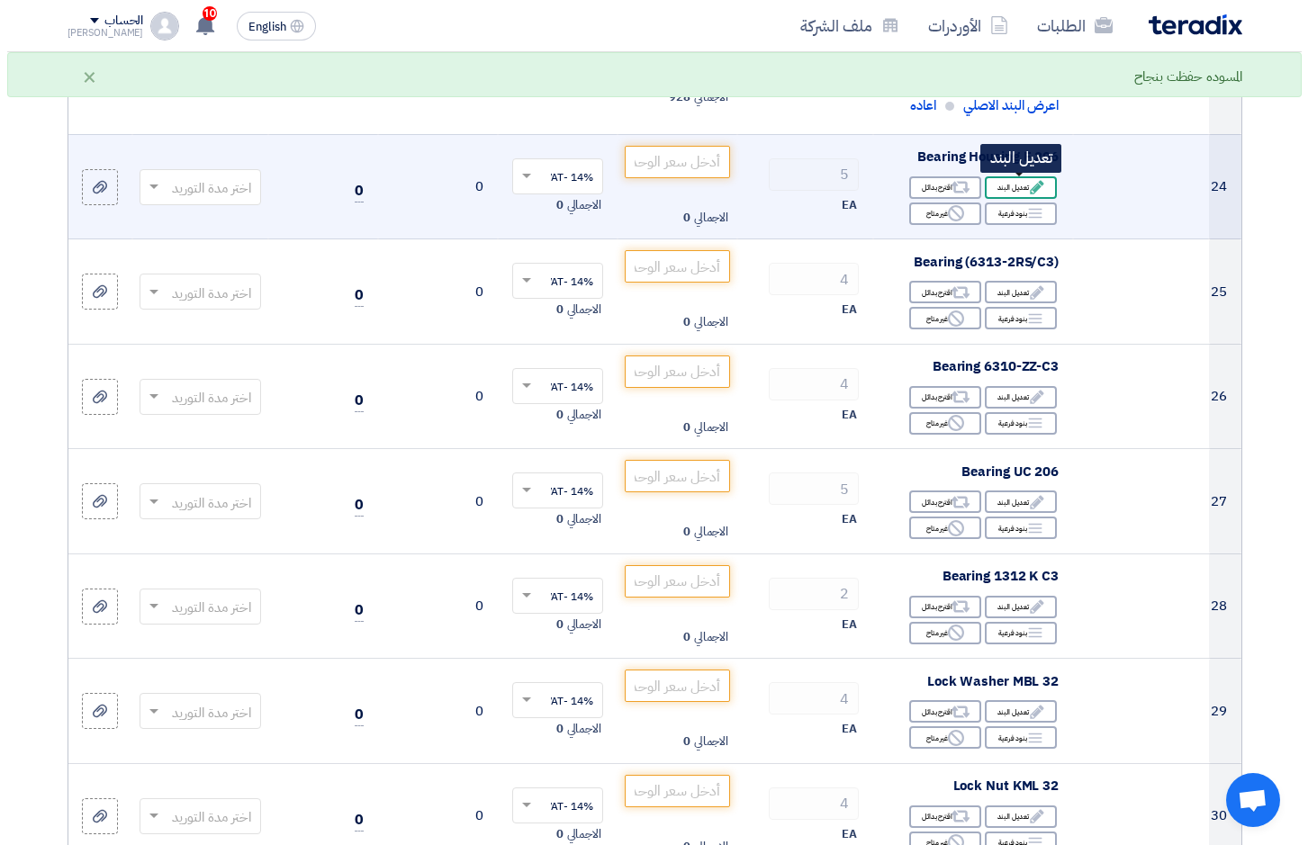
scroll to position [617, 0]
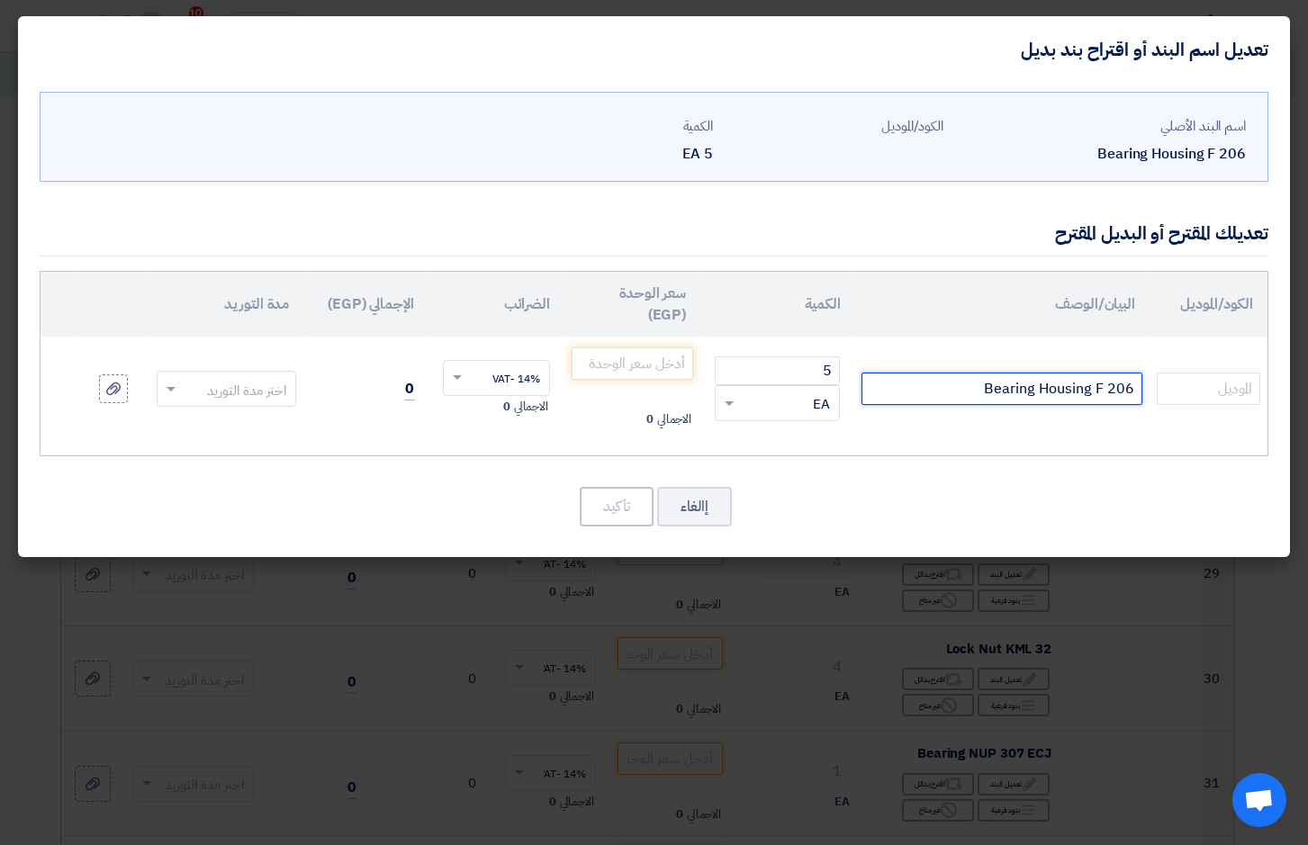
drag, startPoint x: 1018, startPoint y: 396, endPoint x: 1276, endPoint y: 373, distance: 259.4
click at [1276, 373] on div "اسم البند الأصلي Bearing Housing F 206 الكود/الموديل الكمية 5 EA 5 ×" at bounding box center [654, 320] width 1272 height 474
type input "F206D1"
drag, startPoint x: 866, startPoint y: 370, endPoint x: 909, endPoint y: 376, distance: 43.7
click at [906, 376] on tr "F206D1 5 RFQ_STEP1.ITEMS.2.TYPE_PLACEHOLDER × EA" at bounding box center [654, 389] width 1227 height 104
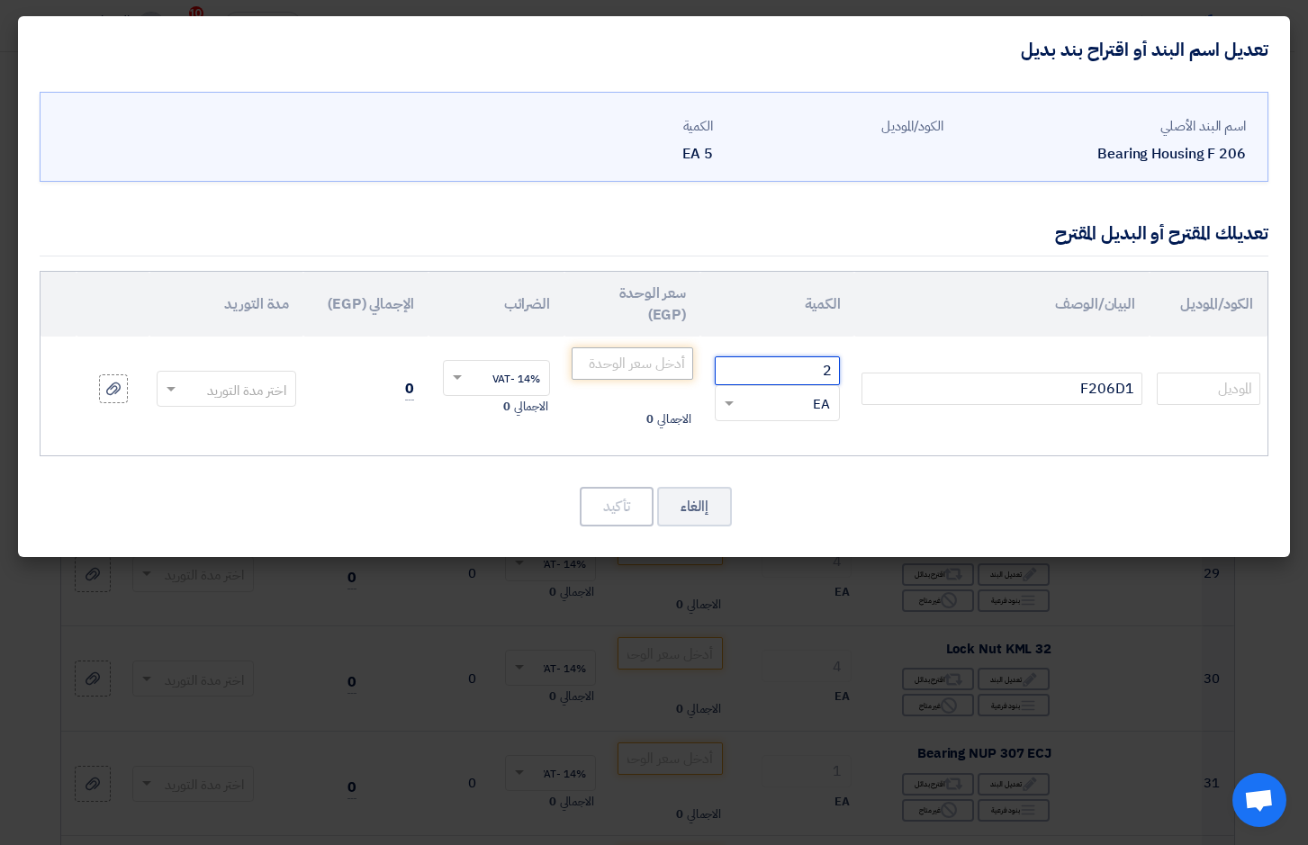
type input "2"
click at [672, 366] on input "number" at bounding box center [633, 363] width 122 height 32
type input "508"
click at [168, 385] on span at bounding box center [169, 389] width 23 height 21
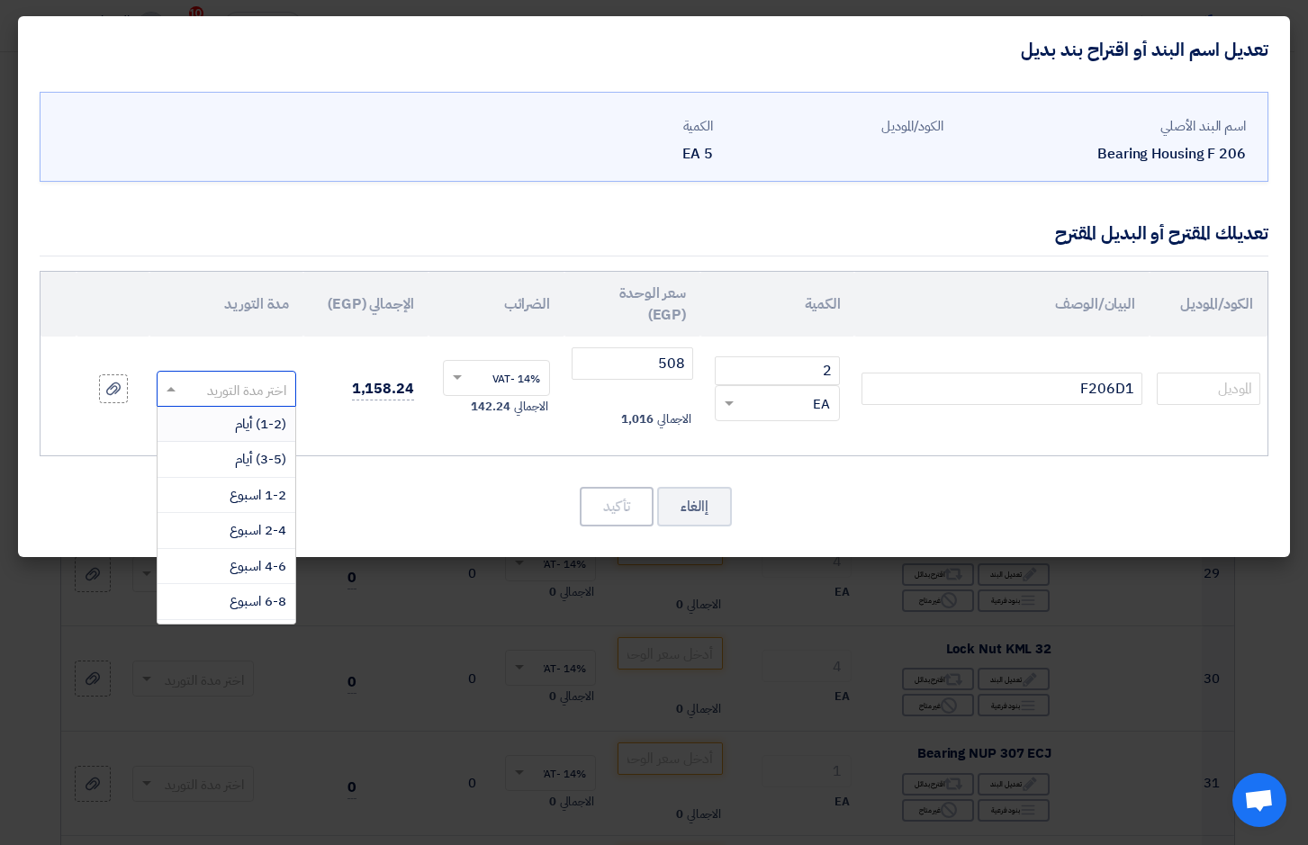
click at [230, 421] on div "(1-2) أيام" at bounding box center [227, 425] width 138 height 36
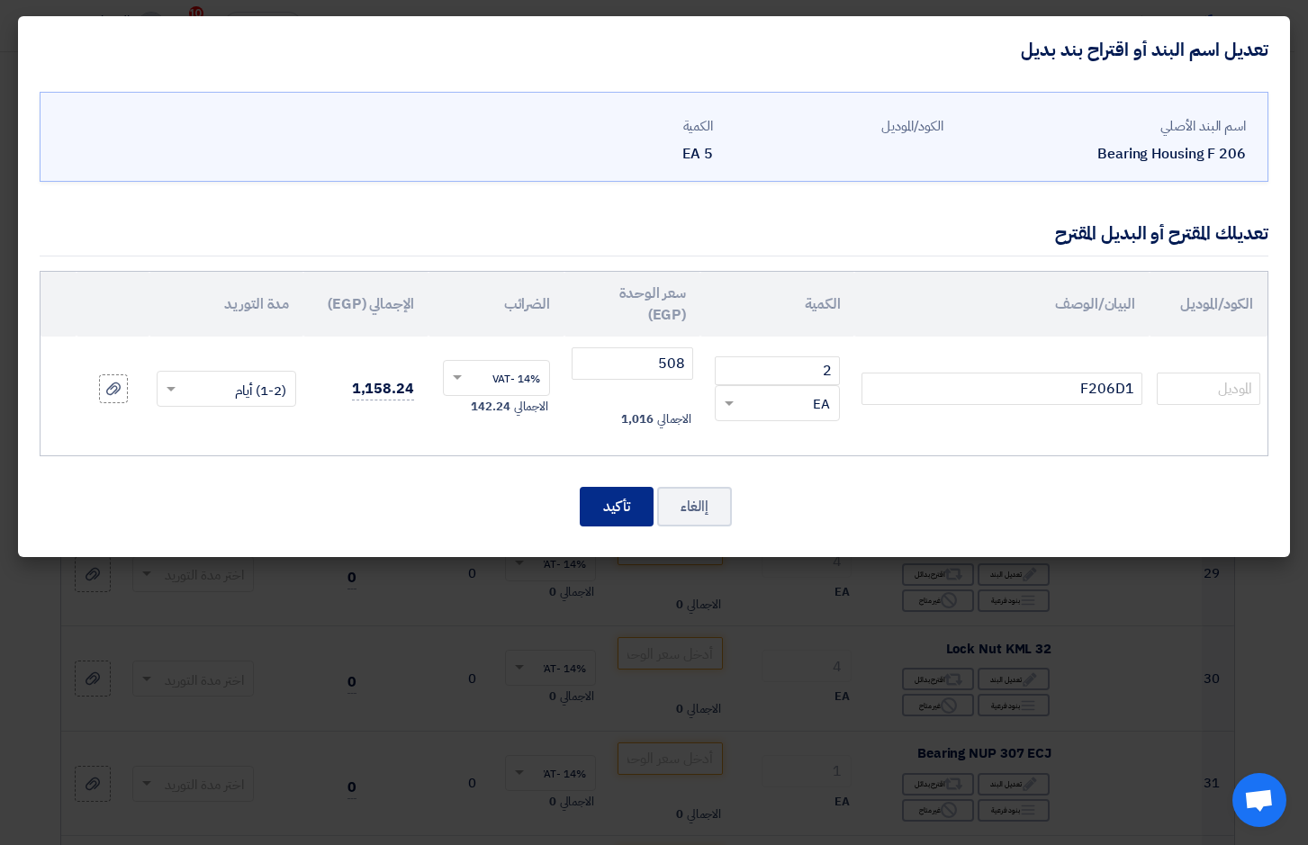
click at [608, 501] on button "تأكيد" at bounding box center [617, 507] width 74 height 40
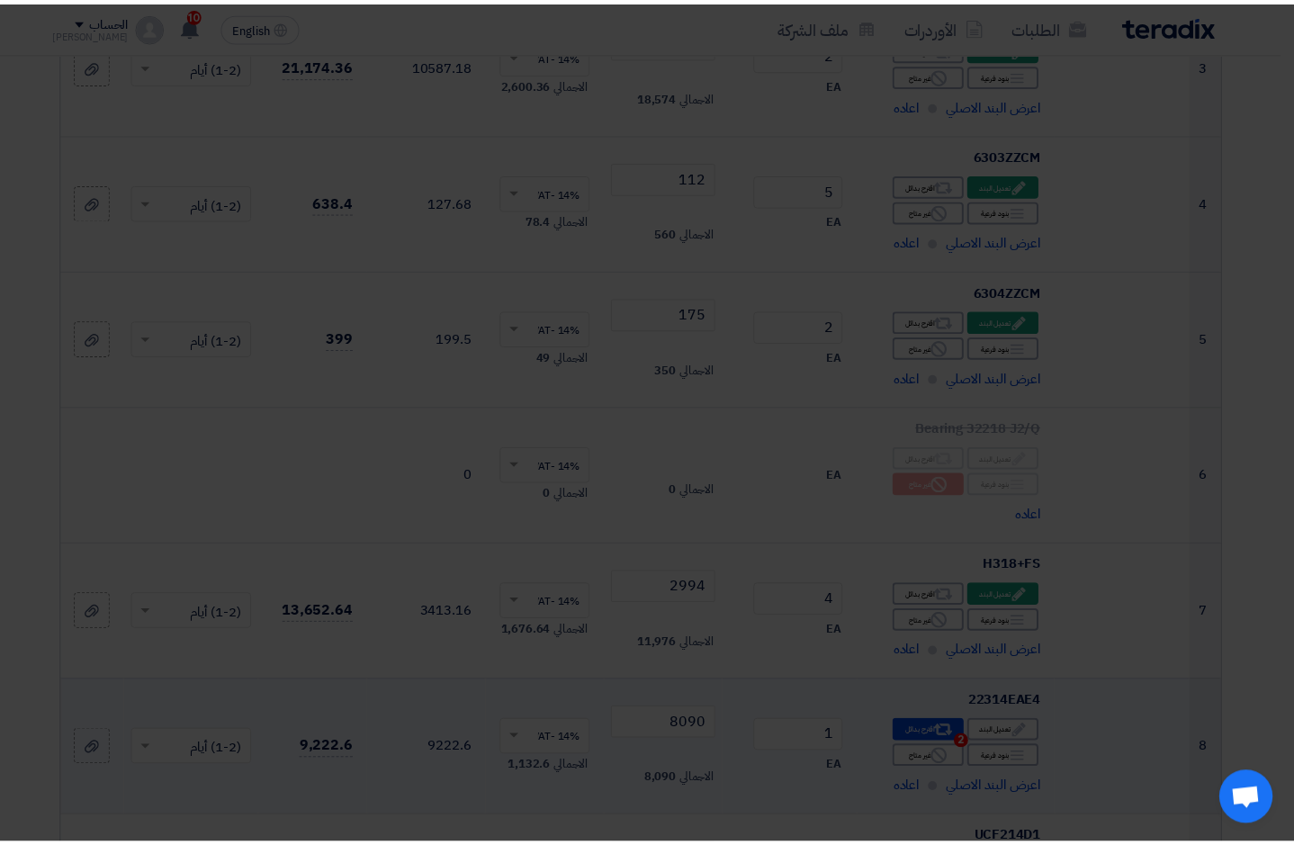
scroll to position [3488, 0]
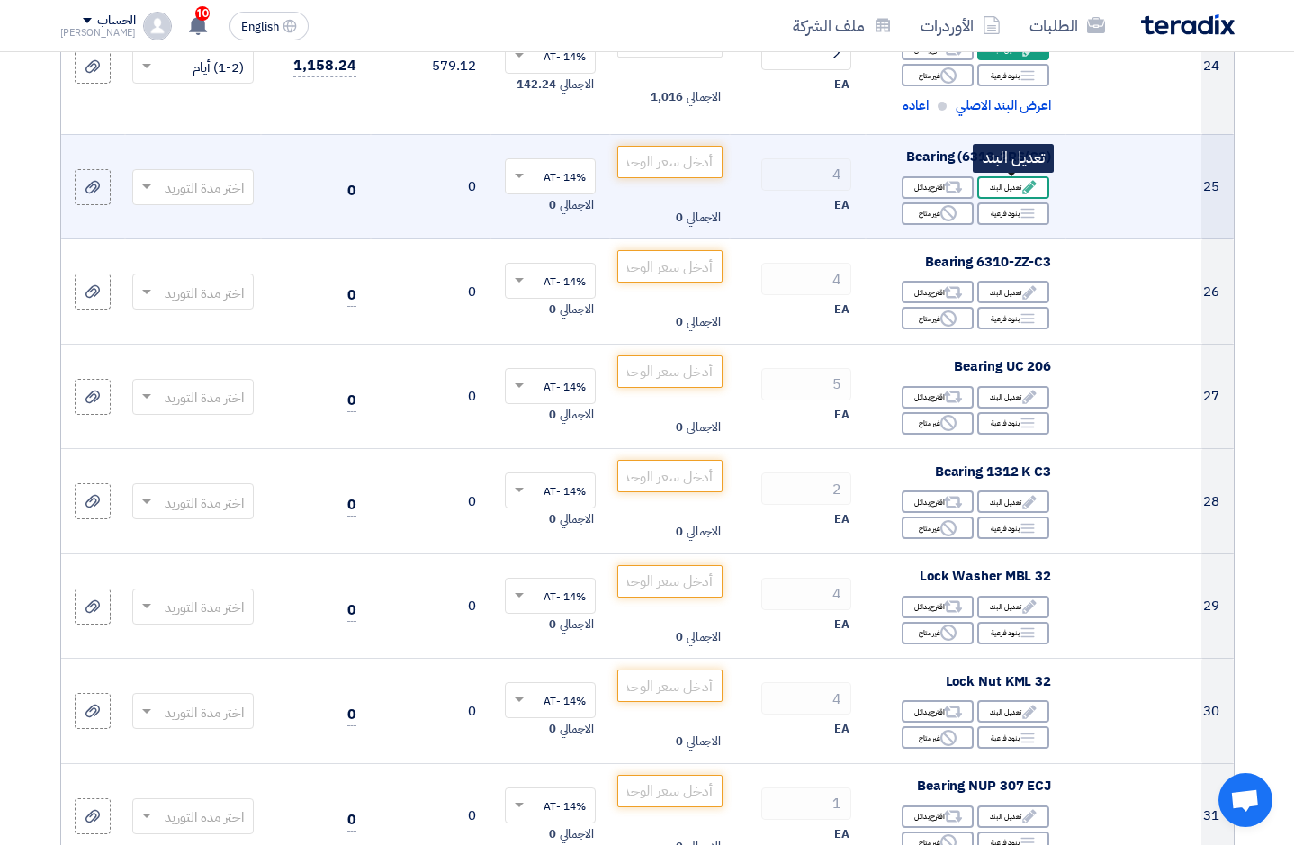
click at [1012, 186] on div "Edit تعديل البند" at bounding box center [1013, 187] width 72 height 23
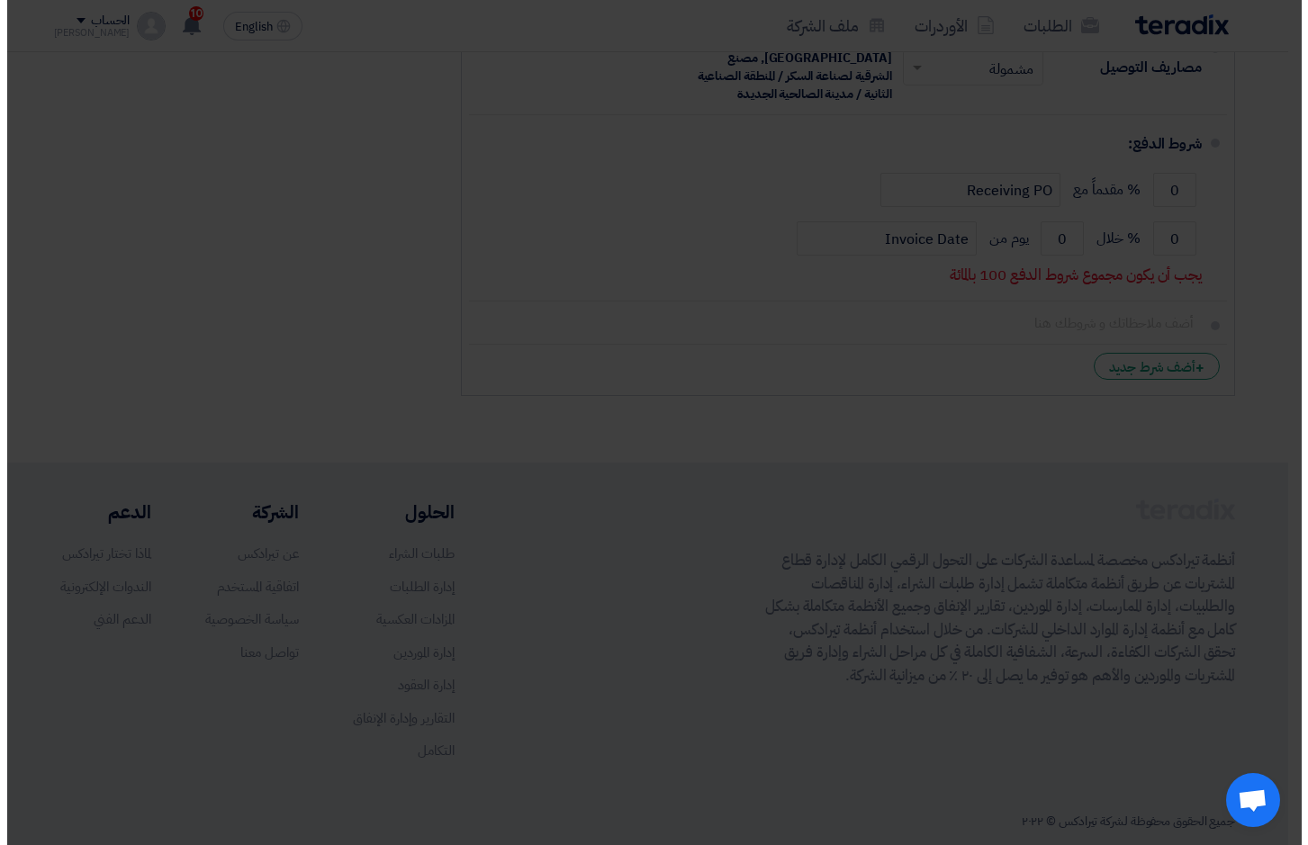
scroll to position [617, 0]
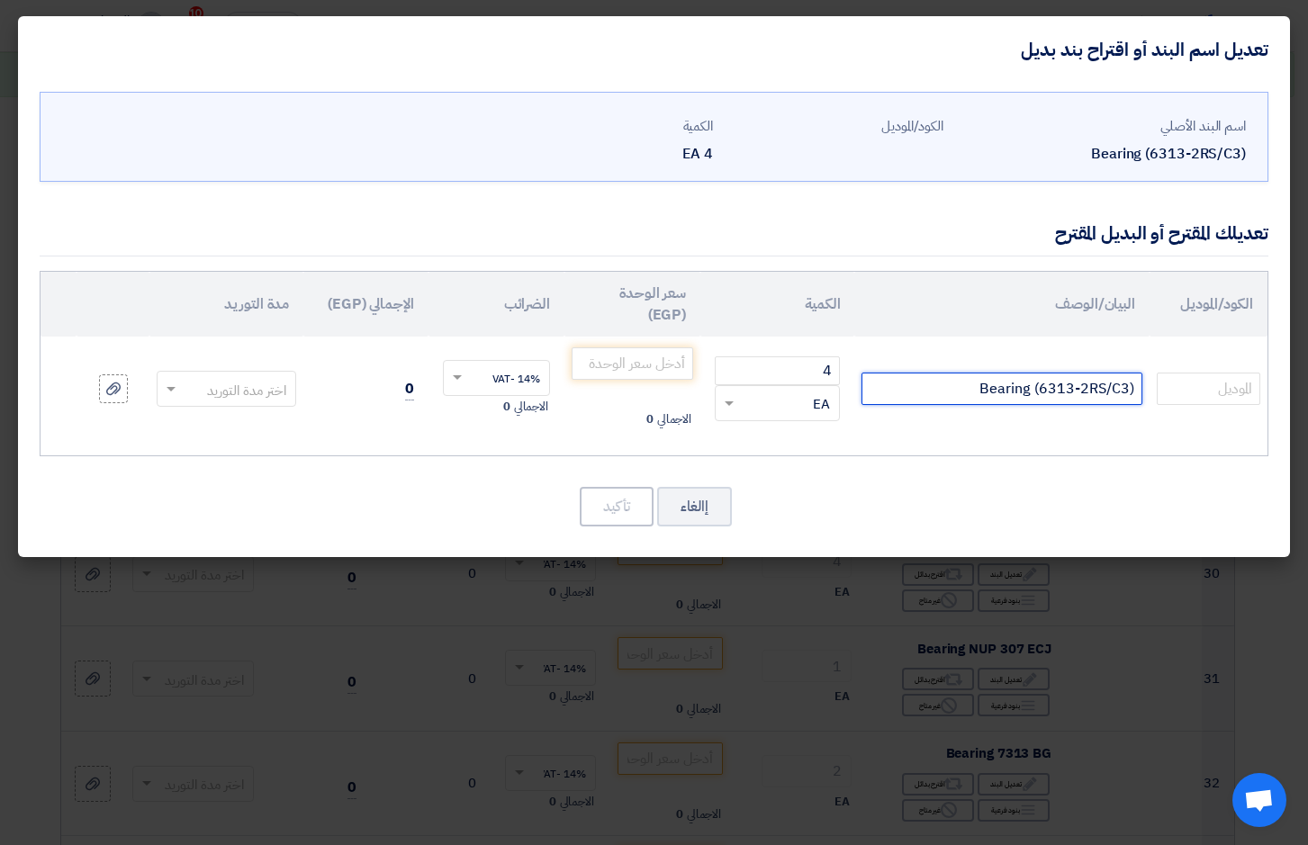
drag, startPoint x: 986, startPoint y: 395, endPoint x: 1151, endPoint y: 392, distance: 165.6
click at [1148, 392] on td "Bearing (6313-2RS/C3)" at bounding box center [1001, 389] width 295 height 104
type input "6313DDUC3E"
click at [668, 363] on input "number" at bounding box center [633, 363] width 122 height 32
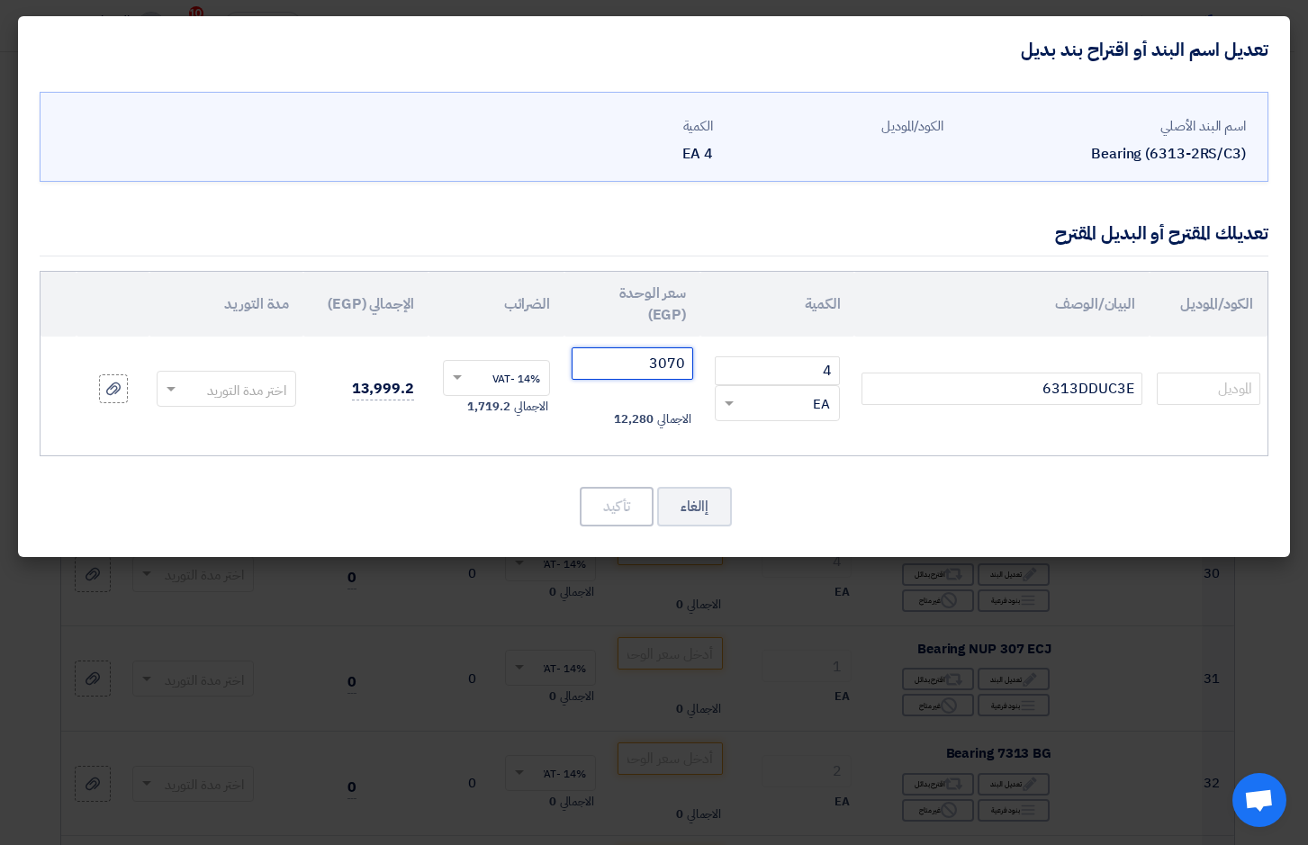
type input "3070"
click at [174, 385] on span at bounding box center [169, 389] width 23 height 21
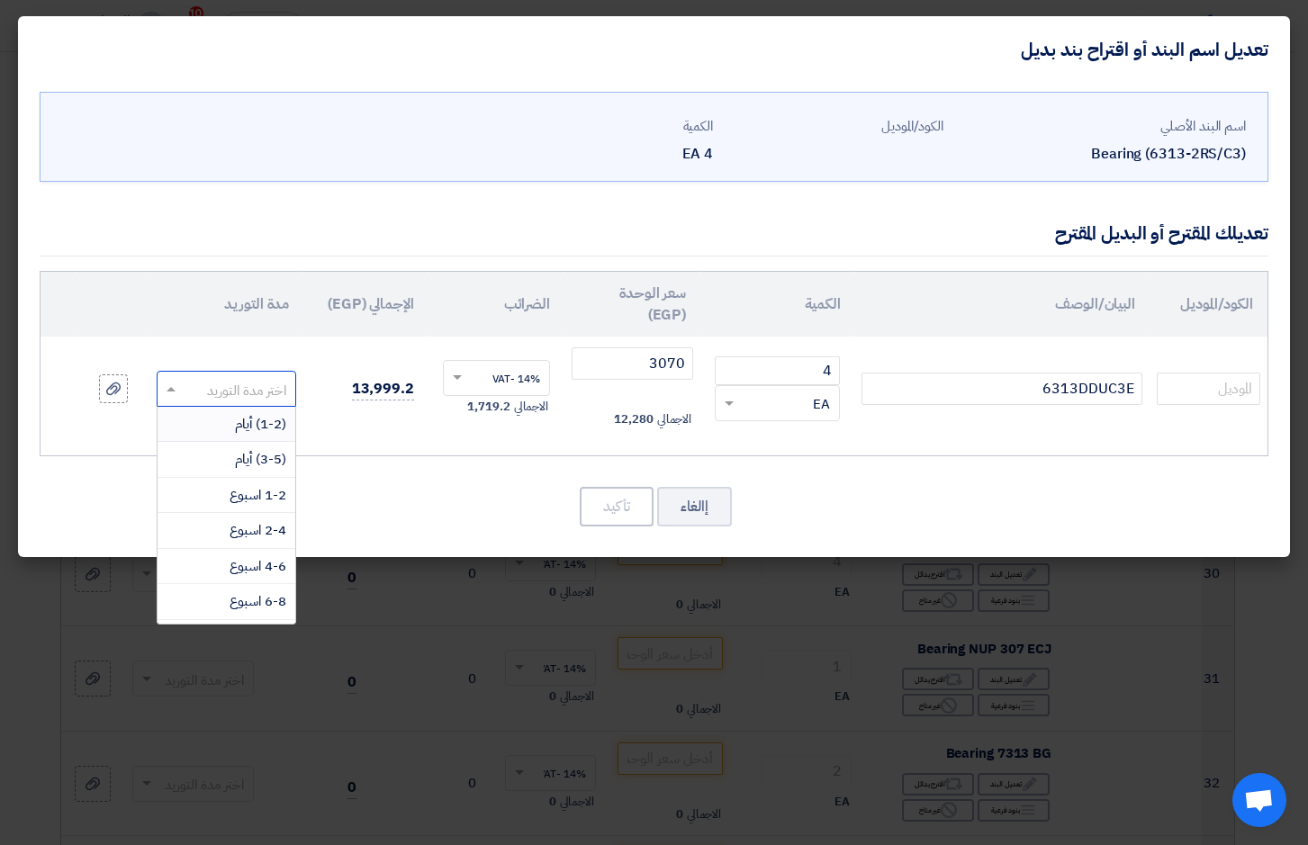
click at [227, 423] on div "(1-2) أيام" at bounding box center [227, 425] width 138 height 36
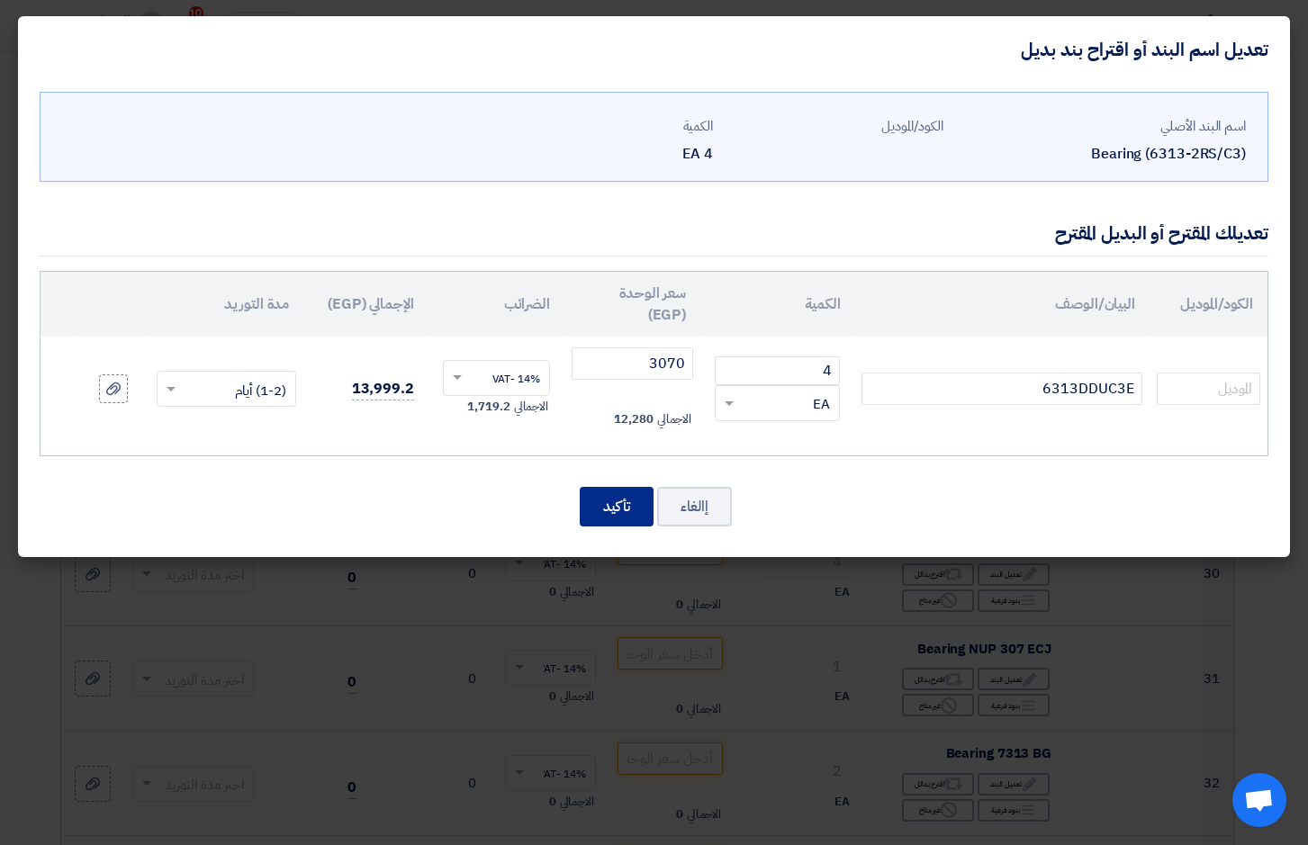
click at [617, 505] on button "تأكيد" at bounding box center [617, 507] width 74 height 40
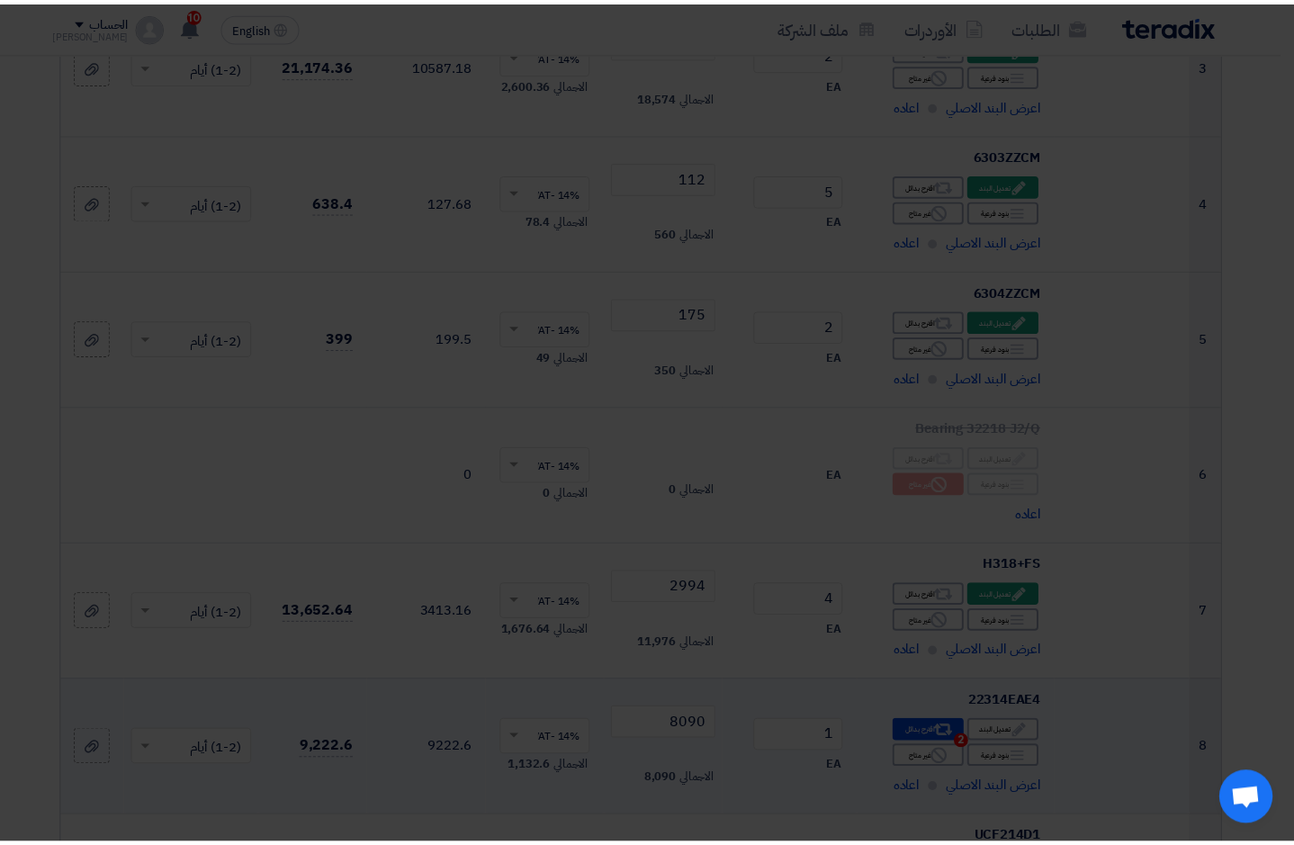
scroll to position [3625, 0]
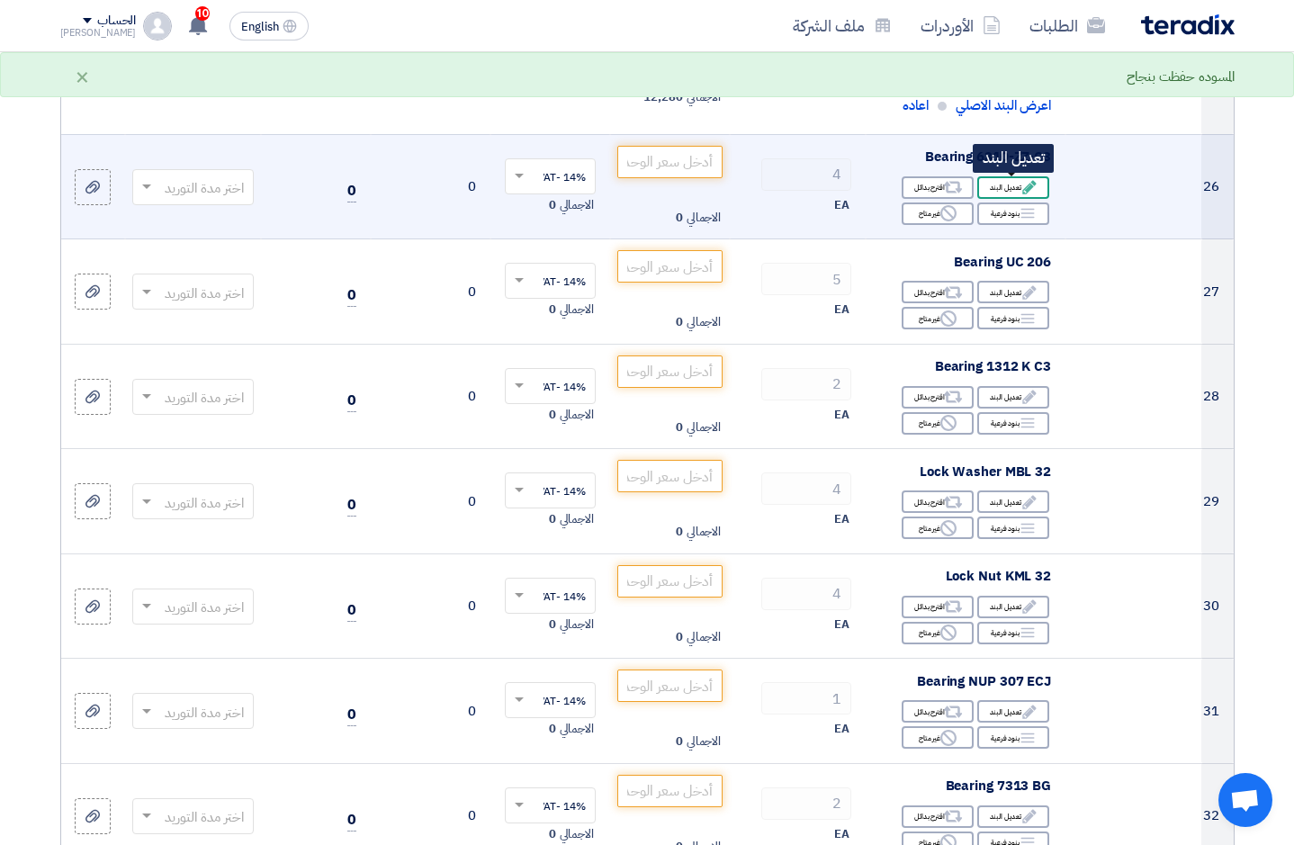
click at [1013, 183] on div "Edit تعديل البند" at bounding box center [1013, 187] width 72 height 23
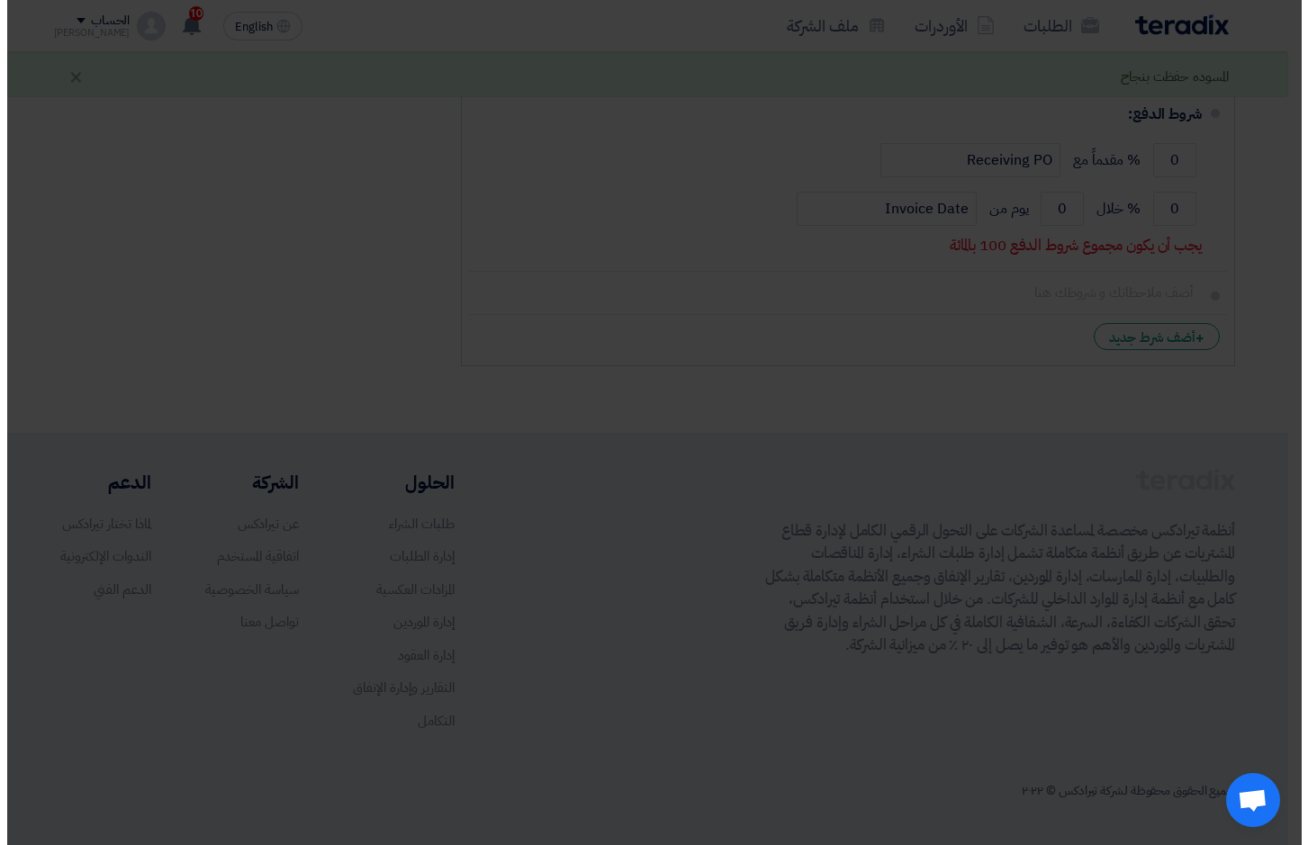
scroll to position [617, 0]
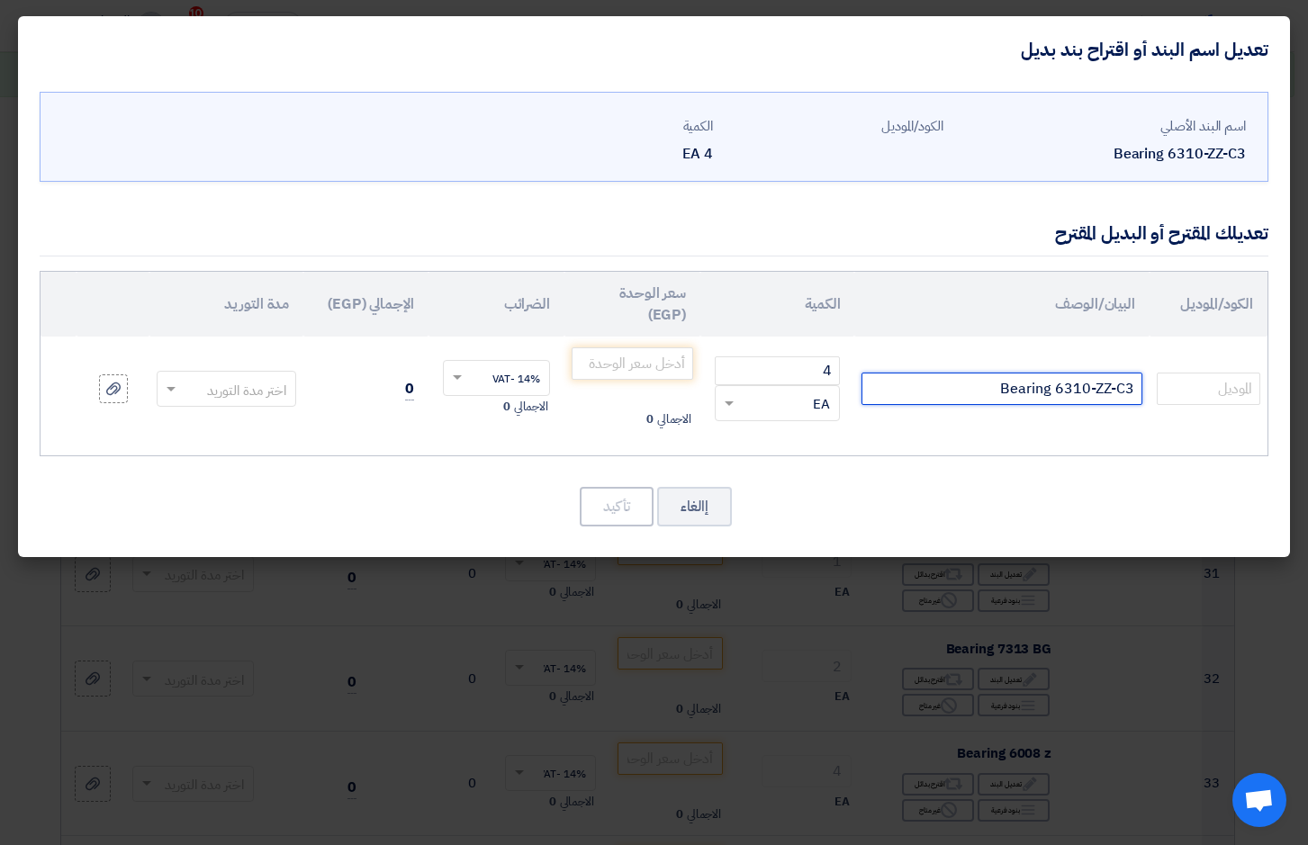
drag, startPoint x: 955, startPoint y: 385, endPoint x: 1287, endPoint y: 373, distance: 332.3
click at [1287, 373] on div "اسم البند الأصلي Bearing 6310-ZZ-C3 الكود/الموديل الكمية 4 EA 4" at bounding box center [654, 320] width 1272 height 474
type input "6310ZZC3E"
click at [637, 364] on input "number" at bounding box center [633, 363] width 122 height 32
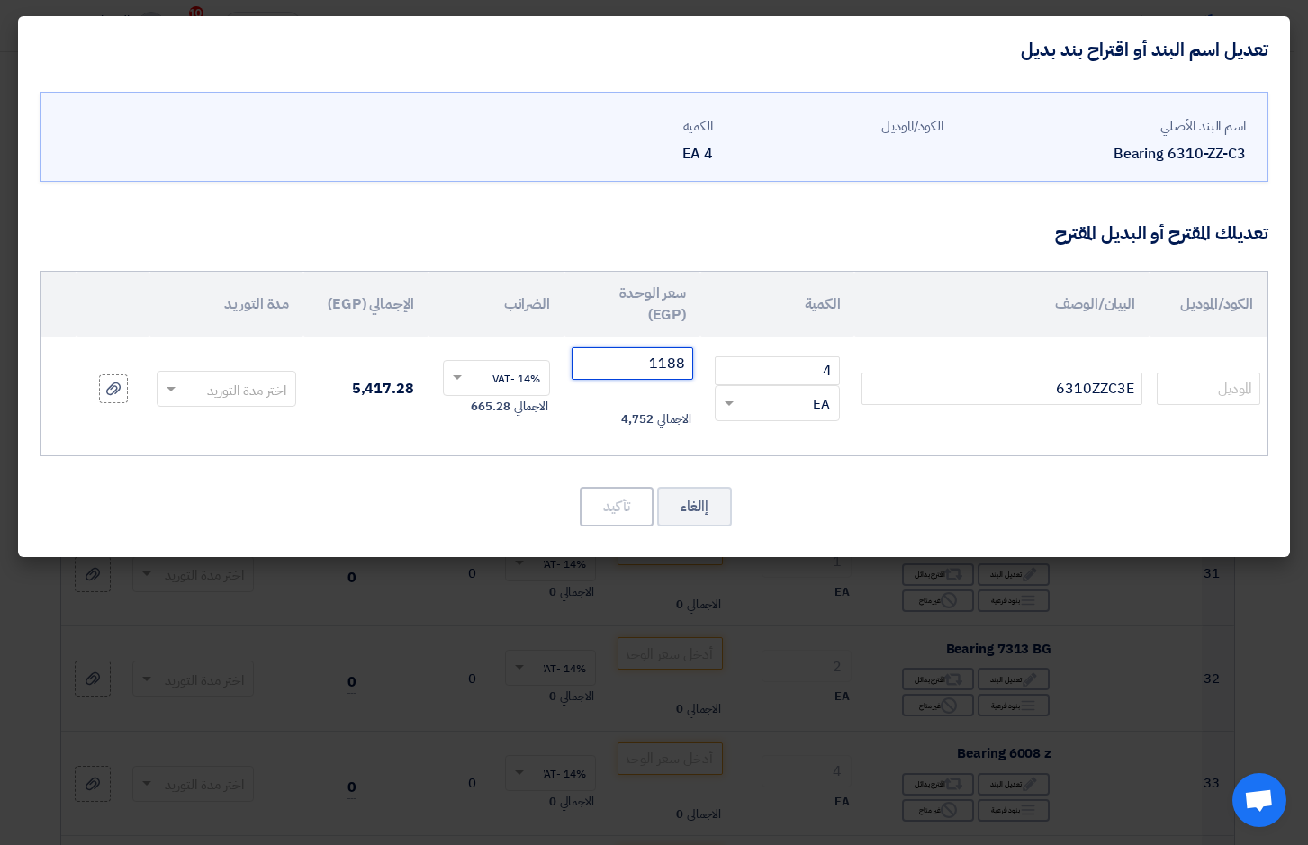
type input "1188"
click at [169, 394] on span at bounding box center [169, 389] width 23 height 21
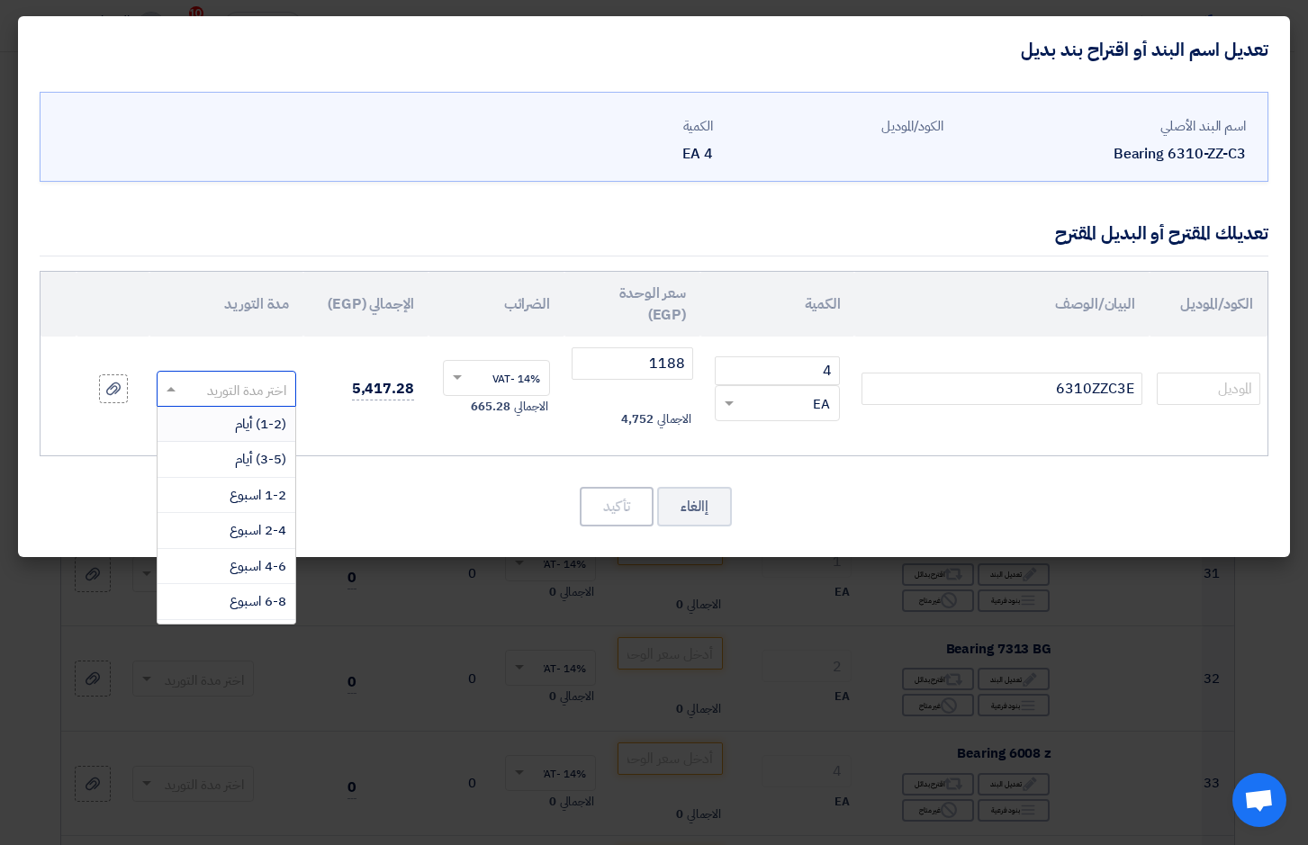
click at [221, 419] on div "(1-2) أيام" at bounding box center [227, 425] width 138 height 36
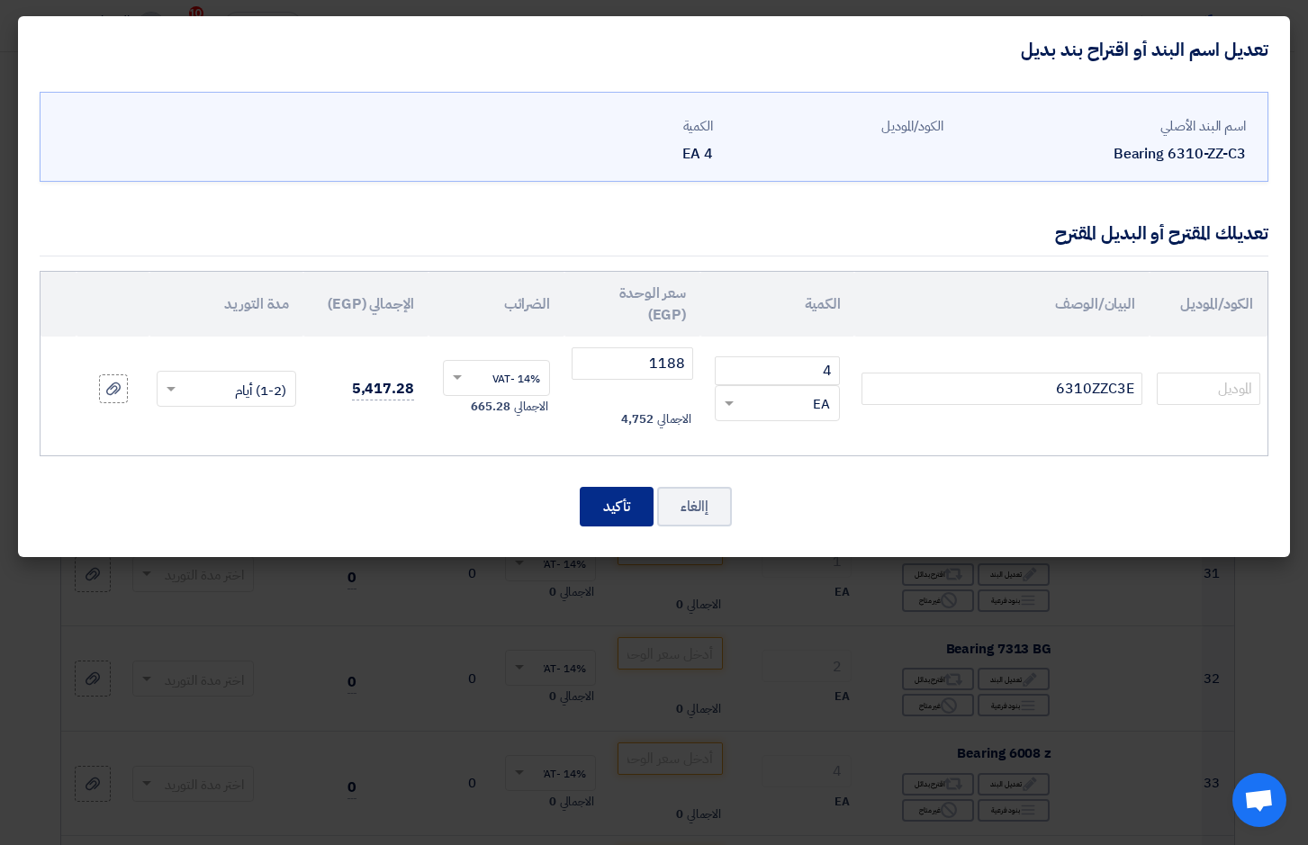
click at [606, 501] on button "تأكيد" at bounding box center [617, 507] width 74 height 40
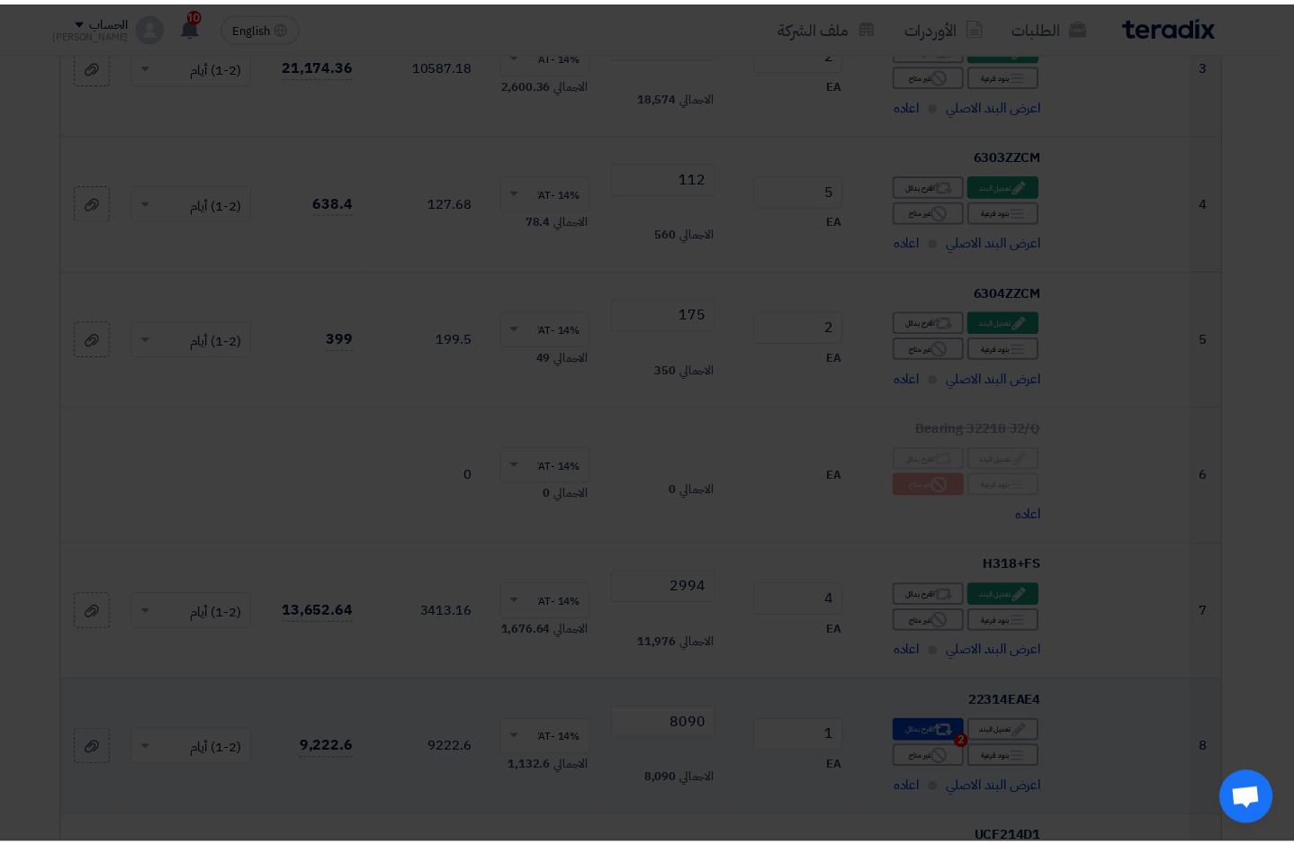
scroll to position [3762, 0]
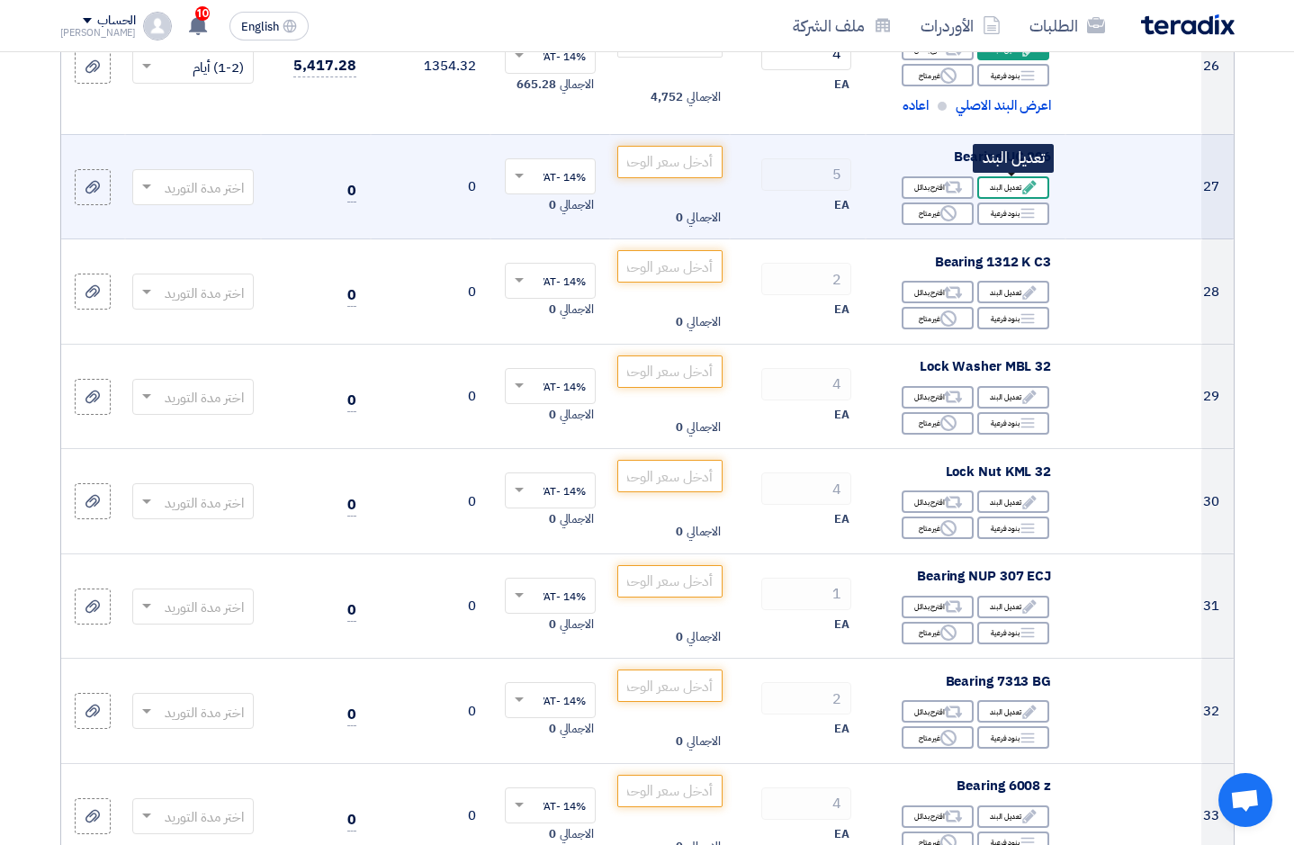
click at [1010, 184] on div "Edit تعديل البند" at bounding box center [1013, 187] width 72 height 23
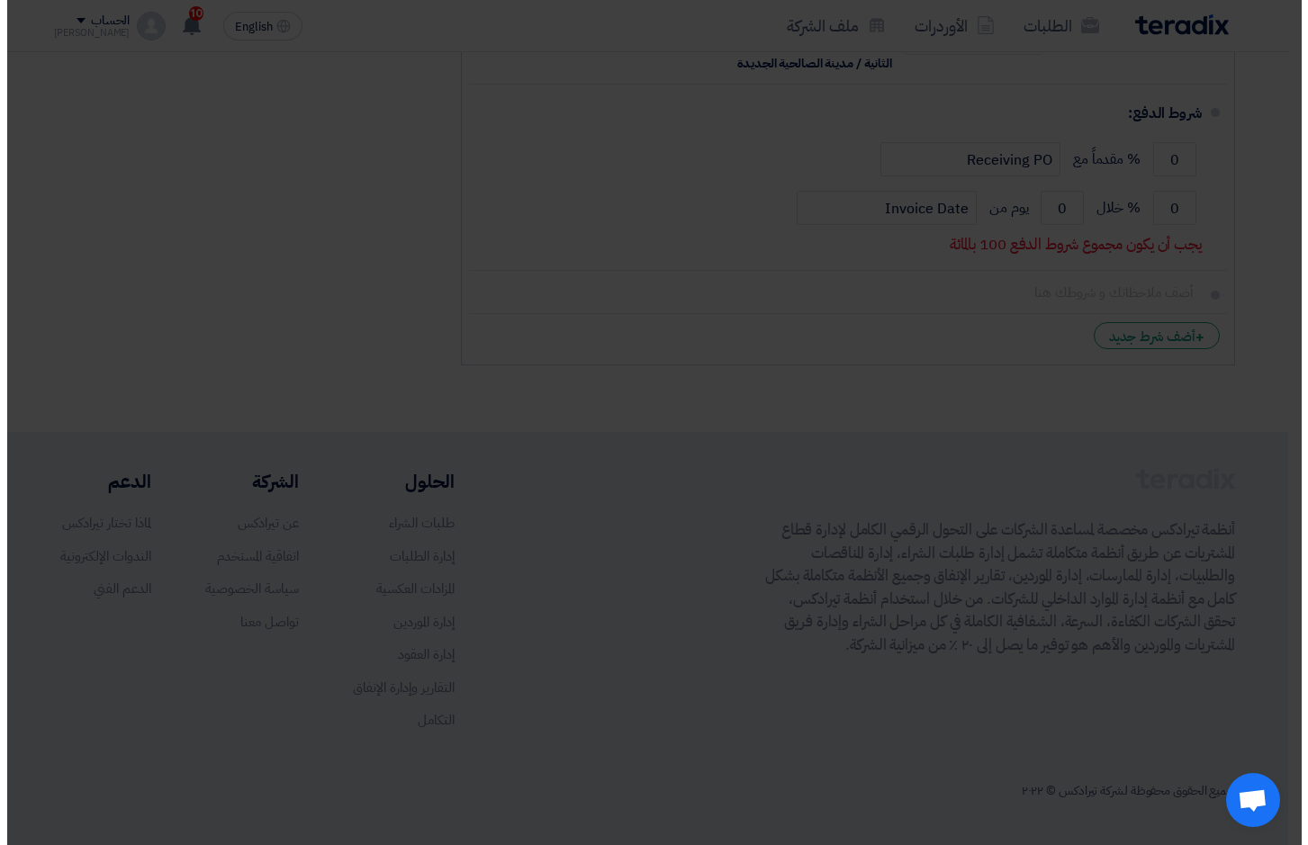
scroll to position [617, 0]
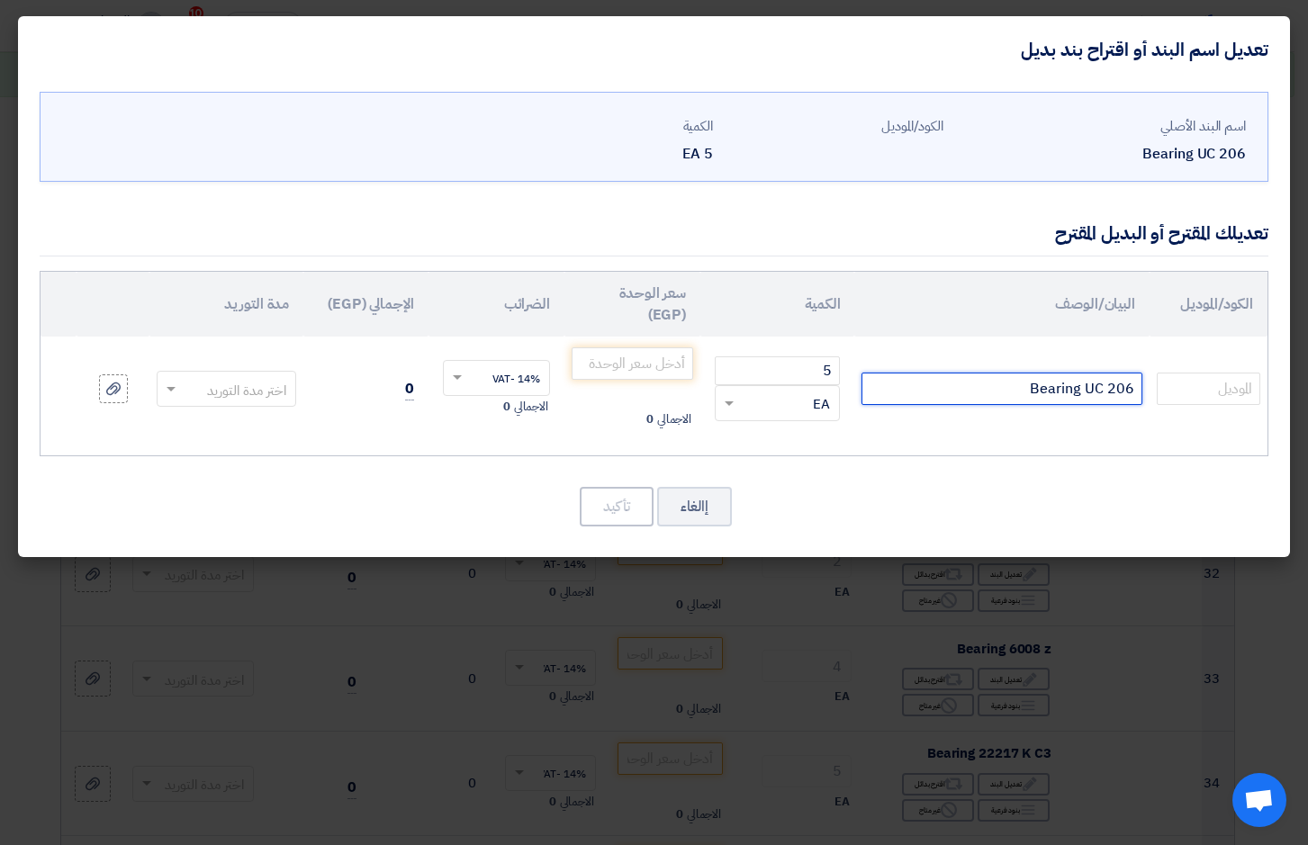
drag, startPoint x: 1030, startPoint y: 395, endPoint x: 1319, endPoint y: 410, distance: 289.3
type input "UC206D1"
click at [645, 362] on input "number" at bounding box center [633, 363] width 122 height 32
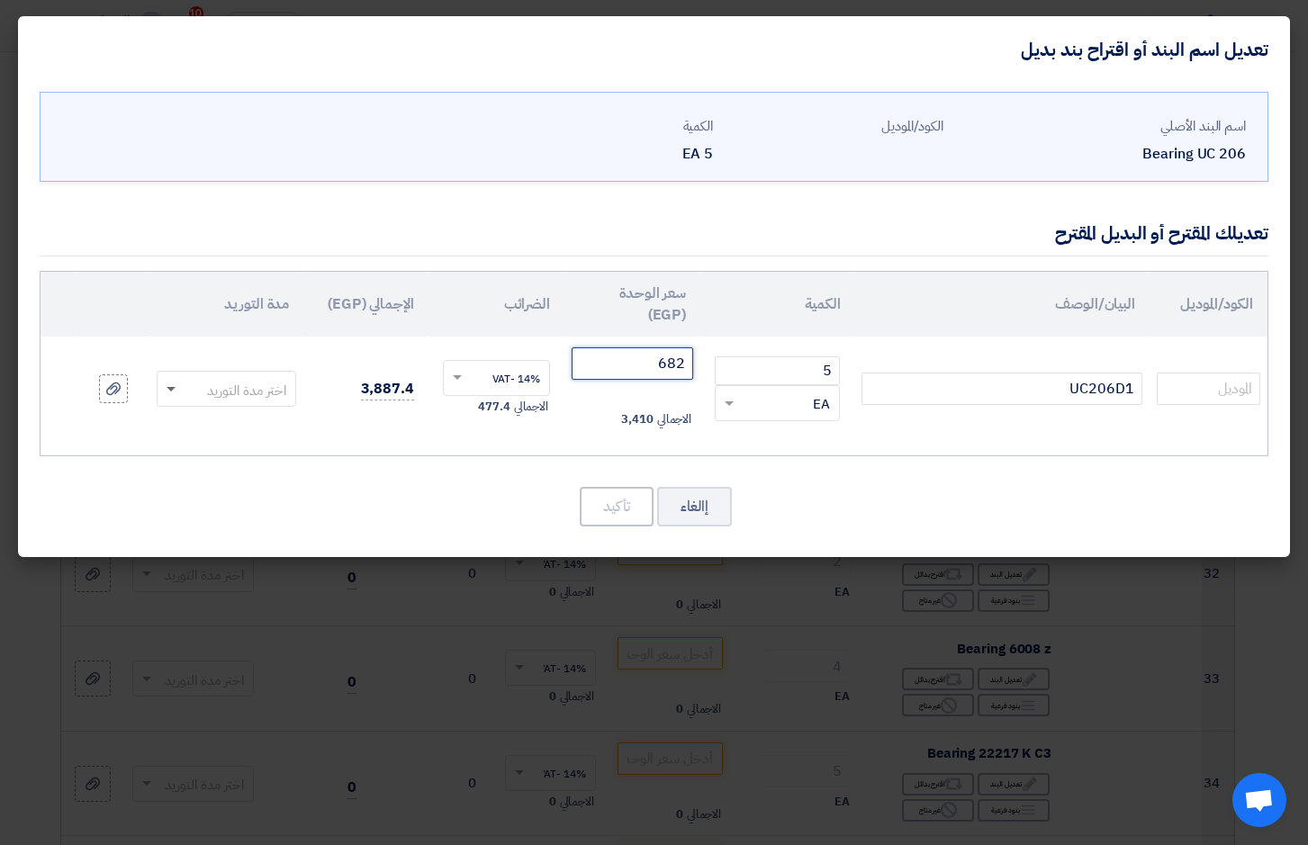
type input "682"
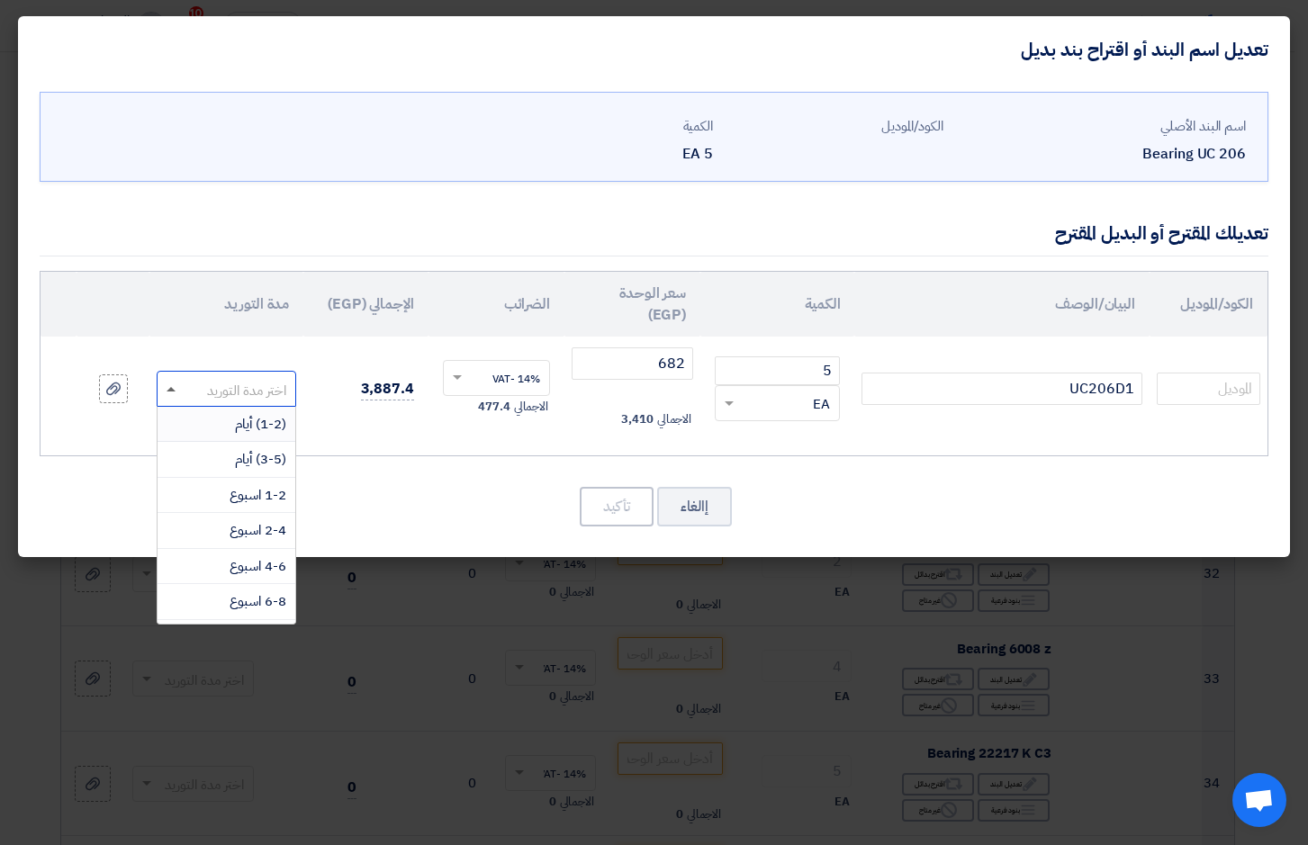
click at [171, 392] on span at bounding box center [169, 389] width 23 height 21
click at [273, 491] on span "1-2 اسبوع" at bounding box center [258, 495] width 57 height 20
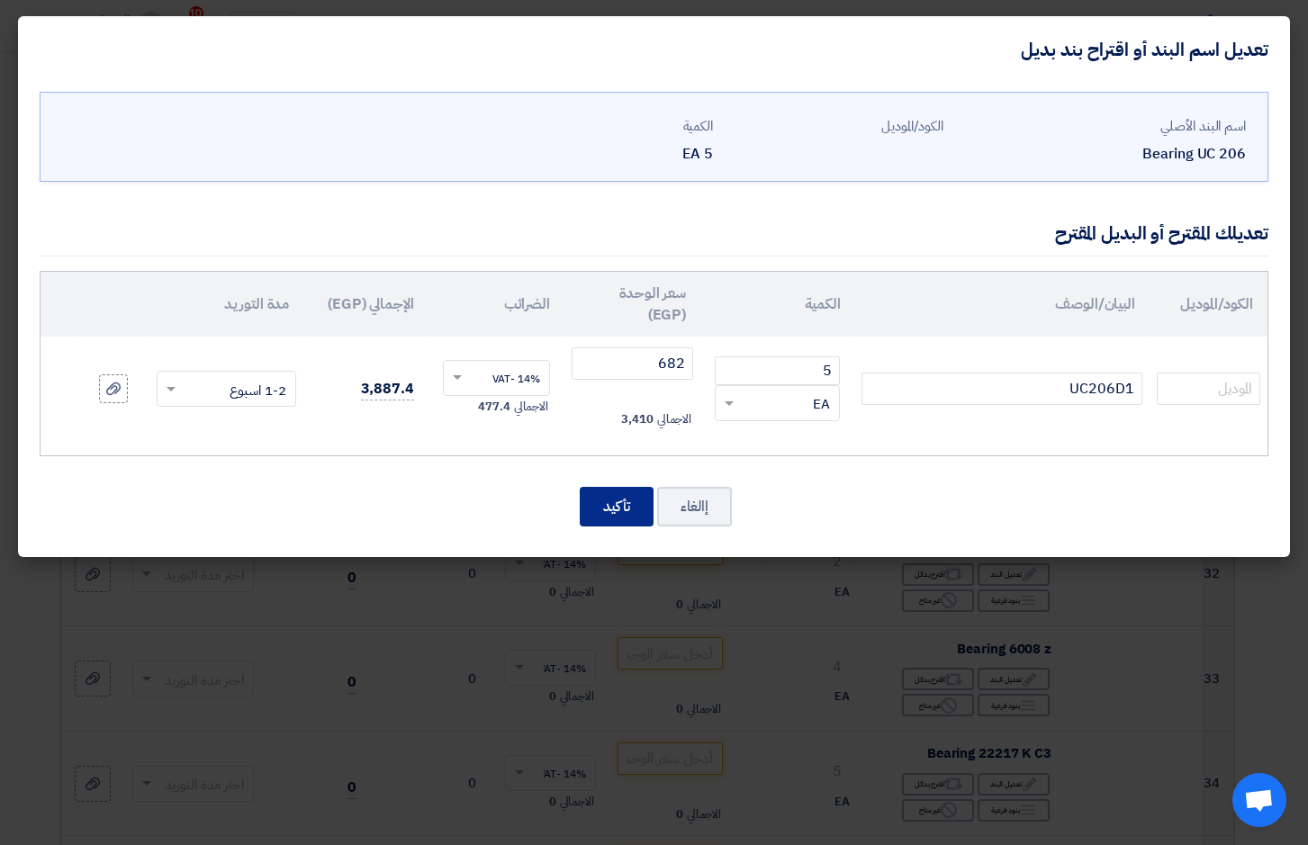
click at [601, 505] on button "تأكيد" at bounding box center [617, 507] width 74 height 40
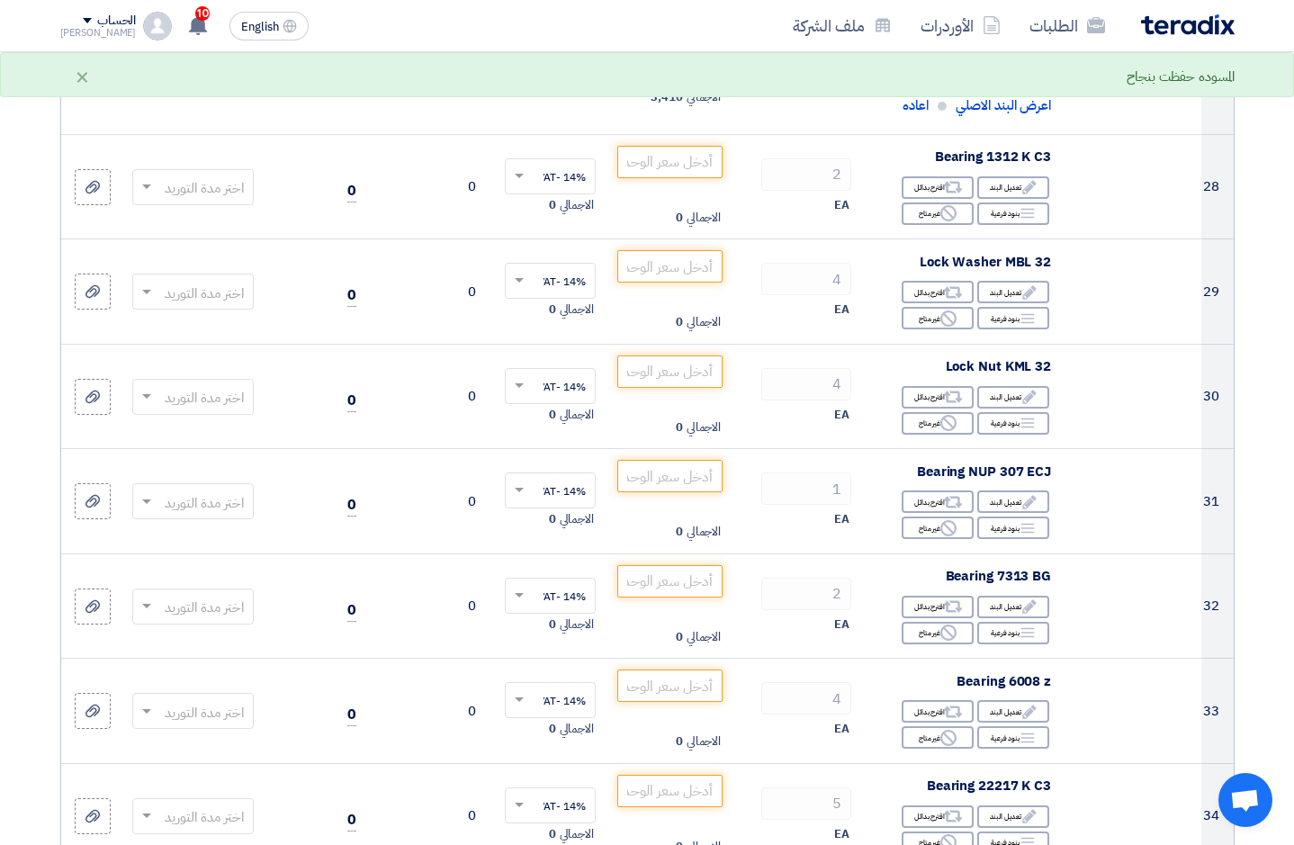
scroll to position [3707, 0]
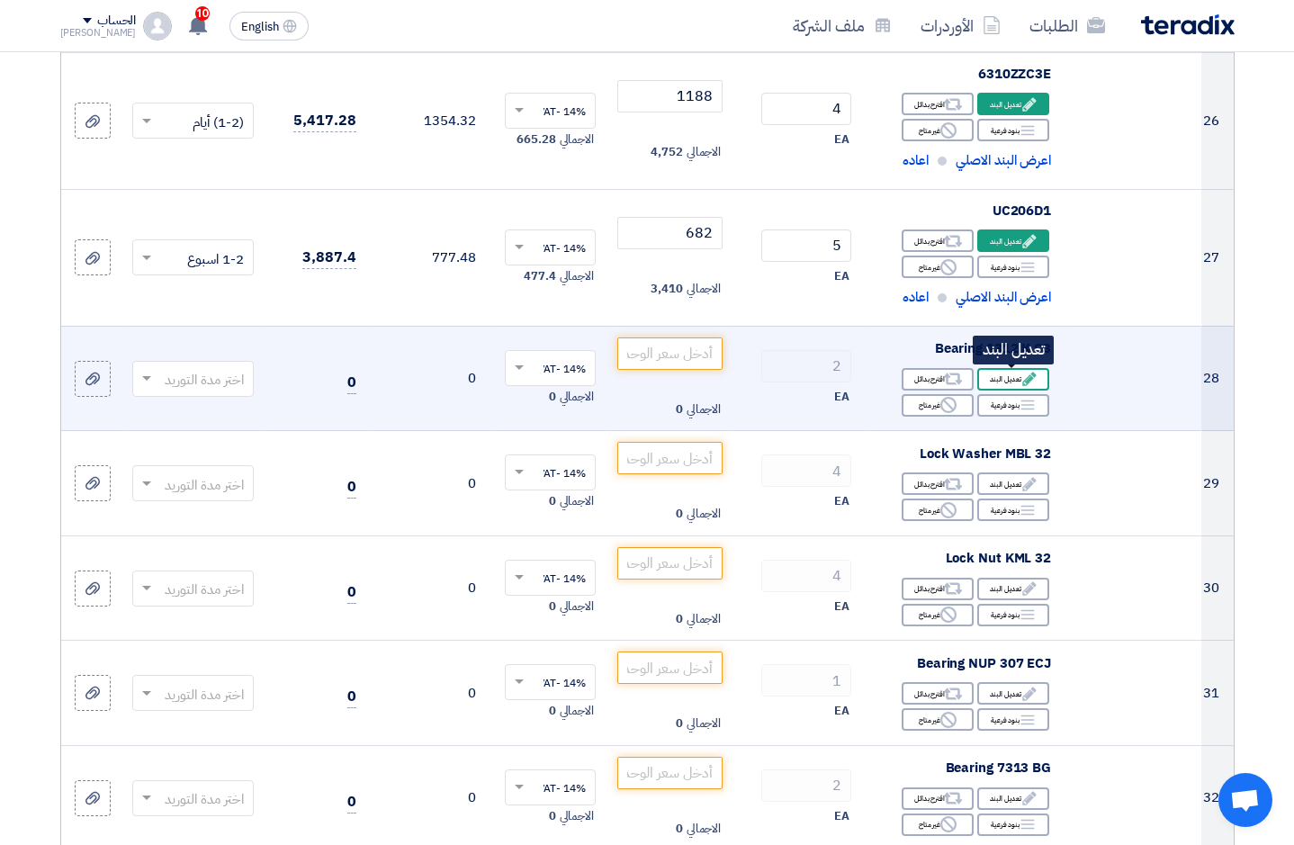
click at [1012, 380] on div "Edit تعديل البند" at bounding box center [1013, 379] width 72 height 23
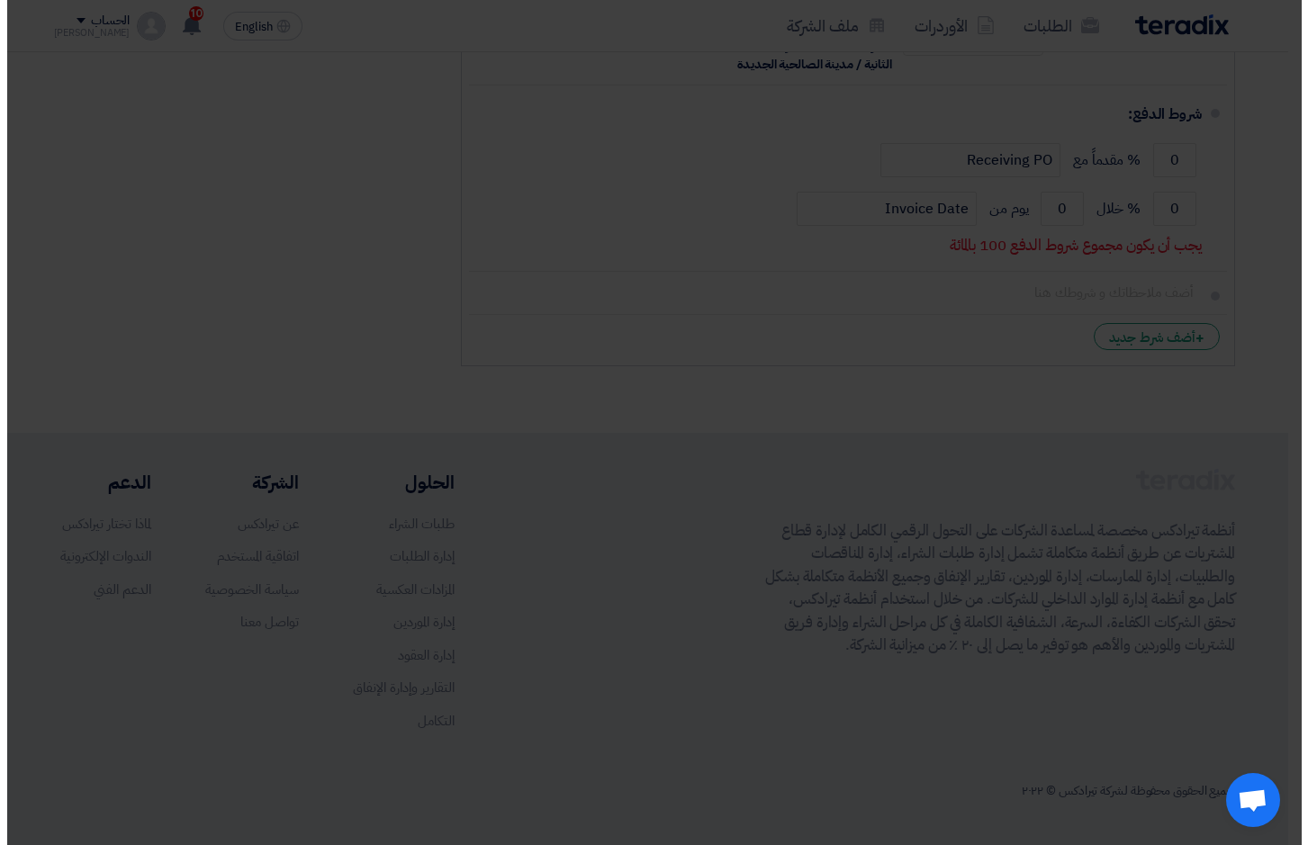
scroll to position [698, 0]
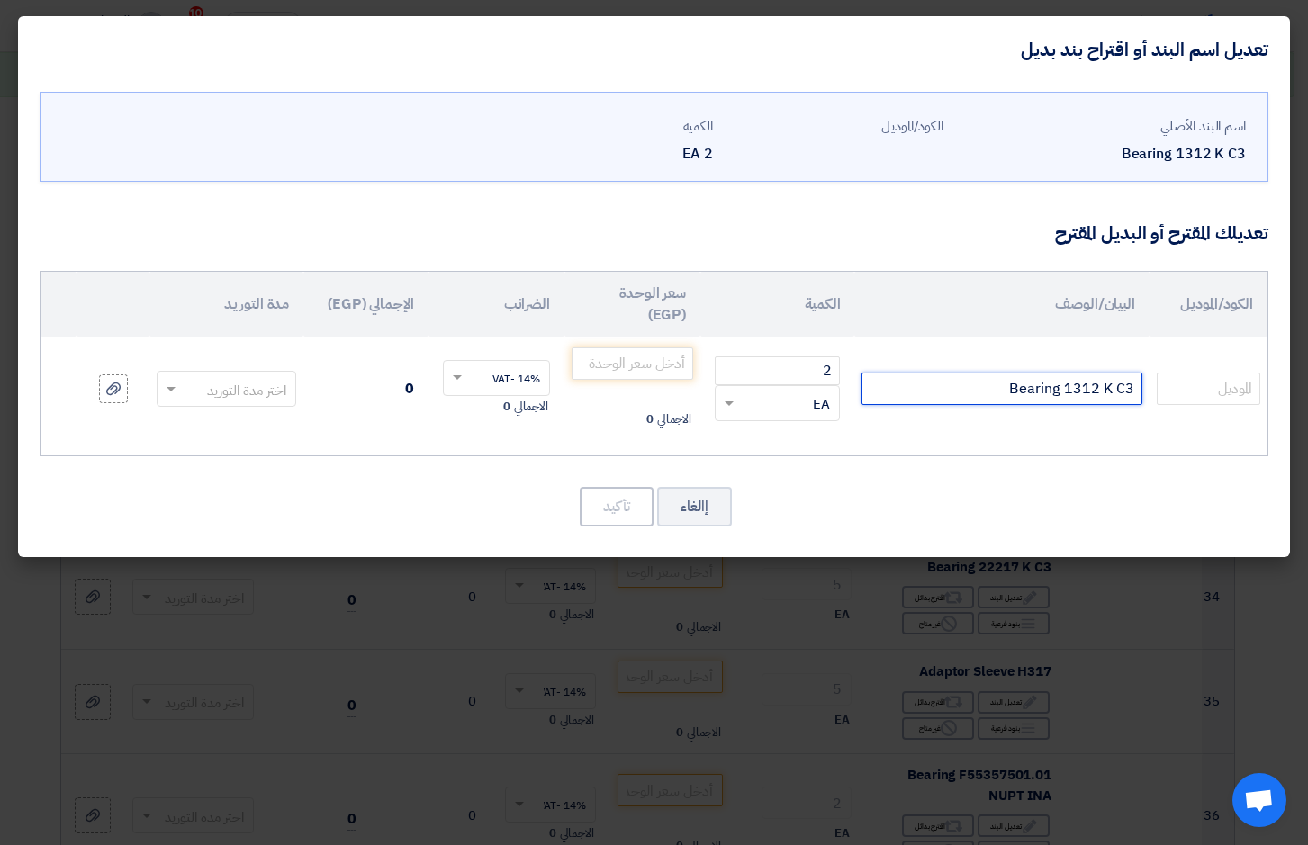
drag, startPoint x: 990, startPoint y: 391, endPoint x: 1319, endPoint y: 392, distance: 328.5
type input "1312K"
click at [607, 364] on input "number" at bounding box center [633, 363] width 122 height 32
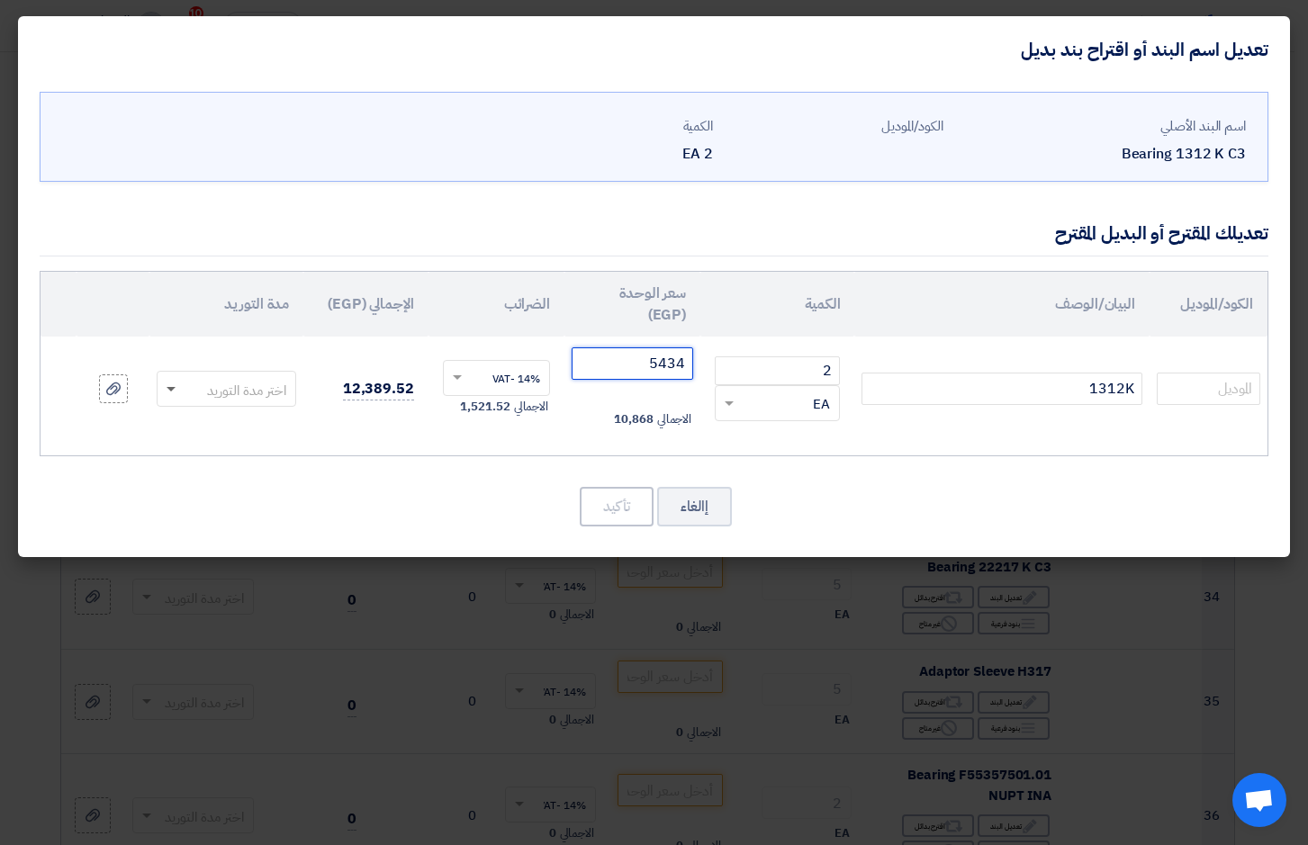
type input "5434"
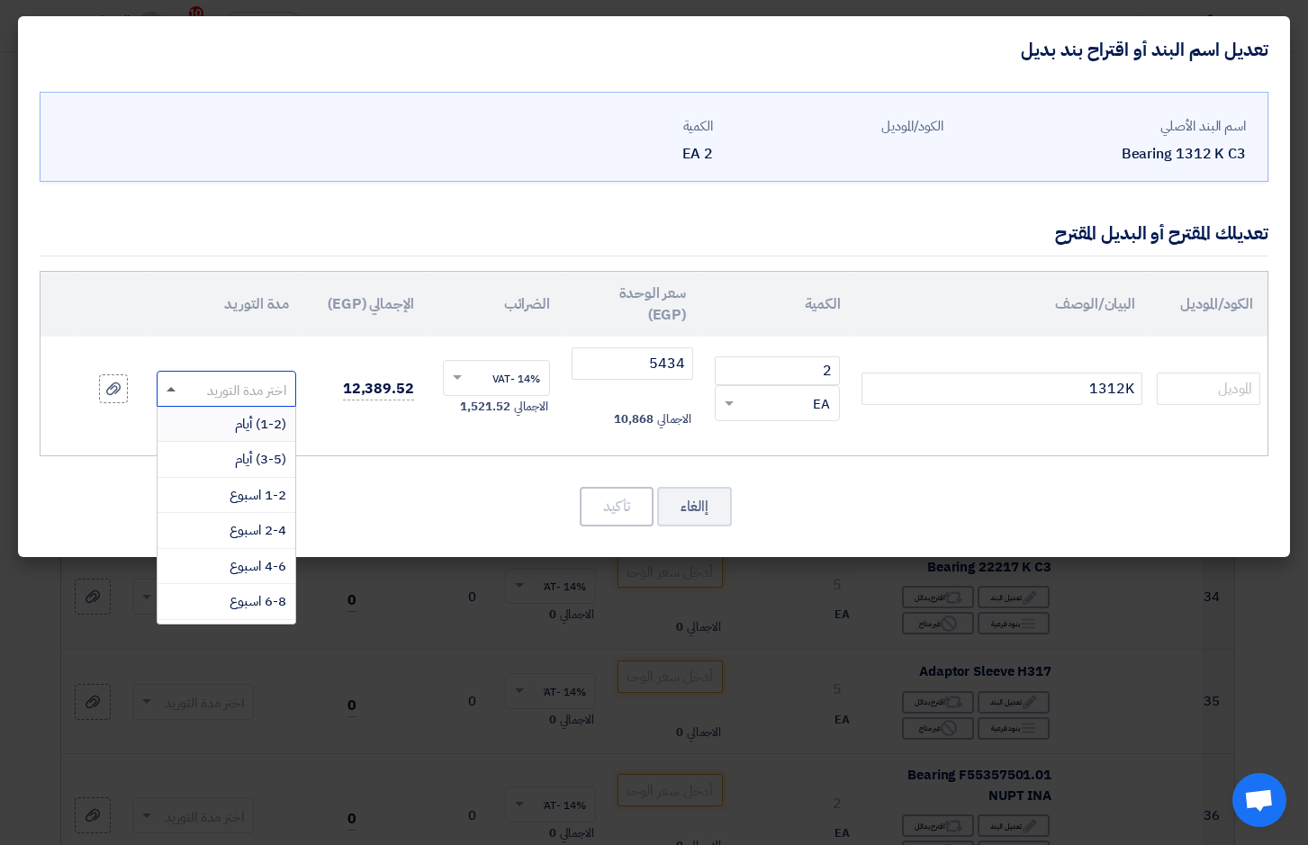
click at [170, 392] on span at bounding box center [169, 389] width 23 height 21
click at [224, 425] on div "(1-2) أيام" at bounding box center [227, 425] width 138 height 36
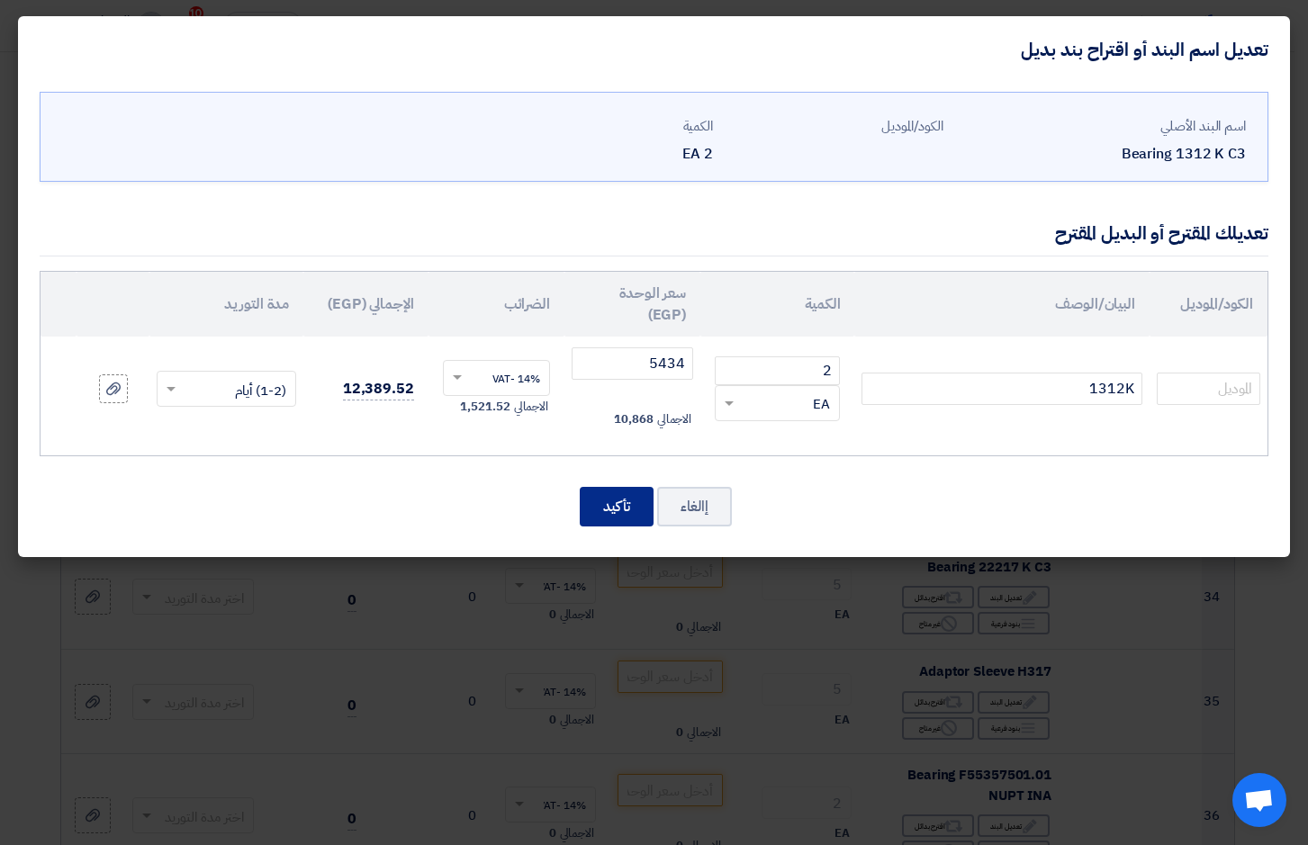
click at [605, 498] on button "تأكيد" at bounding box center [617, 507] width 74 height 40
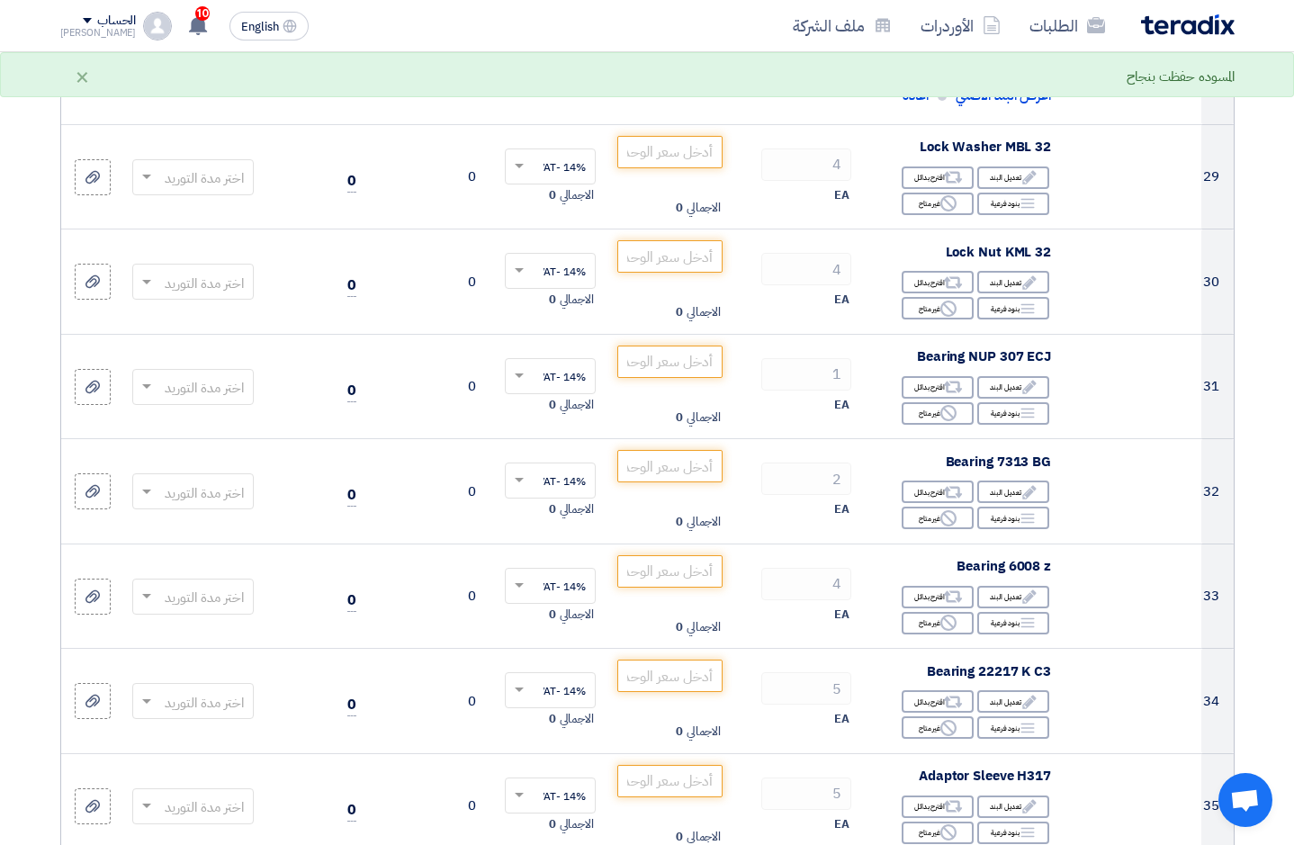
scroll to position [3974, 0]
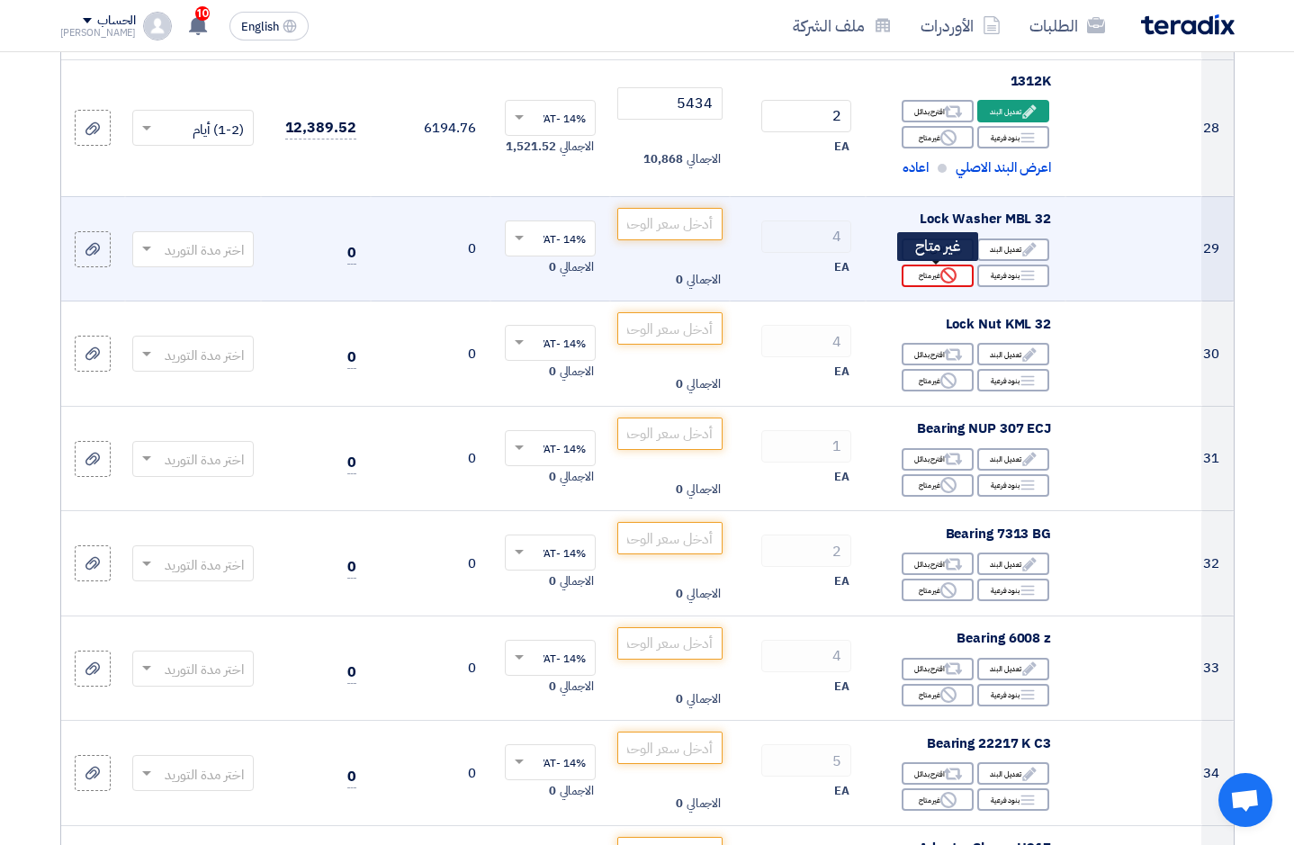
click at [927, 275] on div "Reject غير متاح" at bounding box center [938, 276] width 72 height 23
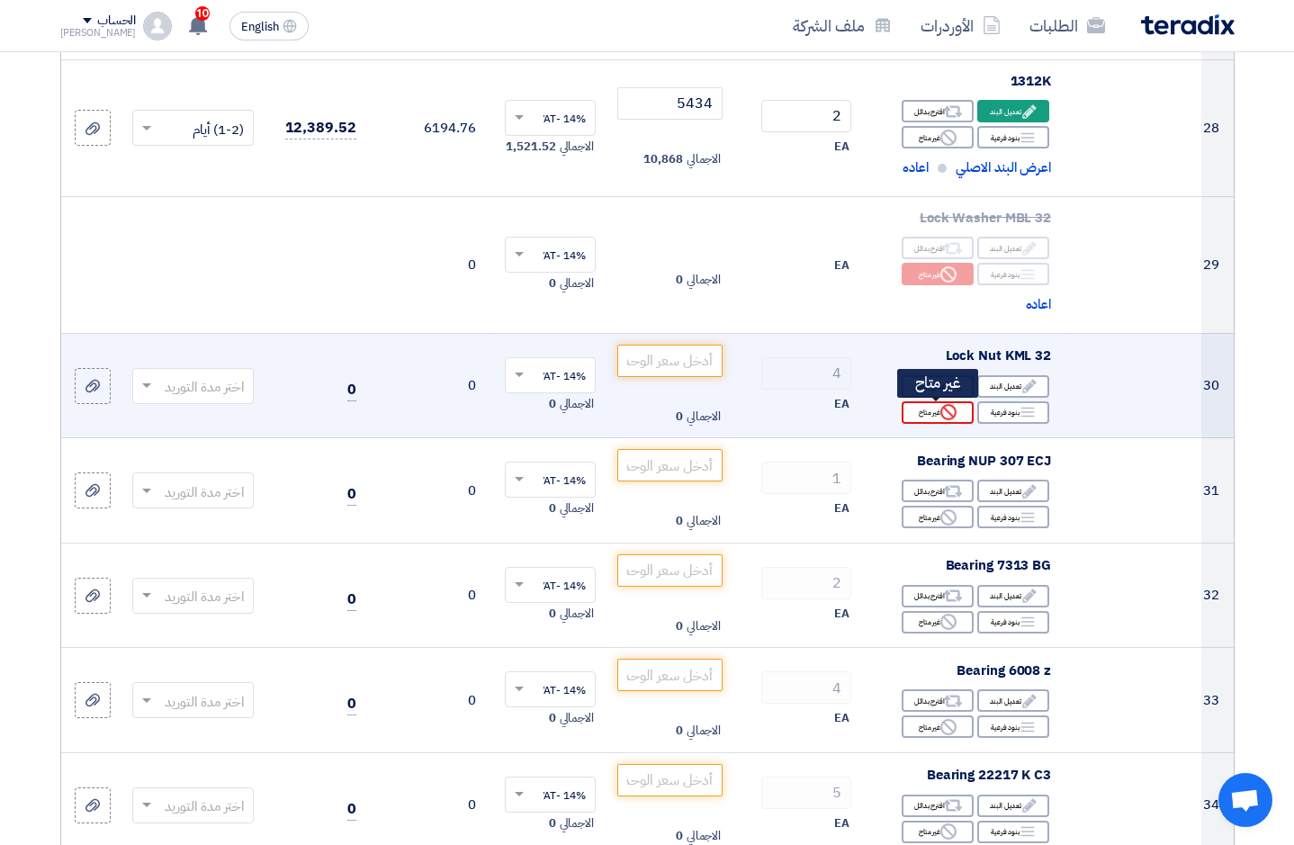
click at [939, 410] on div "Reject غير متاح" at bounding box center [938, 412] width 72 height 23
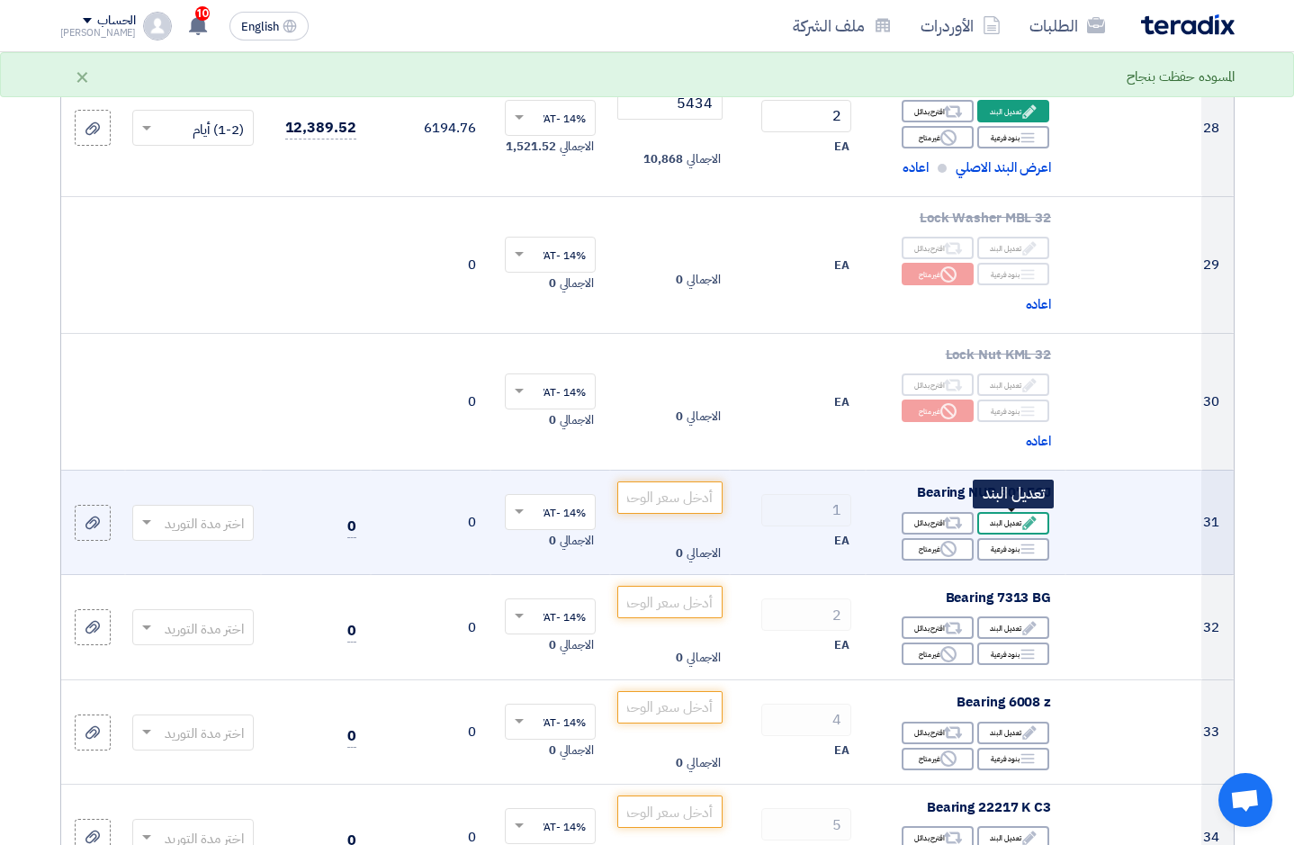
click at [1022, 525] on icon "Edit" at bounding box center [1030, 523] width 16 height 16
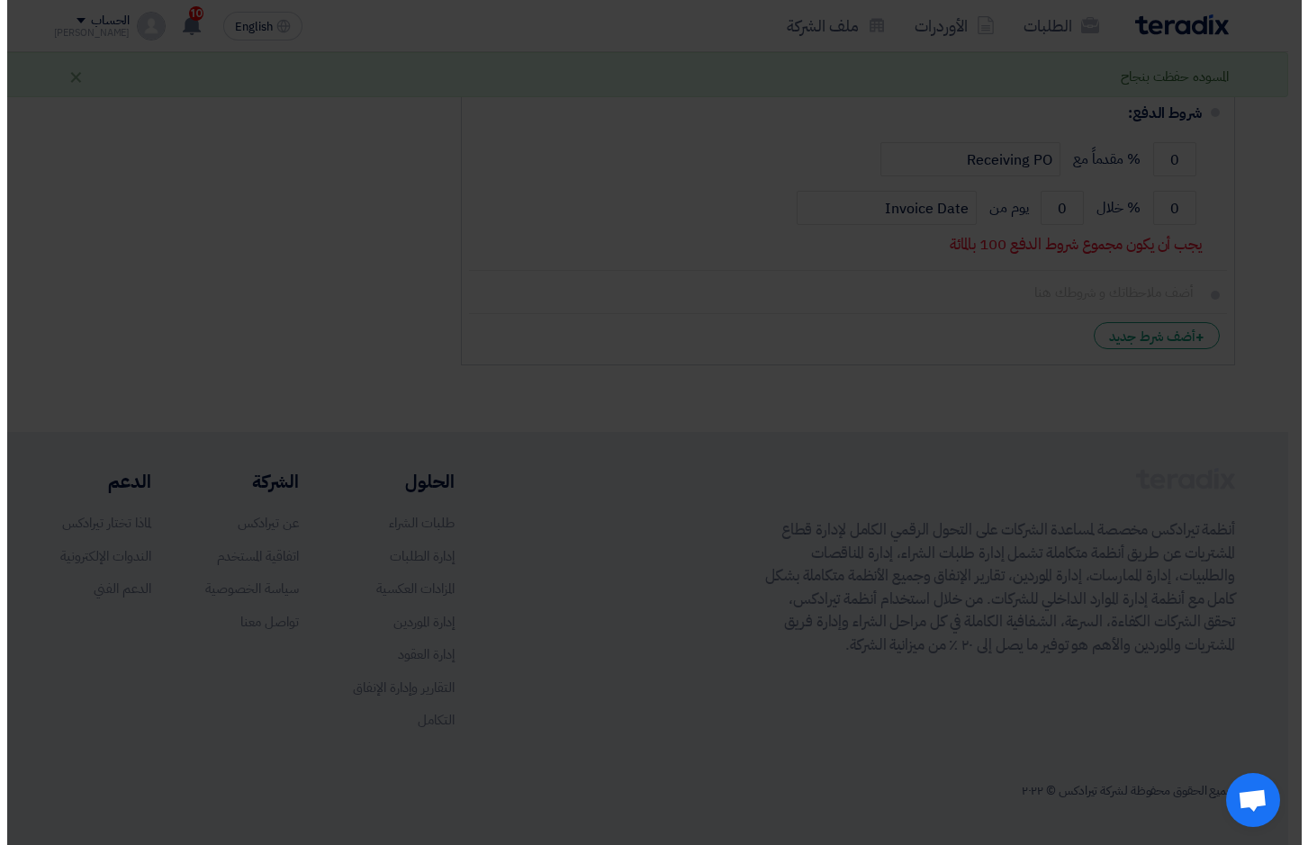
scroll to position [691, 0]
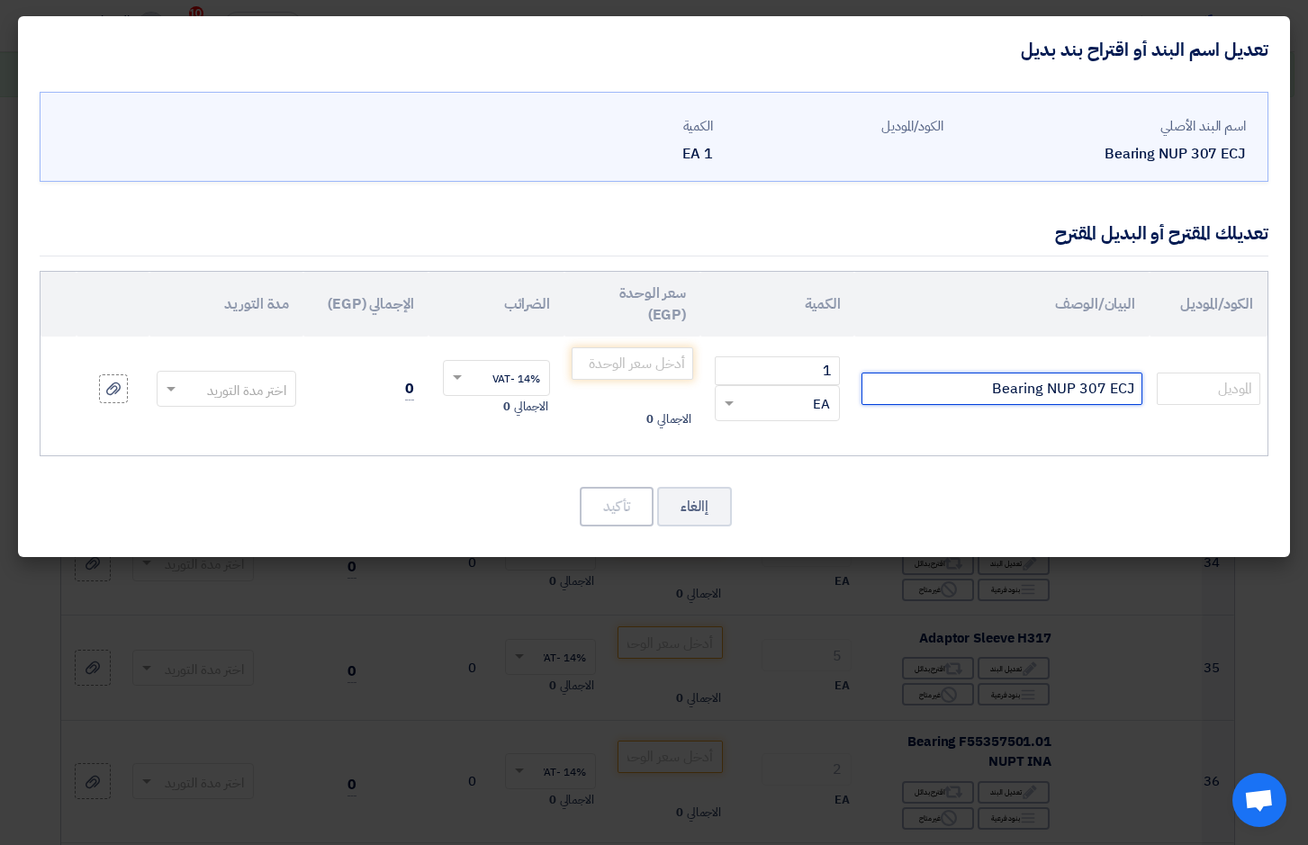
drag, startPoint x: 964, startPoint y: 391, endPoint x: 1307, endPoint y: 400, distance: 343.0
type input "M"
type input "NUP307EWC3"
click at [633, 365] on input "number" at bounding box center [633, 363] width 122 height 32
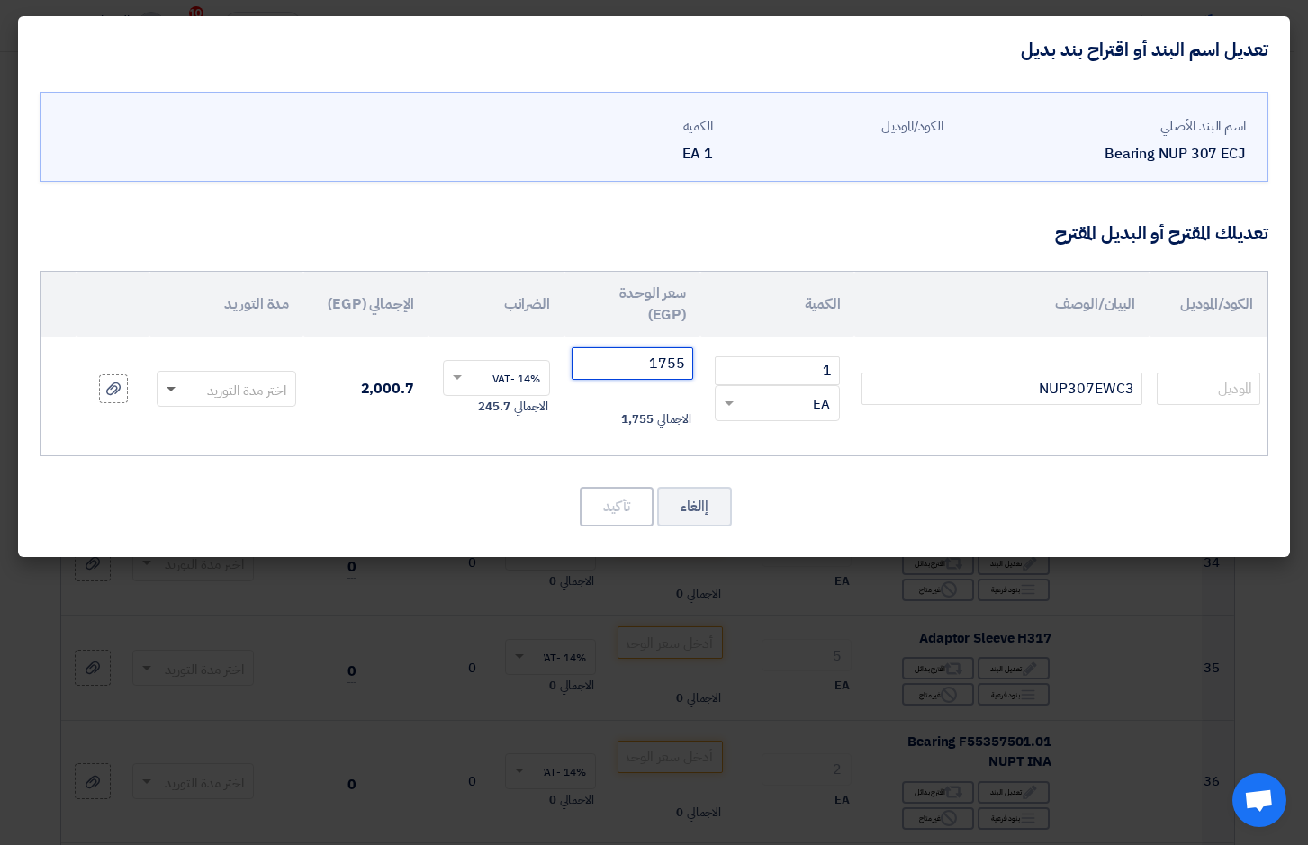
click at [174, 389] on span at bounding box center [171, 390] width 9 height 6
type input "1755"
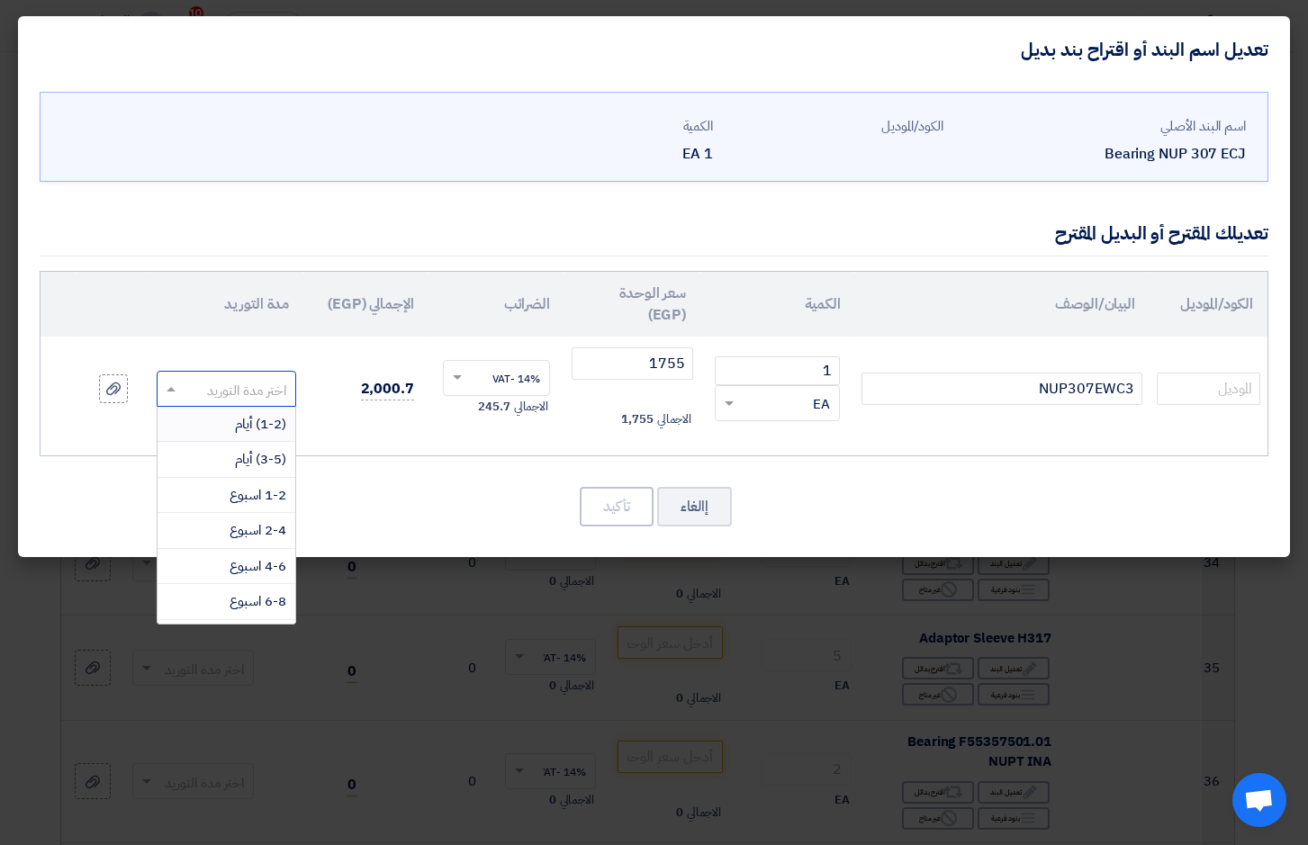
click at [235, 419] on span "(1-2) أيام" at bounding box center [260, 424] width 51 height 20
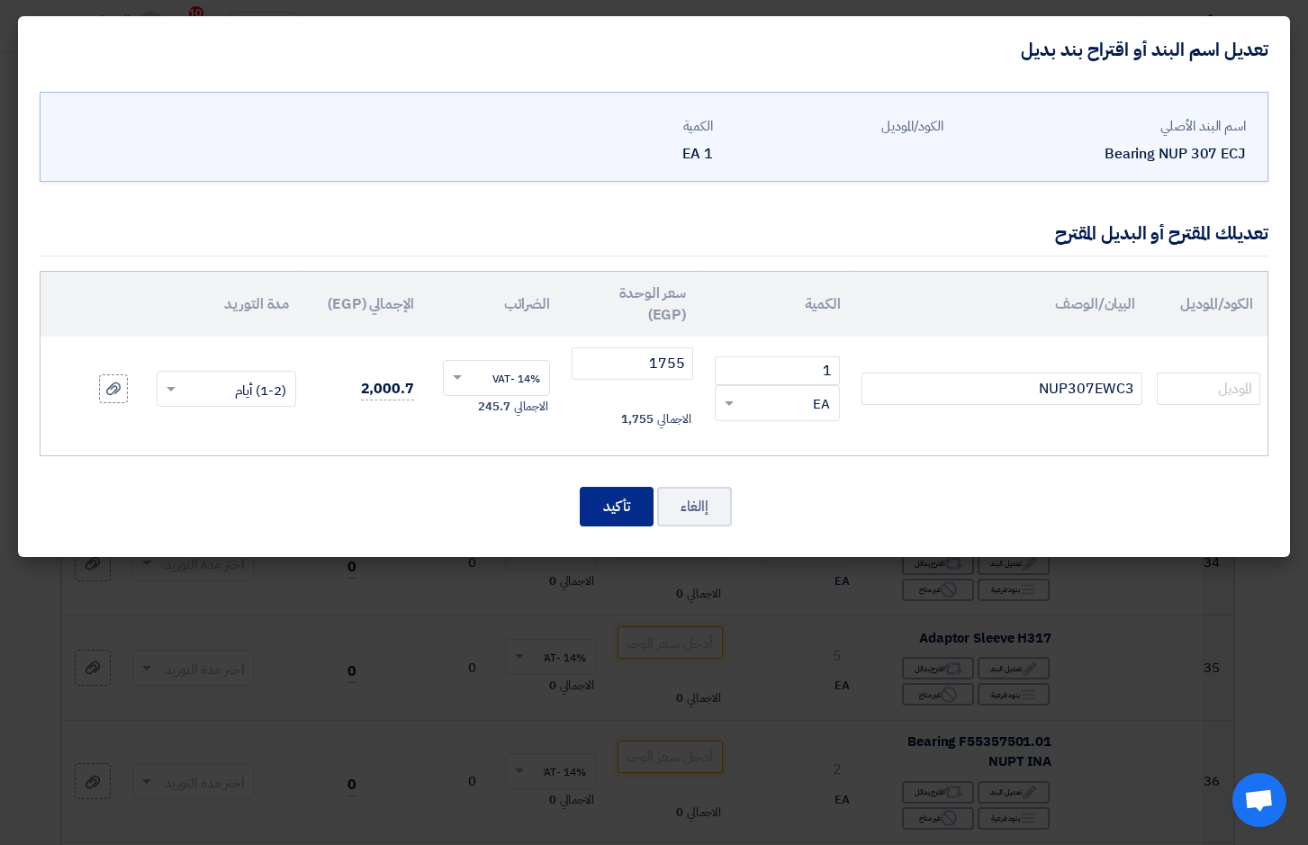
click at [632, 500] on button "تأكيد" at bounding box center [617, 507] width 74 height 40
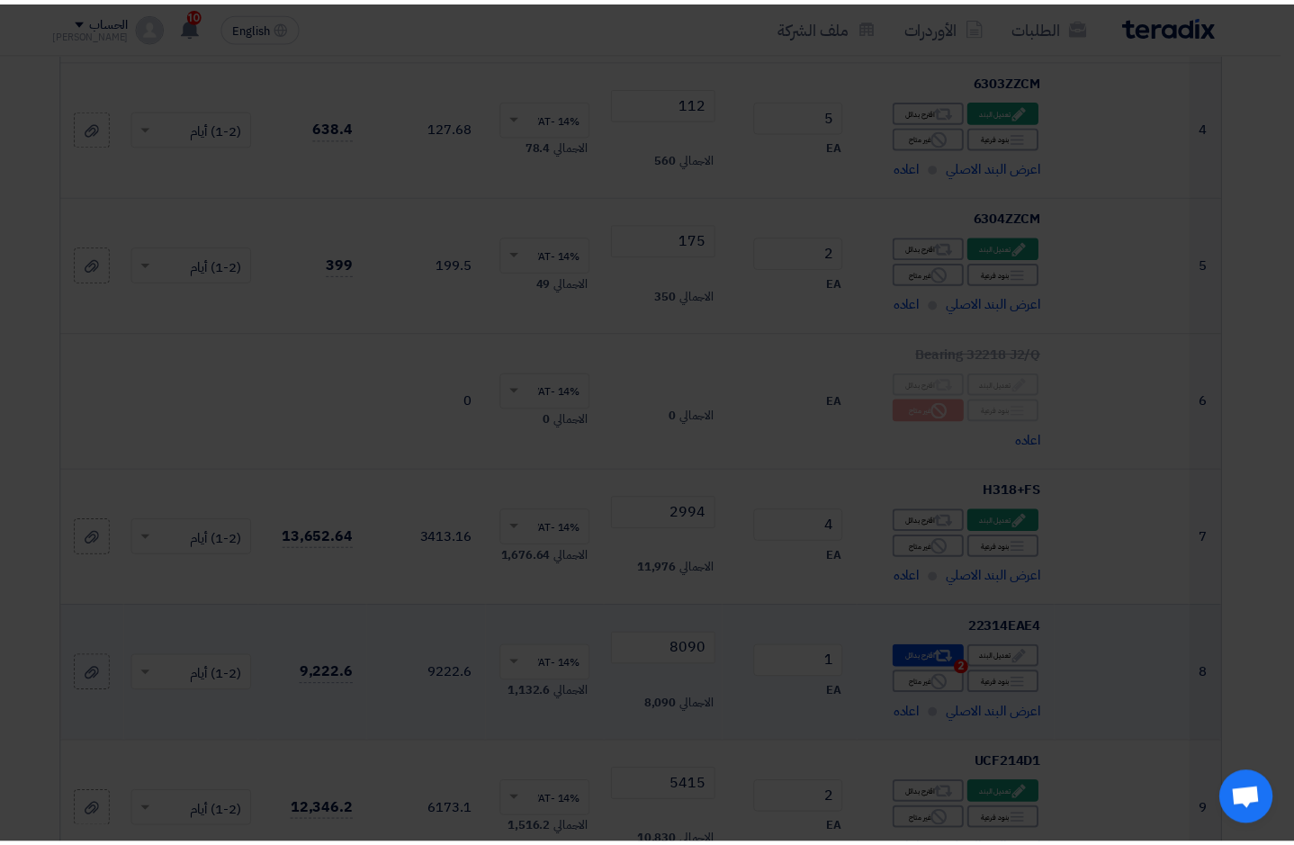
scroll to position [4247, 0]
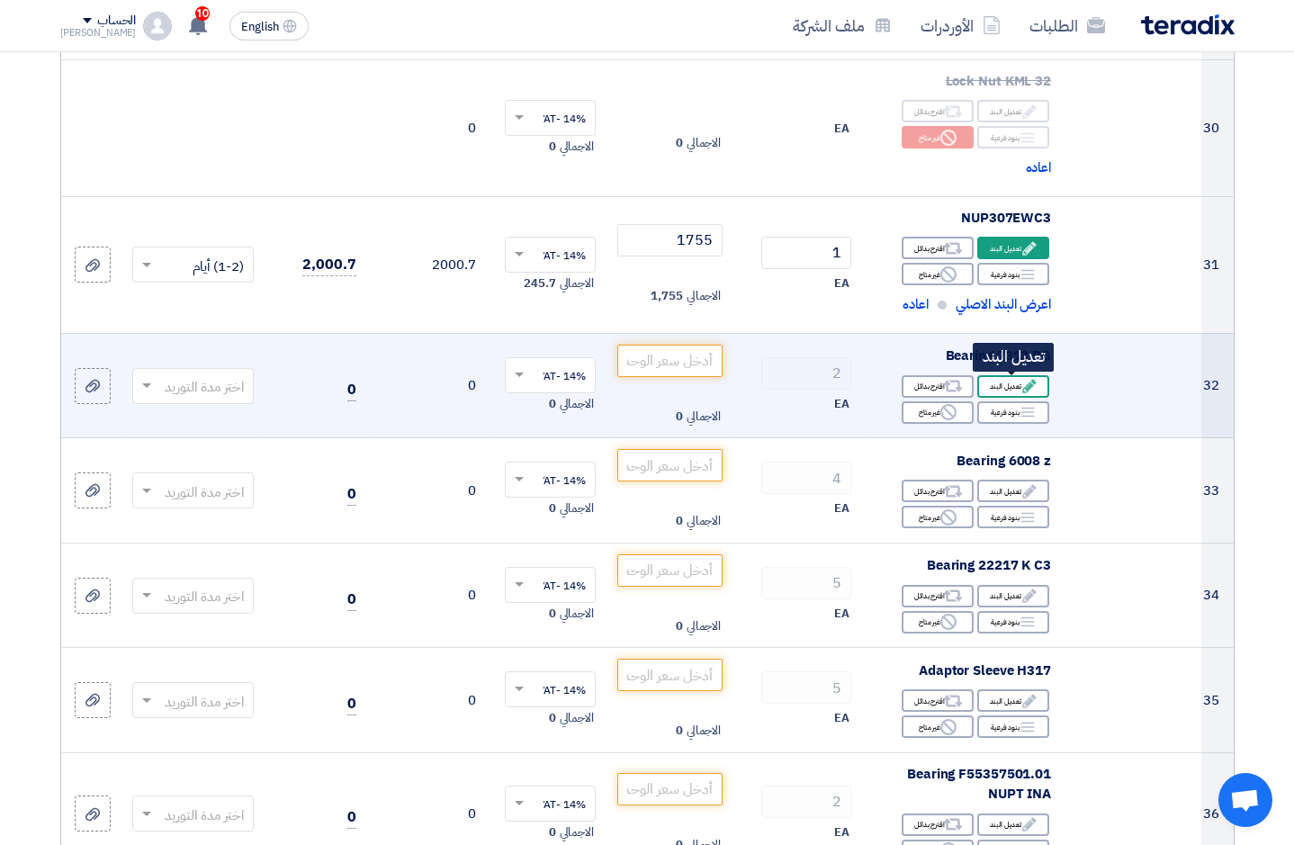
click at [991, 386] on div "Edit تعديل البند" at bounding box center [1013, 386] width 72 height 23
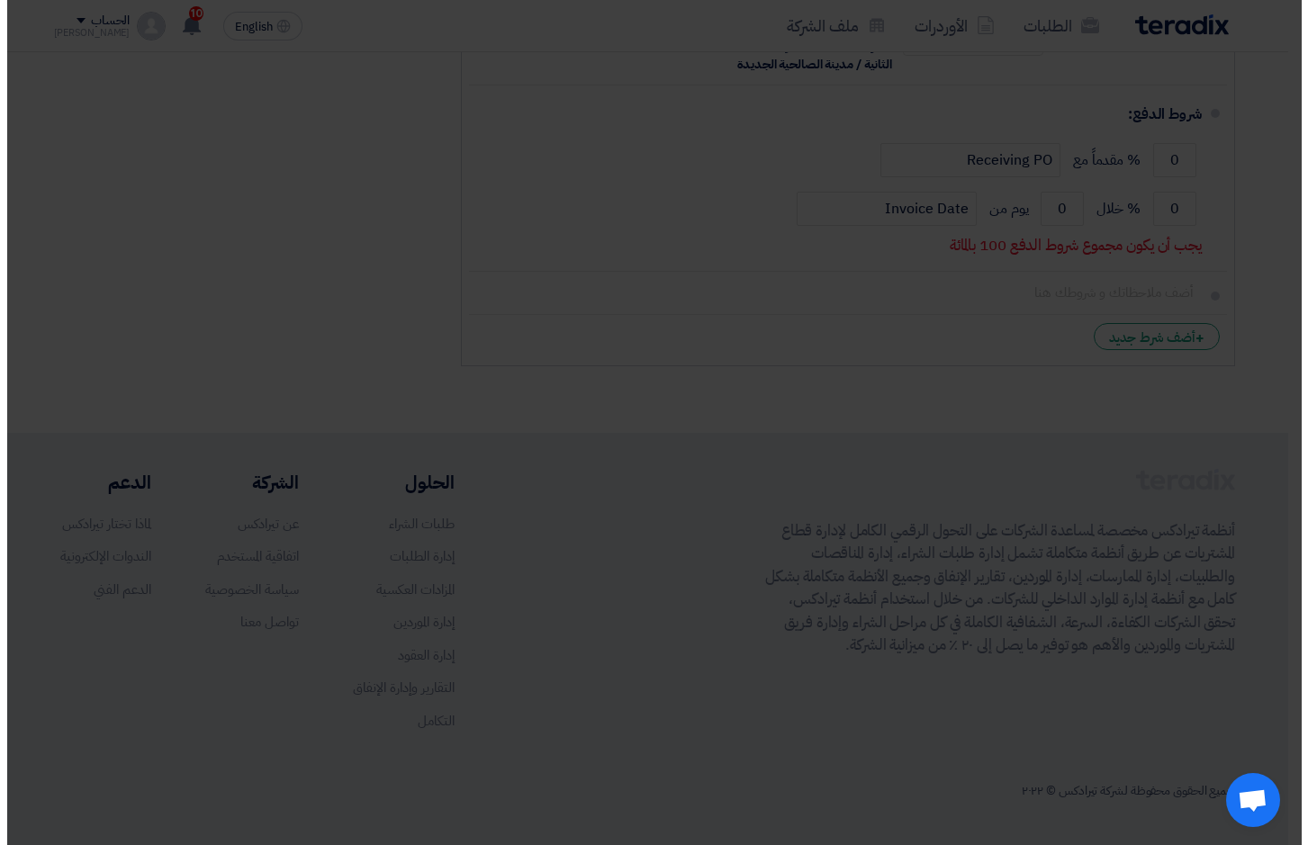
scroll to position [691, 0]
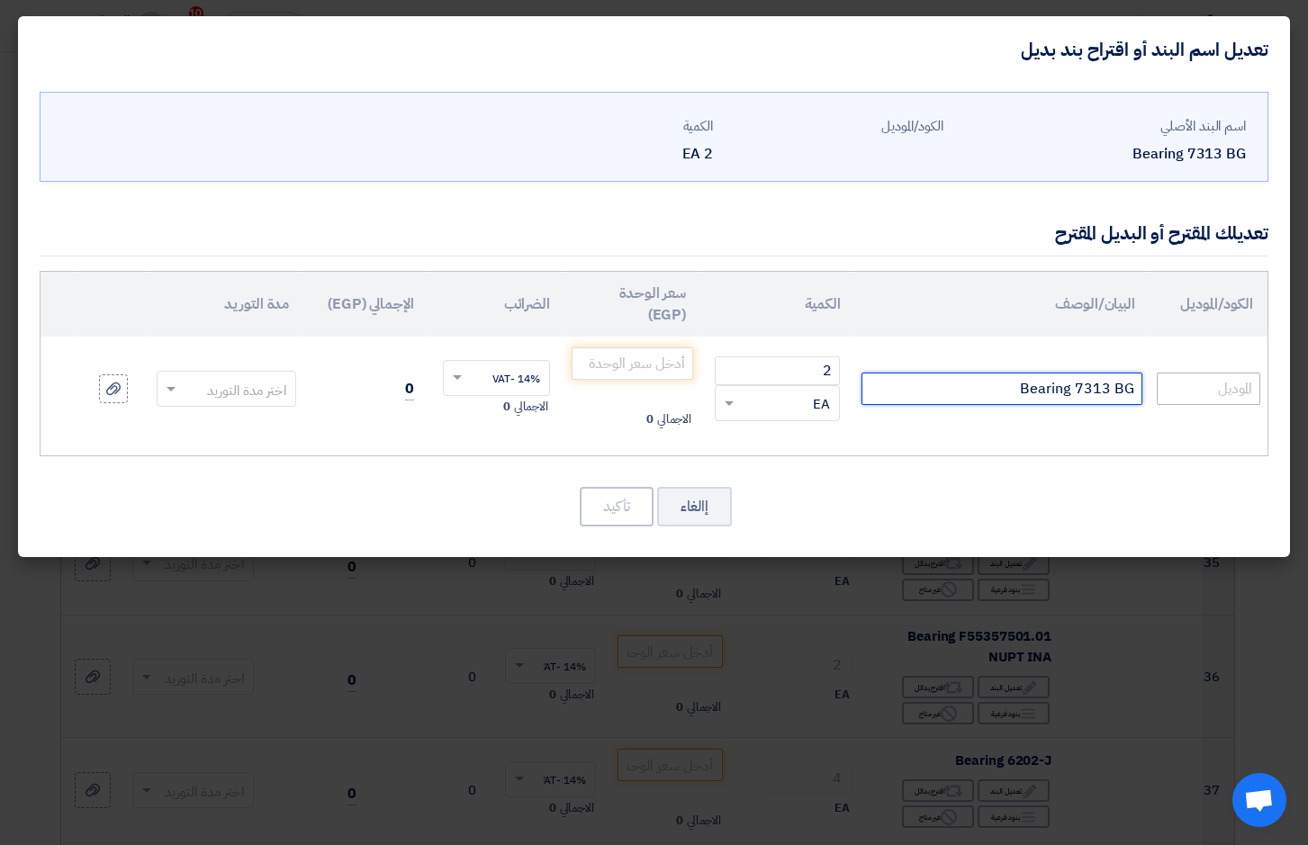
drag, startPoint x: 988, startPoint y: 387, endPoint x: 1367, endPoint y: 383, distance: 378.9
type input "7313BG"
click at [657, 358] on input "number" at bounding box center [633, 363] width 122 height 32
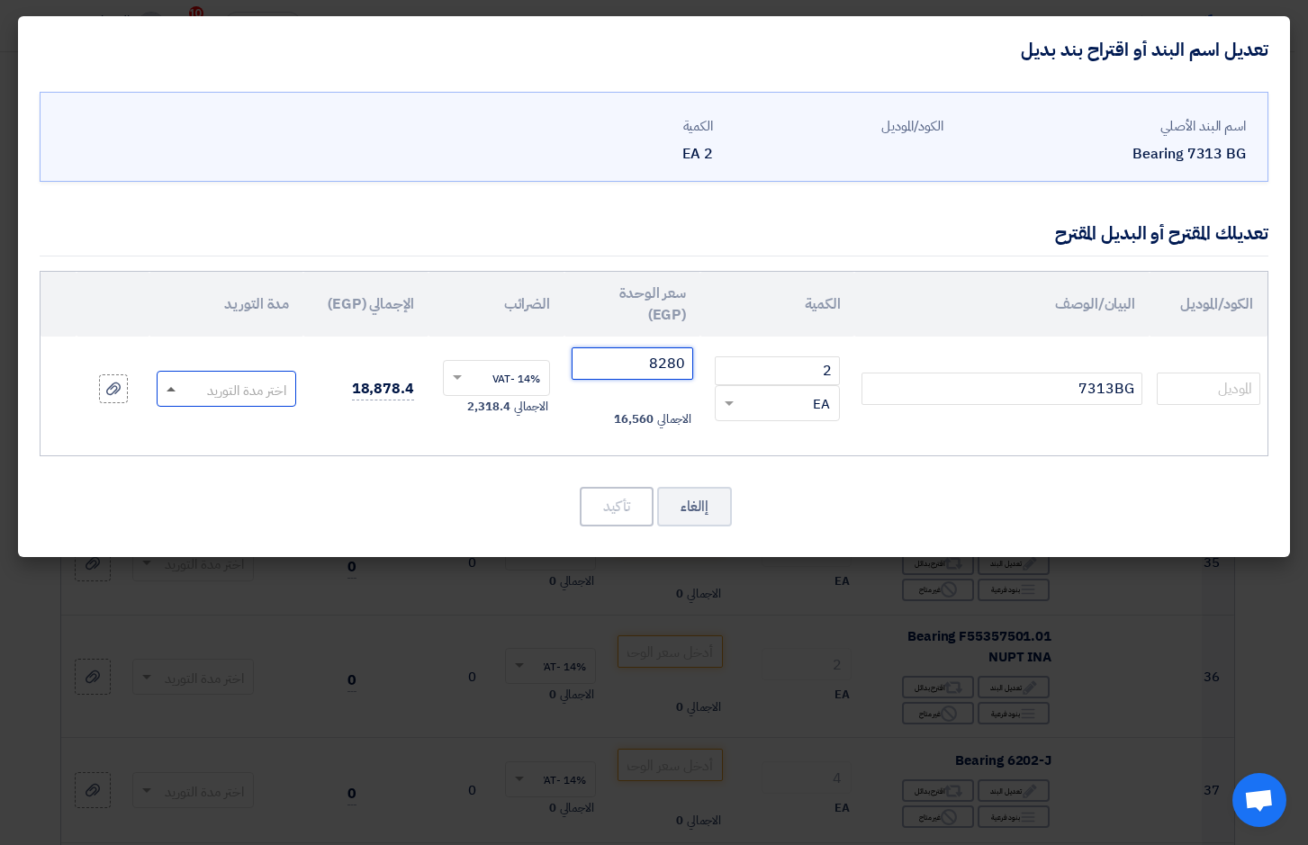
type input "8280"
click at [173, 388] on span at bounding box center [171, 389] width 9 height 5
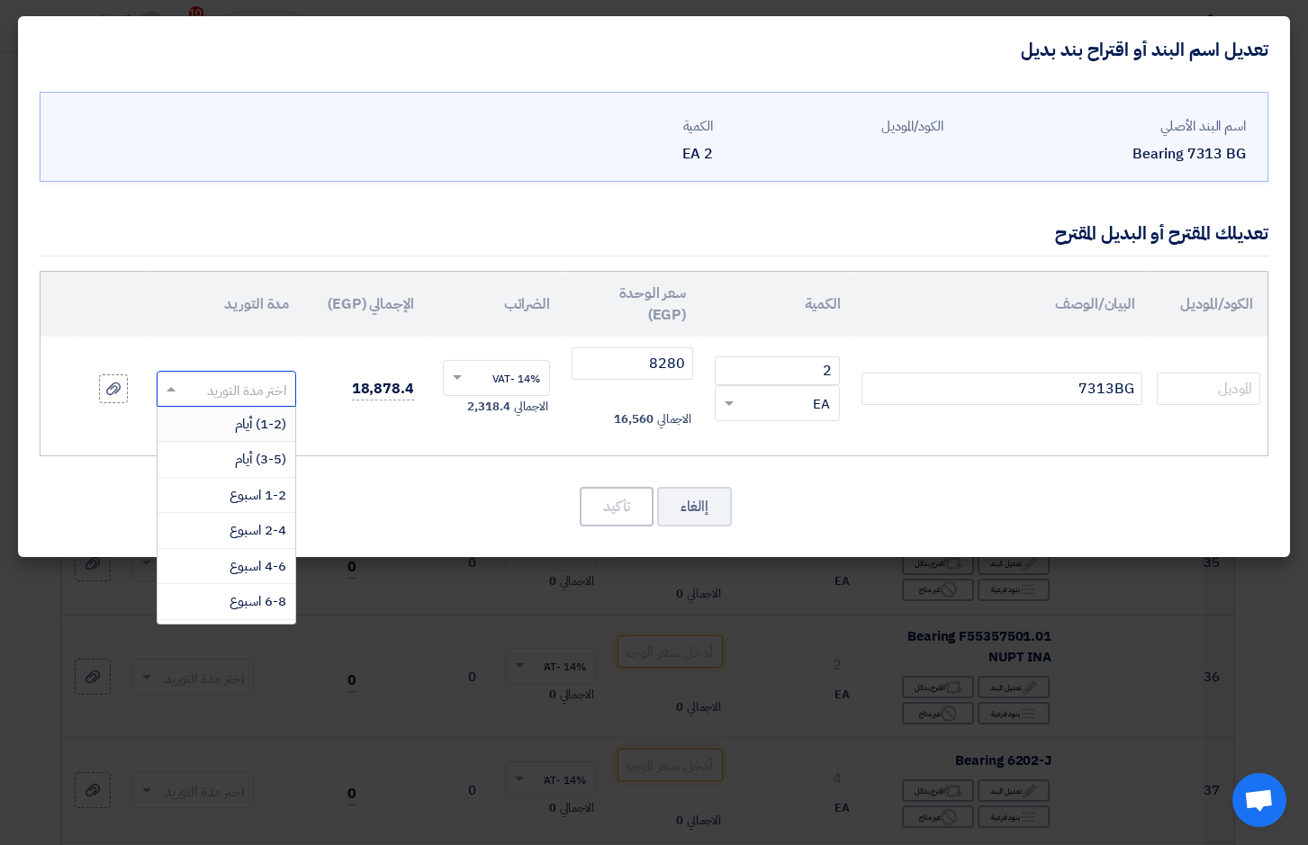
click at [211, 421] on div "(1-2) أيام" at bounding box center [227, 425] width 138 height 36
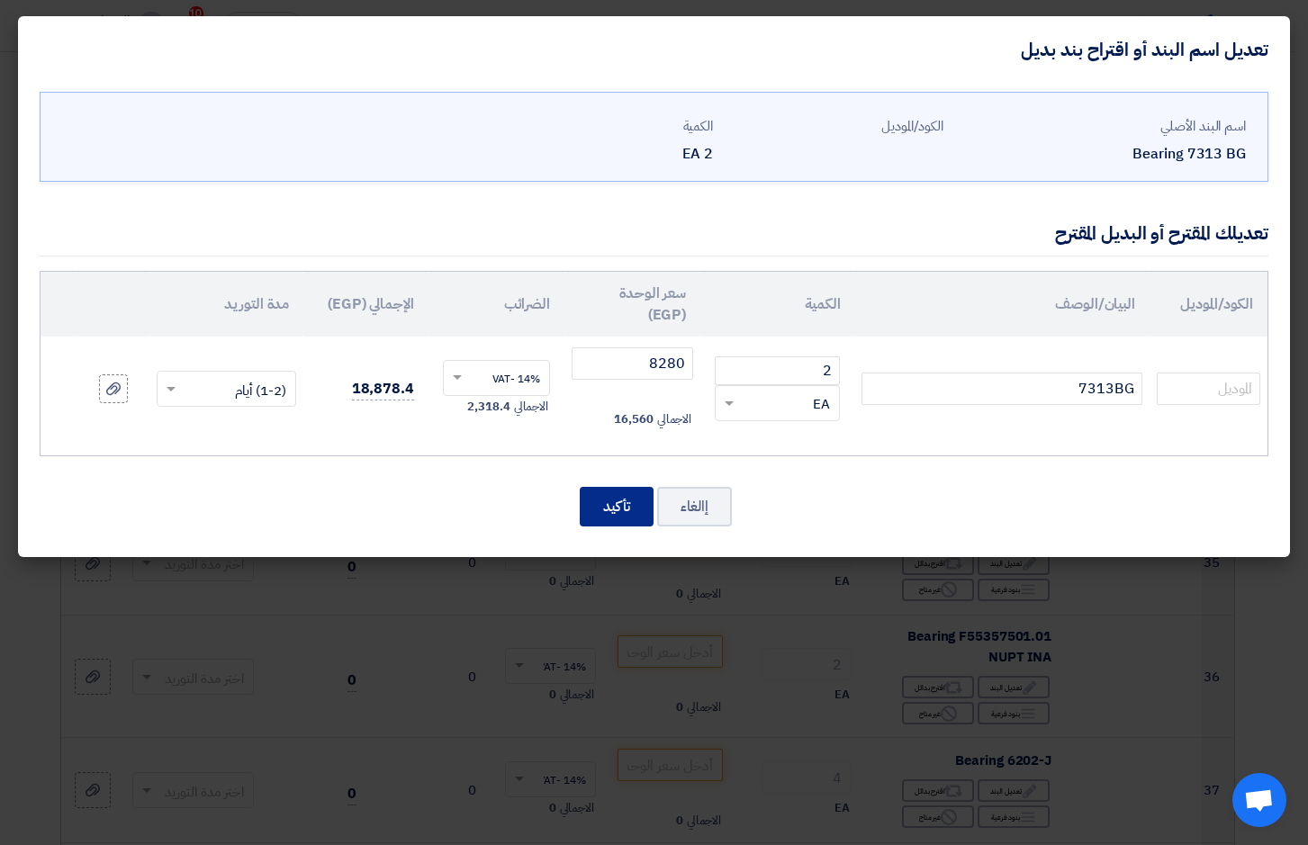
click at [621, 506] on button "تأكيد" at bounding box center [617, 507] width 74 height 40
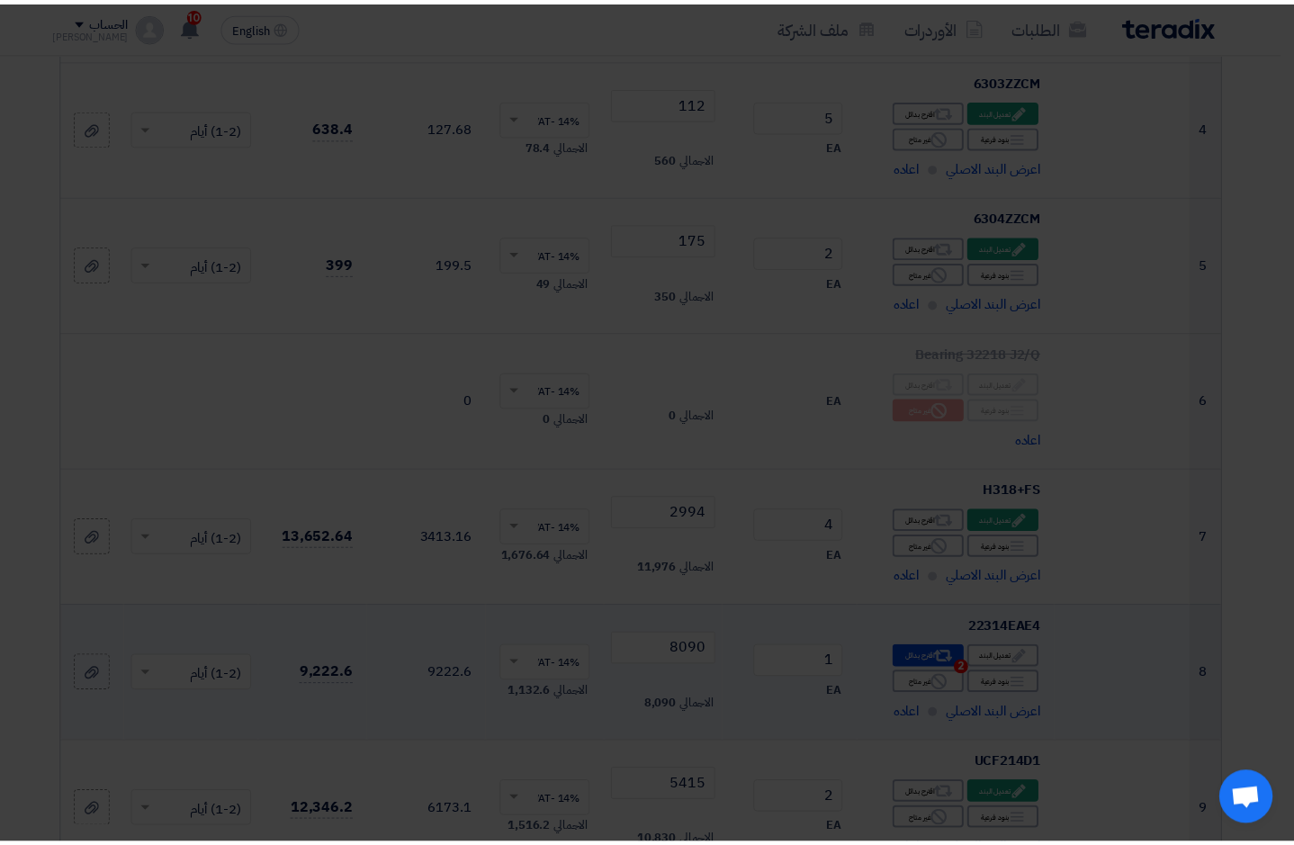
scroll to position [4247, 0]
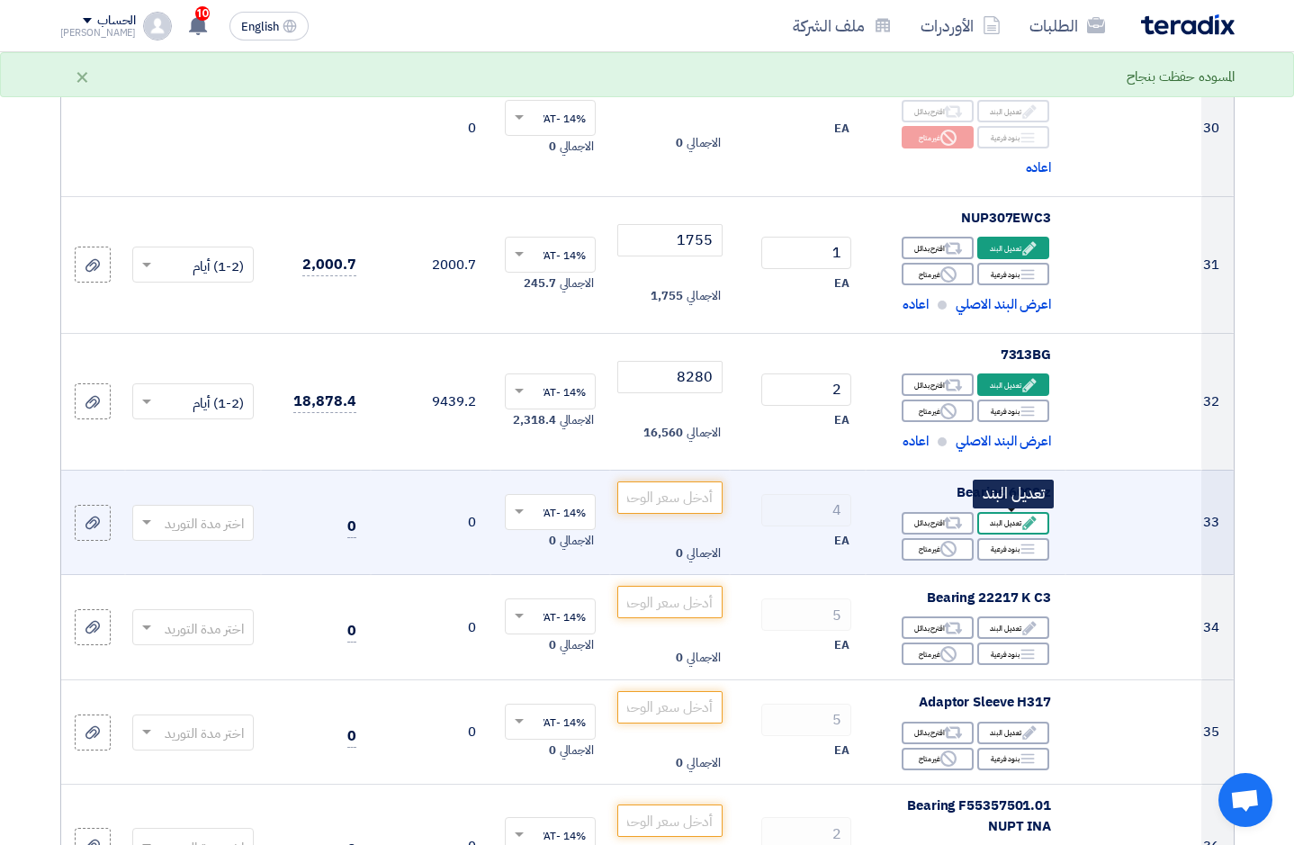
click at [1023, 522] on icon "Edit" at bounding box center [1030, 523] width 16 height 16
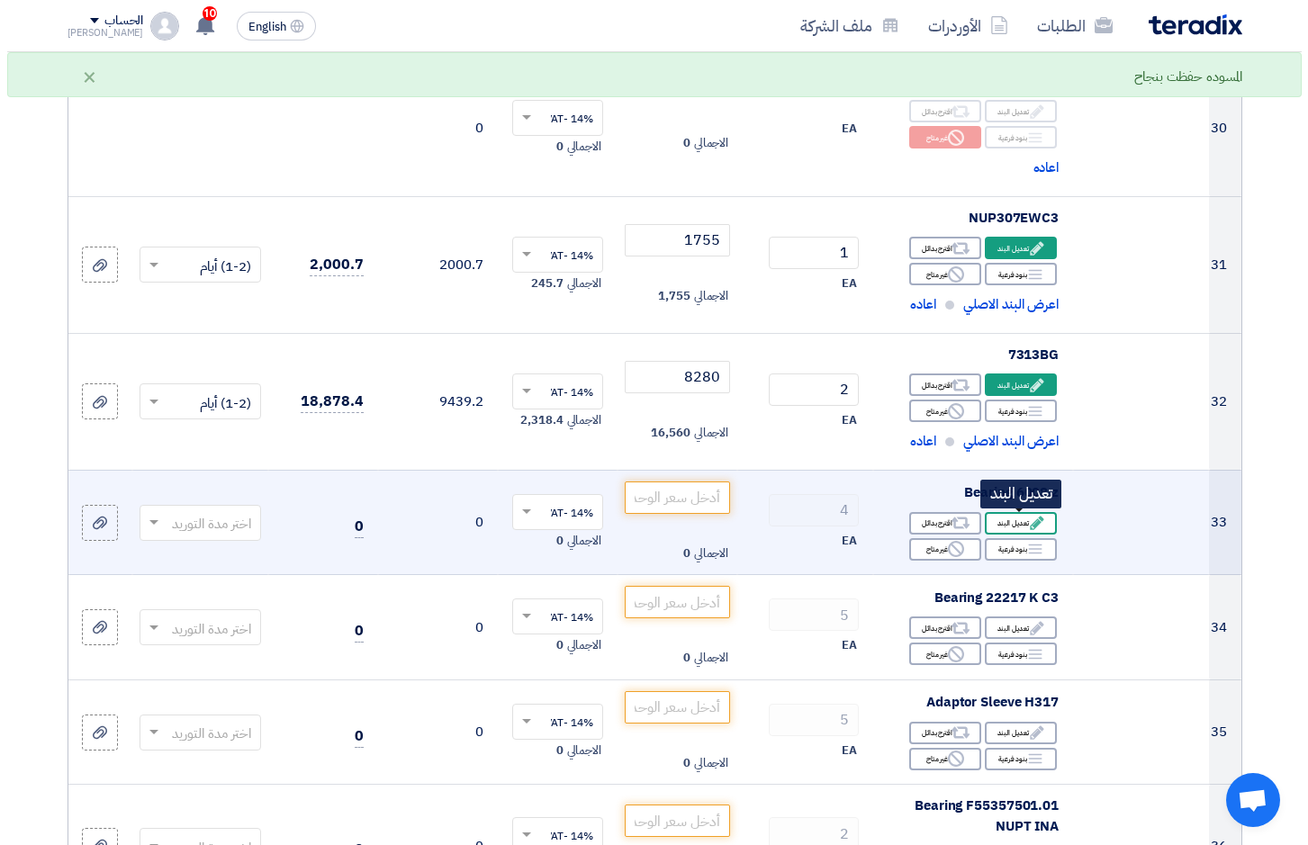
scroll to position [691, 0]
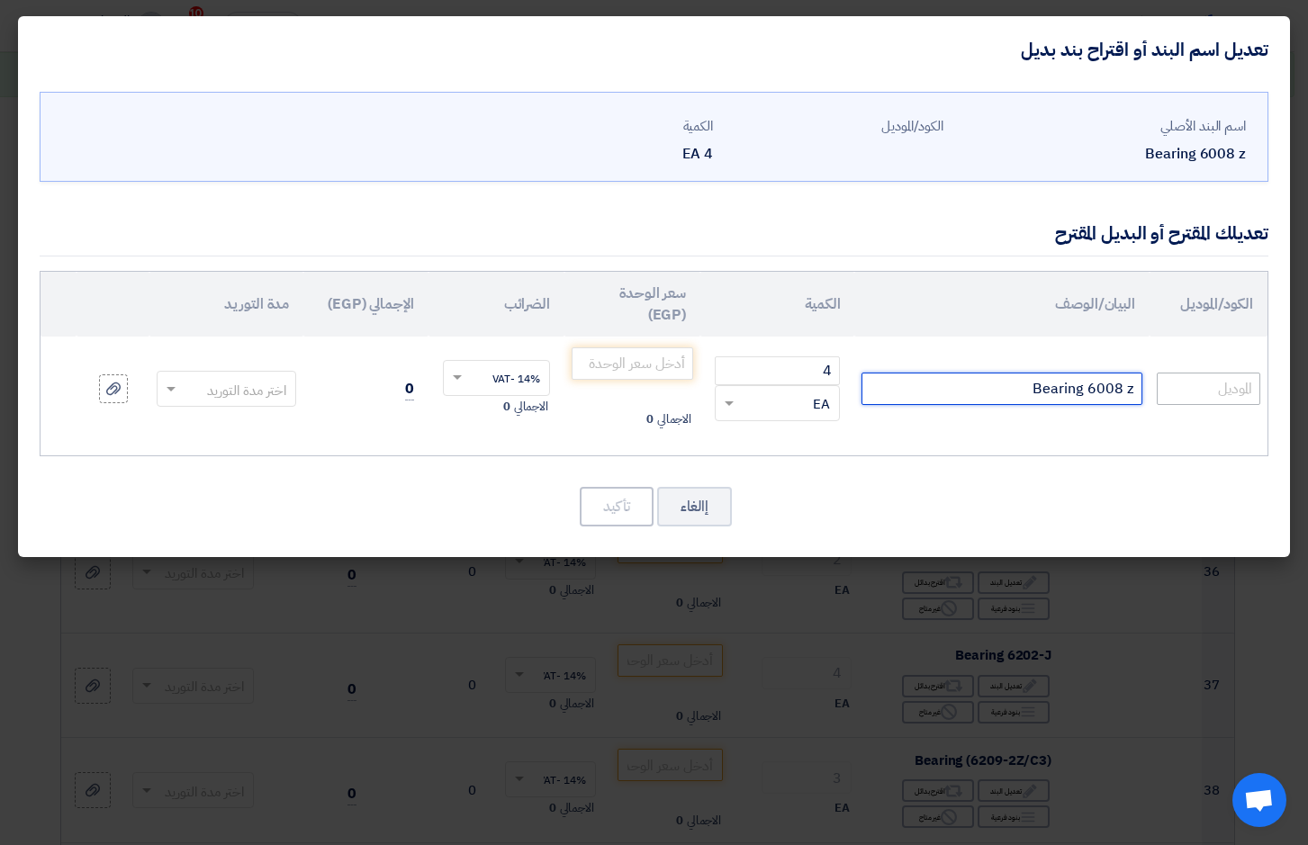
drag, startPoint x: 1024, startPoint y: 379, endPoint x: 1177, endPoint y: 383, distance: 153.1
click at [1177, 383] on tr "Bearing 6008 z 4 RFQ_STEP1.ITEMS.2.TYPE_PLACEHOLDER ×" at bounding box center [654, 389] width 1227 height 104
type input "6008ZZCM"
click at [626, 376] on input "number" at bounding box center [633, 363] width 122 height 32
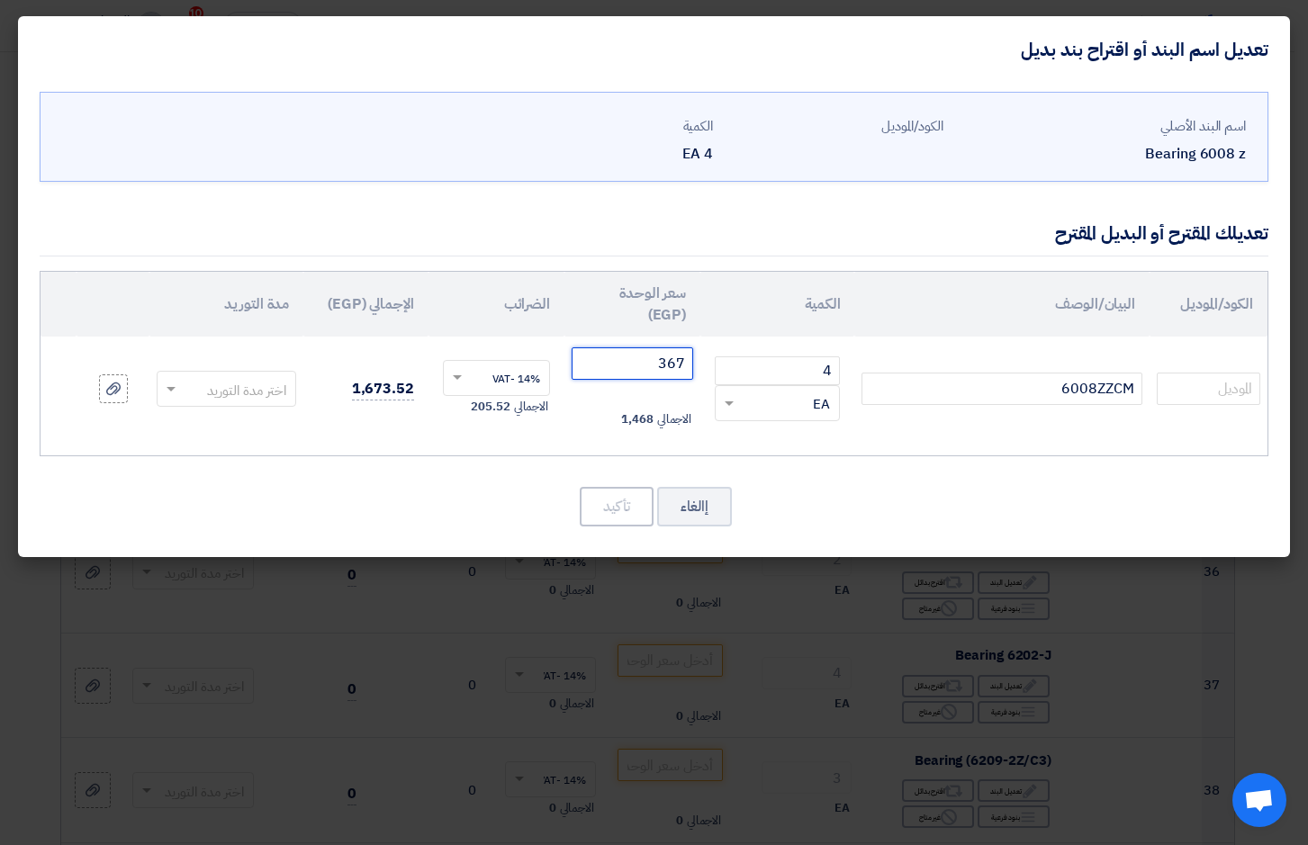
type input "367"
click at [171, 384] on span at bounding box center [169, 389] width 23 height 21
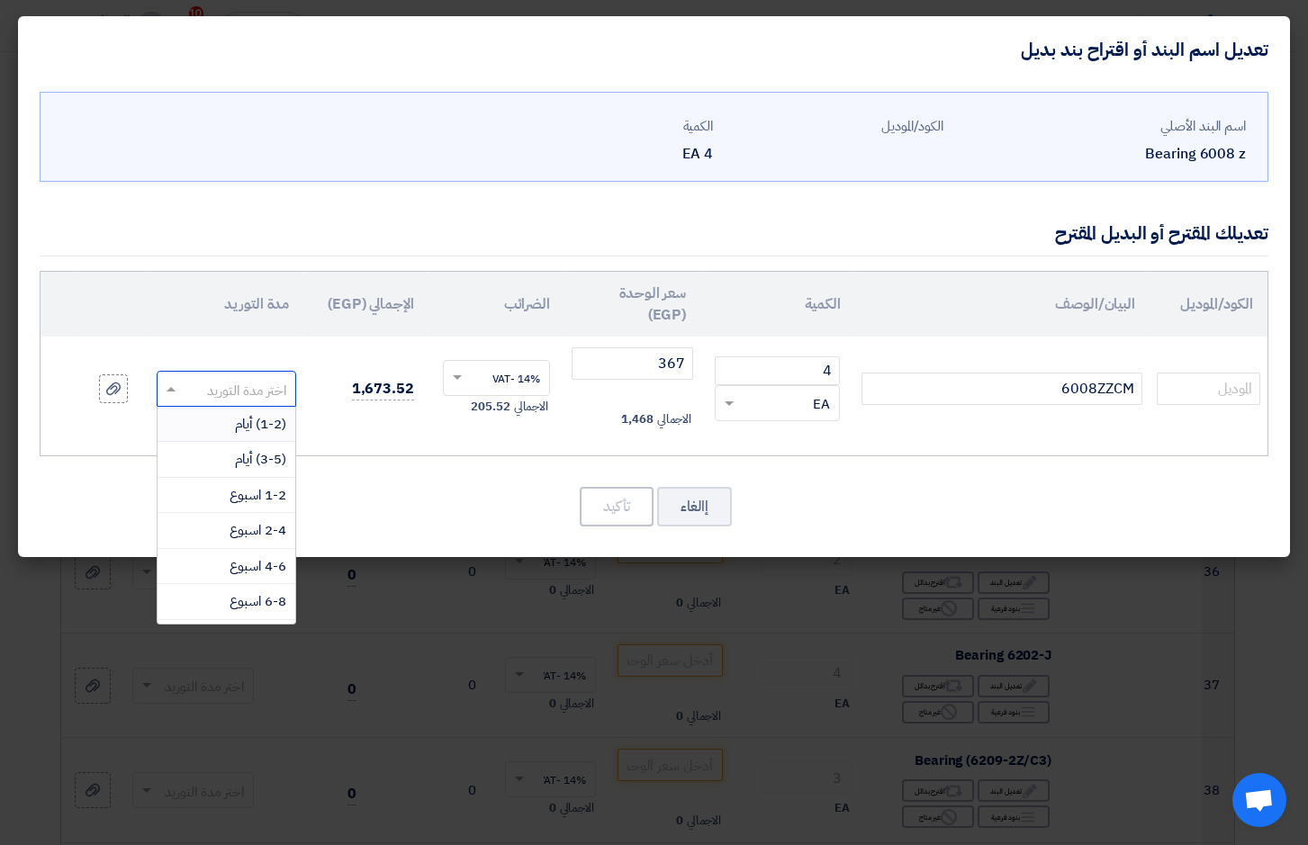
click at [251, 417] on span "(1-2) أيام" at bounding box center [260, 424] width 51 height 20
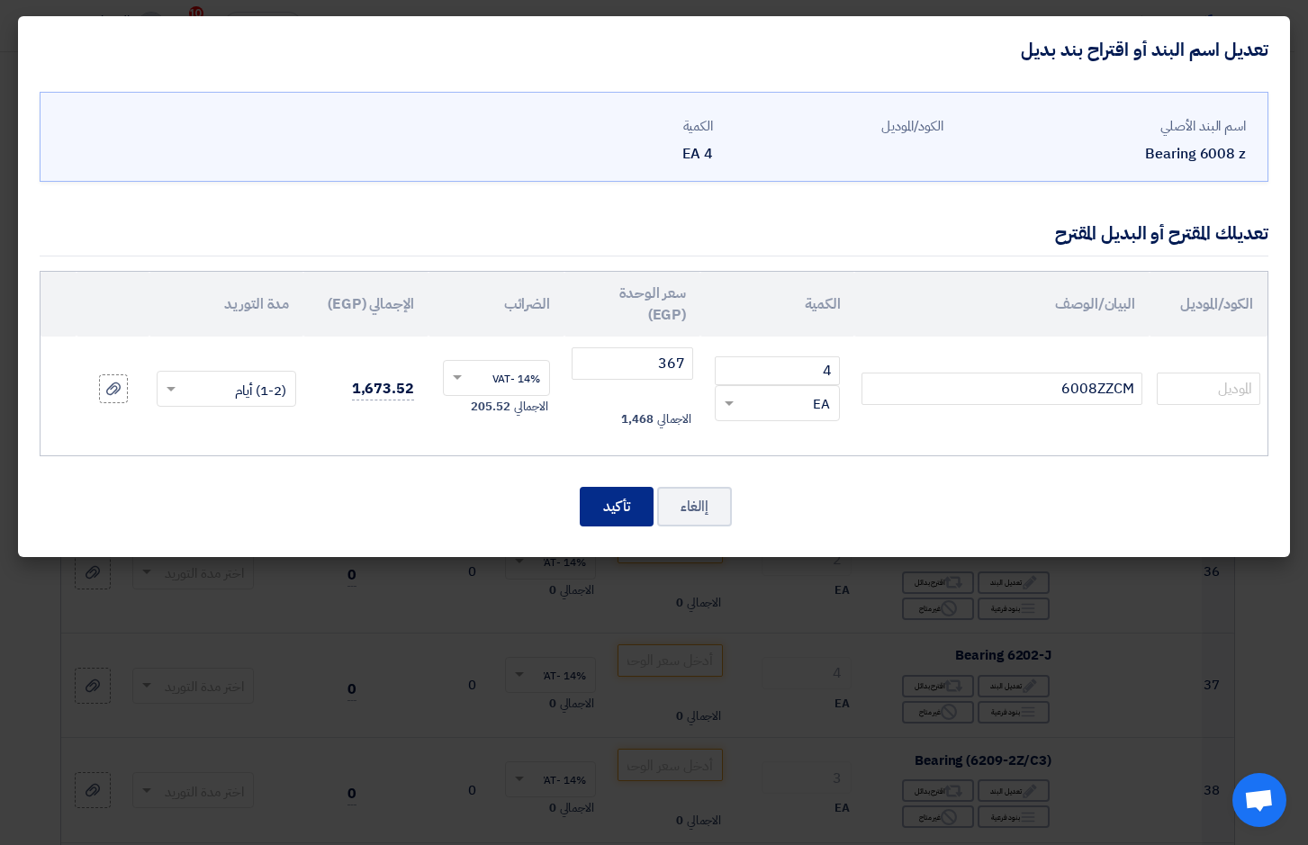
click at [617, 499] on button "تأكيد" at bounding box center [617, 507] width 74 height 40
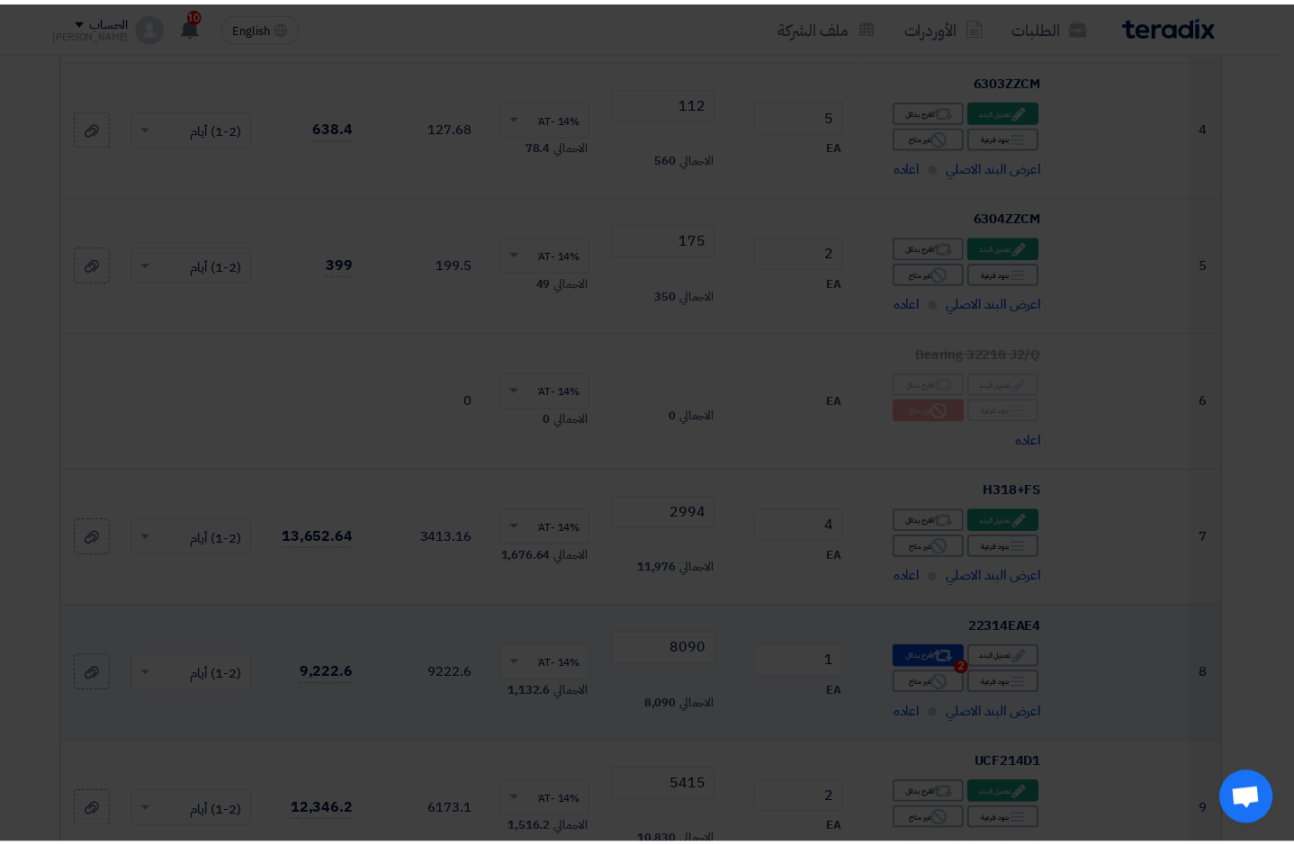
scroll to position [4247, 0]
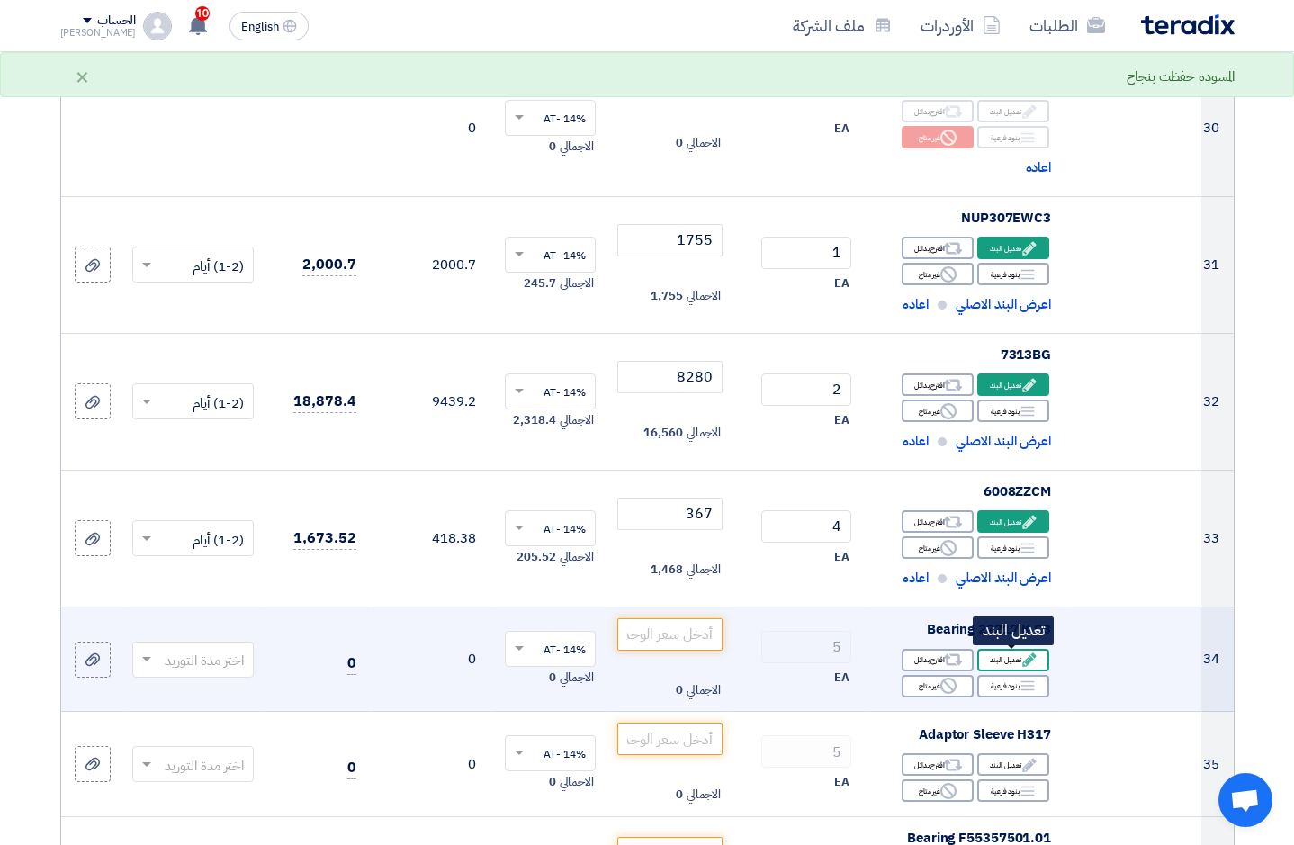
click at [1010, 656] on div "Edit تعديل البند" at bounding box center [1013, 660] width 72 height 23
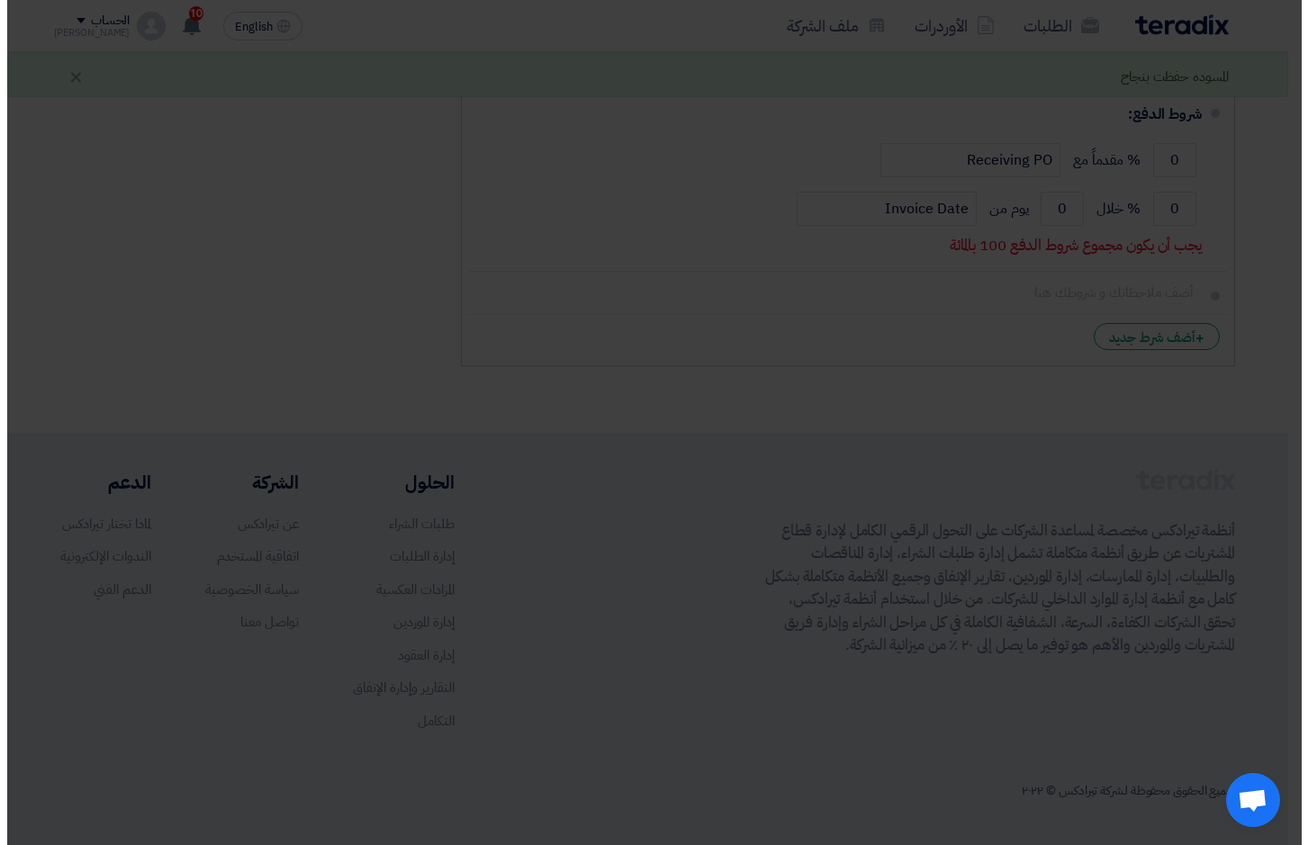
scroll to position [691, 0]
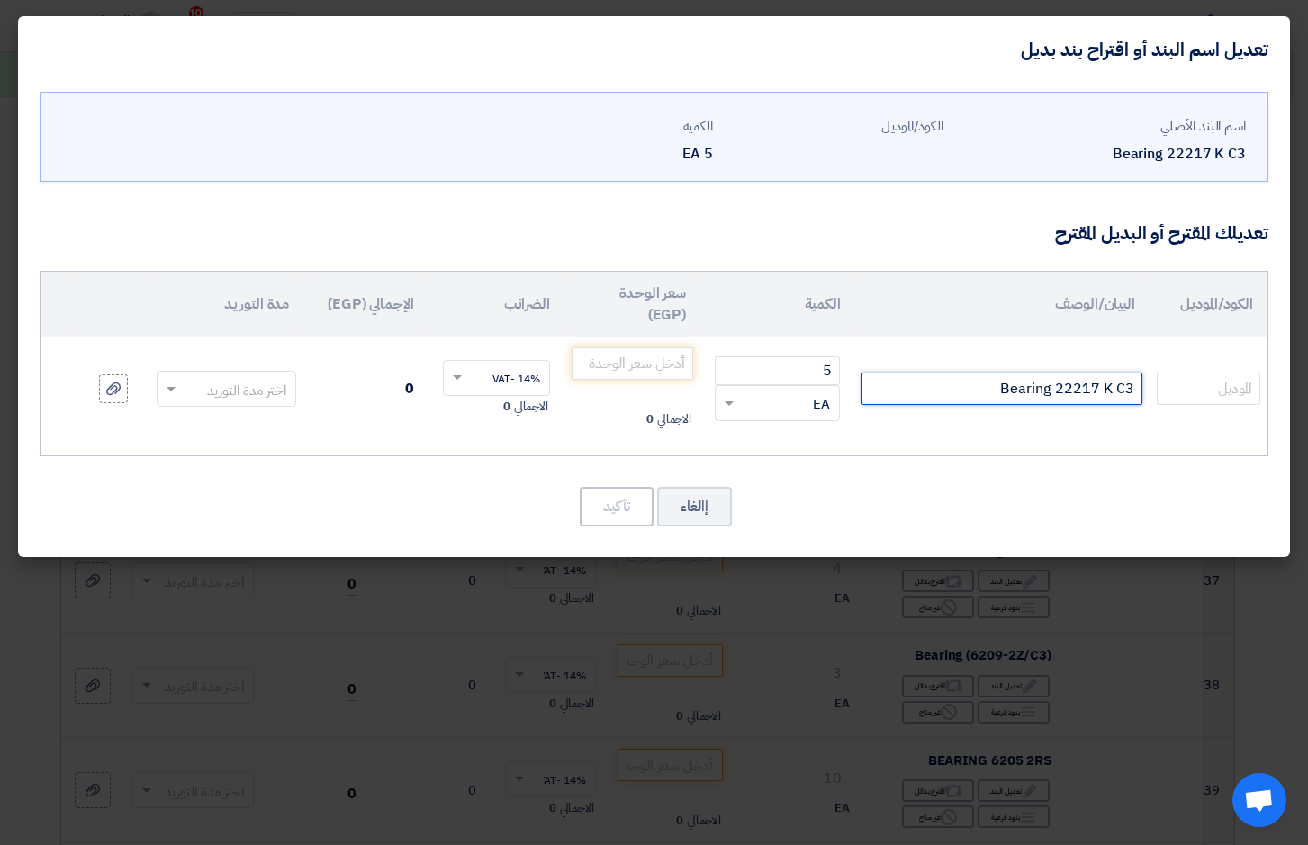
drag, startPoint x: 1033, startPoint y: 386, endPoint x: 1420, endPoint y: 386, distance: 387.0
type input "22217EAKE4C3"
click at [667, 363] on input "number" at bounding box center [633, 363] width 122 height 32
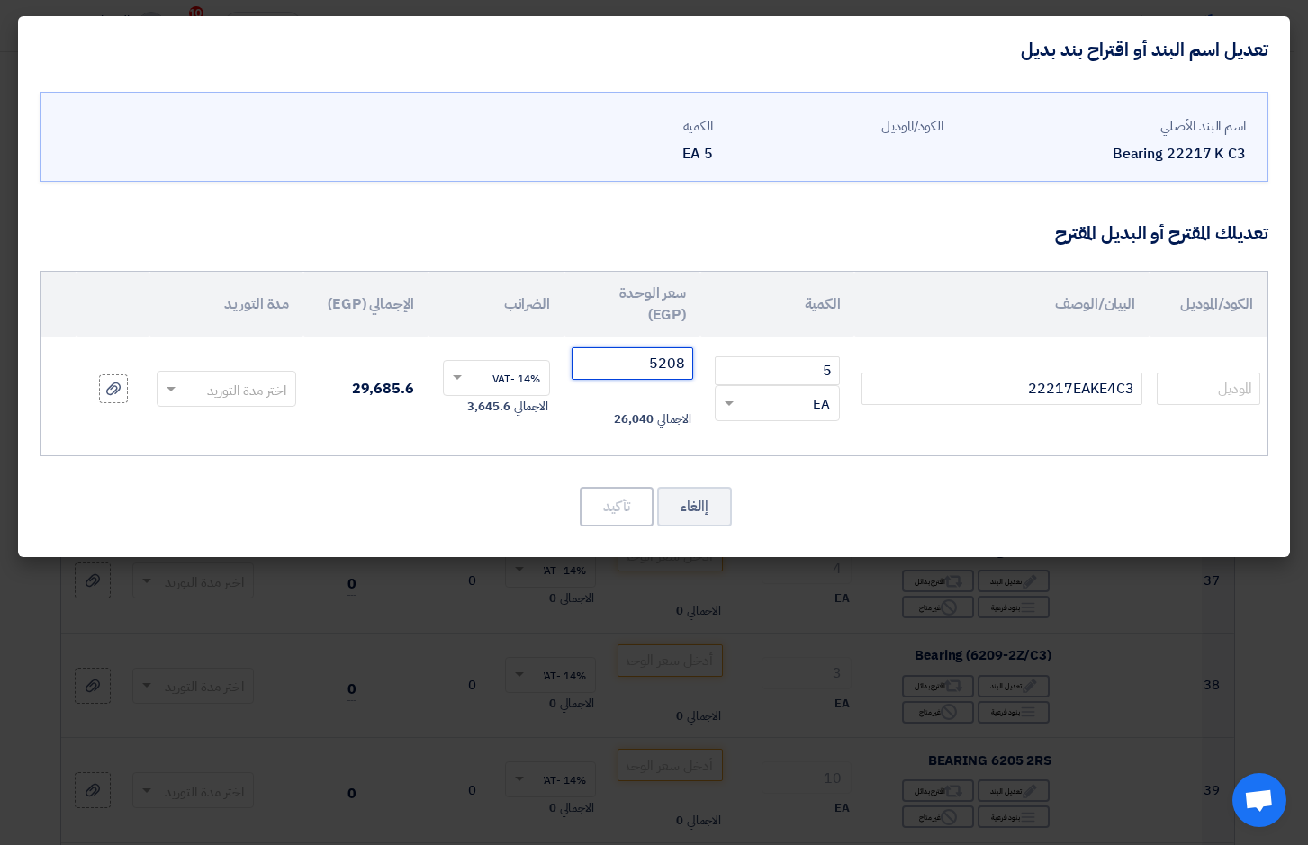
type input "5208"
click at [174, 394] on span at bounding box center [169, 389] width 23 height 21
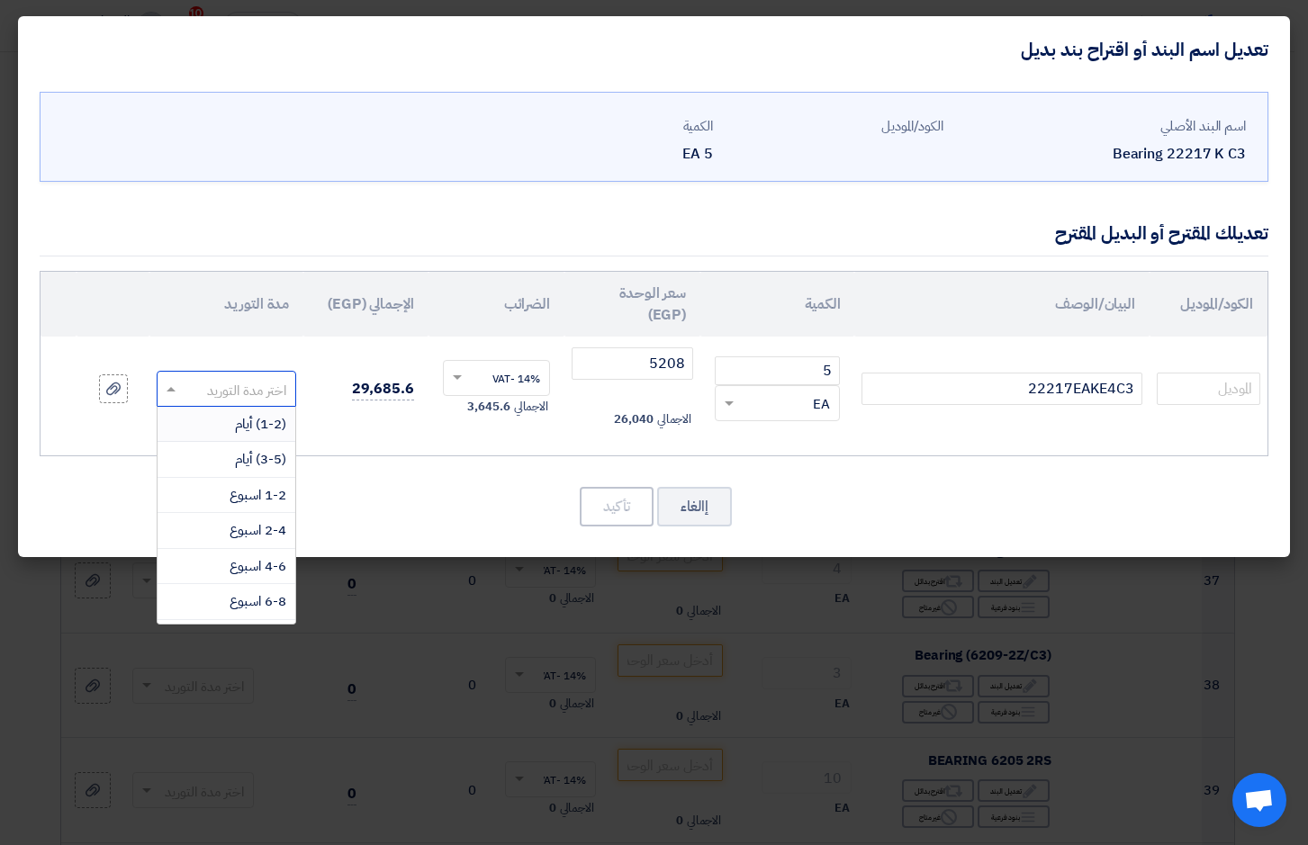
click at [244, 419] on span "(1-2) أيام" at bounding box center [260, 424] width 51 height 20
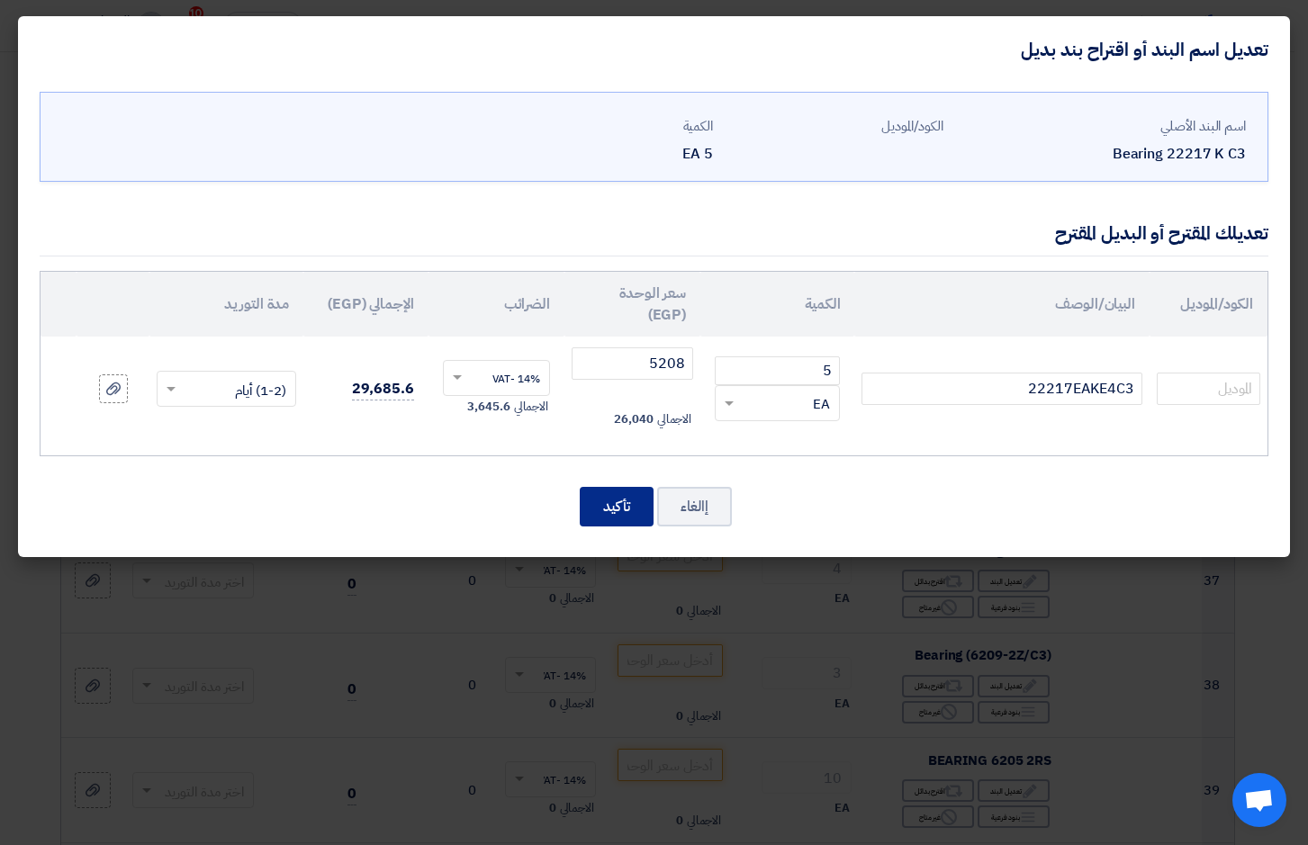
click at [616, 508] on button "تأكيد" at bounding box center [617, 507] width 74 height 40
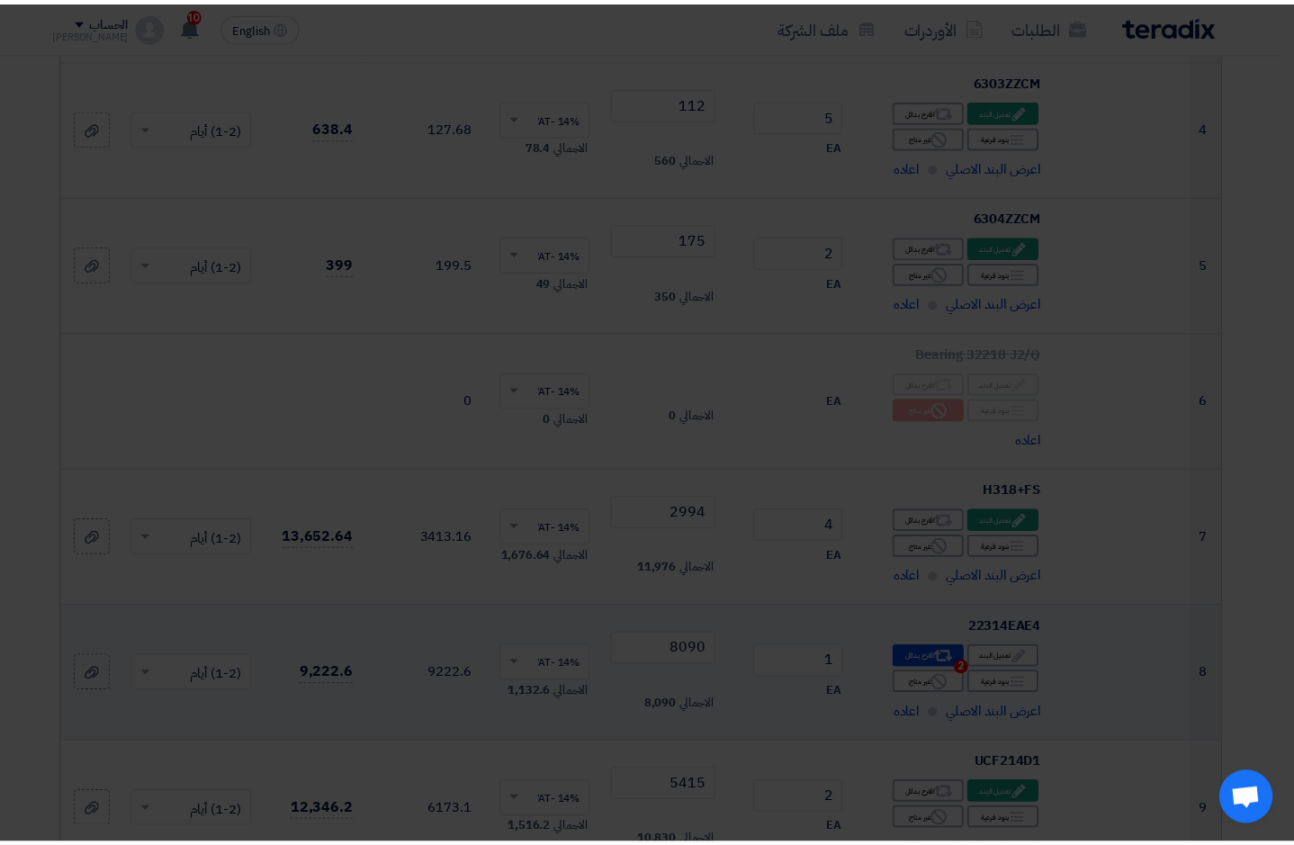
scroll to position [4247, 0]
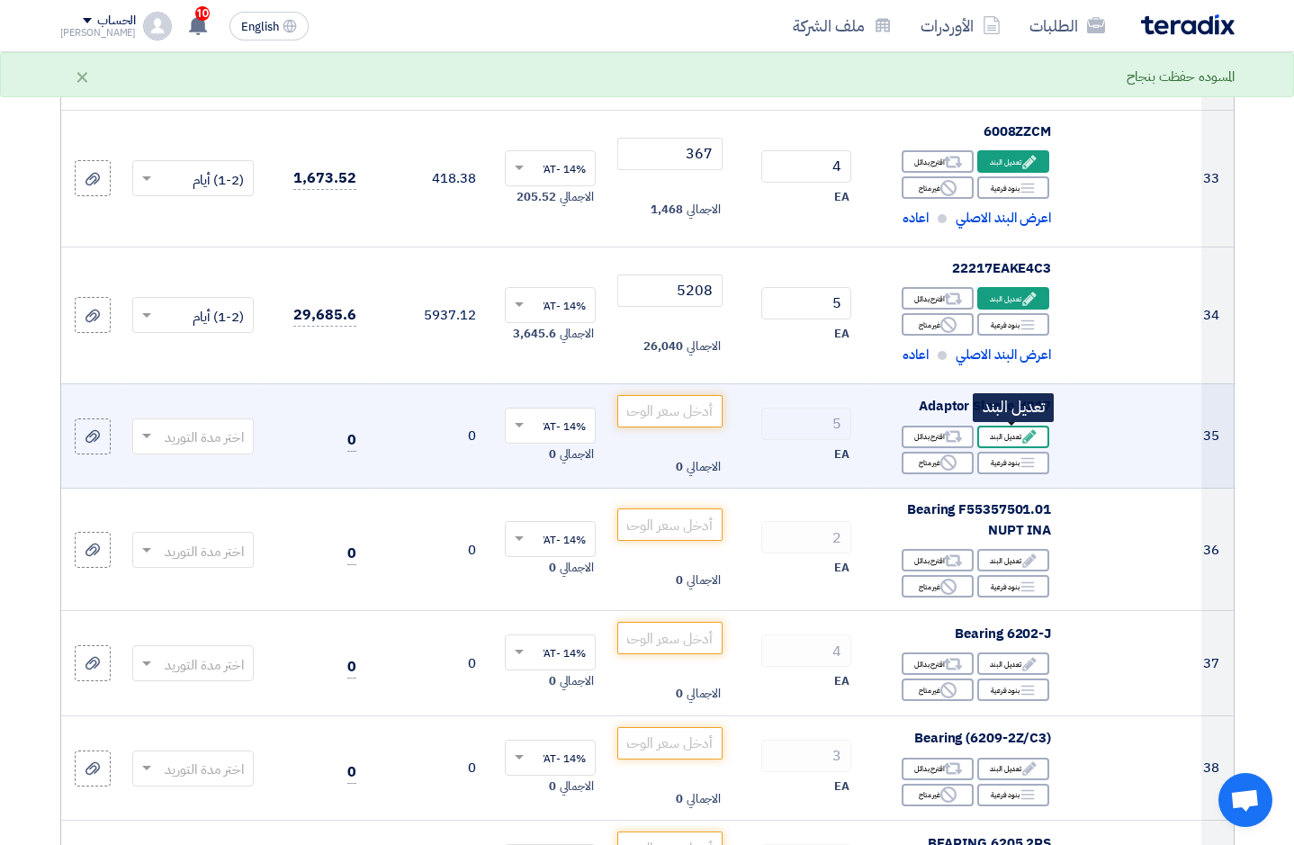
click at [995, 436] on div "Edit تعديل البند" at bounding box center [1013, 437] width 72 height 23
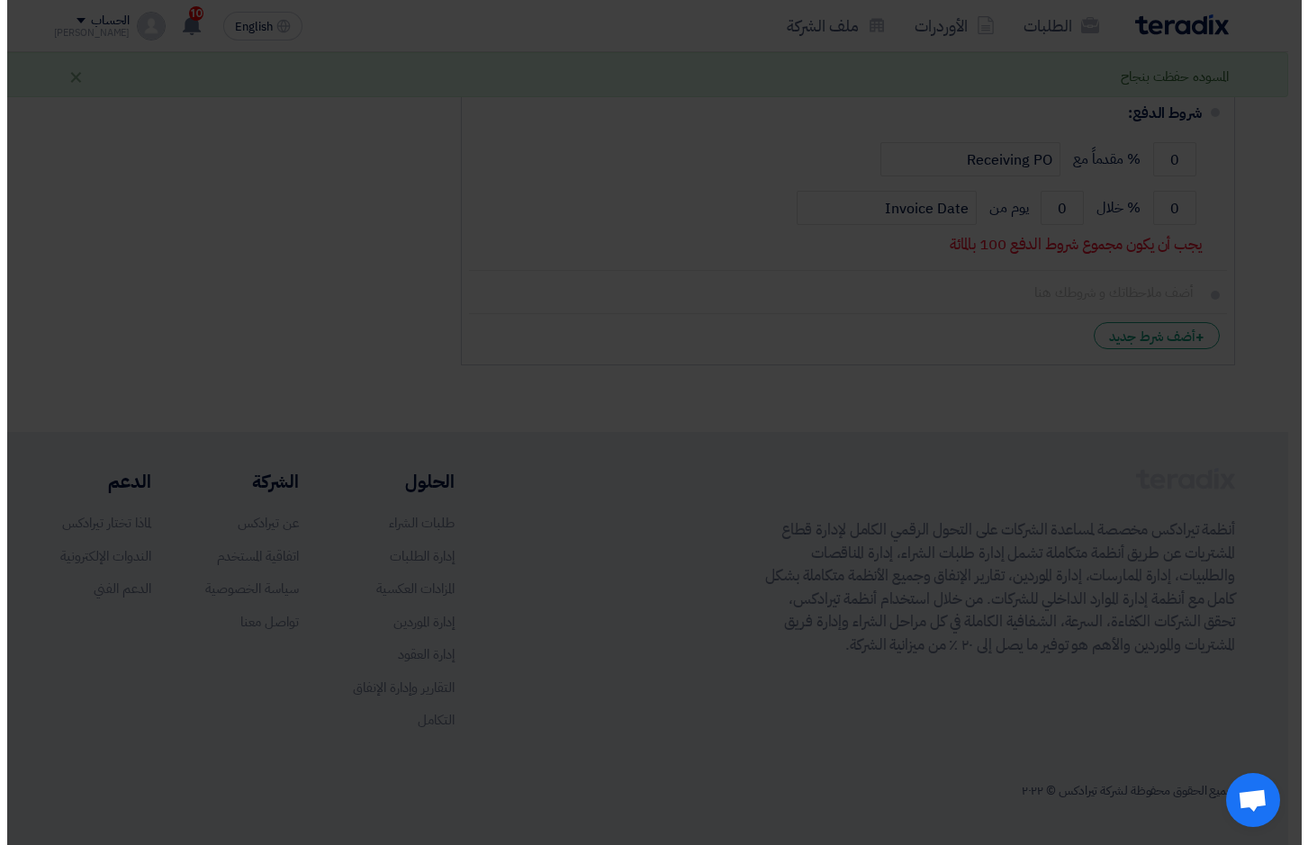
scroll to position [914, 0]
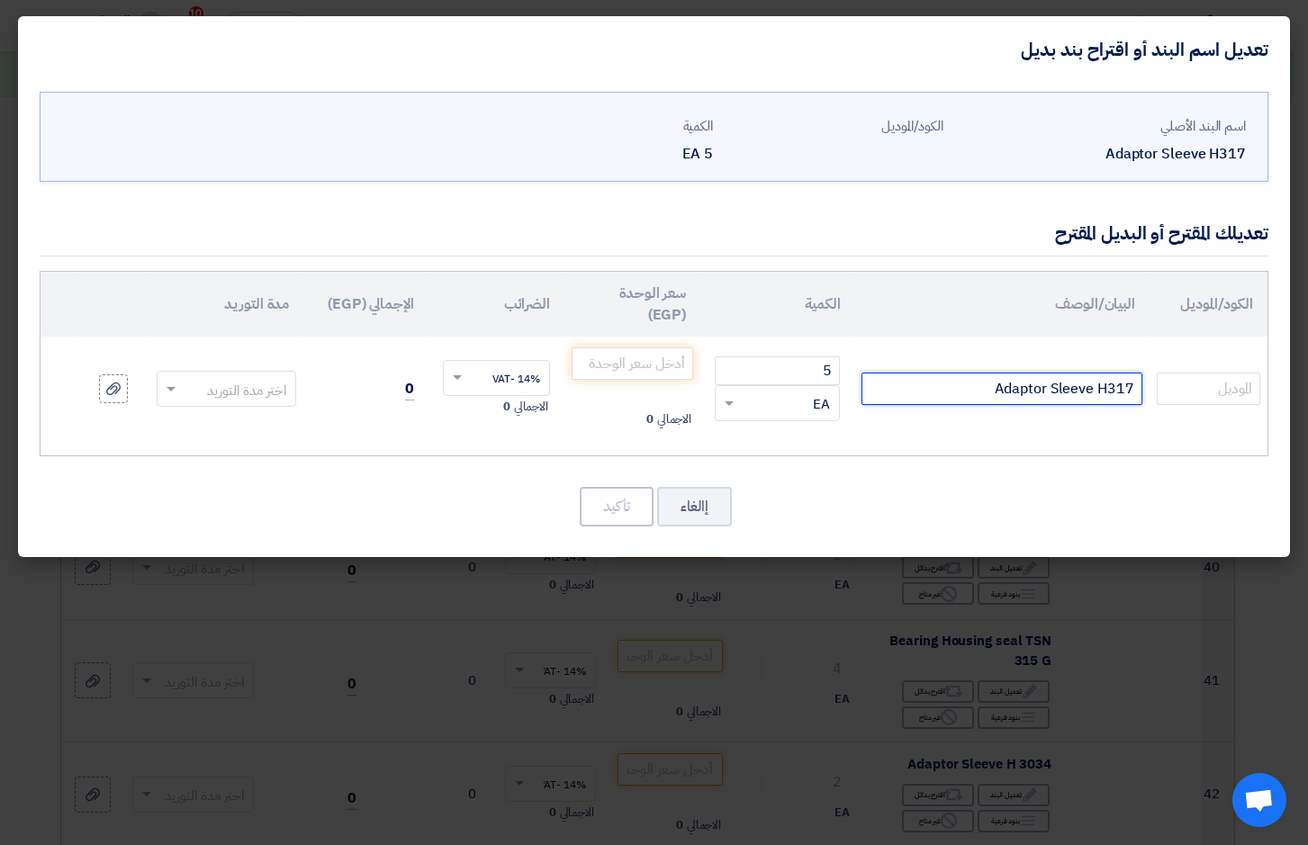
drag, startPoint x: 975, startPoint y: 386, endPoint x: 1391, endPoint y: 378, distance: 415.9
type input "H317+FS"
click at [627, 366] on input "number" at bounding box center [633, 363] width 122 height 32
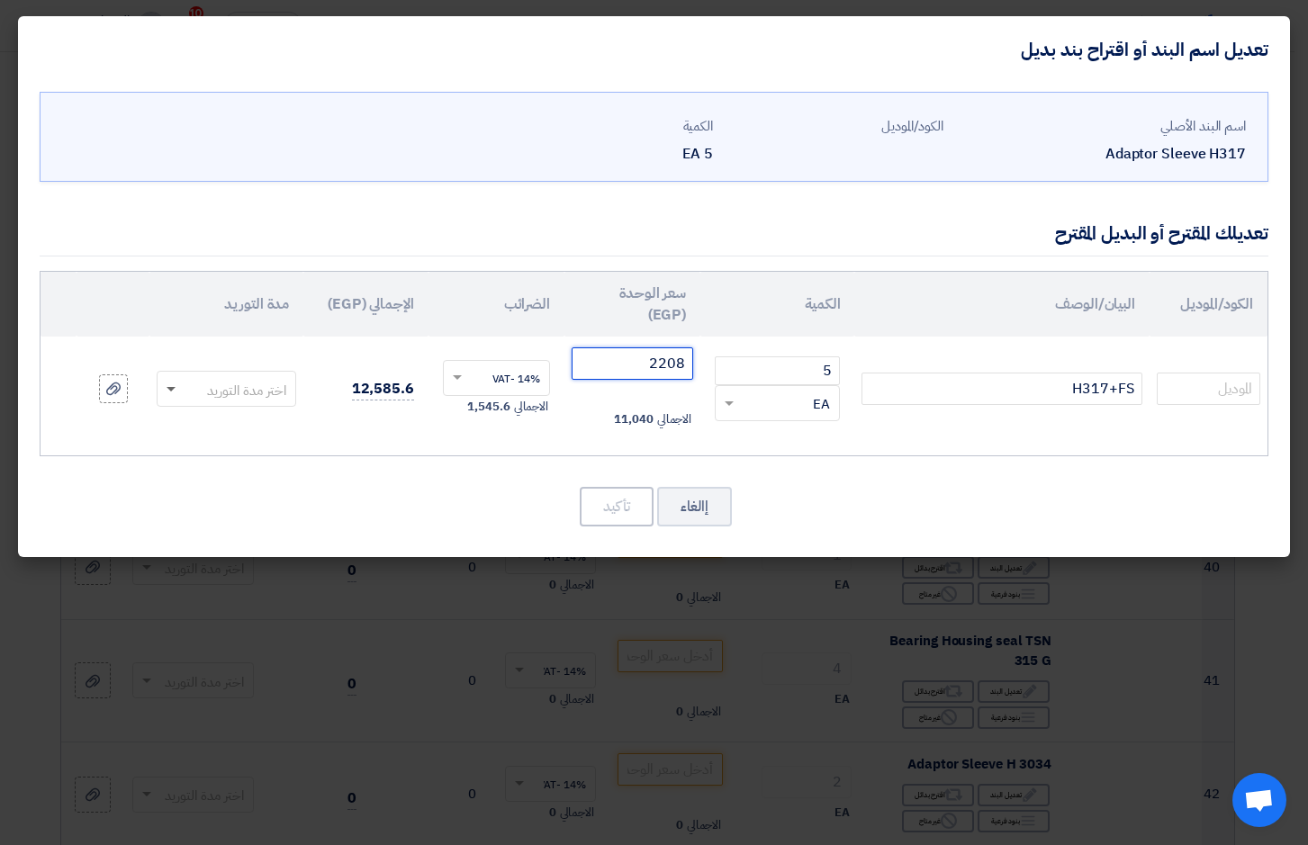
type input "2208"
click at [165, 391] on span at bounding box center [169, 389] width 23 height 21
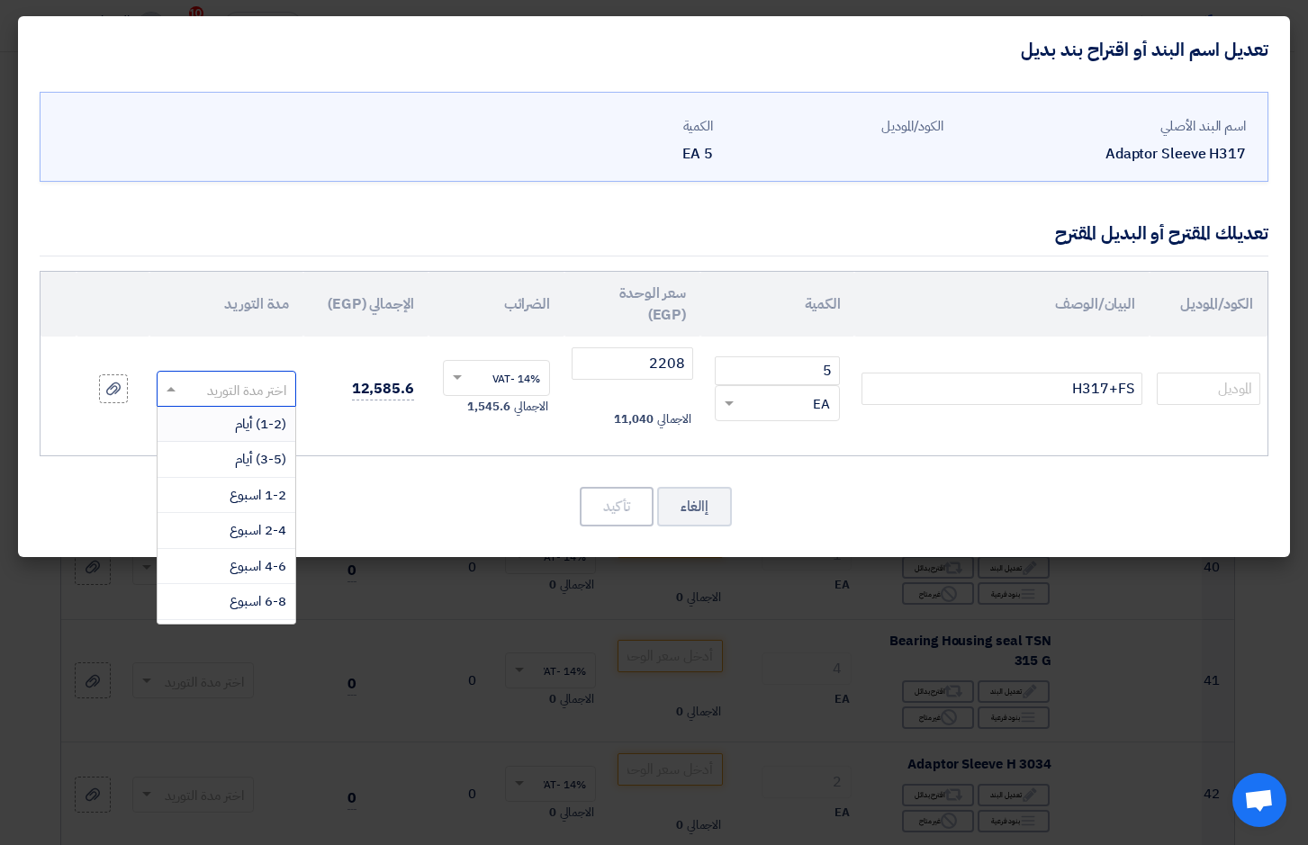
click at [210, 426] on div "(1-2) أيام" at bounding box center [227, 425] width 138 height 36
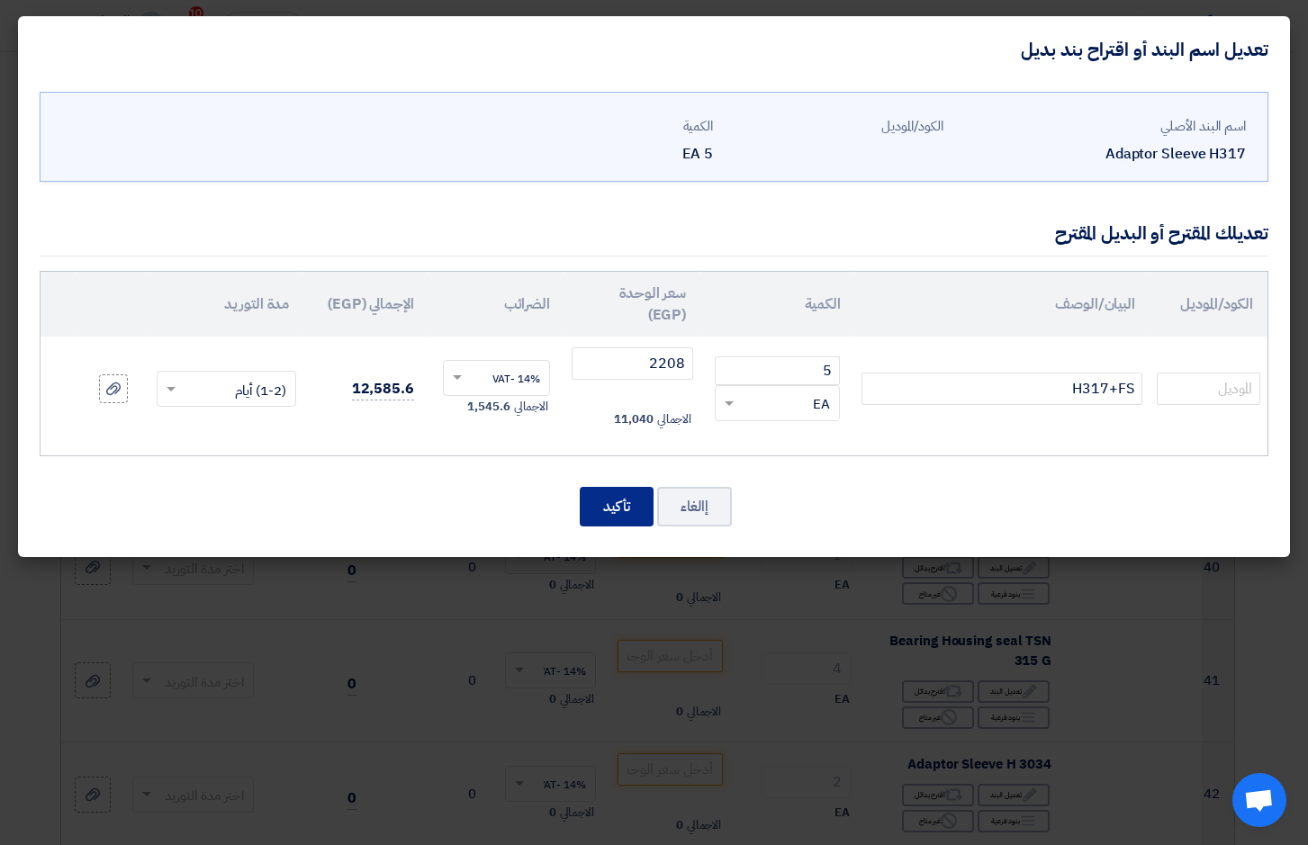
click at [614, 511] on button "تأكيد" at bounding box center [617, 507] width 74 height 40
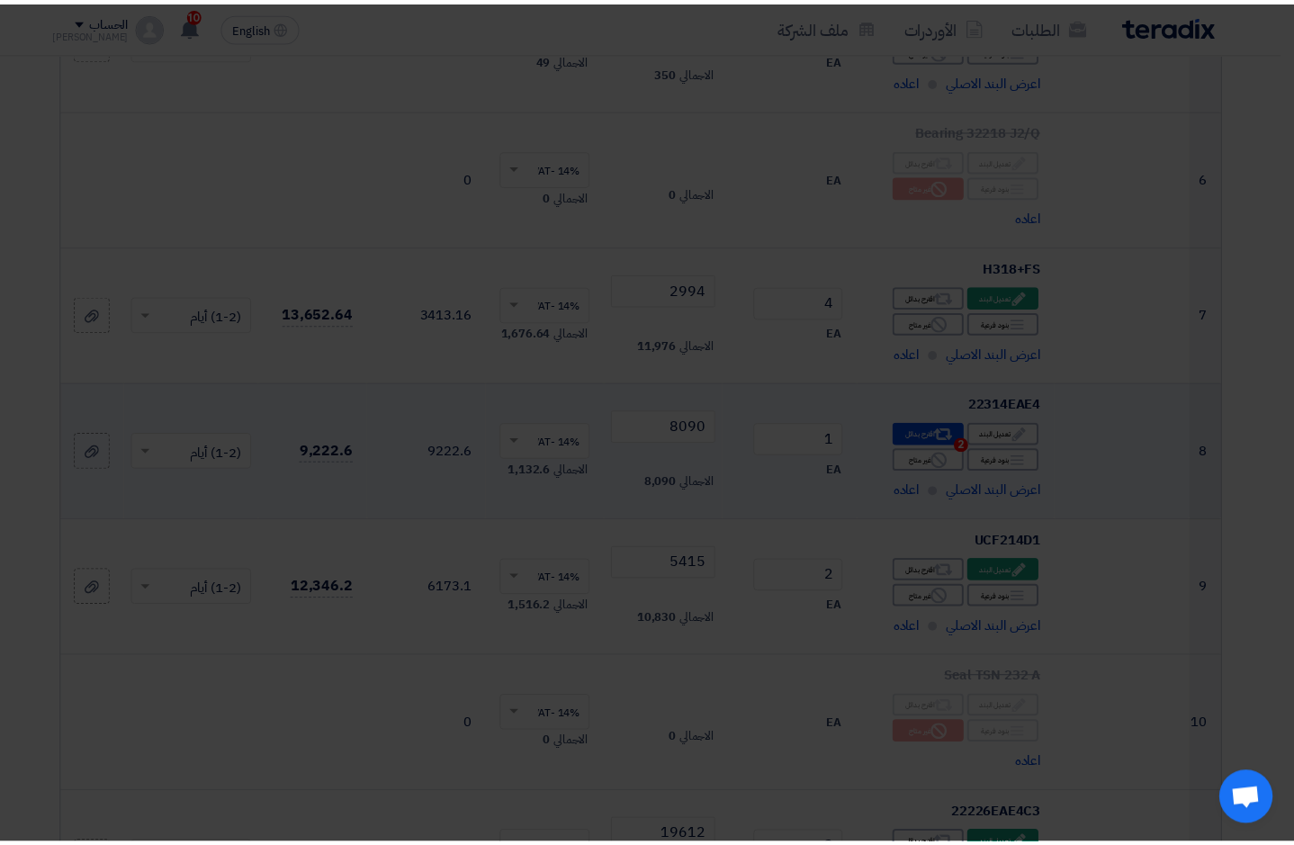
scroll to position [5018, 0]
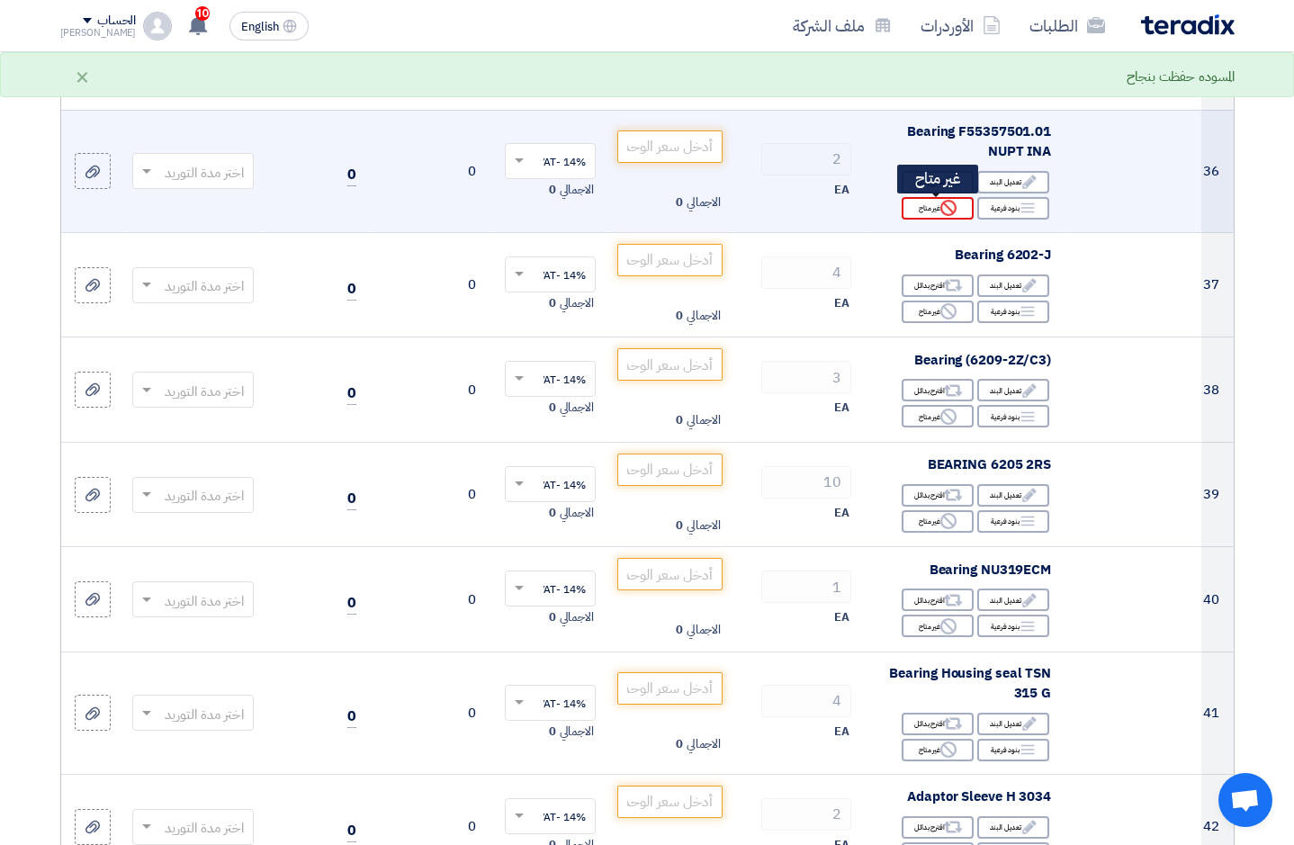
click at [927, 212] on div "Reject غير متاح" at bounding box center [938, 208] width 72 height 23
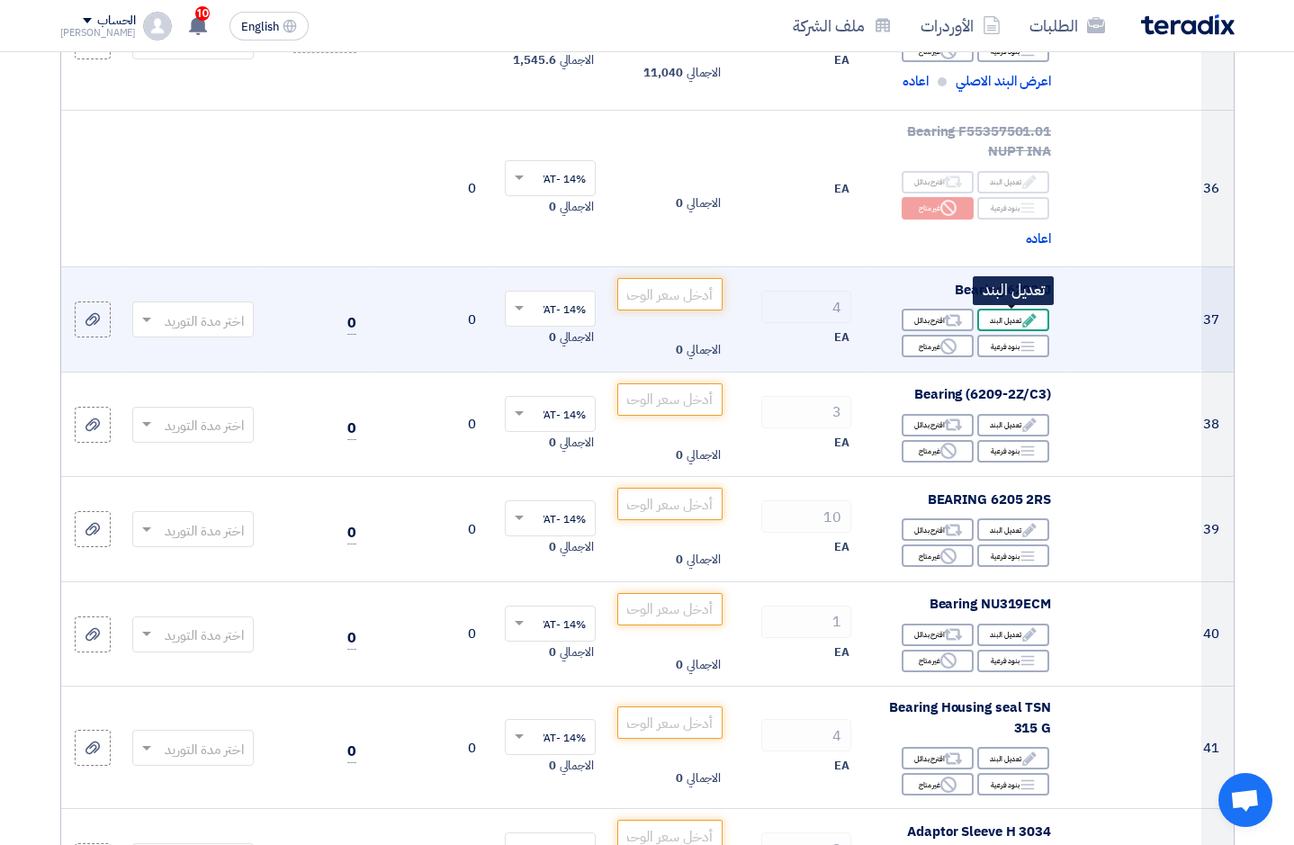
click at [1031, 316] on use at bounding box center [1029, 320] width 14 height 14
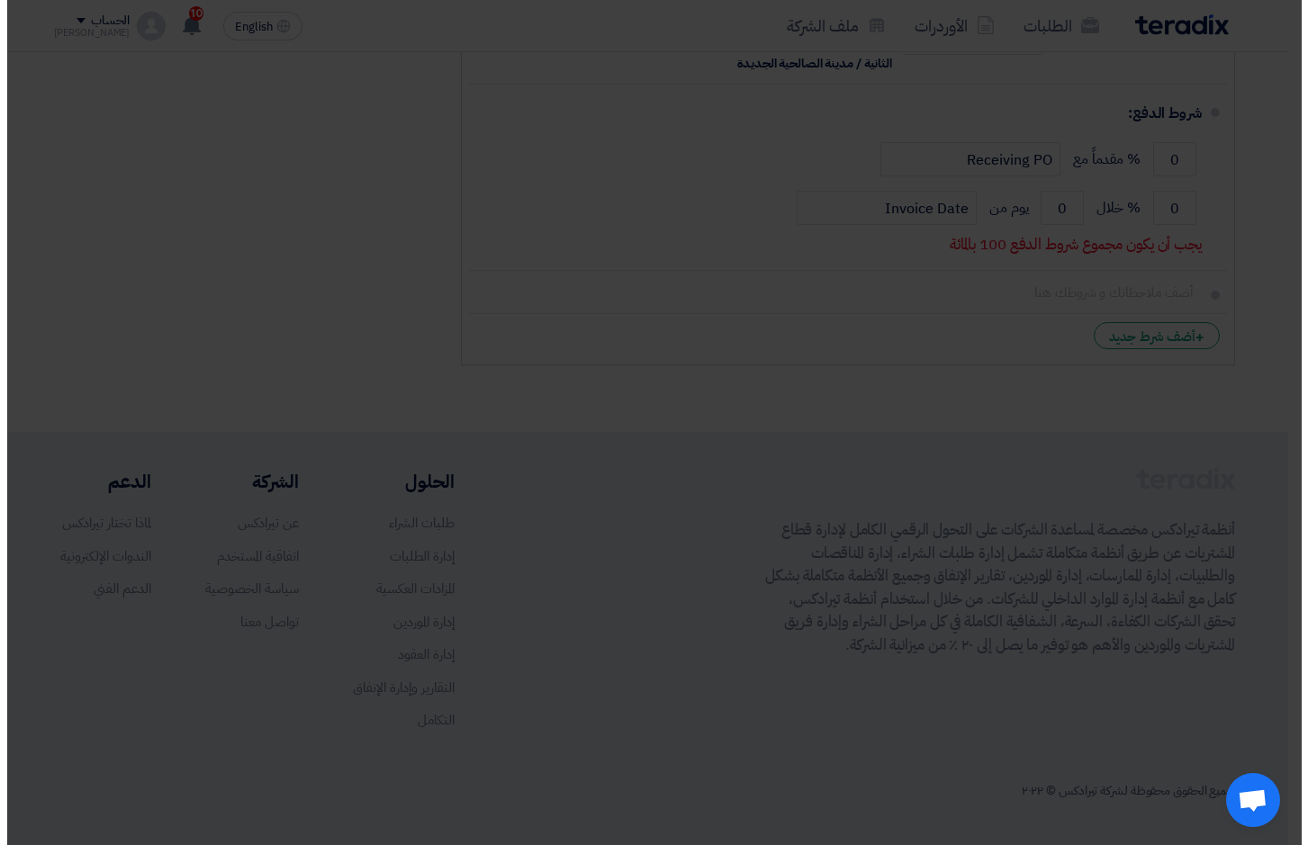
scroll to position [914, 0]
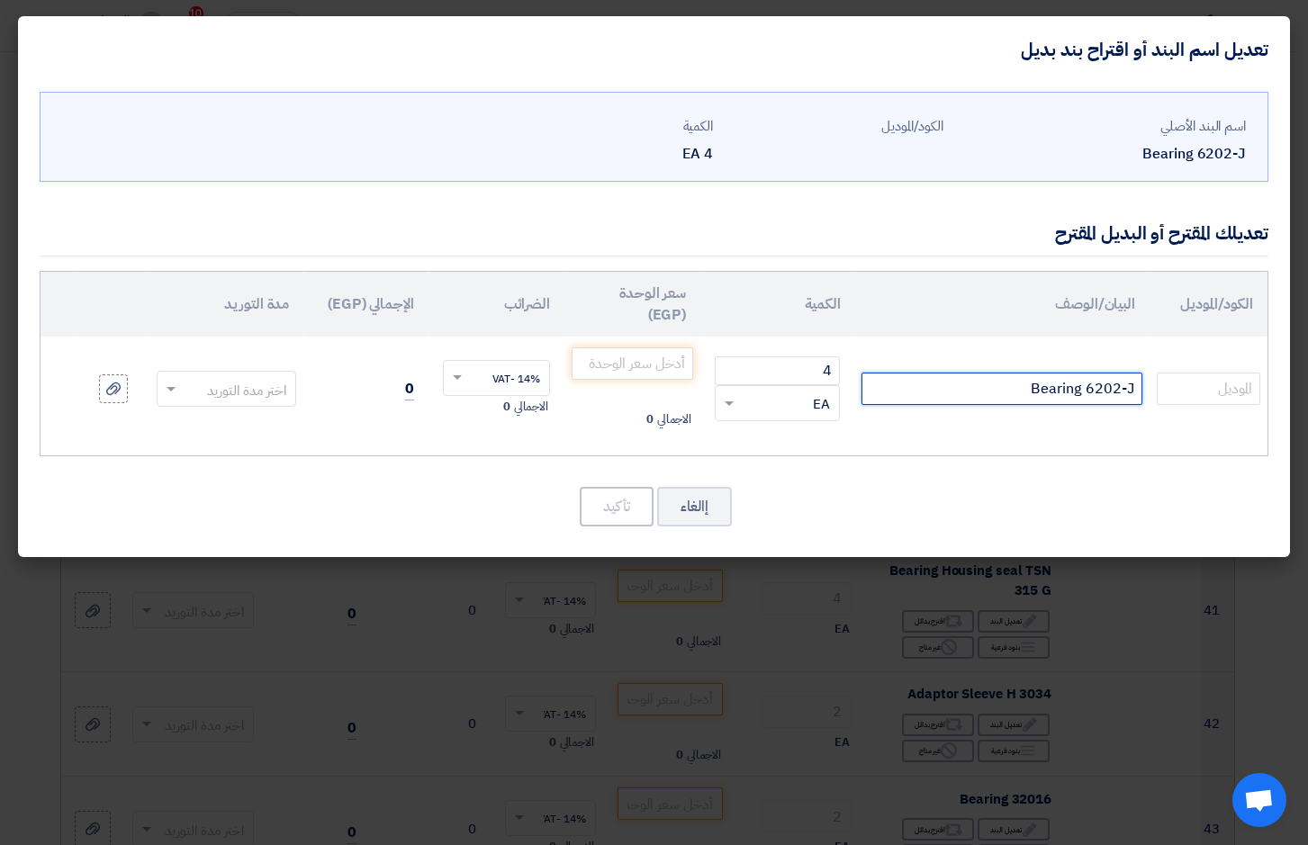
drag, startPoint x: 1015, startPoint y: 392, endPoint x: 1517, endPoint y: 428, distance: 503.6
click at [1307, 428] on html "الطلبات الأوردرات ملف الشركة English EN 10 تم مشاهدة العرض المقدم للطلب "Molass…" at bounding box center [654, 845] width 1308 height 3519
type input "6202CM"
click at [673, 376] on input "number" at bounding box center [633, 363] width 122 height 32
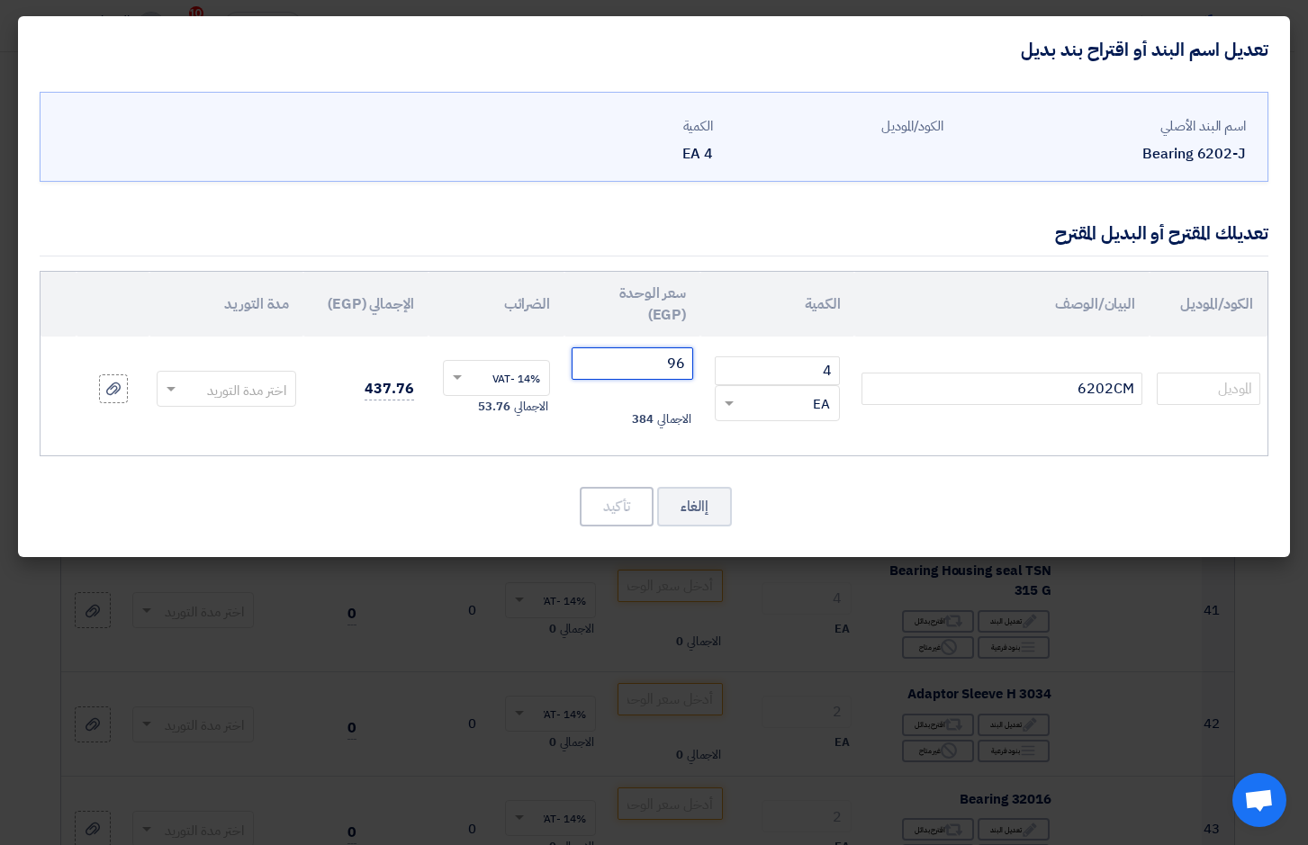
type input "96"
click at [164, 390] on span at bounding box center [169, 389] width 23 height 21
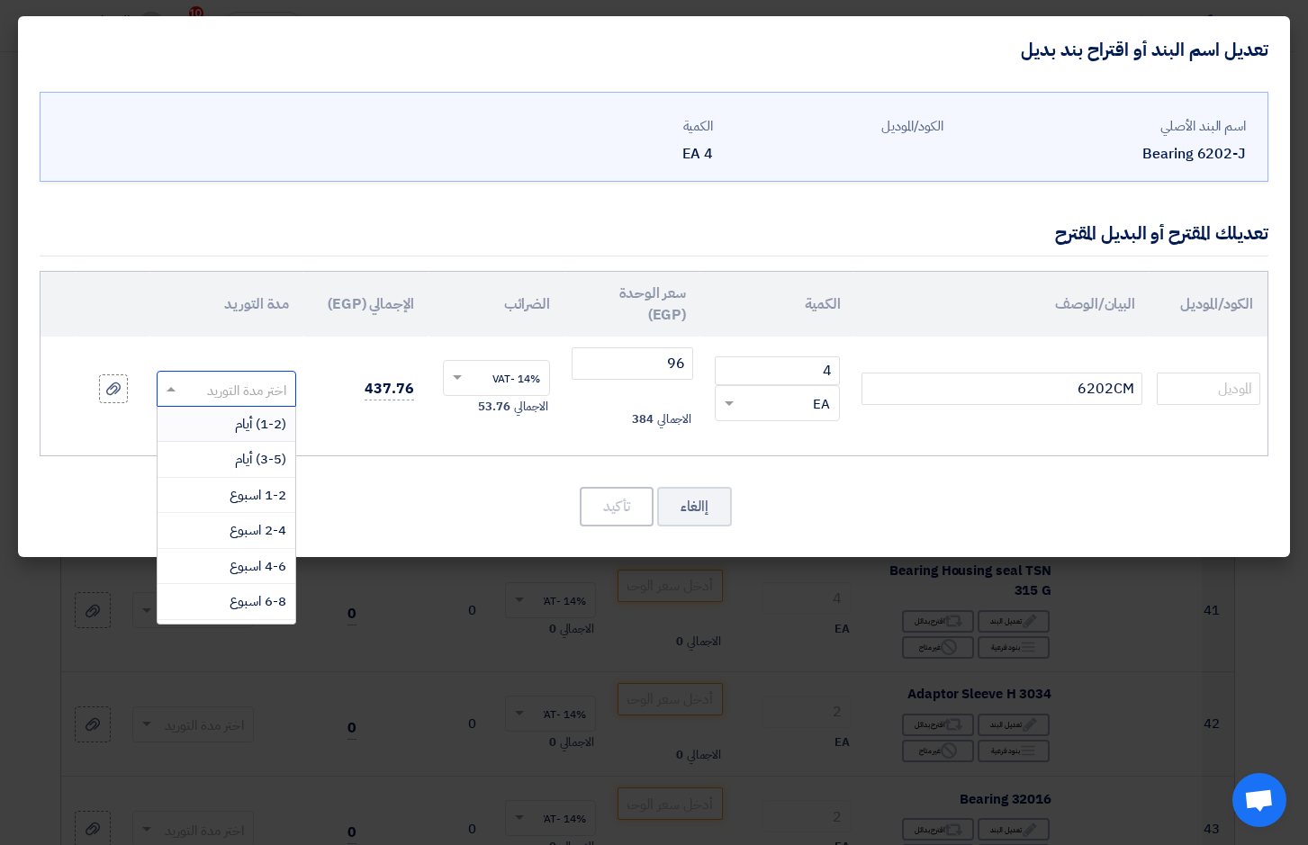
click at [245, 421] on span "(1-2) أيام" at bounding box center [260, 424] width 51 height 20
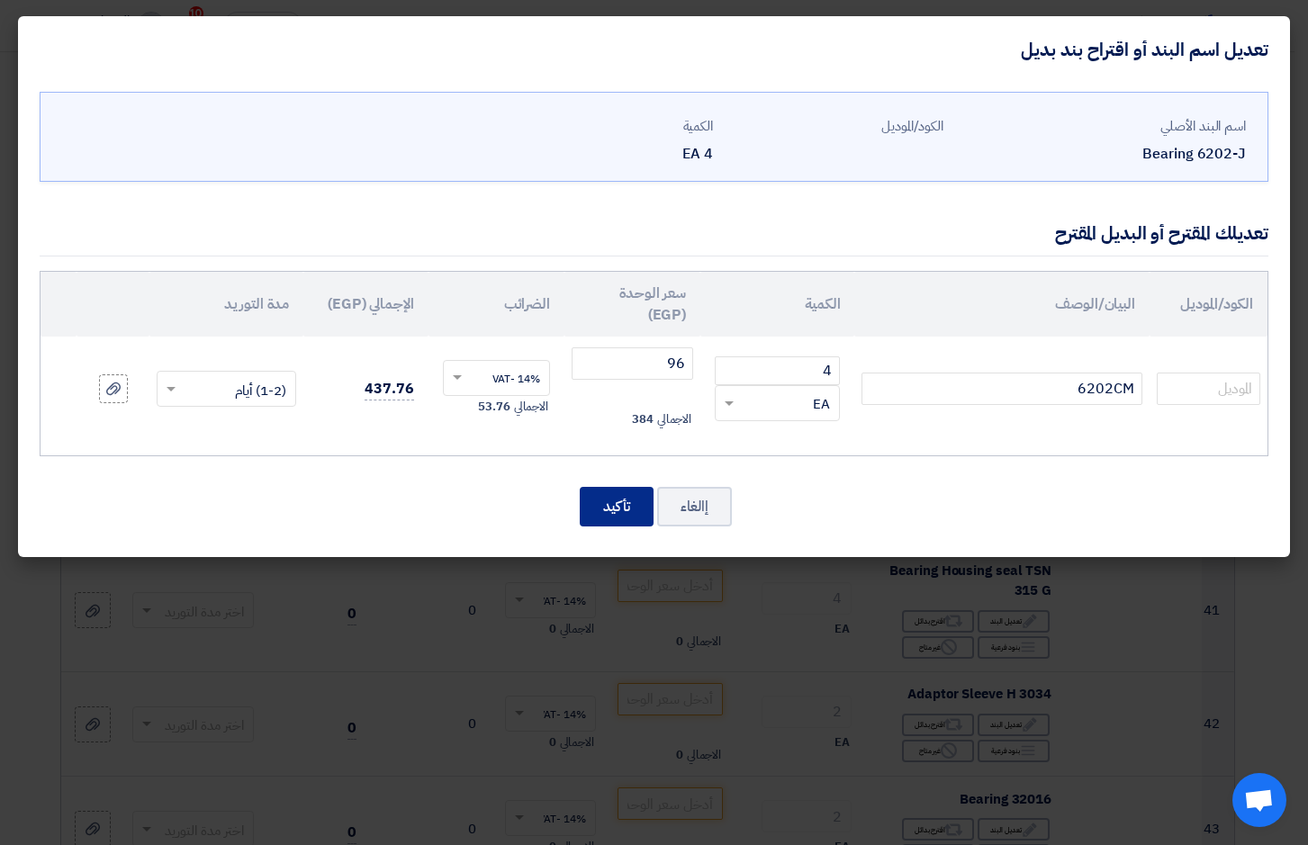
click at [618, 511] on button "تأكيد" at bounding box center [617, 507] width 74 height 40
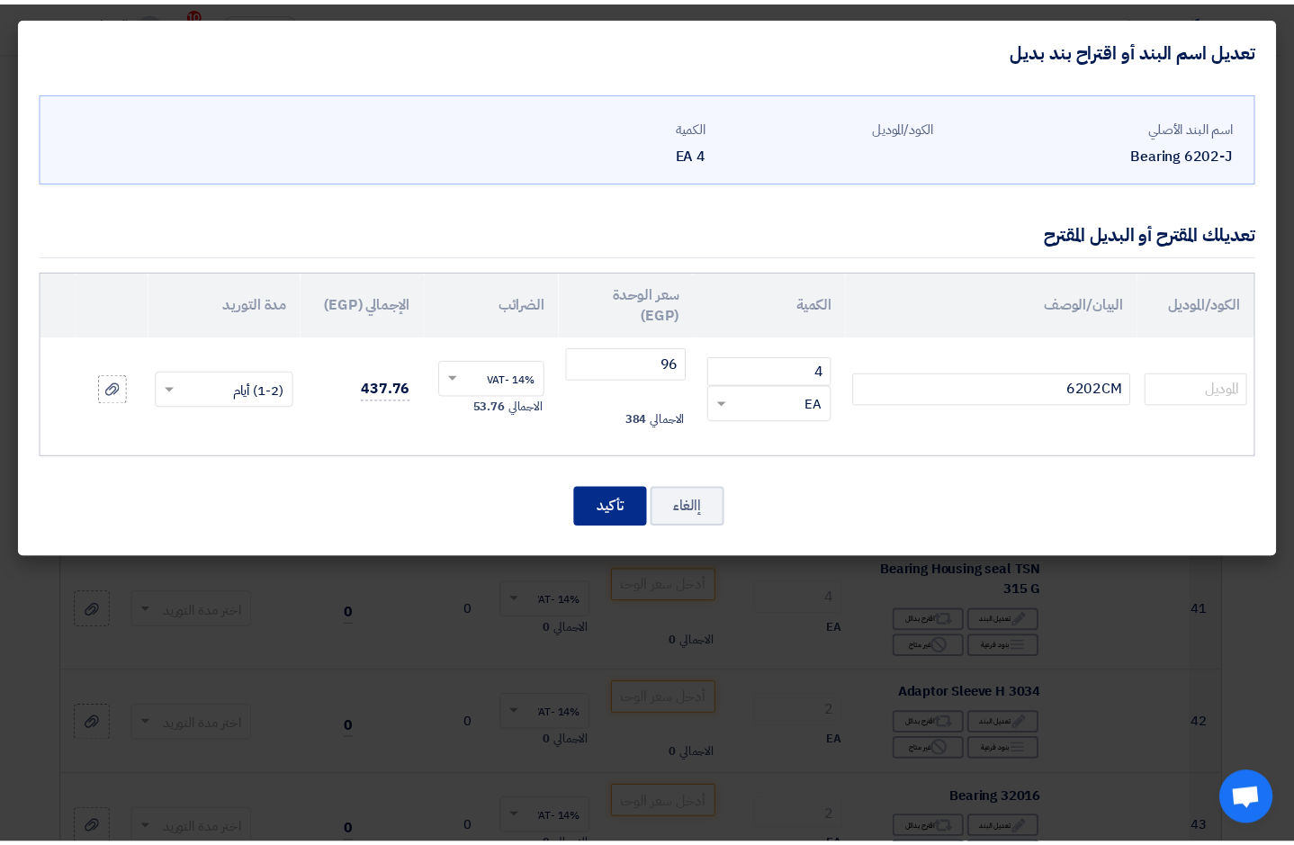
scroll to position [5154, 0]
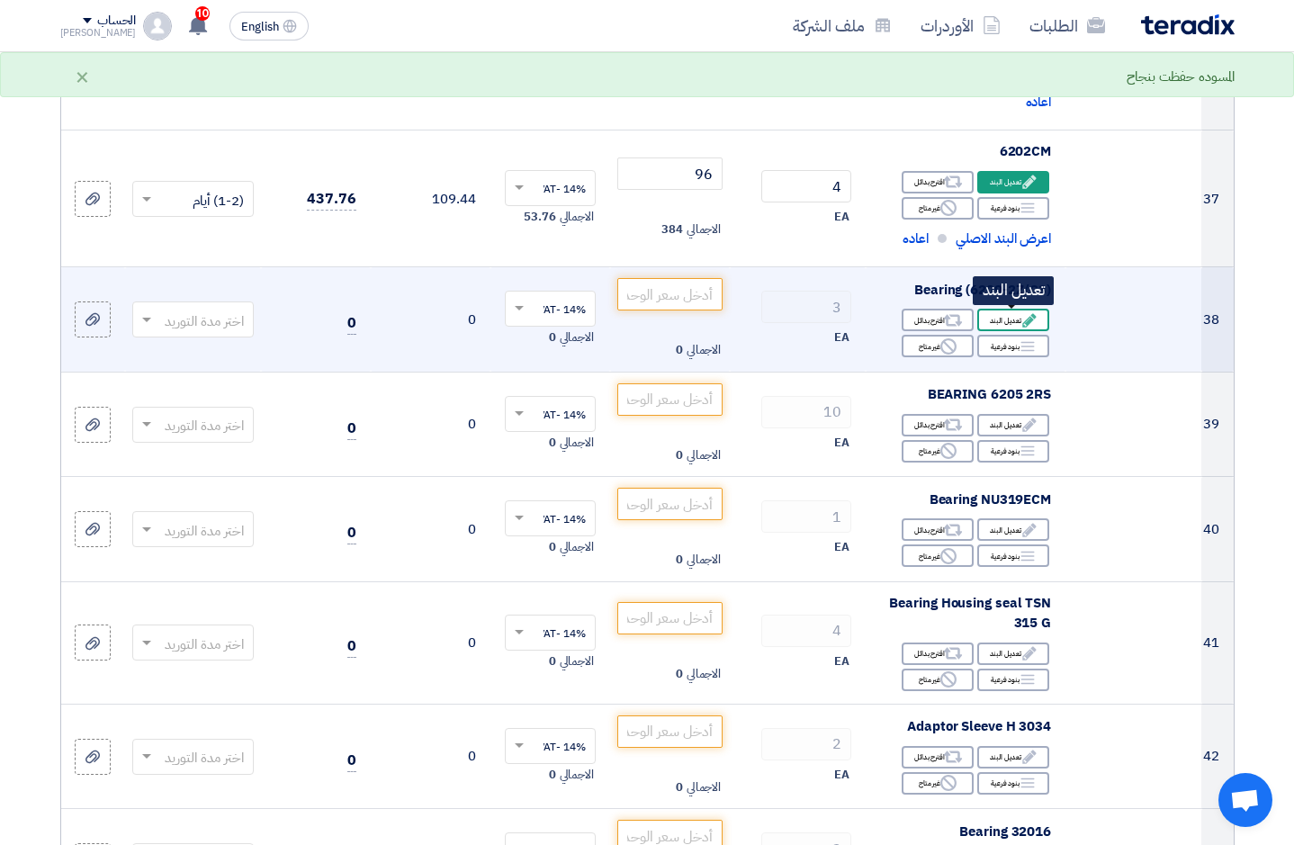
click at [1018, 320] on div "Edit تعديل البند" at bounding box center [1013, 320] width 72 height 23
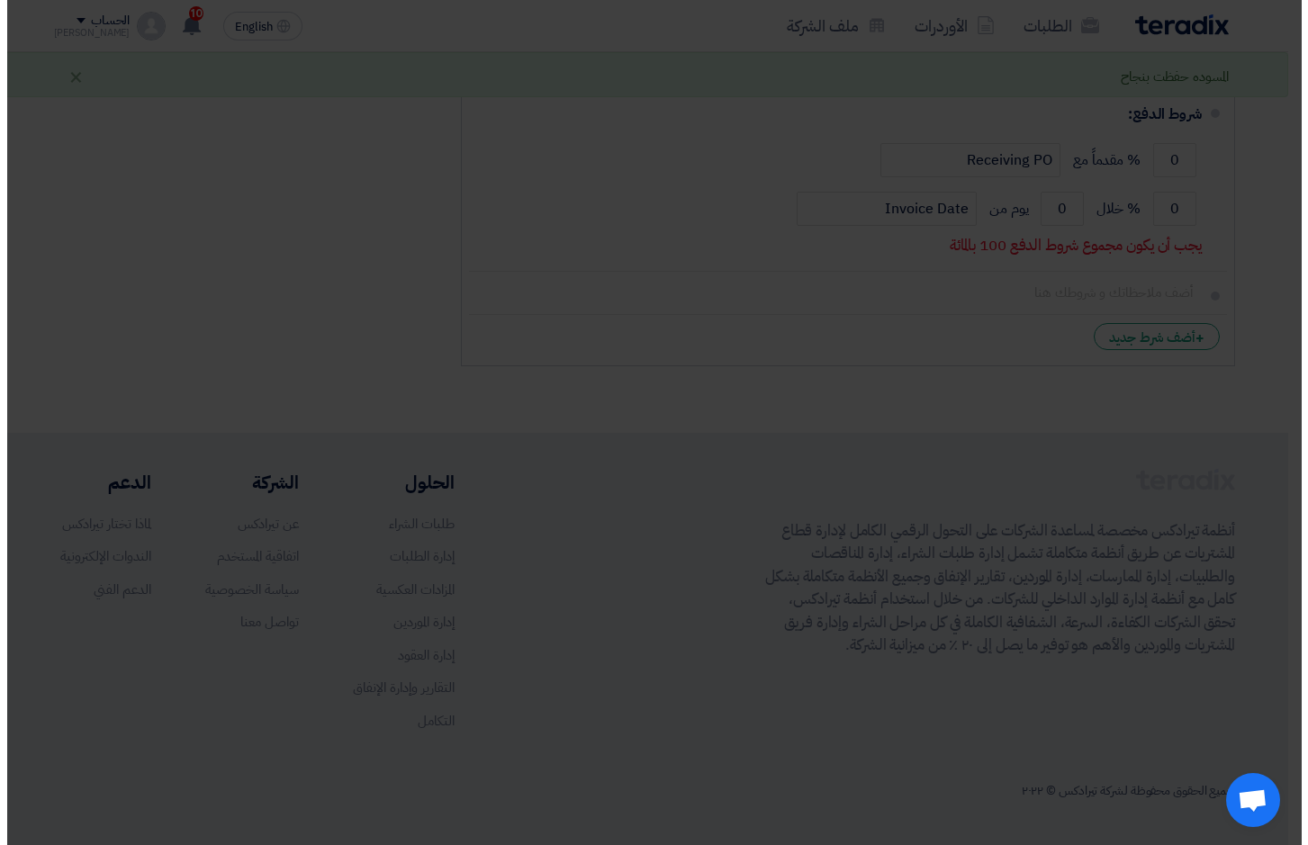
scroll to position [914, 0]
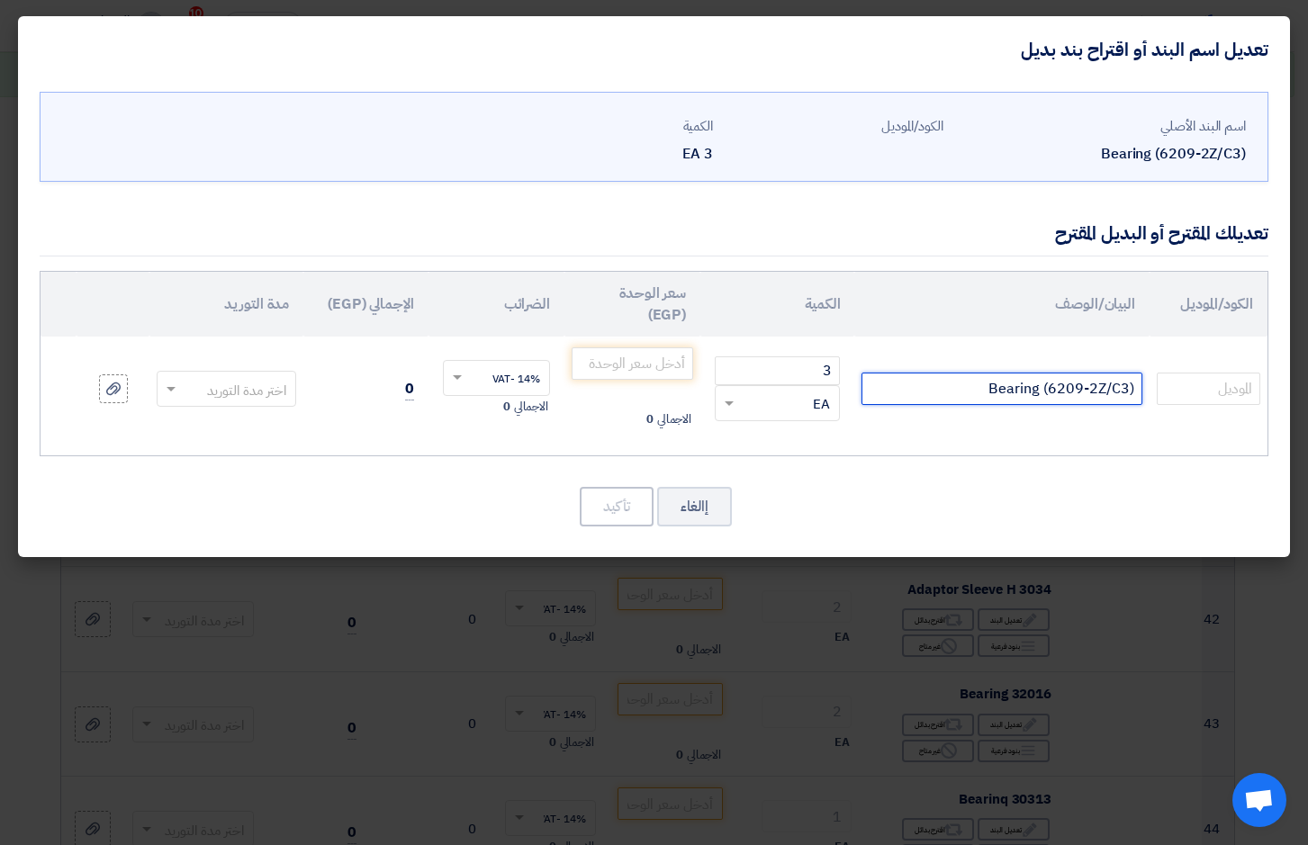
drag, startPoint x: 988, startPoint y: 385, endPoint x: 1316, endPoint y: 385, distance: 327.6
click at [1307, 385] on html "الطلبات الأوردرات ملف الشركة English EN 10 تم مشاهدة العرض المقدم للطلب "Molass…" at bounding box center [654, 793] width 1308 height 3414
type input "6209ZZC3E"
click at [664, 376] on input "number" at bounding box center [633, 363] width 122 height 32
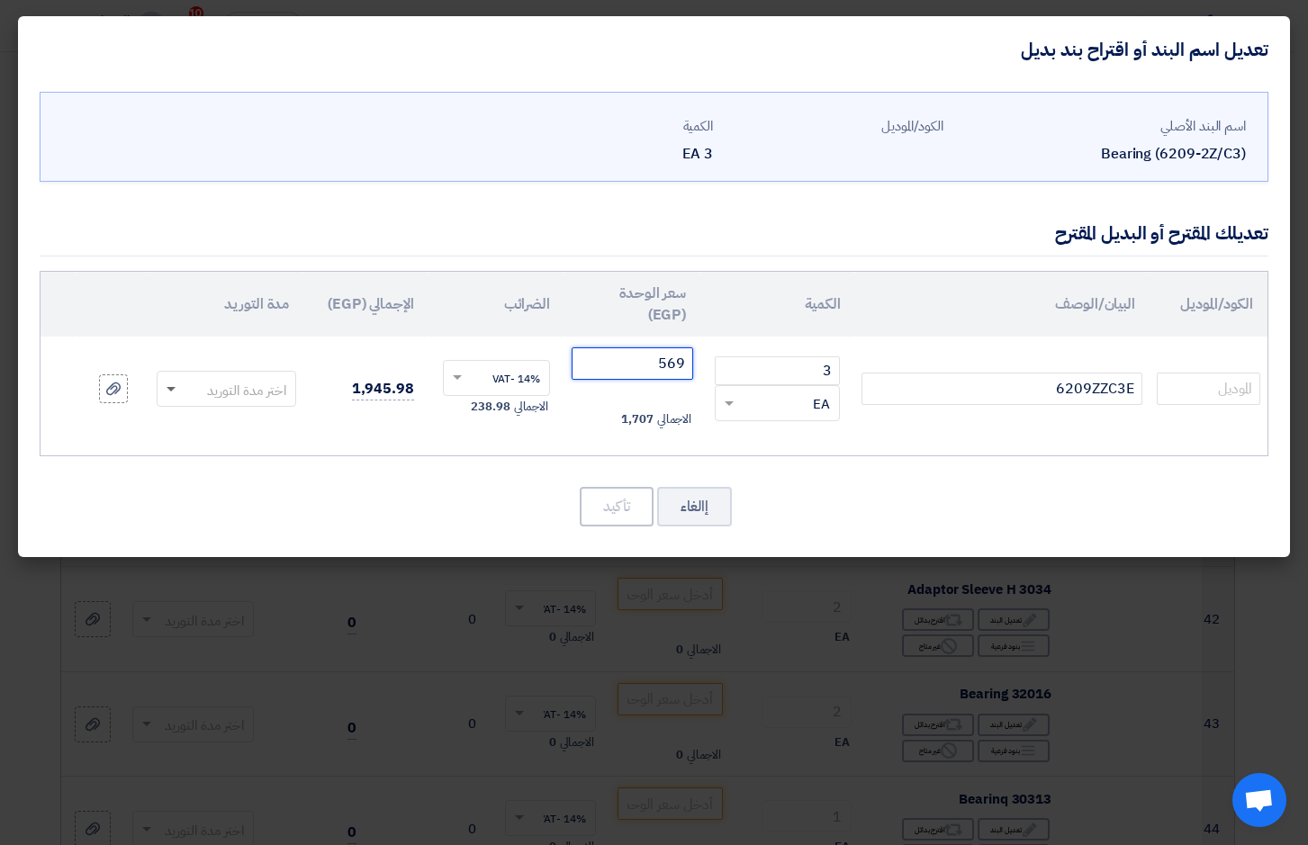
type input "569"
click at [169, 392] on span at bounding box center [169, 389] width 23 height 21
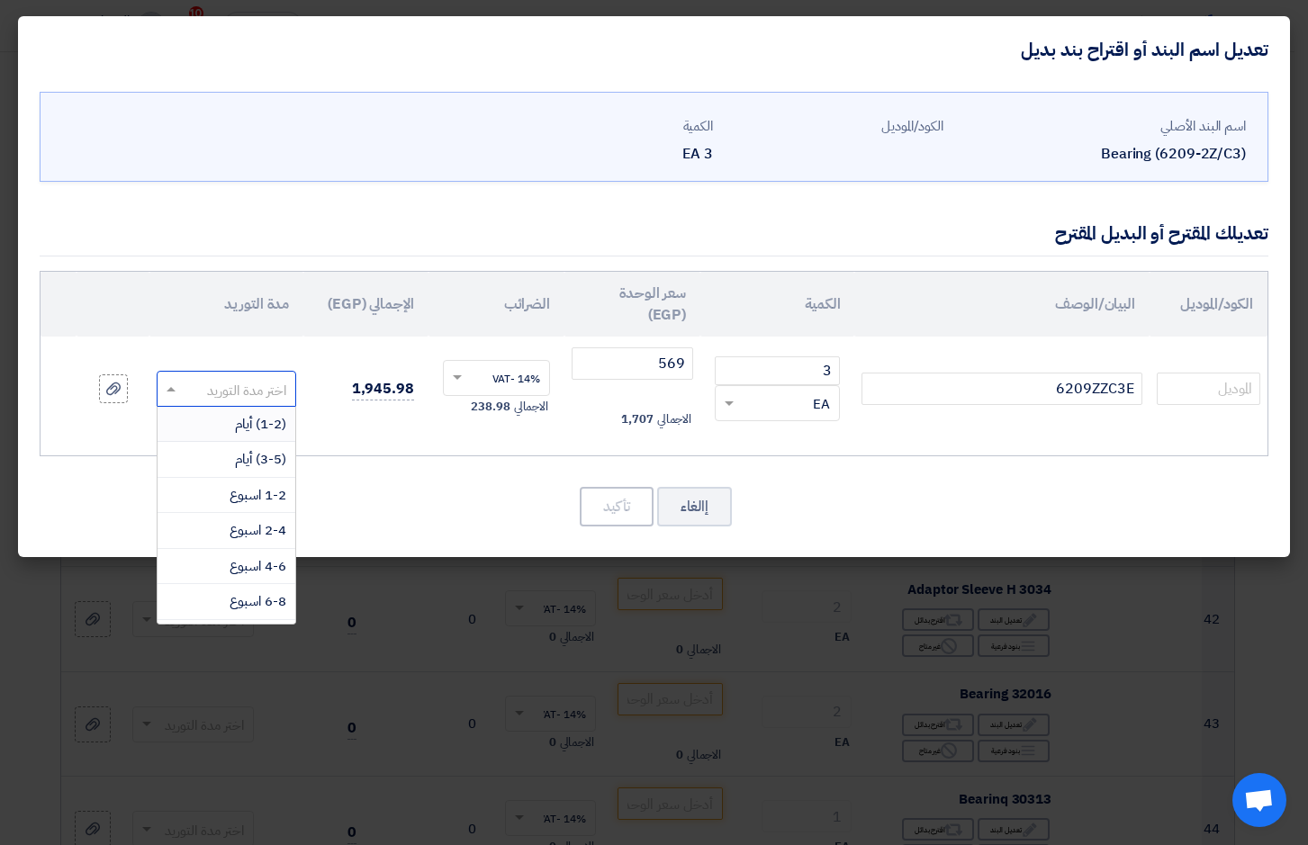
click at [240, 421] on span "(1-2) أيام" at bounding box center [260, 424] width 51 height 20
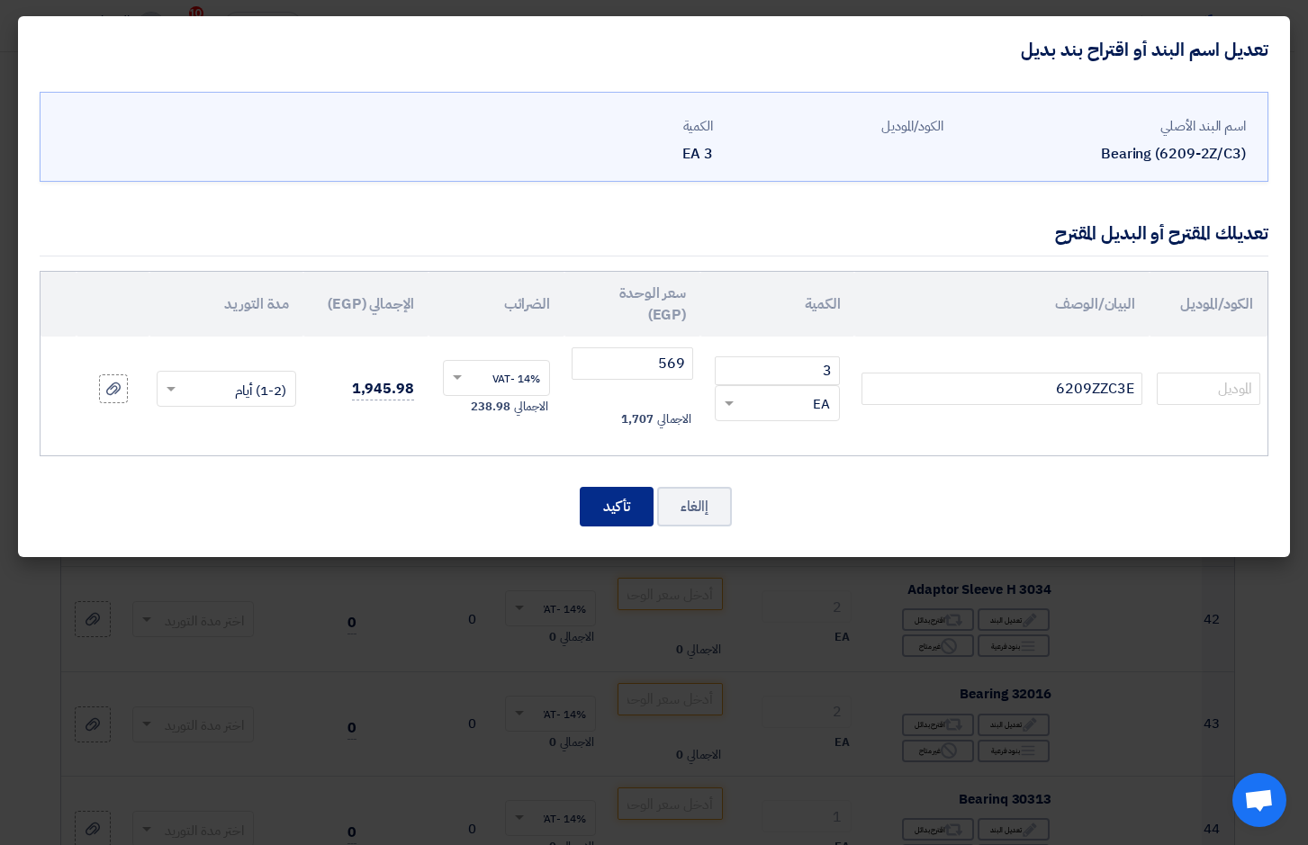
click at [619, 511] on button "تأكيد" at bounding box center [617, 507] width 74 height 40
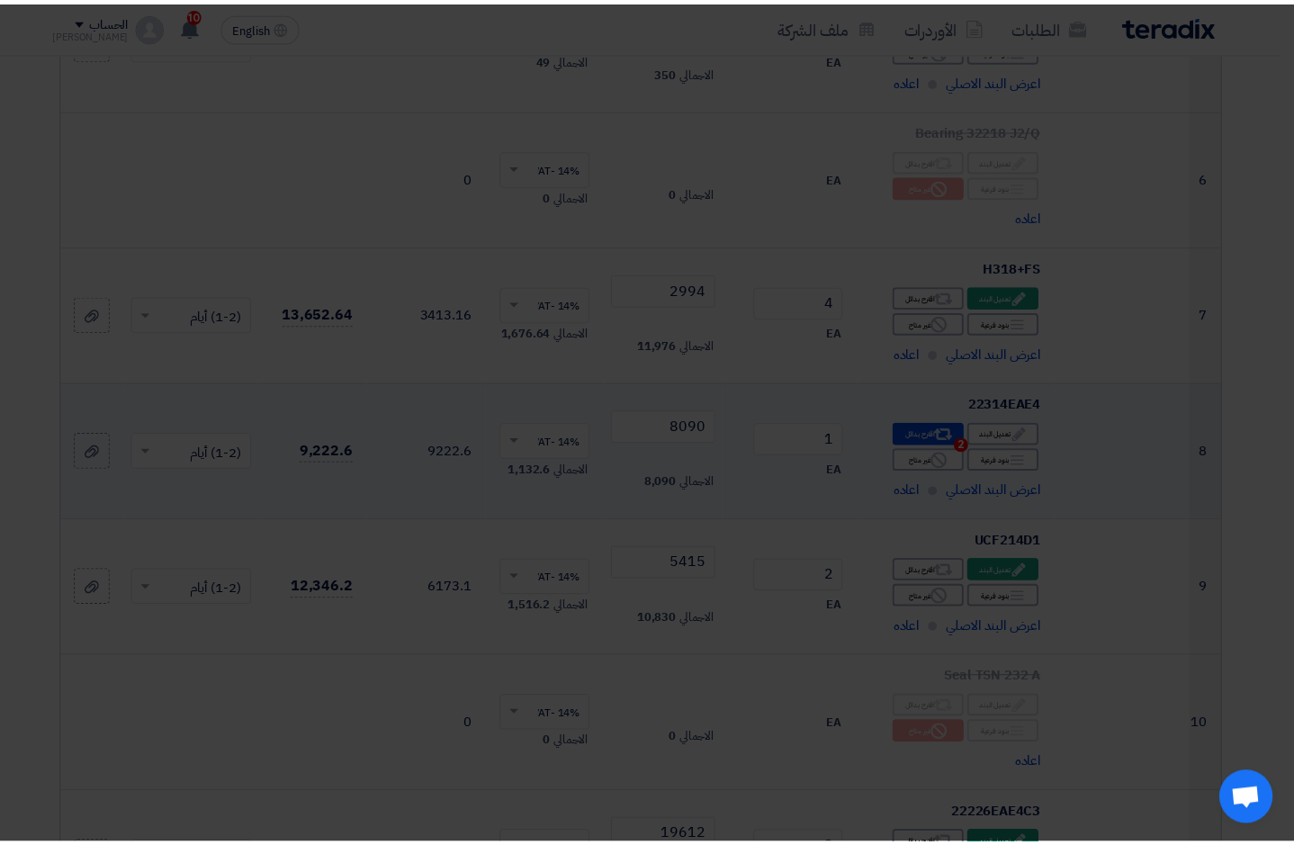
scroll to position [5154, 0]
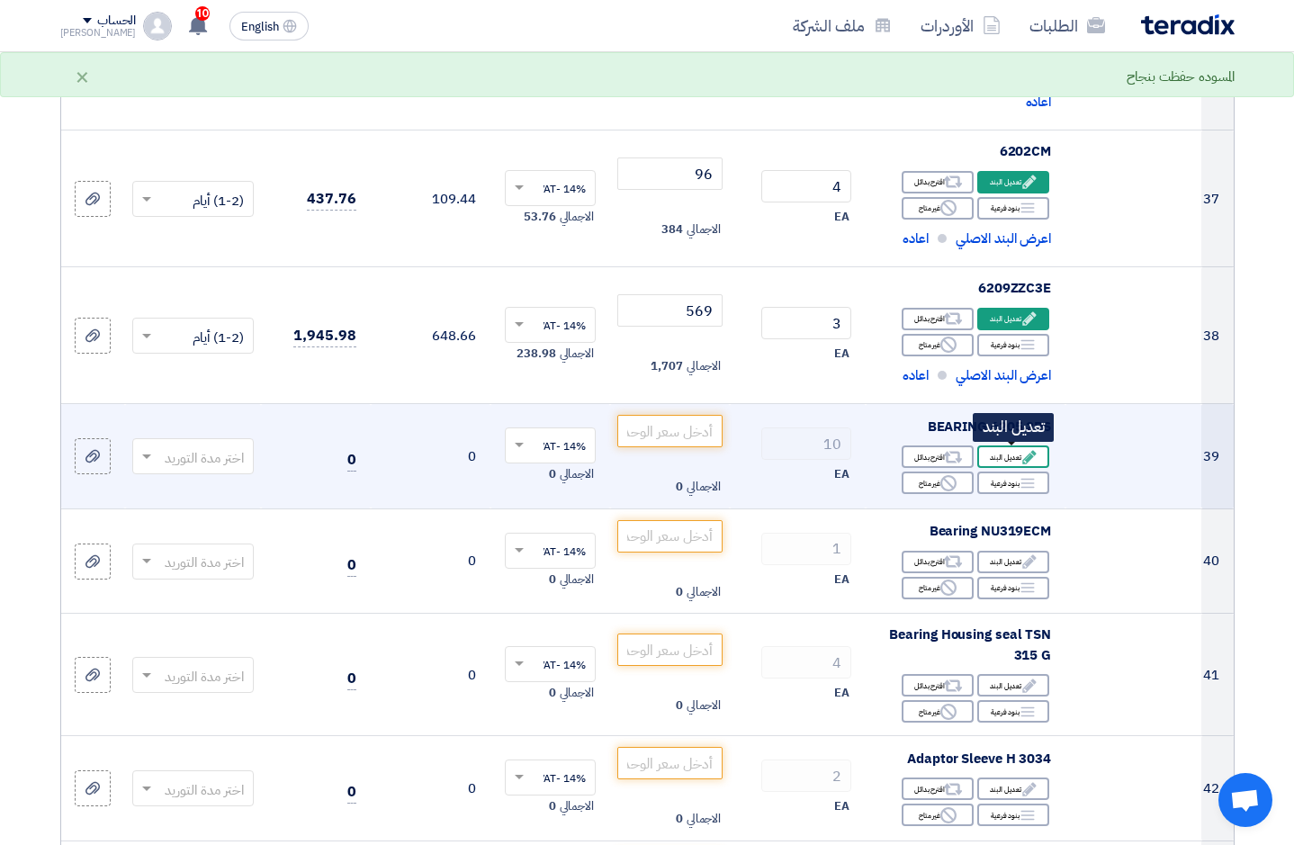
click at [1011, 455] on div "Edit تعديل البند" at bounding box center [1013, 457] width 72 height 23
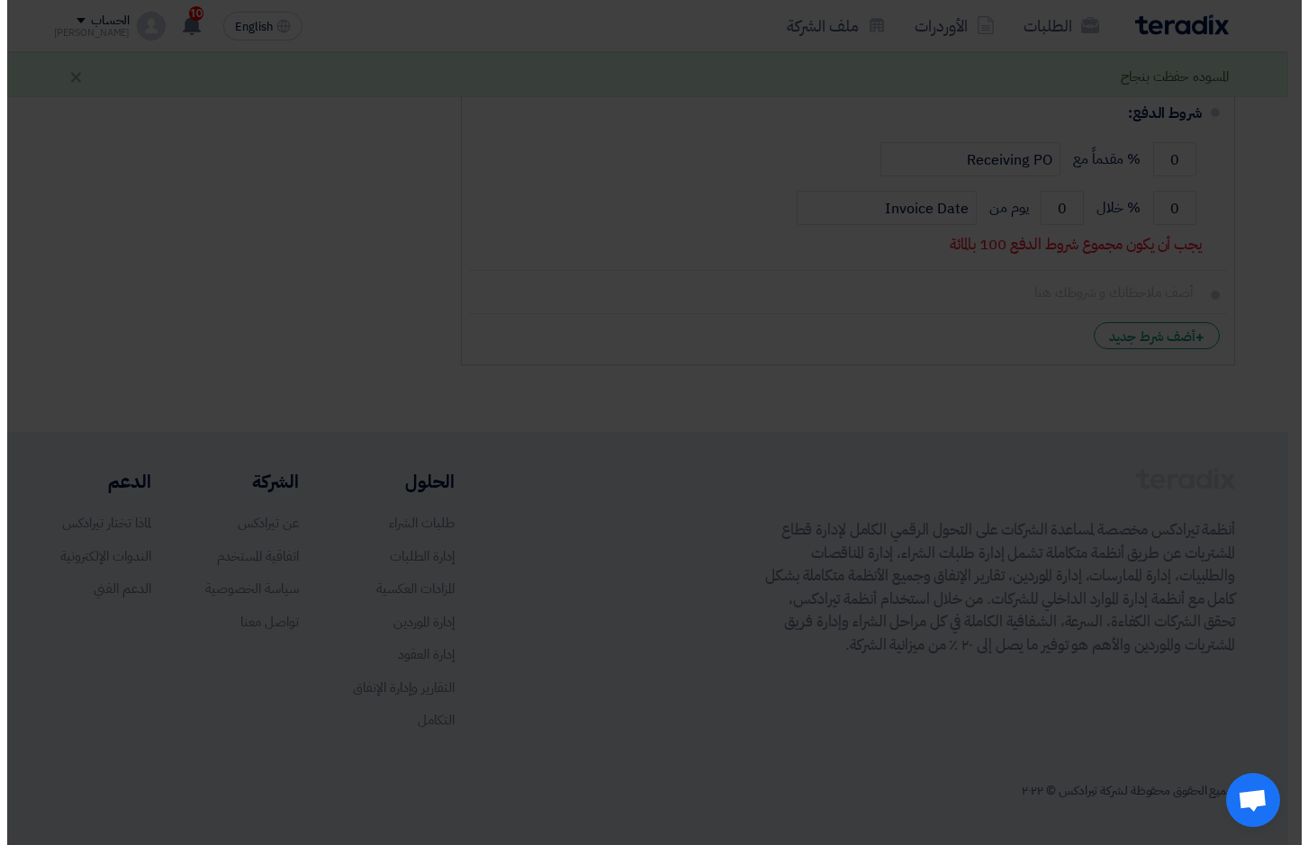
scroll to position [914, 0]
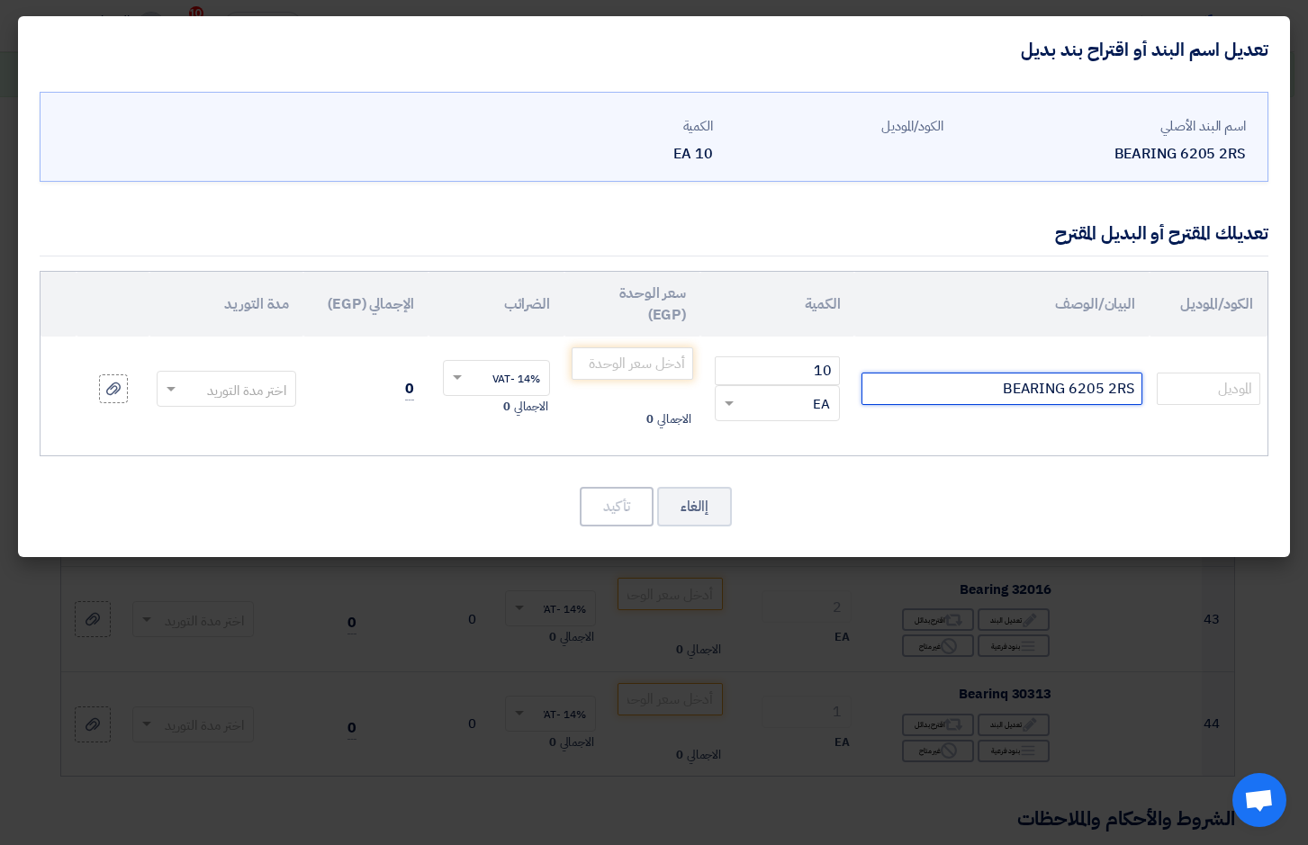
drag, startPoint x: 994, startPoint y: 386, endPoint x: 1300, endPoint y: 389, distance: 306.0
click at [1300, 389] on modal-container "تعديل اسم البند أو اقتراح بند بديل اسم البند الأصلي BEARING 6205 2RS الكود/المو…" at bounding box center [654, 422] width 1308 height 845
type input "6205DDUCM"
click at [632, 357] on input "number" at bounding box center [633, 363] width 122 height 32
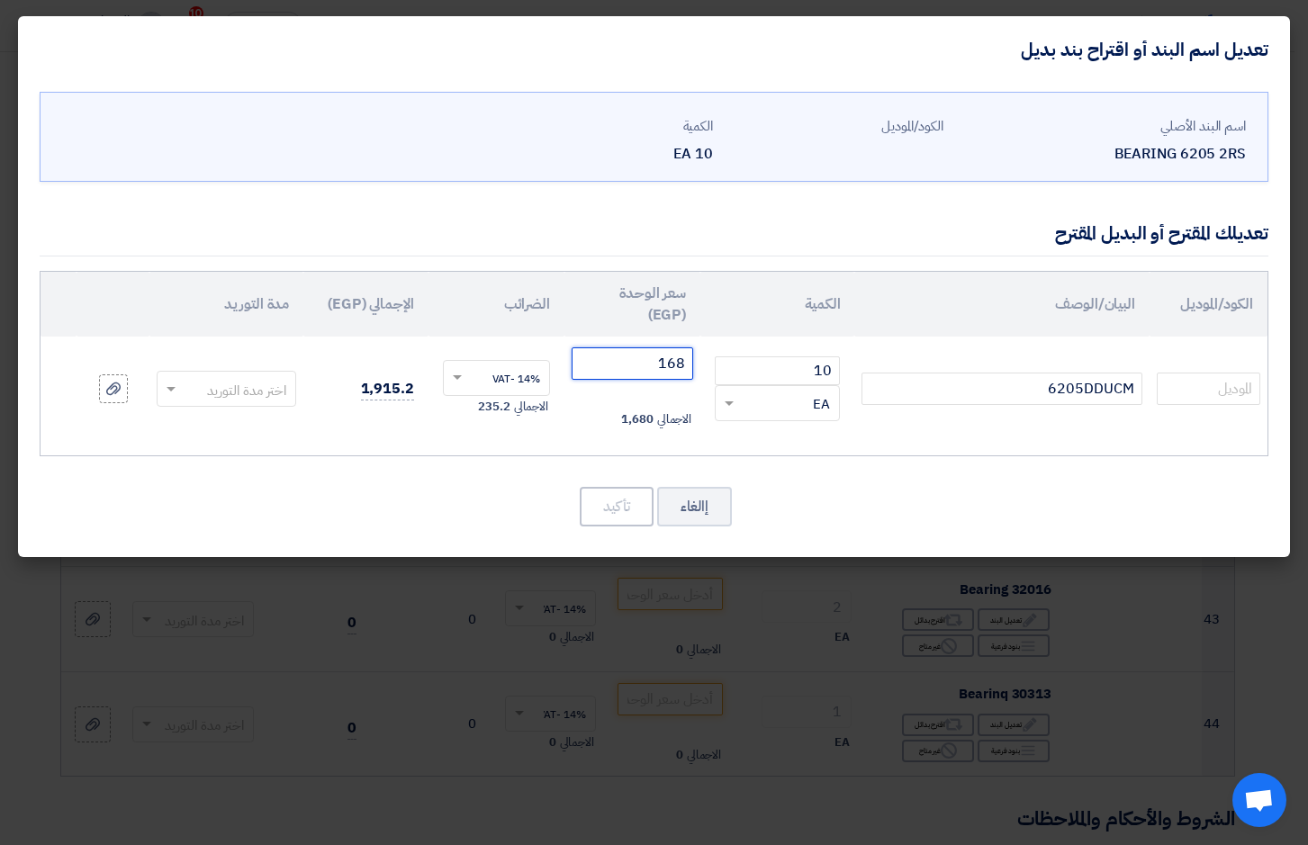
type input "168"
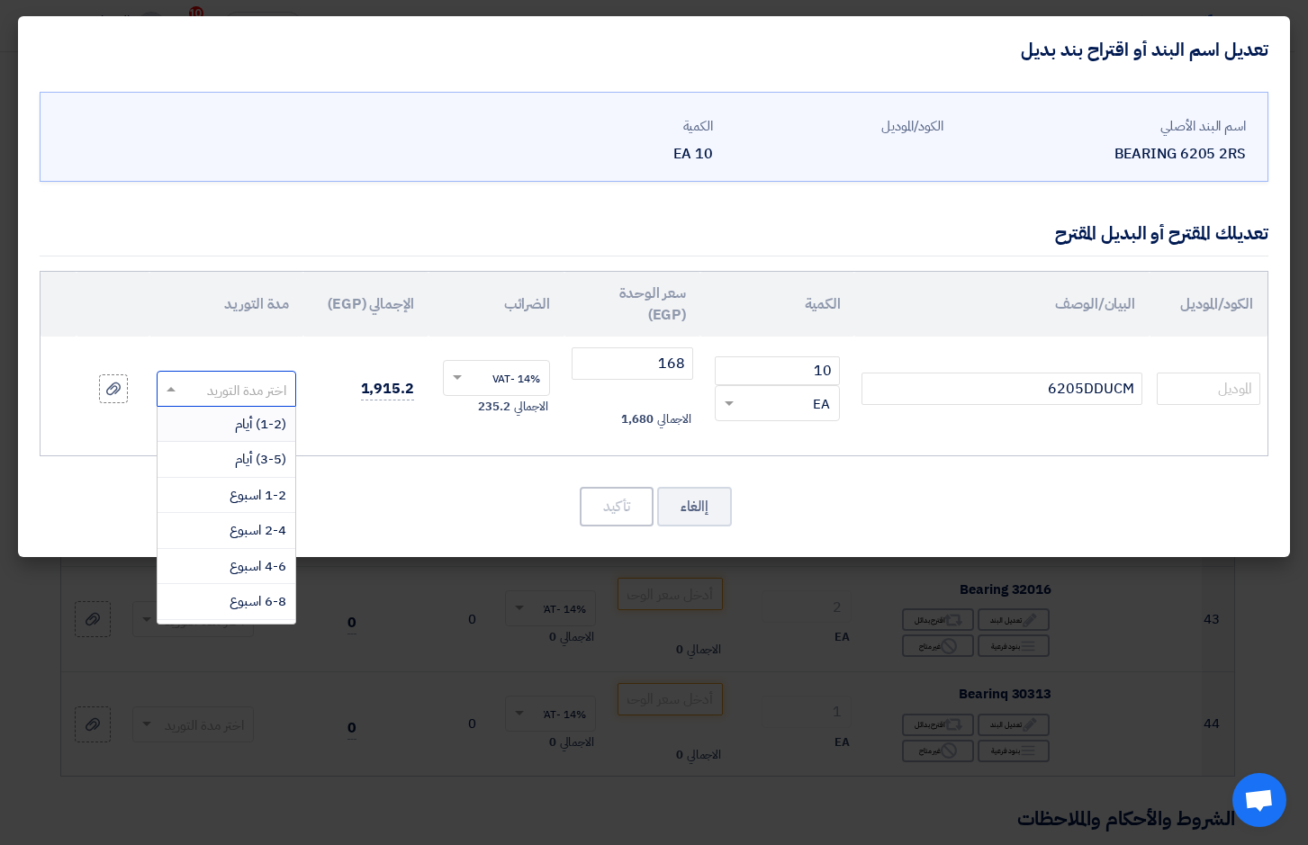
click at [174, 395] on span at bounding box center [169, 389] width 23 height 21
click at [257, 419] on span "(1-2) أيام" at bounding box center [260, 424] width 51 height 20
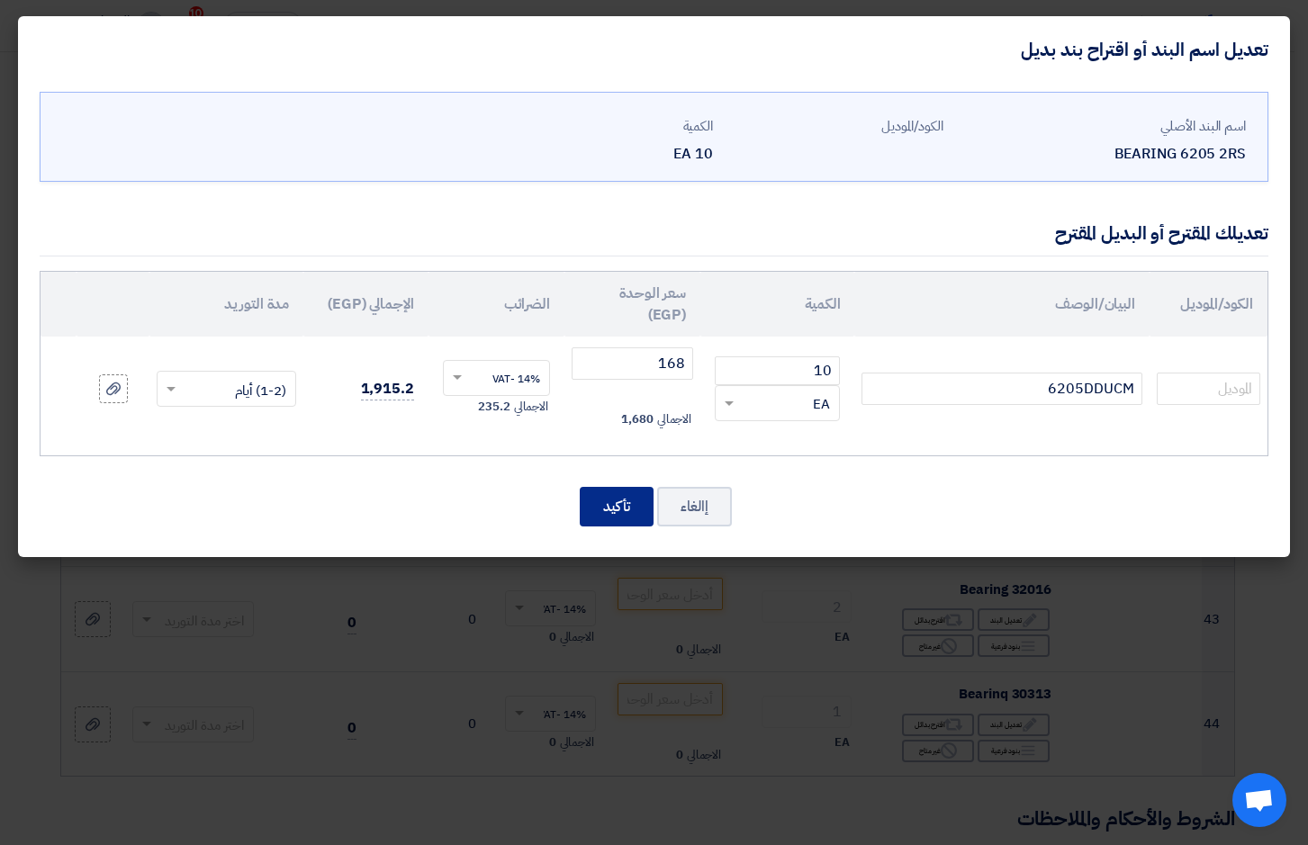
click at [608, 508] on button "تأكيد" at bounding box center [617, 507] width 74 height 40
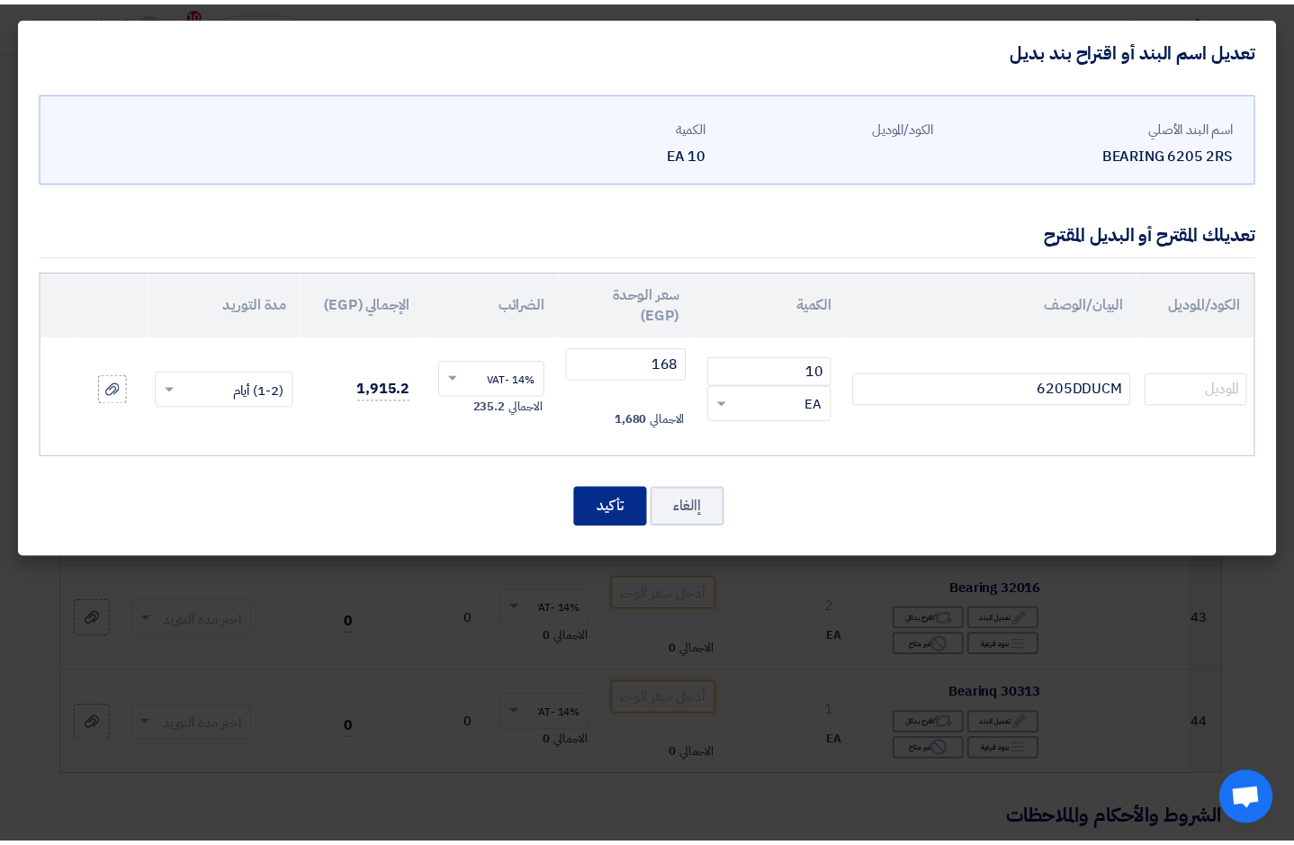
scroll to position [5154, 0]
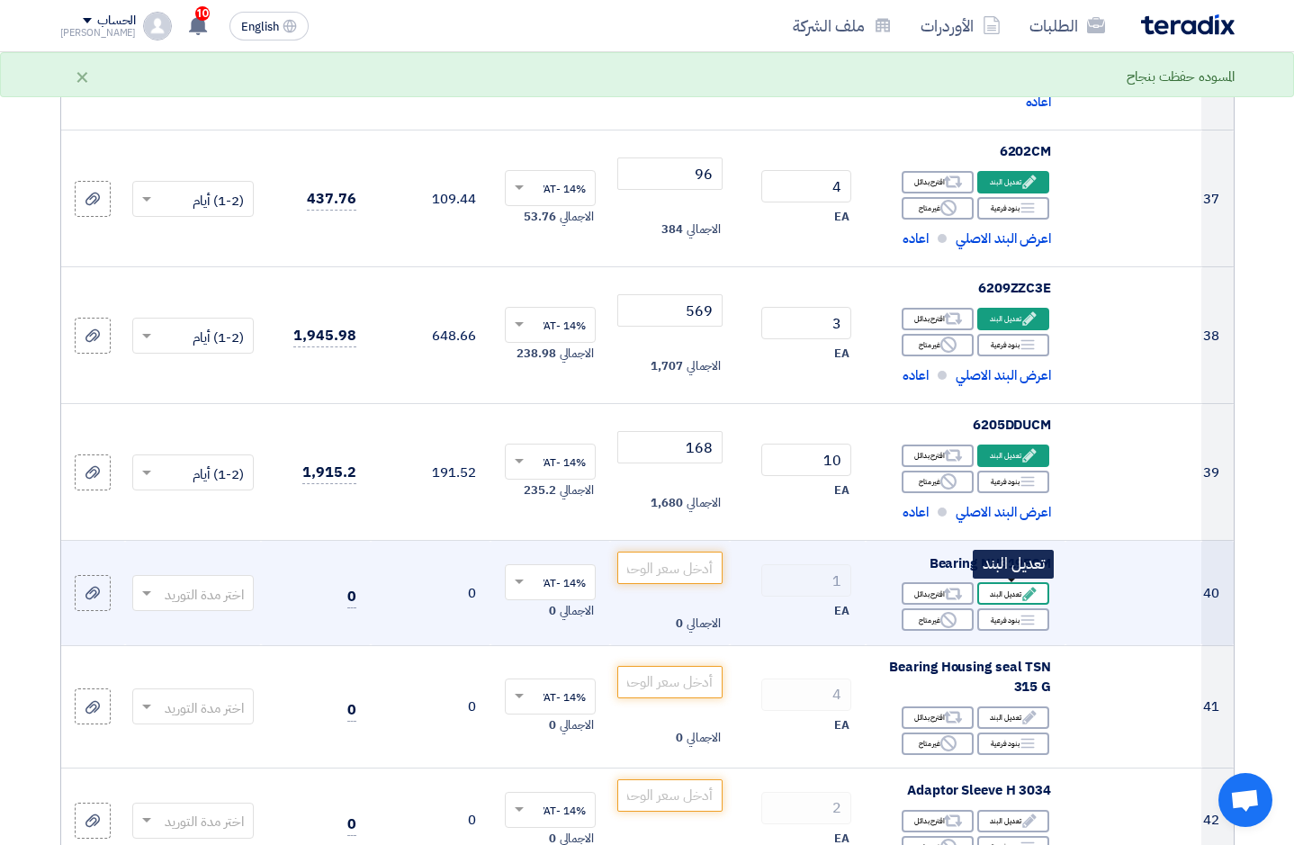
click at [1017, 586] on div "Edit تعديل البند" at bounding box center [1013, 593] width 72 height 23
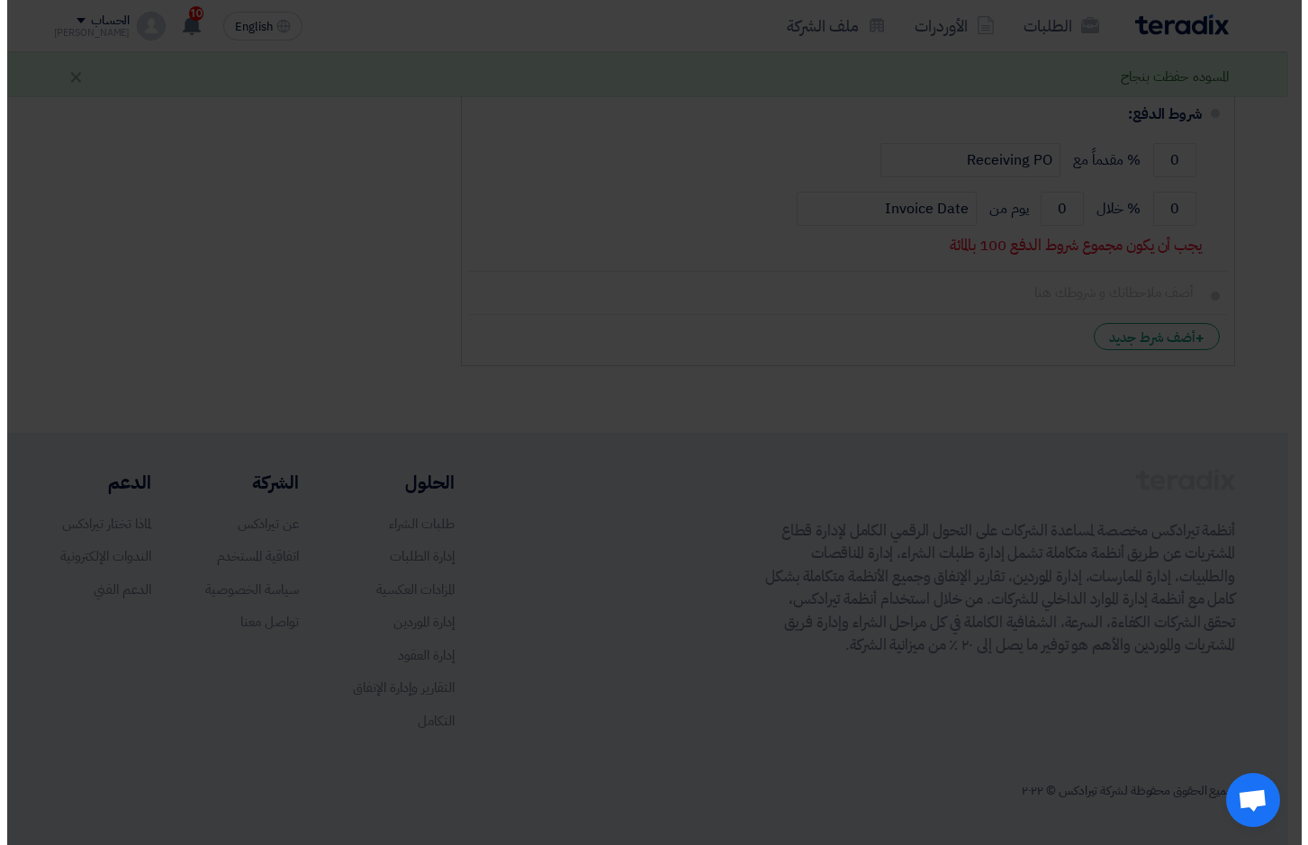
scroll to position [914, 0]
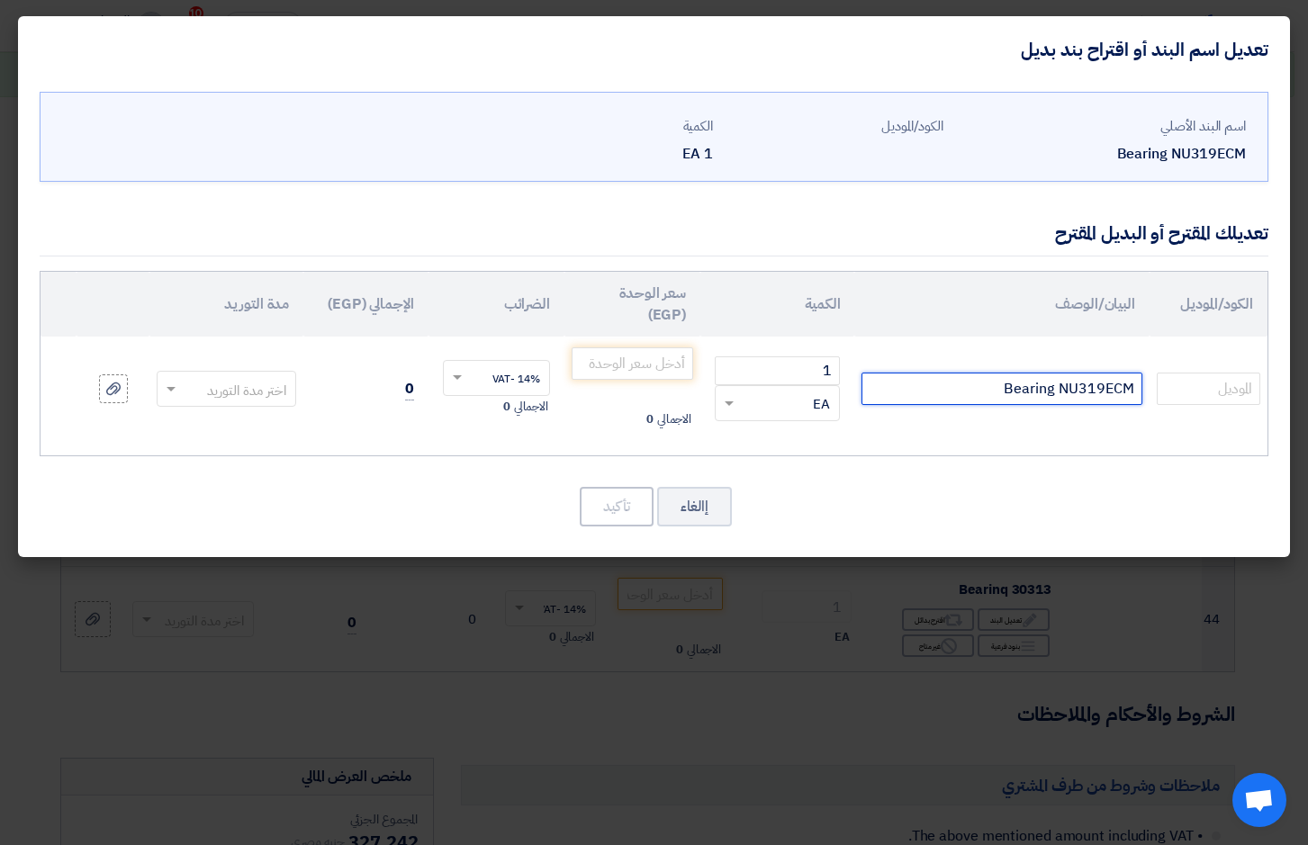
drag, startPoint x: 999, startPoint y: 391, endPoint x: 1294, endPoint y: 386, distance: 295.2
click at [1295, 386] on modal-container "تعديل اسم البند أو اقتراح بند بديل اسم البند الأصلي Bearing NU319ECM الكود/المو…" at bounding box center [654, 422] width 1308 height 845
type input "NU319EM"
click at [669, 363] on input "number" at bounding box center [633, 363] width 122 height 32
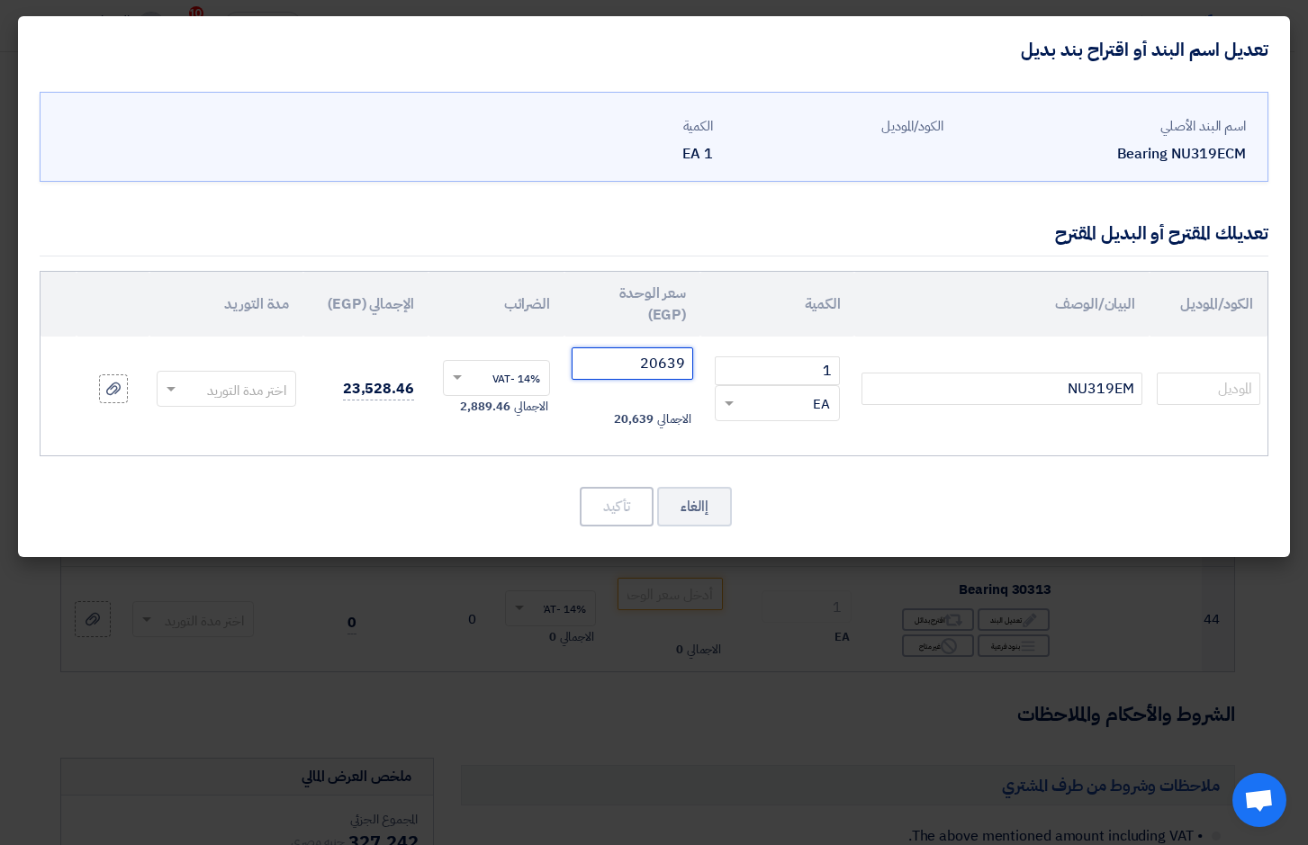
type input "20639"
click at [164, 387] on span at bounding box center [169, 389] width 23 height 21
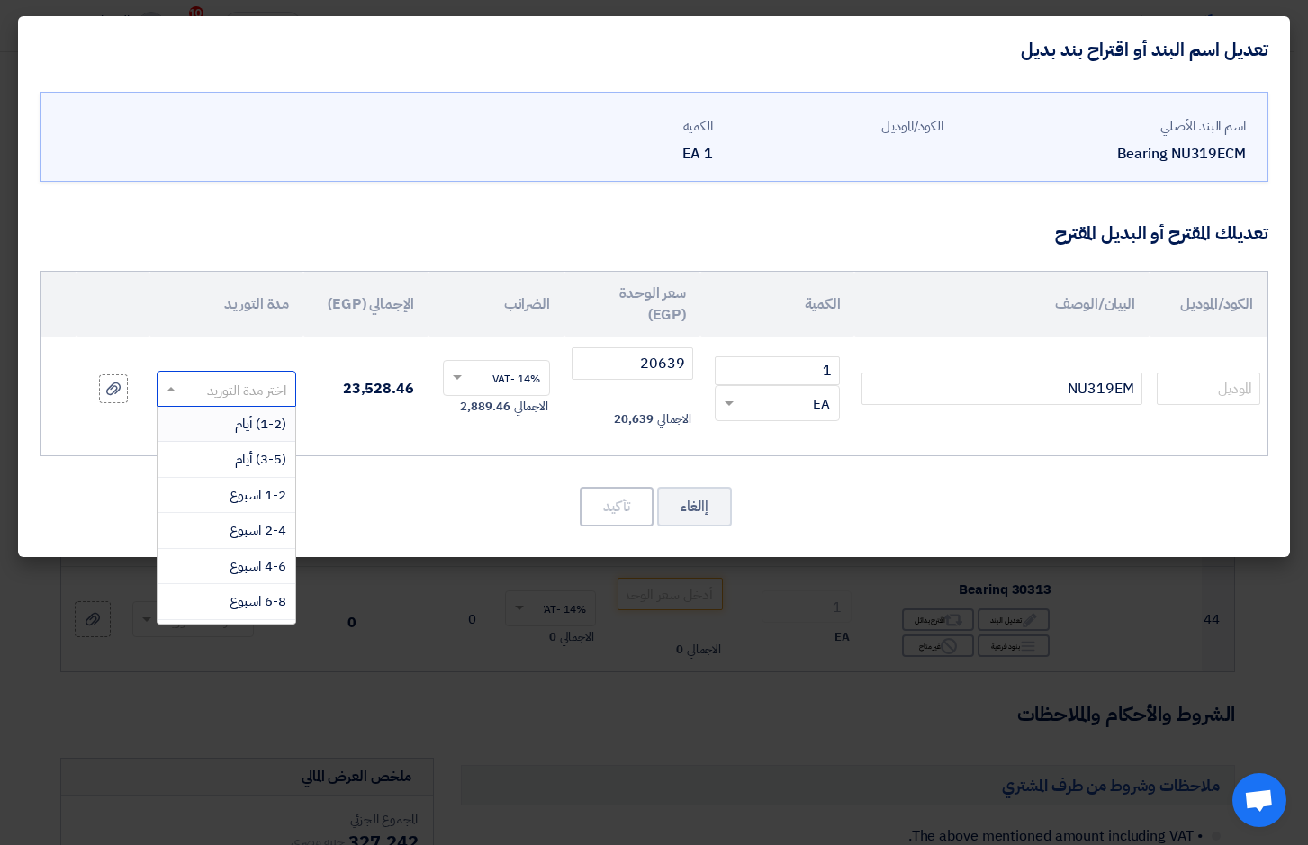
click at [206, 418] on div "(1-2) أيام" at bounding box center [227, 425] width 138 height 36
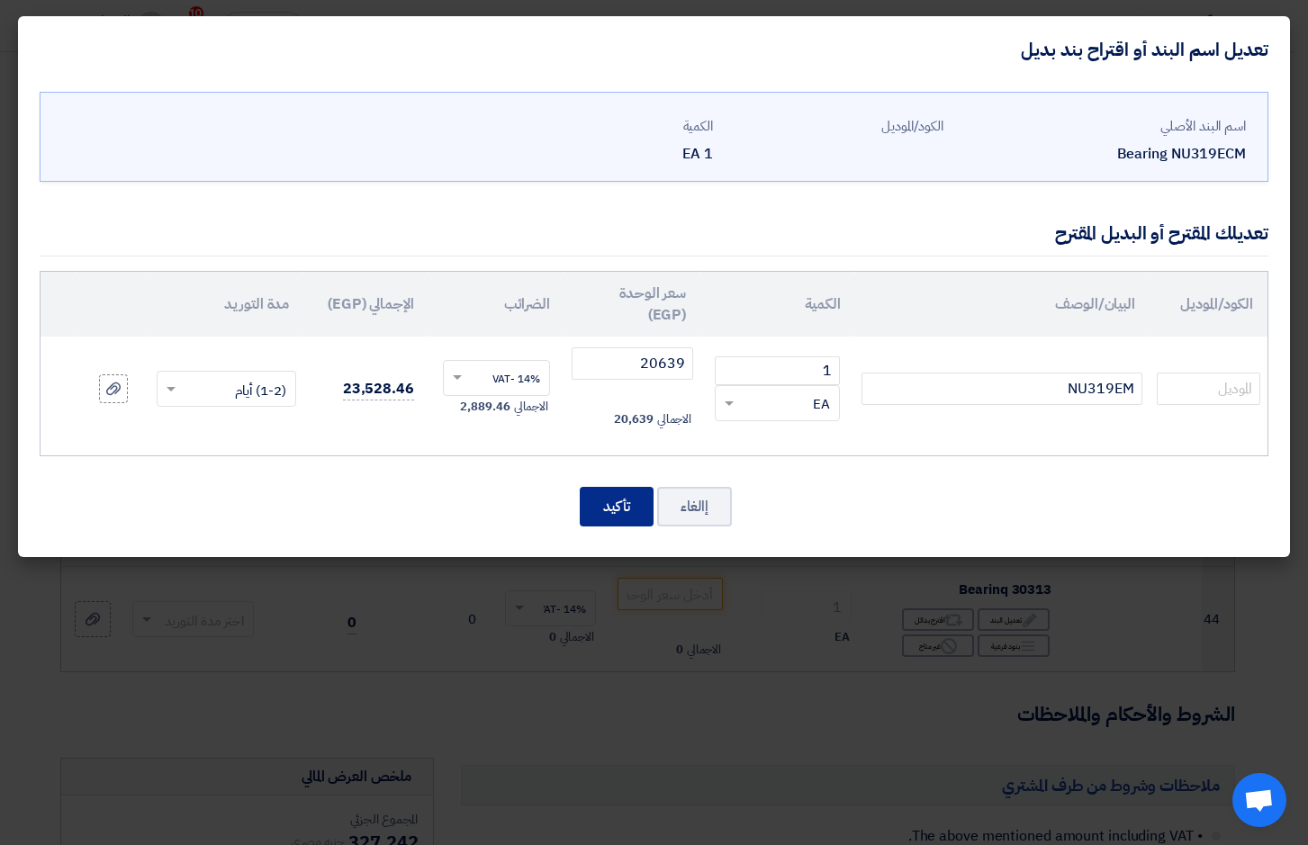
click at [626, 506] on button "تأكيد" at bounding box center [617, 507] width 74 height 40
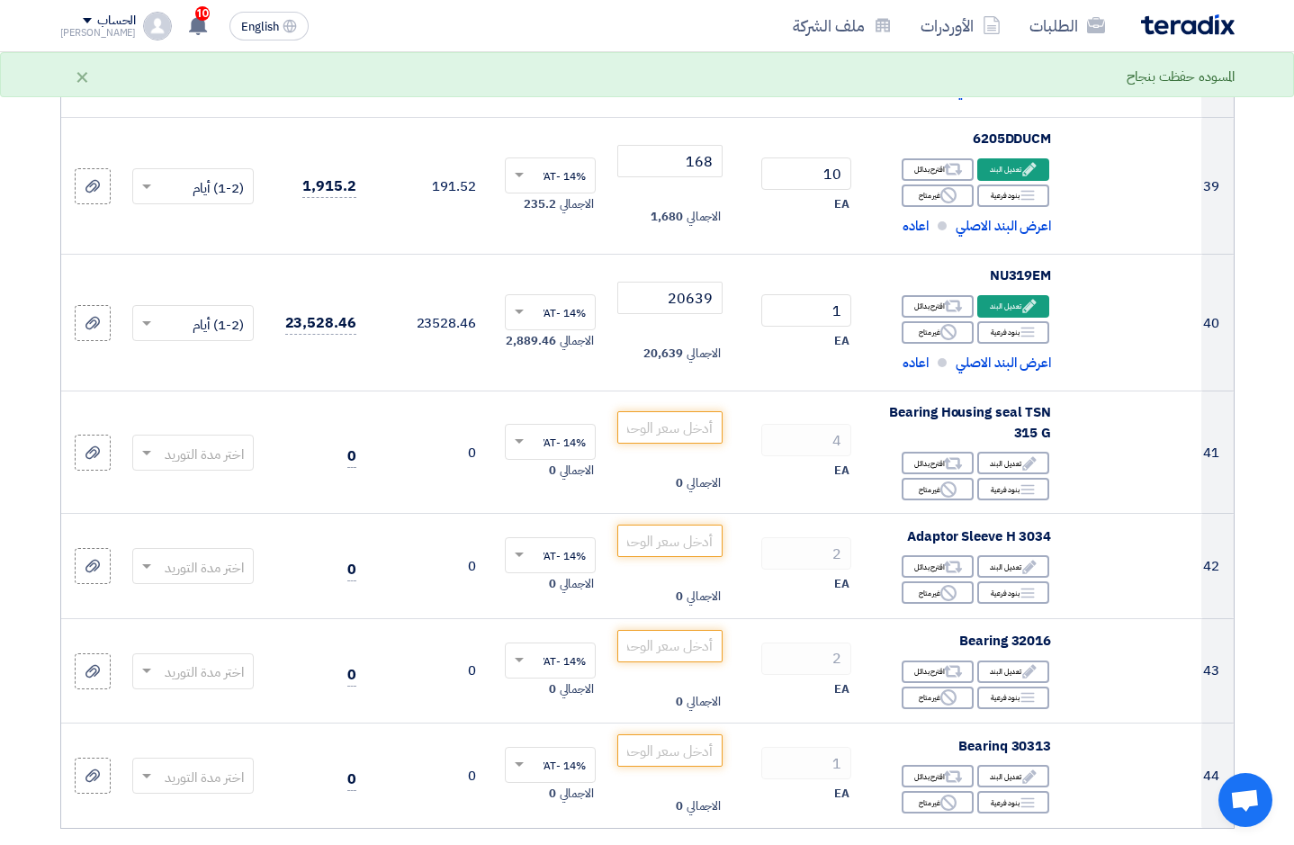
scroll to position [5442, 0]
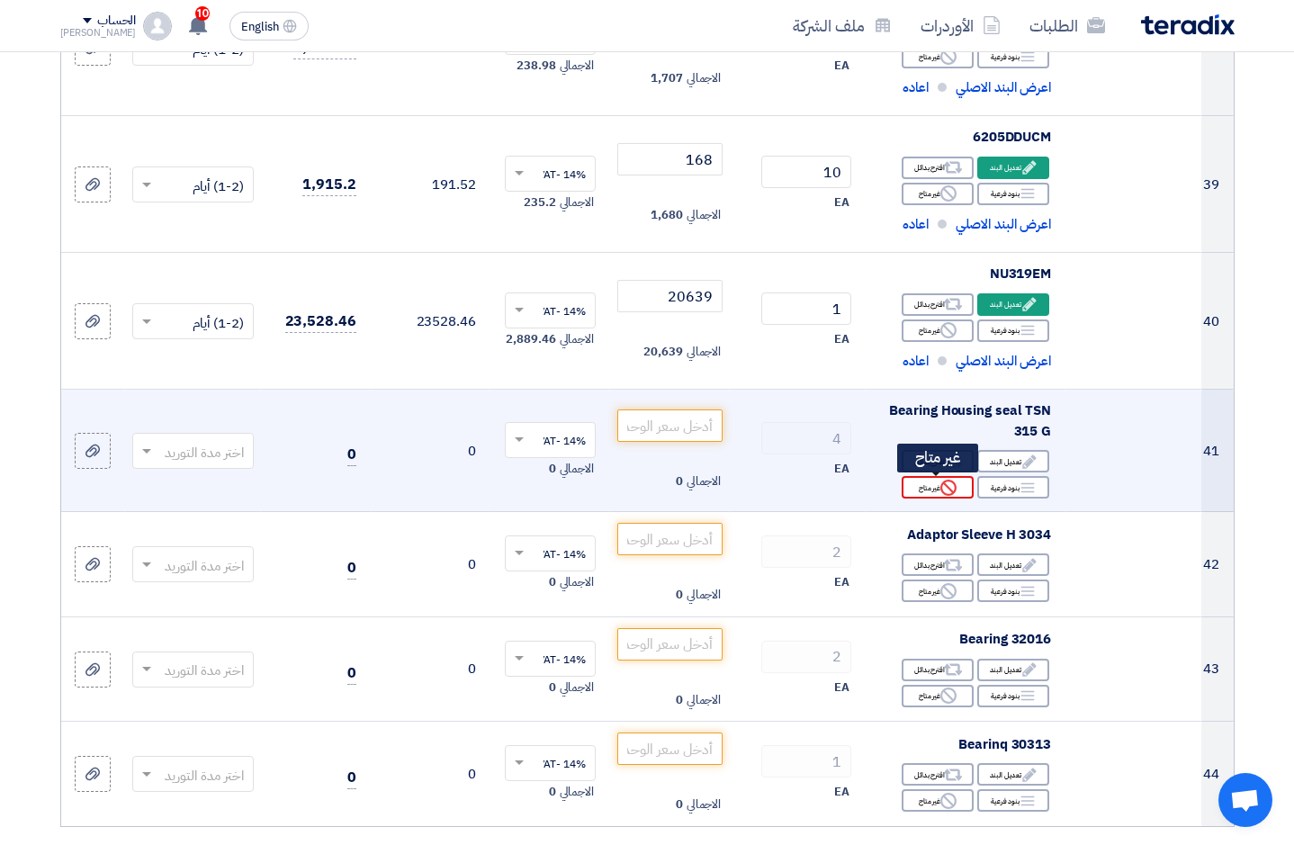
click at [946, 493] on use at bounding box center [949, 488] width 16 height 16
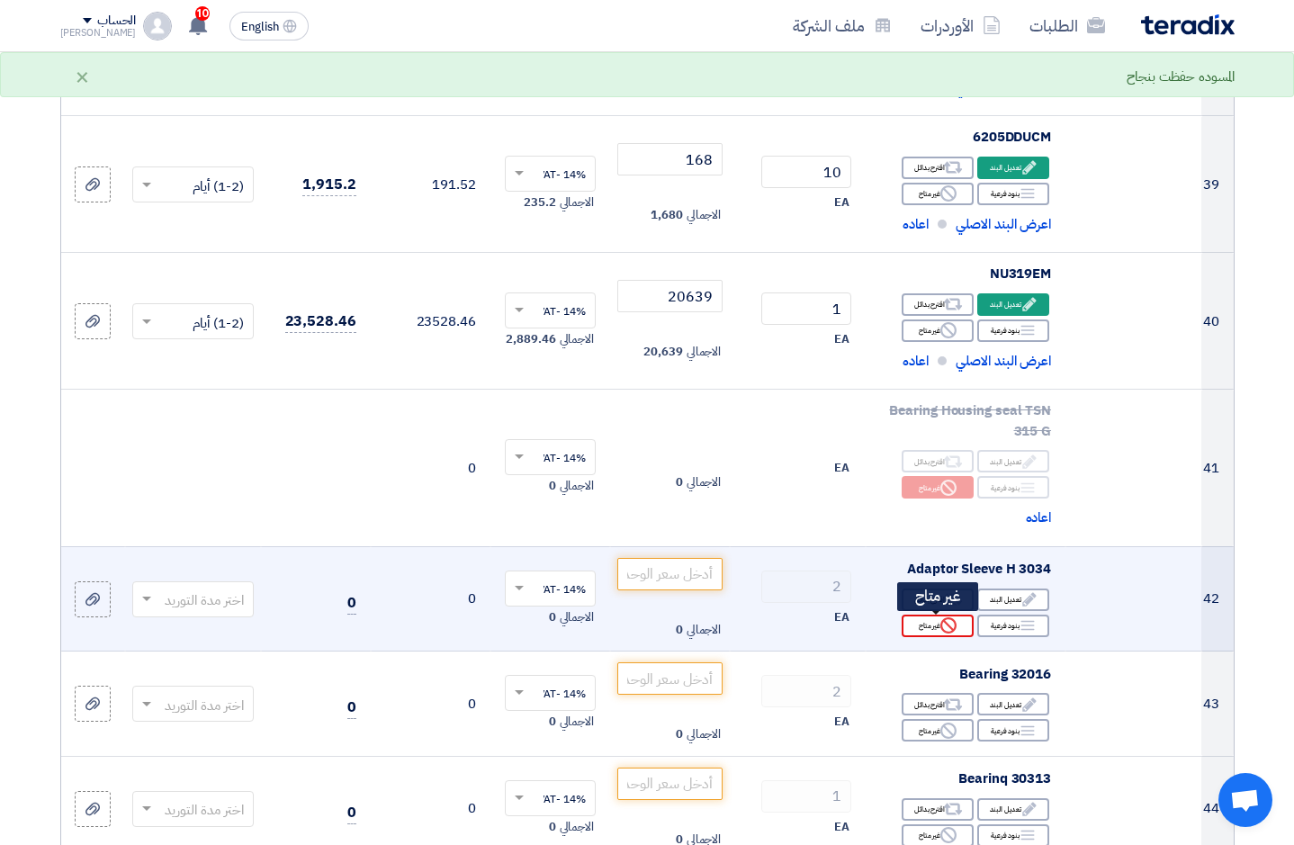
click at [928, 621] on div "Reject غير متاح" at bounding box center [938, 626] width 72 height 23
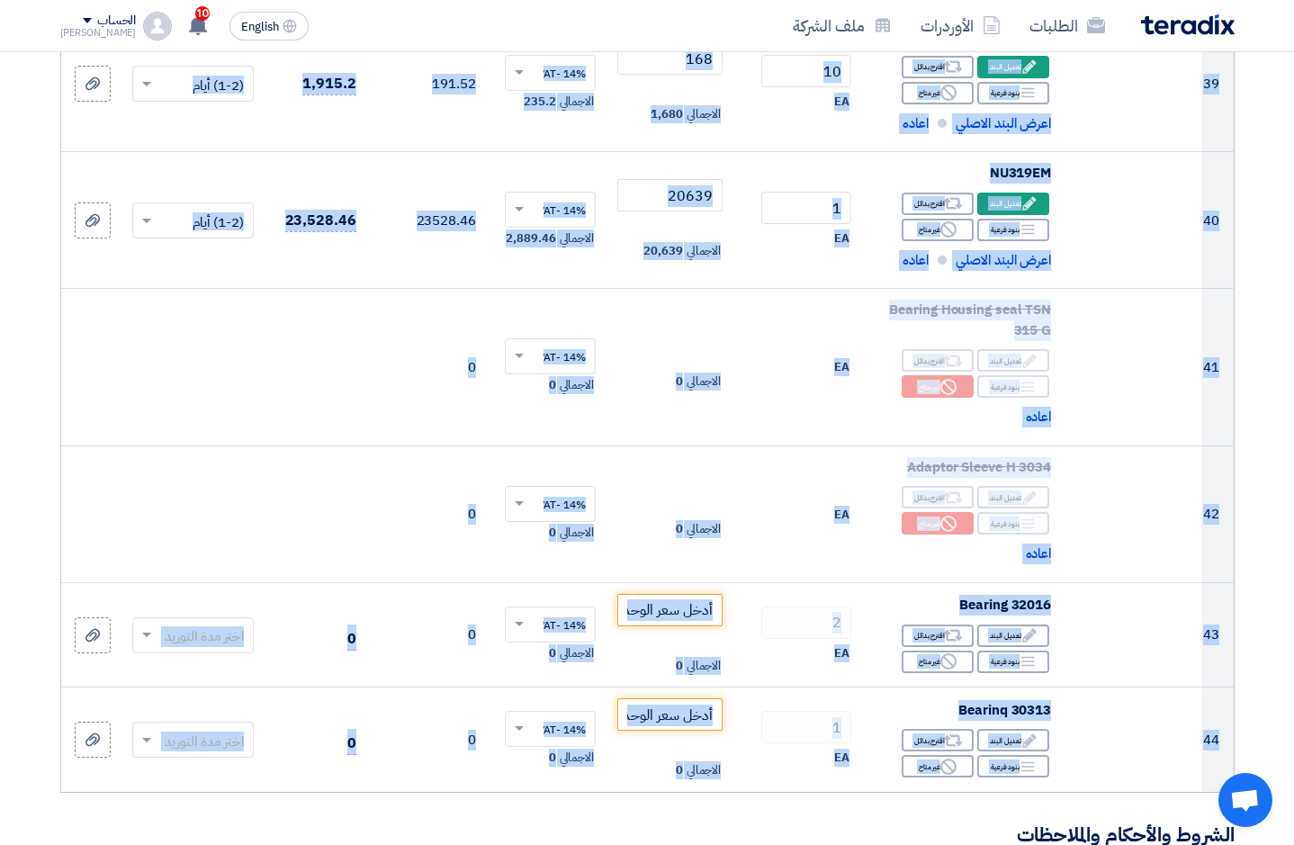
scroll to position [5550, 0]
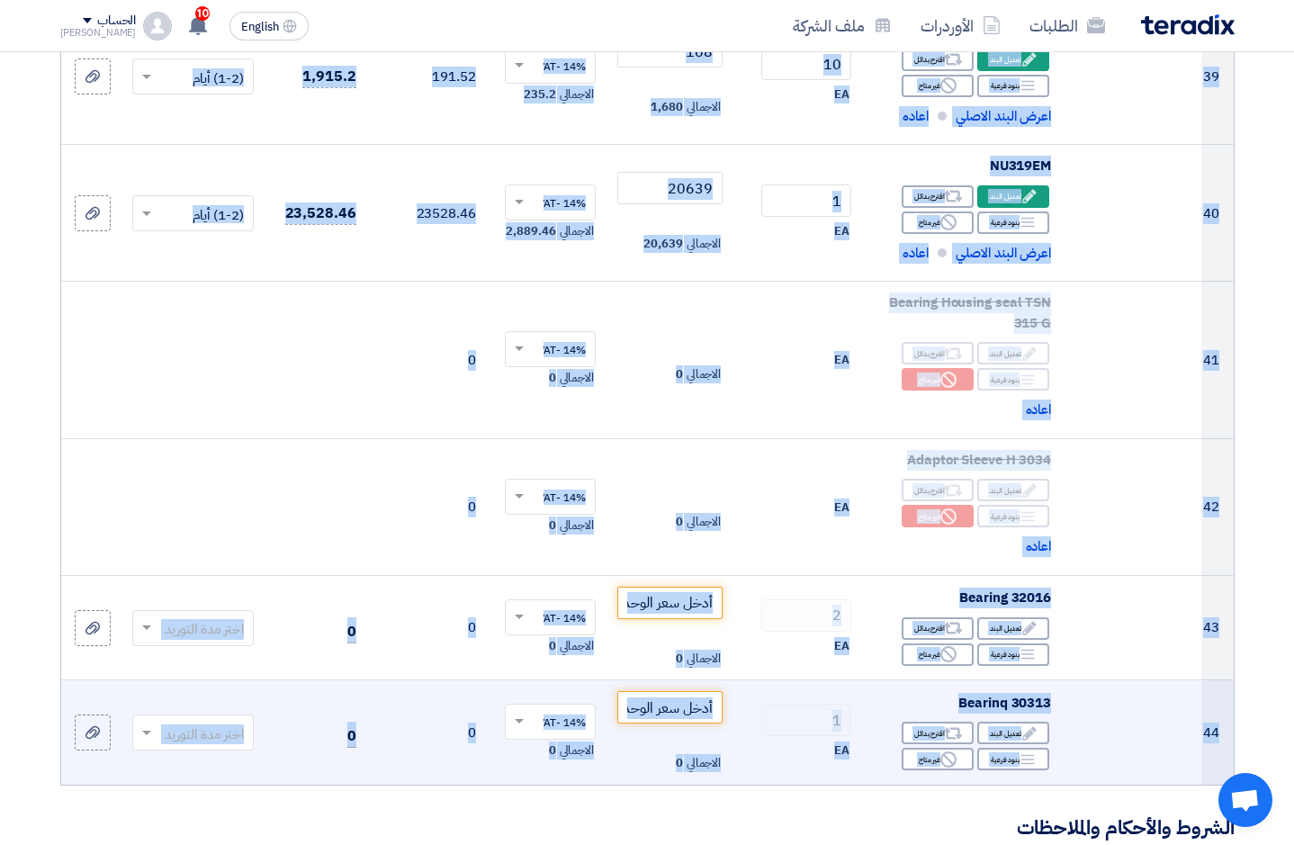
click at [1177, 760] on td at bounding box center [1134, 732] width 136 height 104
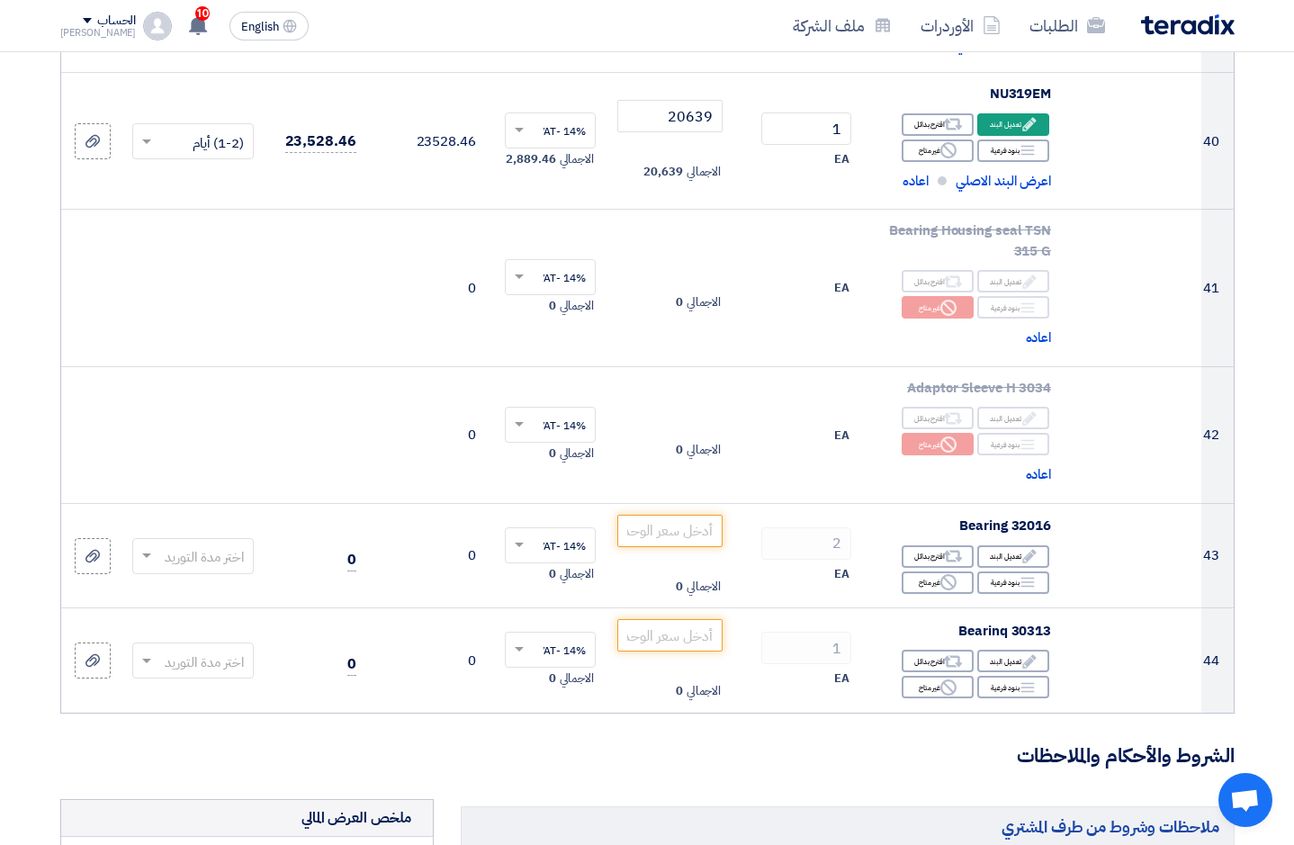
scroll to position [5658, 0]
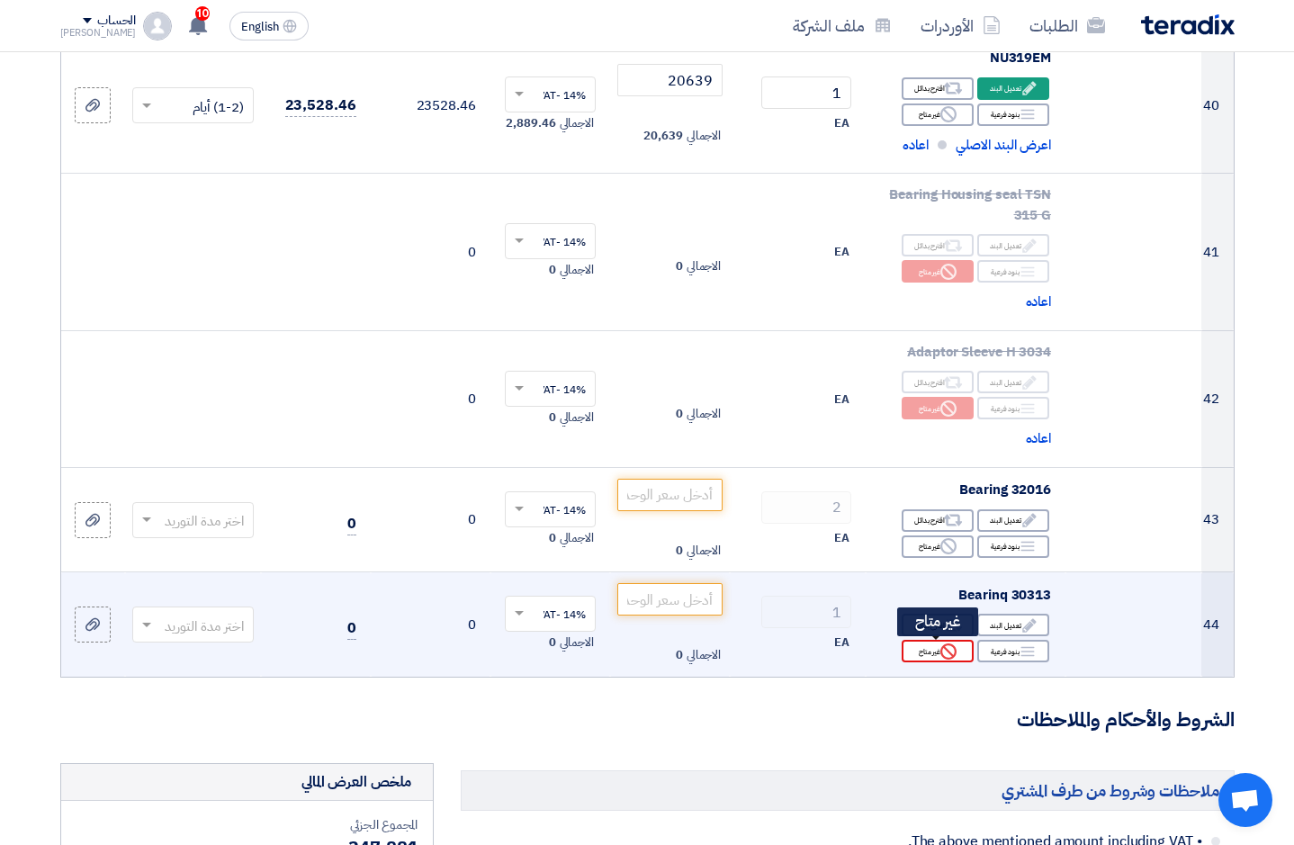
click at [939, 653] on div "Reject غير متاح" at bounding box center [938, 651] width 72 height 23
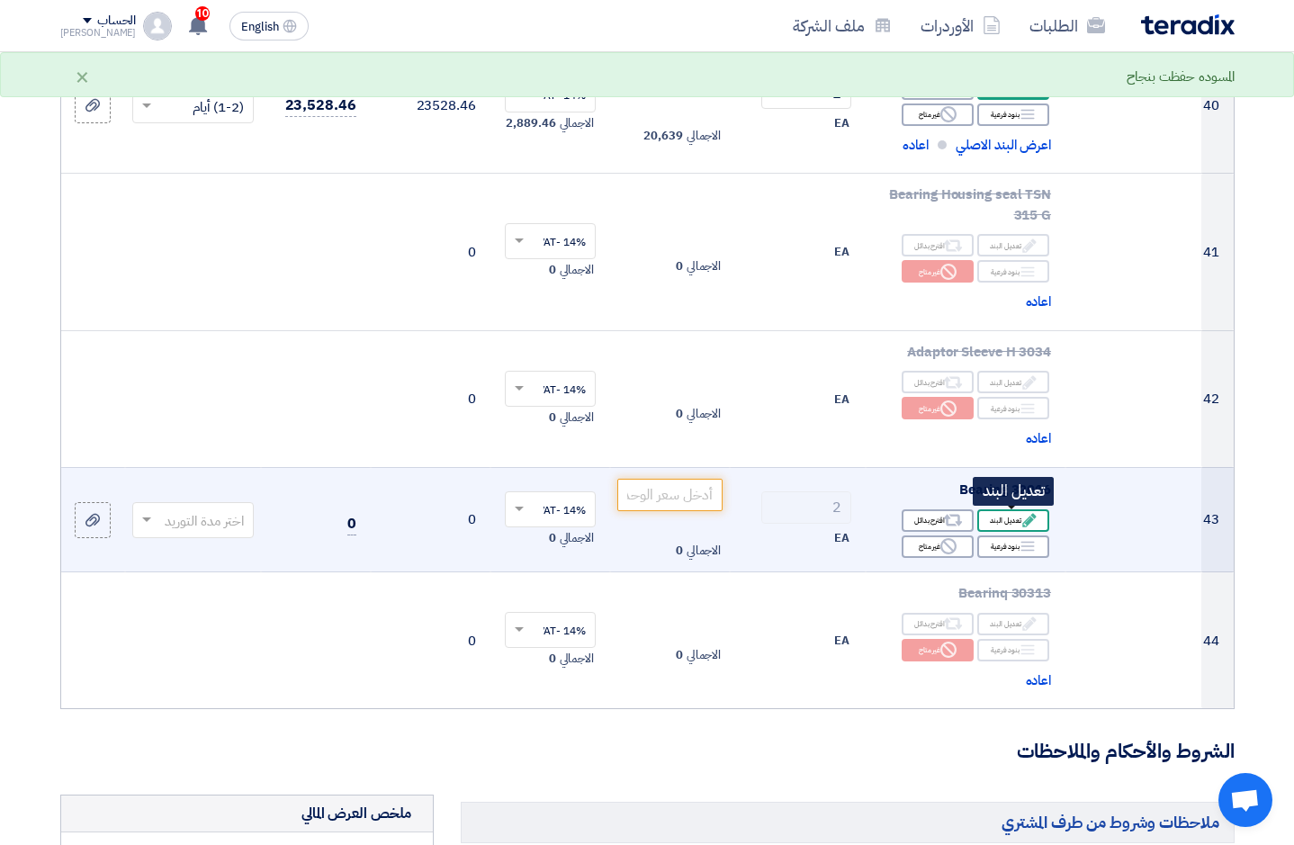
click at [1026, 520] on icon "Edit" at bounding box center [1030, 520] width 16 height 16
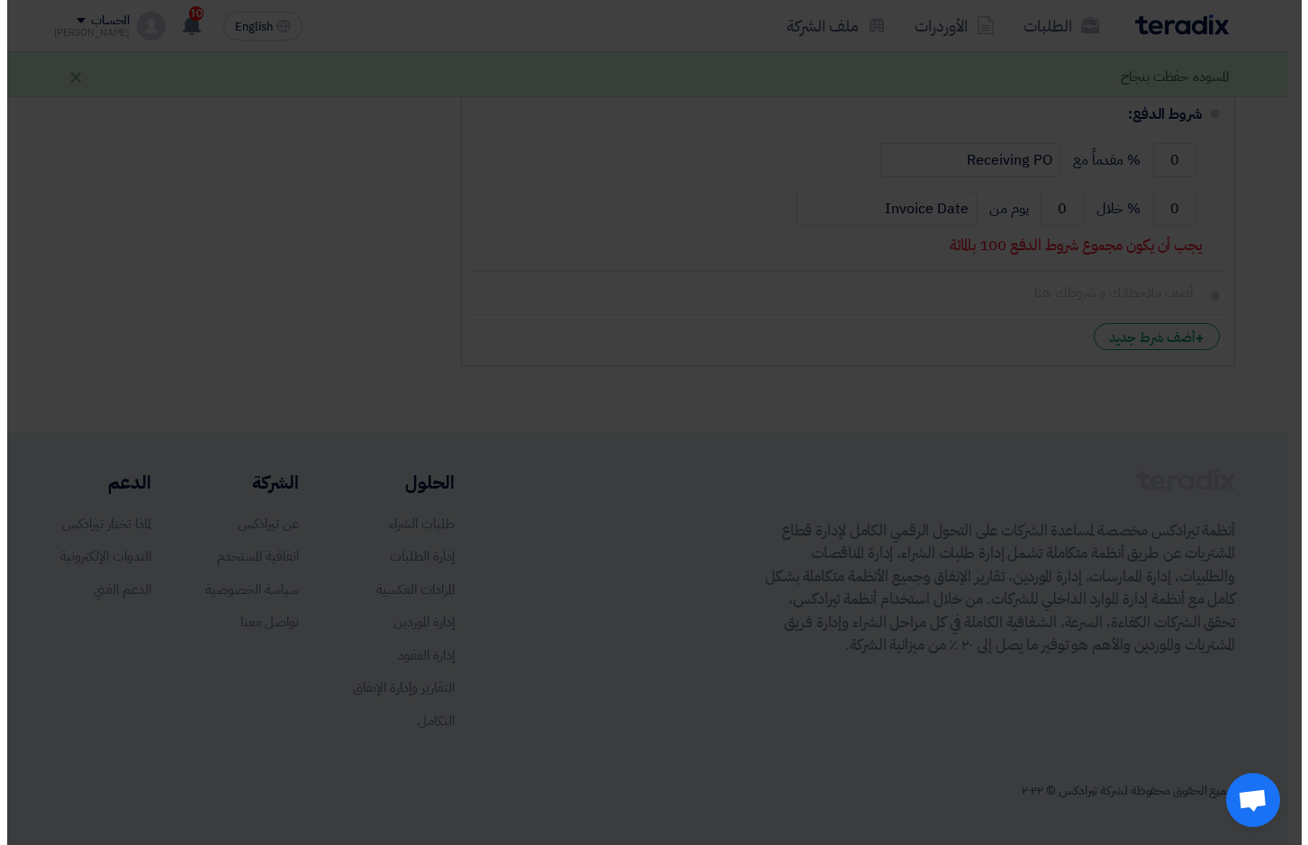
scroll to position [1144, 0]
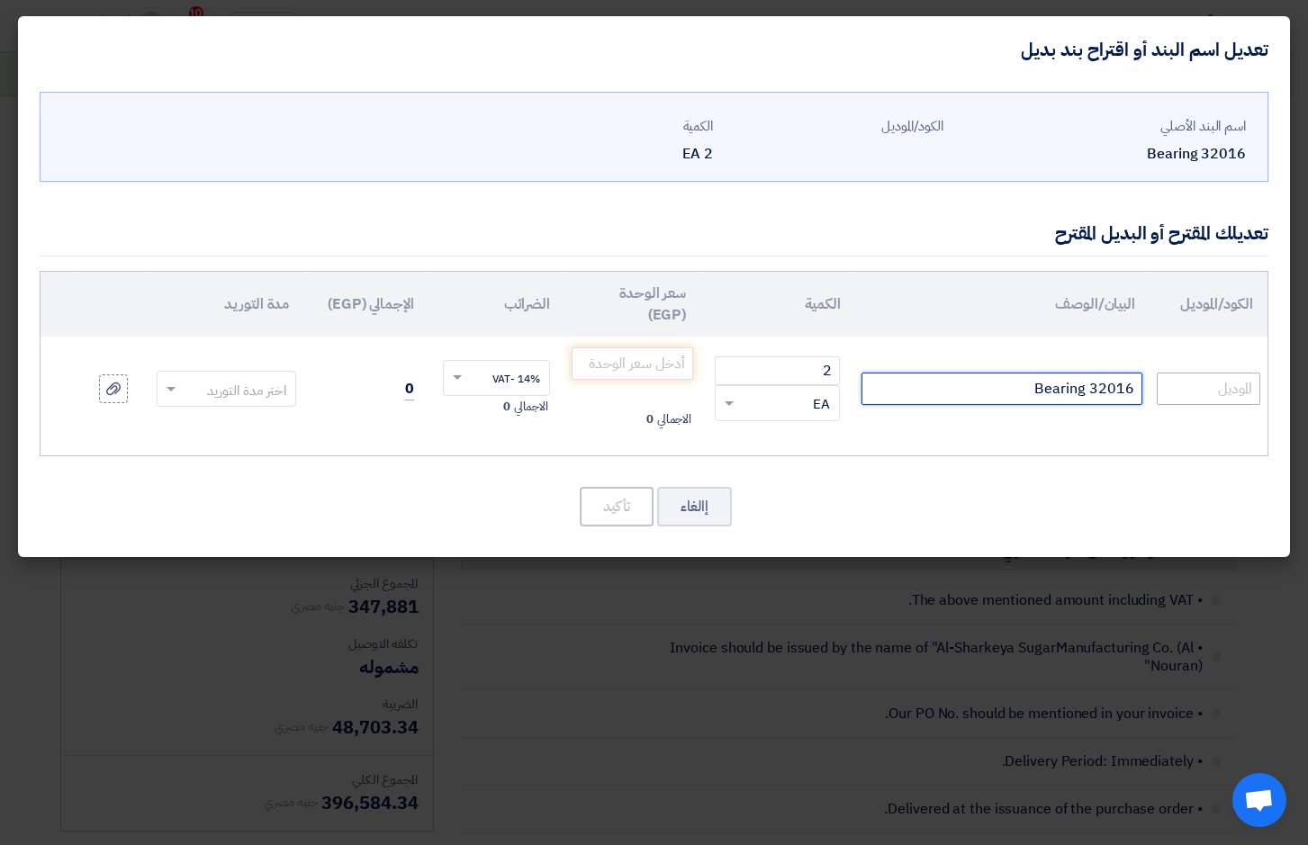
drag, startPoint x: 991, startPoint y: 386, endPoint x: 1213, endPoint y: 380, distance: 222.4
click at [1212, 380] on tr "Bearing 32016 2 RFQ_STEP1.ITEMS.2.TYPE_PLACEHOLDER ×" at bounding box center [654, 389] width 1227 height 104
type input "HR32016XJ"
click at [653, 373] on input "number" at bounding box center [633, 363] width 122 height 32
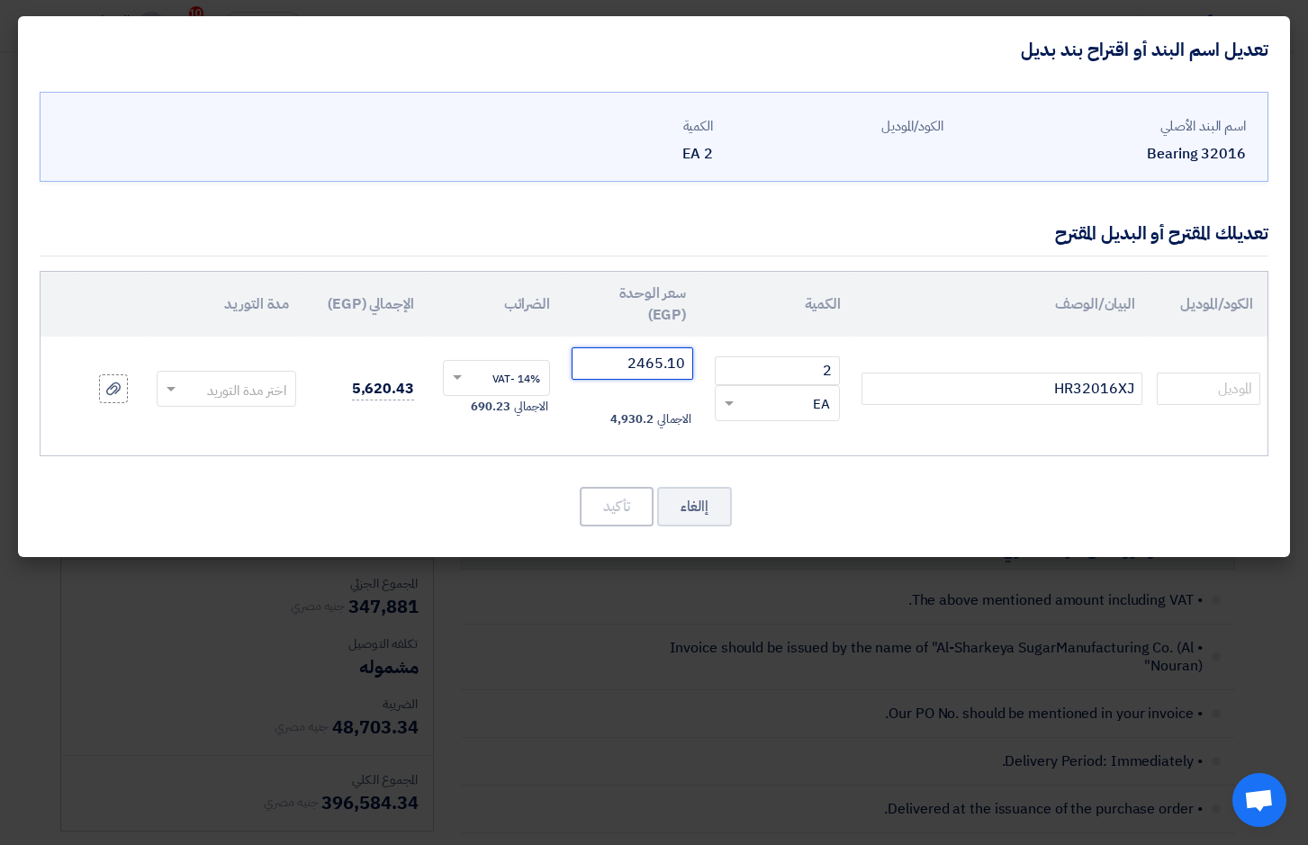
type input "2465.10"
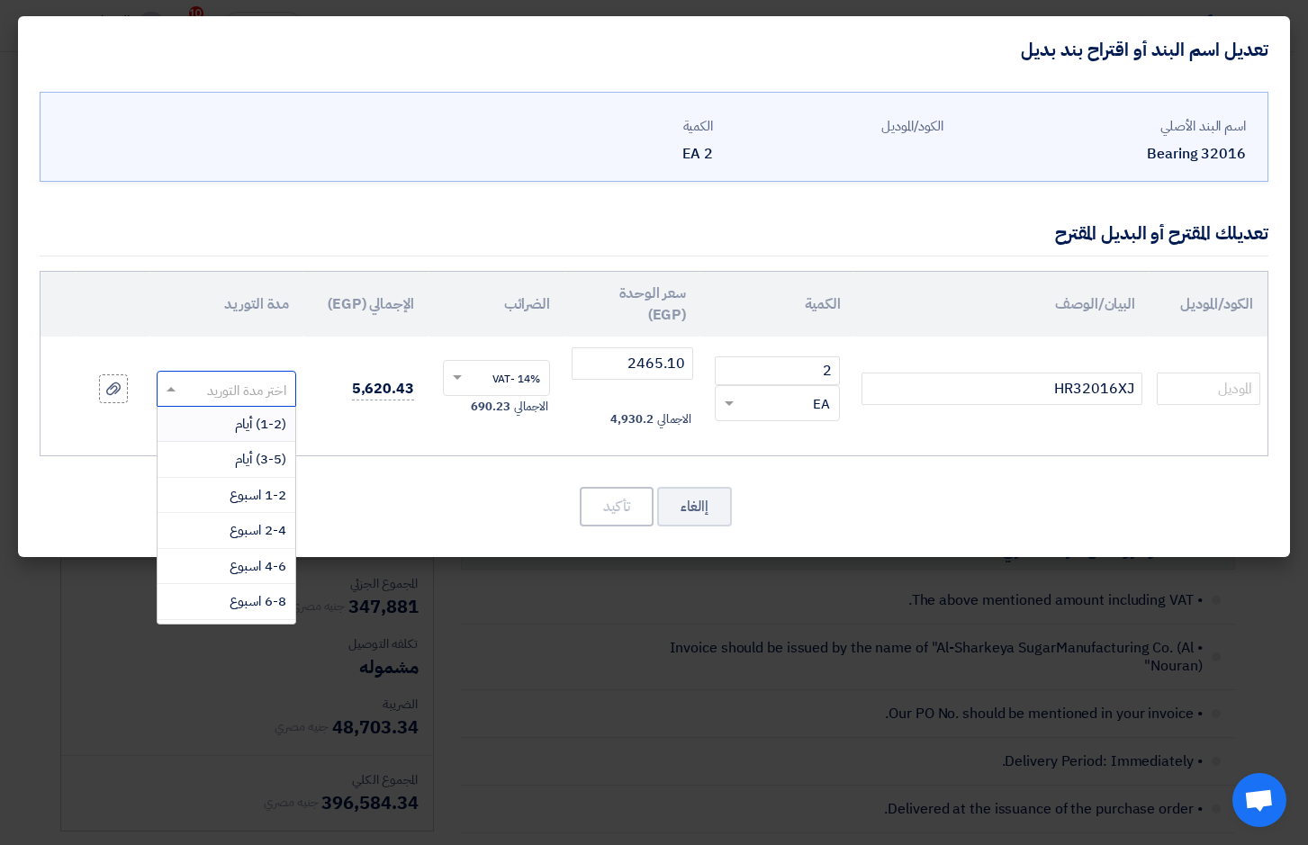
click at [189, 393] on input "text" at bounding box center [238, 390] width 100 height 29
click at [252, 426] on span "(1-2) أيام" at bounding box center [260, 424] width 51 height 20
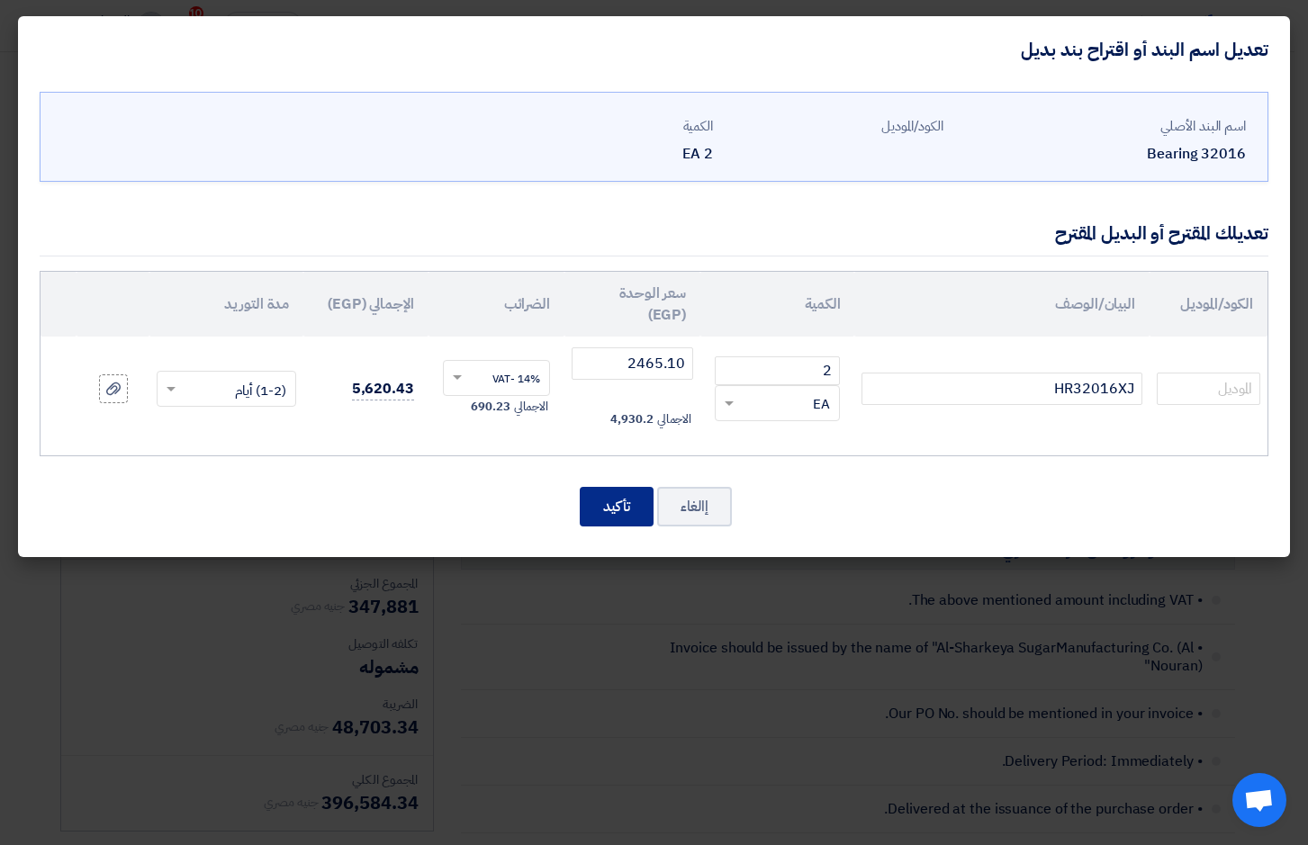
click at [609, 509] on button "تأكيد" at bounding box center [617, 507] width 74 height 40
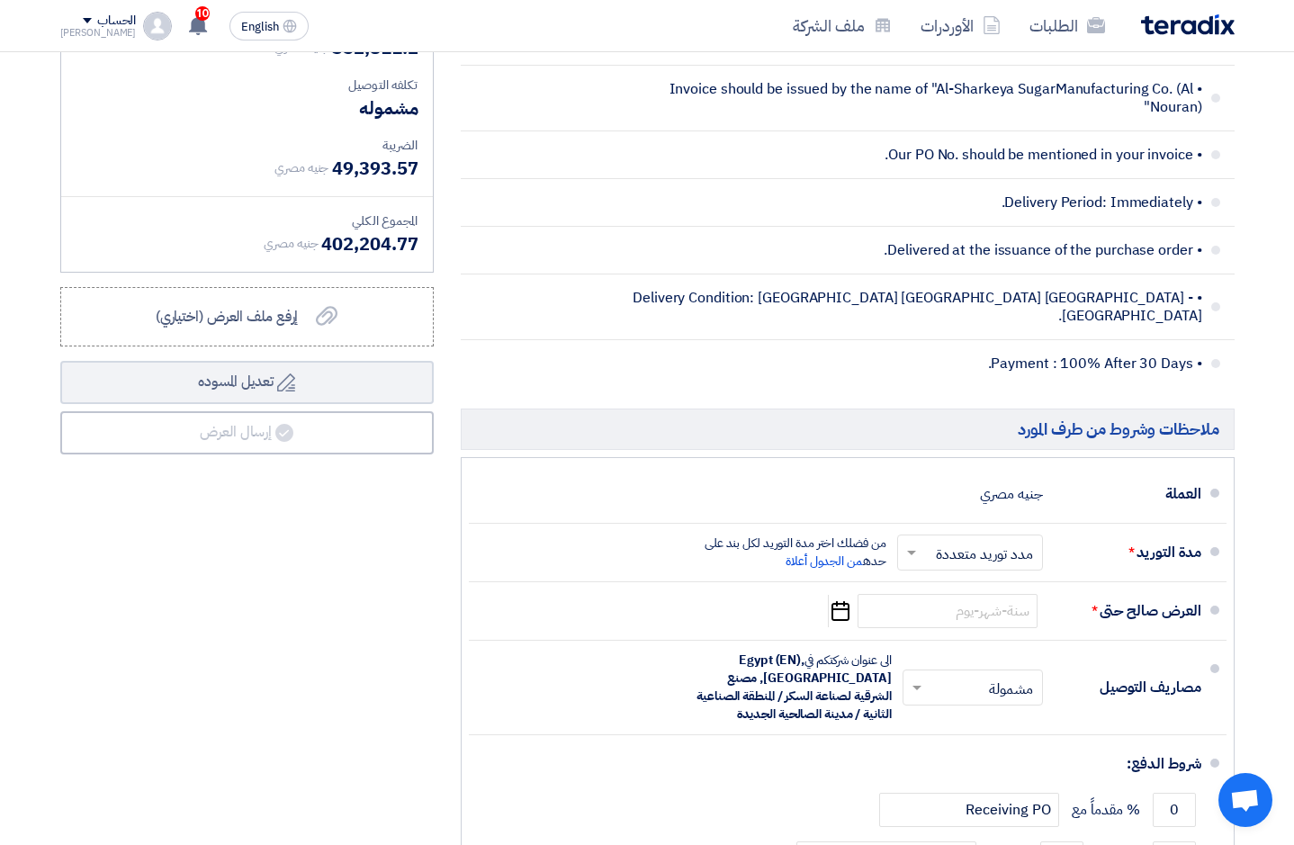
scroll to position [6540, 0]
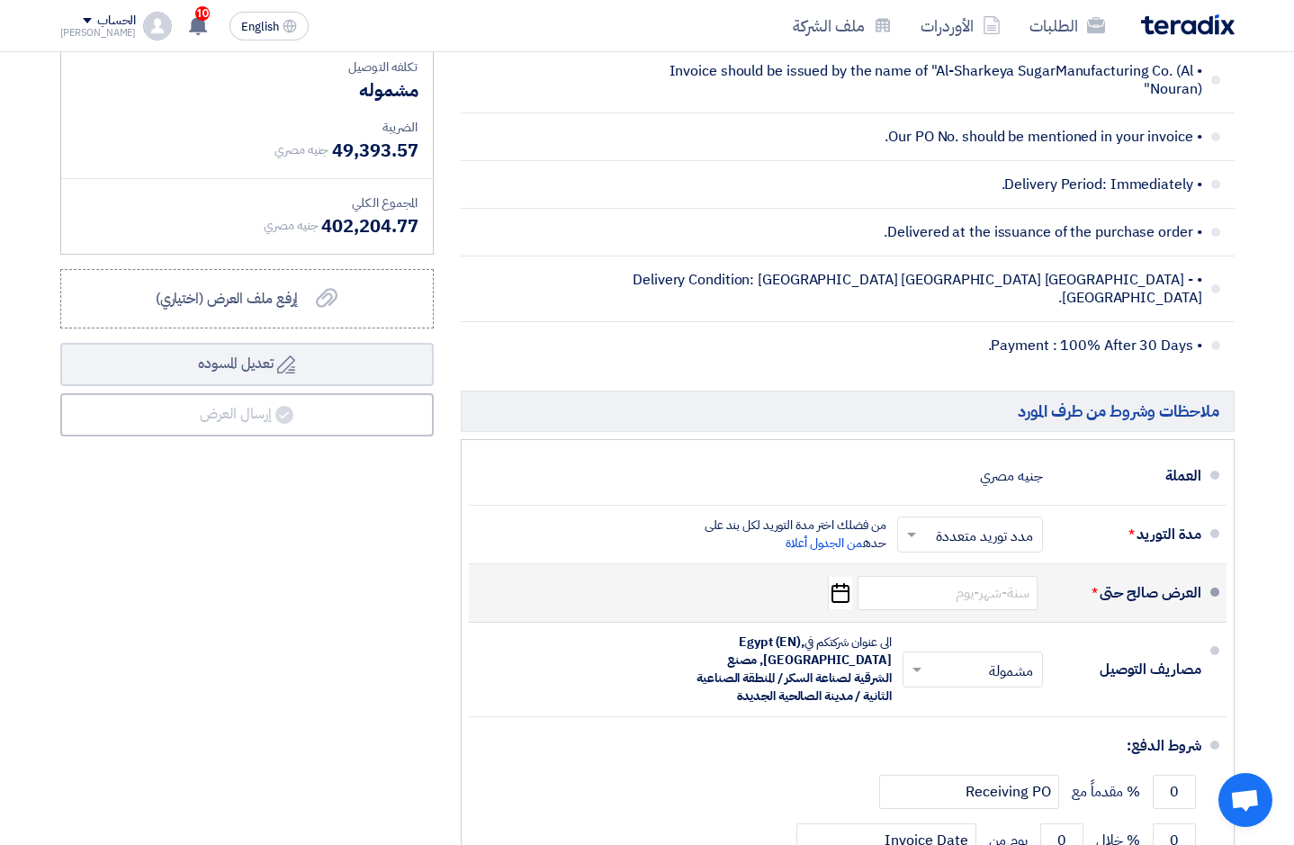
click at [844, 577] on icon "Pick a date" at bounding box center [840, 593] width 24 height 32
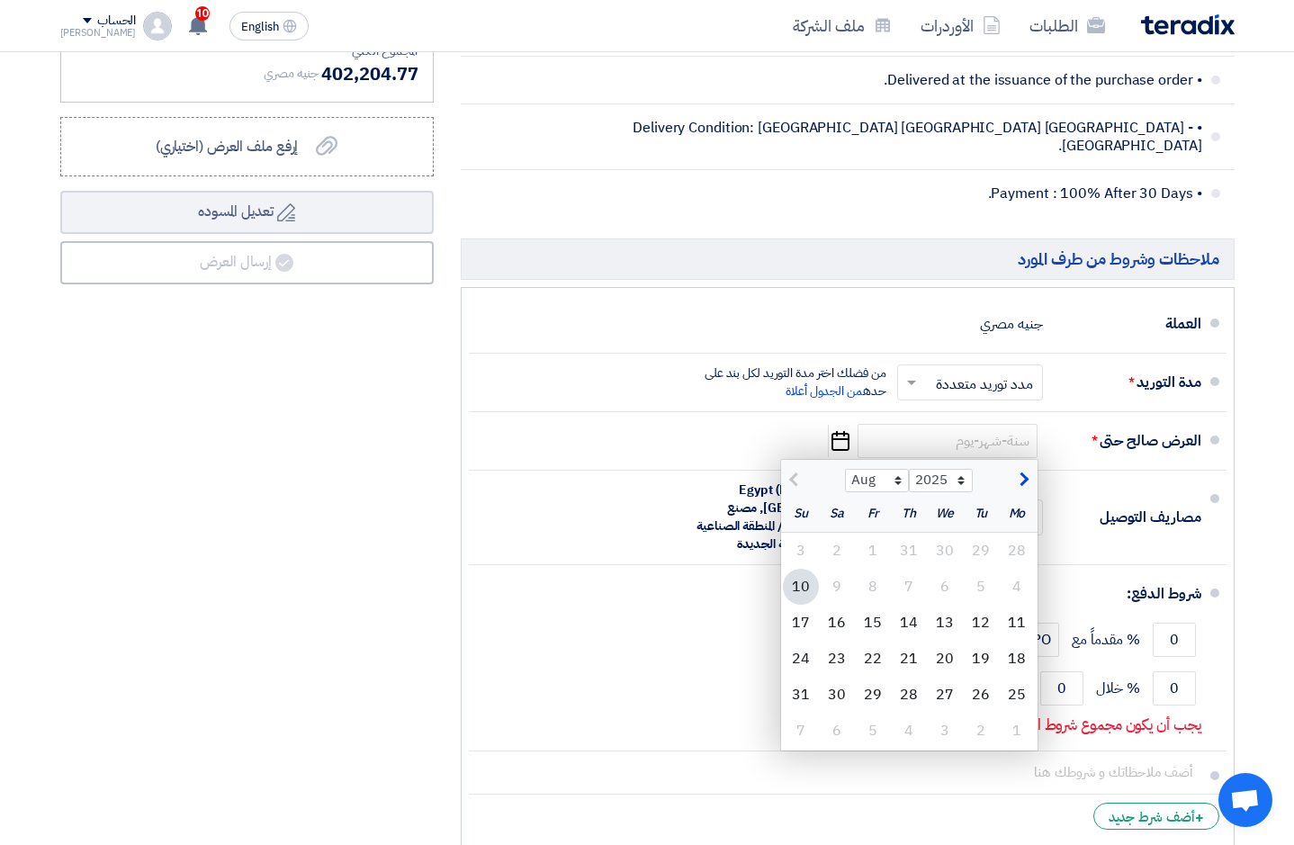
scroll to position [6701, 0]
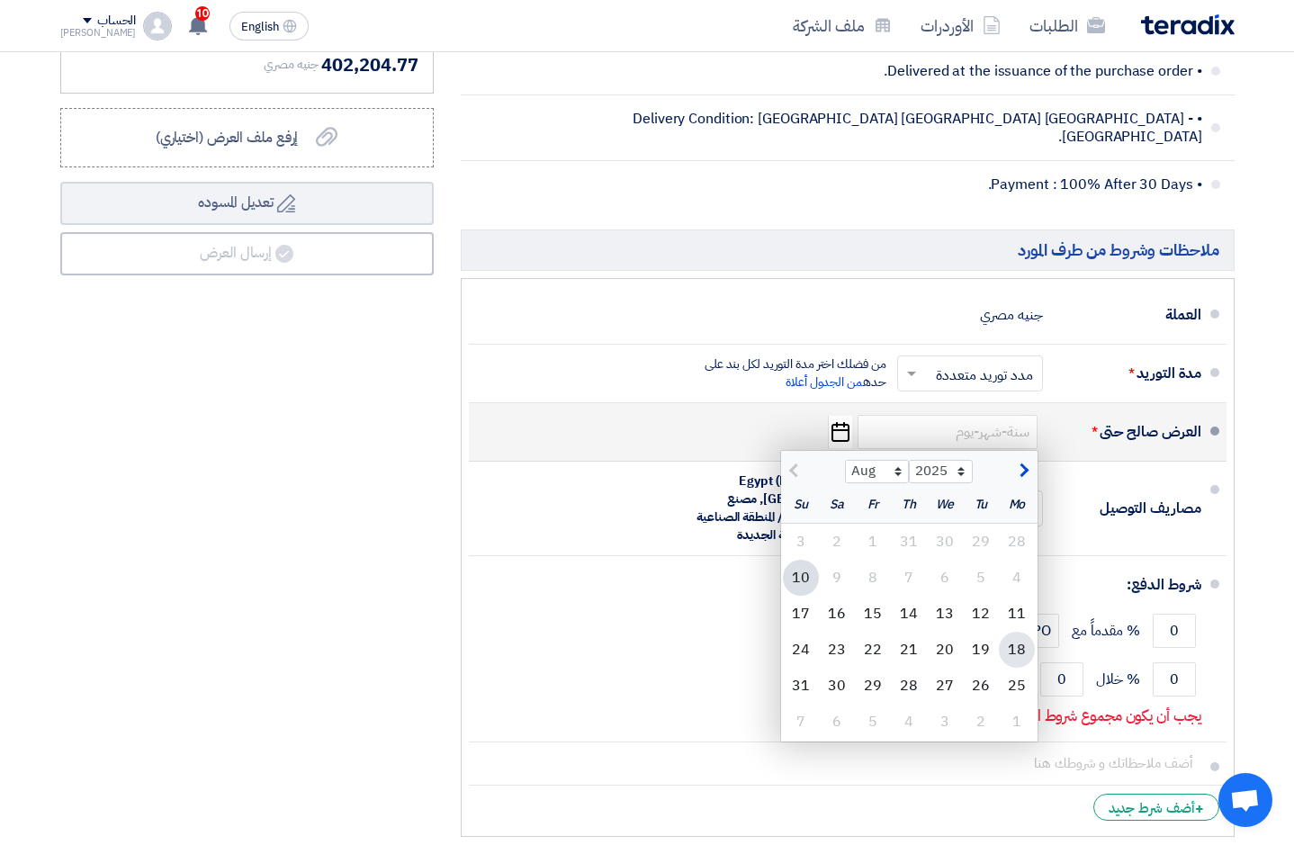
click at [1013, 632] on div "18" at bounding box center [1017, 650] width 36 height 36
type input "[DATE]"
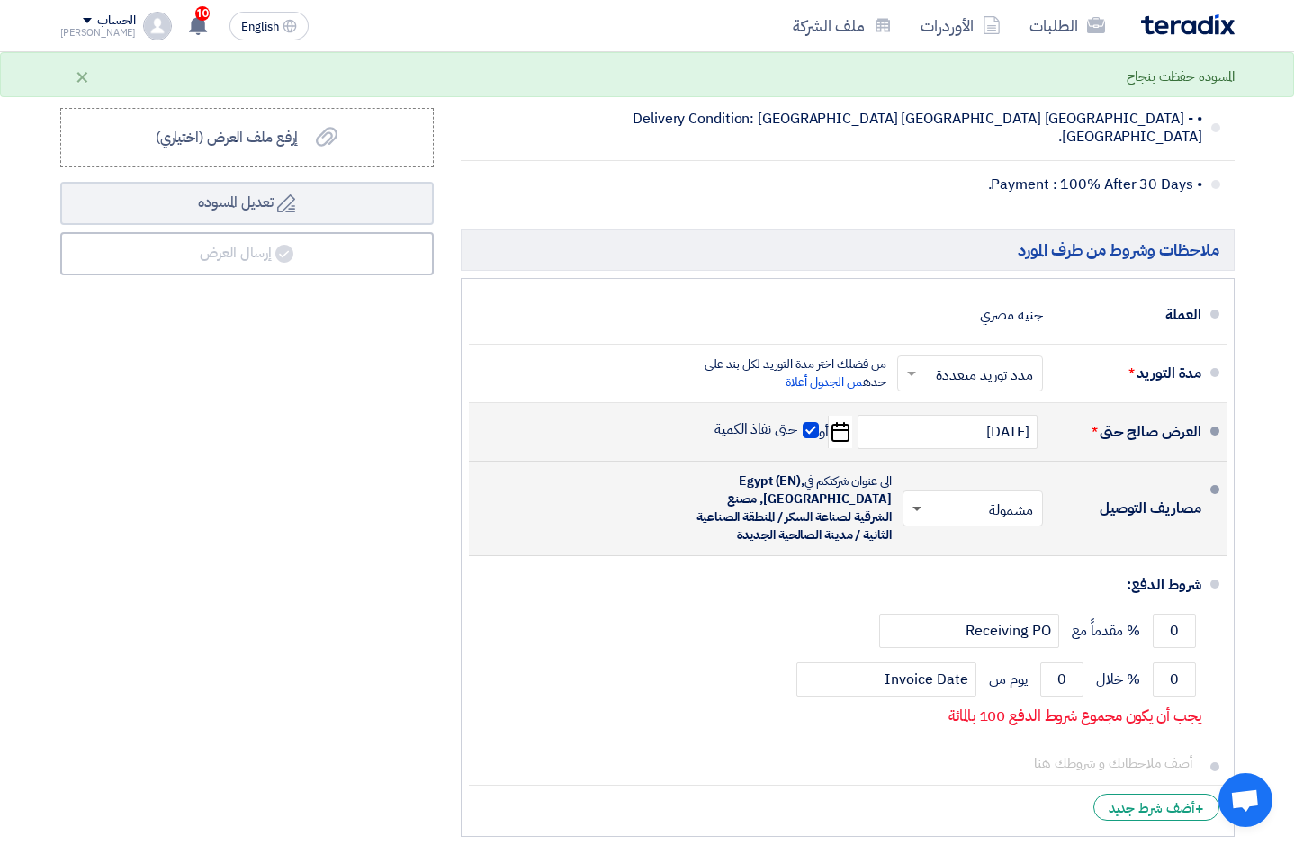
click at [915, 507] on span at bounding box center [917, 510] width 9 height 6
click at [974, 570] on span "غير مشمولة" at bounding box center [1005, 581] width 63 height 22
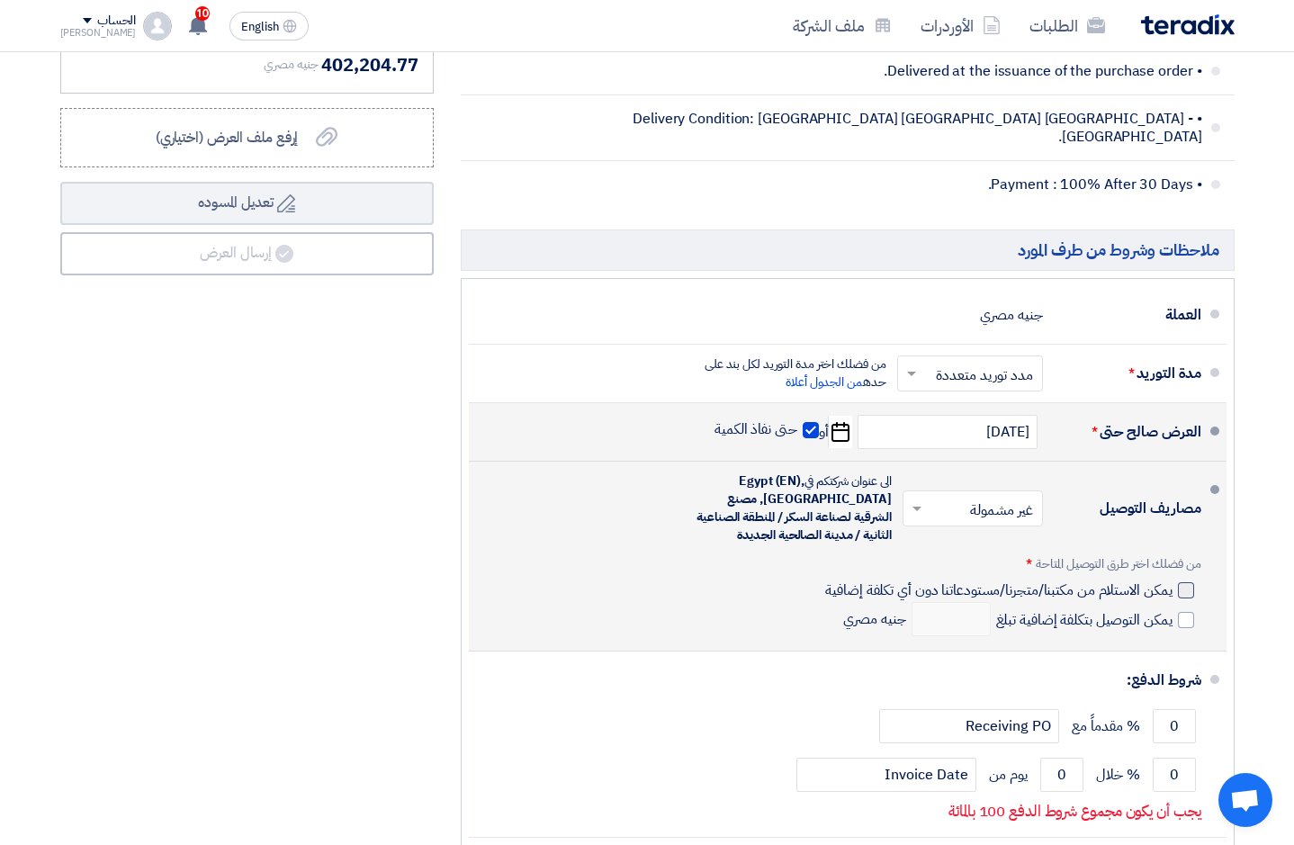
click at [1190, 582] on div at bounding box center [1186, 590] width 16 height 16
click at [1172, 581] on input "يمكن الاستلام من مكتبنا/متجرنا/مستودعاتنا دون أي تكلفة إضافية" at bounding box center [997, 598] width 350 height 34
checkbox input "true"
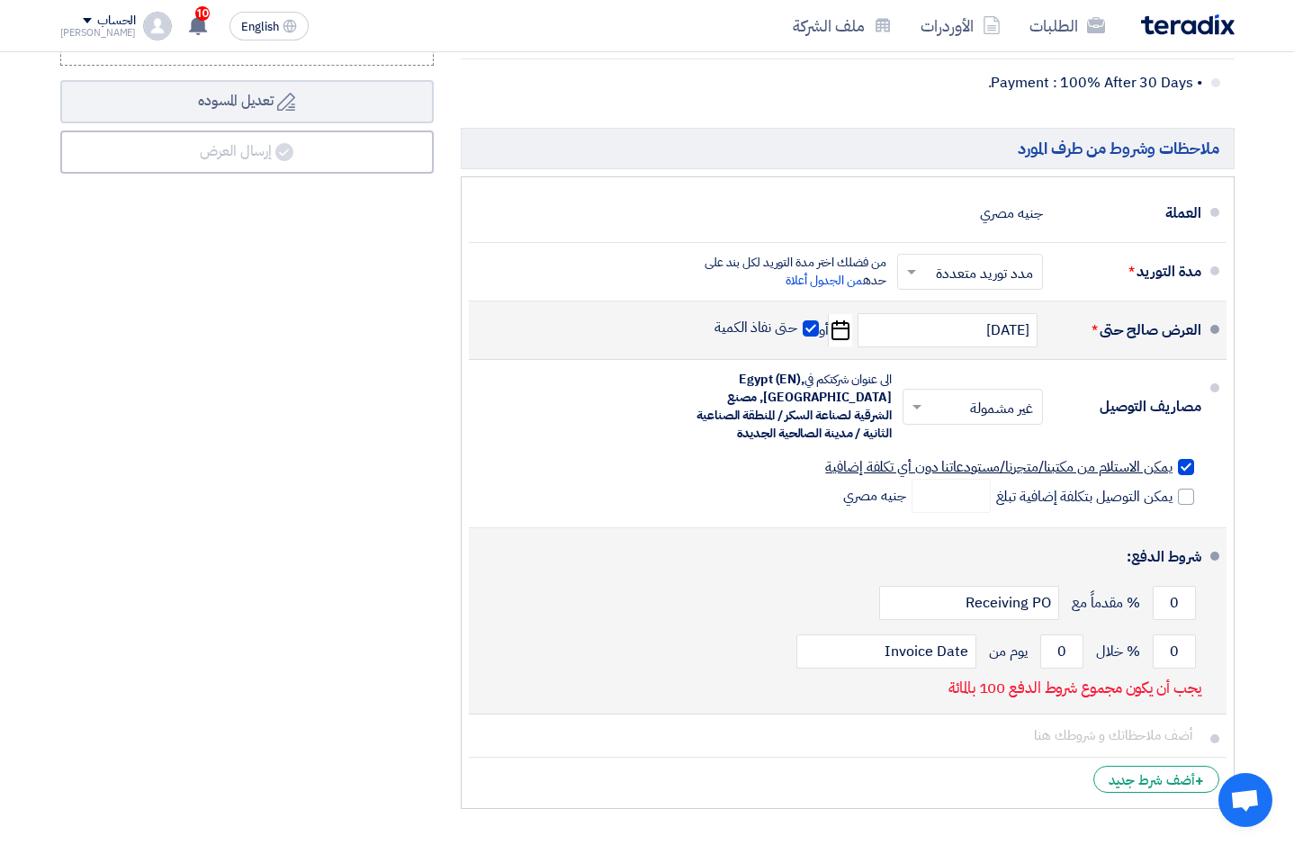
scroll to position [6845, 0]
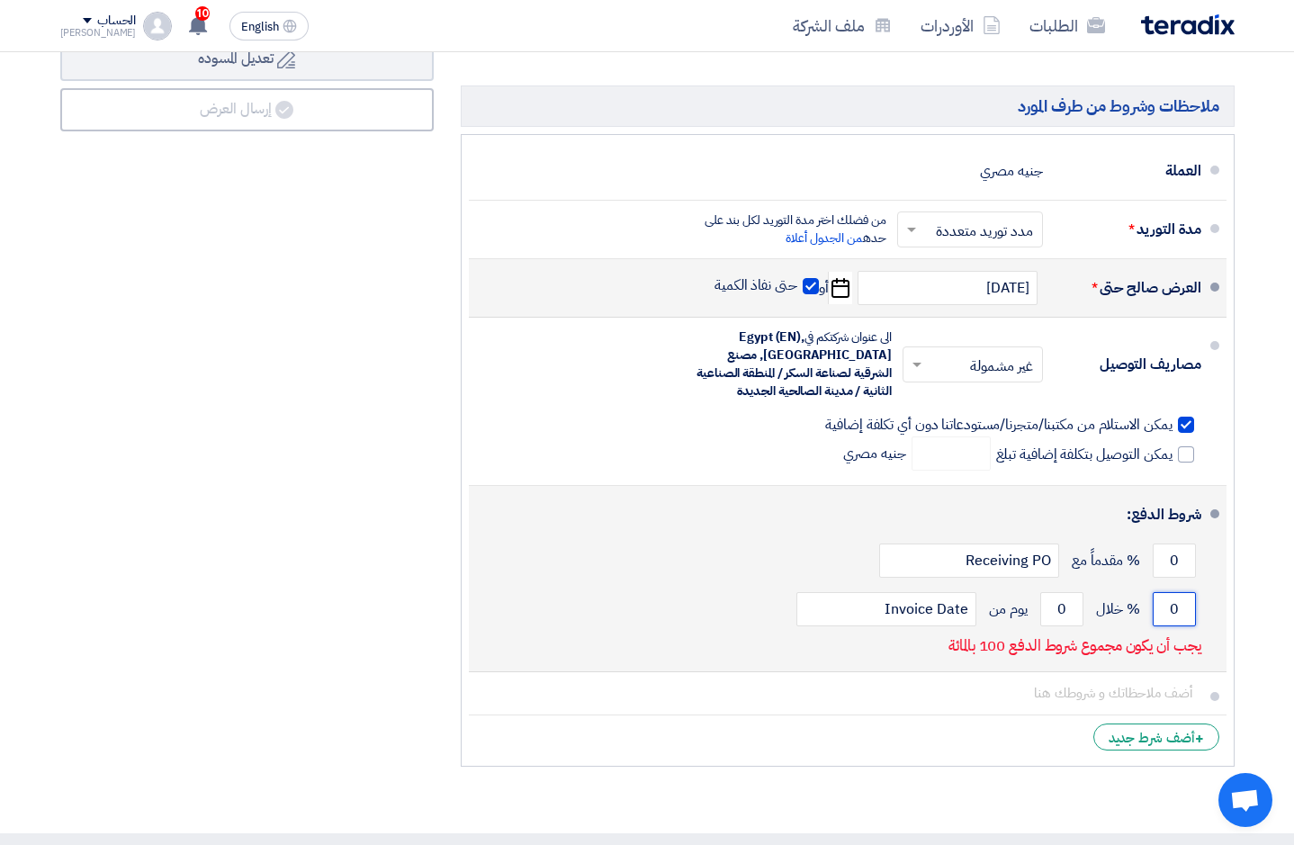
drag, startPoint x: 1168, startPoint y: 586, endPoint x: 1201, endPoint y: 590, distance: 32.6
click at [1200, 590] on div "0 % خلال 0 يوم من Invoice Date" at bounding box center [842, 609] width 718 height 49
type input "100"
drag, startPoint x: 1074, startPoint y: 590, endPoint x: 1083, endPoint y: 588, distance: 9.4
click at [1083, 592] on input "0" at bounding box center [1061, 609] width 43 height 34
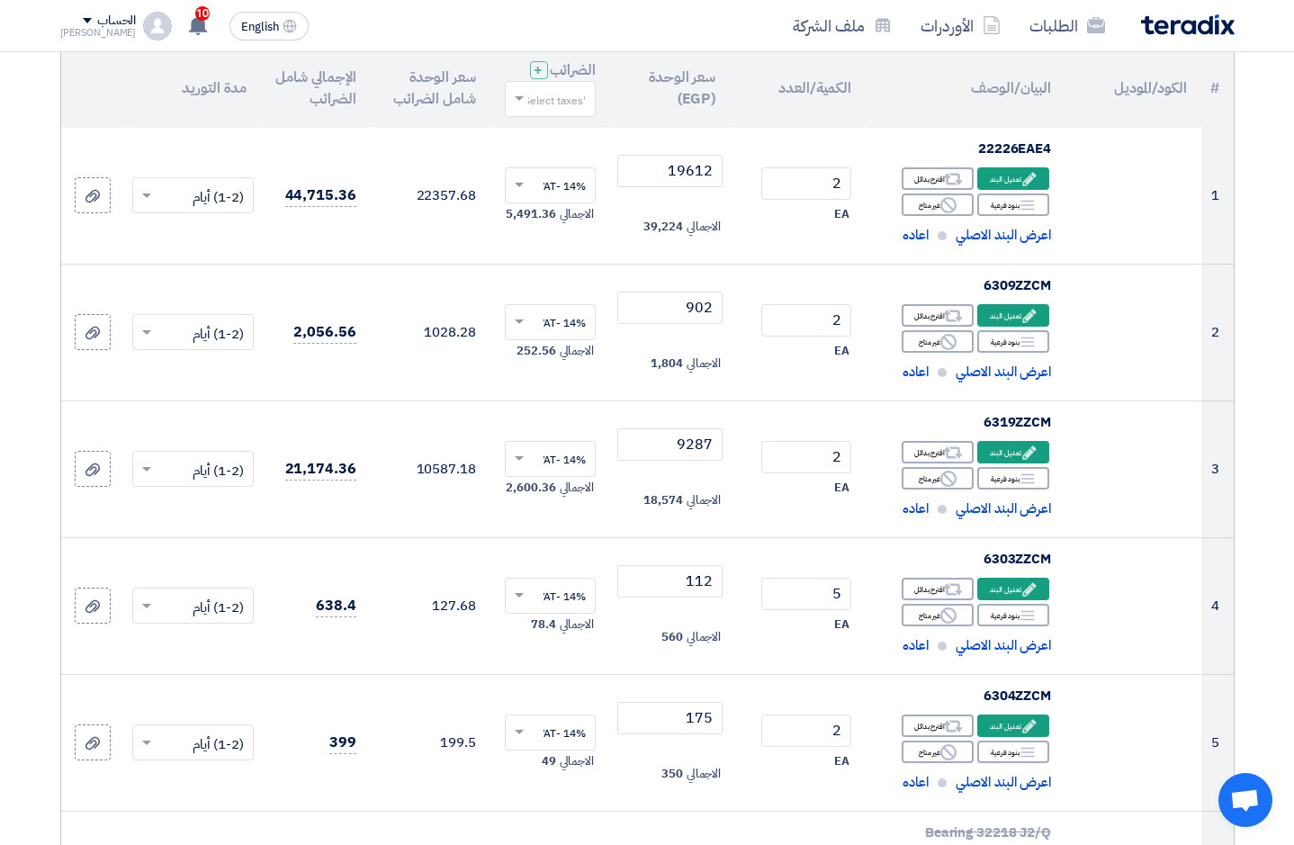
scroll to position [288, 0]
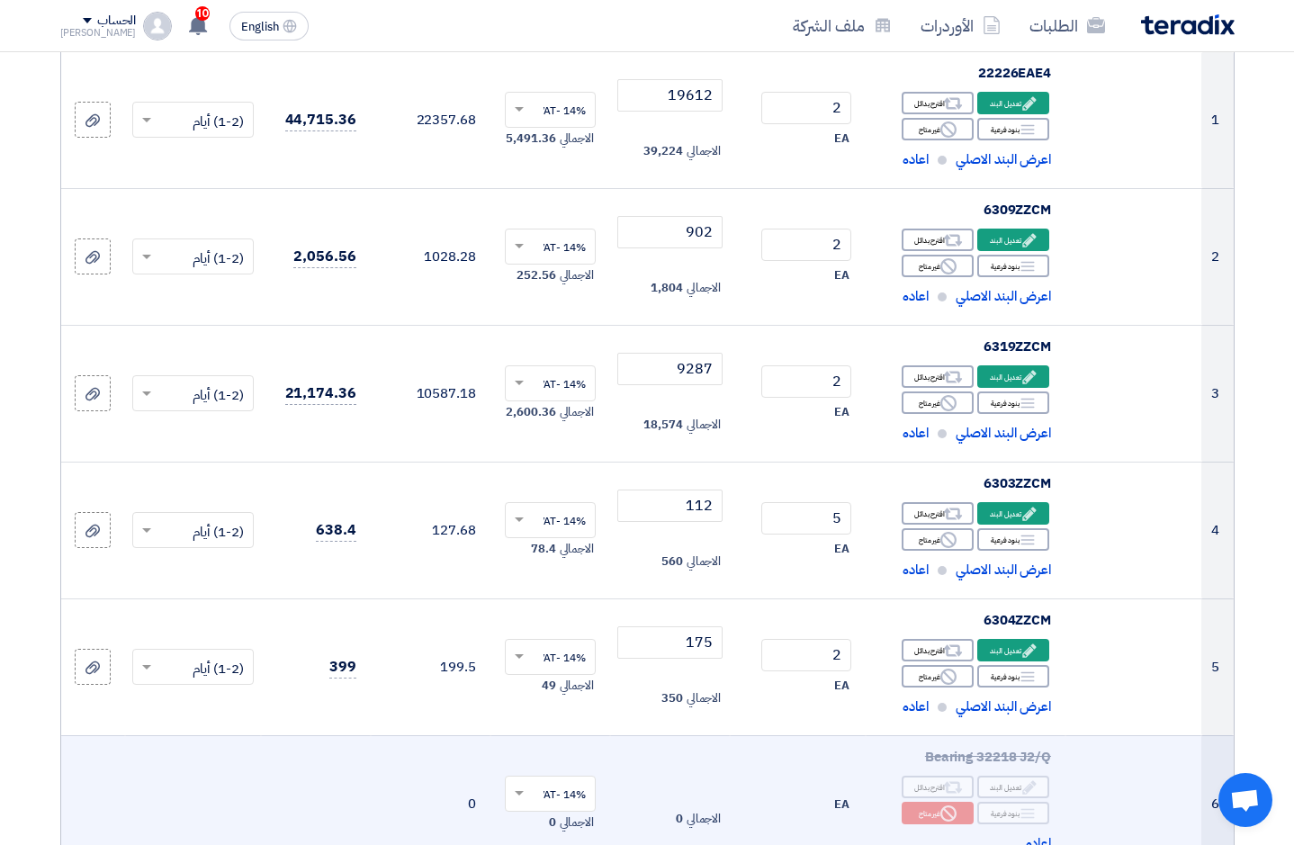
type input "1"
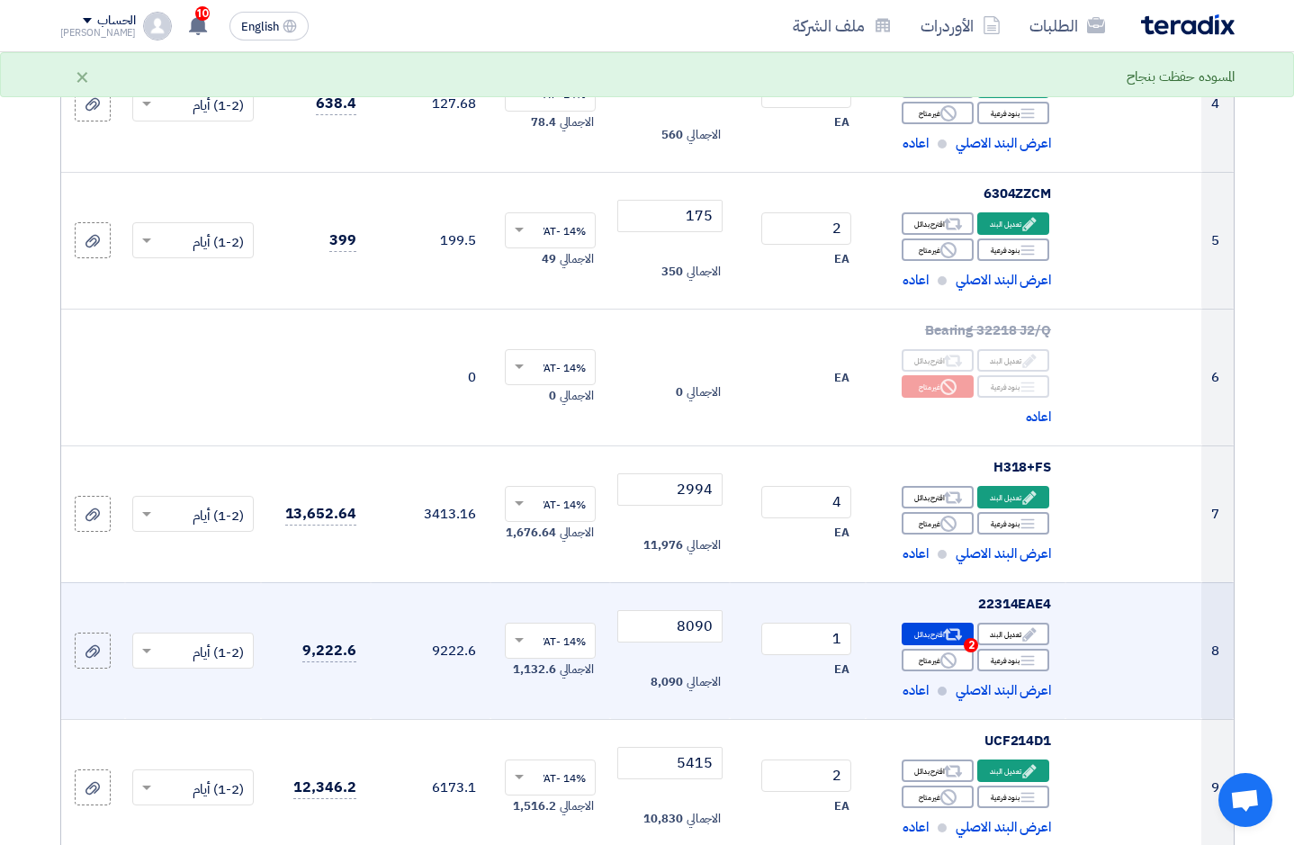
scroll to position [720, 0]
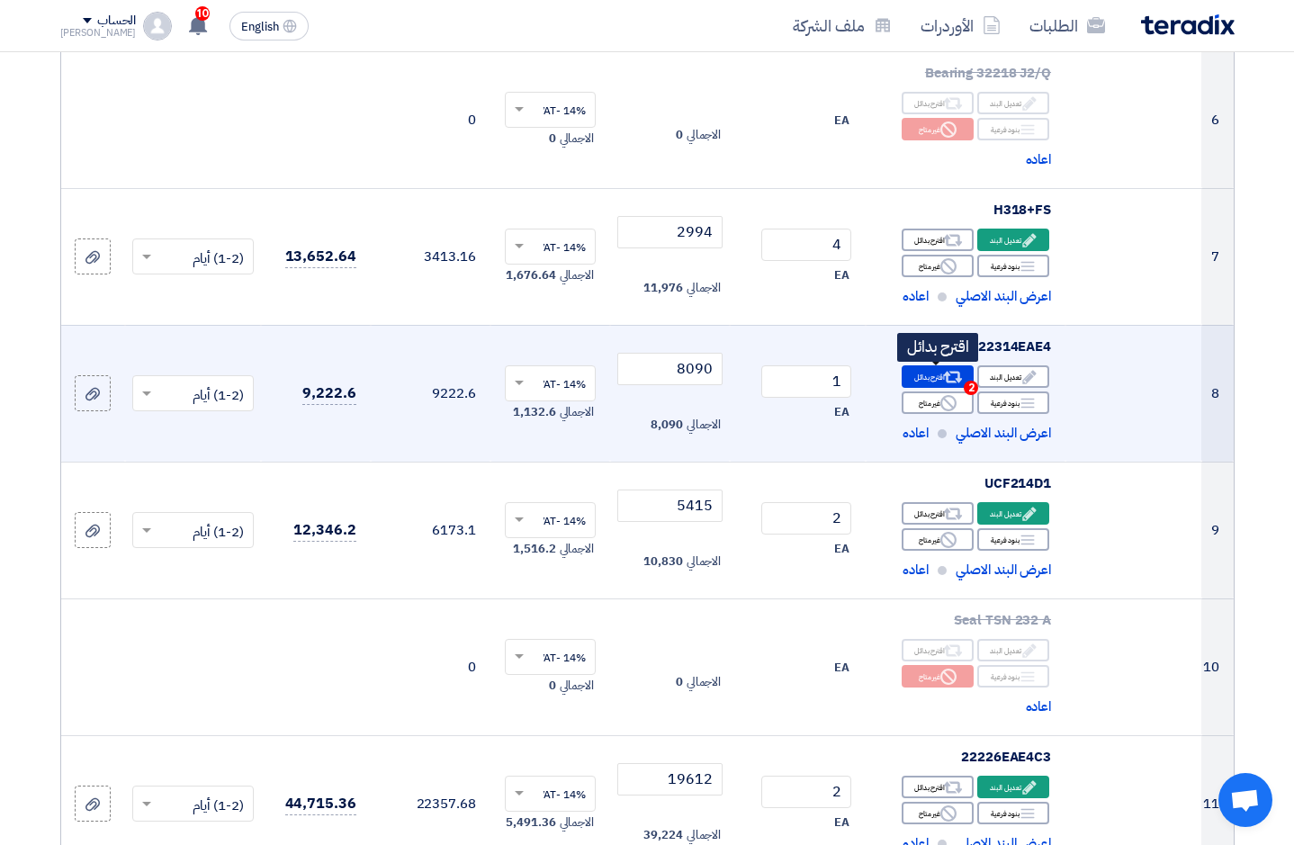
click at [966, 369] on div "Alternative اقترح بدائل 2" at bounding box center [938, 376] width 72 height 23
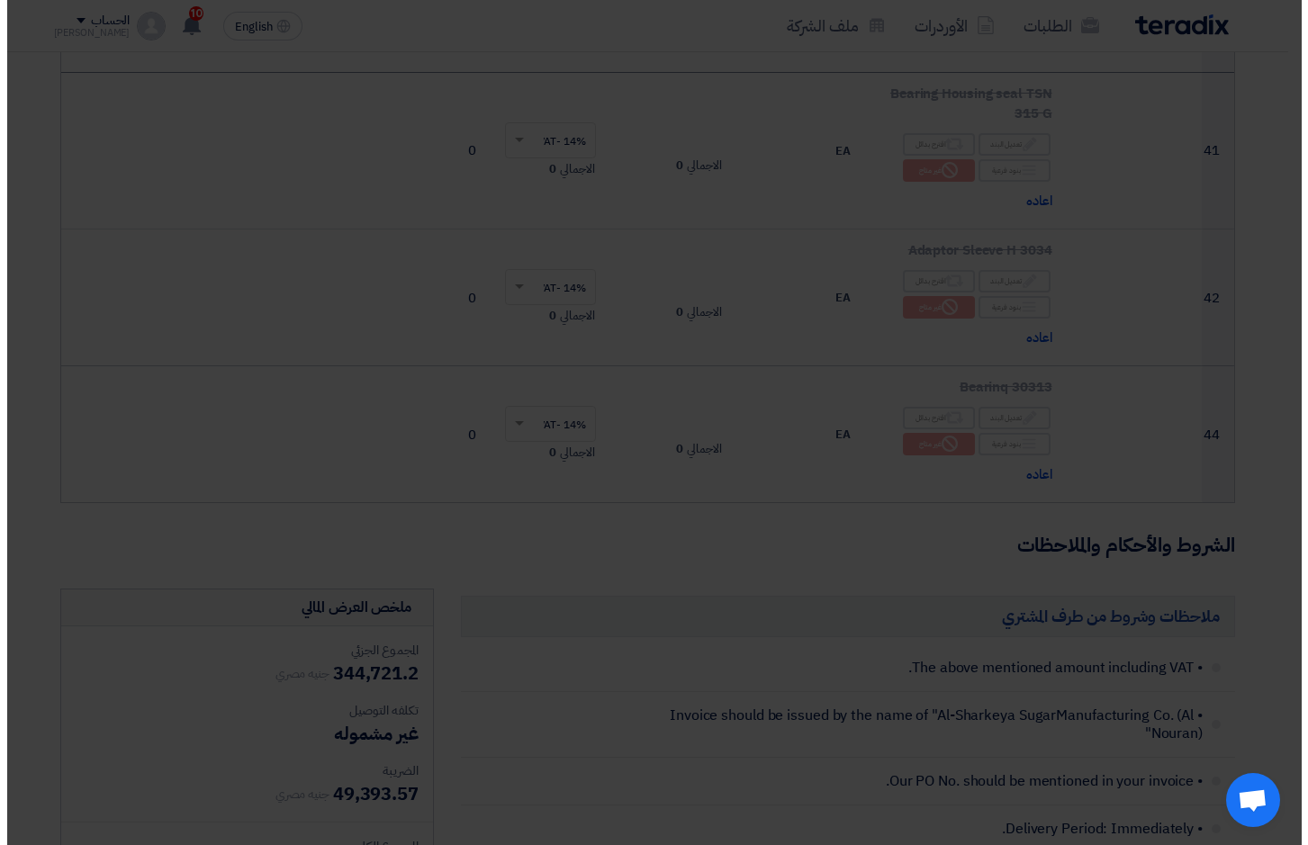
scroll to position [426, 0]
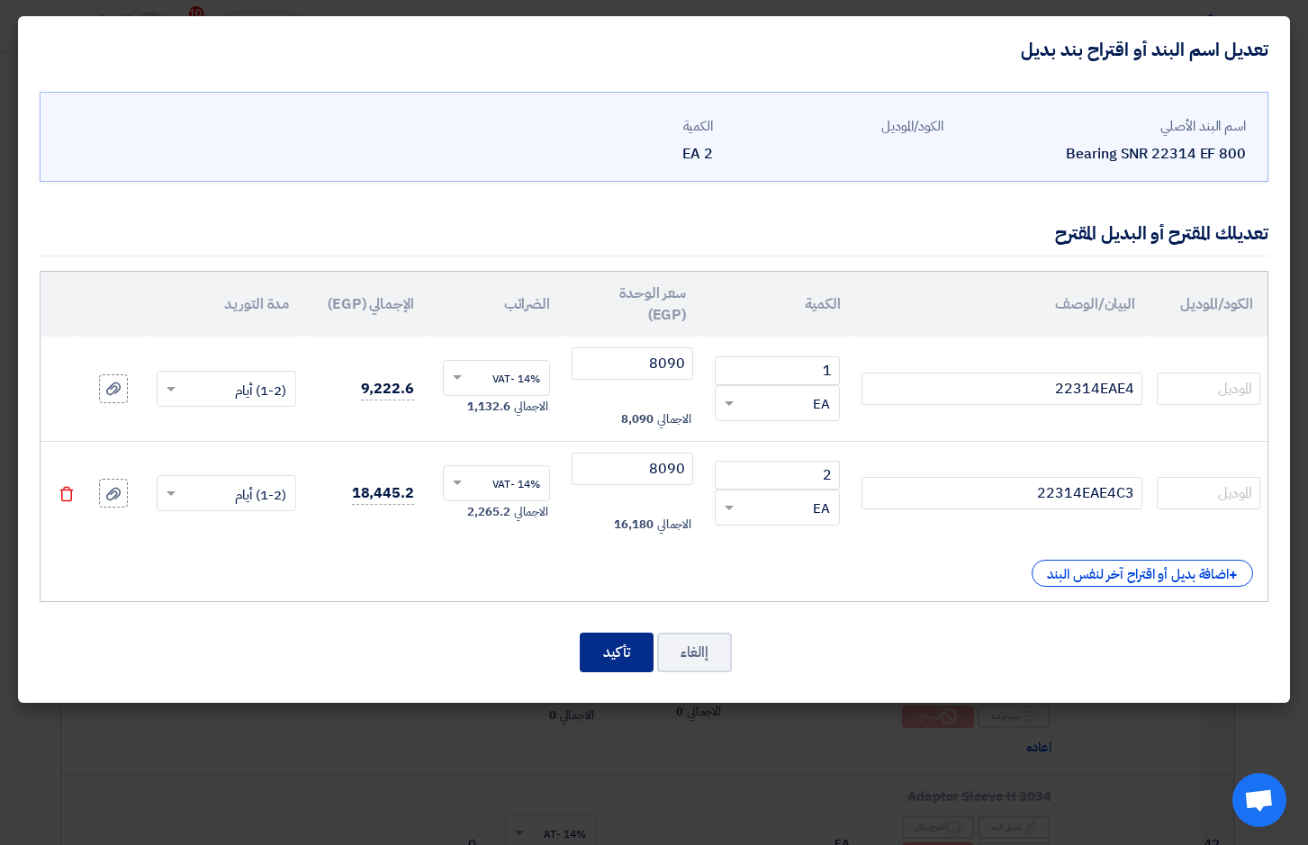
click at [618, 652] on button "تأكيد" at bounding box center [617, 653] width 74 height 40
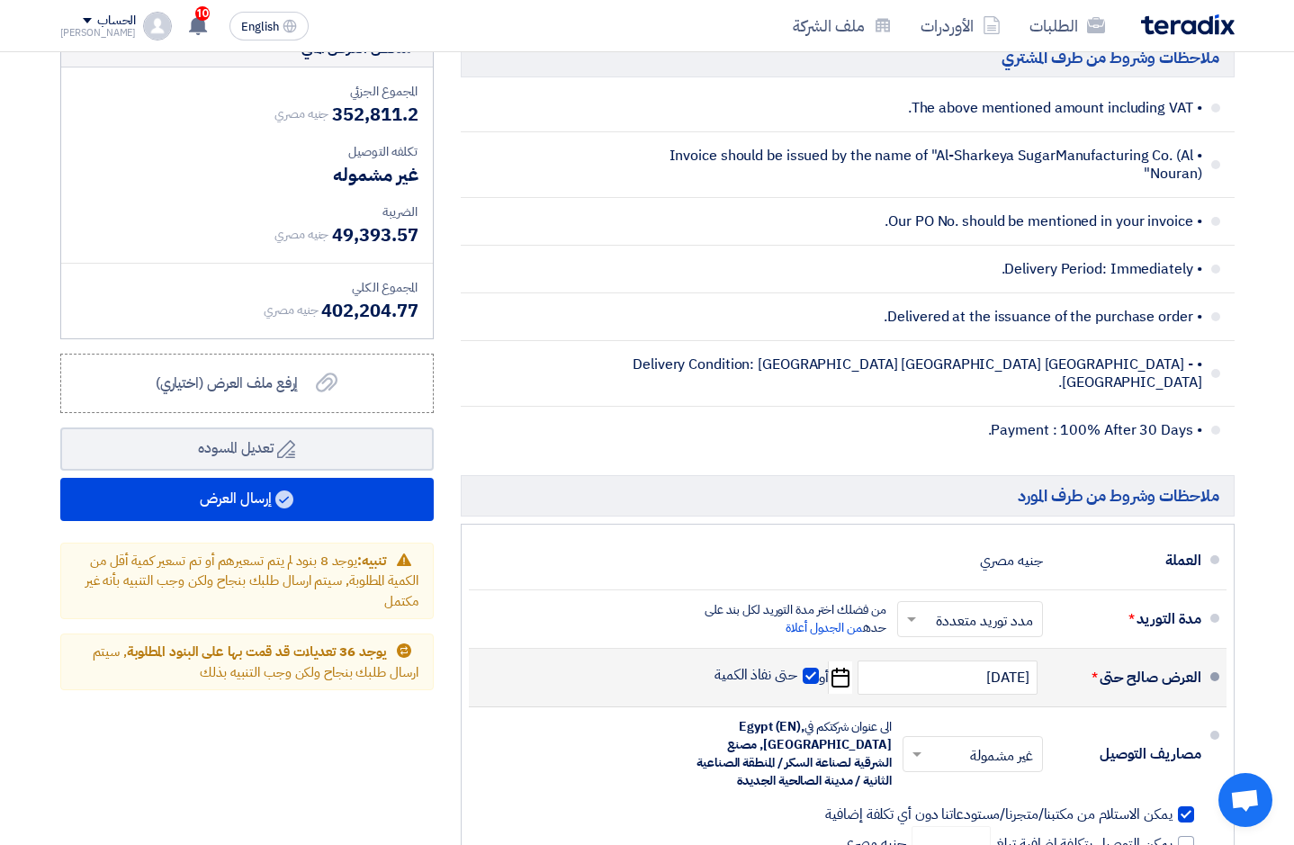
scroll to position [6474, 0]
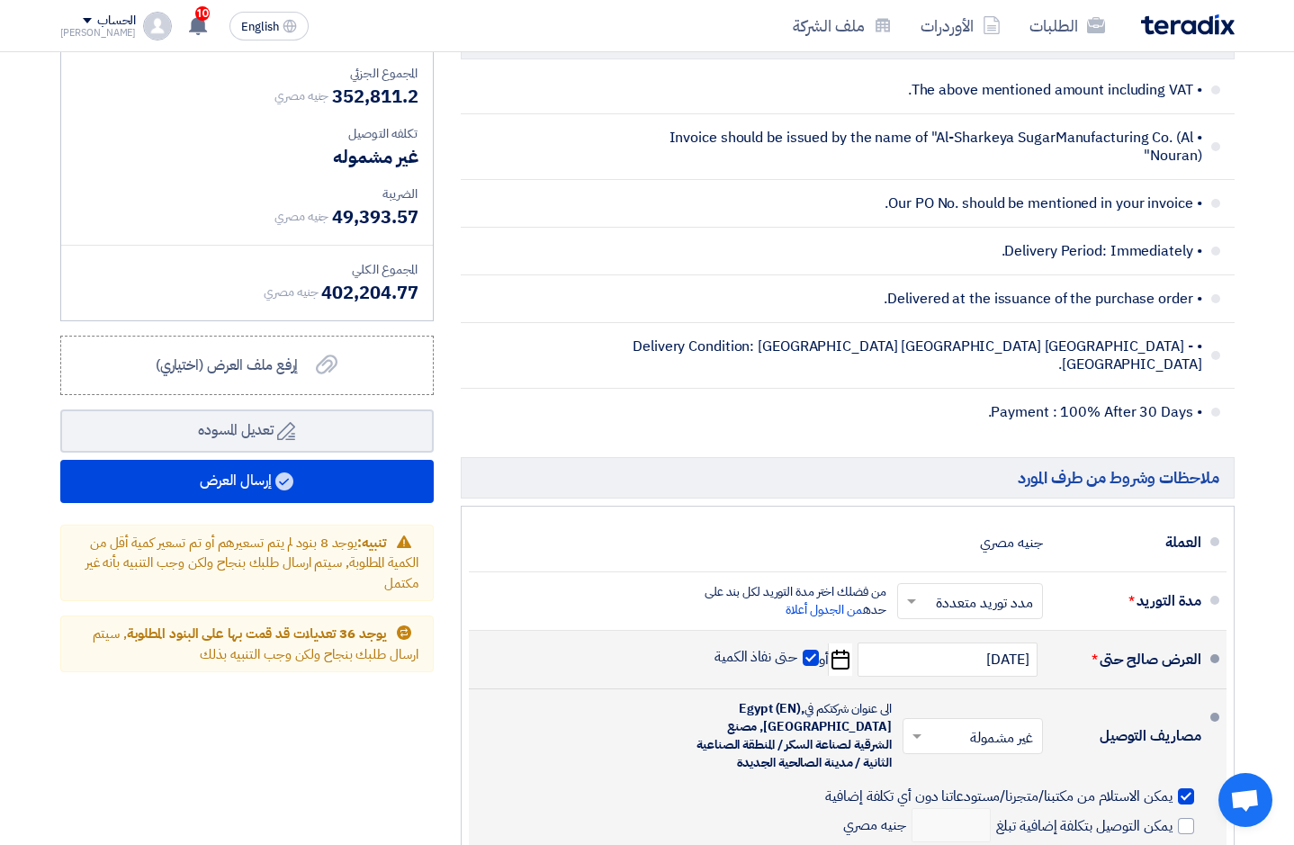
click at [645, 755] on div "مصاريف التوصيل × غير مشمولة × الى عنوان شركتكم في Egypt (EN), Cairo, مصنع الشرق…" at bounding box center [842, 773] width 718 height 153
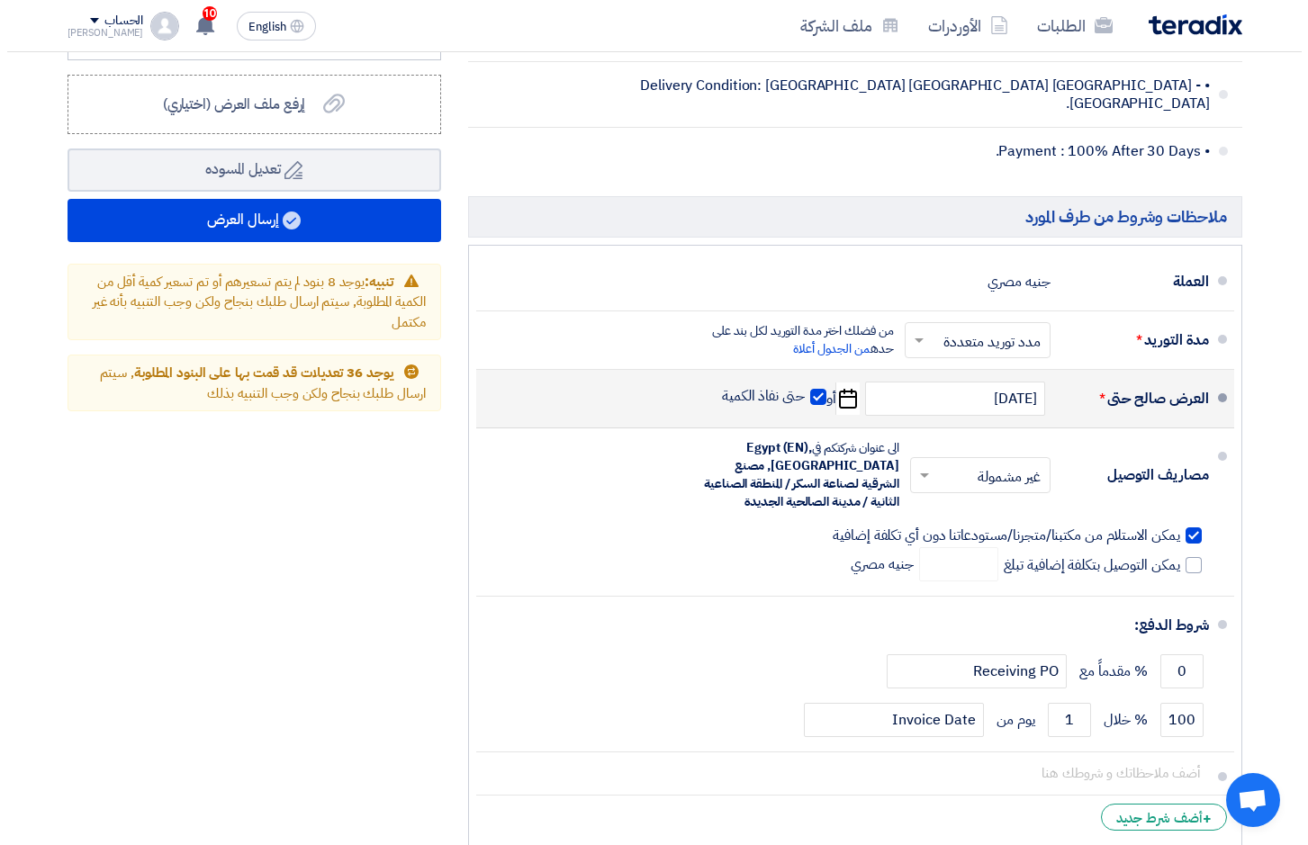
scroll to position [6591, 0]
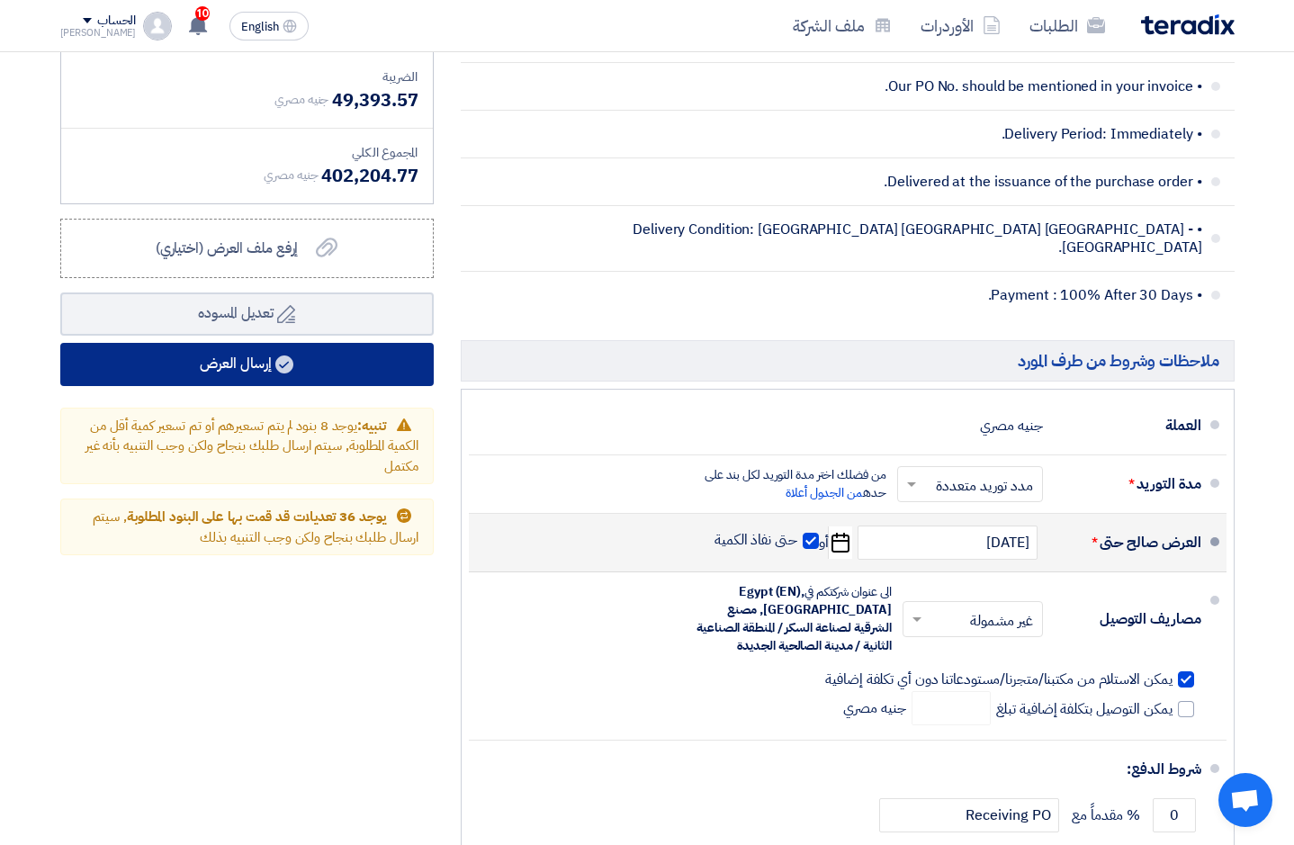
click at [231, 358] on button "إرسال العرض" at bounding box center [247, 364] width 374 height 43
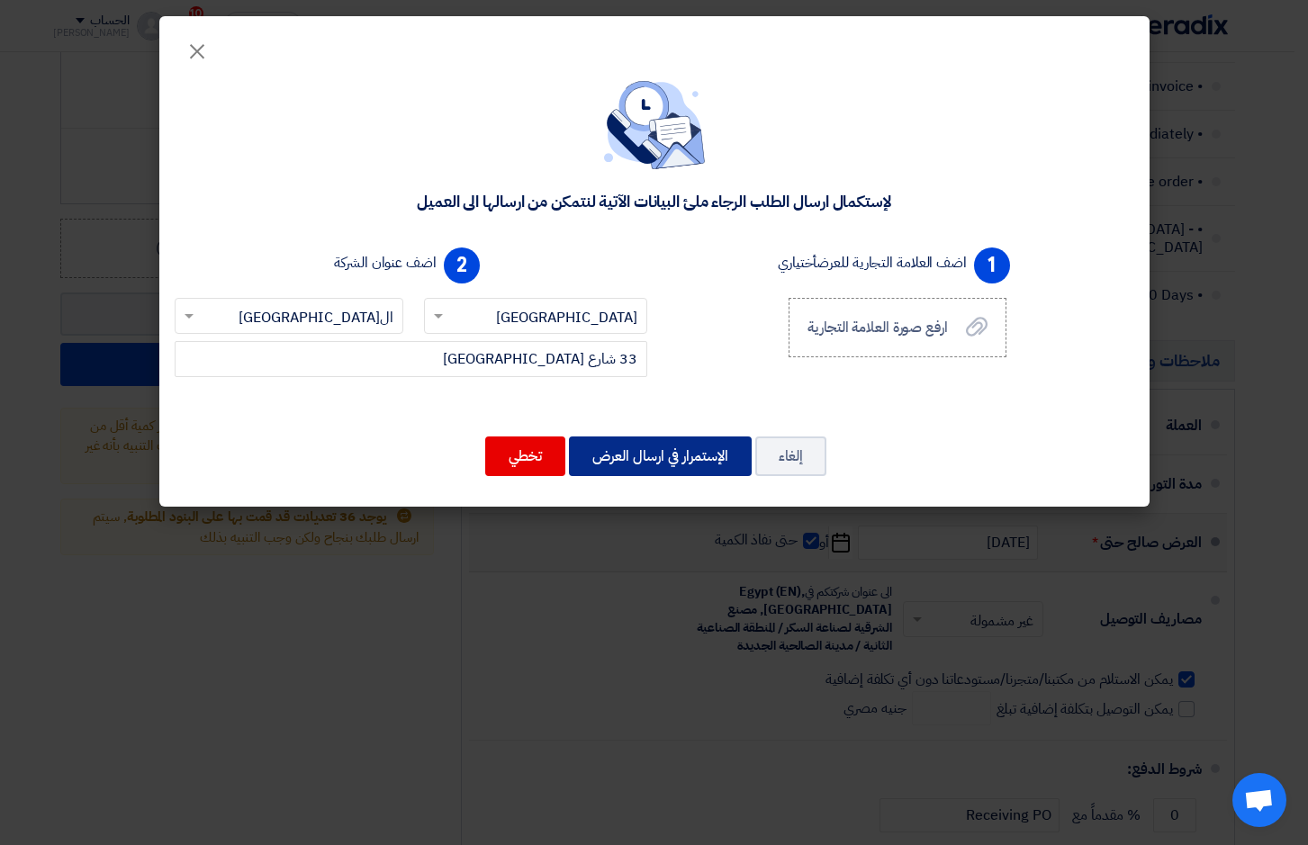
click at [709, 452] on button "الإستمرار في ارسال العرض" at bounding box center [660, 457] width 183 height 40
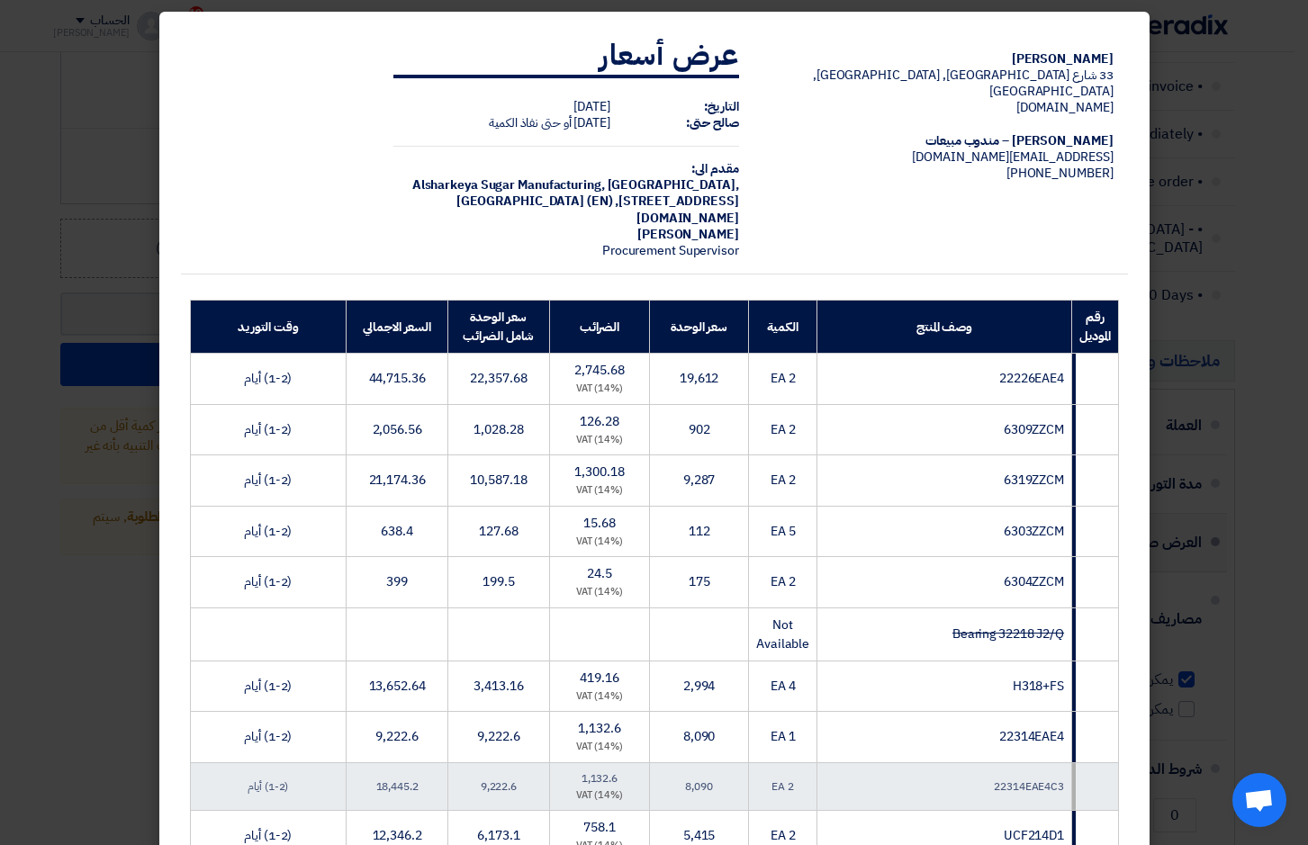
scroll to position [5, 0]
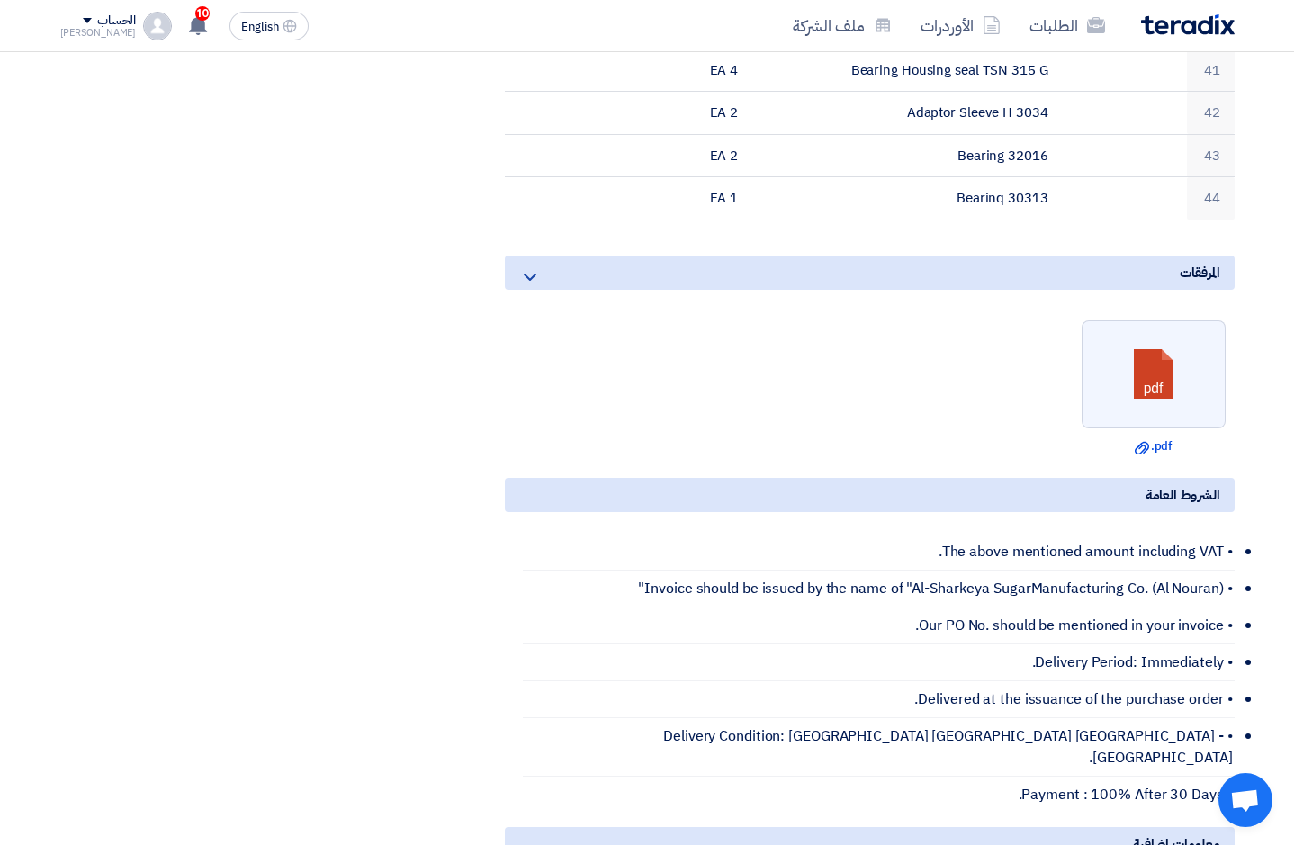
scroll to position [2279, 0]
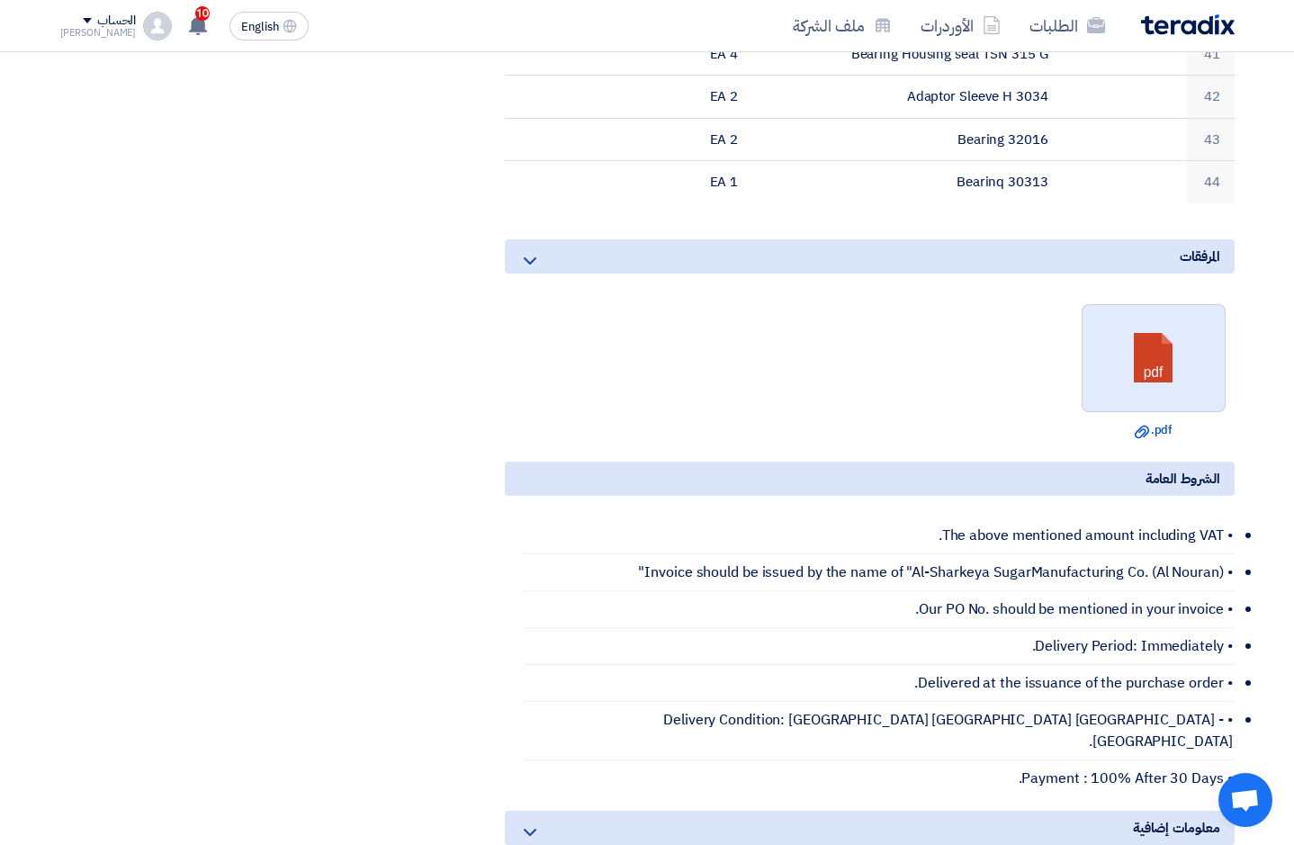
click at [1176, 325] on link at bounding box center [1155, 359] width 144 height 108
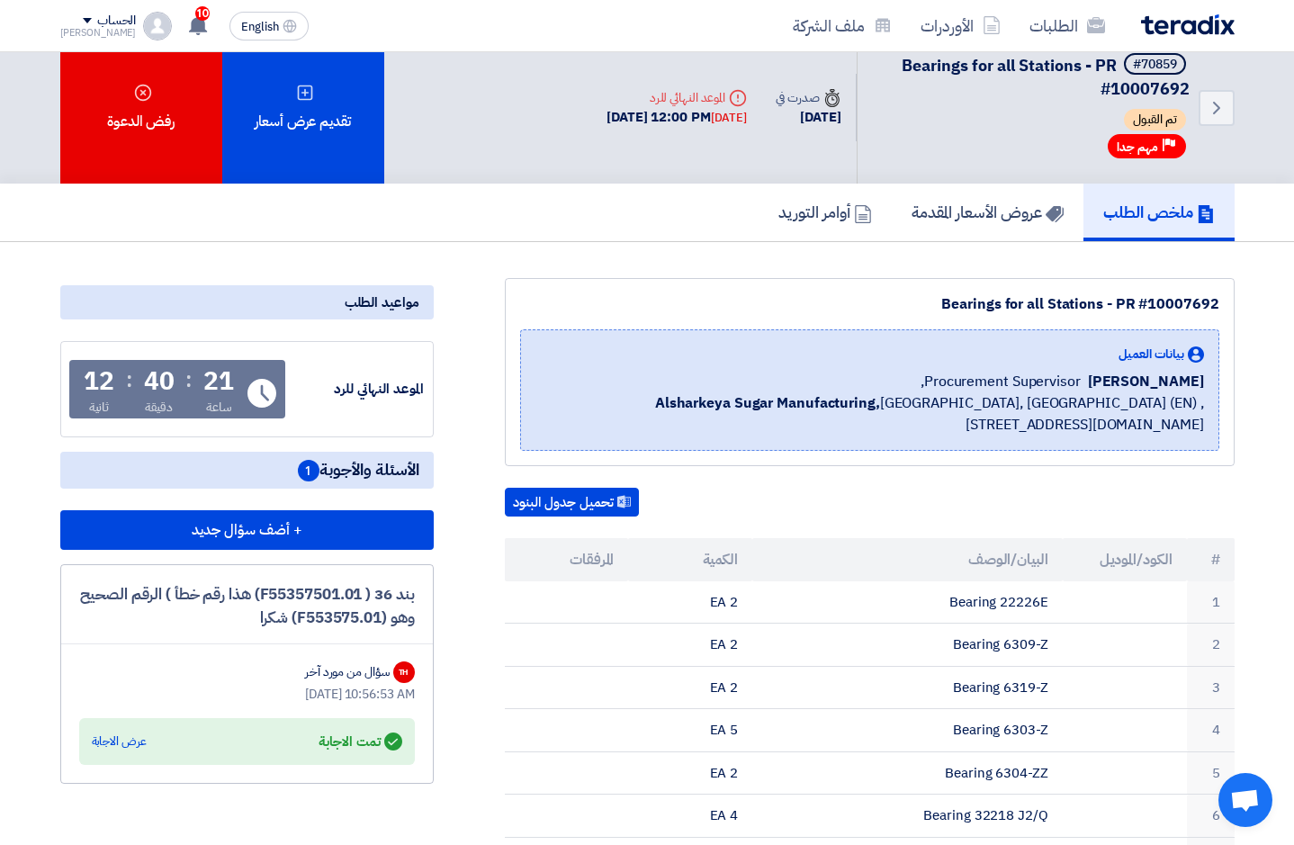
scroll to position [0, 0]
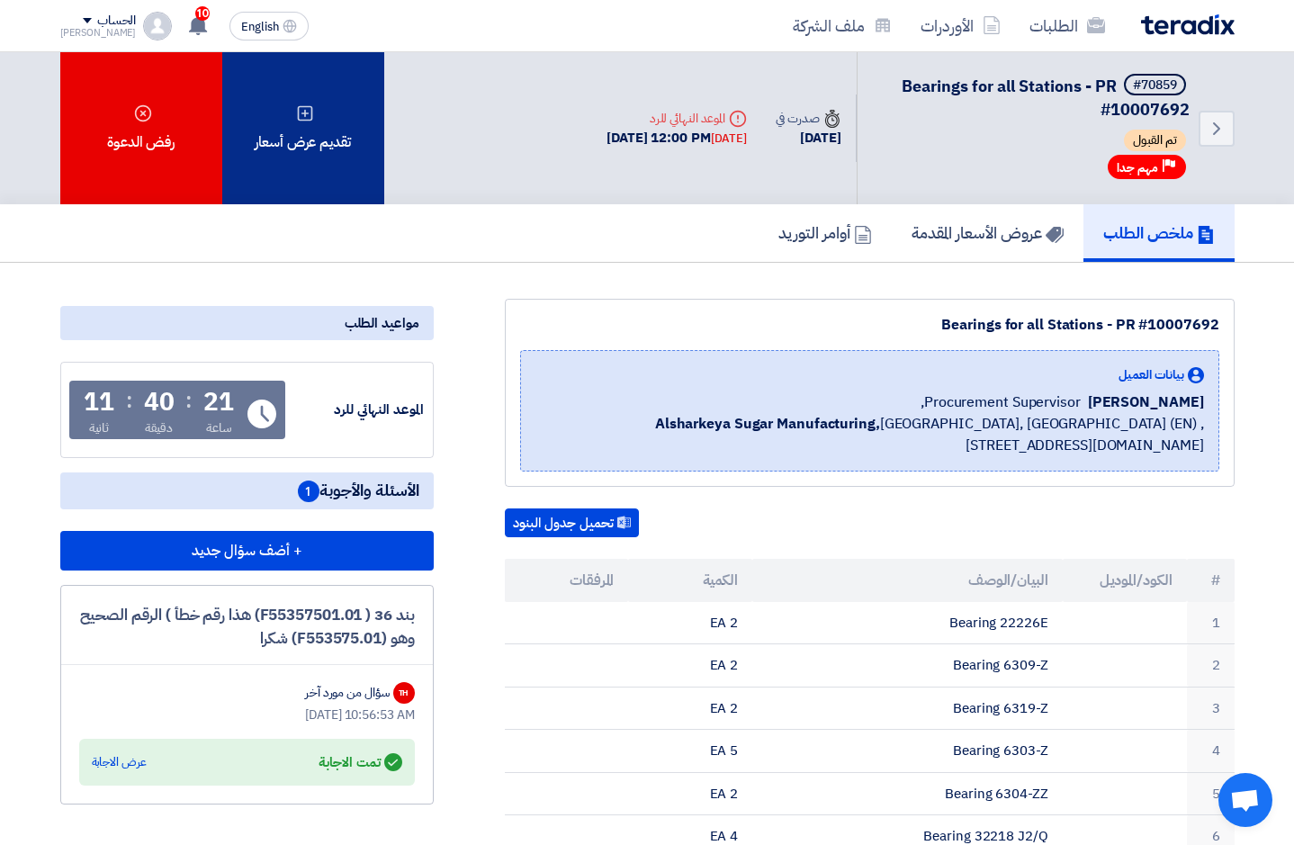
click at [302, 104] on icon at bounding box center [305, 113] width 18 height 18
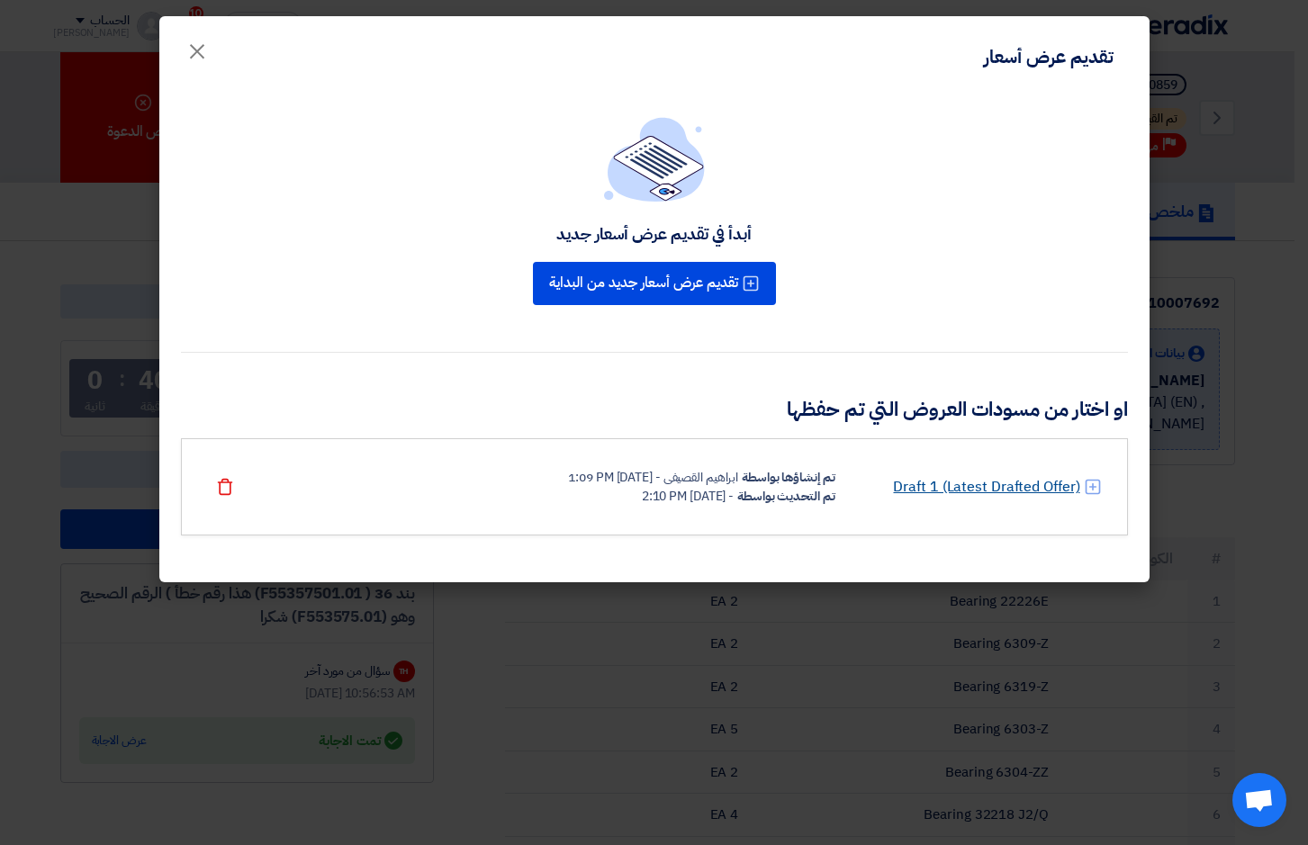
click at [1010, 490] on link "Draft 1 (Latest Drafted Offer)" at bounding box center [986, 487] width 186 height 22
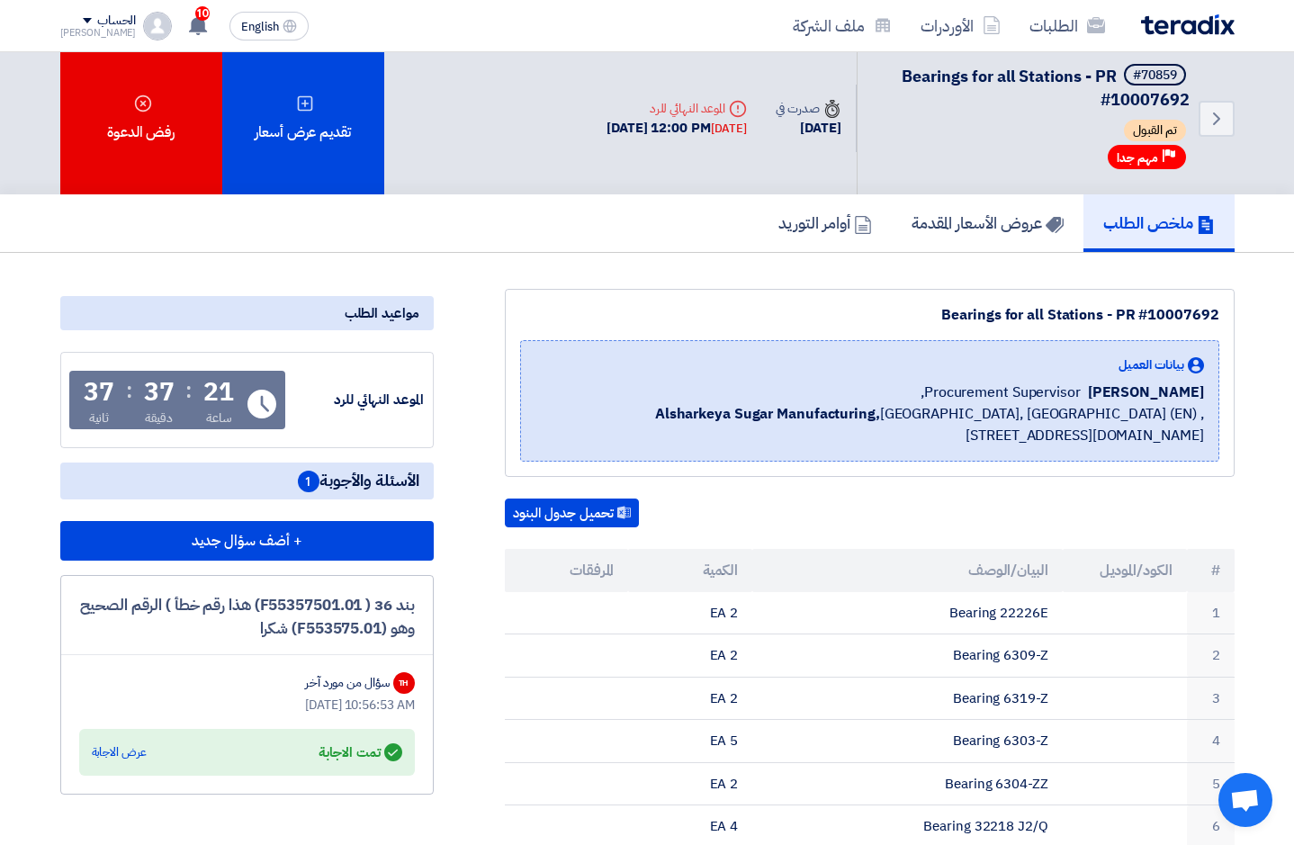
scroll to position [11, 0]
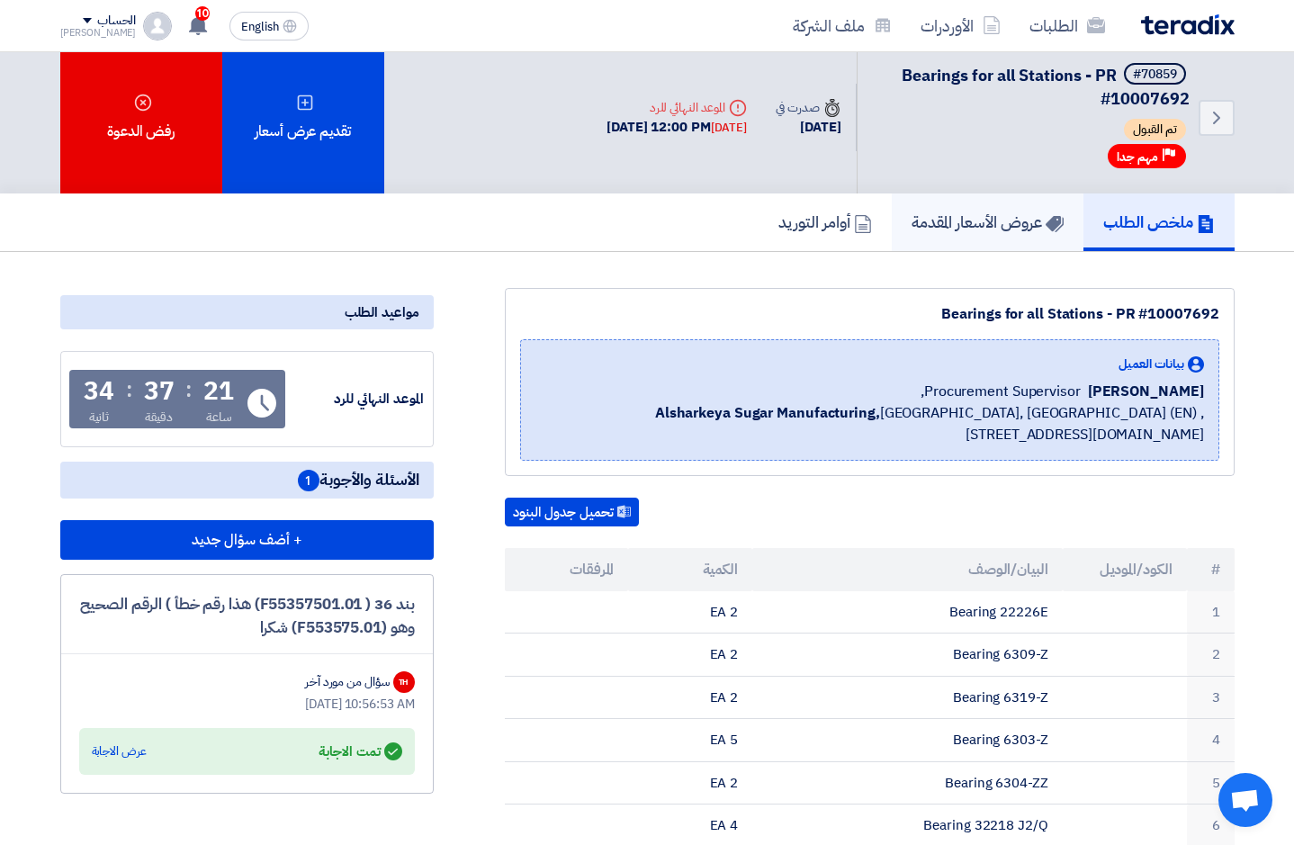
click at [1003, 212] on h5 "عروض الأسعار المقدمة" at bounding box center [988, 222] width 152 height 21
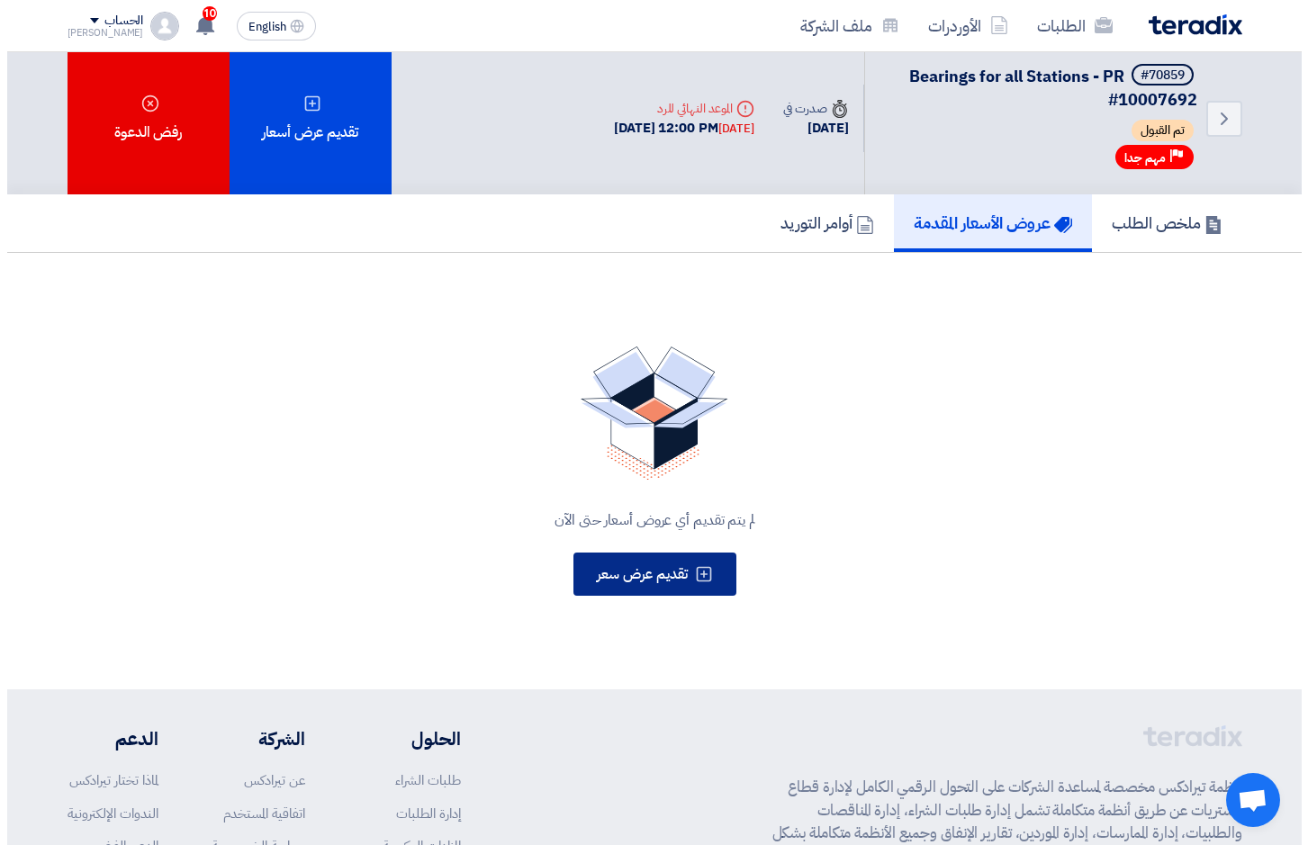
scroll to position [11, 0]
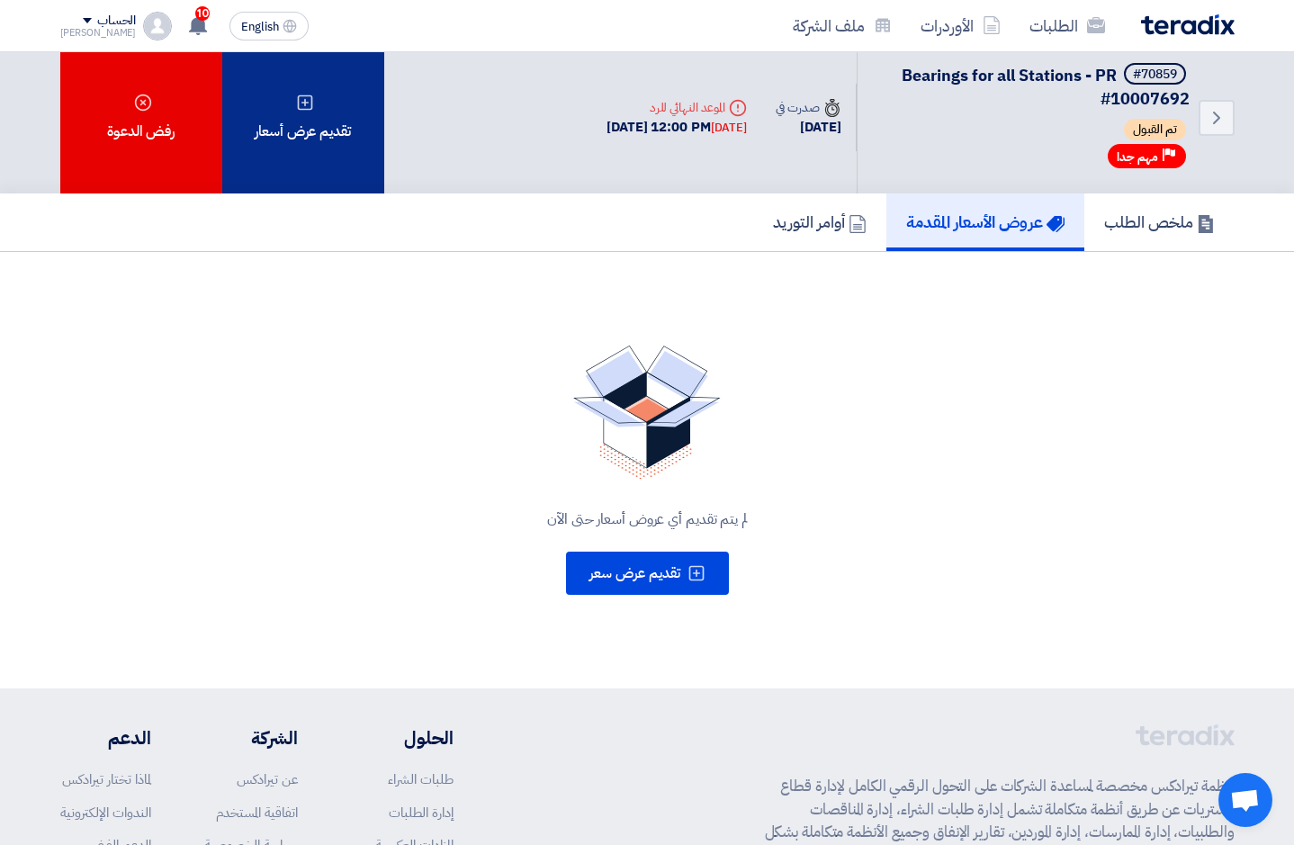
click at [312, 94] on icon at bounding box center [305, 103] width 18 height 18
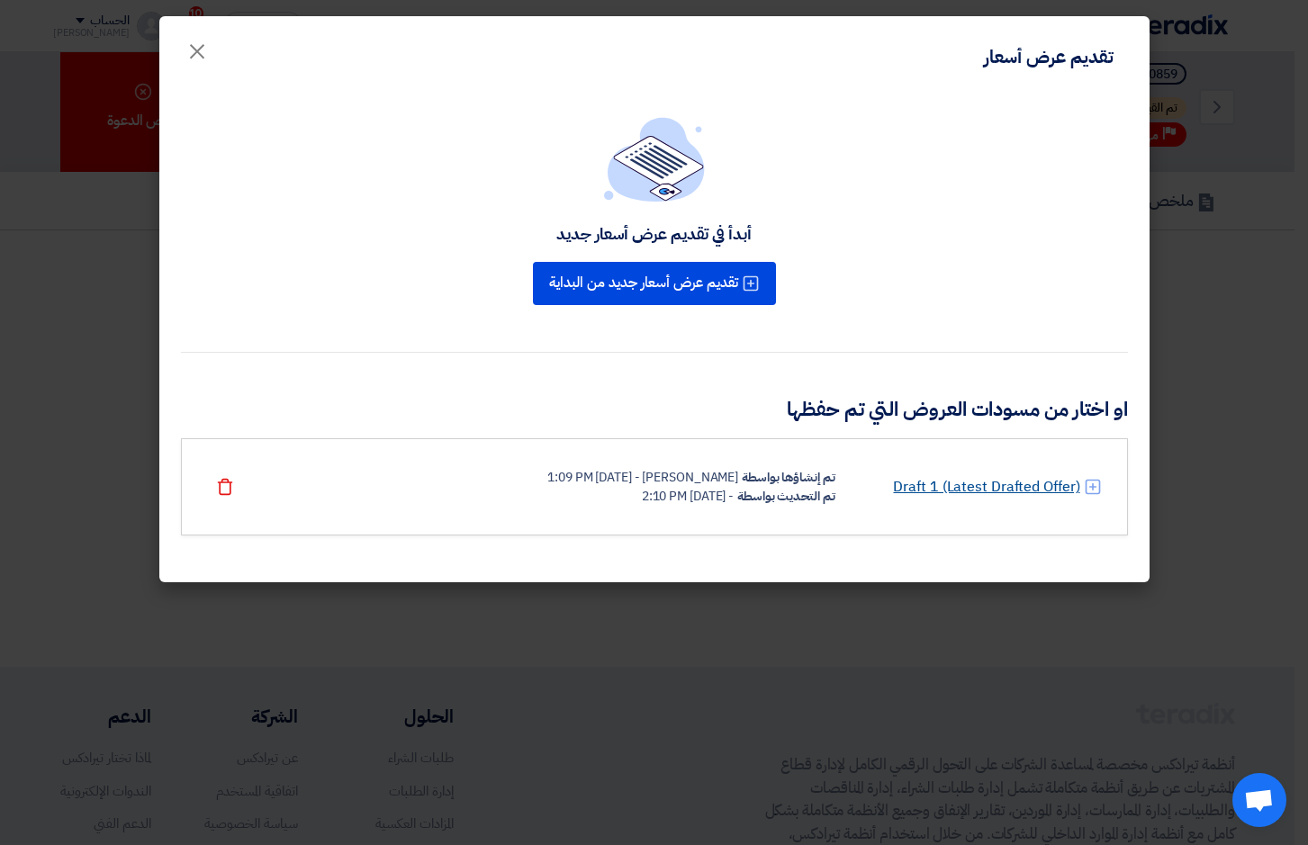
click at [1041, 482] on link "Draft 1 (Latest Drafted Offer)" at bounding box center [986, 487] width 186 height 22
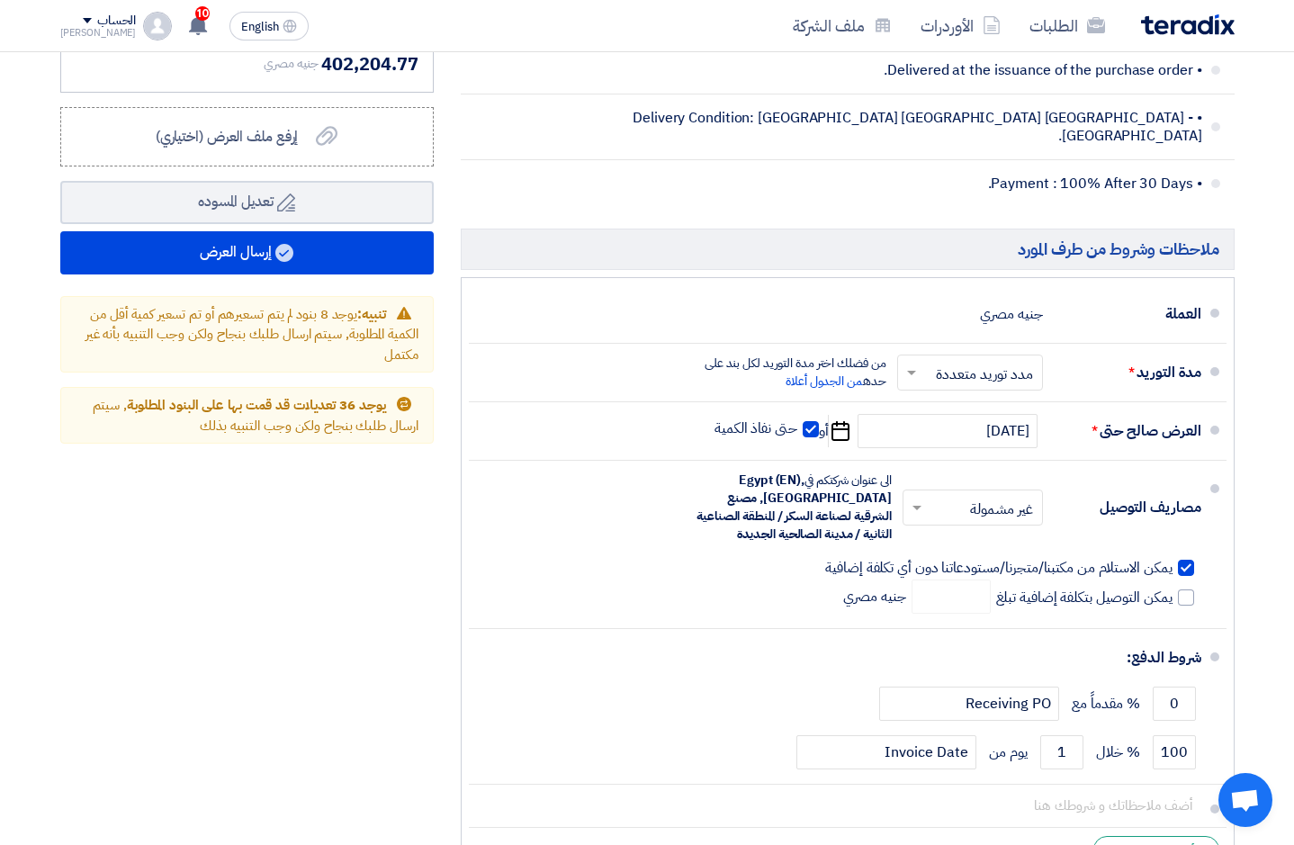
scroll to position [6611, 0]
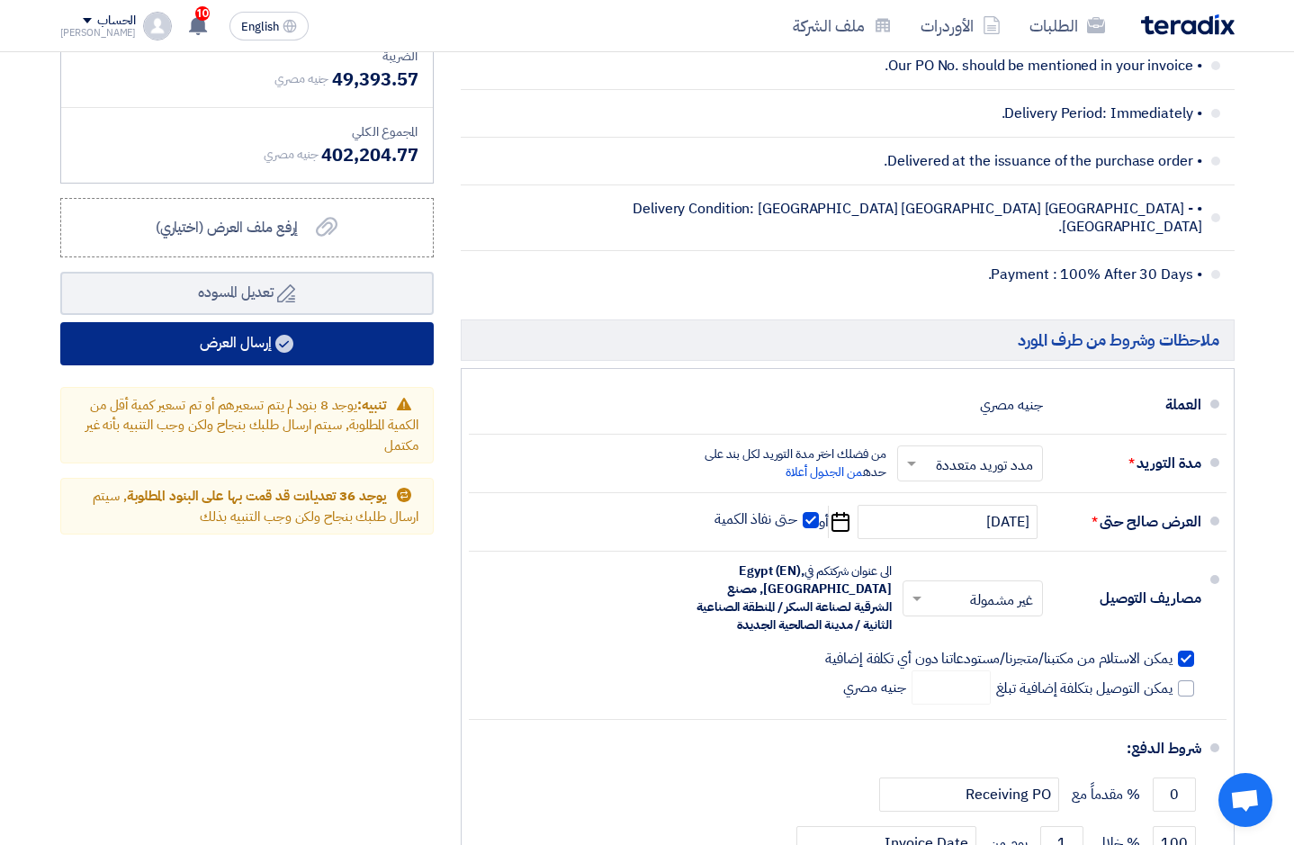
click at [280, 336] on icon at bounding box center [284, 344] width 18 height 18
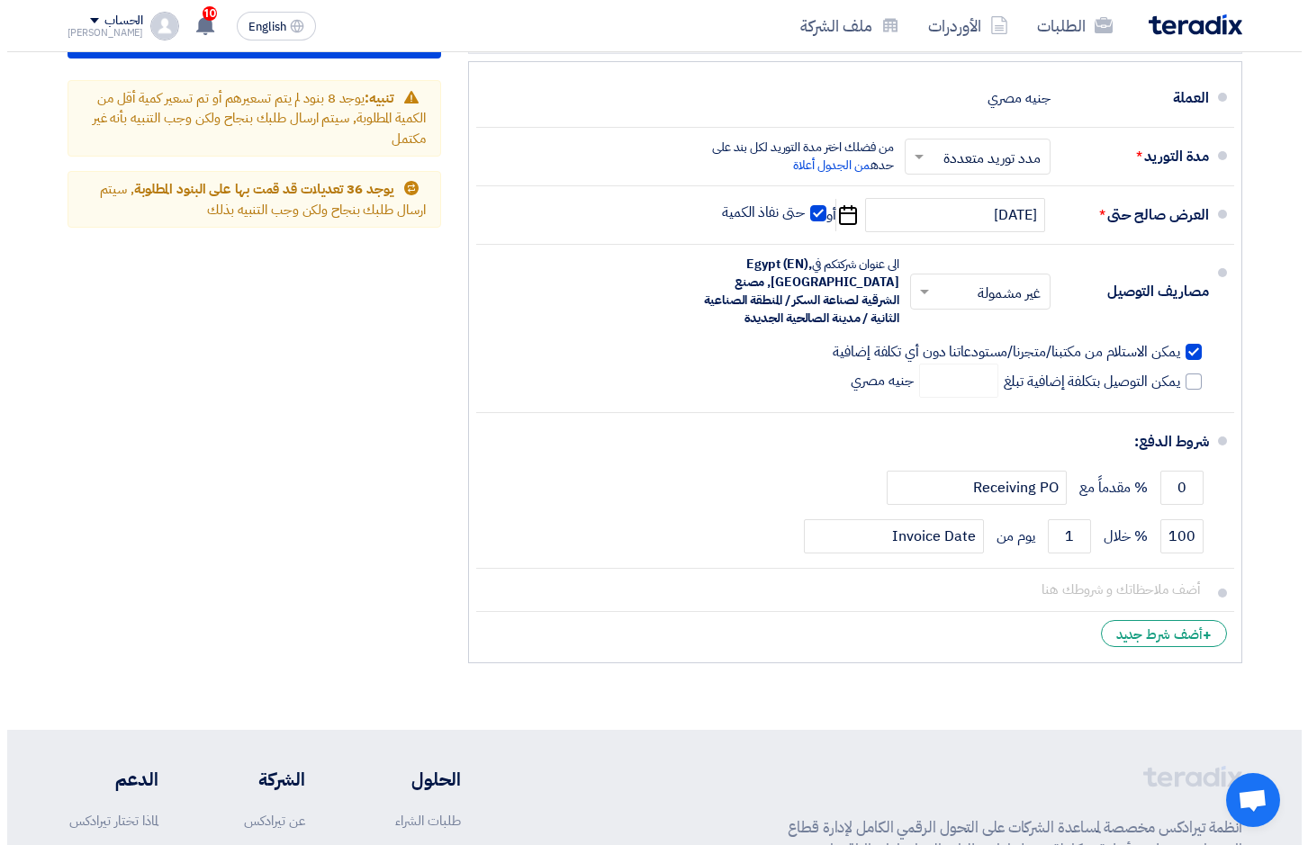
scroll to position [6503, 0]
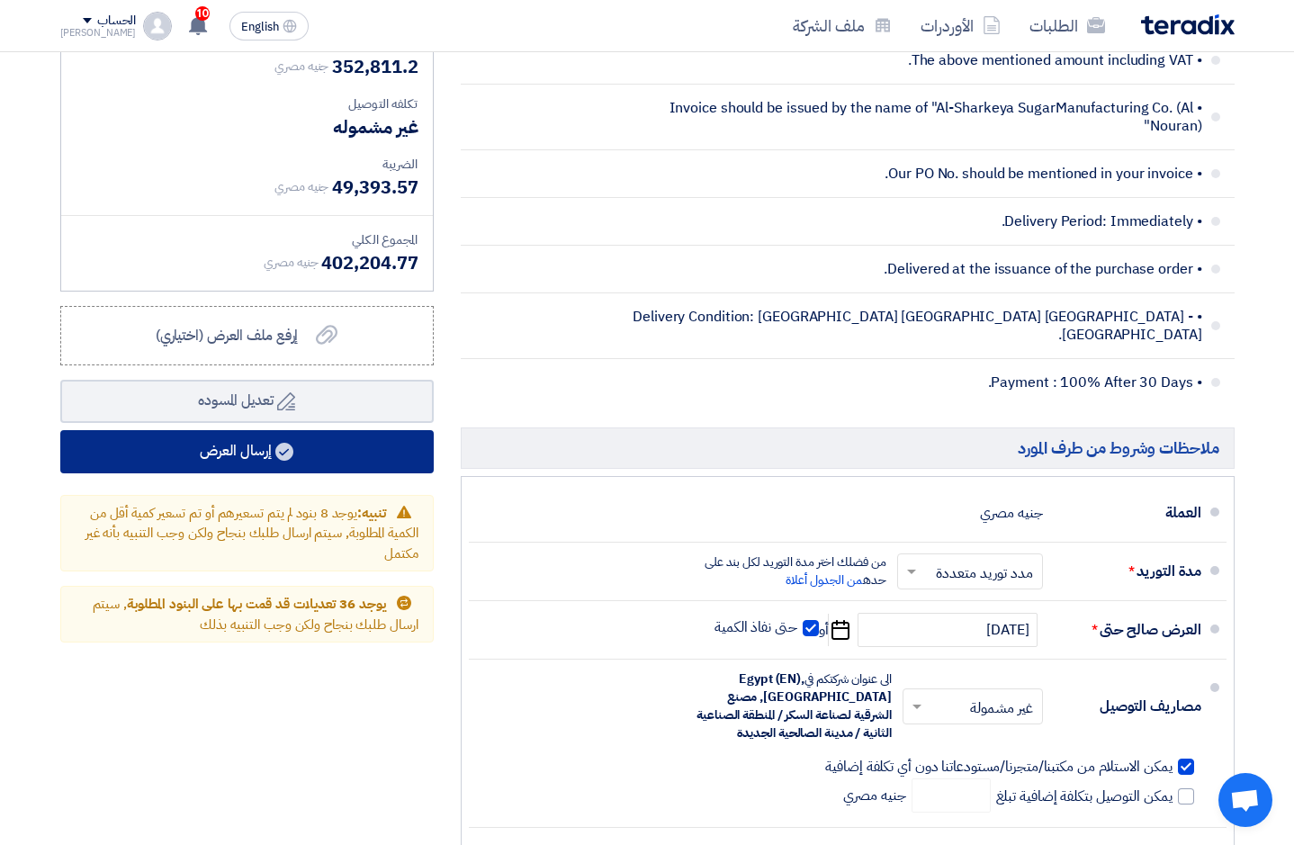
click at [245, 446] on button "إرسال العرض" at bounding box center [247, 451] width 374 height 43
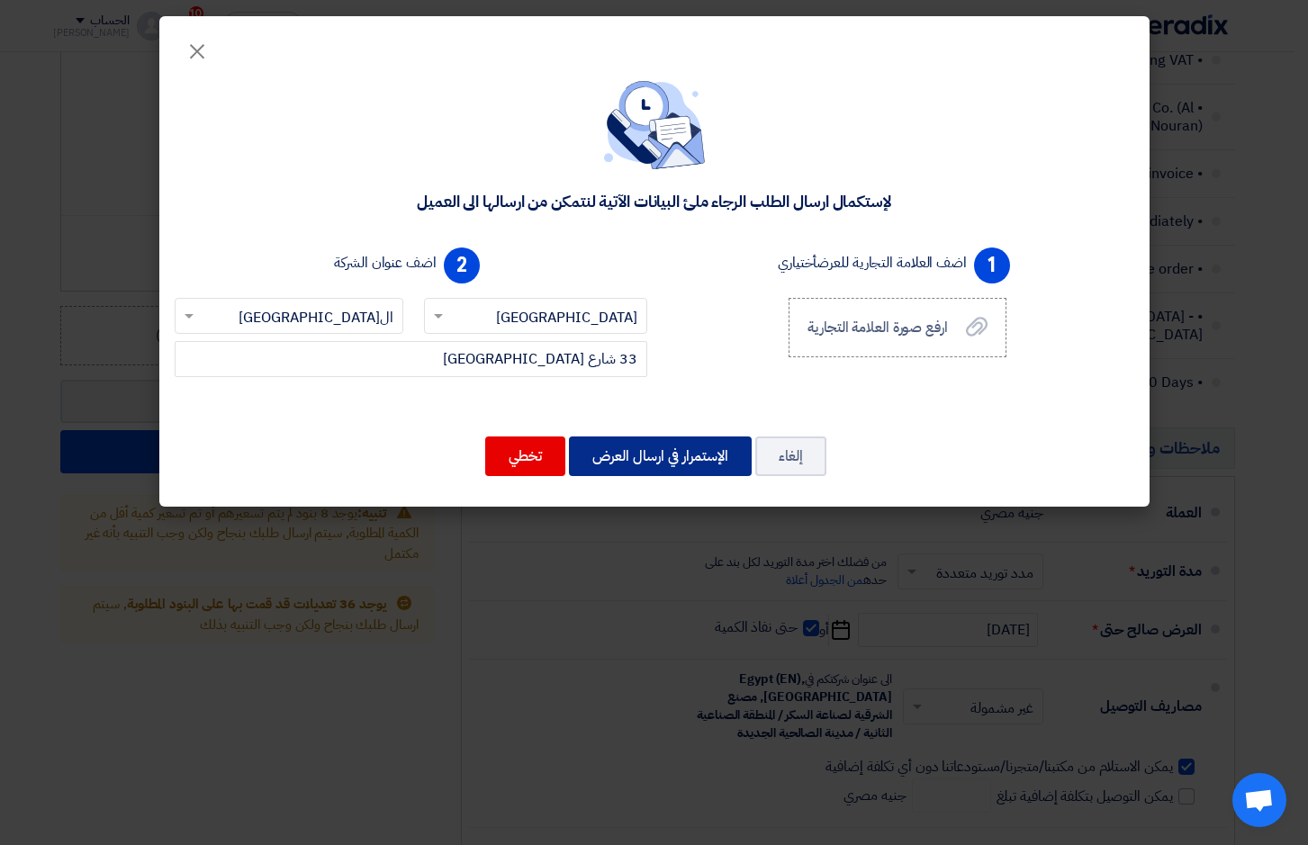
click at [636, 443] on button "الإستمرار في ارسال العرض" at bounding box center [660, 457] width 183 height 40
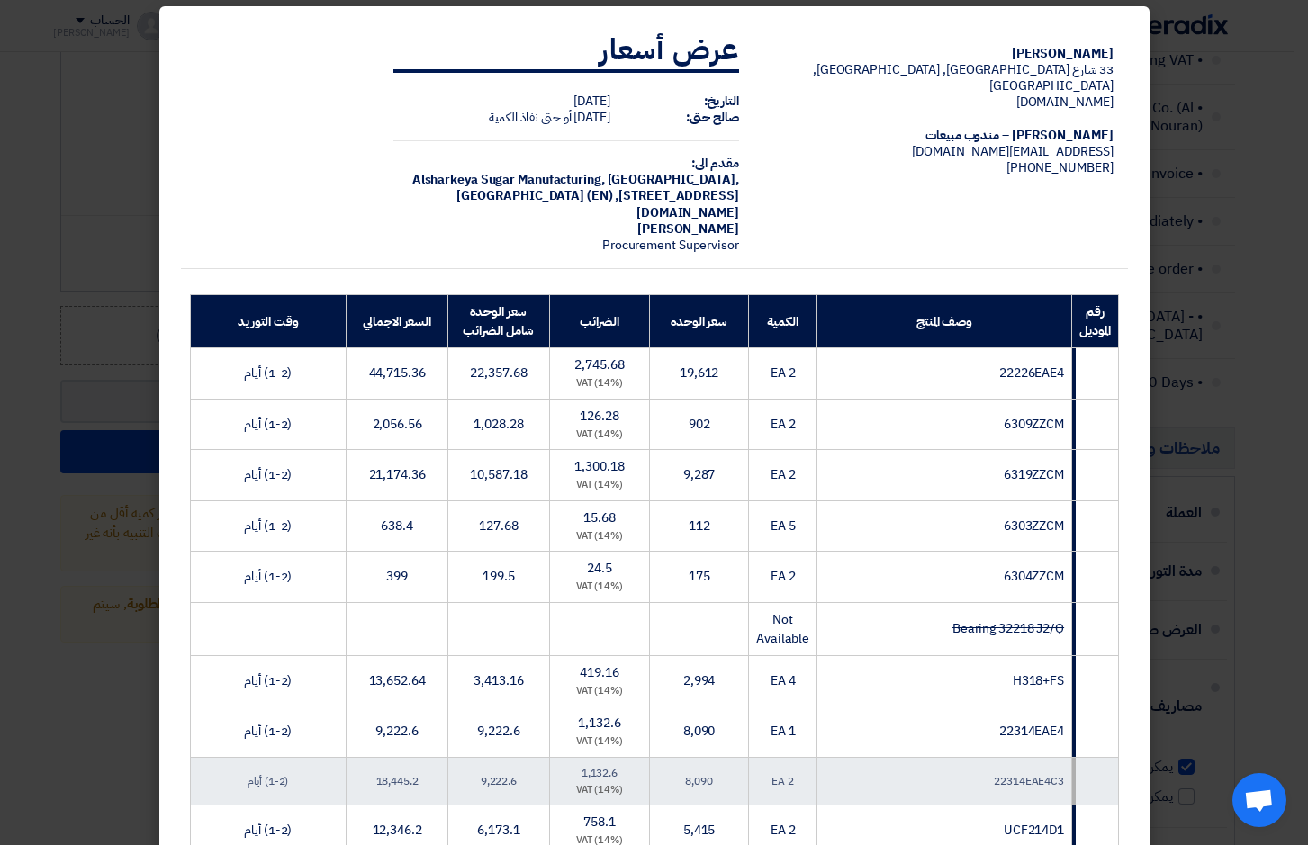
scroll to position [0, 0]
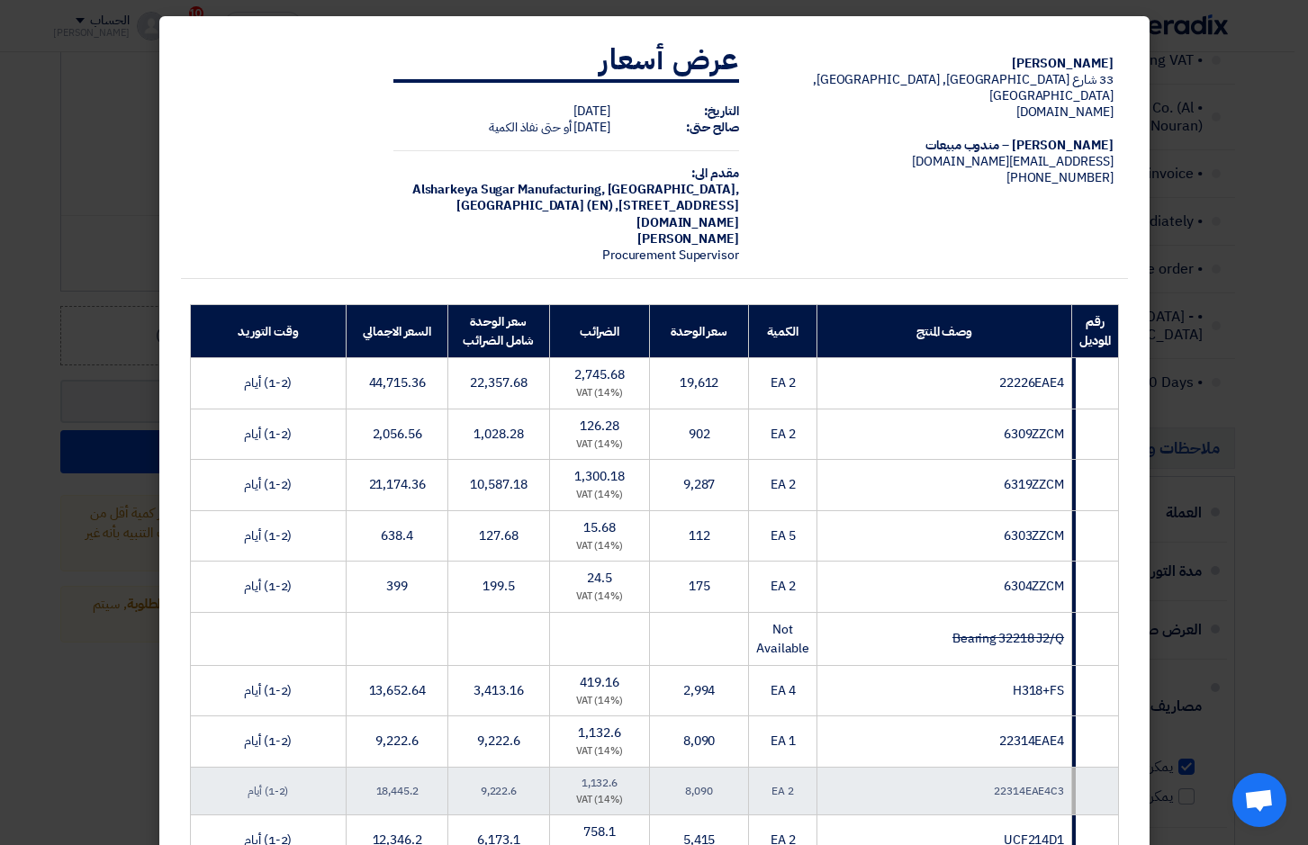
click at [1040, 682] on span "H318+FS" at bounding box center [1038, 690] width 51 height 19
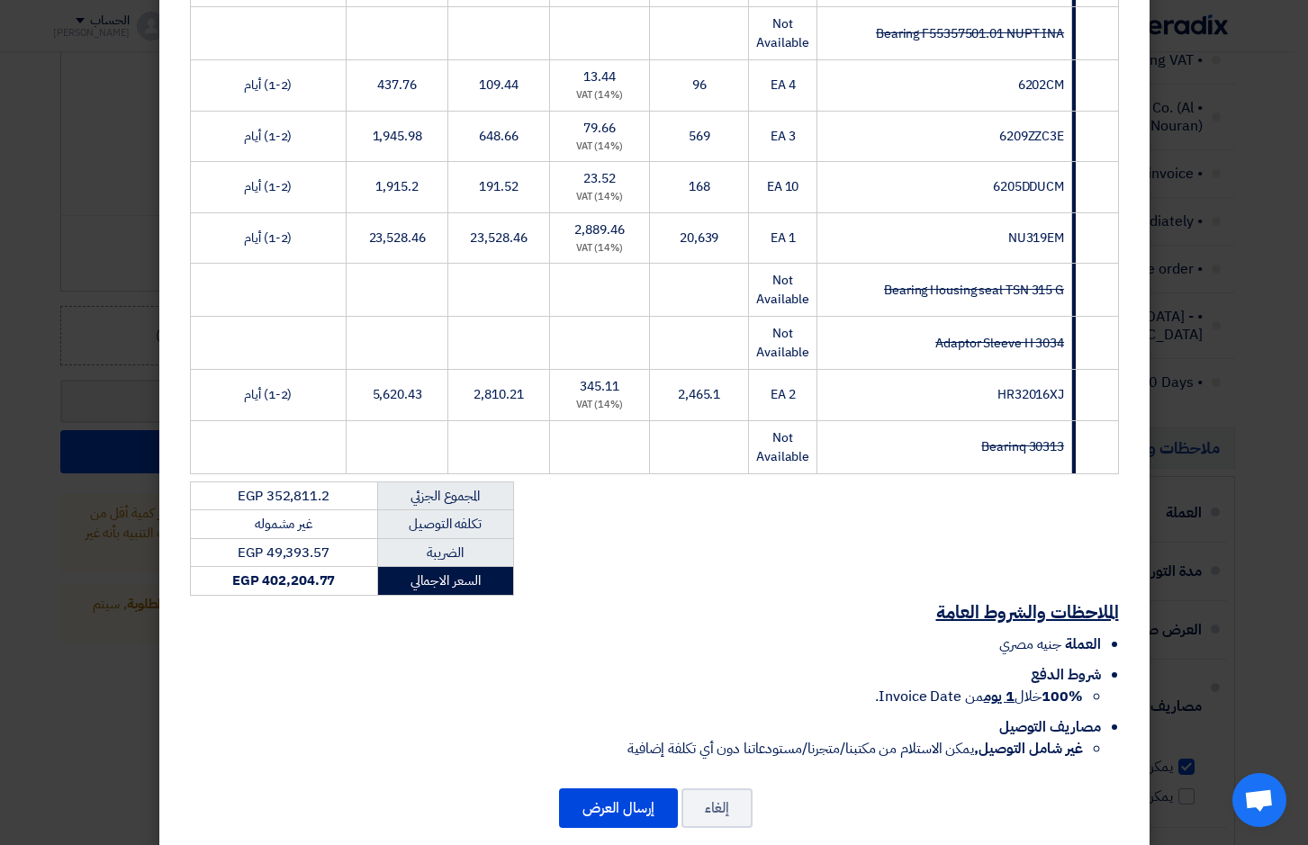
scroll to position [2217, 0]
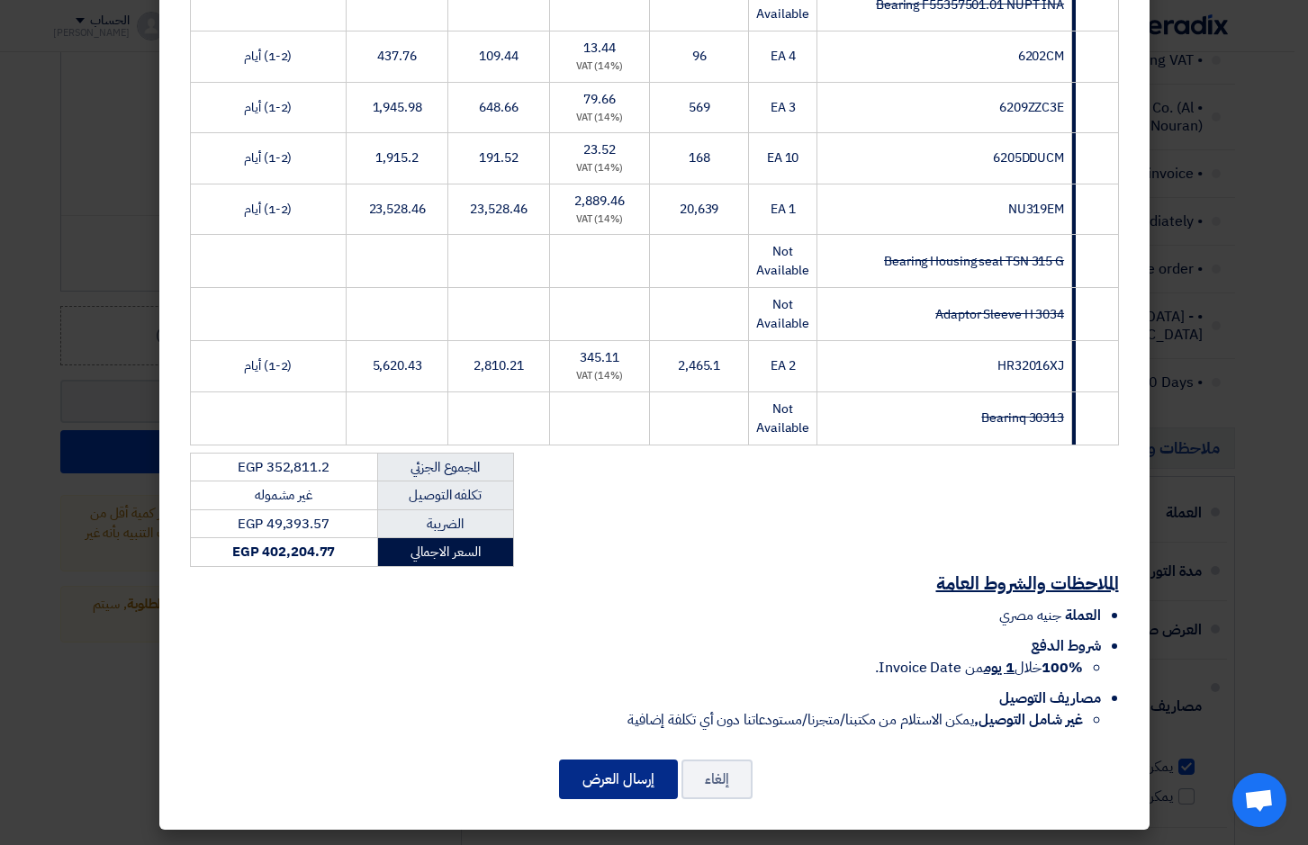
click at [626, 772] on button "إرسال العرض" at bounding box center [618, 780] width 119 height 40
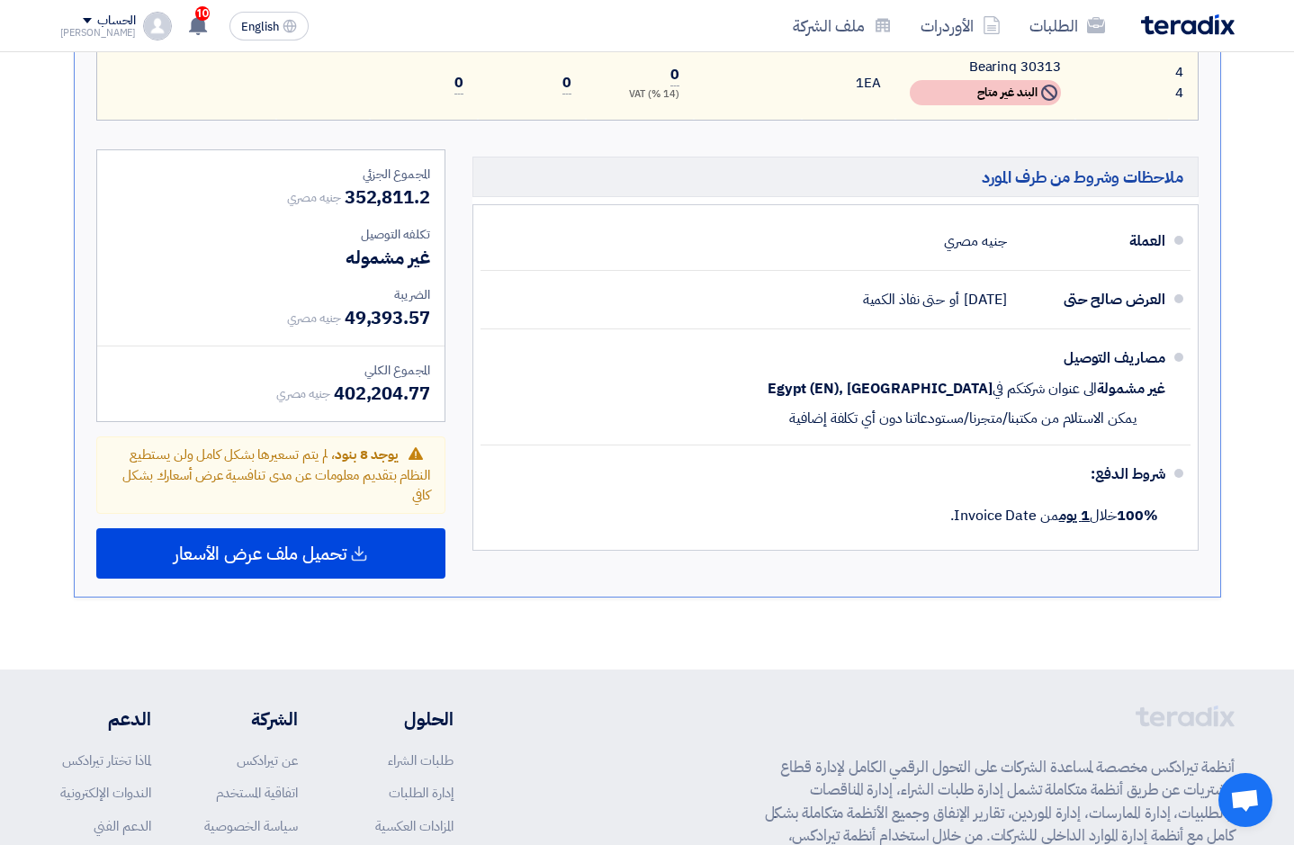
scroll to position [3610, 0]
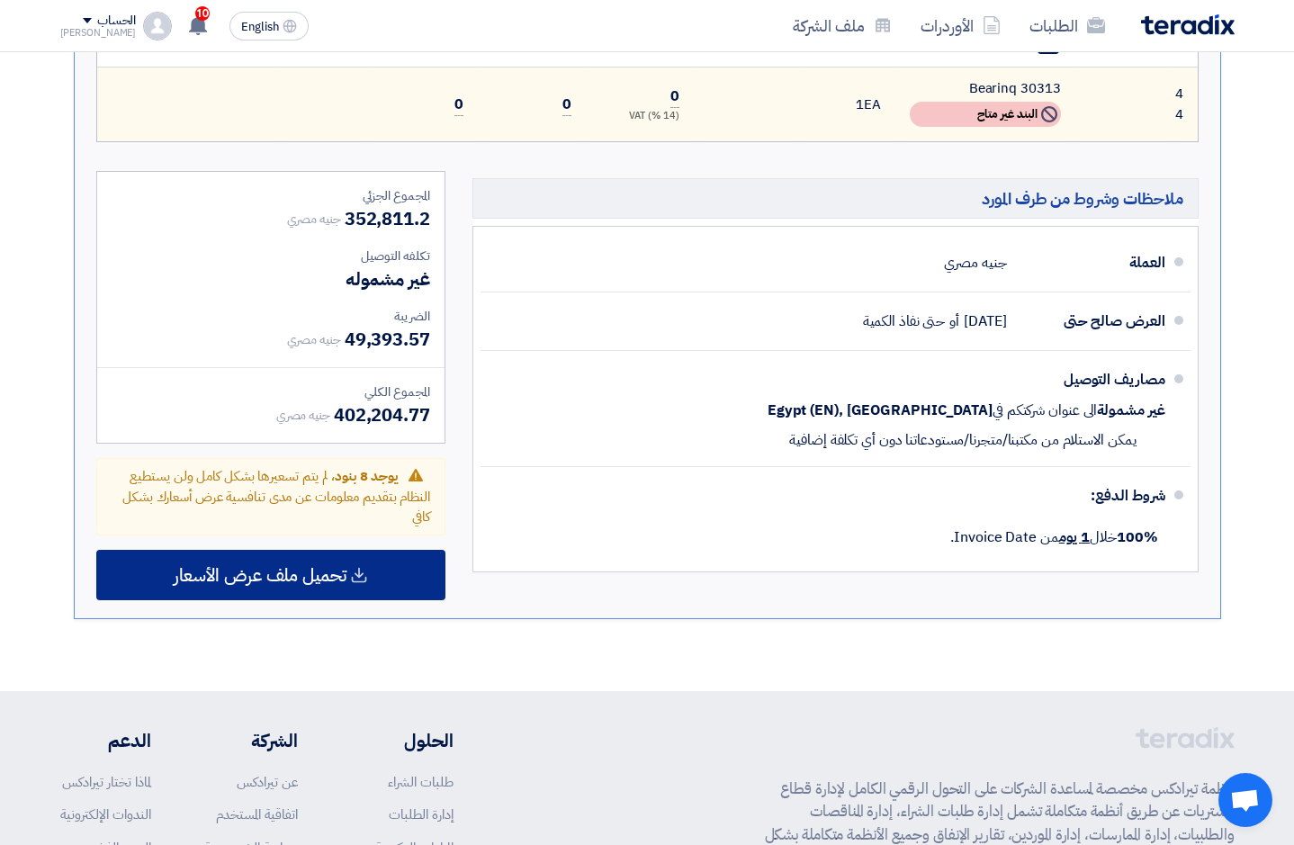
click at [307, 567] on span "تحميل ملف عرض الأسعار" at bounding box center [260, 575] width 173 height 16
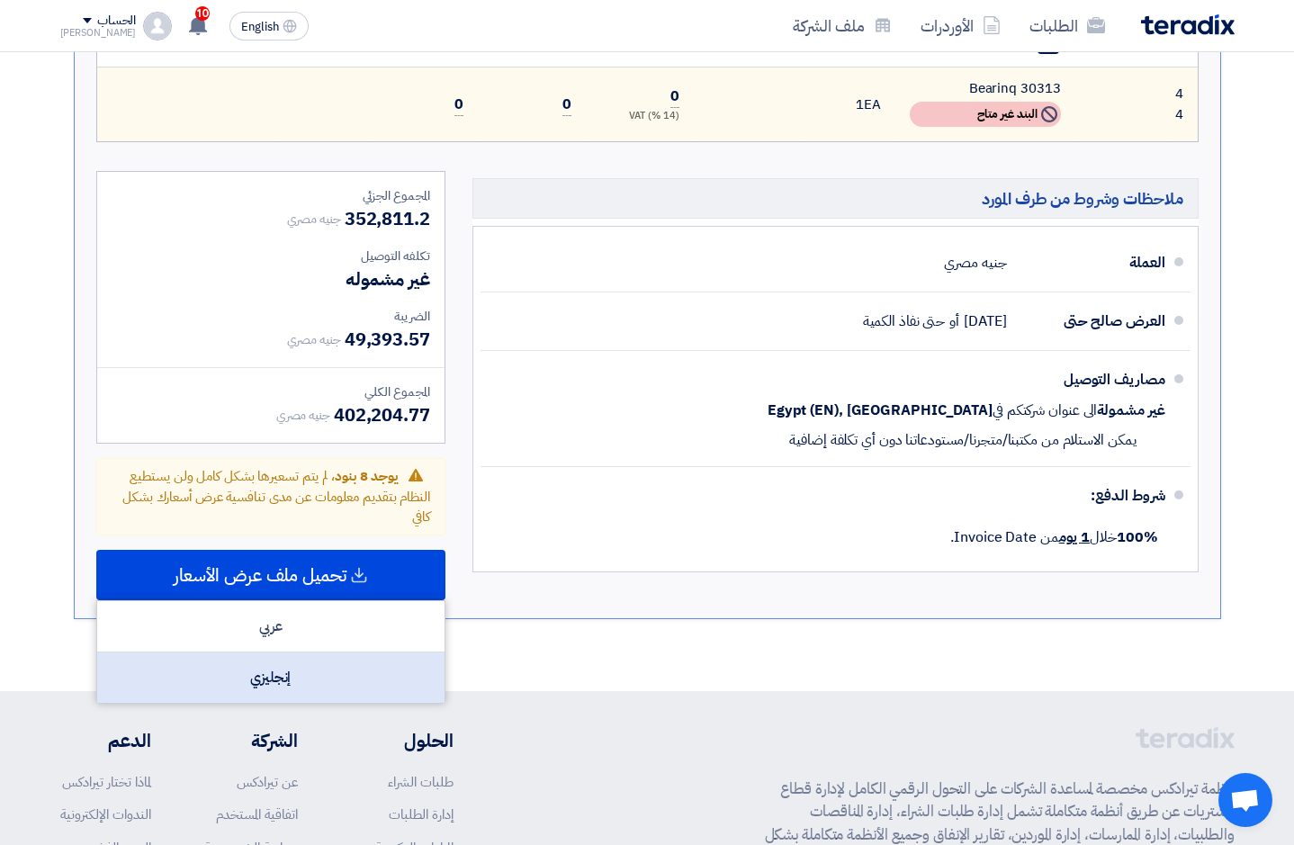
click at [284, 662] on div "إنجليزي" at bounding box center [270, 678] width 347 height 50
click at [320, 656] on div "إنجليزي" at bounding box center [270, 678] width 347 height 50
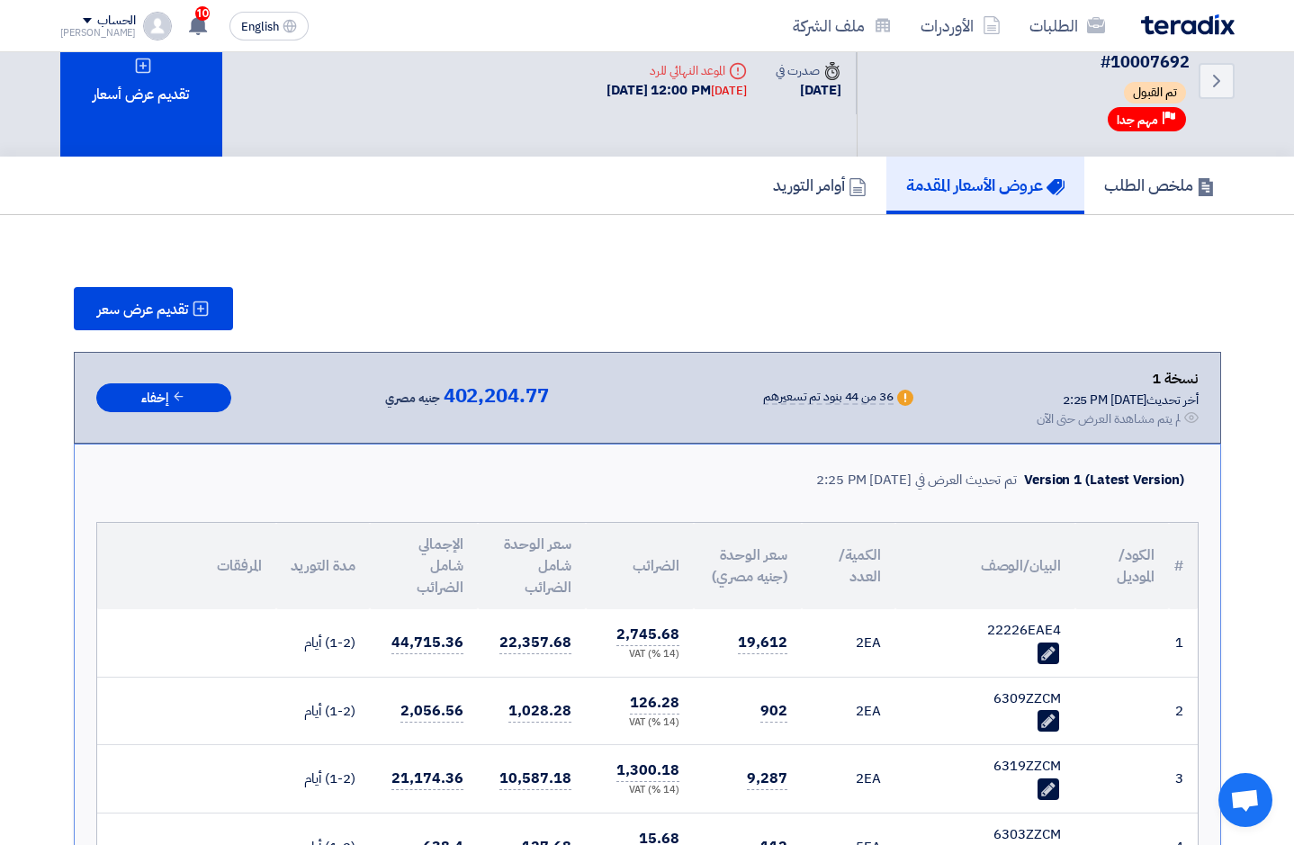
scroll to position [0, 0]
